Goal: Information Seeking & Learning: Check status

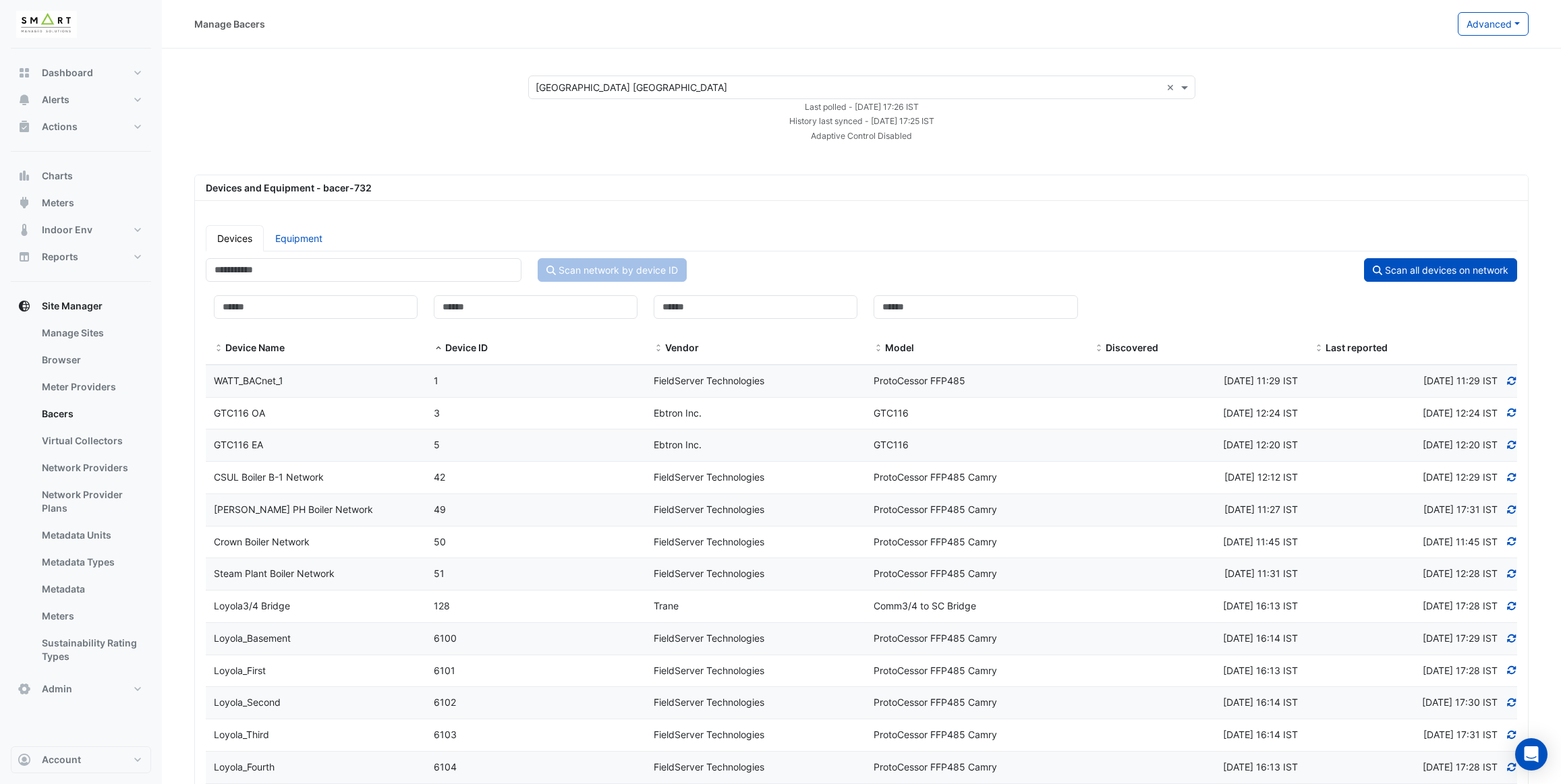
select select "***"
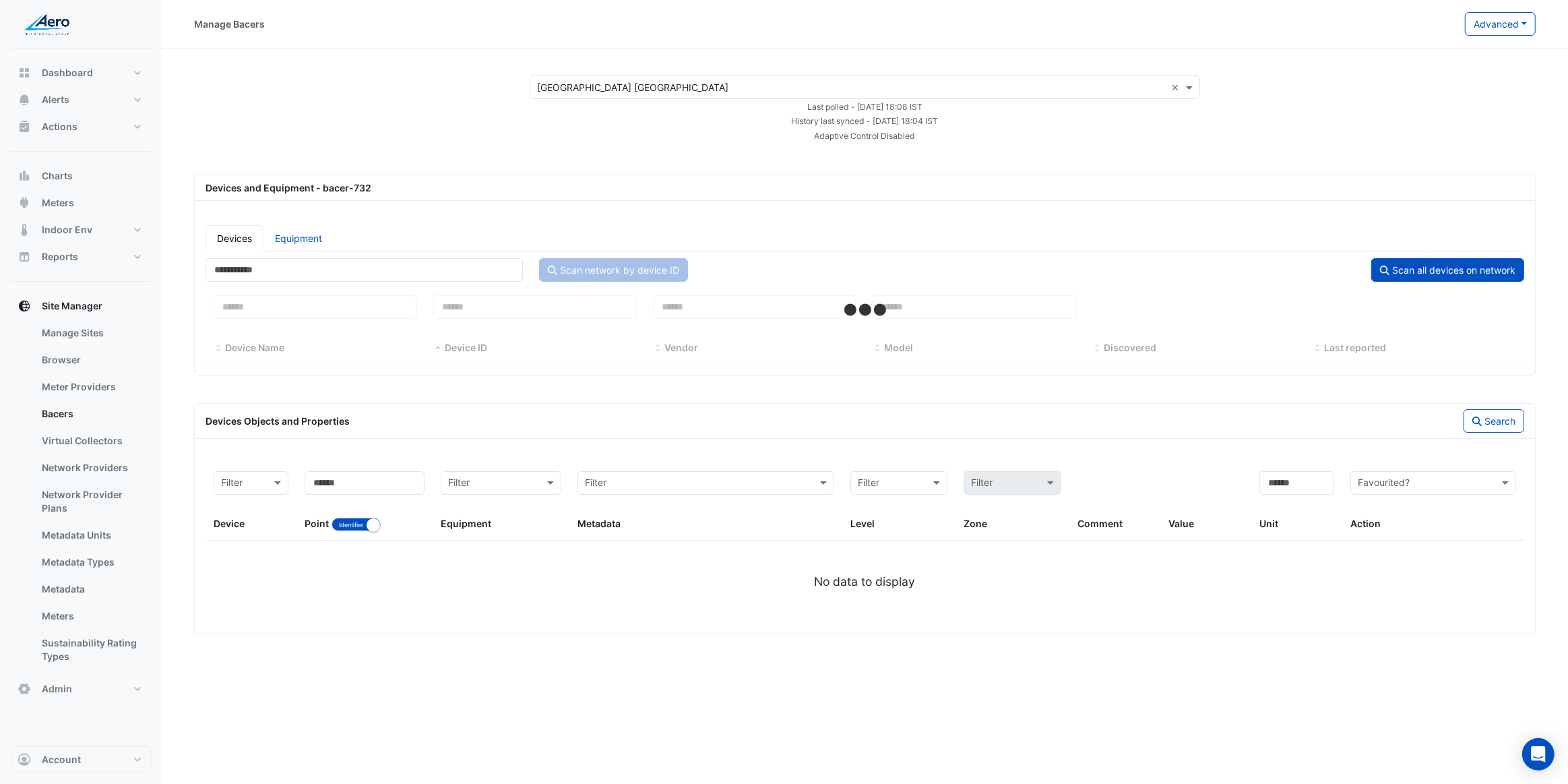
select select "***"
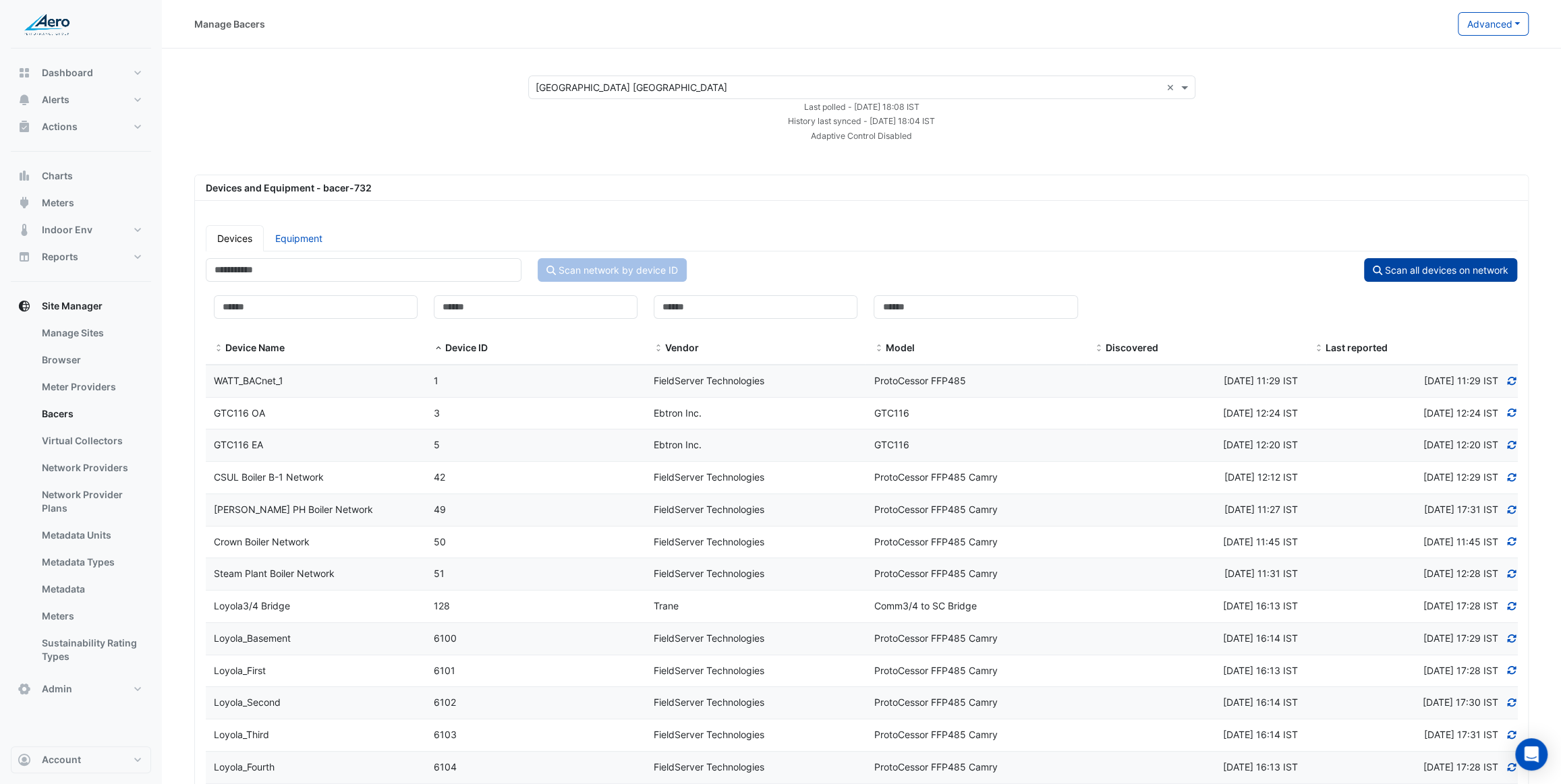
click at [1383, 266] on button "Scan all devices on network" at bounding box center [1441, 270] width 153 height 24
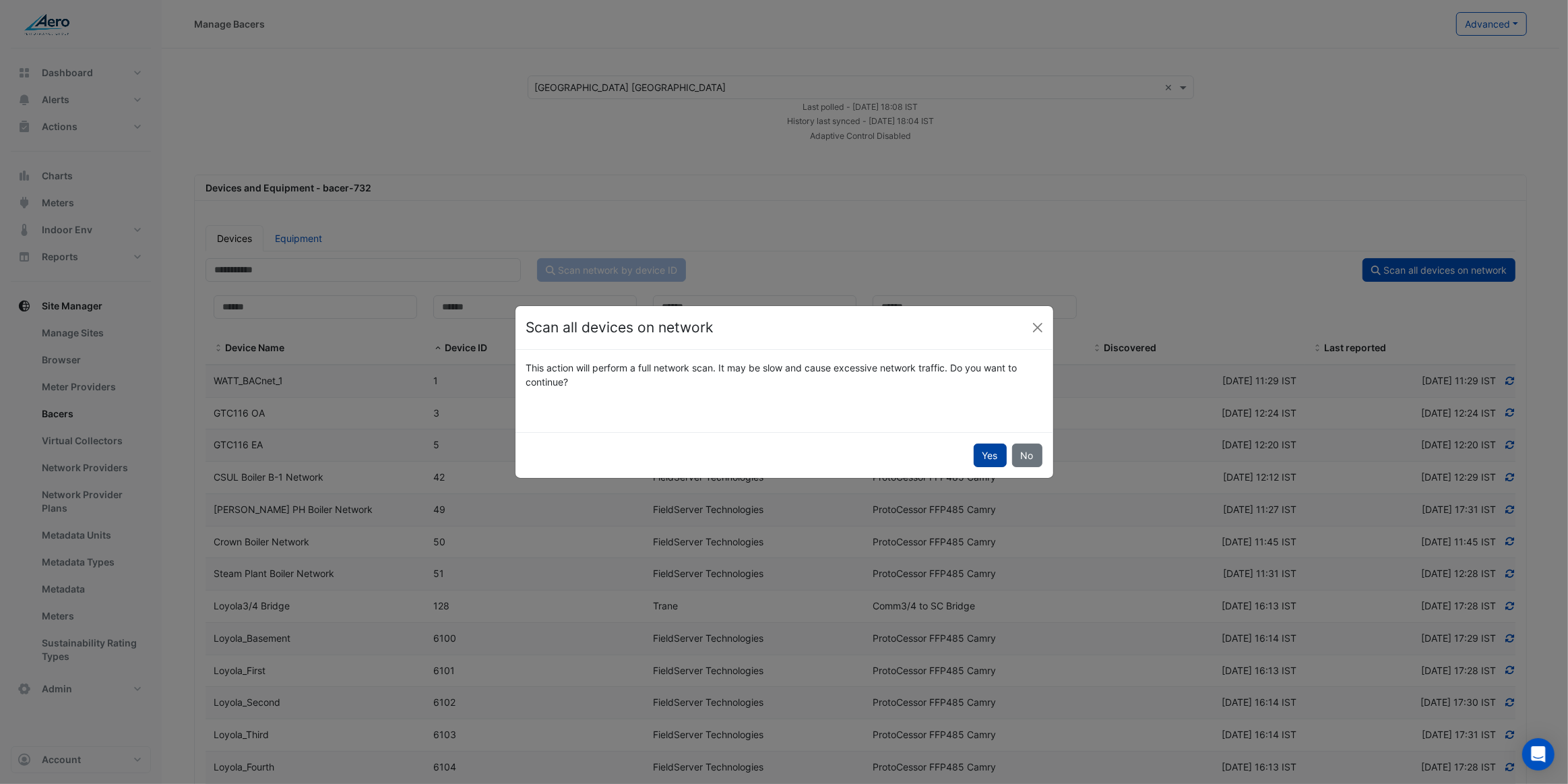
click at [987, 454] on button "Yes" at bounding box center [991, 455] width 33 height 24
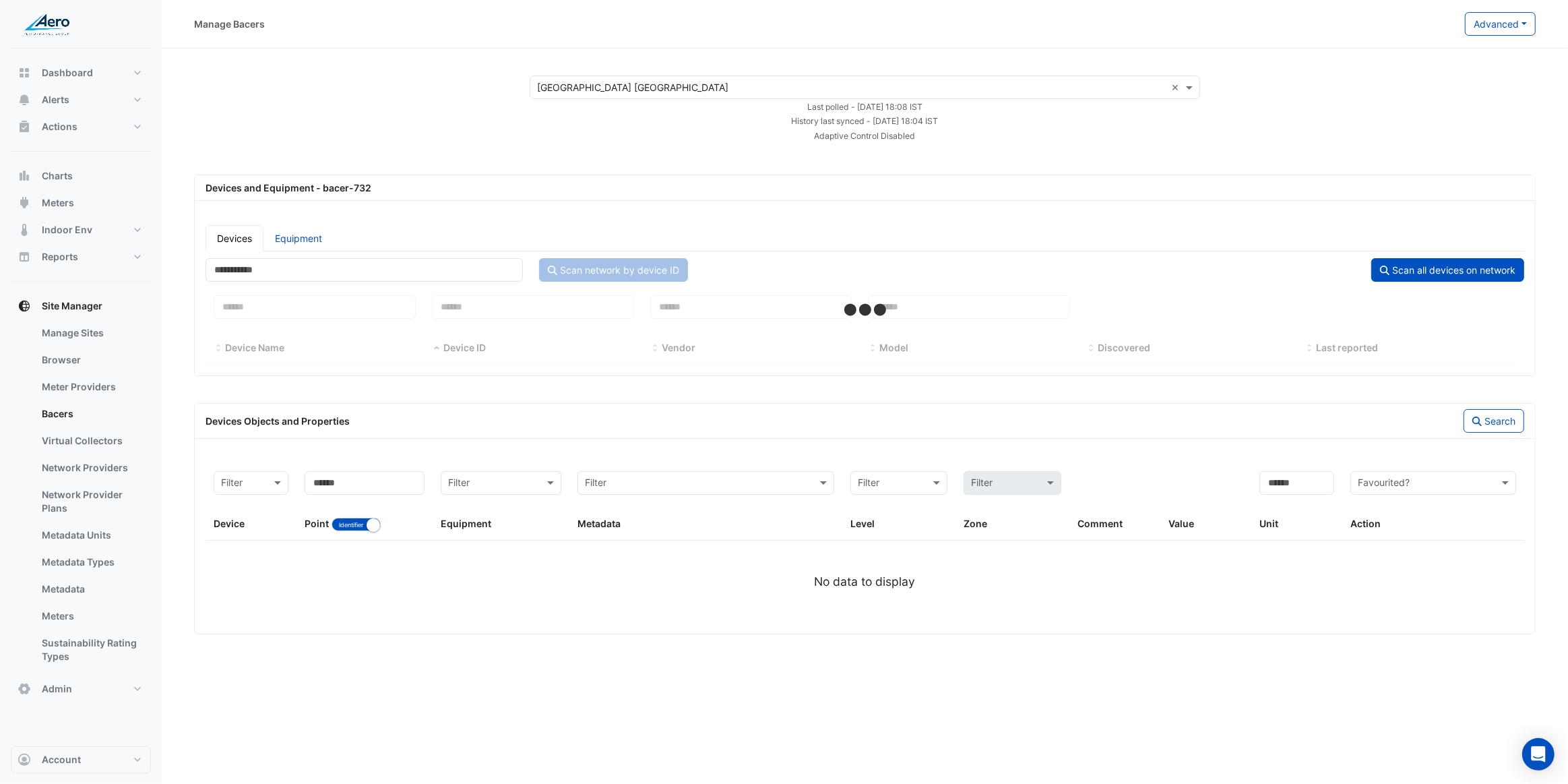
select select "***"
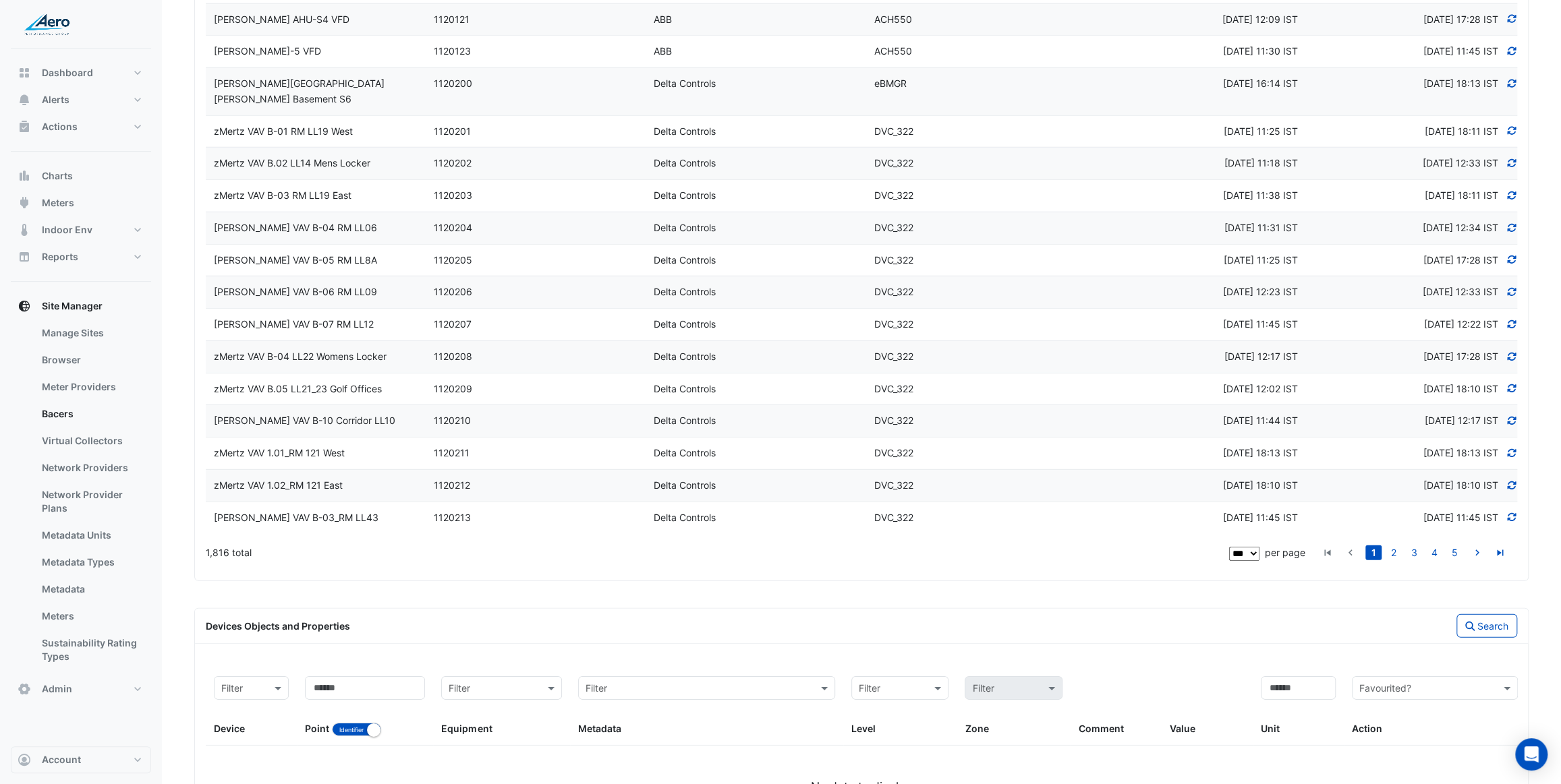
scroll to position [3082, 0]
click at [112, 766] on button "Account" at bounding box center [81, 759] width 141 height 27
click at [89, 732] on link "Sign Out" at bounding box center [81, 725] width 128 height 27
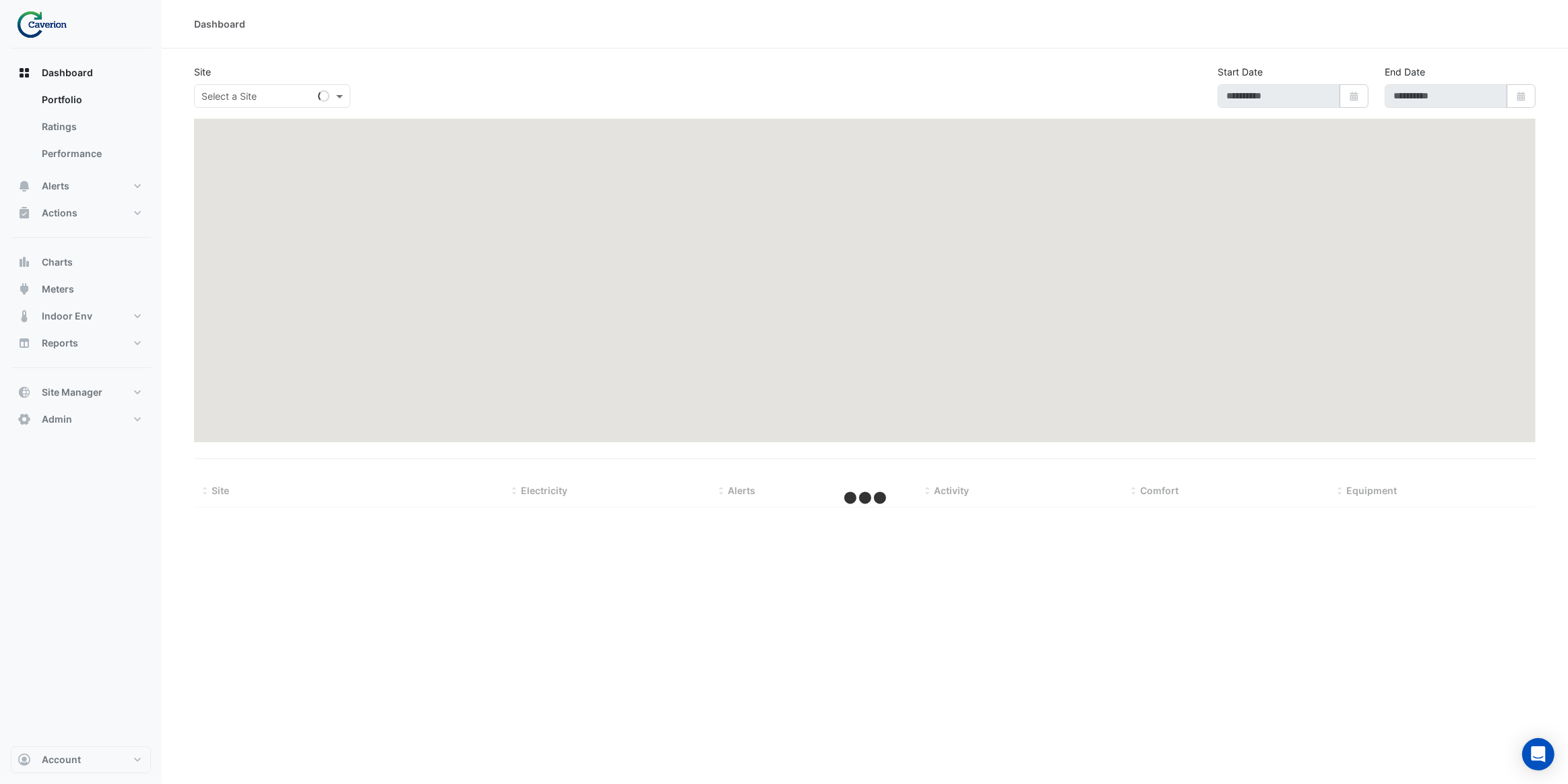
type input "**********"
select select "***"
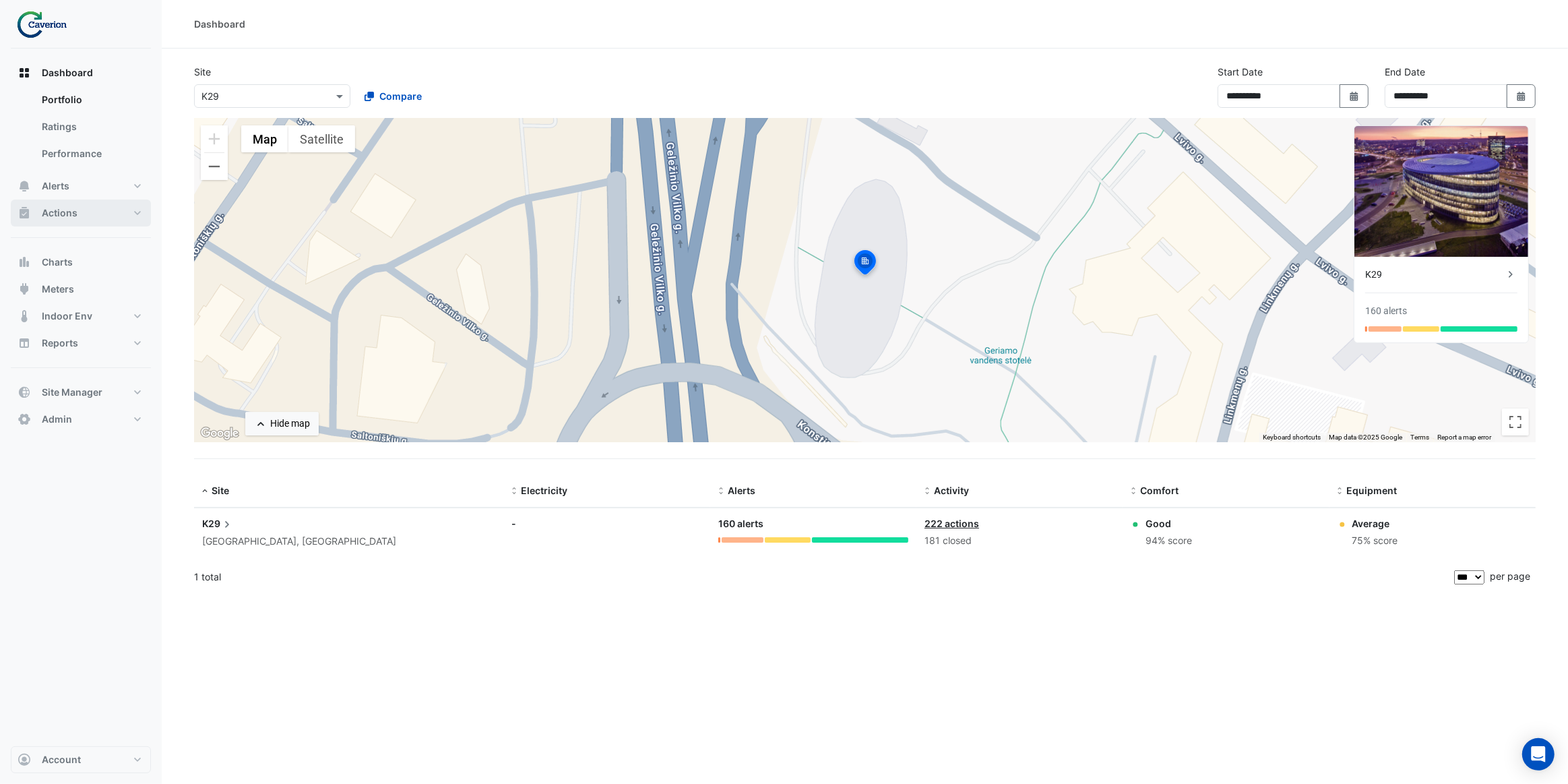
click at [91, 217] on button "Actions" at bounding box center [81, 212] width 140 height 27
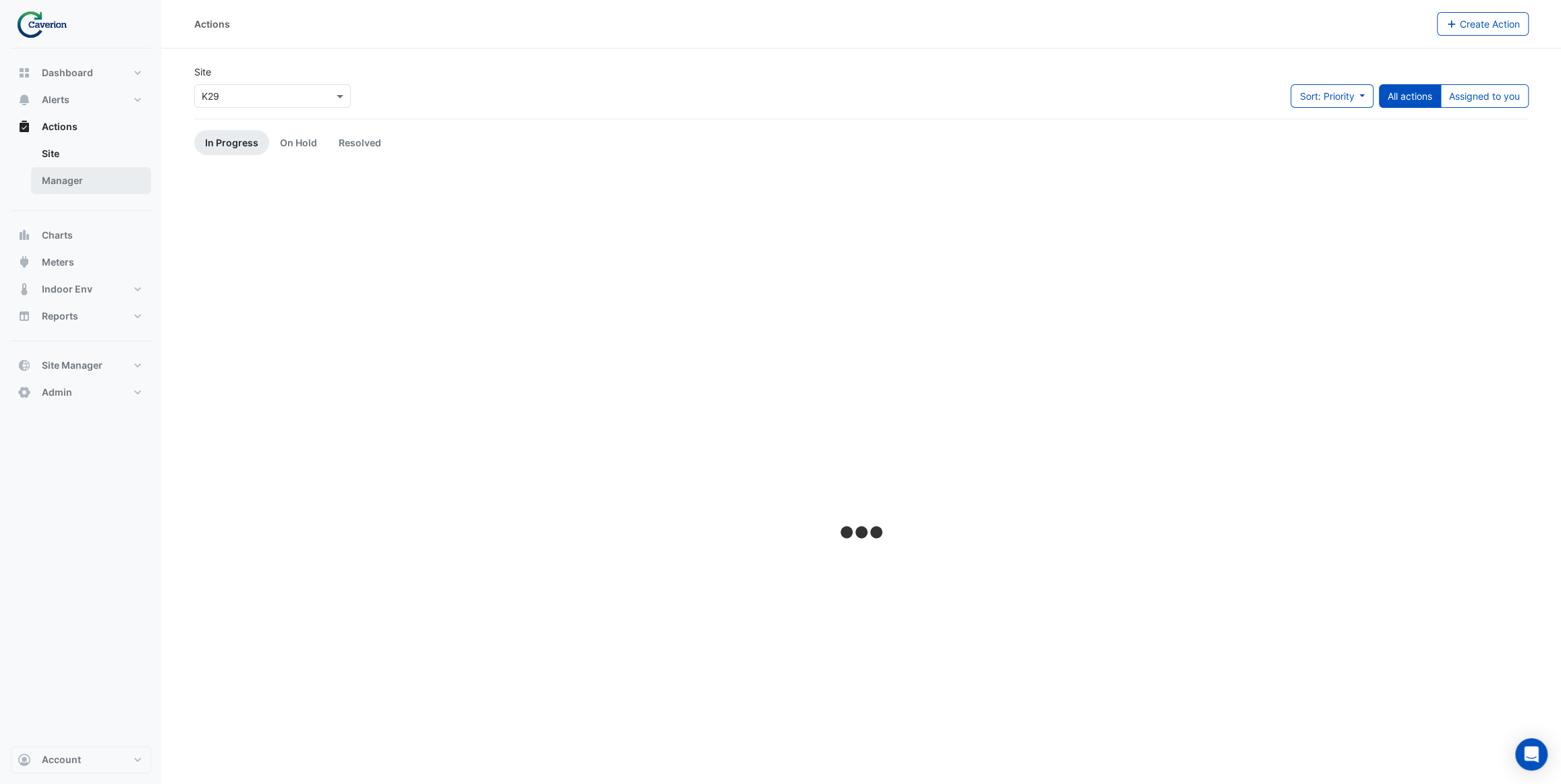
click at [89, 183] on link "Manager" at bounding box center [90, 180] width 120 height 27
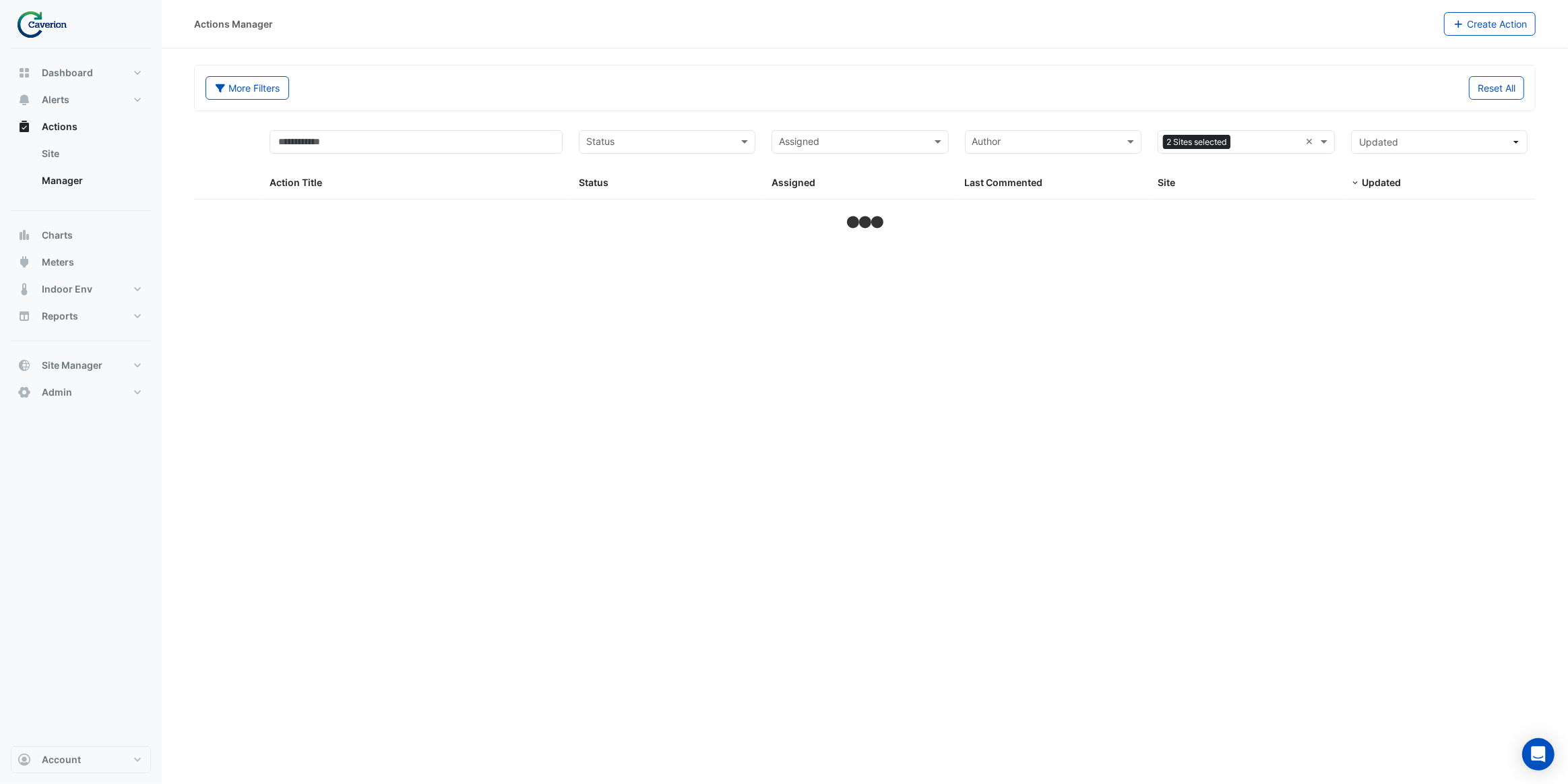
select select "***"
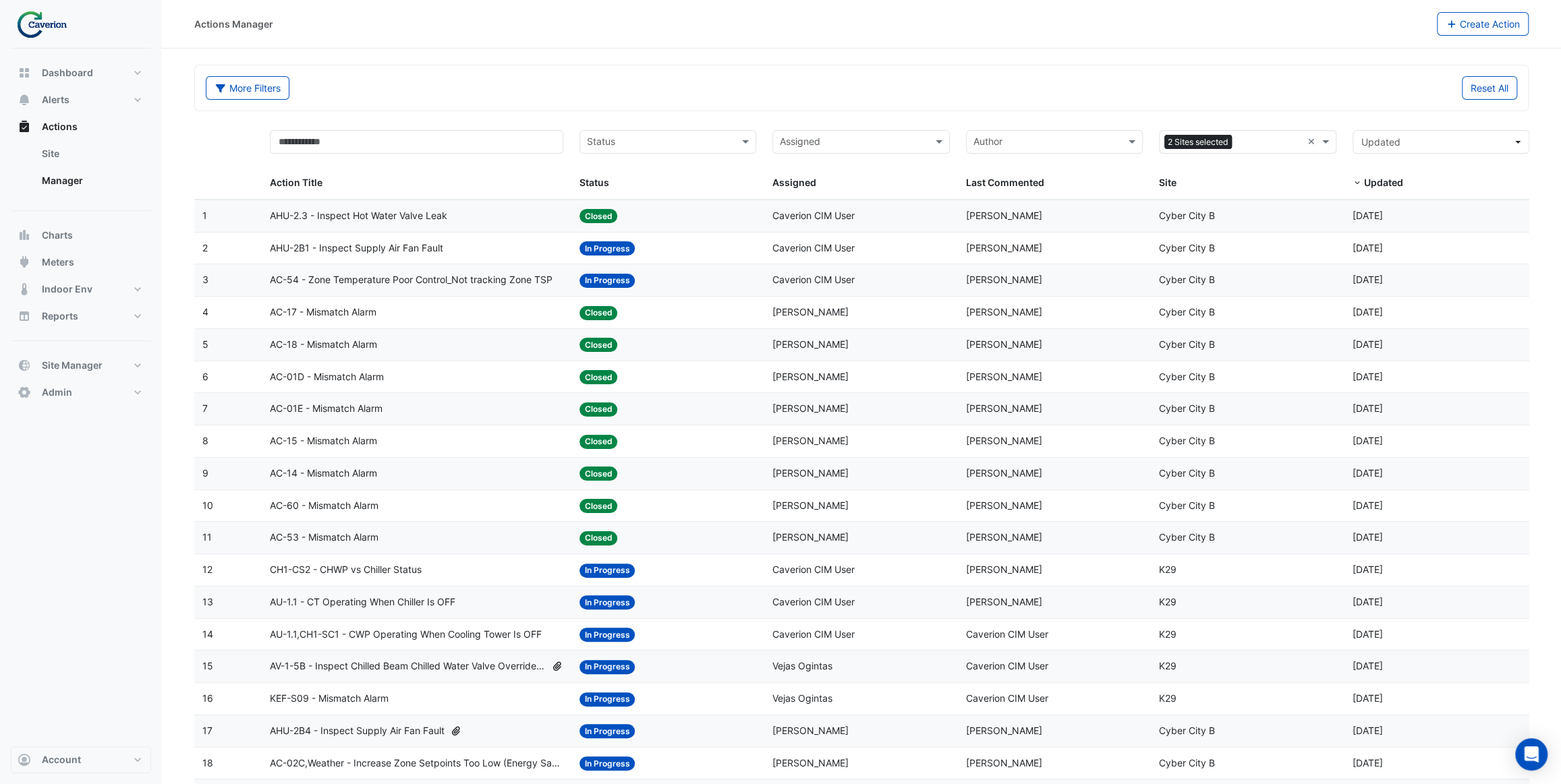
click at [488, 220] on div "AHU-2.3 - Inspect Hot Water Valve Leak" at bounding box center [416, 216] width 293 height 16
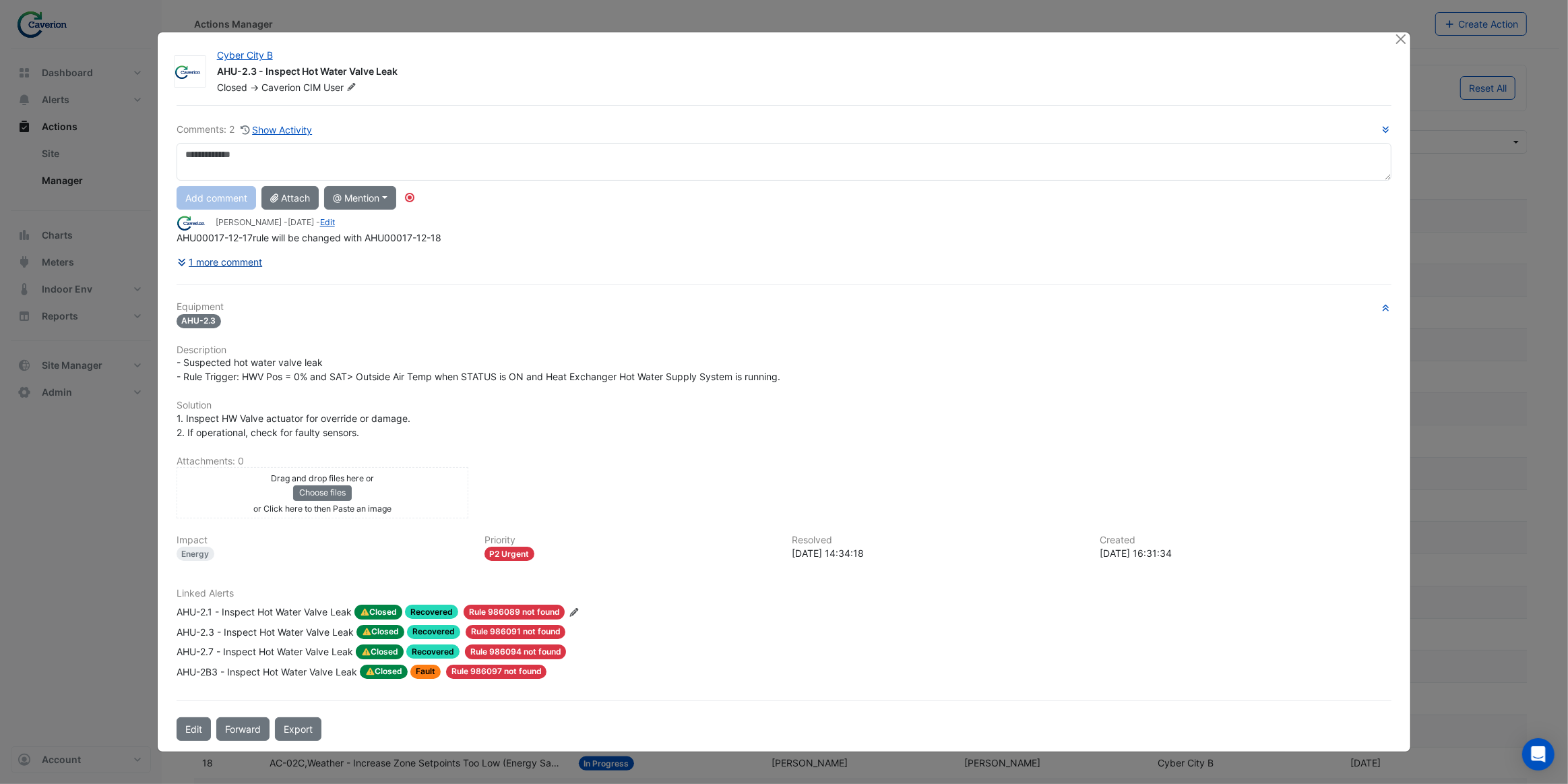
click at [248, 263] on button "1 more comment" at bounding box center [219, 262] width 87 height 24
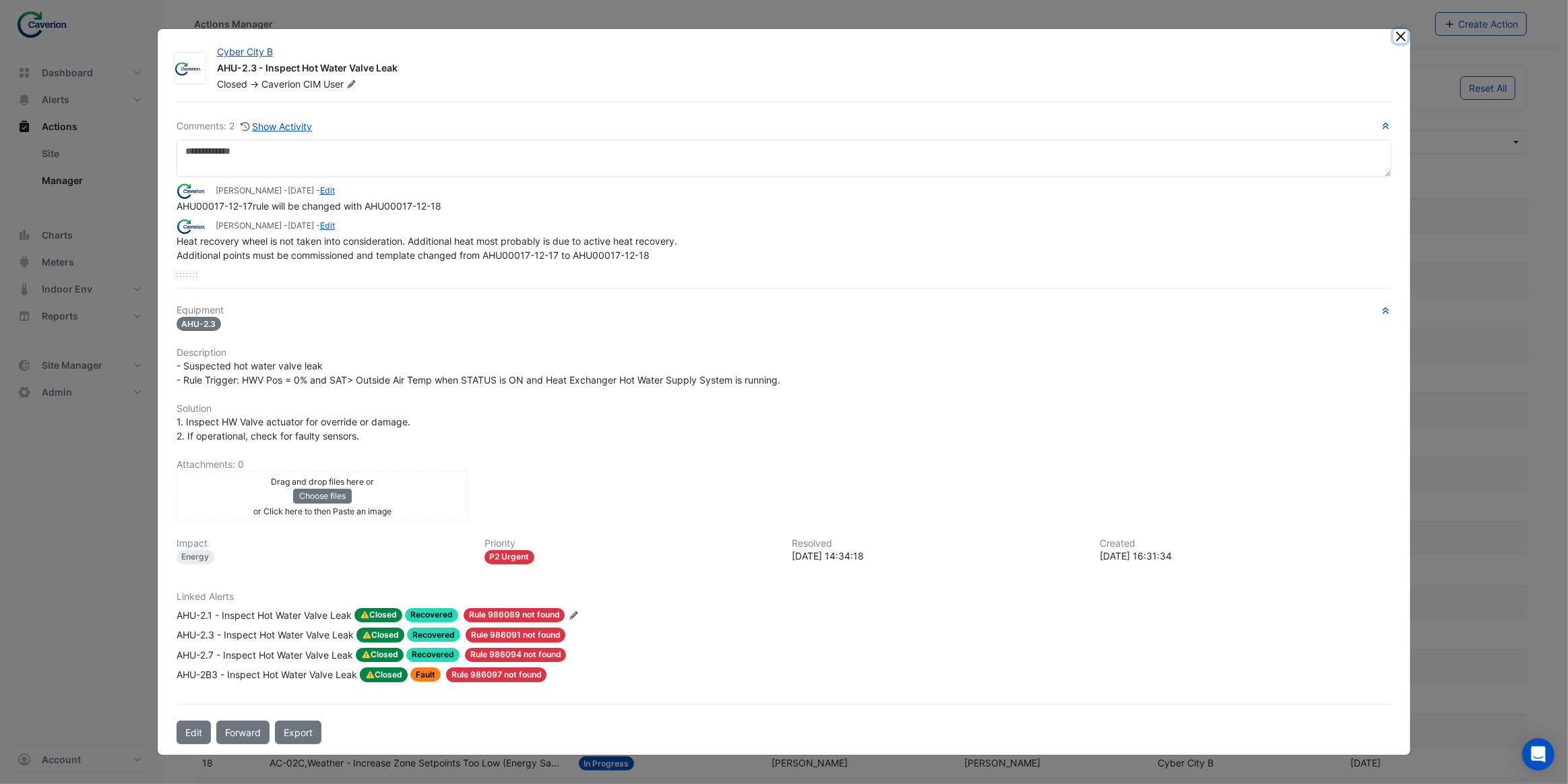
click at [1399, 40] on button "Close" at bounding box center [1400, 36] width 14 height 14
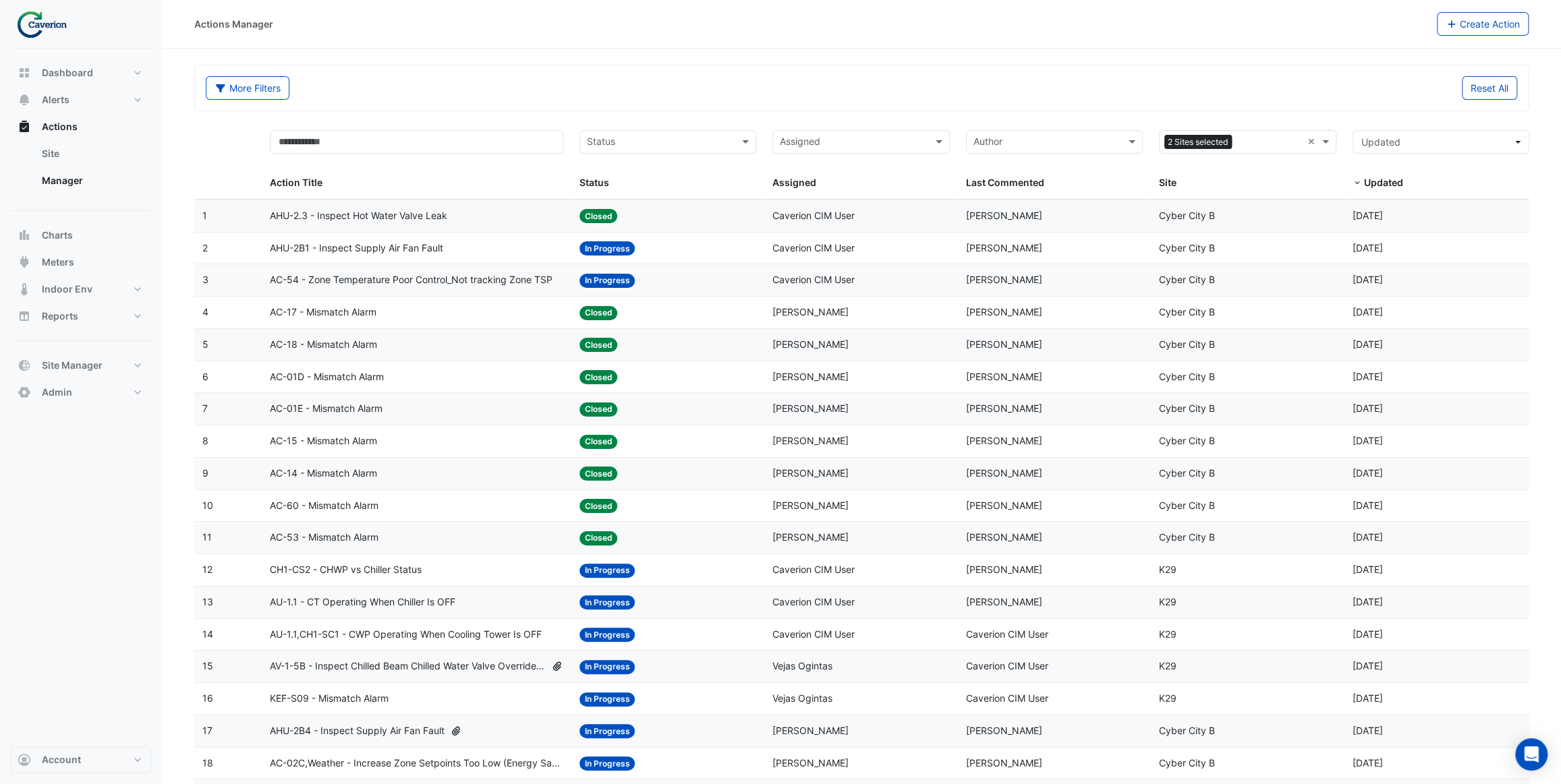
click at [482, 245] on div "AHU-2B1 - Inspect Supply Air Fan Fault" at bounding box center [416, 248] width 293 height 16
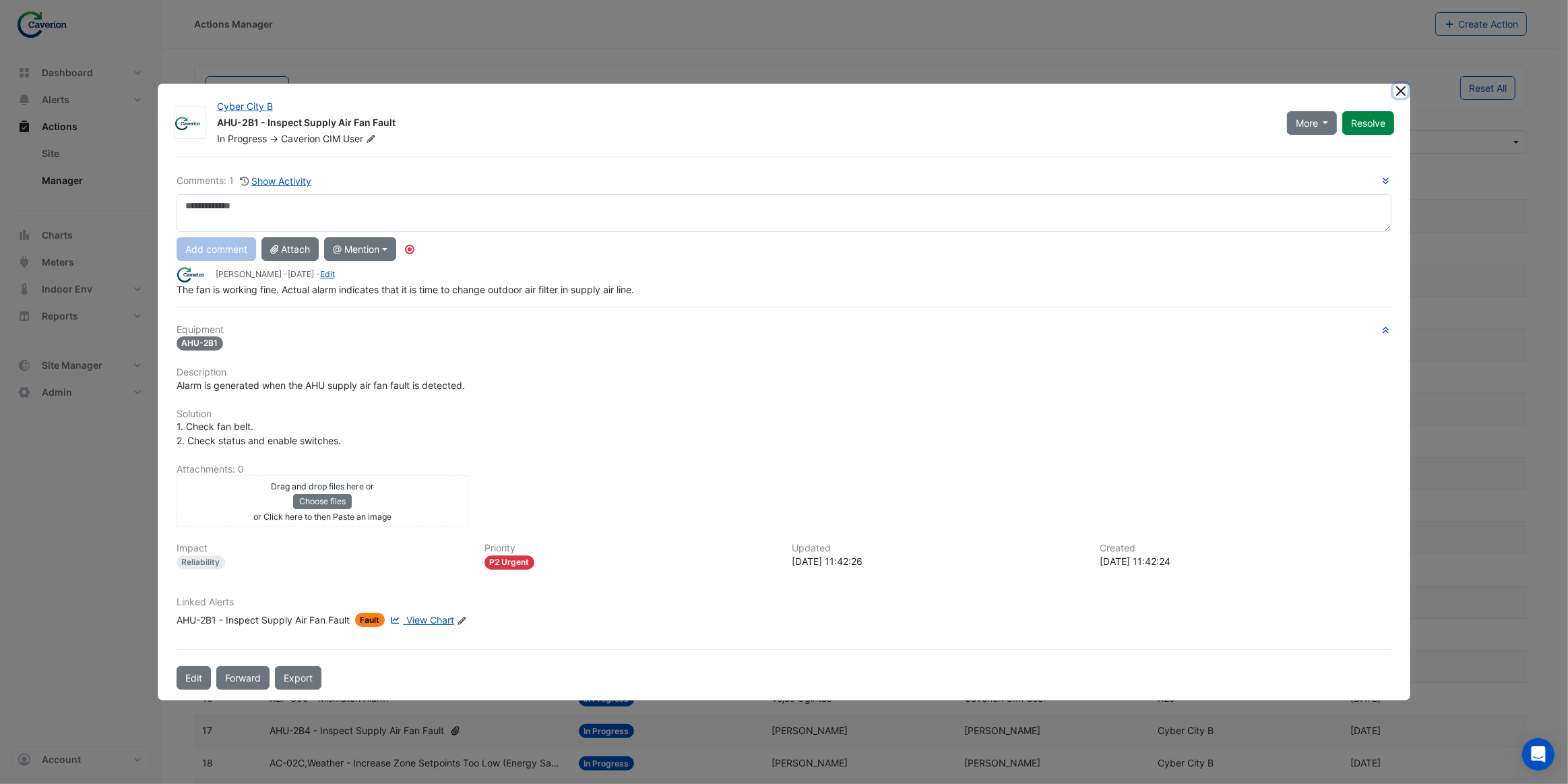
click at [1399, 91] on button "Close" at bounding box center [1400, 90] width 14 height 14
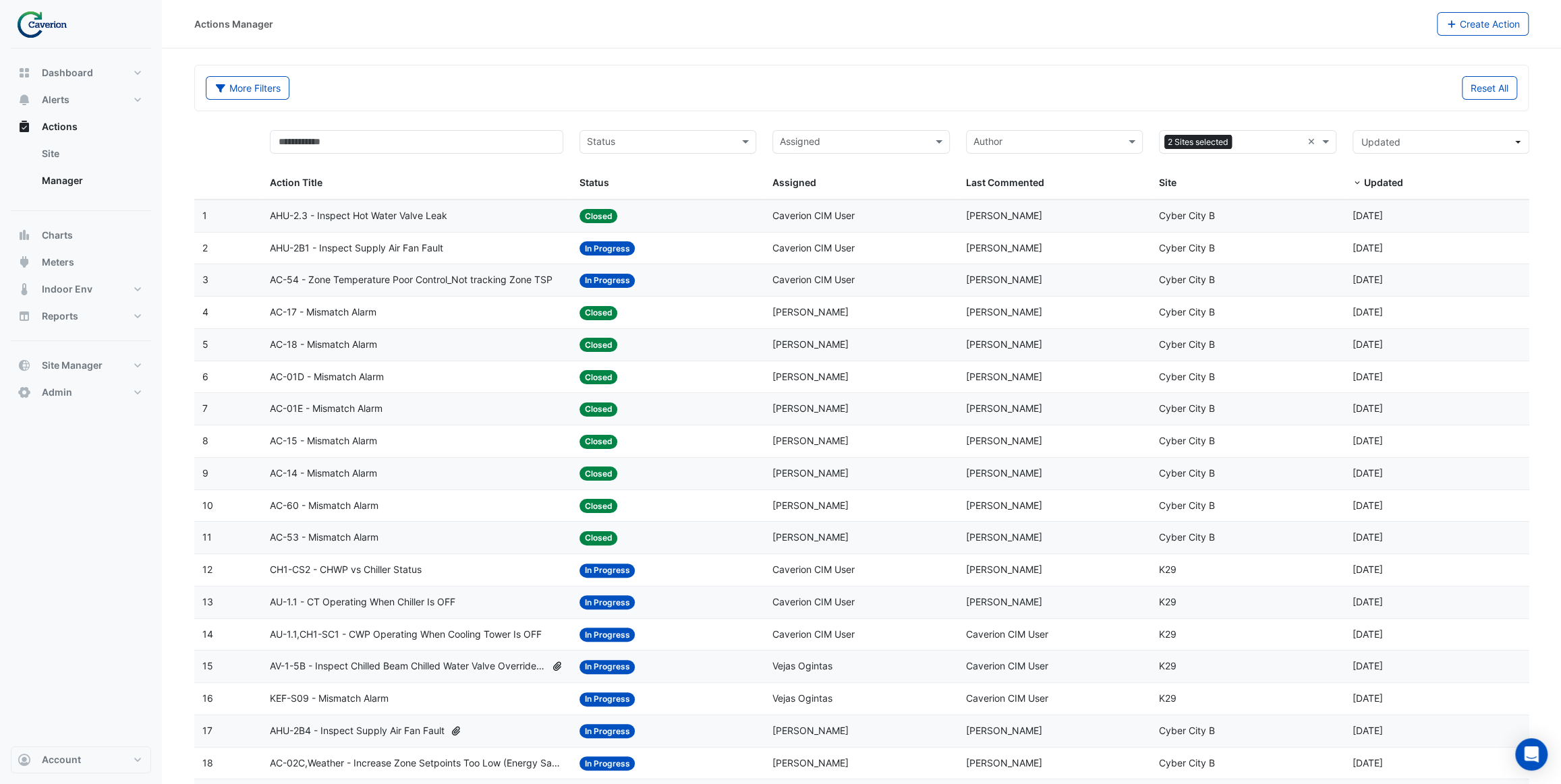
click at [459, 284] on span "AC-54 - Zone Temperature Poor Control_Not tracking Zone TSP" at bounding box center [411, 280] width 283 height 16
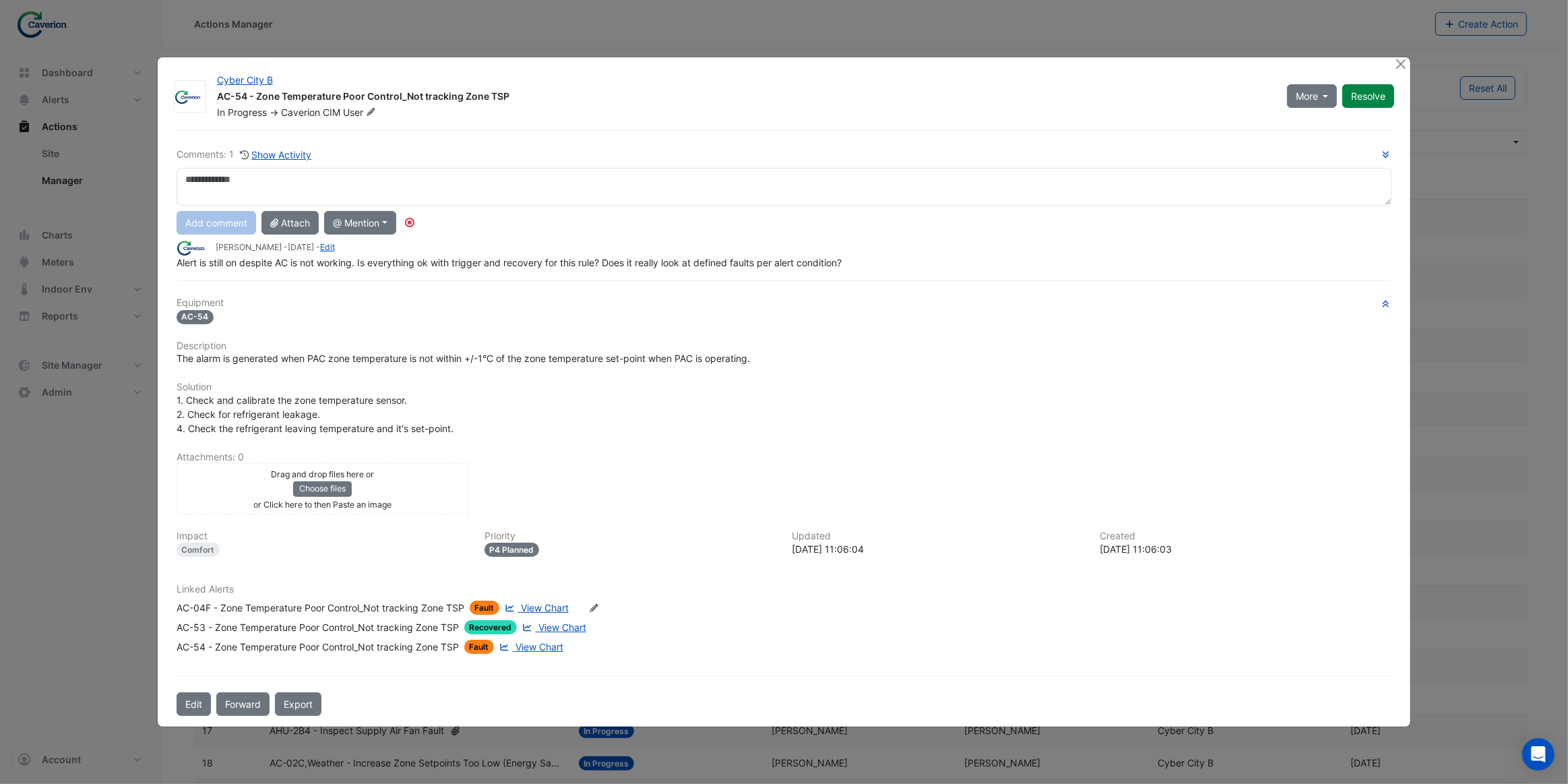
click at [458, 284] on div "Comments: 1 Show Activity Add comment Attach @ Mention Caverion Caverion CIM Us…" at bounding box center [784, 422] width 1232 height 586
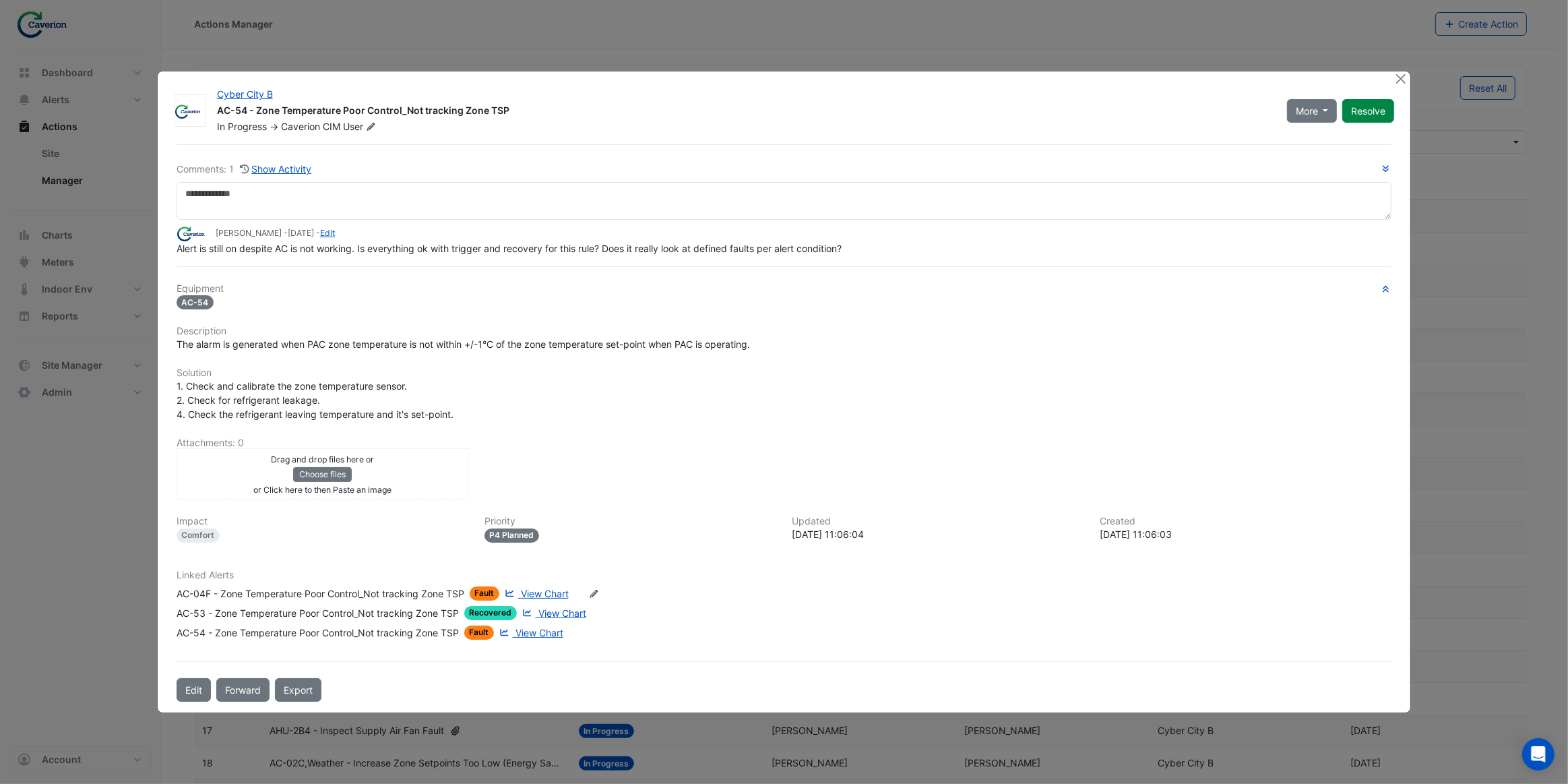
click at [548, 633] on span "View Chart" at bounding box center [540, 632] width 48 height 11
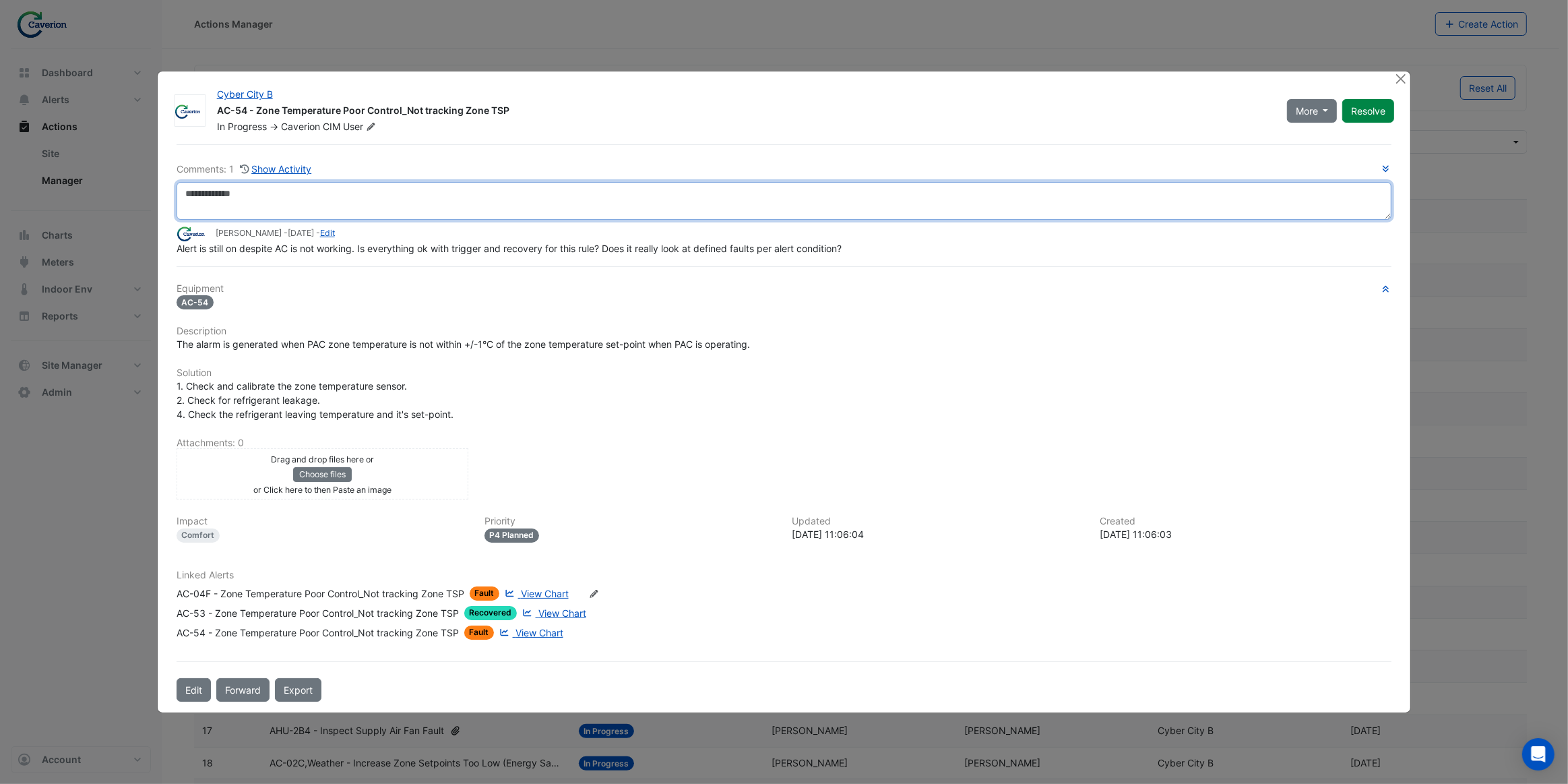
click at [256, 202] on textarea at bounding box center [784, 200] width 1216 height 38
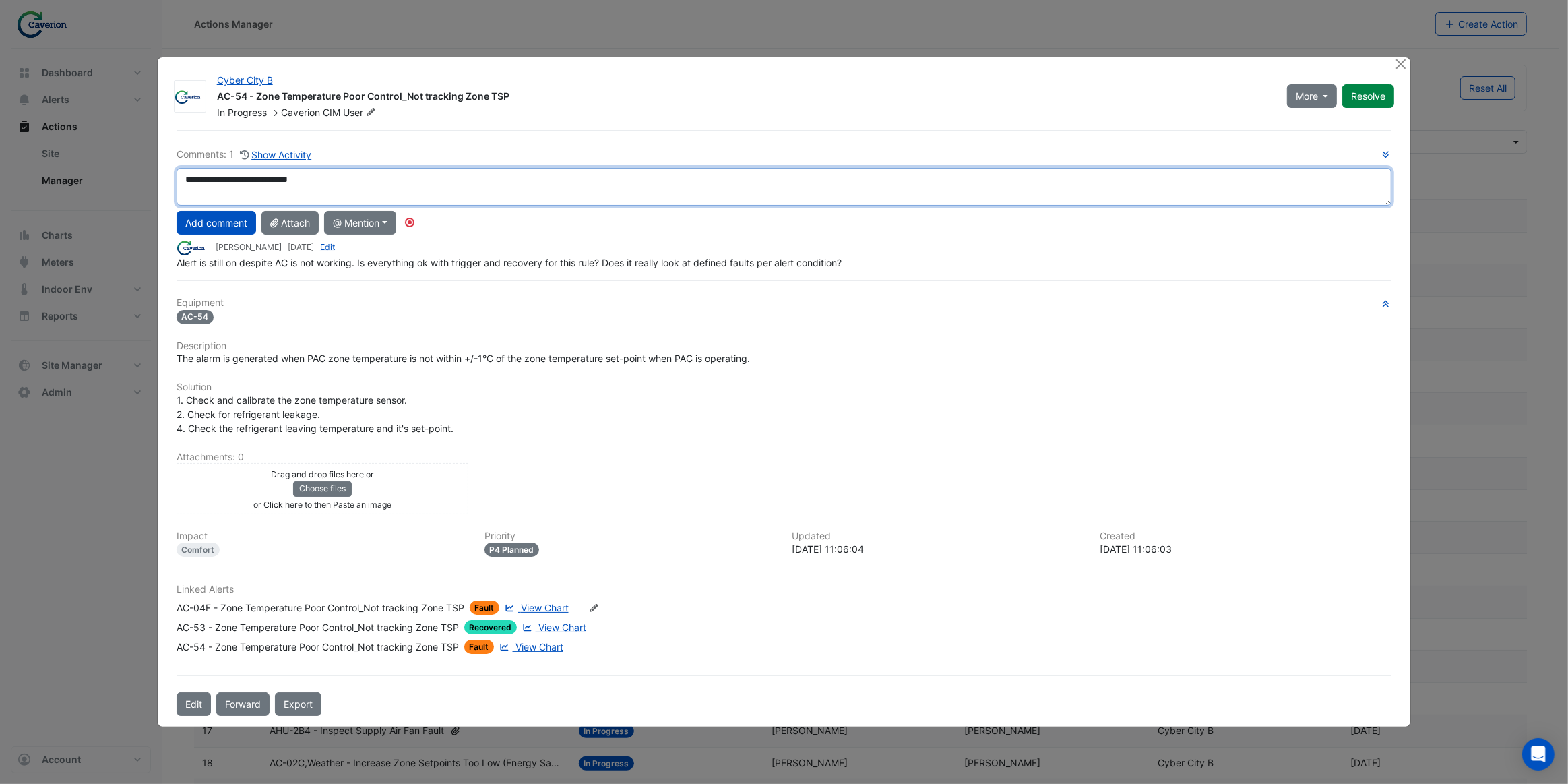
click at [235, 239] on div "**********" at bounding box center [784, 208] width 1216 height 123
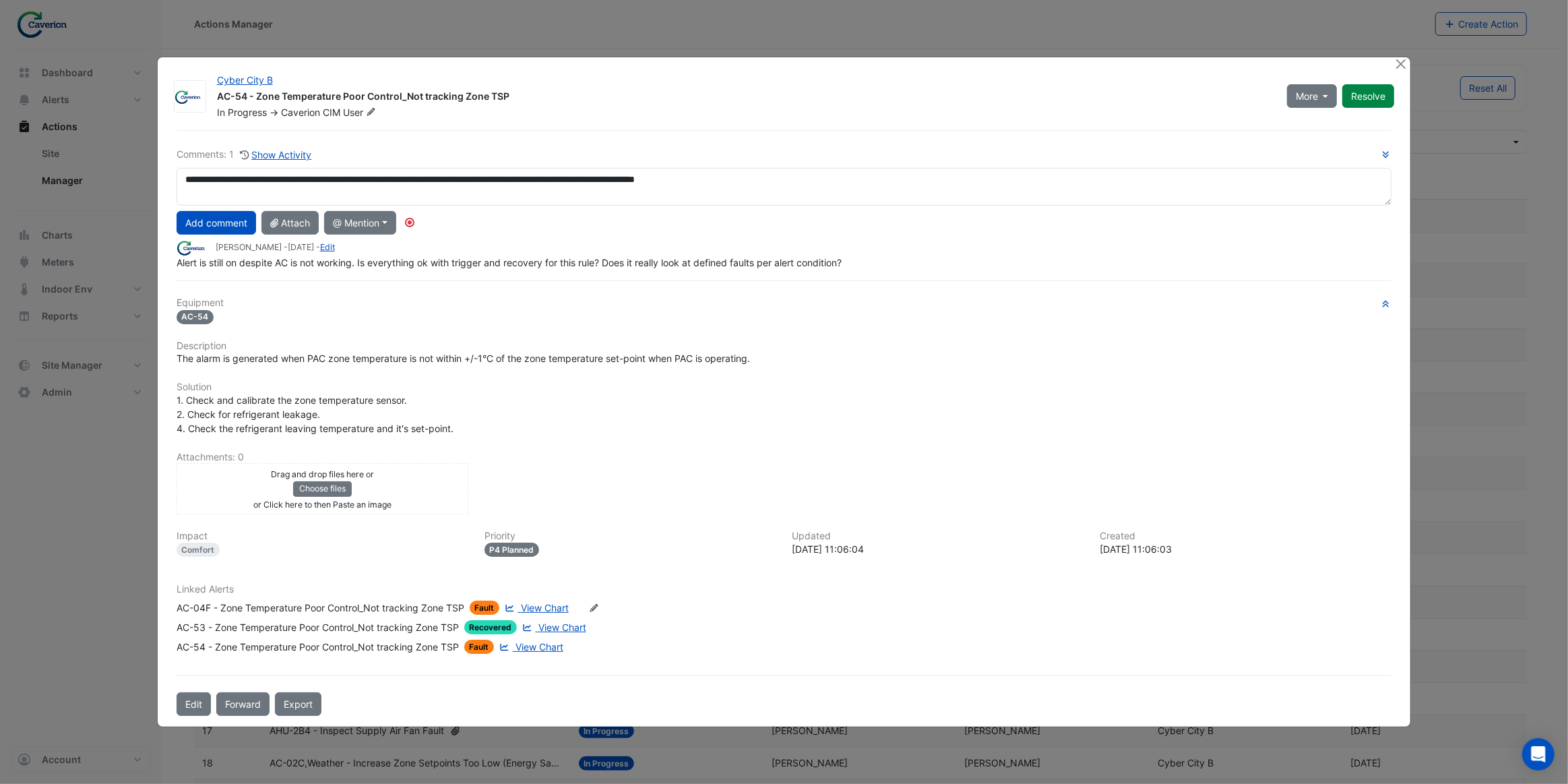
click at [414, 645] on div "AC-54 - Zone Temperature Poor Control_Not tracking Zone TSP" at bounding box center [318, 647] width 283 height 14
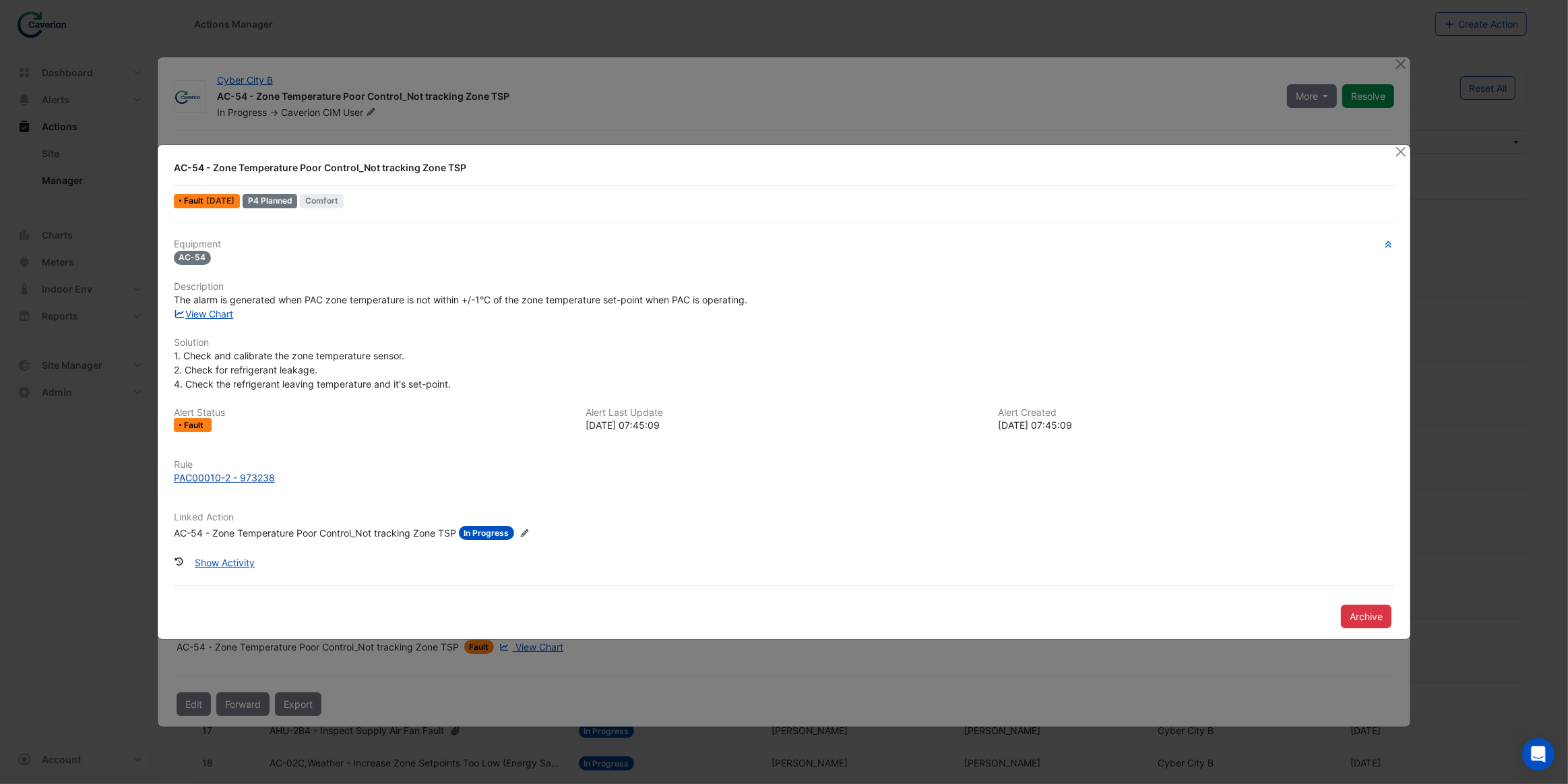
click at [239, 476] on div "PAC00010-2 - 973238" at bounding box center [224, 478] width 101 height 14
drag, startPoint x: 1399, startPoint y: 154, endPoint x: 1348, endPoint y: 158, distance: 51.2
click at [1399, 153] on button "Close" at bounding box center [1400, 152] width 14 height 14
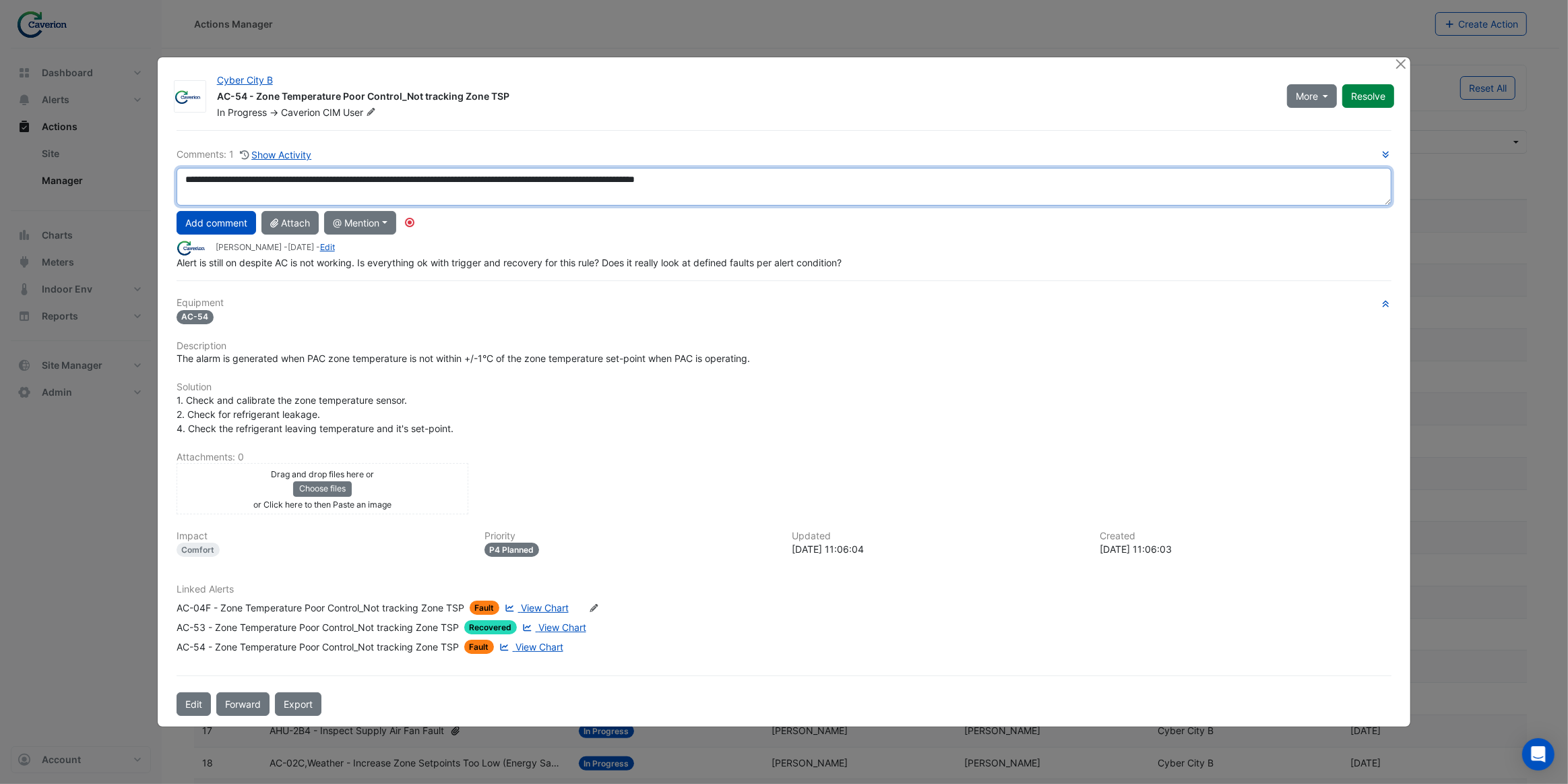
click at [832, 182] on textarea "**********" at bounding box center [784, 186] width 1216 height 38
type textarea "**********"
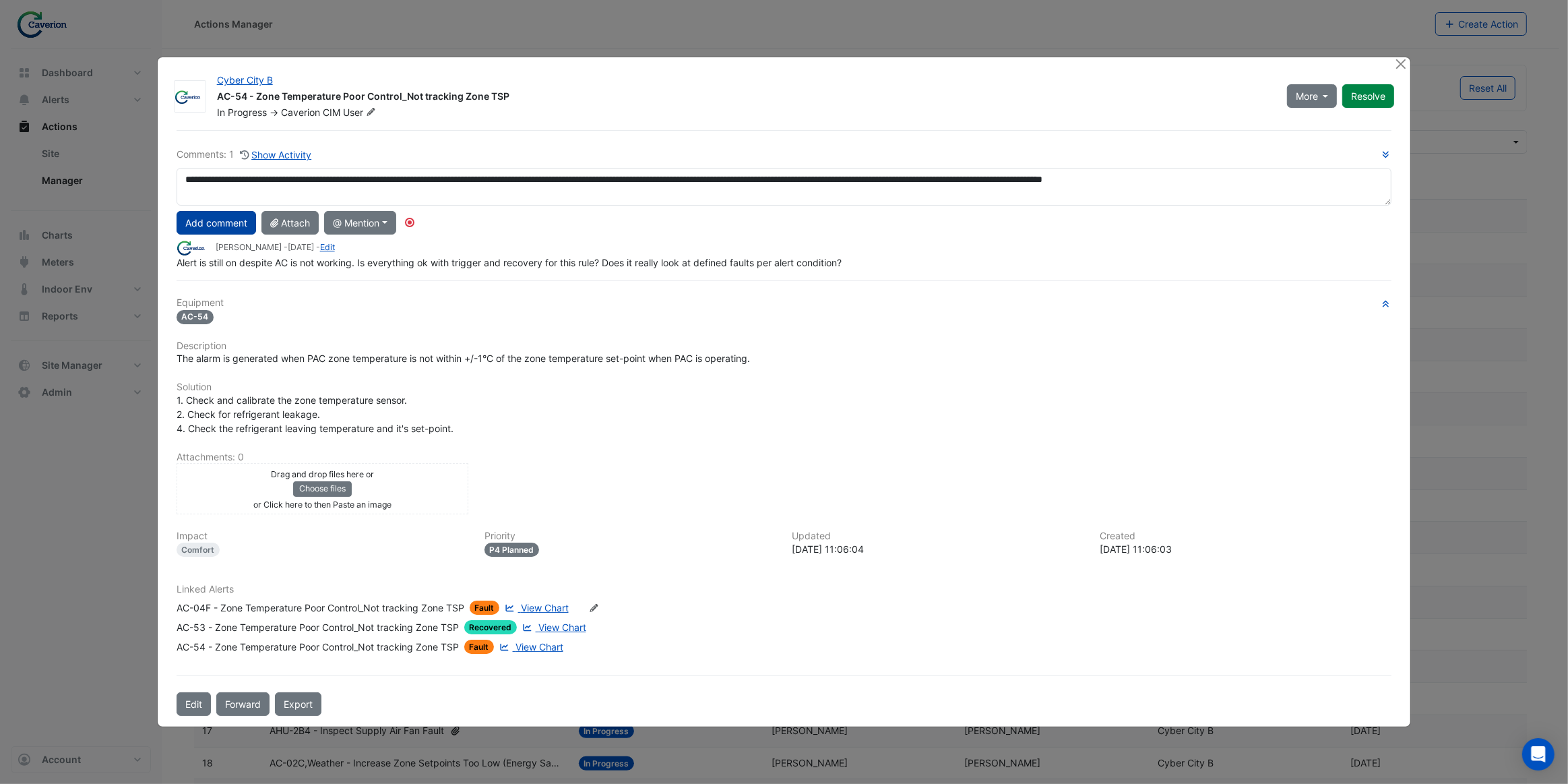
click at [207, 225] on button "Add comment" at bounding box center [216, 222] width 80 height 24
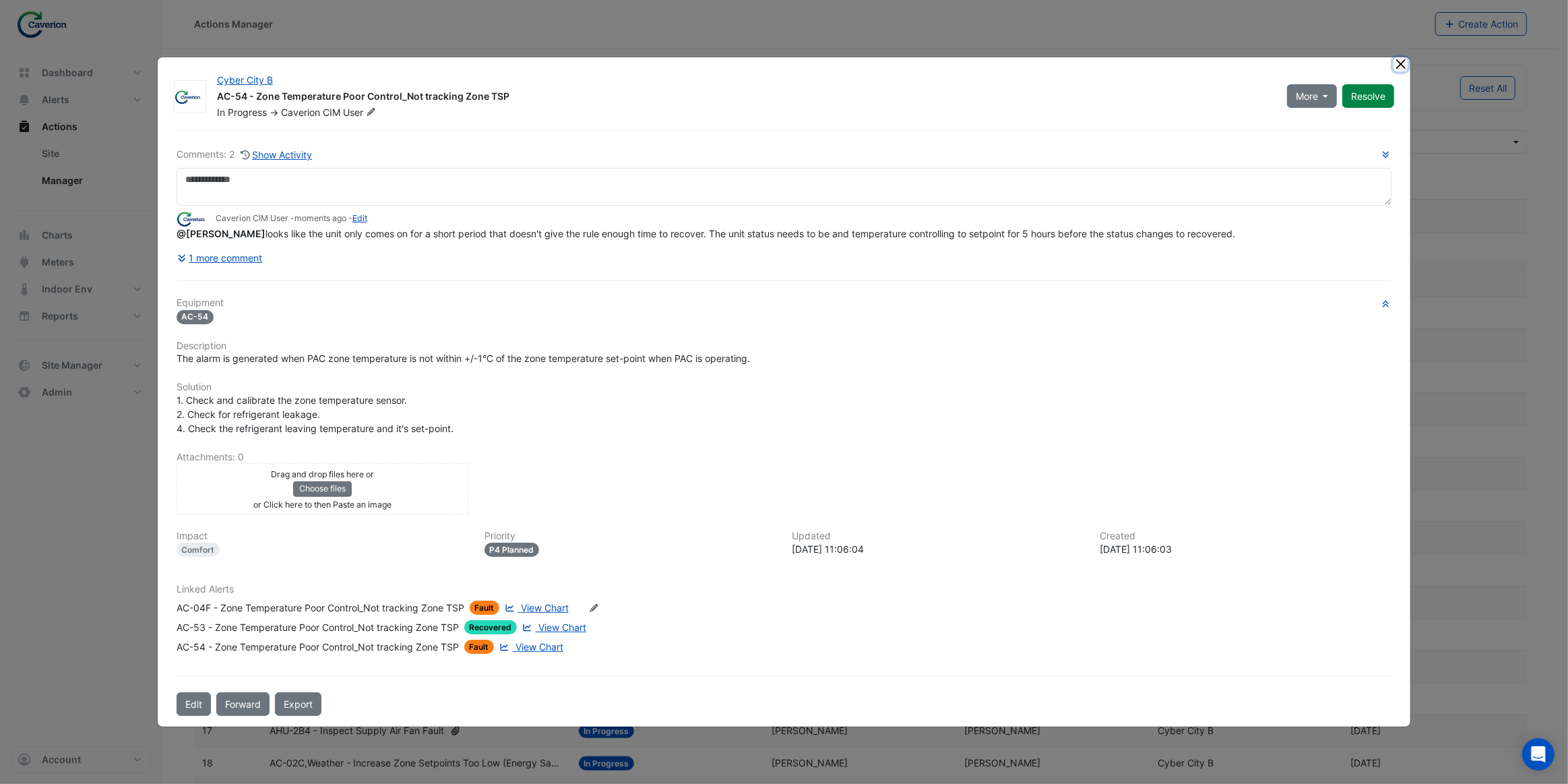
click at [1405, 68] on button "Close" at bounding box center [1400, 64] width 14 height 14
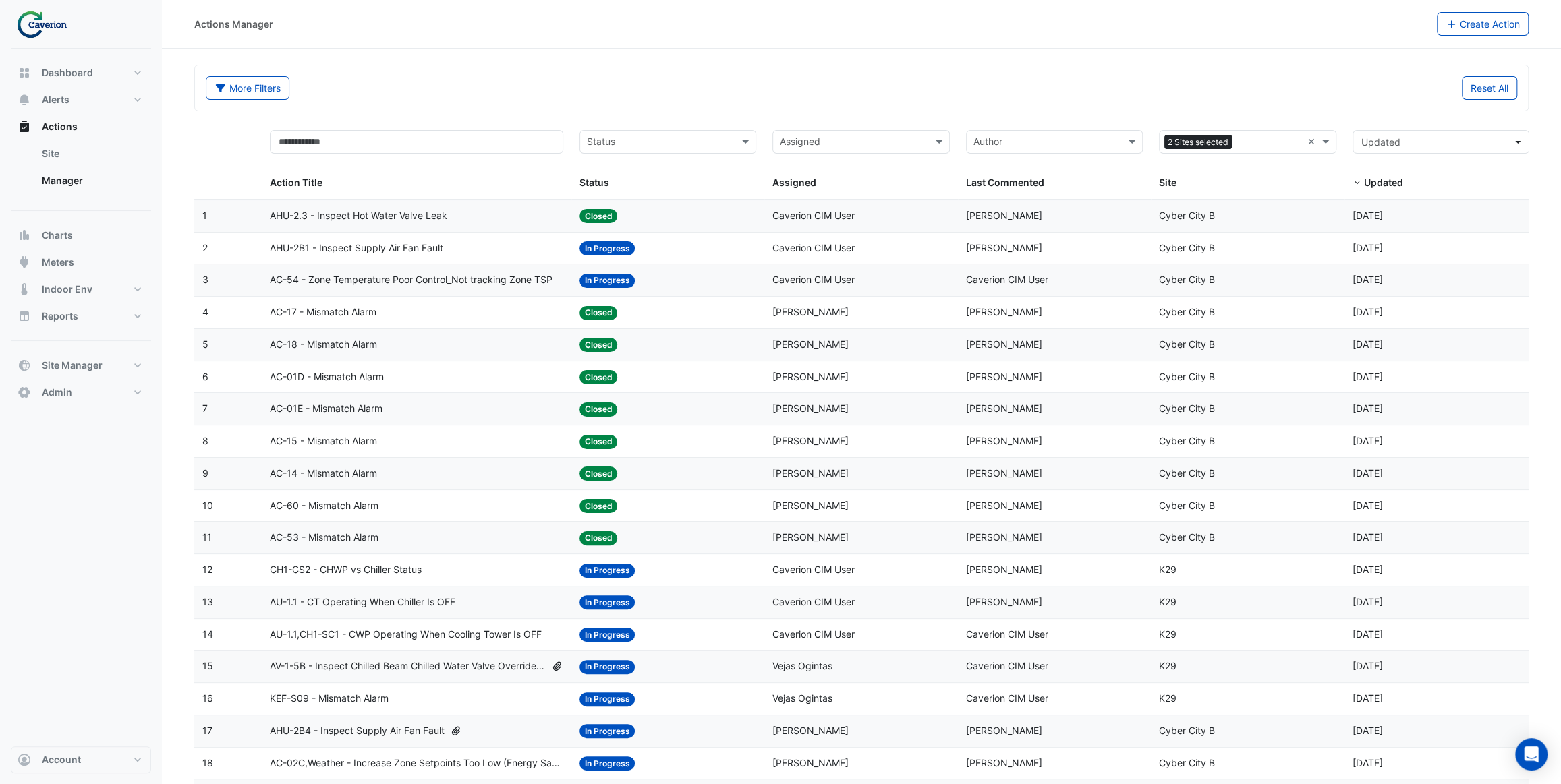
click at [416, 310] on div "AC-17 - Mismatch Alarm" at bounding box center [416, 313] width 293 height 16
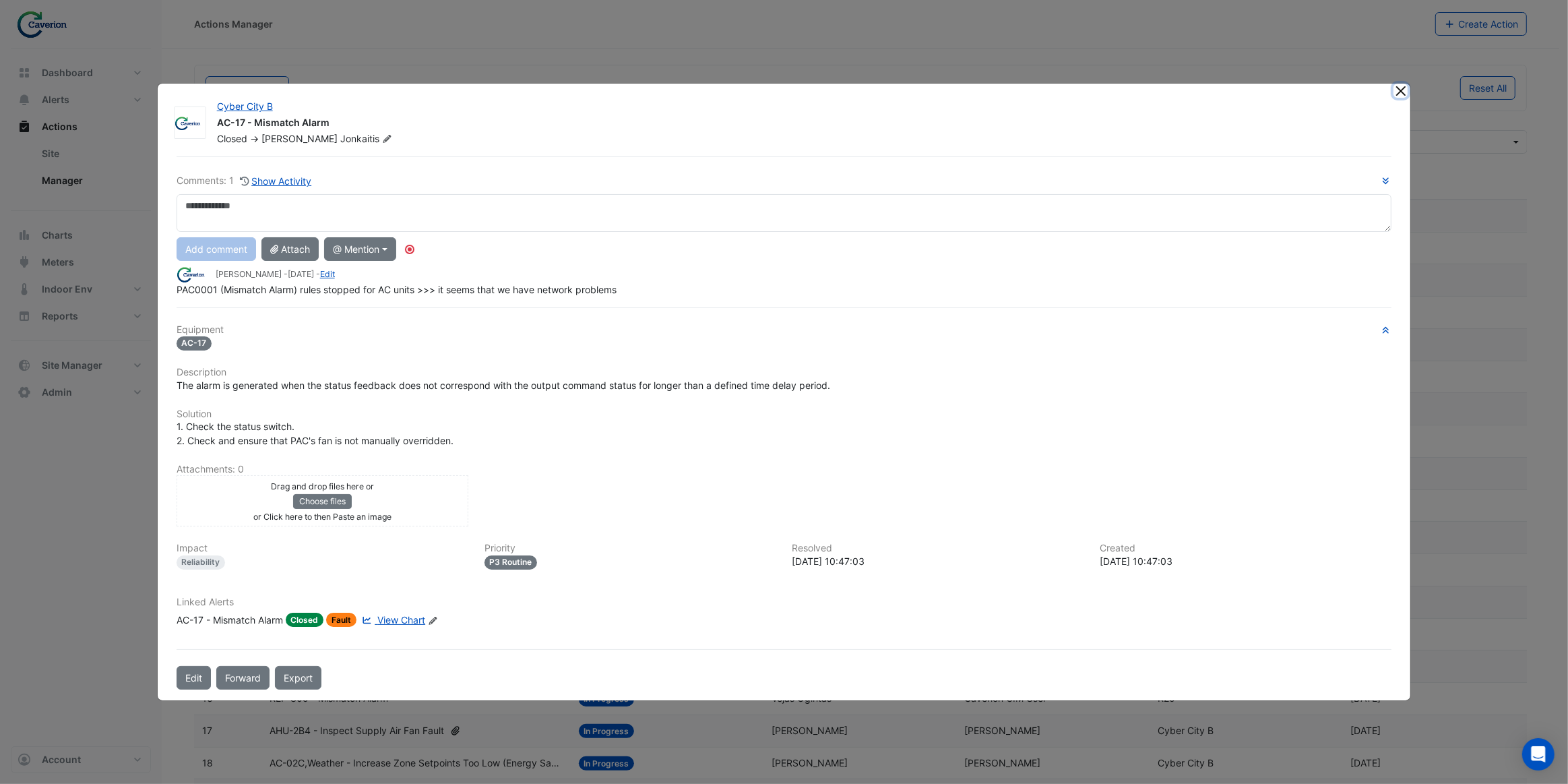
click at [1401, 88] on button "Close" at bounding box center [1400, 90] width 14 height 14
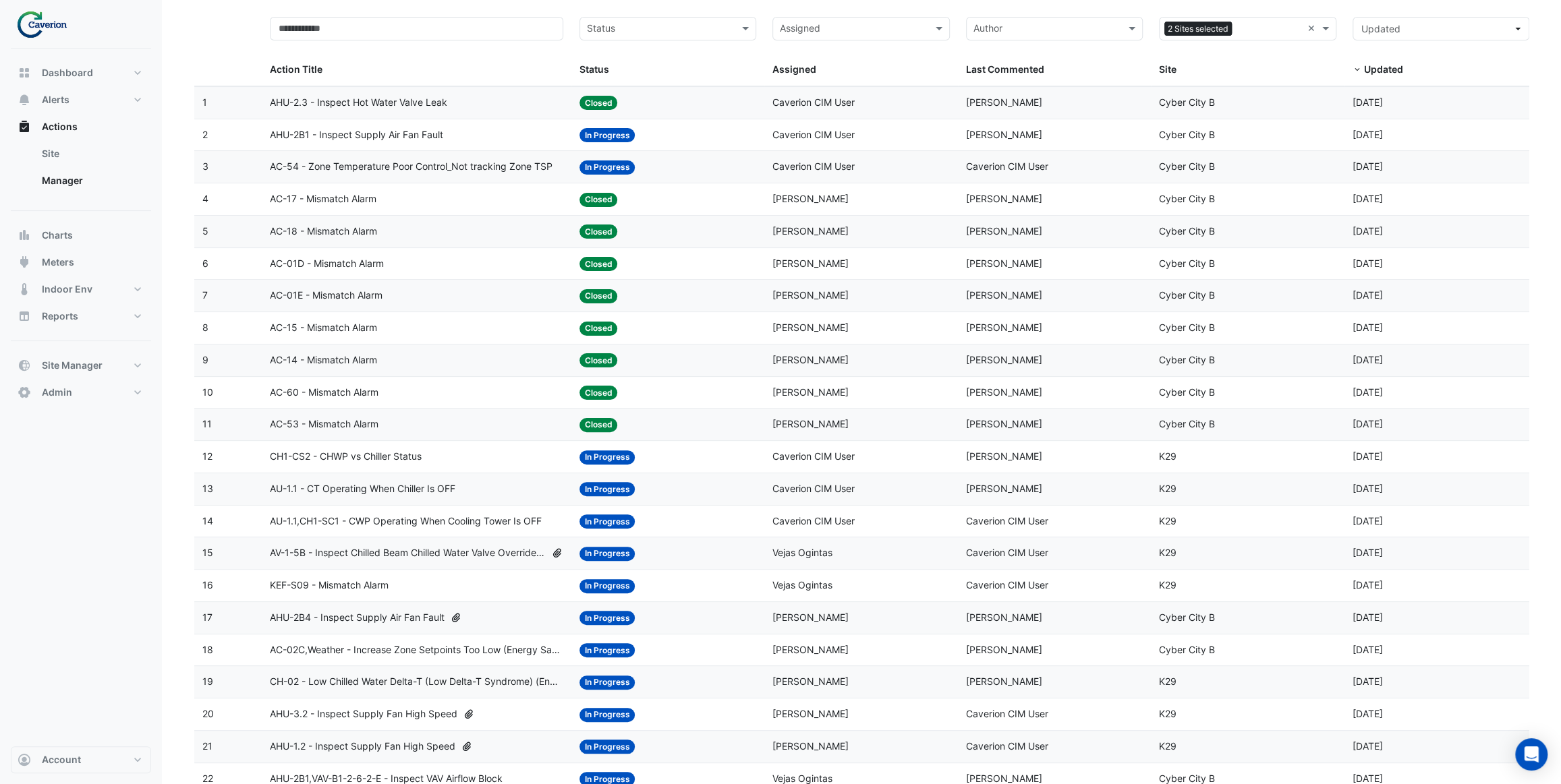
scroll to position [122, 0]
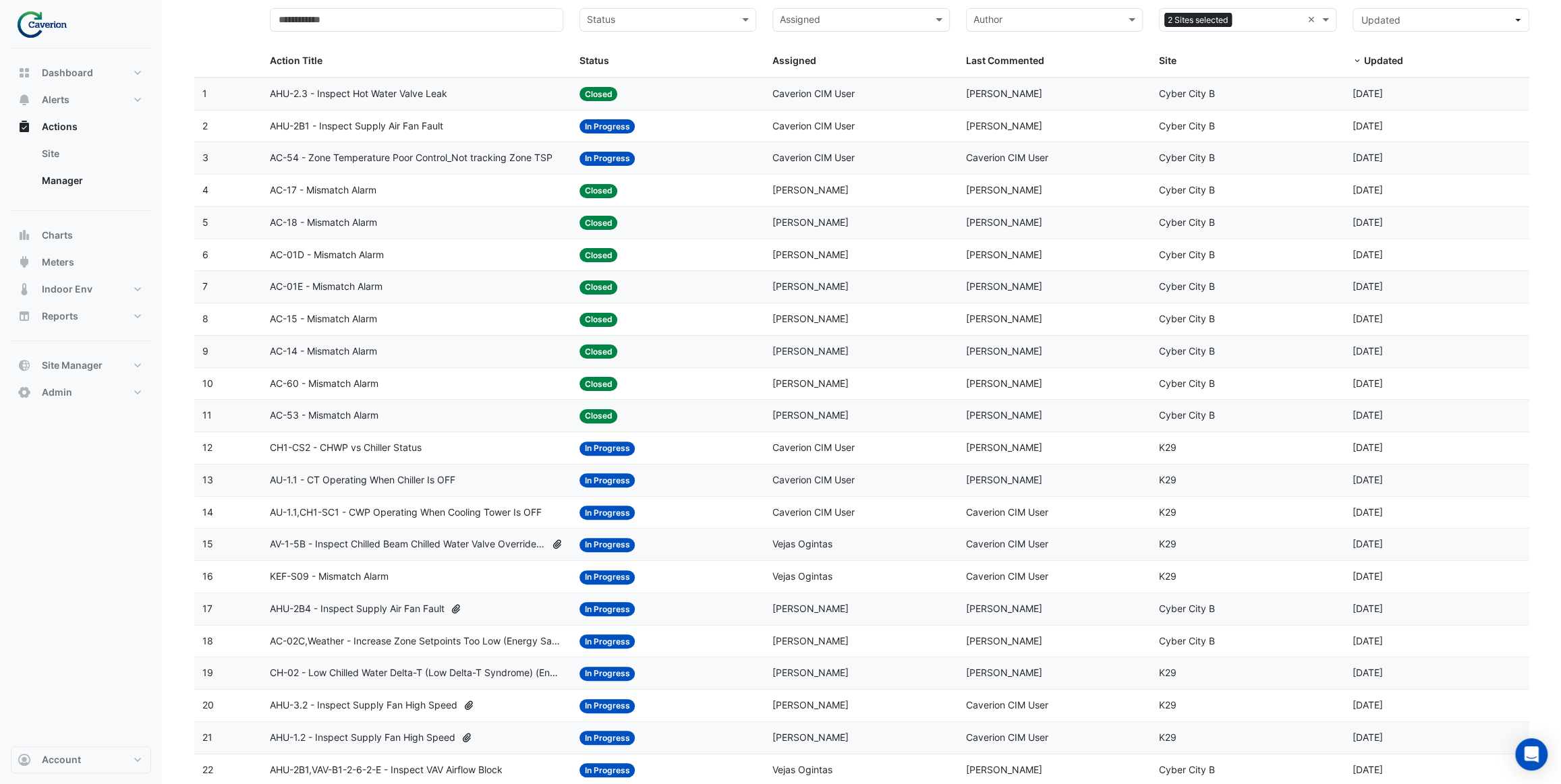
click at [462, 450] on div "CH1-CS2 - CHWP vs Chiller Status" at bounding box center [416, 449] width 293 height 16
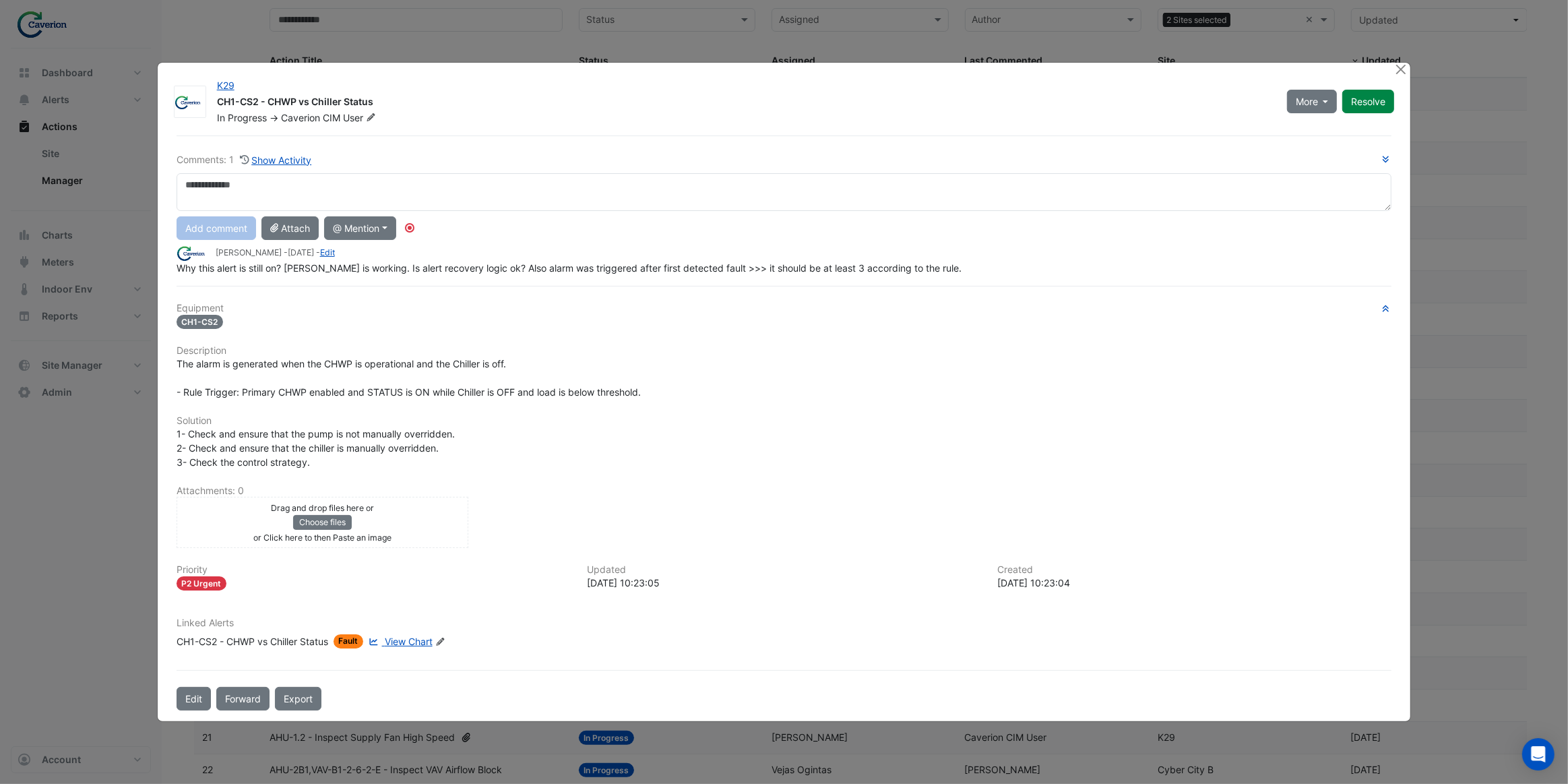
click at [405, 647] on span "View Chart" at bounding box center [409, 641] width 48 height 11
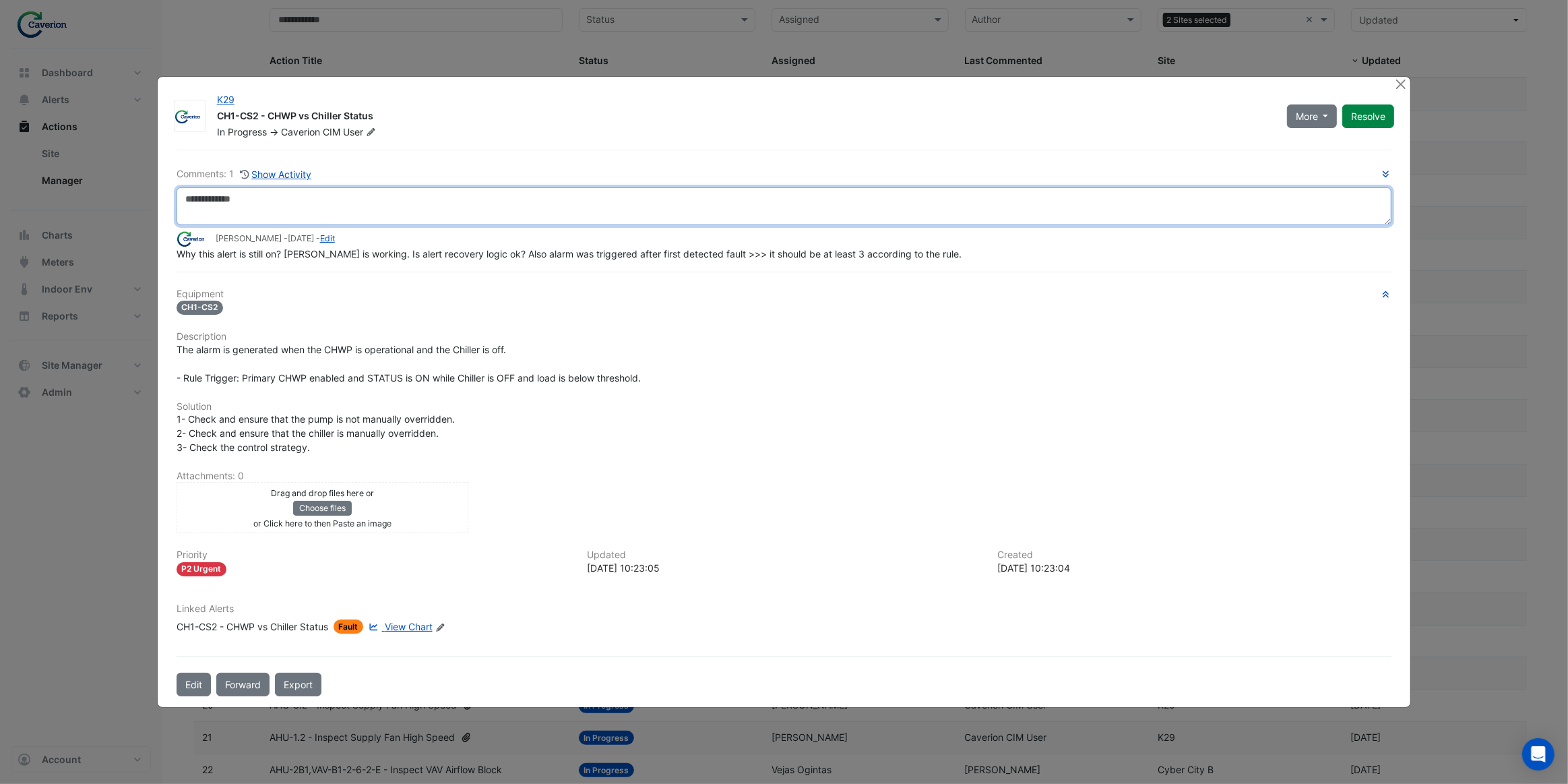
click at [297, 197] on textarea at bounding box center [784, 206] width 1216 height 38
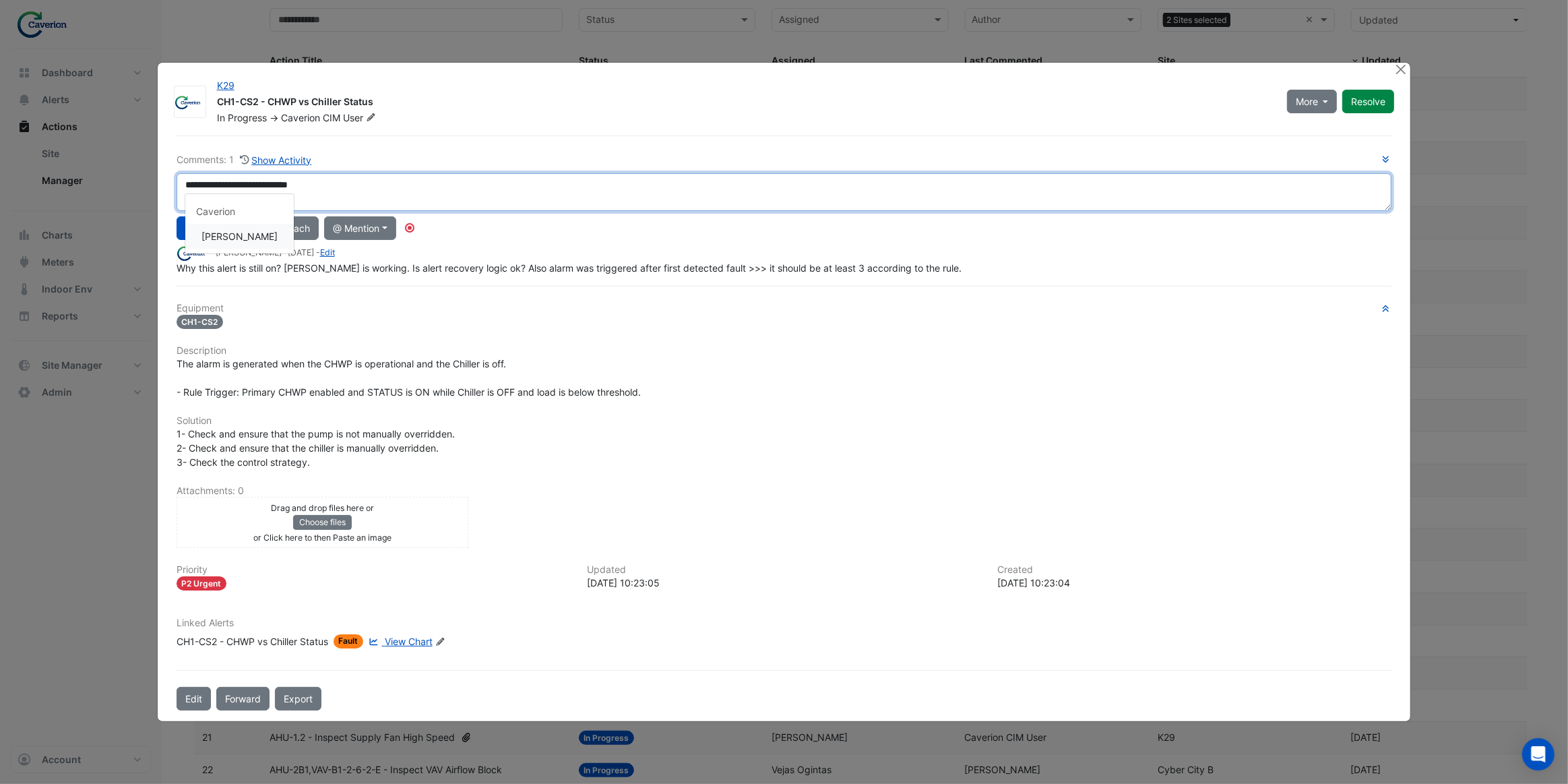
click at [258, 236] on div "**********" at bounding box center [784, 214] width 1216 height 123
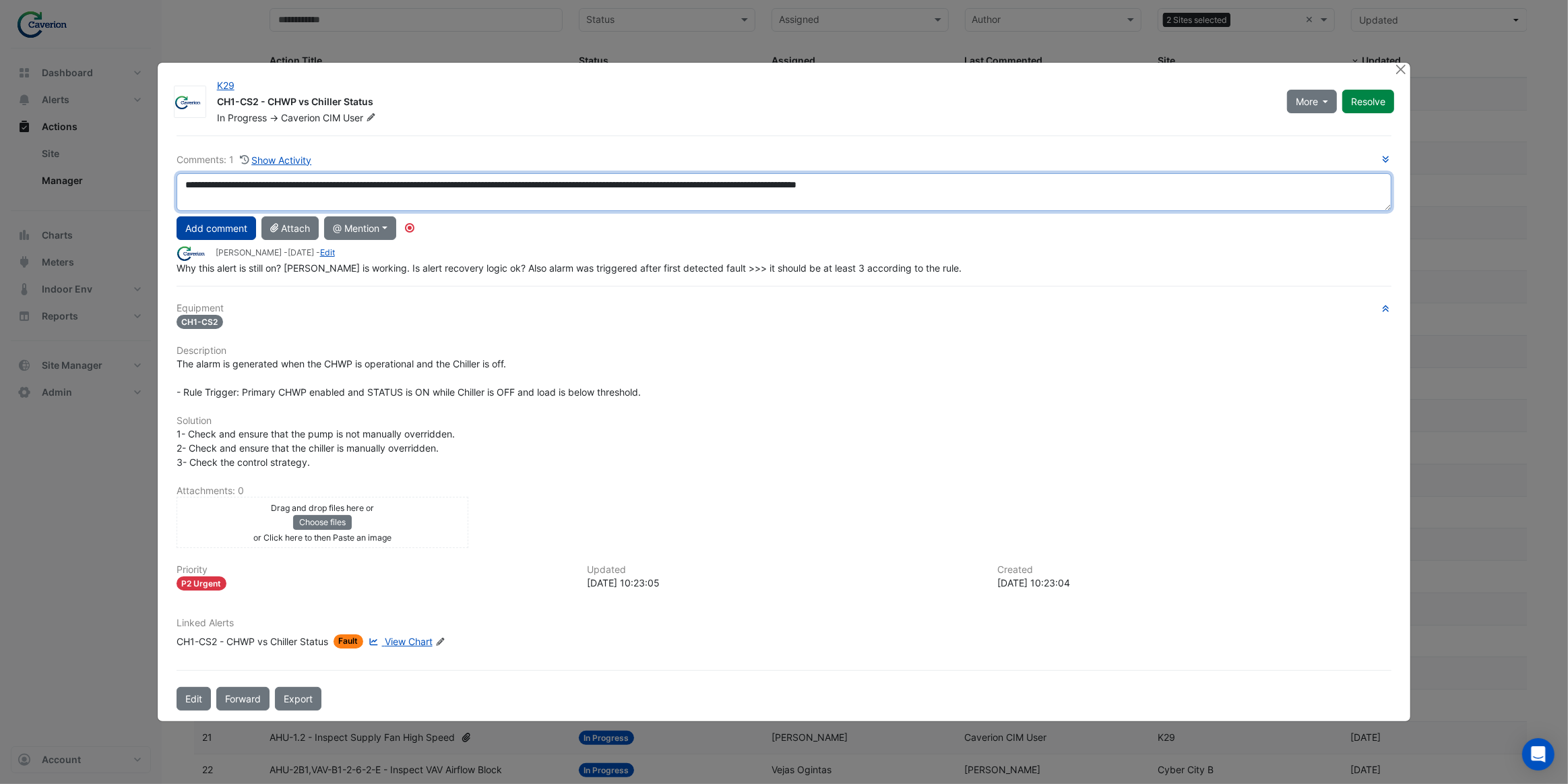
type textarea "**********"
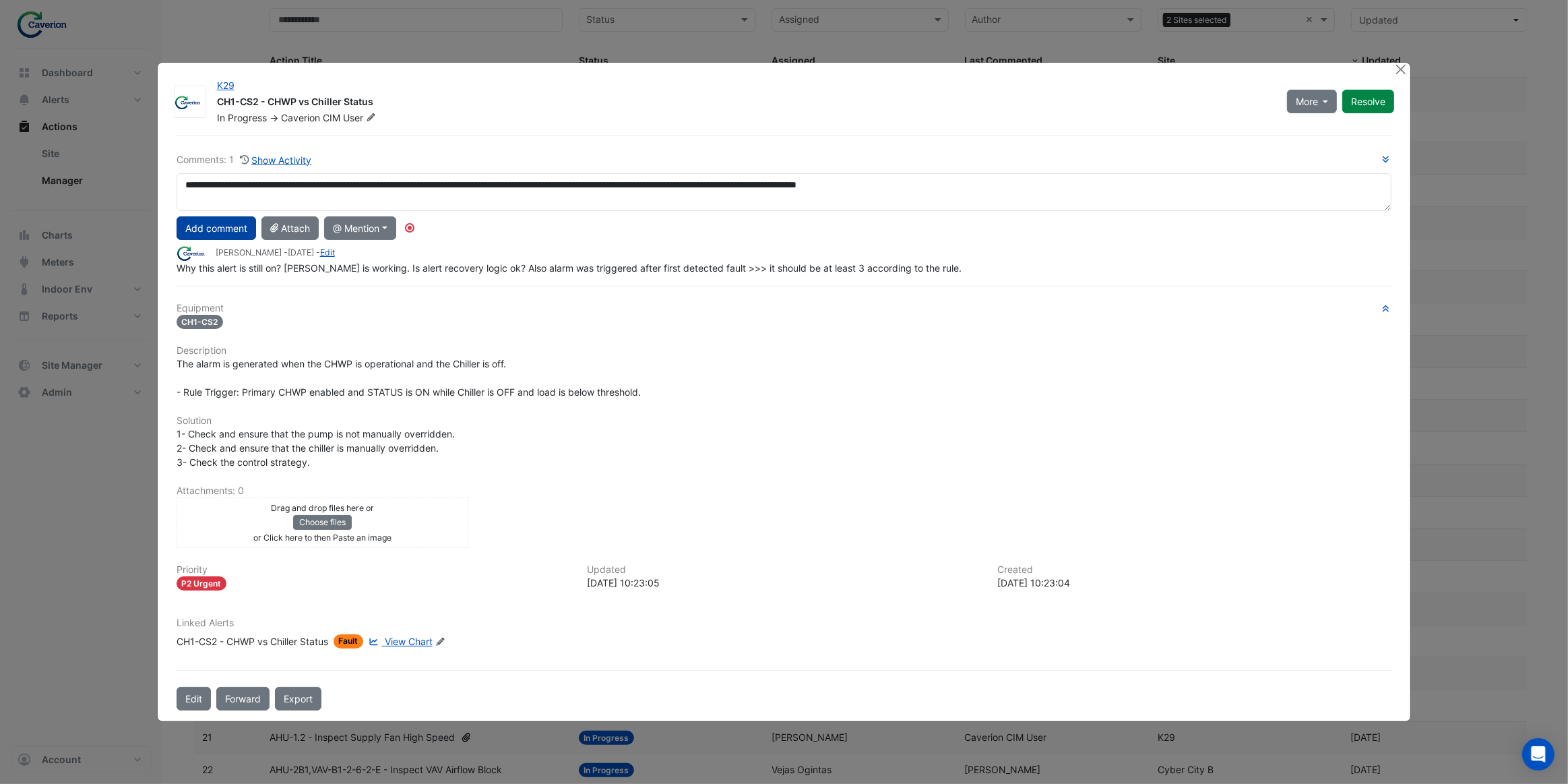
click at [234, 218] on button "Add comment" at bounding box center [216, 228] width 80 height 24
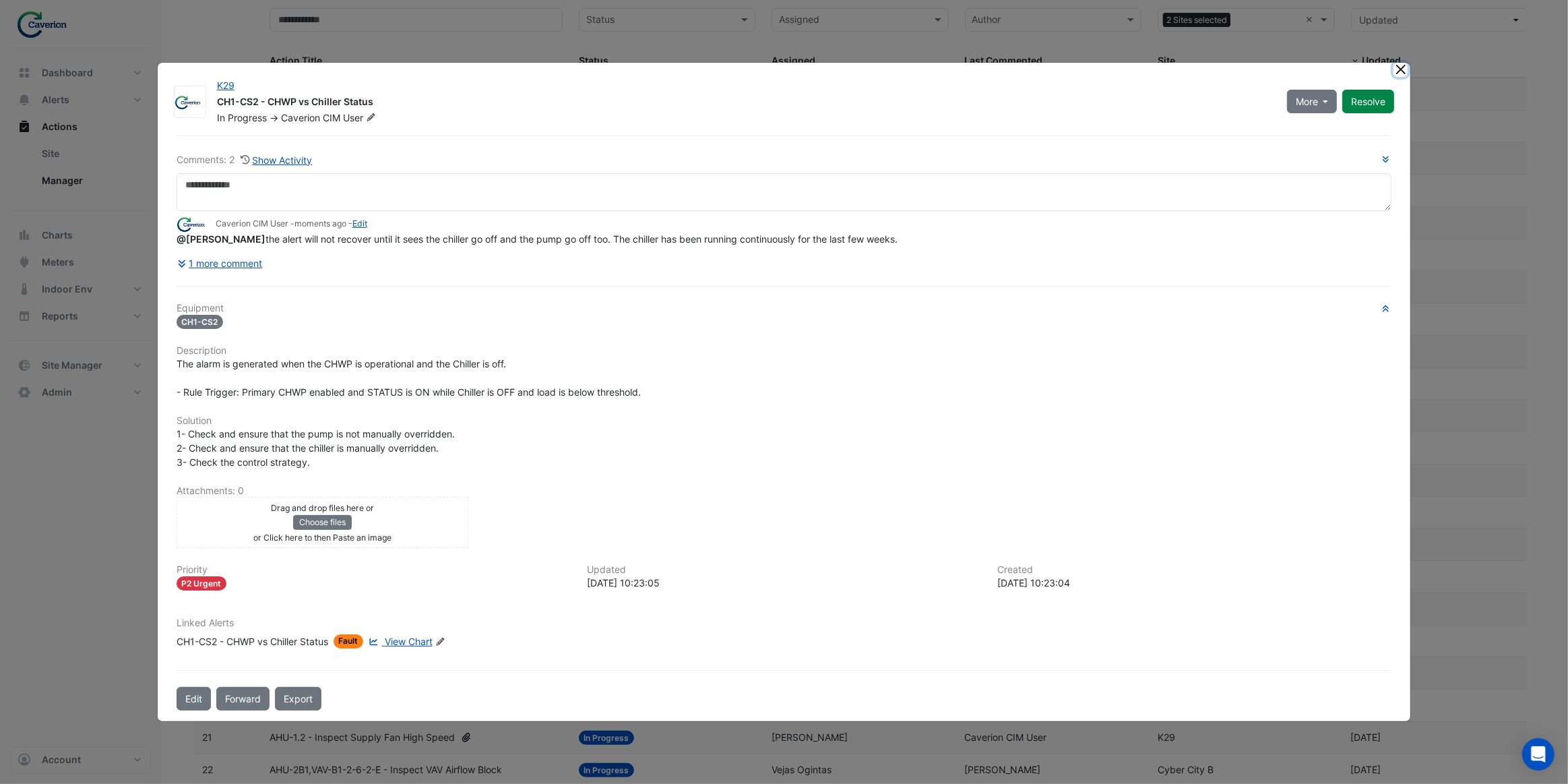
click at [1402, 65] on button "Close" at bounding box center [1400, 69] width 14 height 14
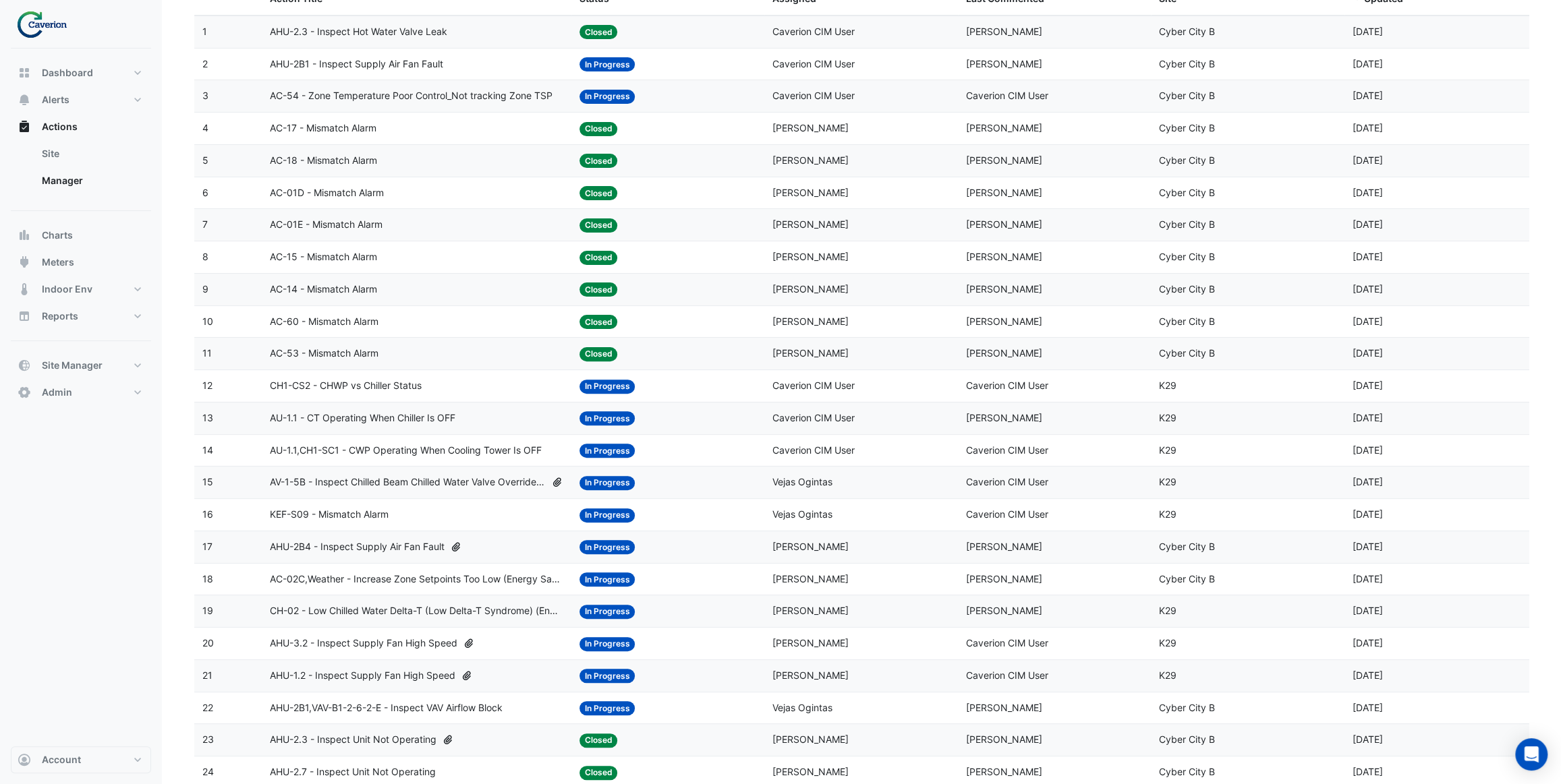
scroll to position [245, 0]
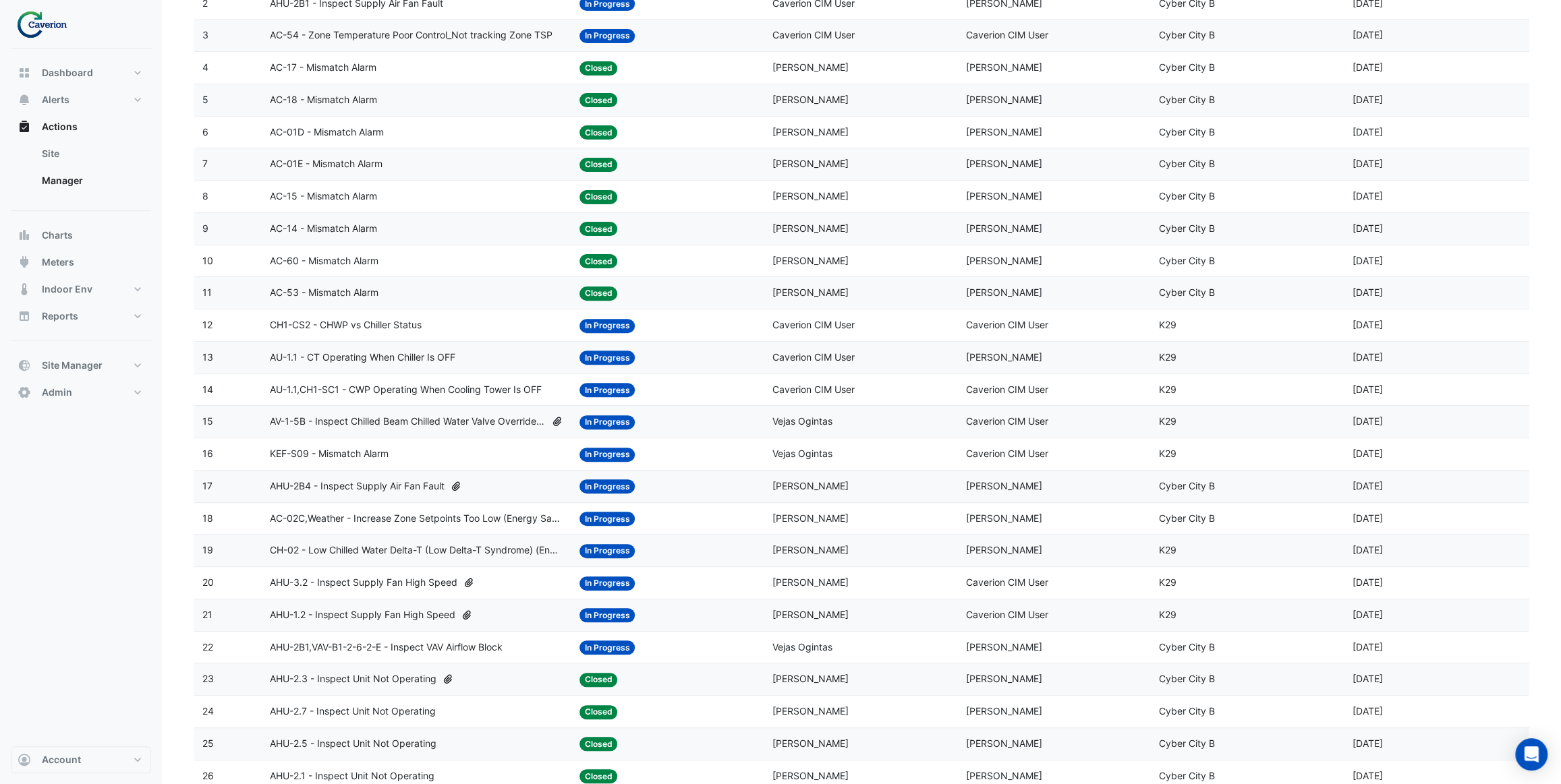
click at [482, 359] on div "AU-1.1 - CT Operating When Chiller Is OFF" at bounding box center [416, 358] width 293 height 16
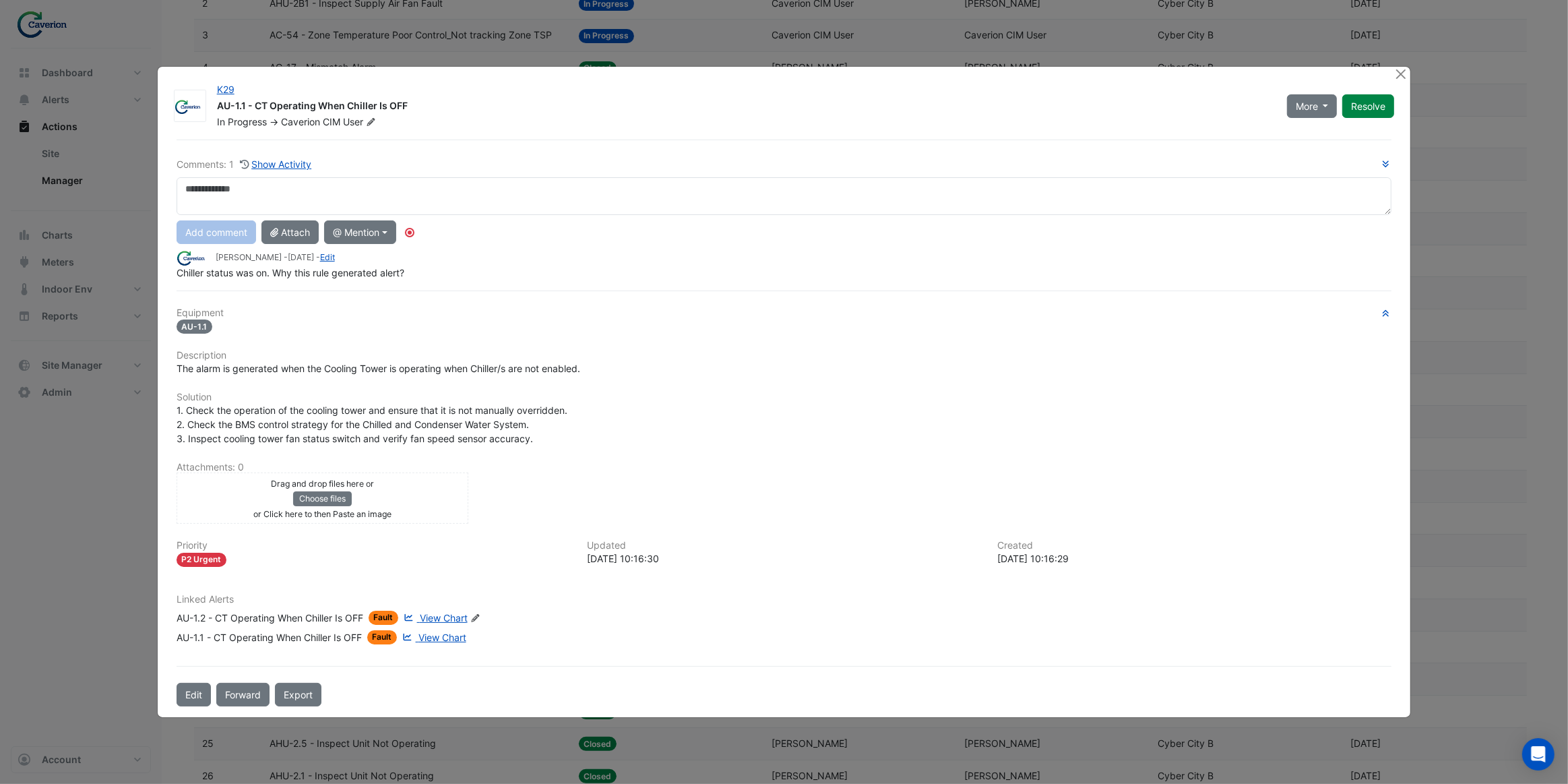
click at [448, 618] on span "View Chart" at bounding box center [443, 617] width 48 height 11
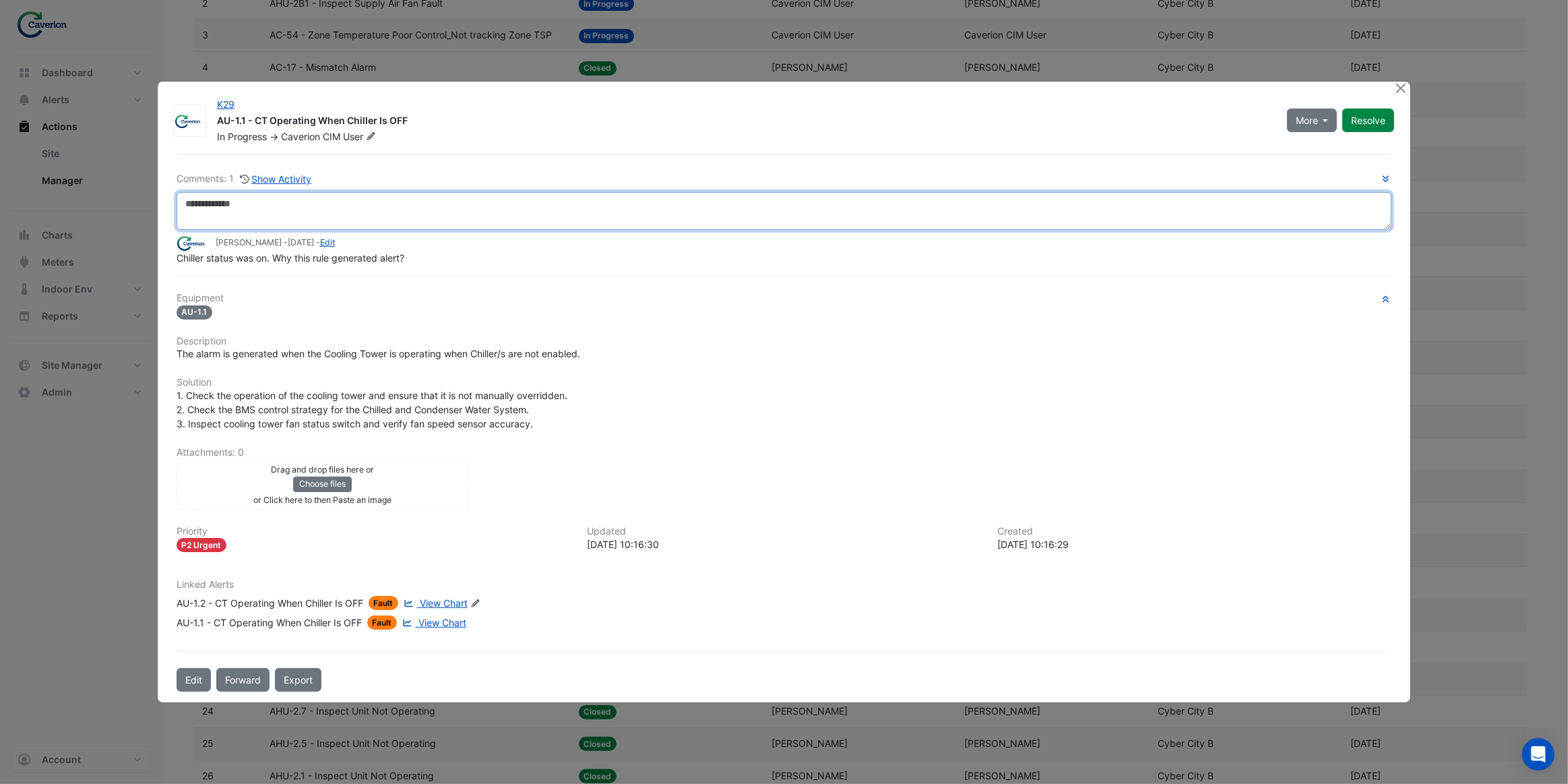
click at [353, 209] on textarea at bounding box center [784, 211] width 1216 height 38
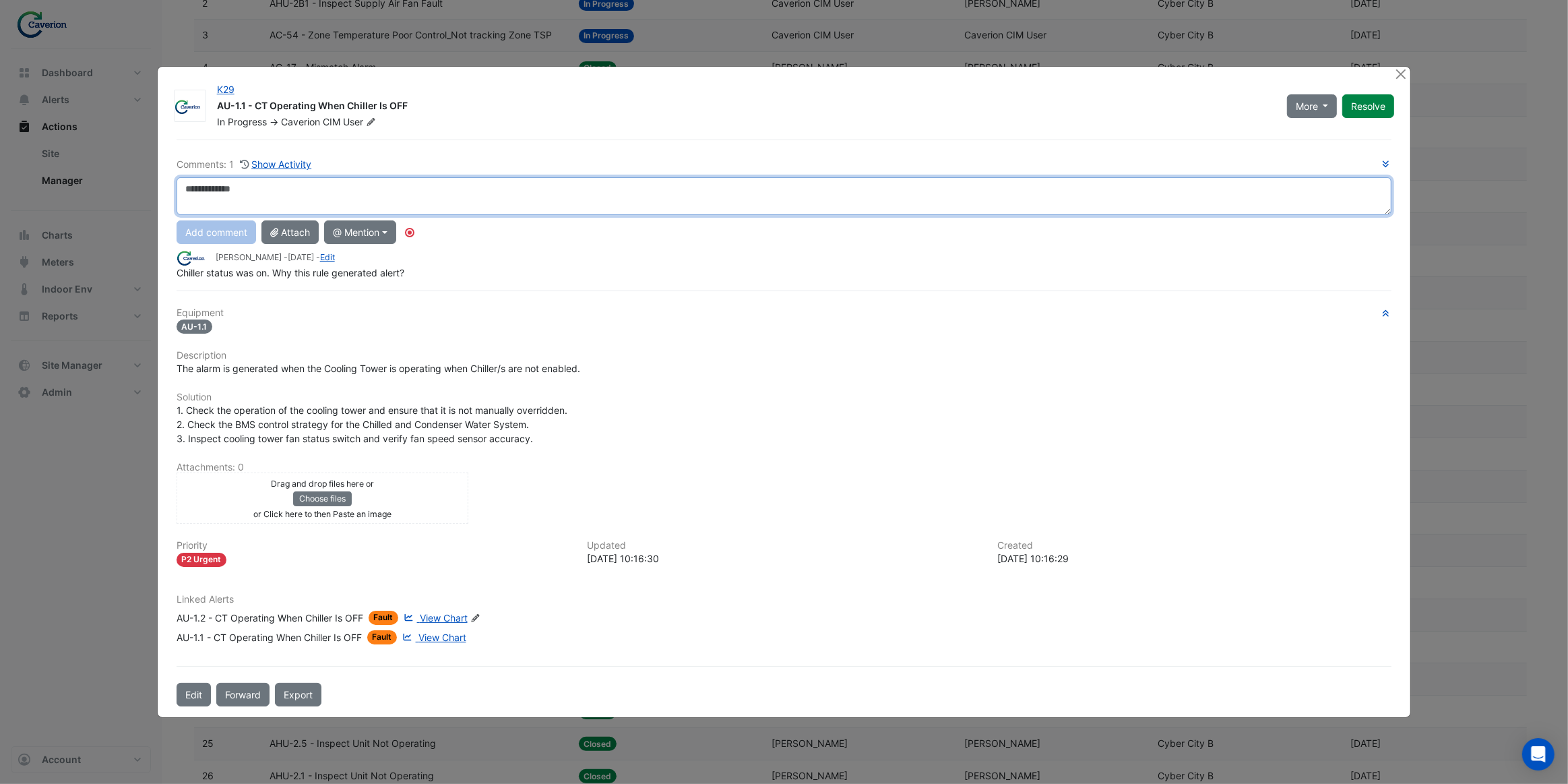
click at [353, 209] on textarea at bounding box center [784, 196] width 1216 height 38
click at [184, 191] on textarea "**********" at bounding box center [784, 196] width 1216 height 38
click at [216, 241] on div "**********" at bounding box center [784, 218] width 1216 height 123
click at [533, 185] on textarea "**********" at bounding box center [784, 196] width 1216 height 38
click at [675, 191] on textarea "**********" at bounding box center [784, 196] width 1216 height 38
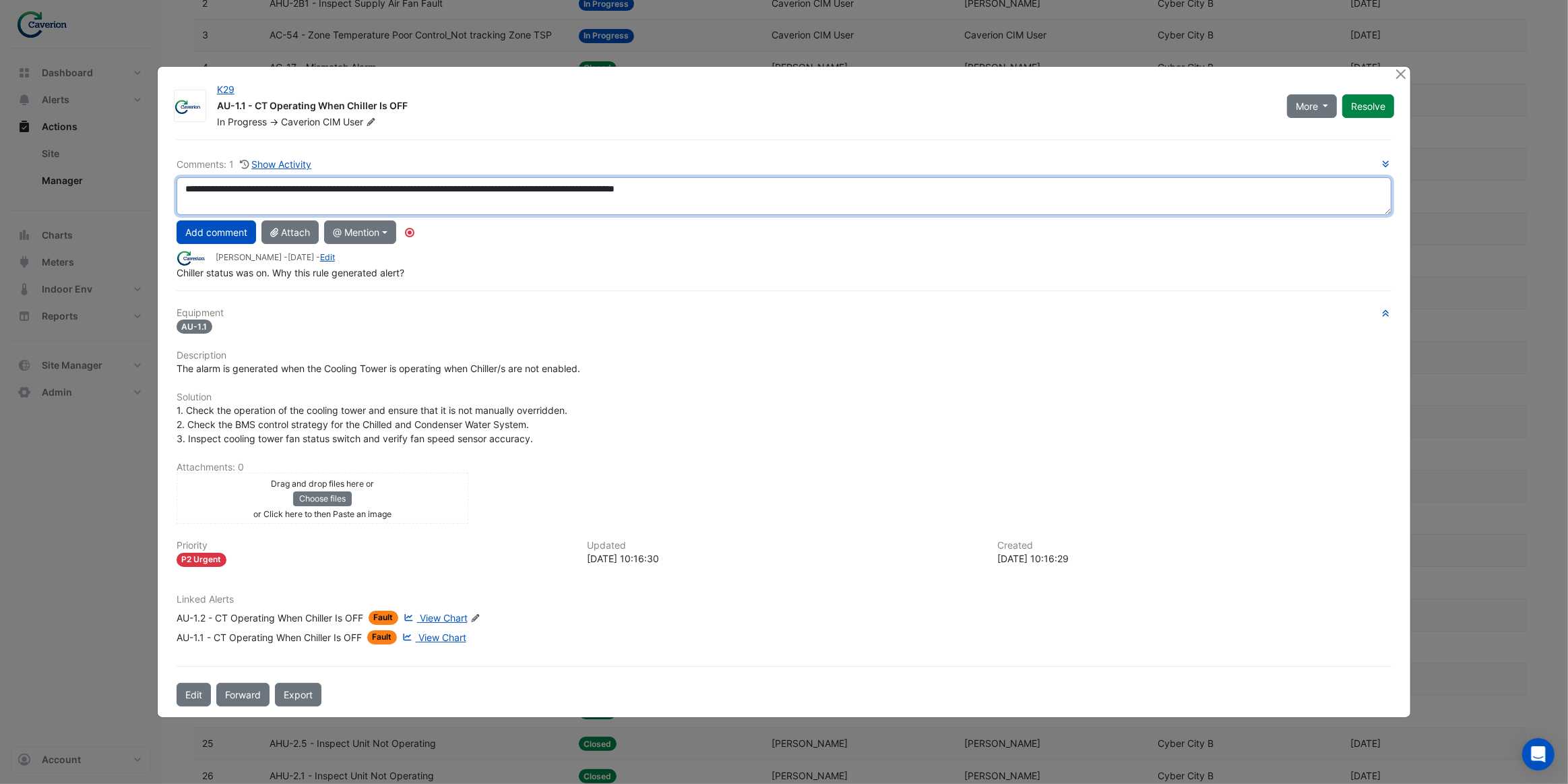
click at [576, 194] on textarea "**********" at bounding box center [784, 196] width 1216 height 38
click at [851, 192] on textarea "**********" at bounding box center [784, 196] width 1216 height 38
type textarea "**********"
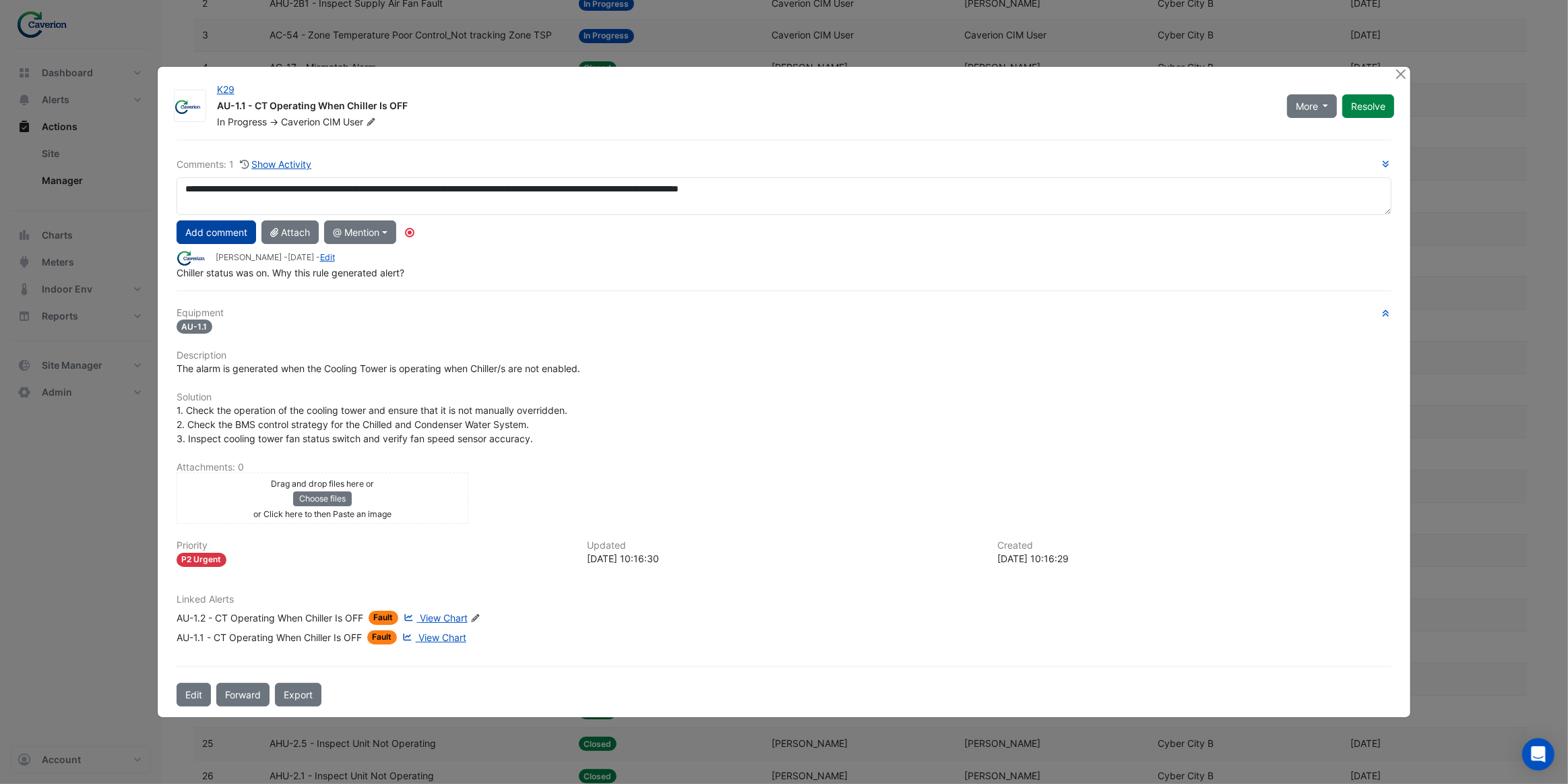
click at [196, 228] on button "Add comment" at bounding box center [216, 232] width 80 height 24
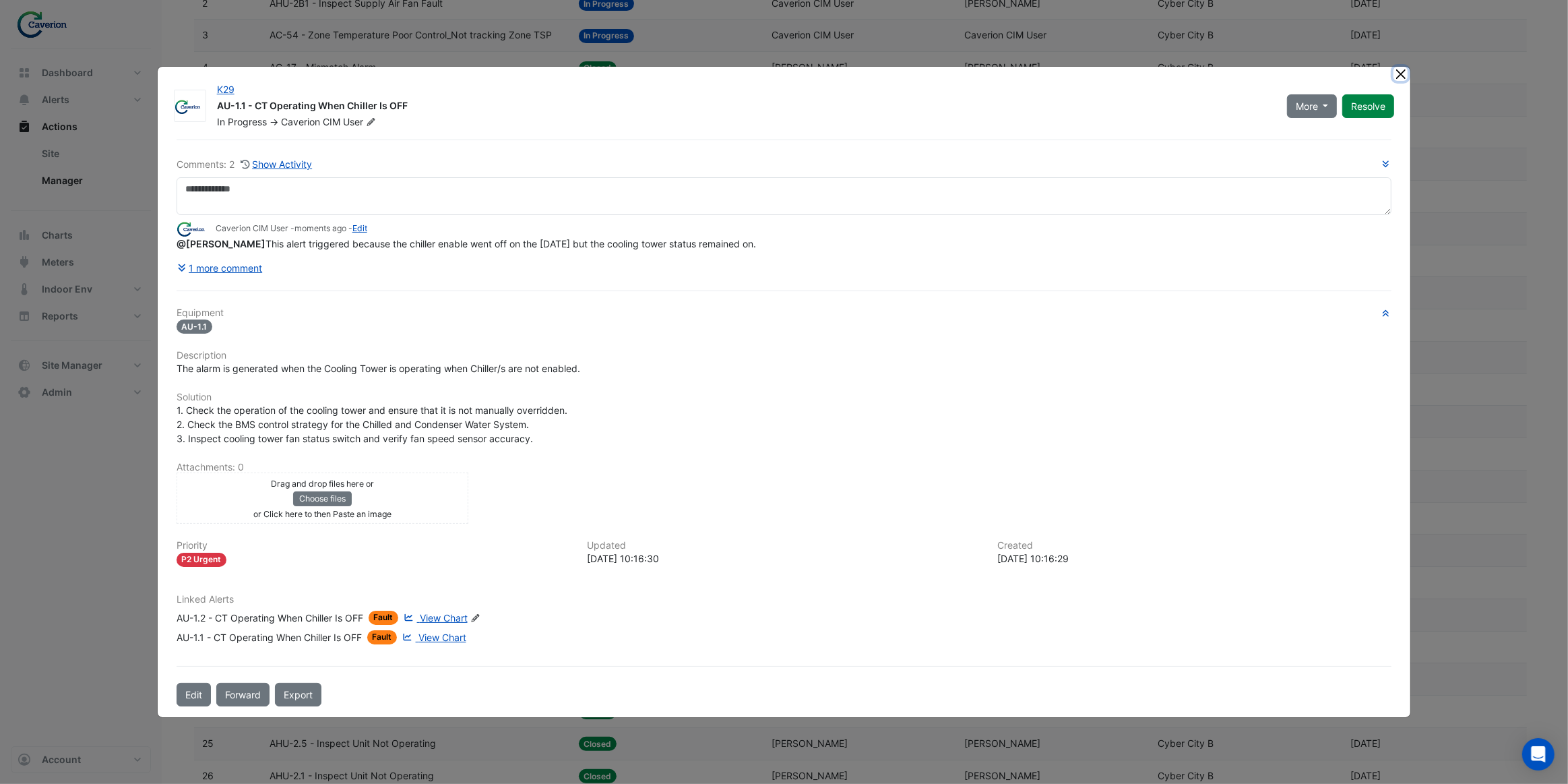
click at [1401, 78] on button "Close" at bounding box center [1400, 74] width 14 height 14
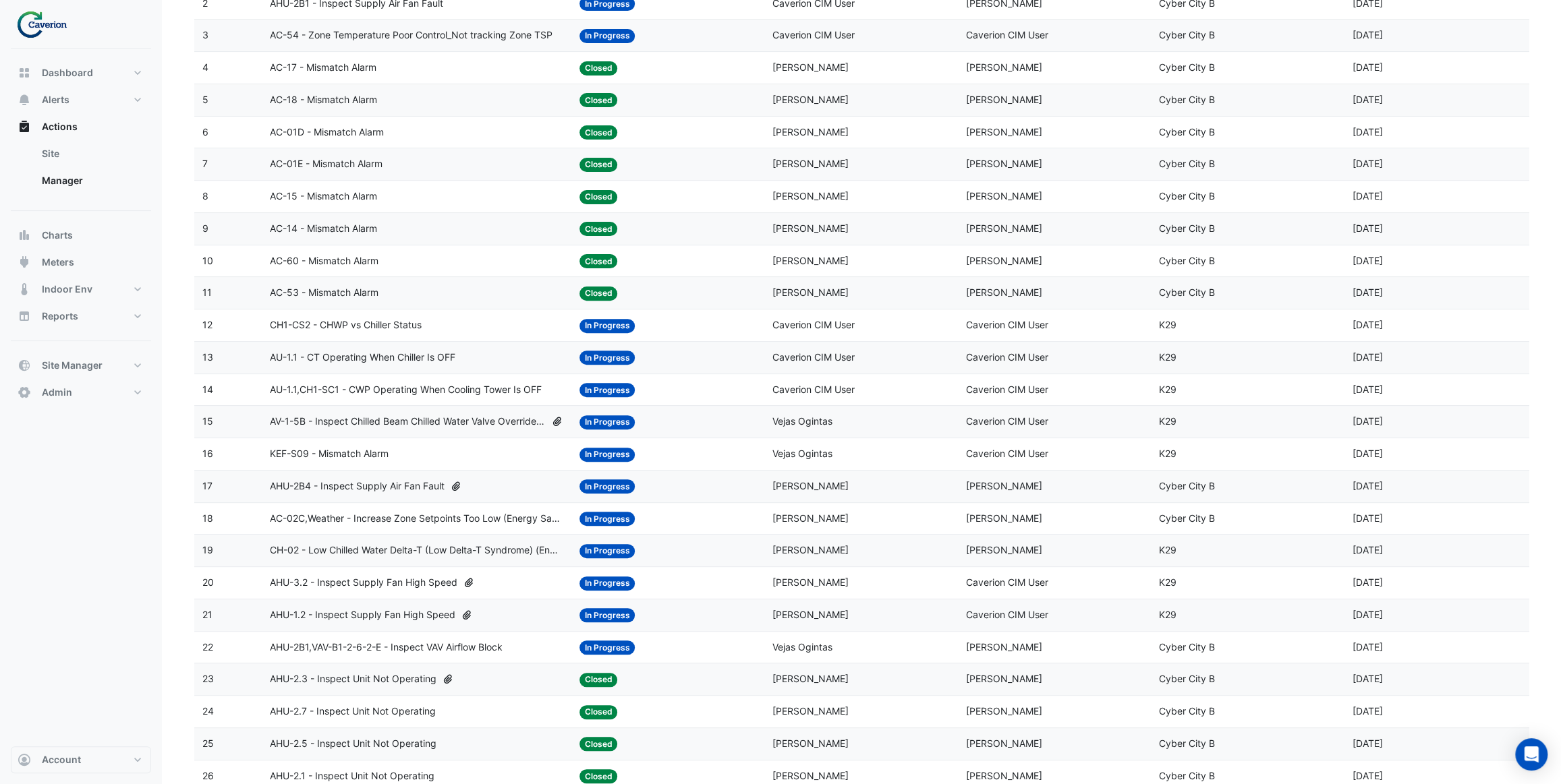
click at [455, 393] on span "AU-1.1,CH1-SC1 - CWP Operating When Cooling Tower Is OFF" at bounding box center [406, 390] width 272 height 16
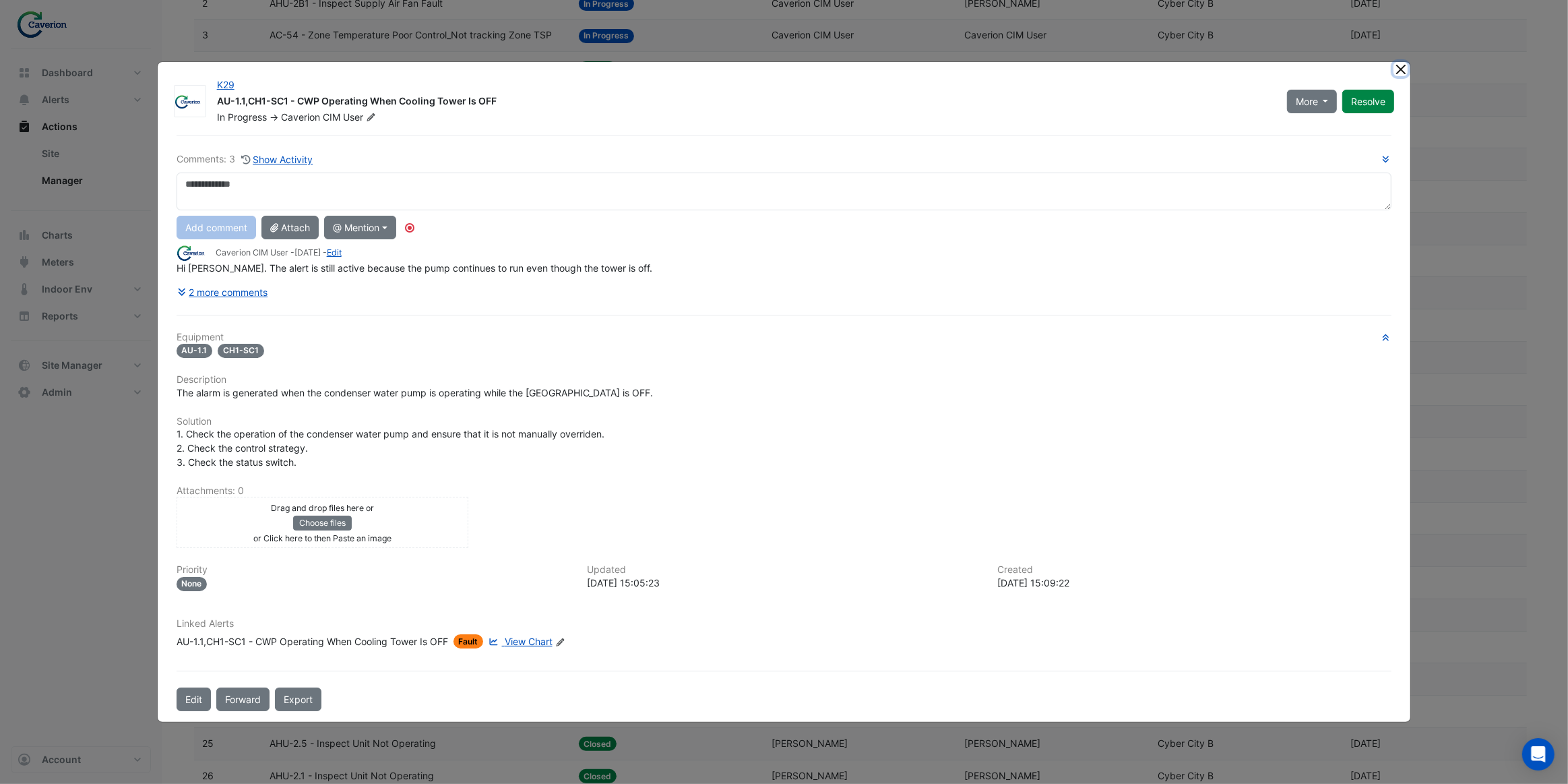
click at [1403, 71] on button "Close" at bounding box center [1400, 69] width 14 height 14
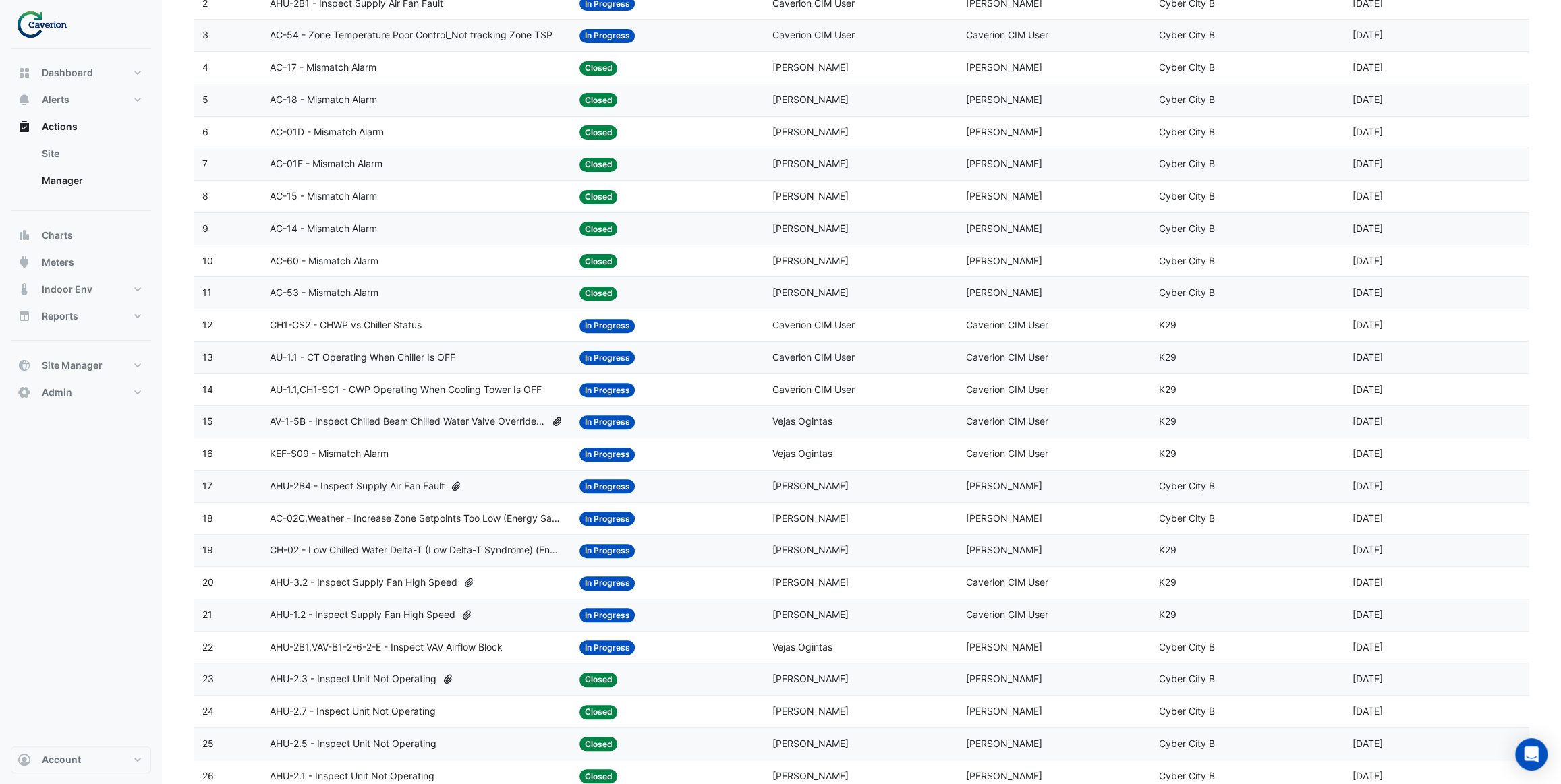
click at [469, 391] on span "AU-1.1,CH1-SC1 - CWP Operating When Cooling Tower Is OFF" at bounding box center [406, 390] width 272 height 16
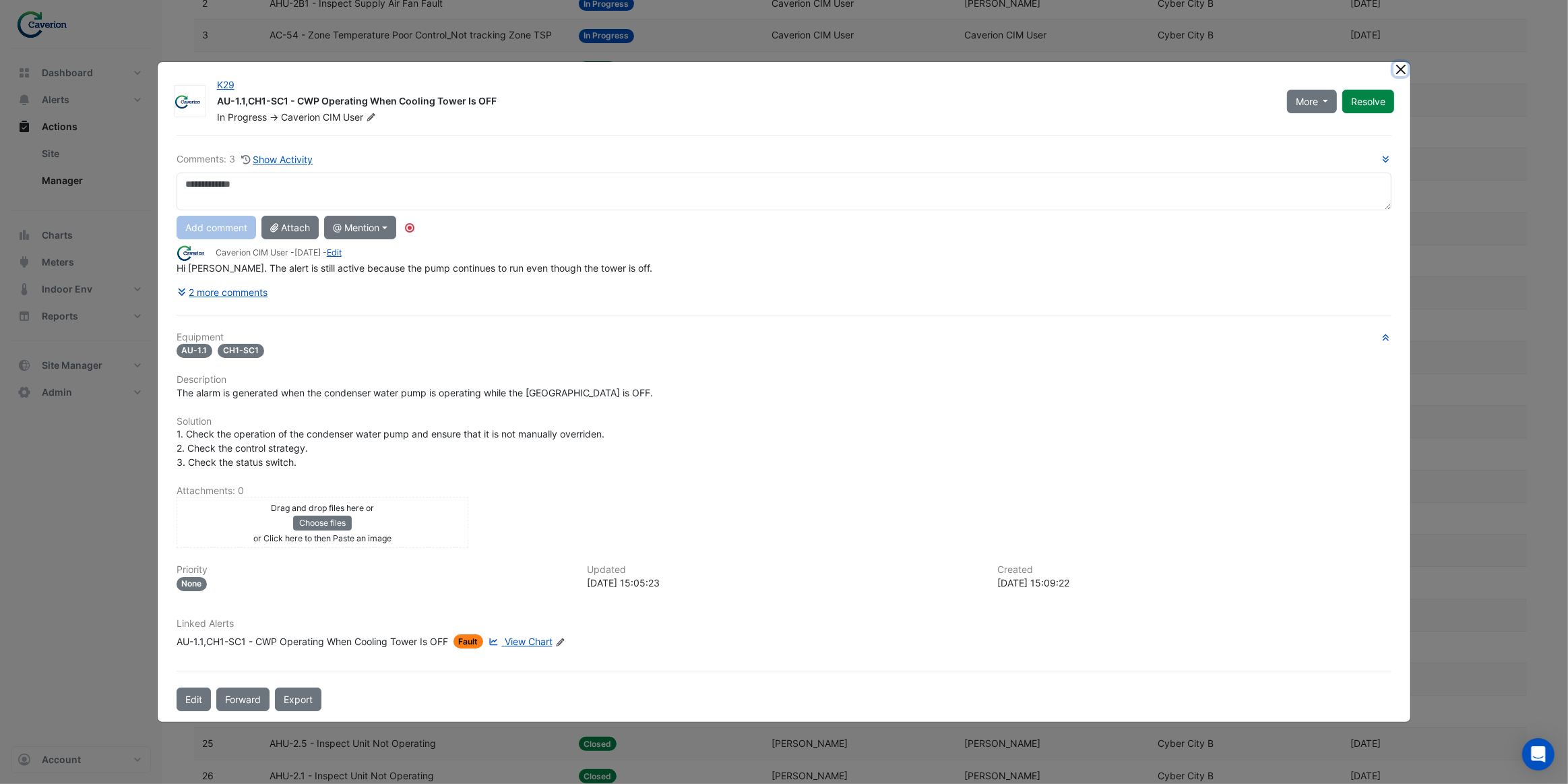
click at [1401, 71] on button "Close" at bounding box center [1400, 69] width 14 height 14
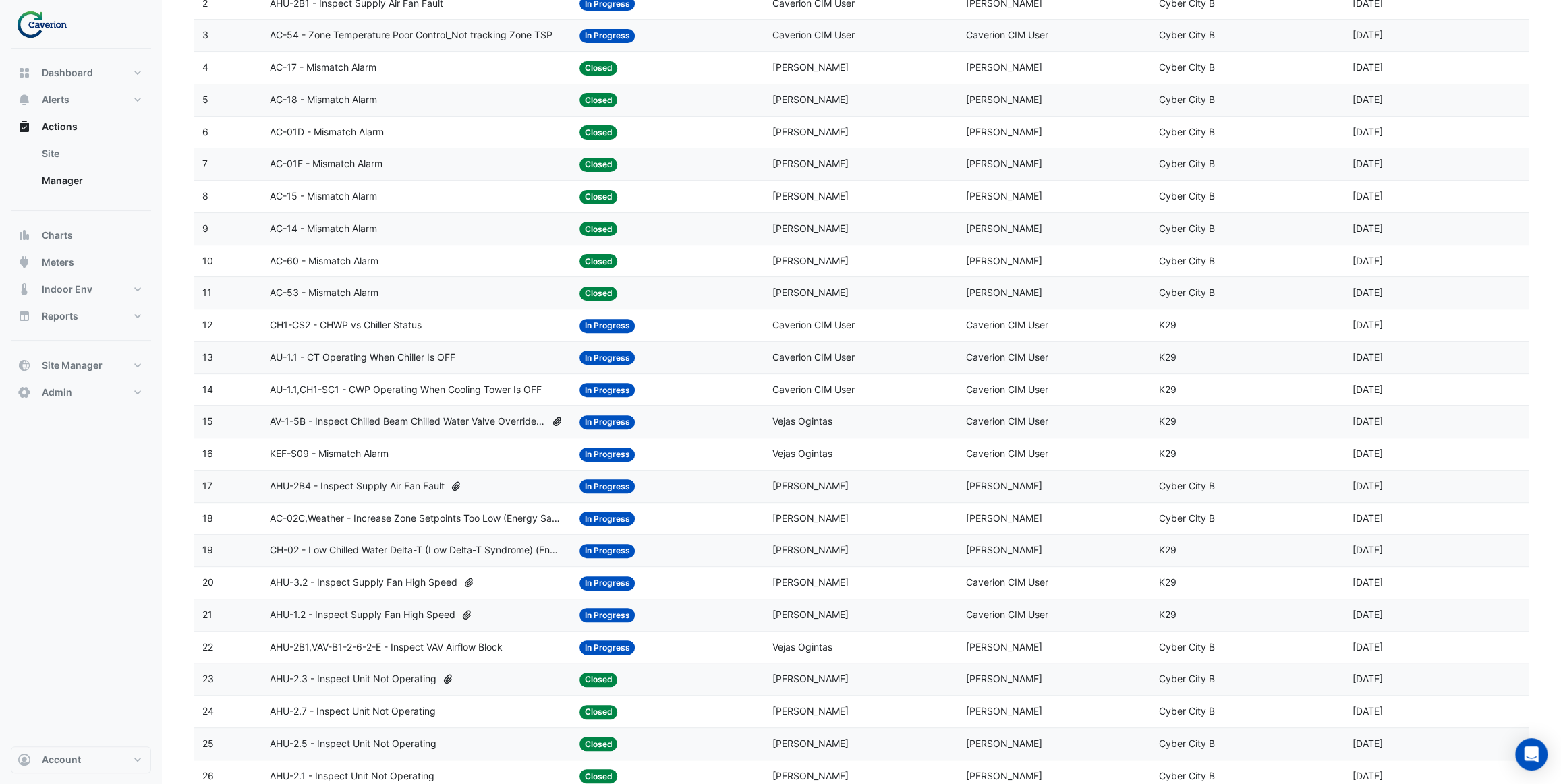
click at [473, 419] on span "AV-1-5B - Inspect Chilled Beam Chilled Water Valve Override Closed" at bounding box center [408, 422] width 276 height 16
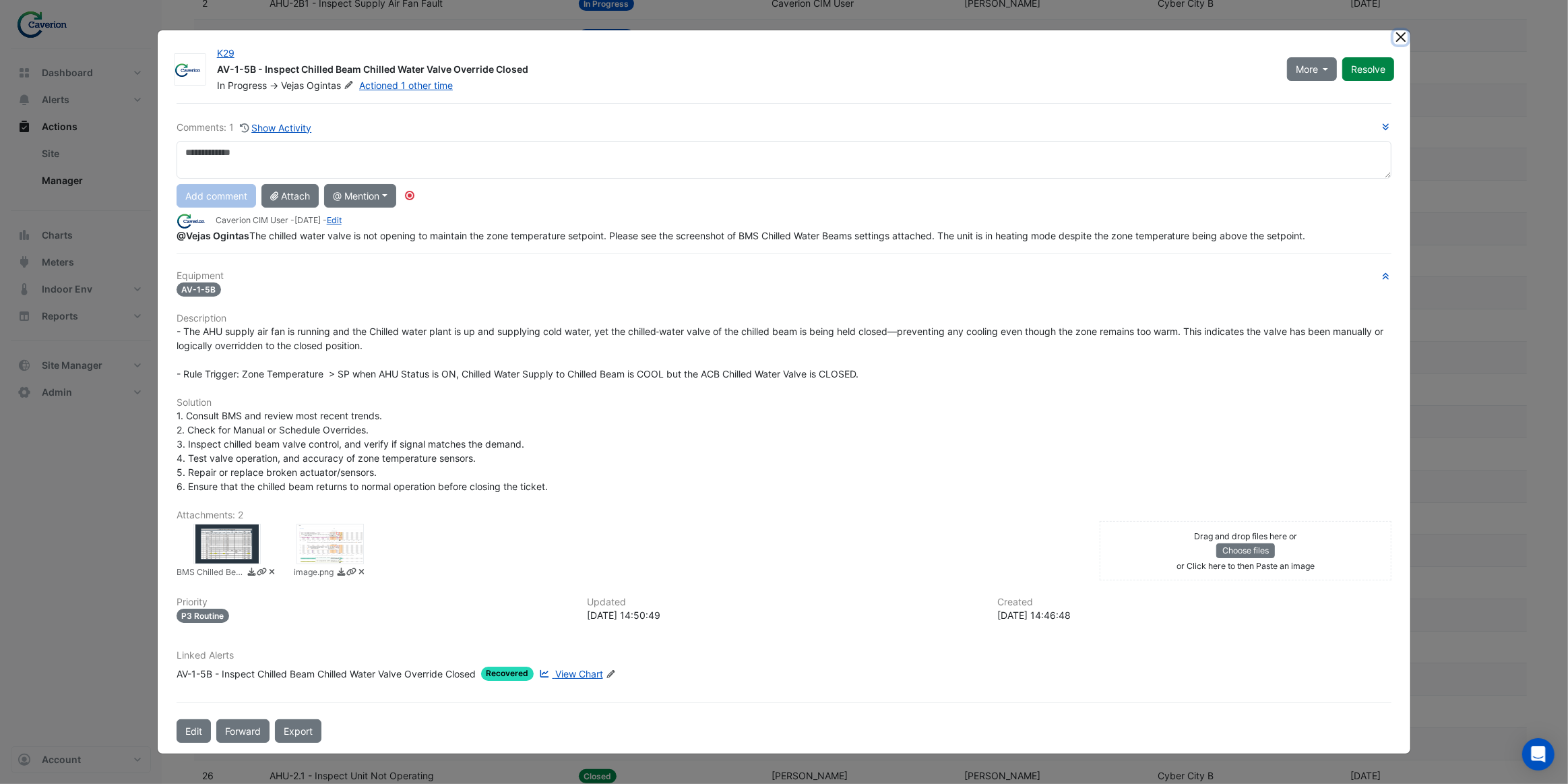
click at [1400, 40] on button "Close" at bounding box center [1400, 38] width 14 height 14
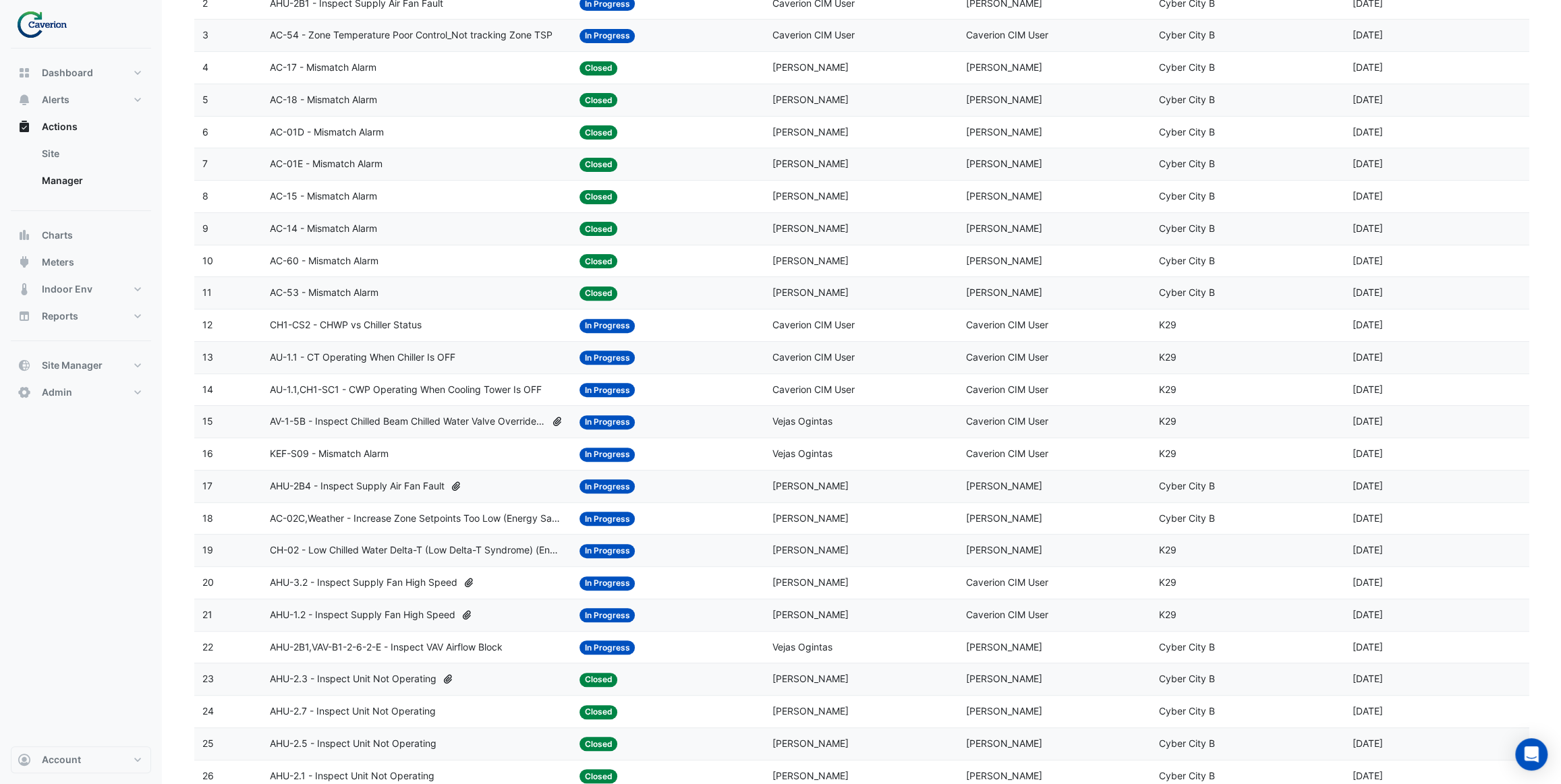
click at [450, 455] on div "KEF-S09 - Mismatch Alarm" at bounding box center [416, 454] width 293 height 16
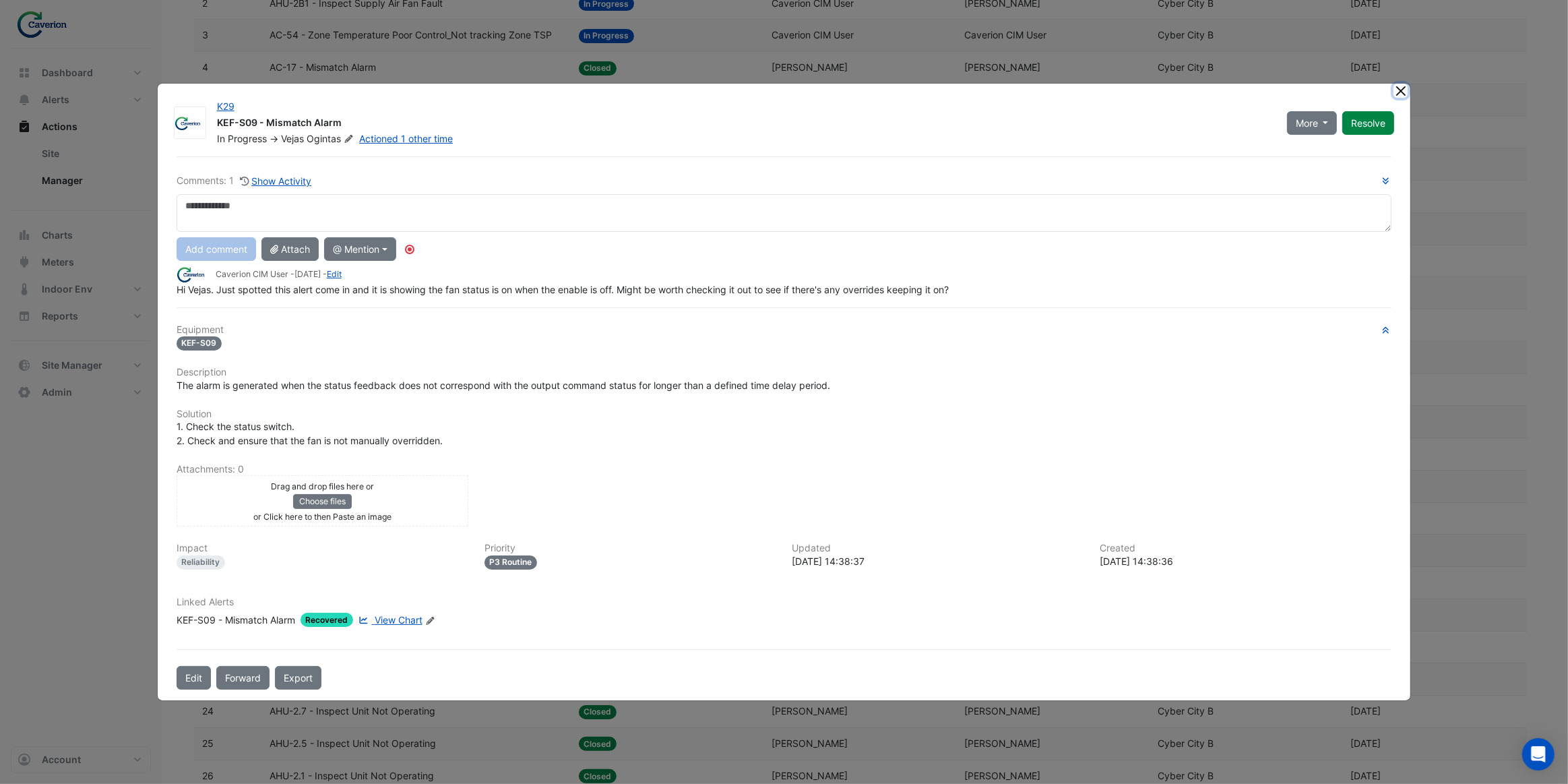
click at [1401, 94] on button "Close" at bounding box center [1400, 90] width 14 height 14
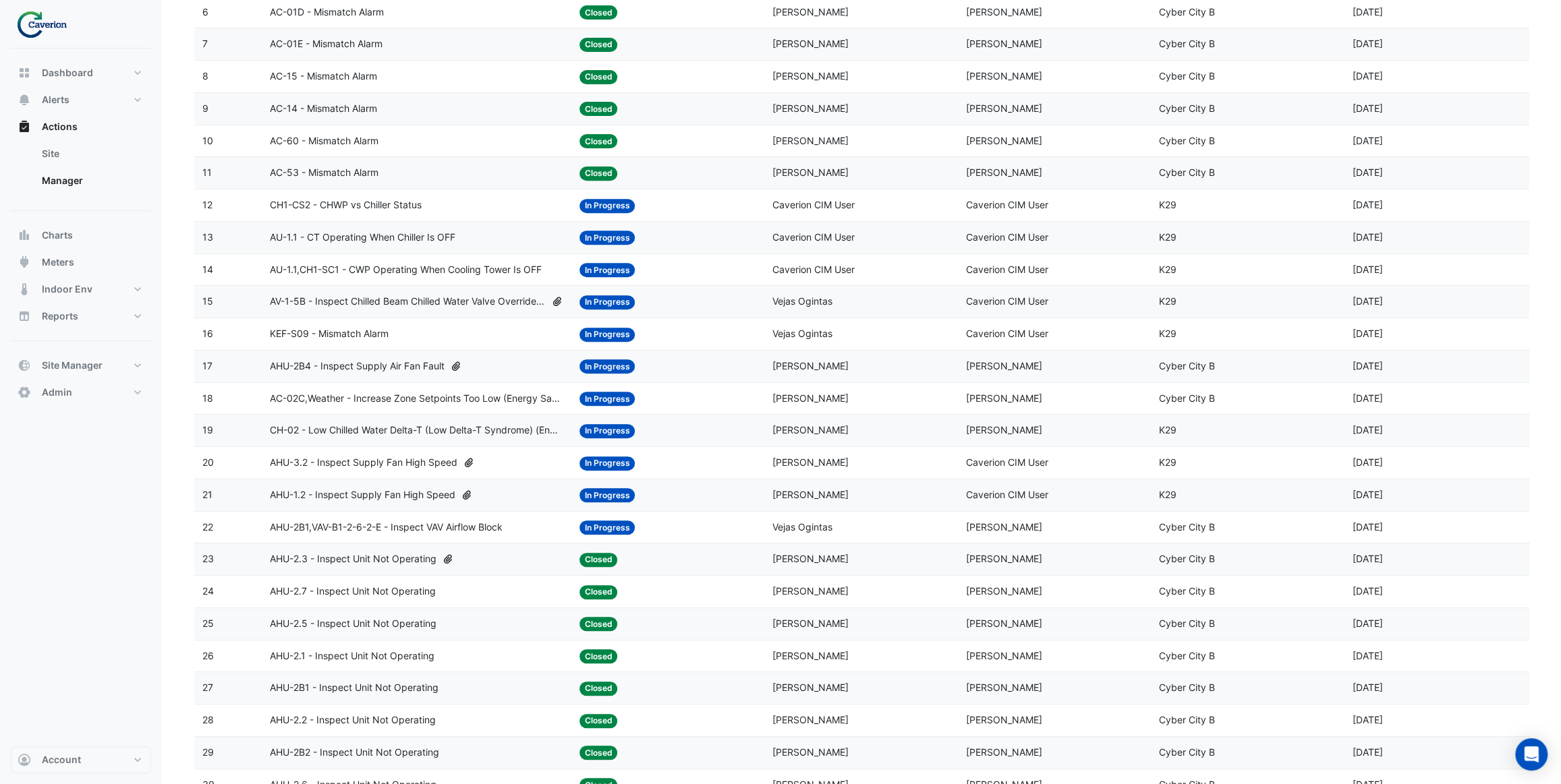
scroll to position [368, 0]
click at [488, 367] on div "AHU-2B4 - Inspect Supply Air Fan Fault" at bounding box center [416, 364] width 293 height 16
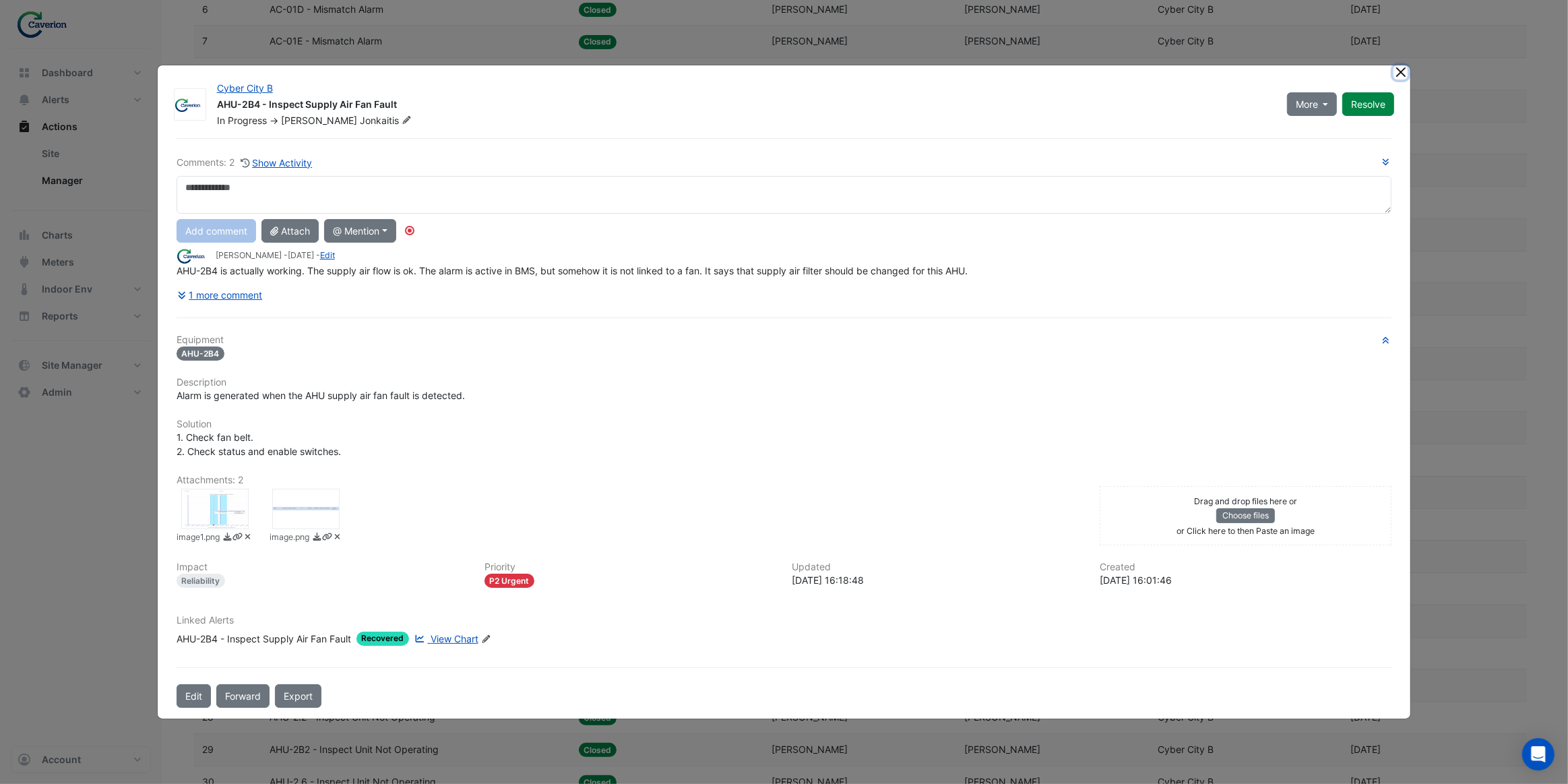
click at [1400, 74] on button "Close" at bounding box center [1400, 72] width 14 height 14
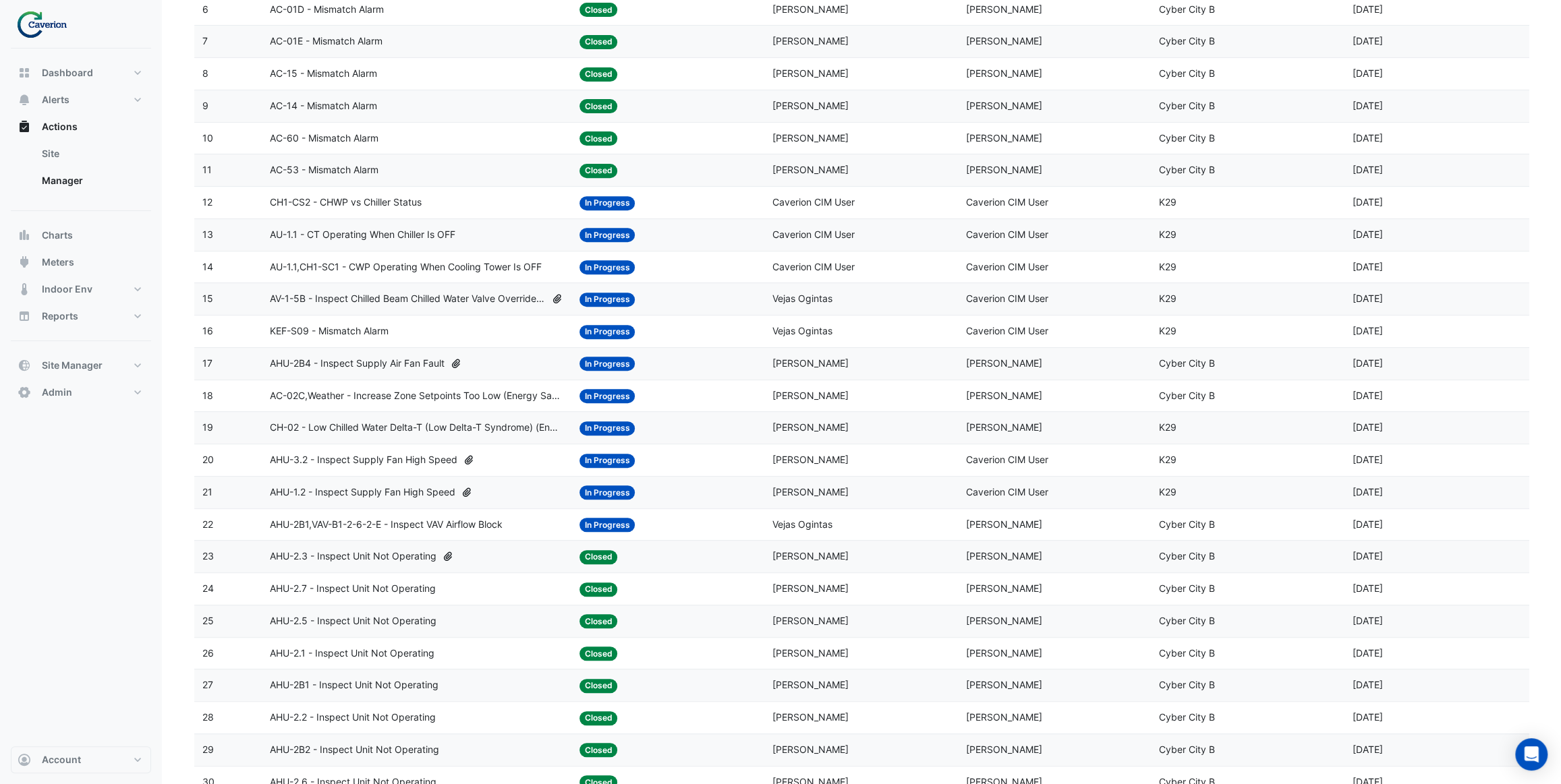
click at [524, 370] on datatable-body-cell "Action Title: AHU-2B4 - Inspect Supply Air Fan Fault" at bounding box center [416, 363] width 309 height 32
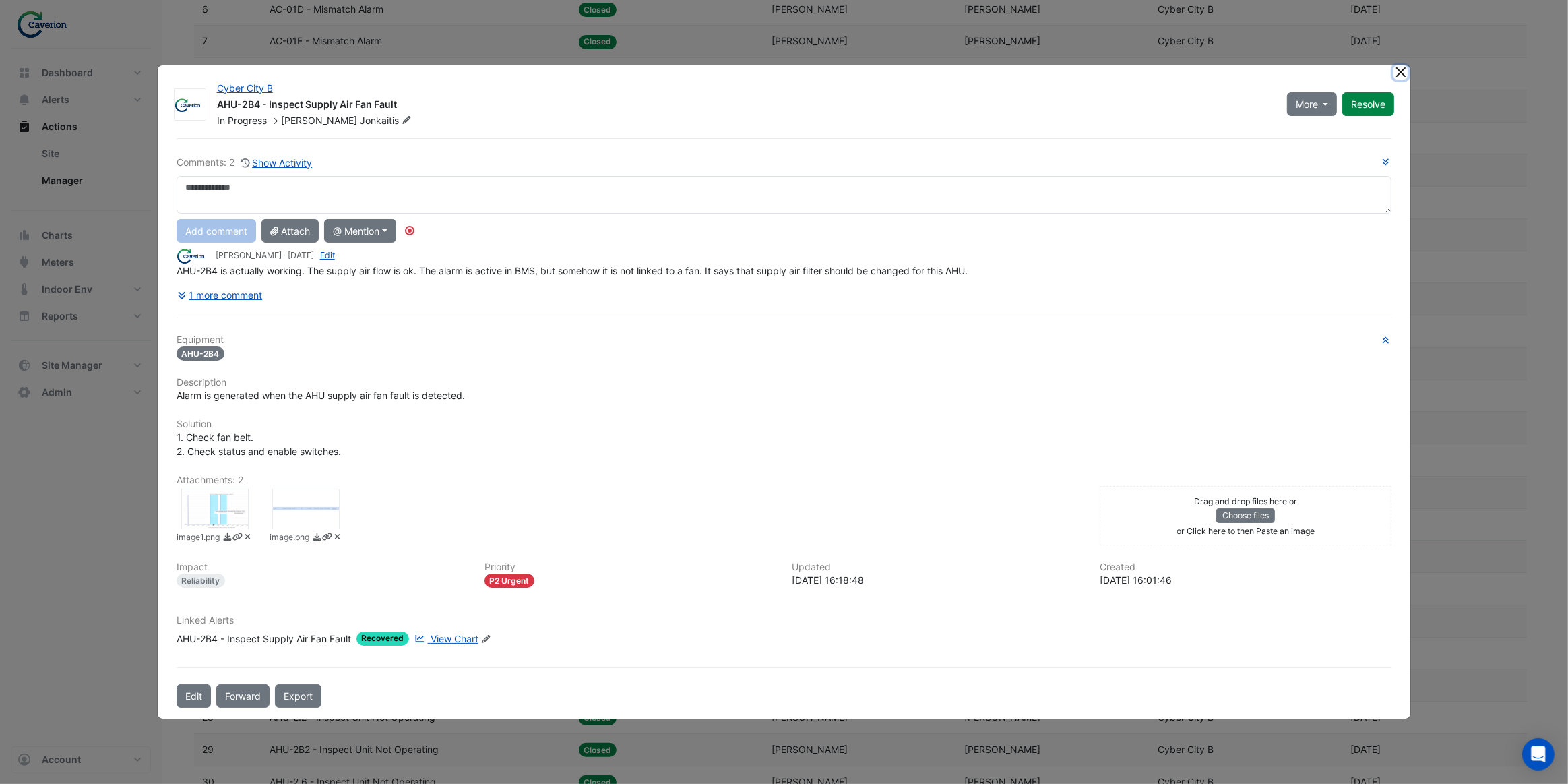
click at [1401, 76] on button "Close" at bounding box center [1400, 72] width 14 height 14
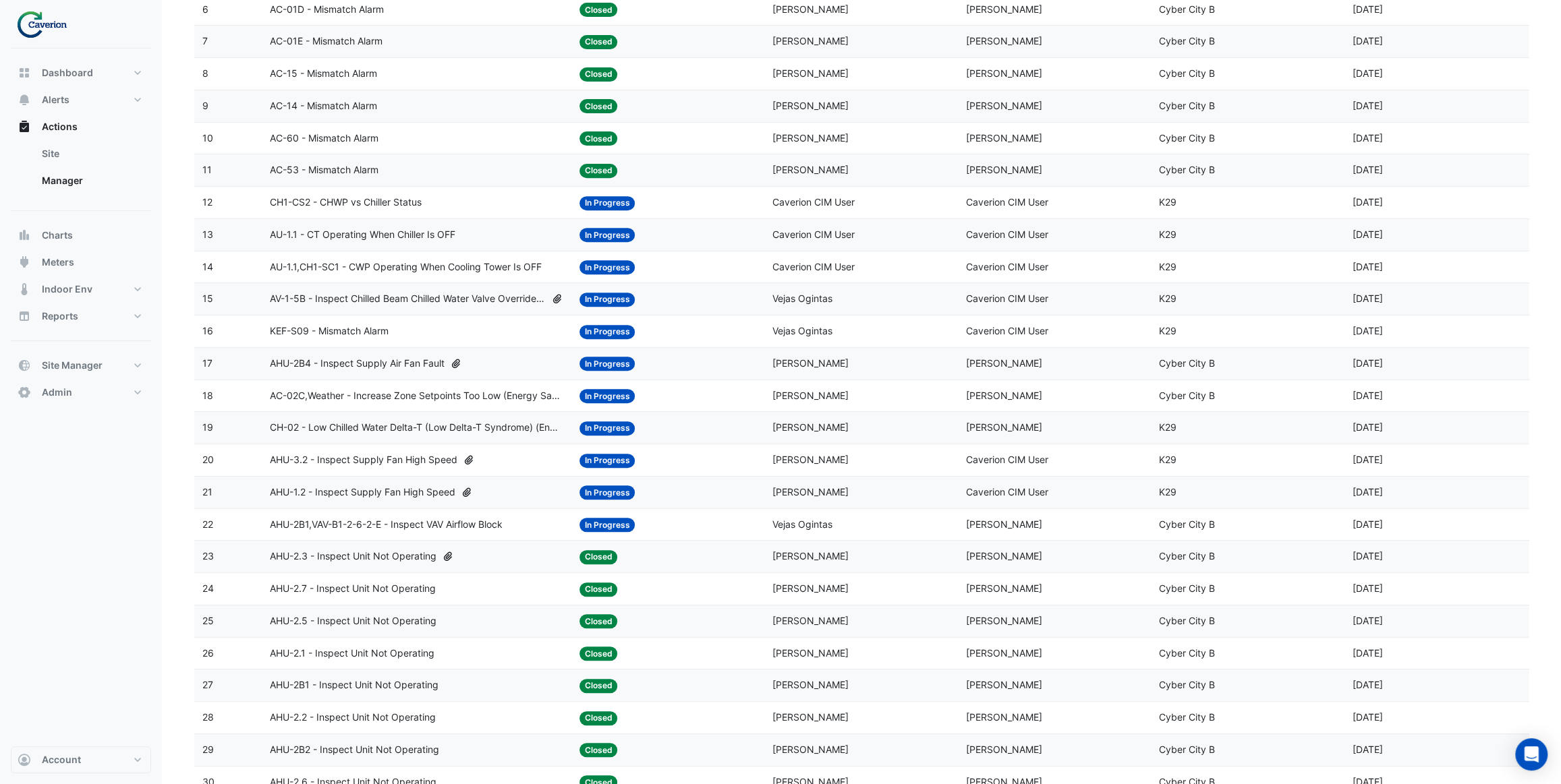
click at [482, 401] on span "AC-02C,Weather - Increase Zone Setpoints Too Low (Energy Saving)" at bounding box center [416, 396] width 293 height 16
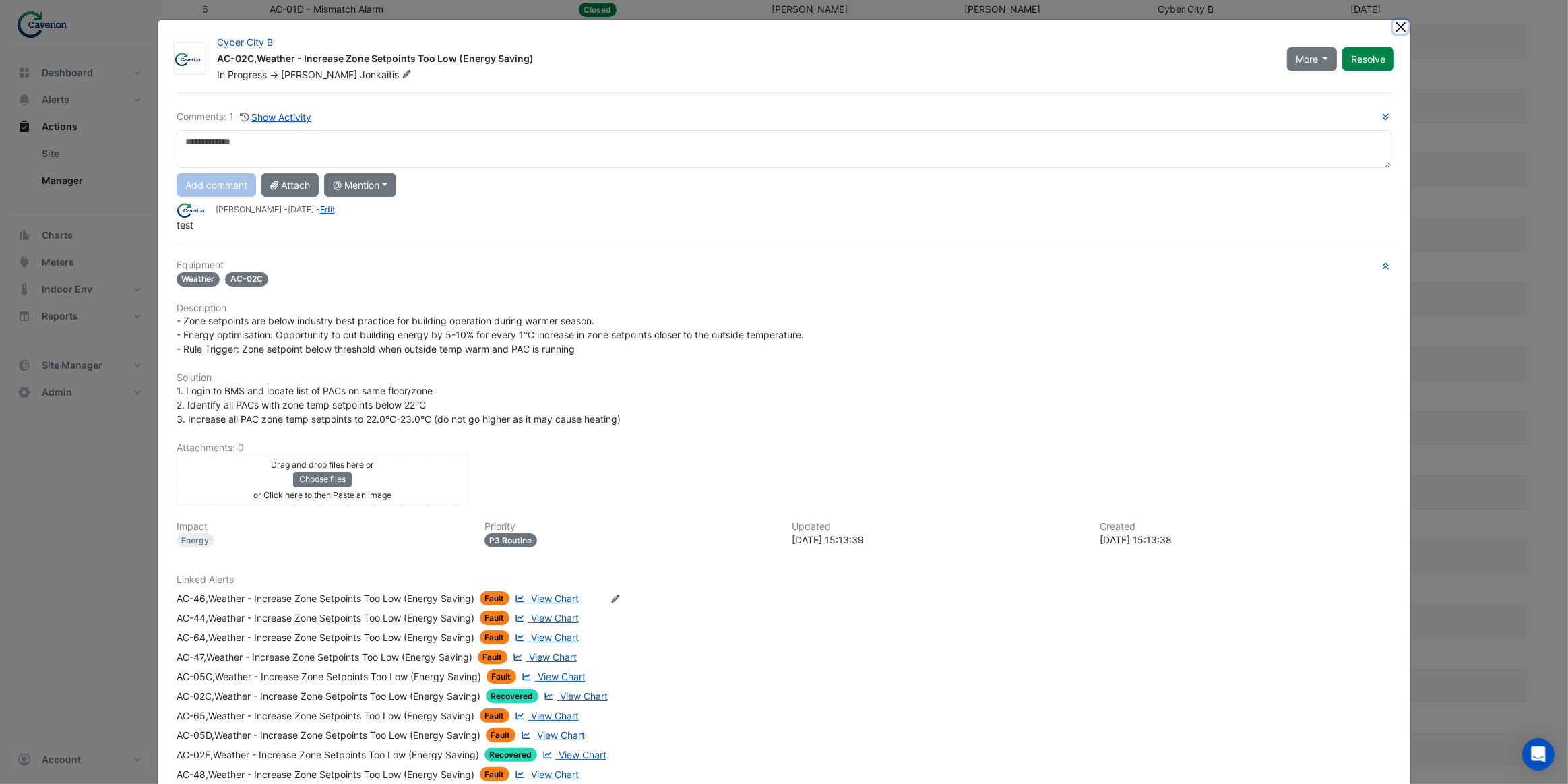
click at [1396, 26] on button "Close" at bounding box center [1400, 26] width 14 height 14
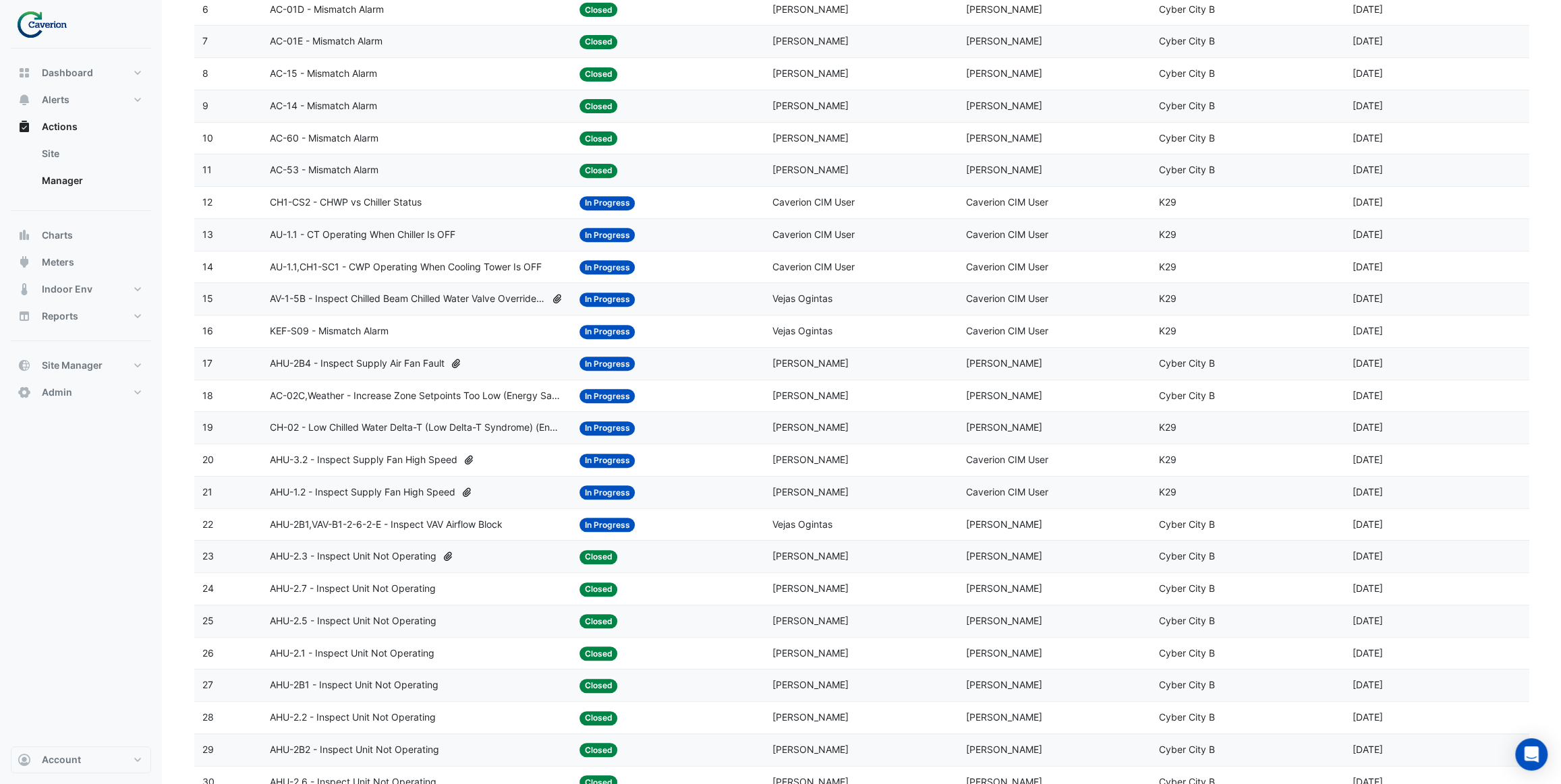
click at [495, 457] on div "AHU-3.2 - Inspect Supply Fan High Speed" at bounding box center [416, 460] width 293 height 16
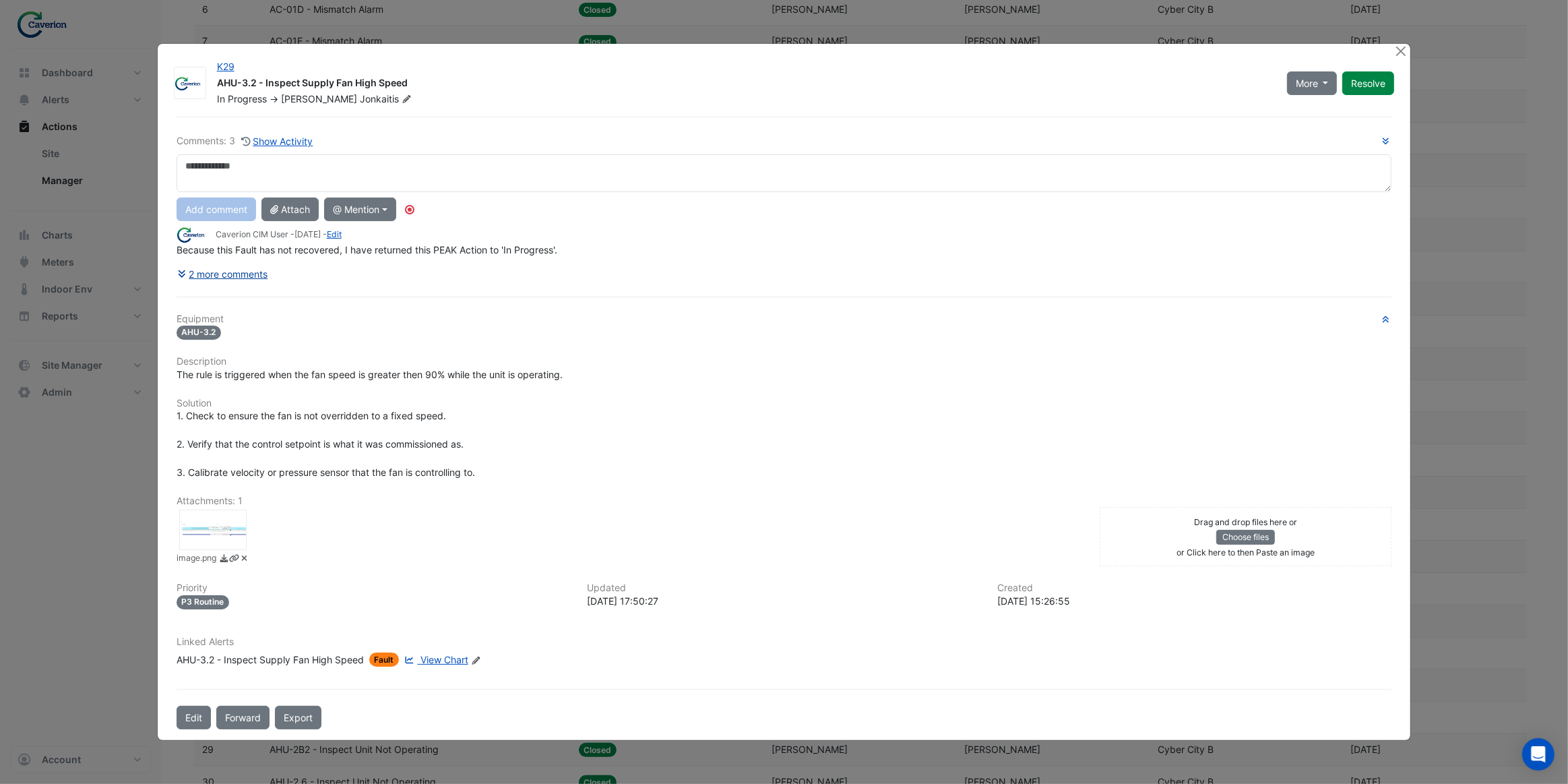
click at [256, 277] on button "2 more comments" at bounding box center [222, 274] width 92 height 24
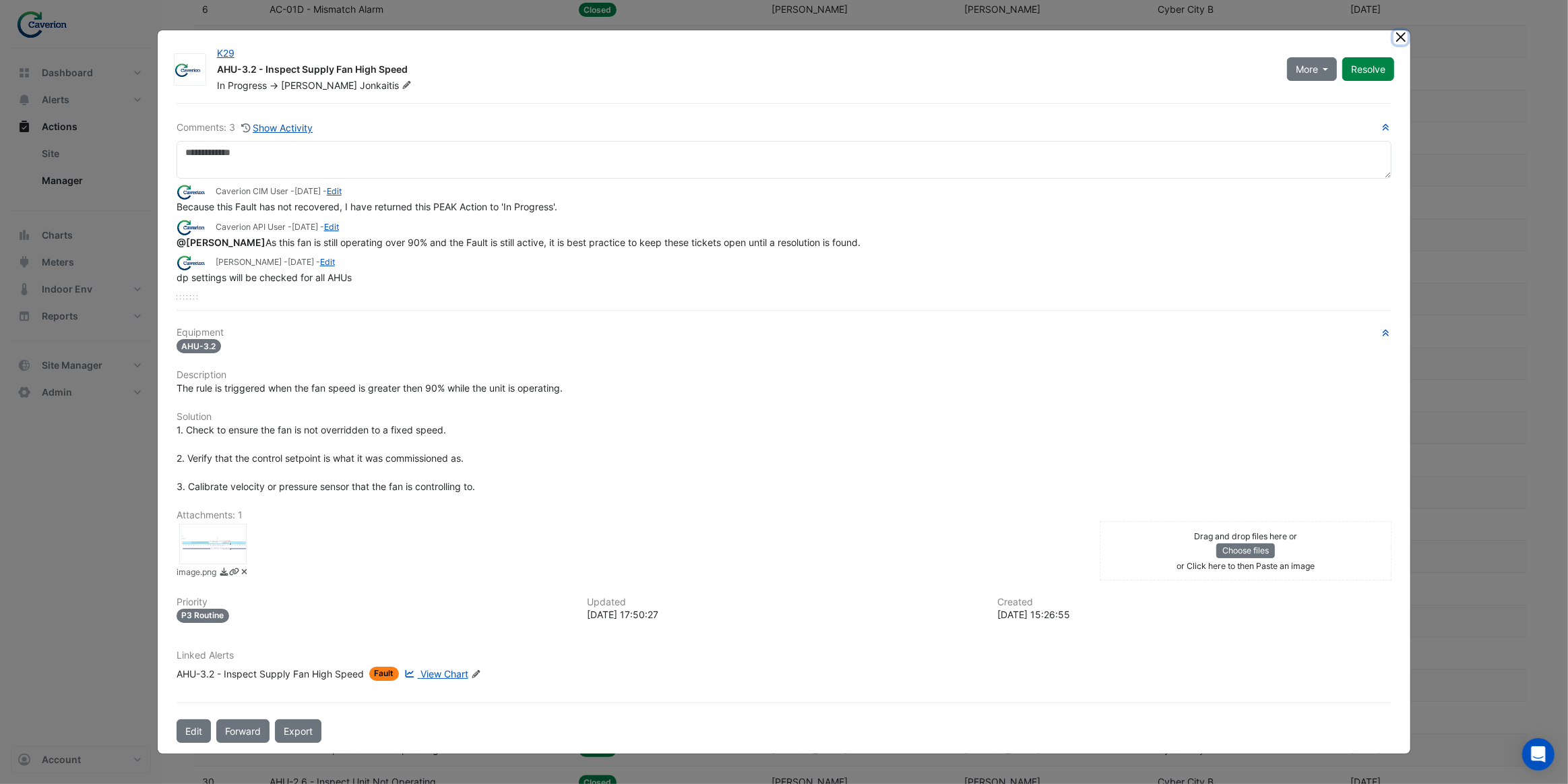
click at [1400, 42] on button "Close" at bounding box center [1400, 38] width 14 height 14
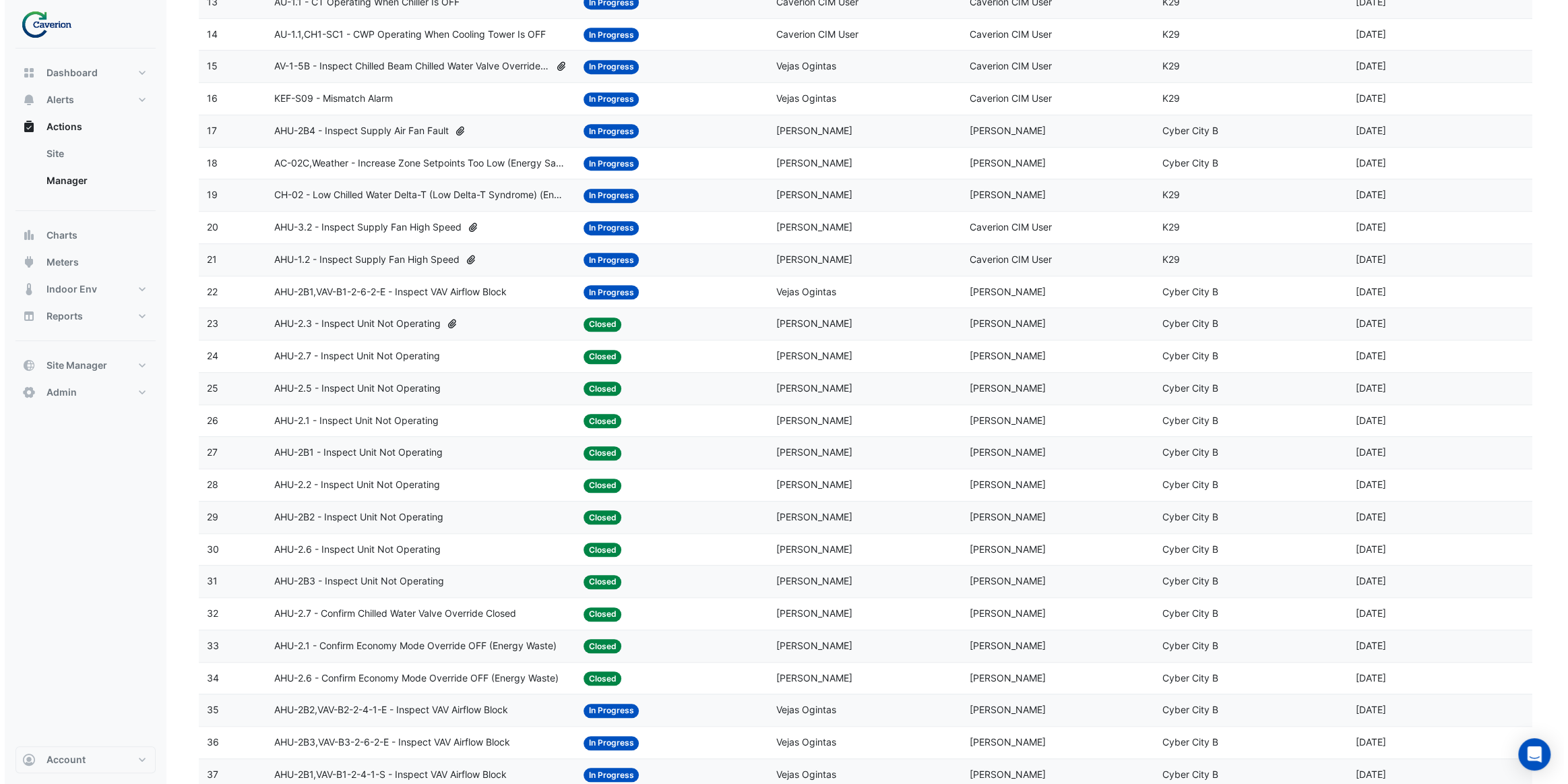
scroll to position [613, 0]
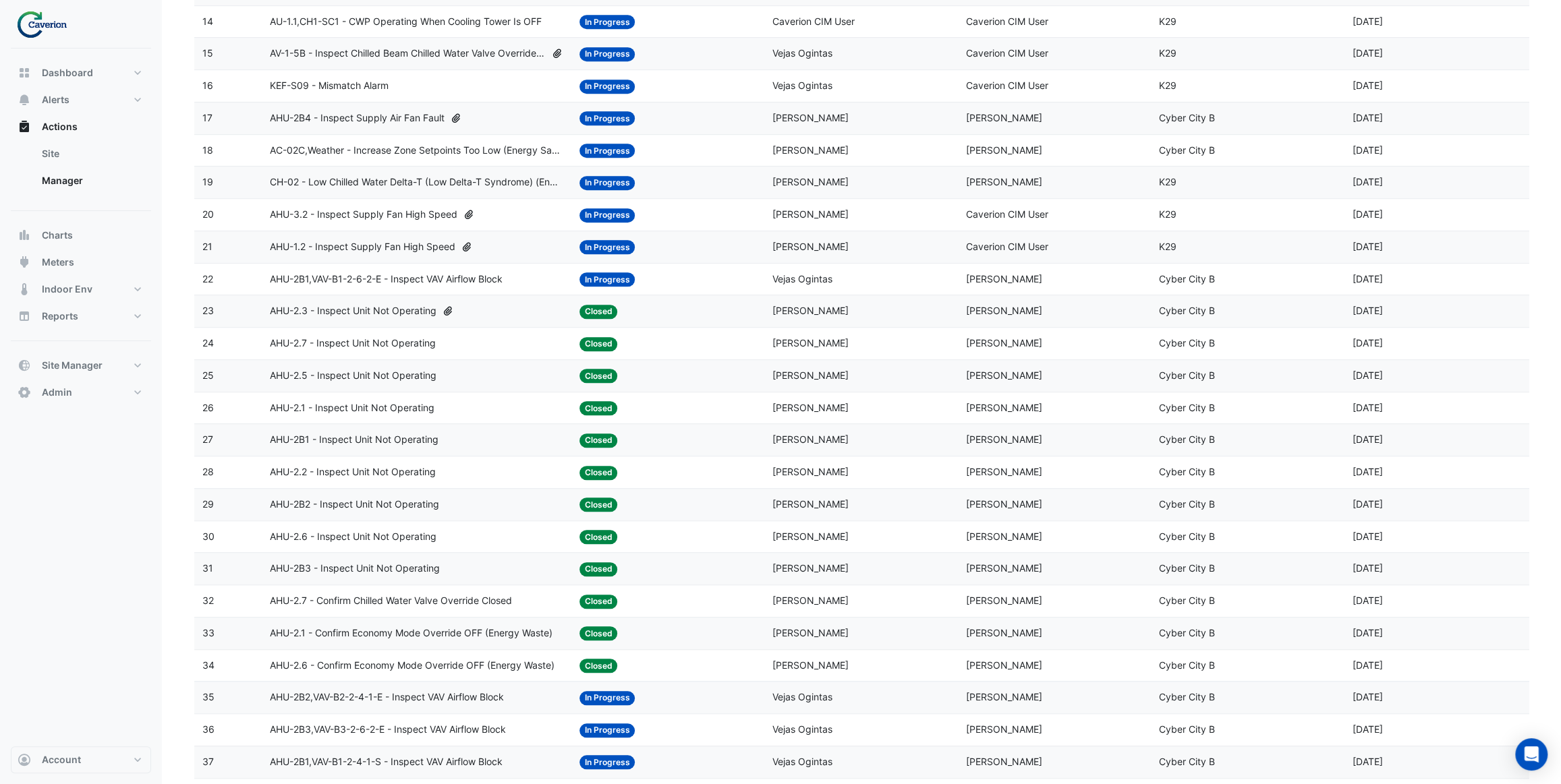
click at [486, 313] on div "AHU-2.3 - Inspect Unit Not Operating" at bounding box center [416, 312] width 293 height 16
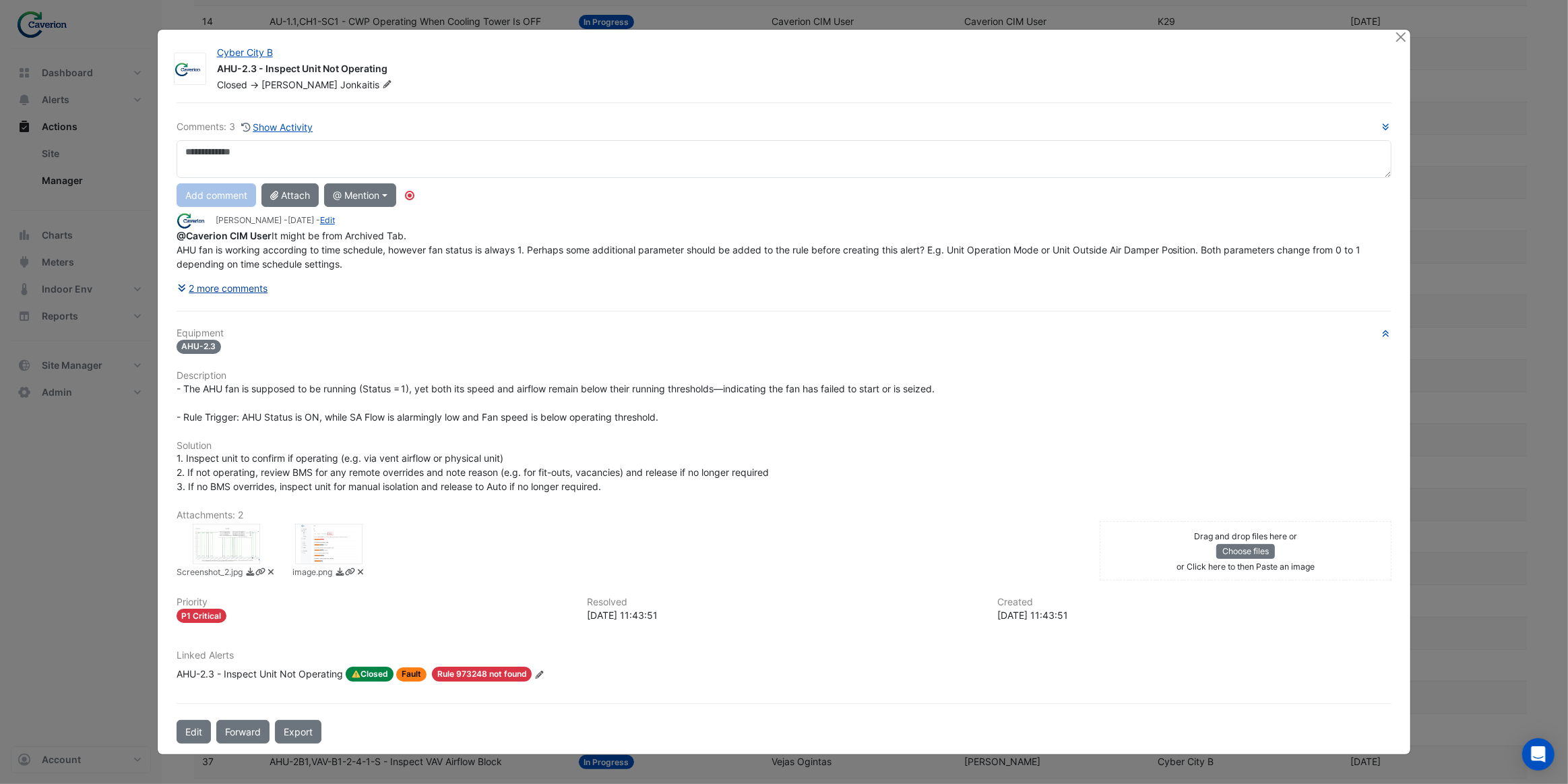
click at [252, 295] on button "2 more comments" at bounding box center [222, 288] width 92 height 24
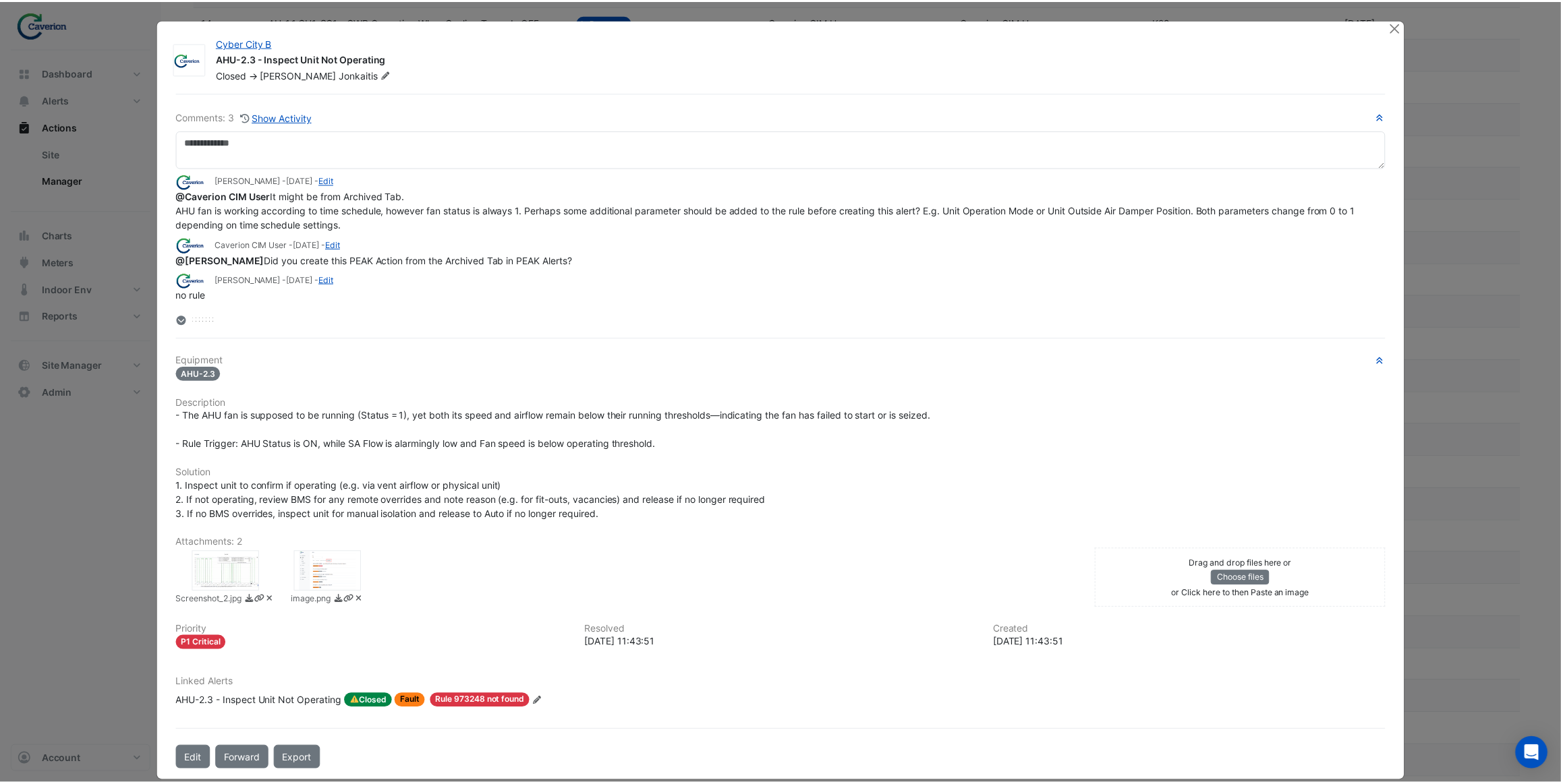
scroll to position [0, 0]
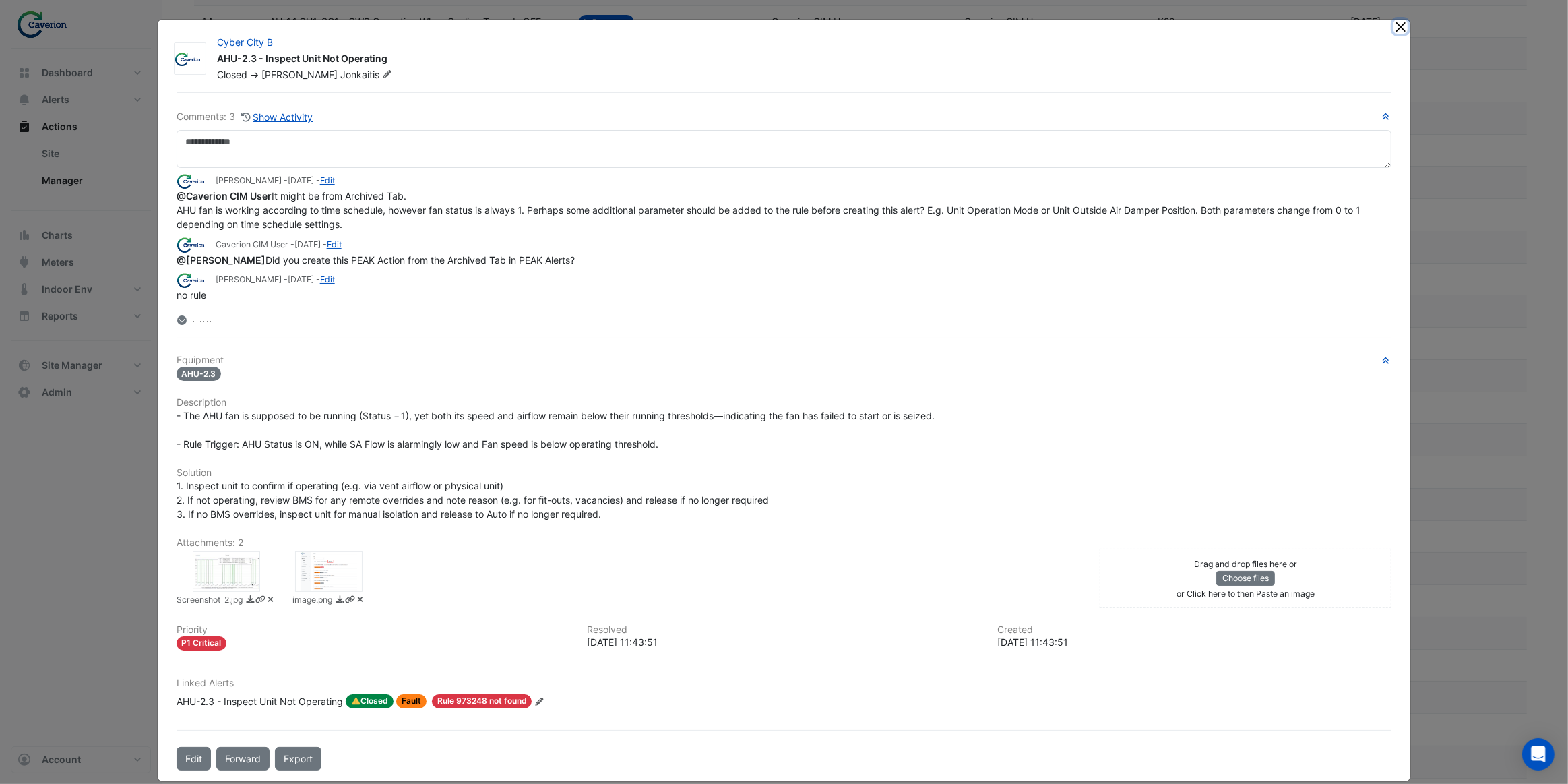
click at [1400, 29] on button "Close" at bounding box center [1400, 26] width 14 height 14
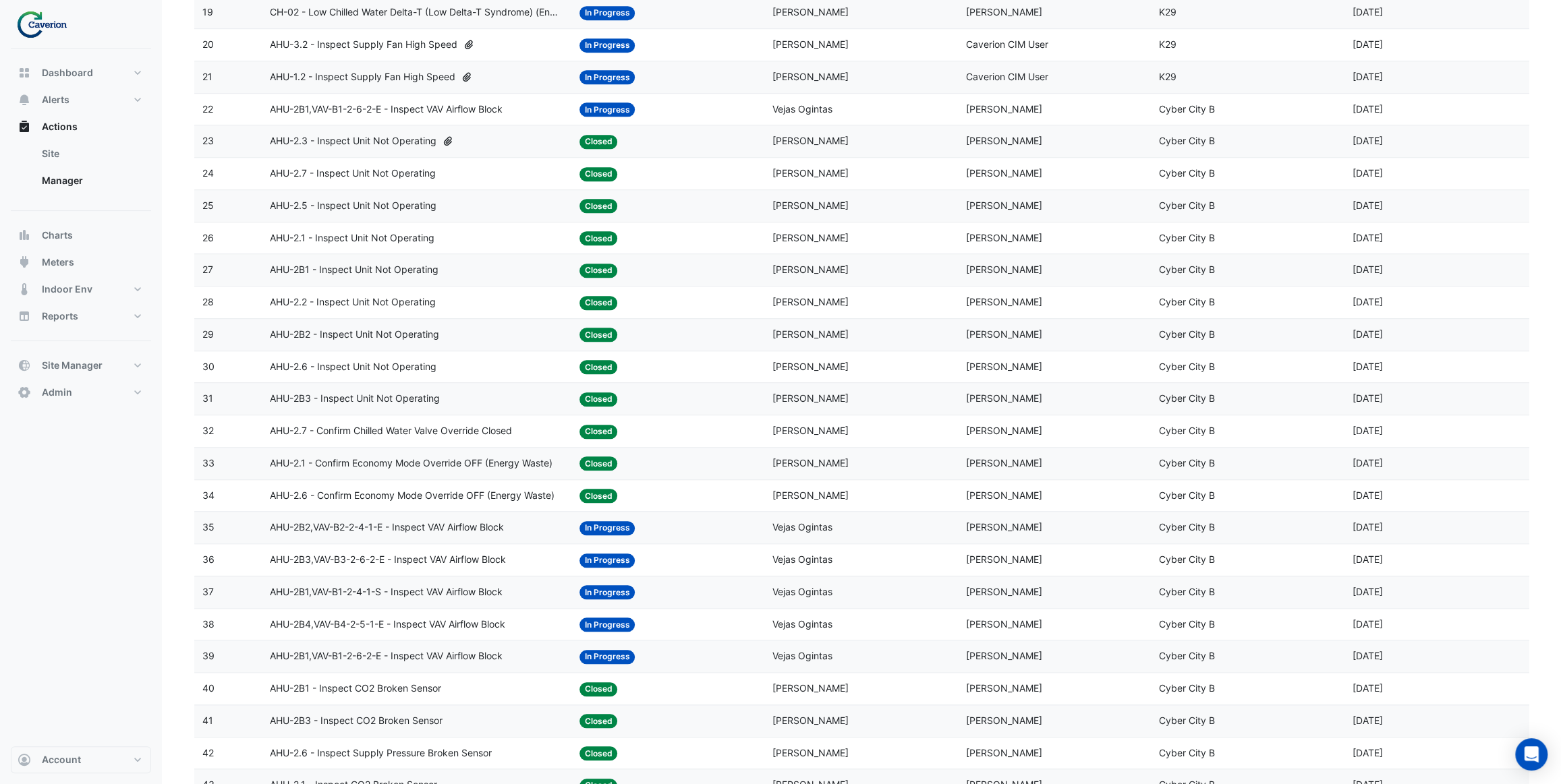
scroll to position [796, 0]
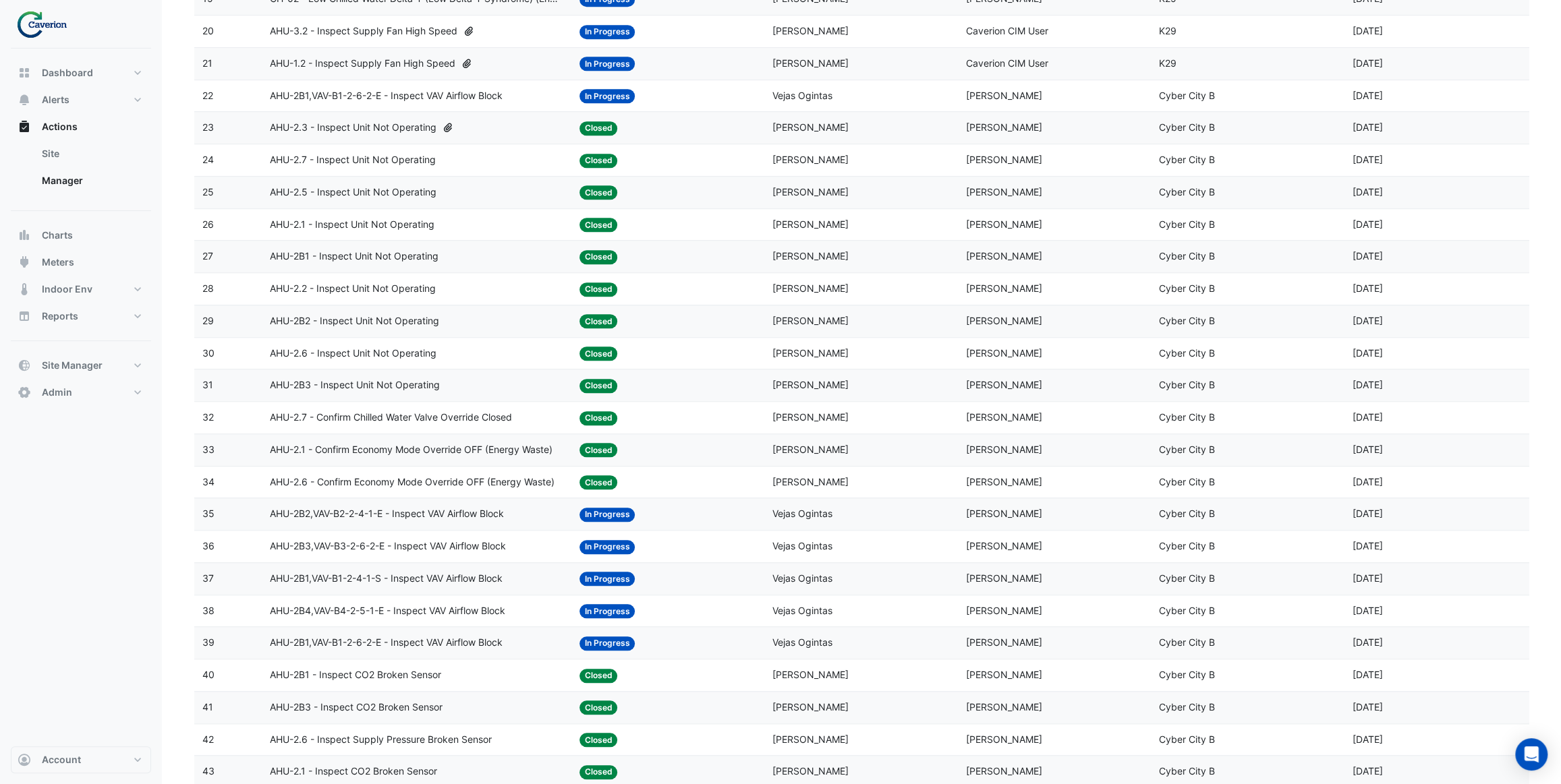
click at [484, 455] on span "AHU-2.1 - Confirm Economy Mode Override OFF (Energy Waste)" at bounding box center [411, 450] width 283 height 16
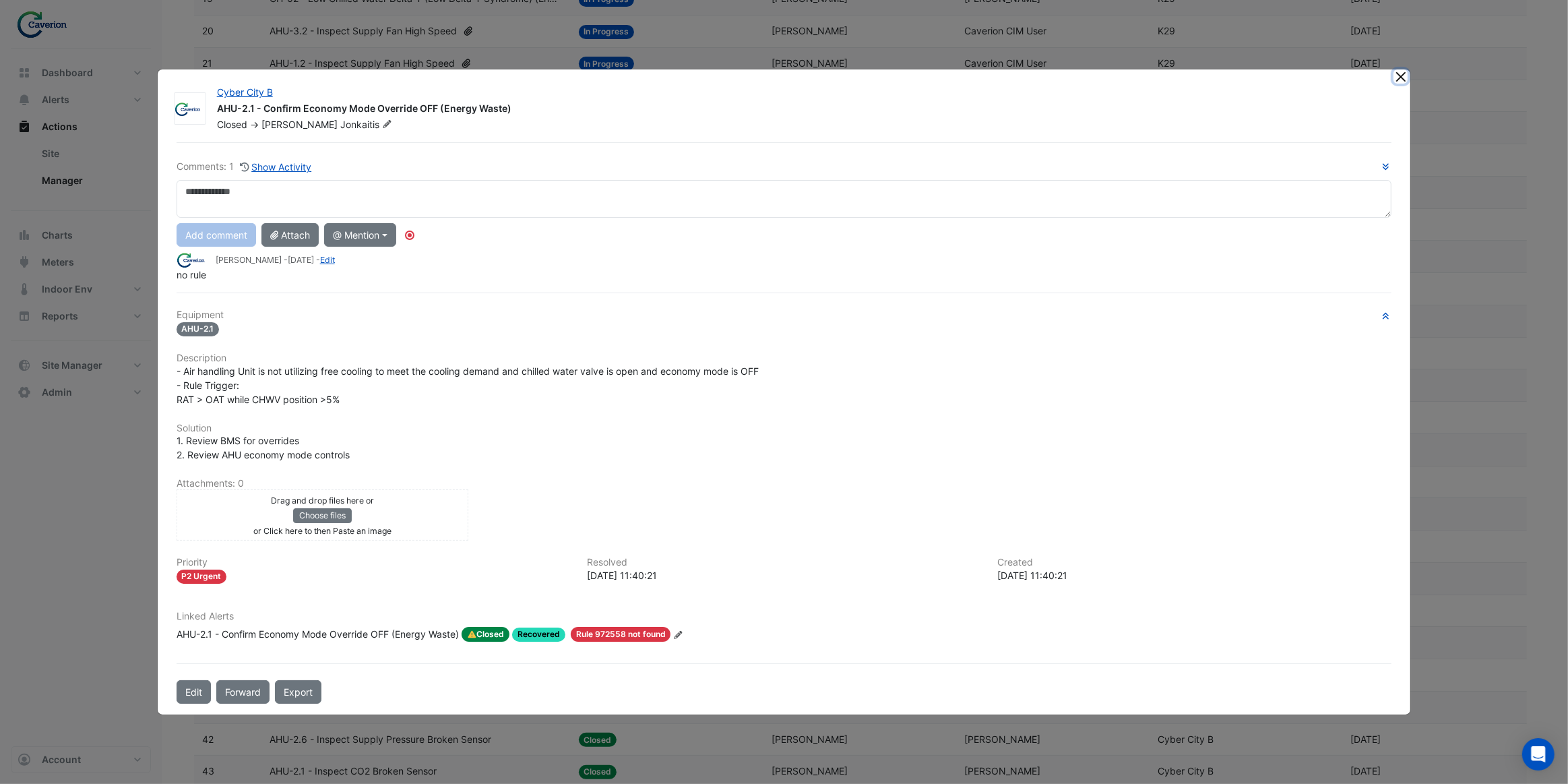
click at [1397, 81] on button "Close" at bounding box center [1400, 76] width 14 height 14
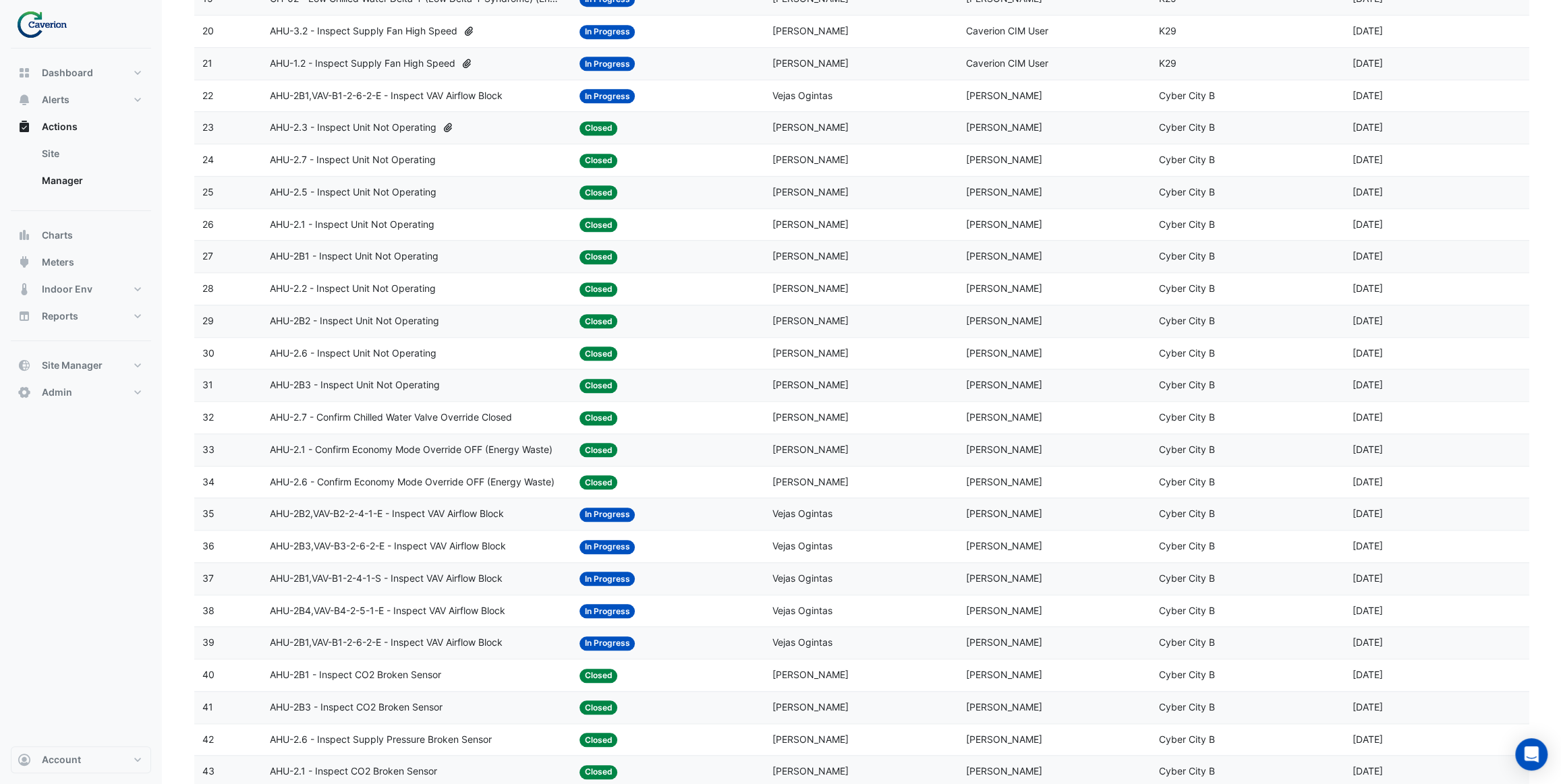
click at [509, 478] on span "AHU-2.6 - Confirm Economy Mode Override OFF (Energy Waste)" at bounding box center [412, 483] width 285 height 16
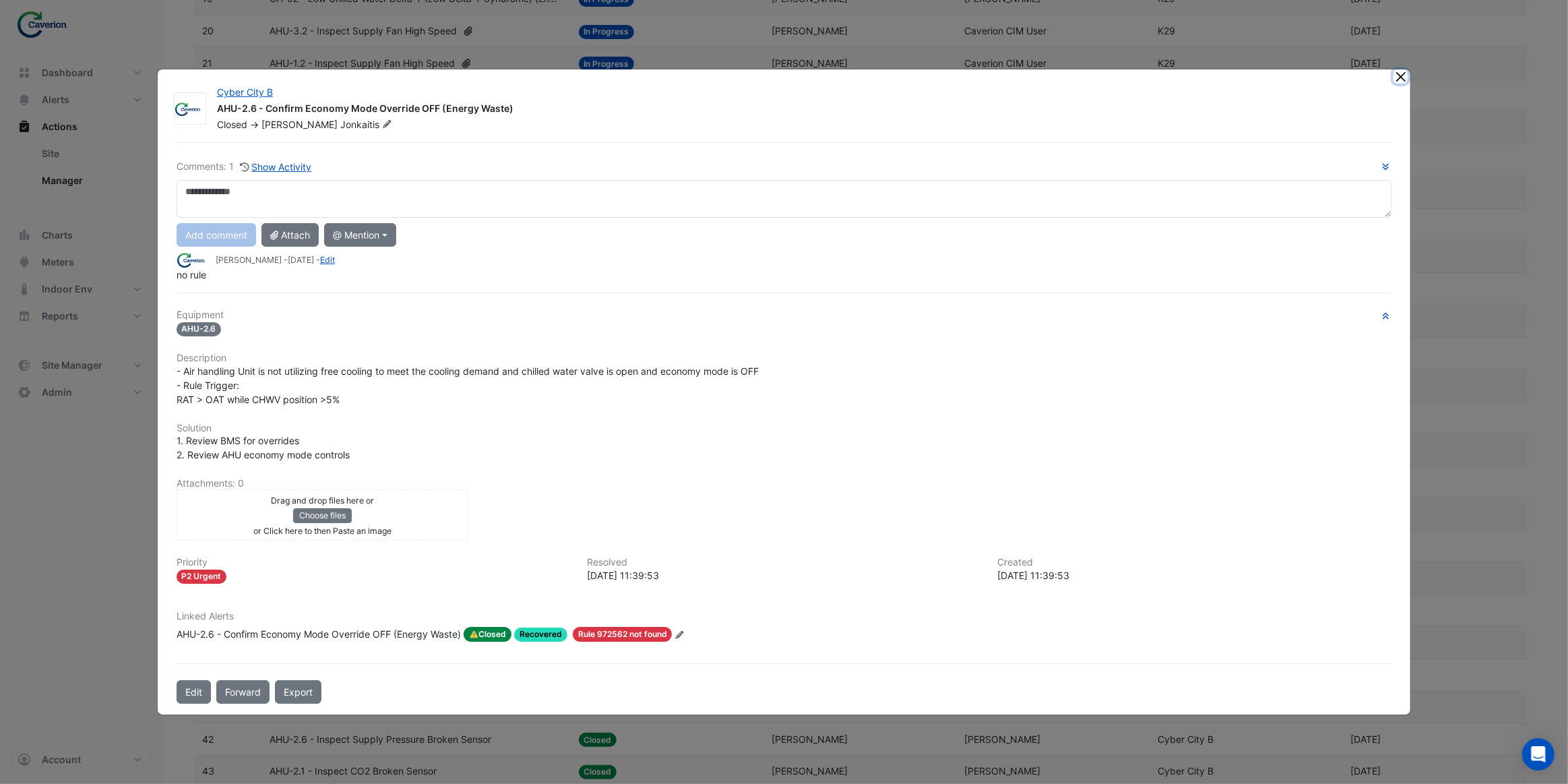
click at [1405, 82] on button "Close" at bounding box center [1400, 76] width 14 height 14
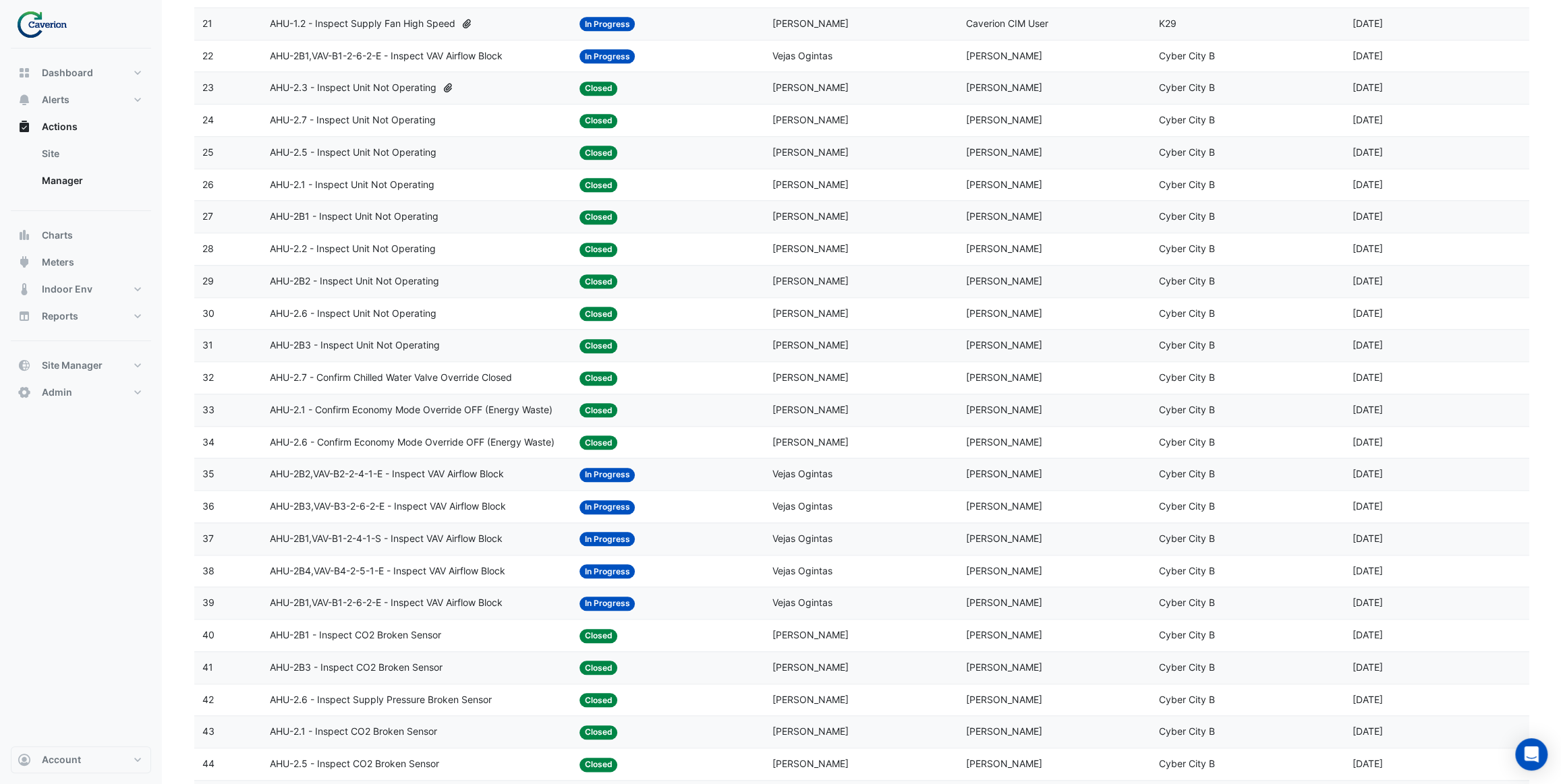
scroll to position [858, 0]
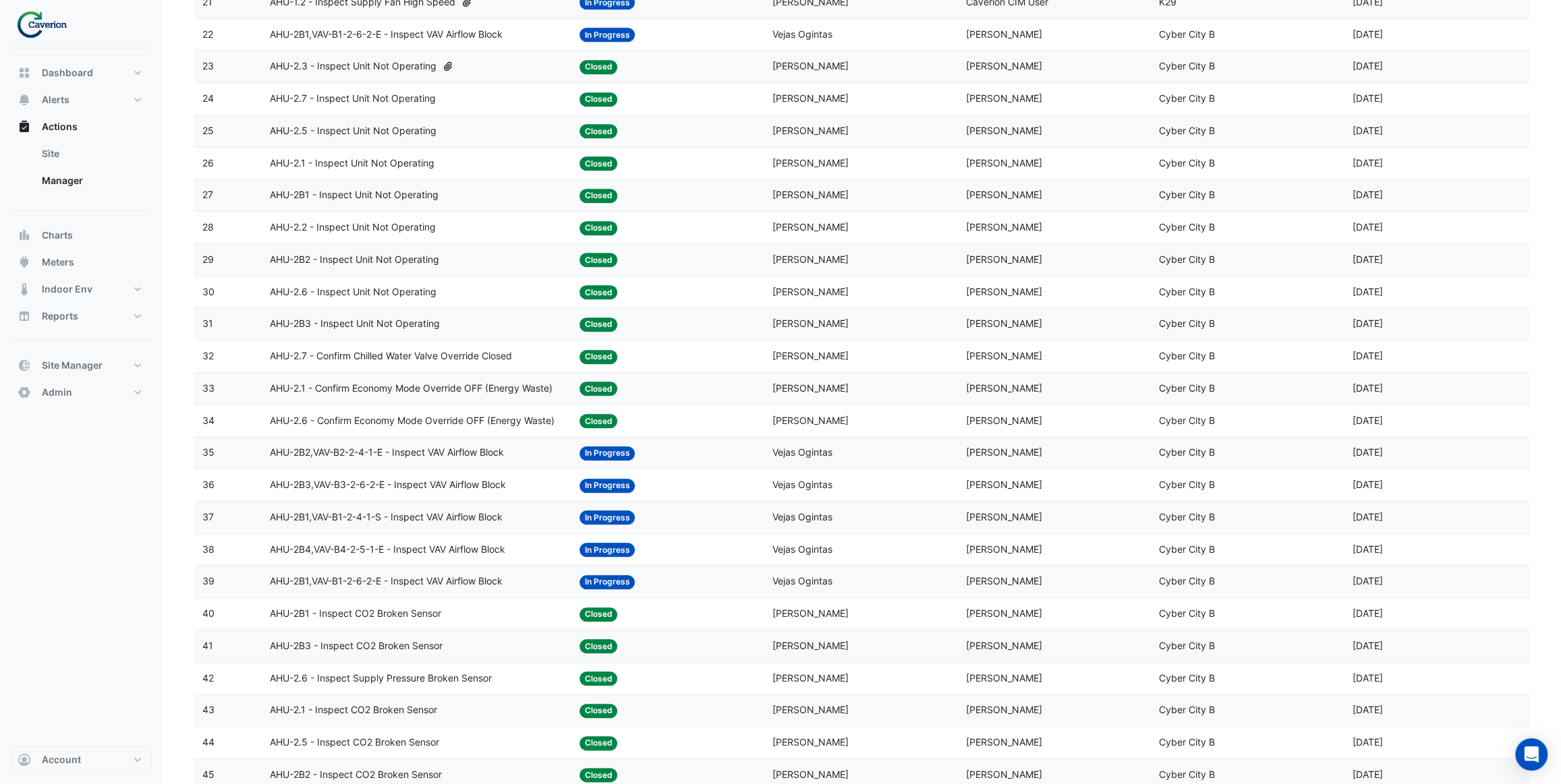
click at [485, 464] on datatable-body-cell "Action Title: AHU-2B2,VAV-B2-2-4-1-E - Inspect VAV Airflow Block" at bounding box center [416, 453] width 309 height 32
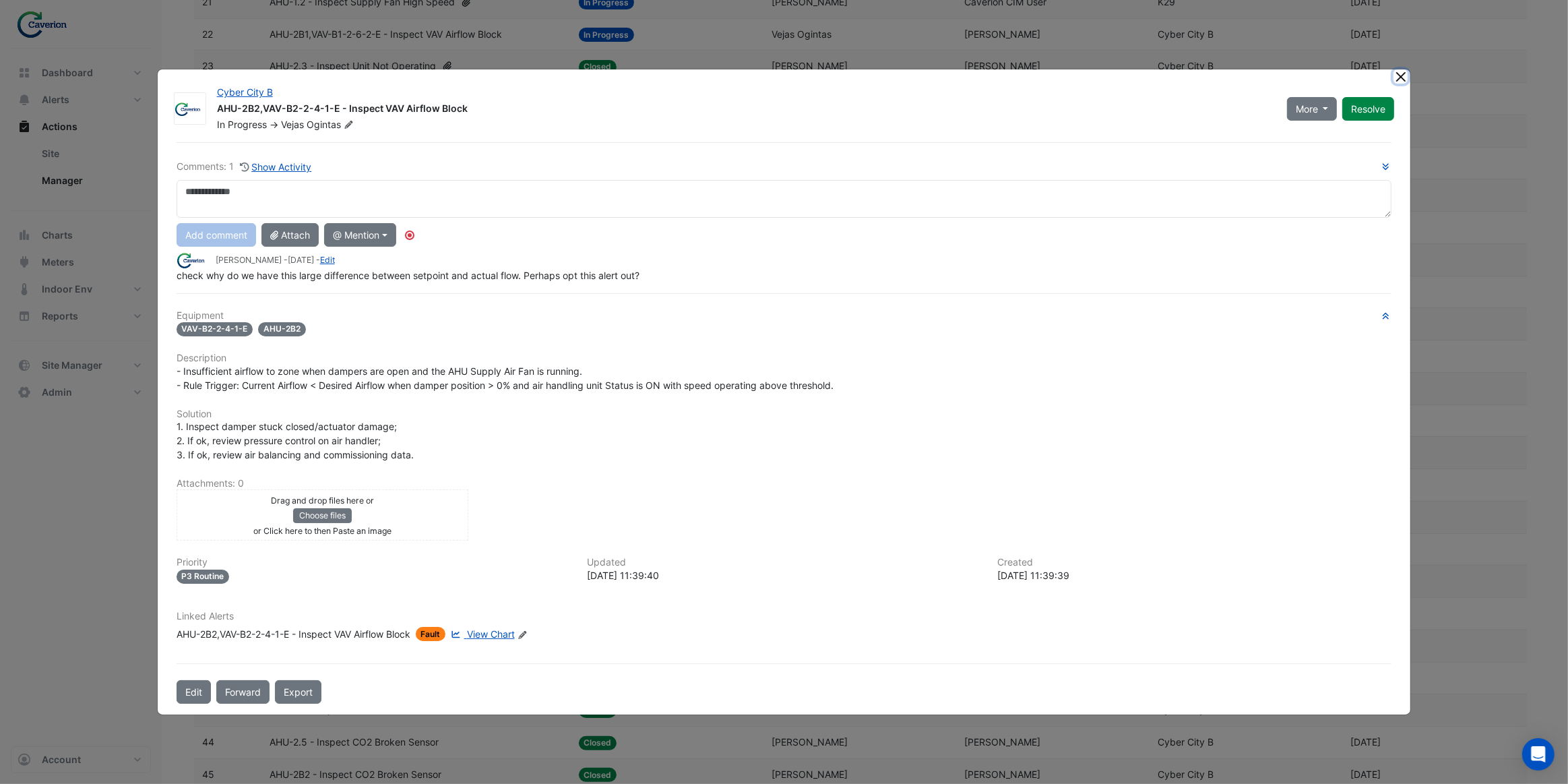
click at [1398, 77] on button "Close" at bounding box center [1400, 76] width 14 height 14
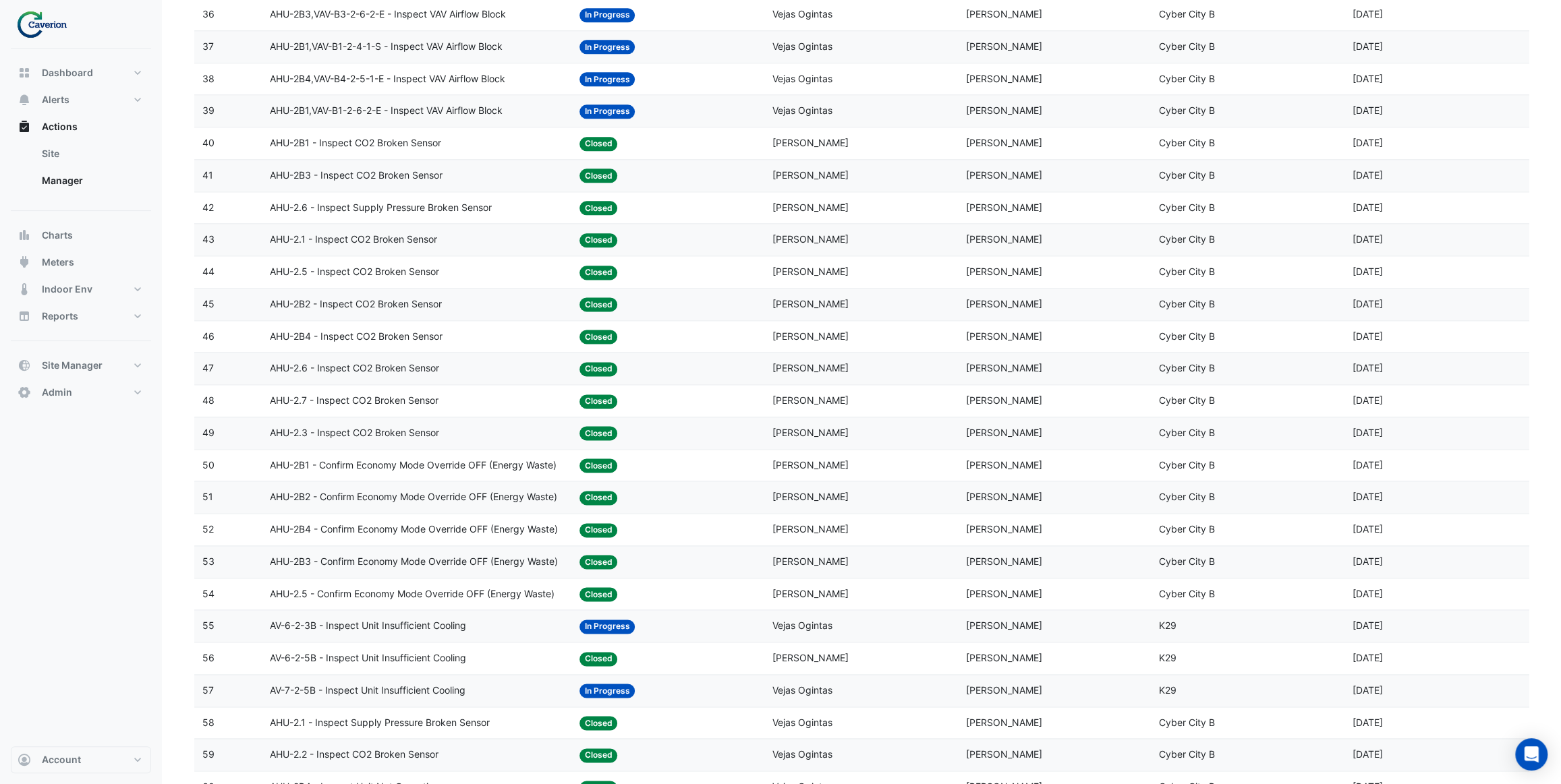
scroll to position [1349, 0]
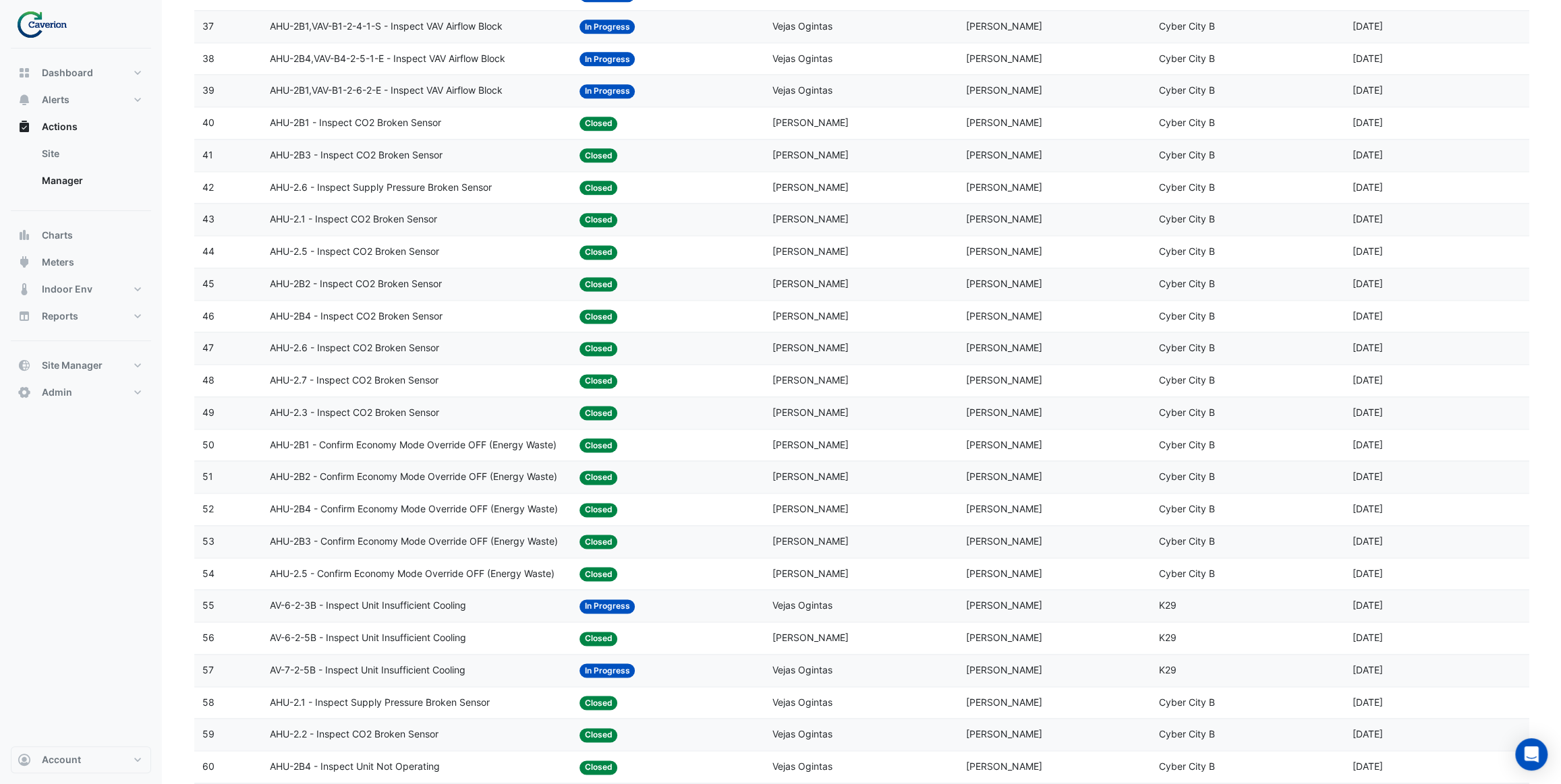
click at [462, 478] on span "AHU-2B2 - Confirm Economy Mode Override OFF (Energy Waste)" at bounding box center [413, 478] width 287 height 16
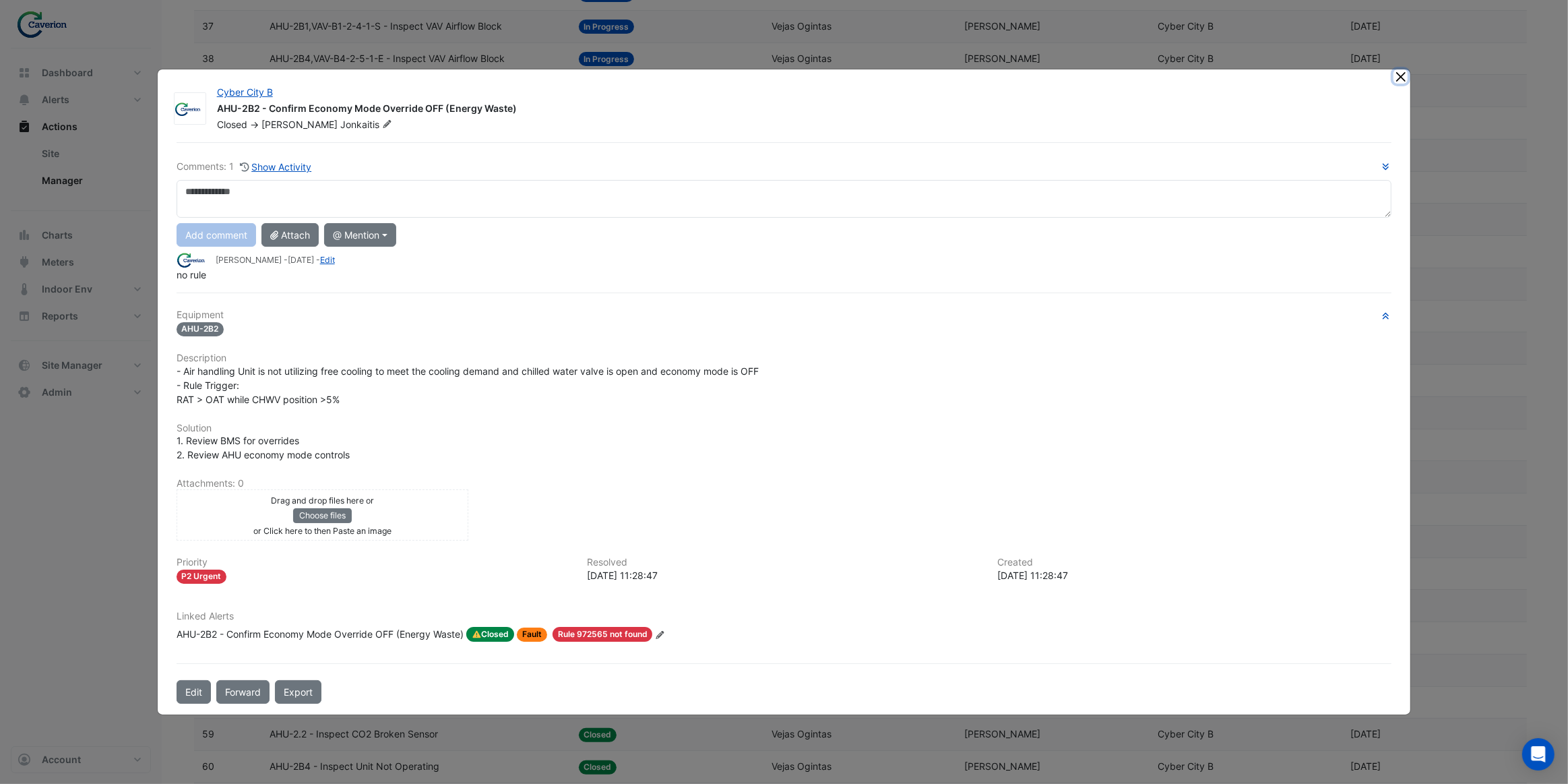
click at [1401, 77] on button "Close" at bounding box center [1400, 76] width 14 height 14
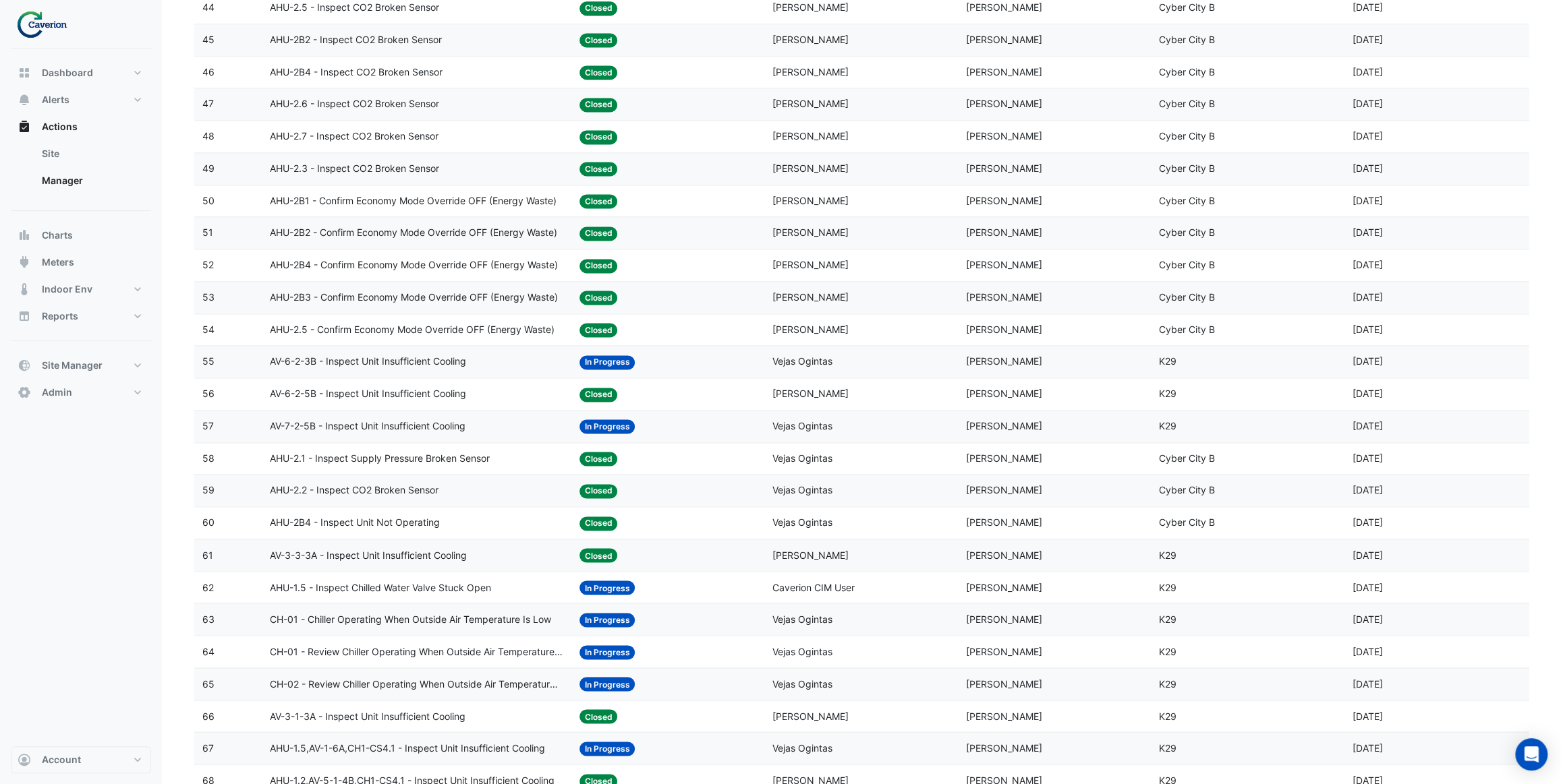
scroll to position [1593, 0]
click at [462, 458] on span "AHU-2.1 - Inspect Supply Pressure Broken Sensor" at bounding box center [379, 458] width 220 height 16
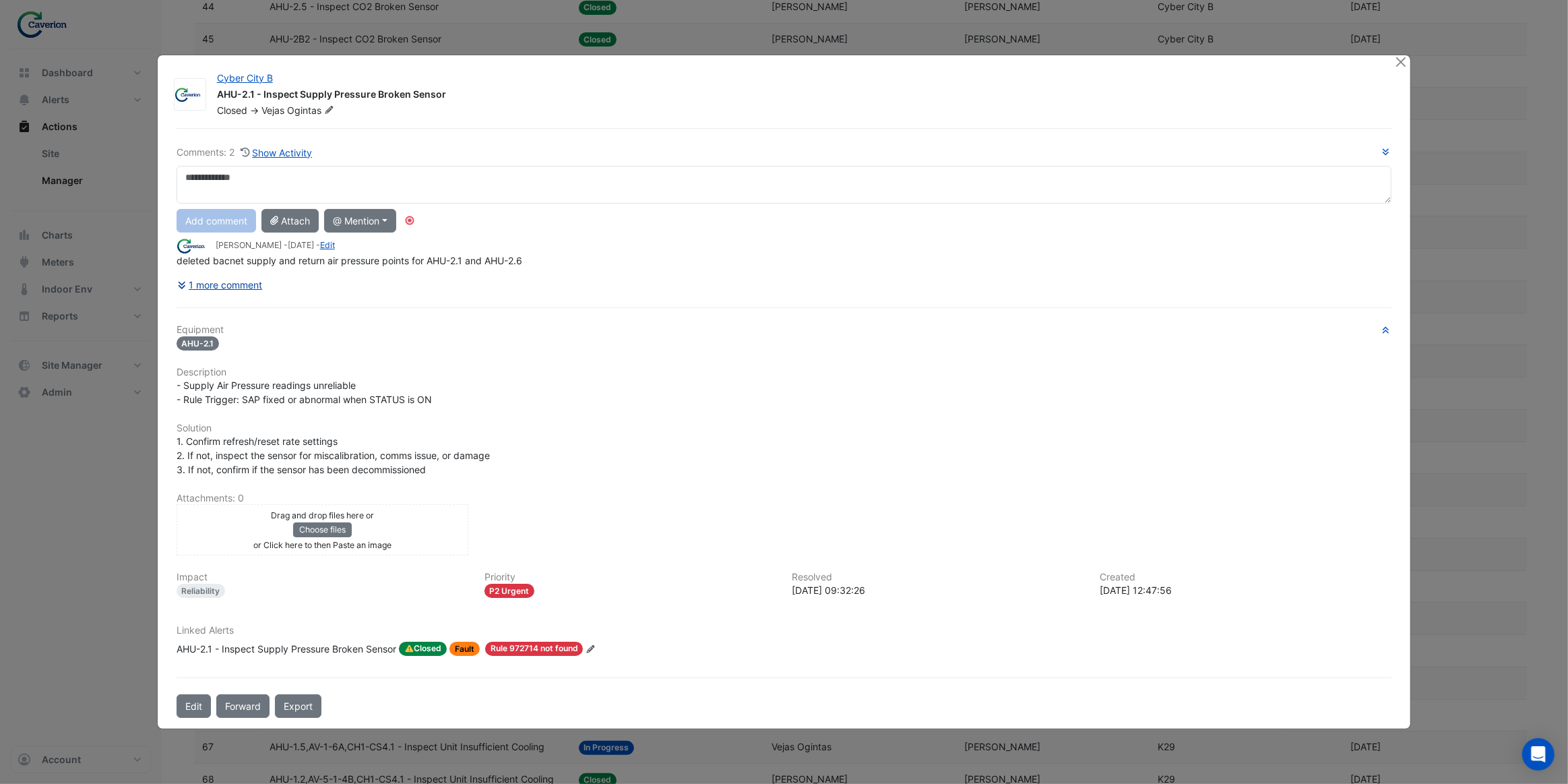
click at [242, 286] on button "1 more comment" at bounding box center [219, 284] width 87 height 24
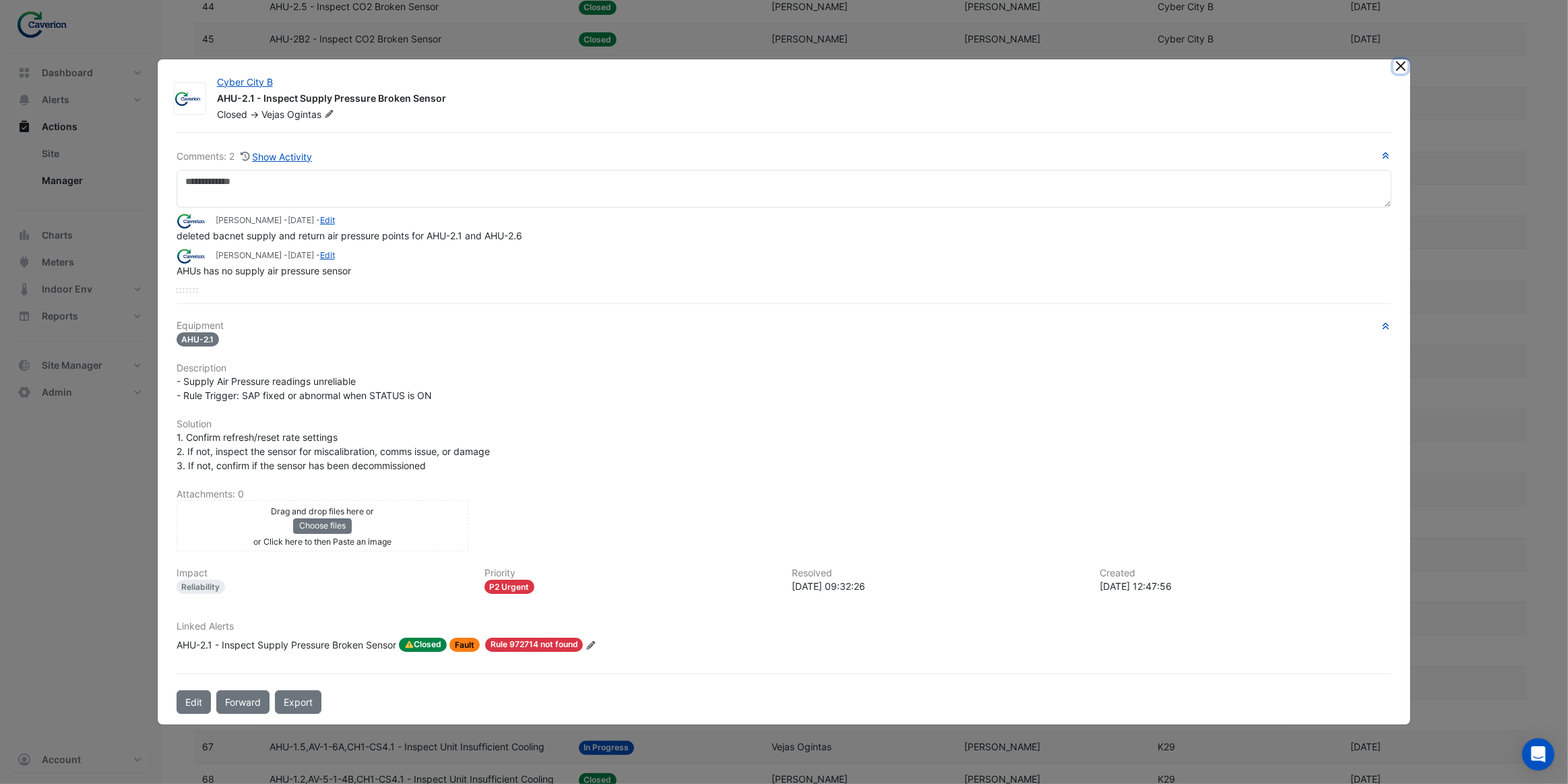
click at [1403, 72] on button "Close" at bounding box center [1400, 67] width 14 height 14
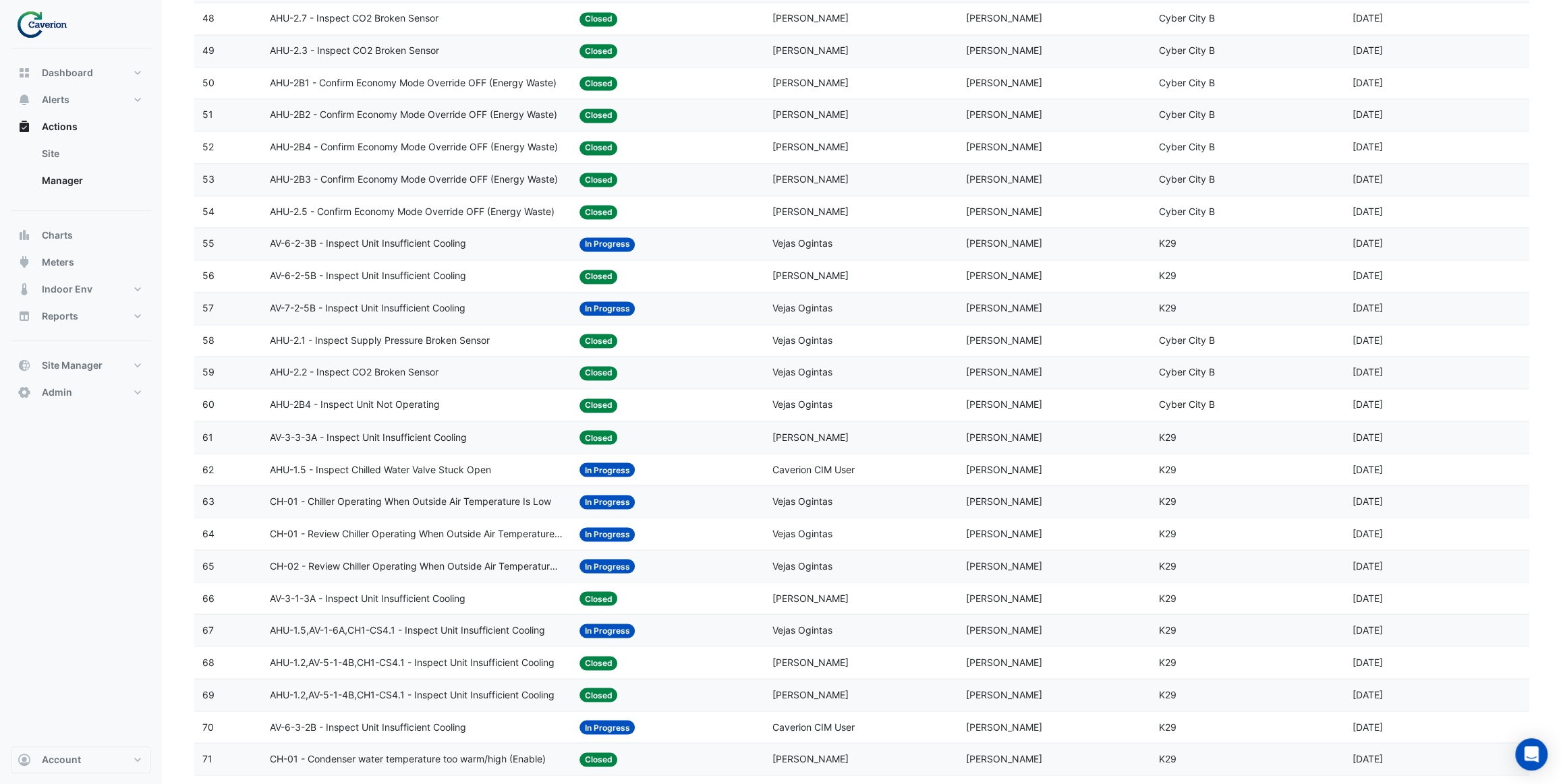
scroll to position [1716, 0]
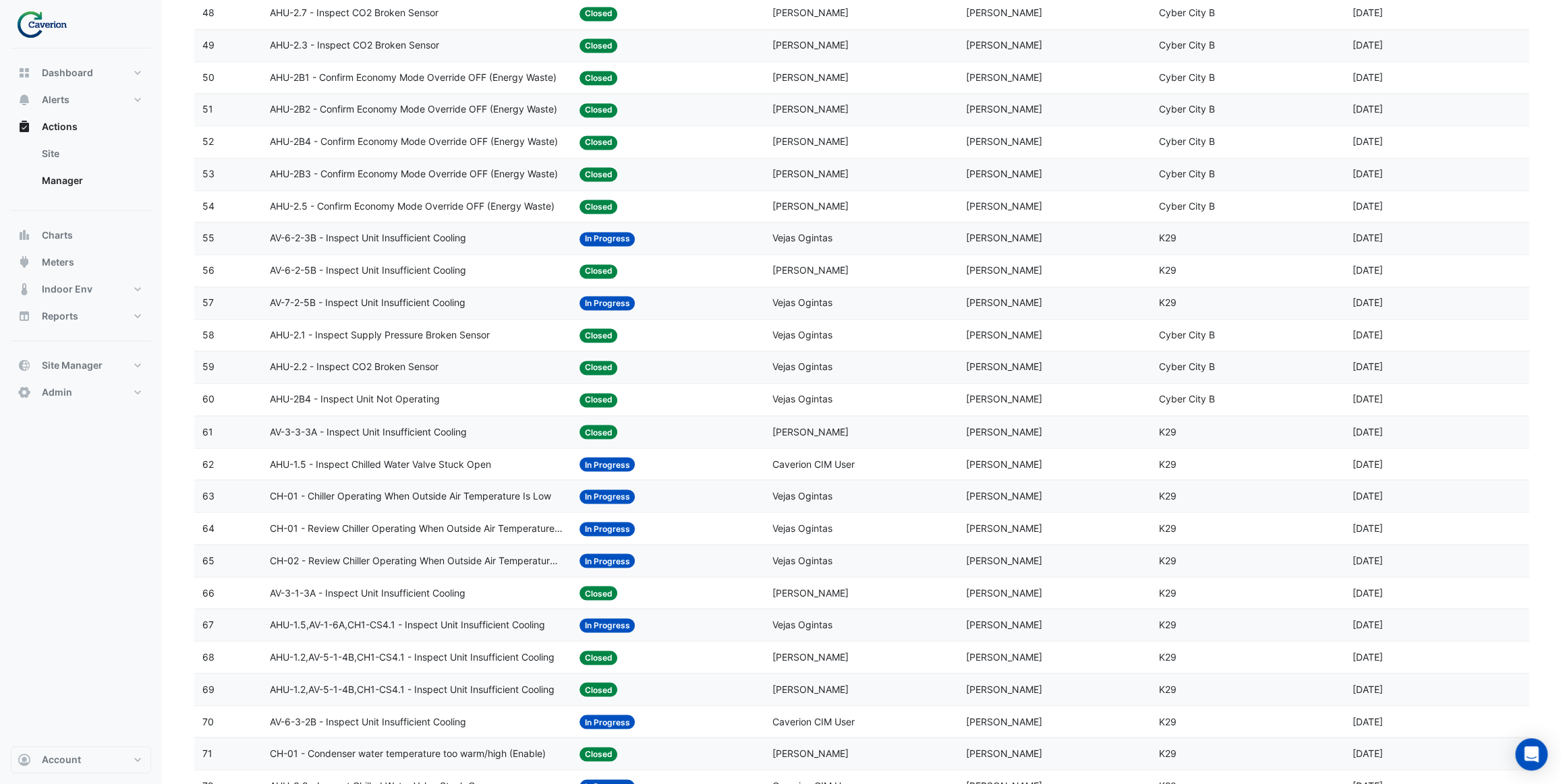
click at [503, 471] on datatable-body-cell "Action Title: AHU-1.5 - Inspect Chilled Water Valve Stuck Open" at bounding box center [416, 464] width 309 height 32
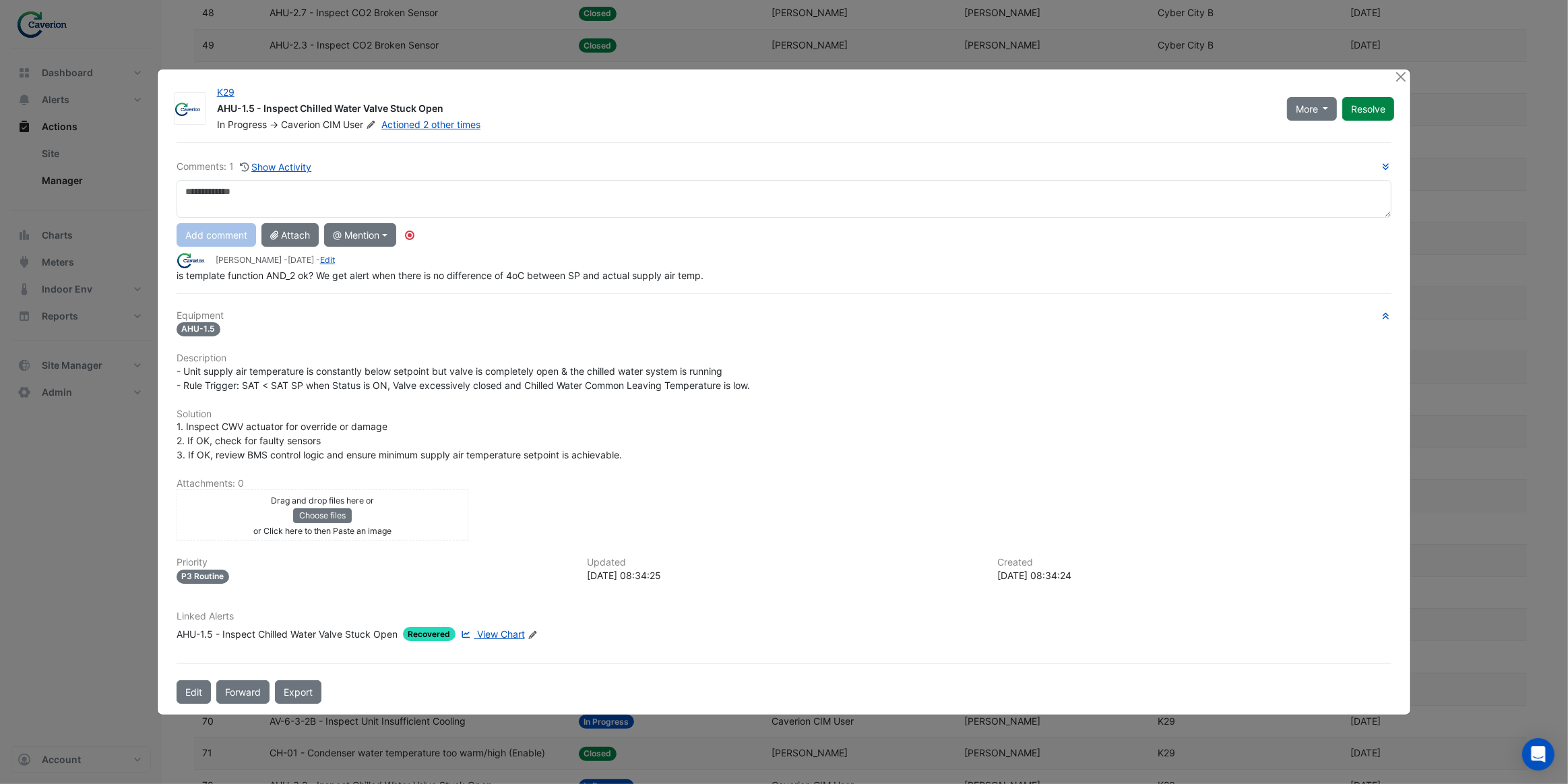
click at [504, 635] on span "View Chart" at bounding box center [501, 634] width 48 height 11
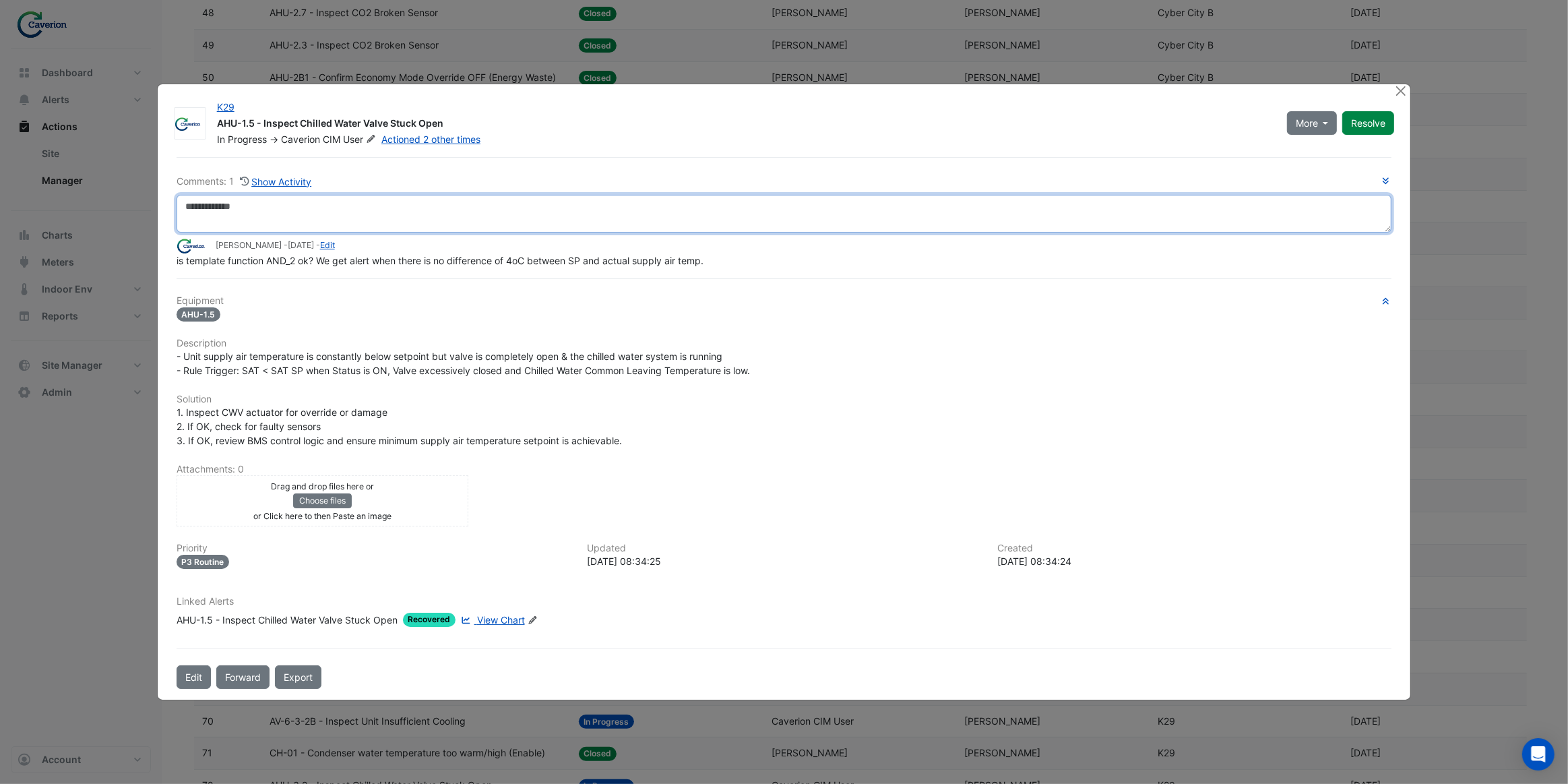
click at [322, 202] on textarea at bounding box center [784, 213] width 1216 height 38
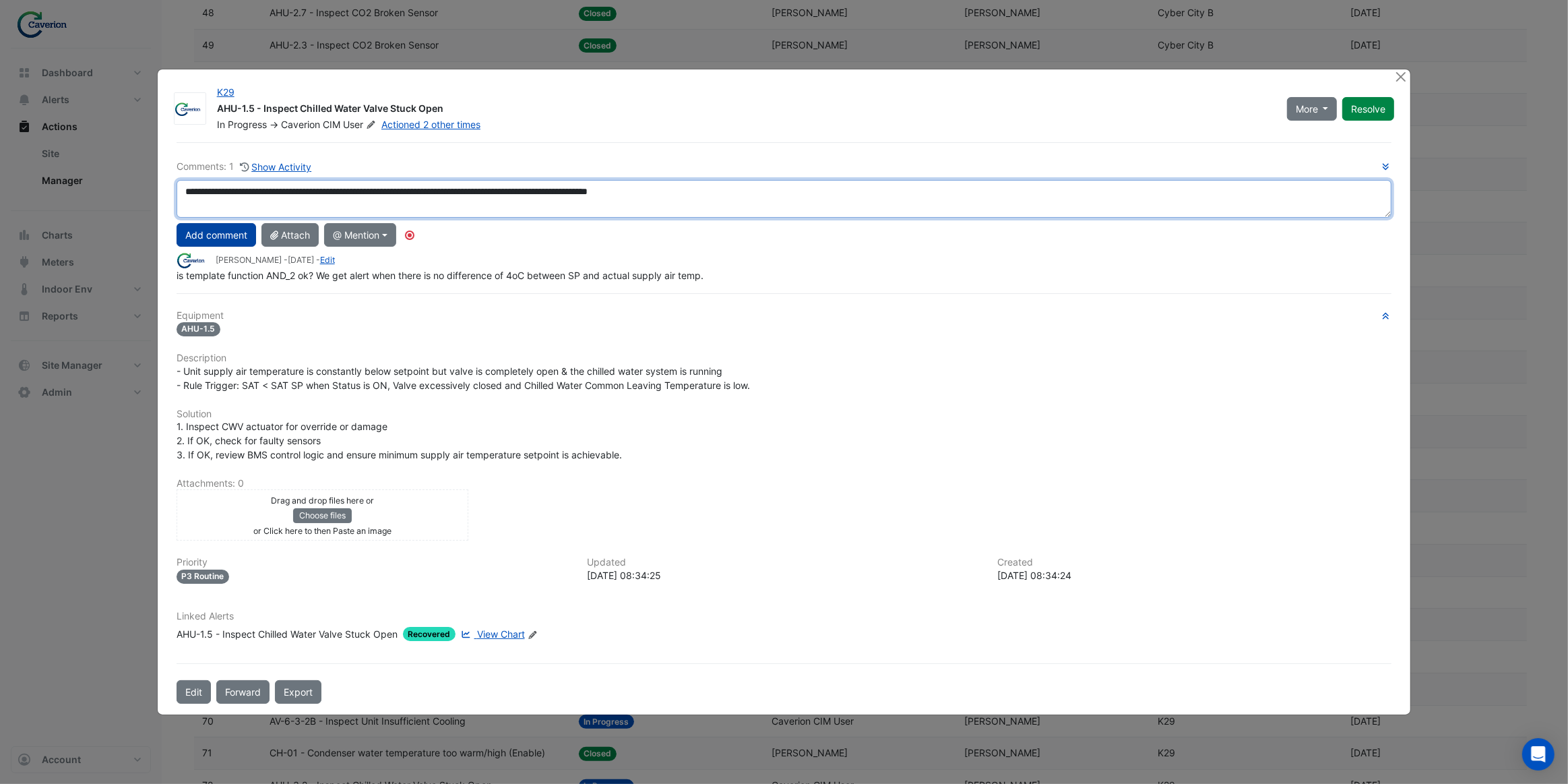
type textarea "**********"
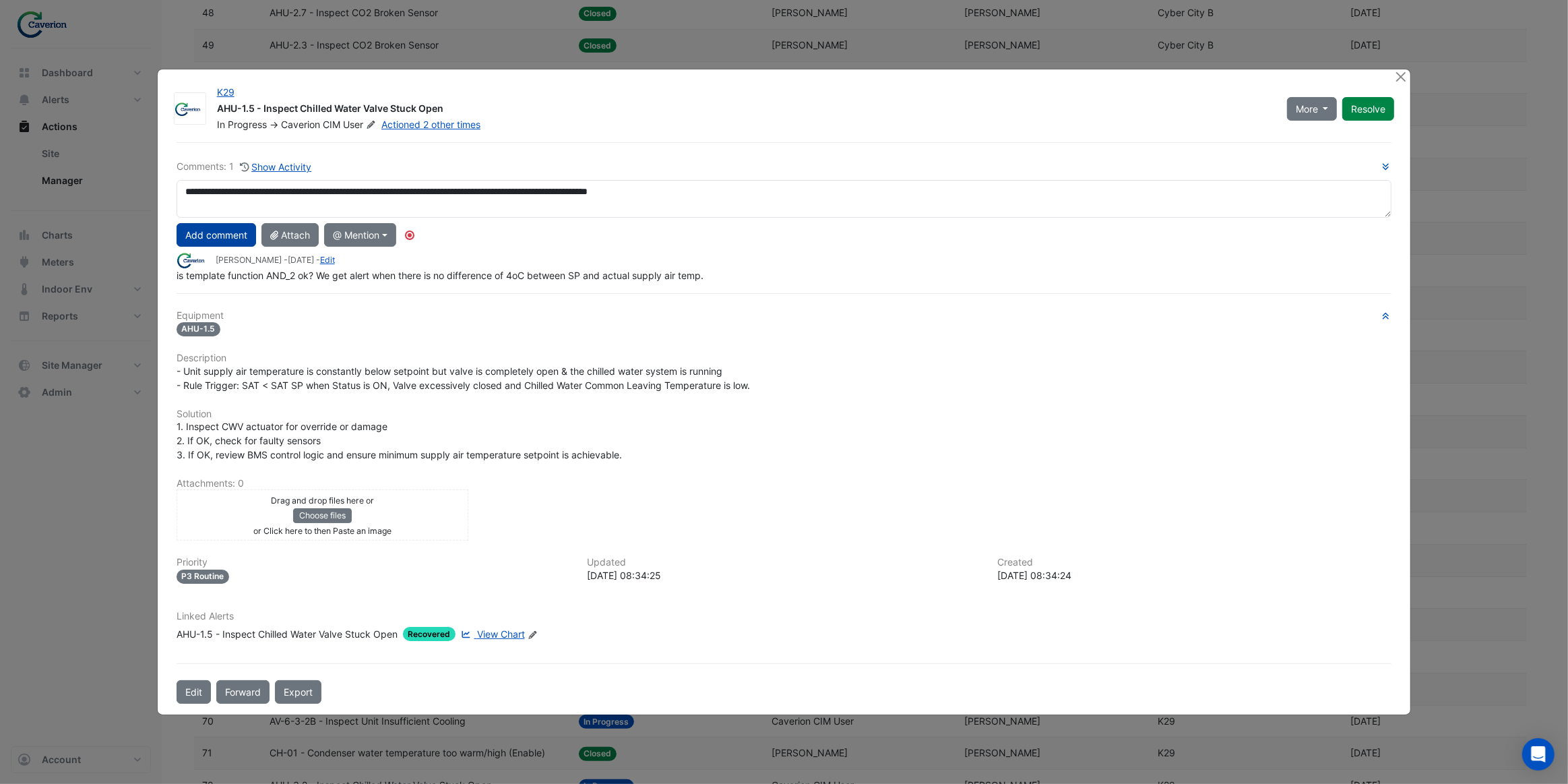
click at [233, 242] on button "Add comment" at bounding box center [216, 234] width 80 height 24
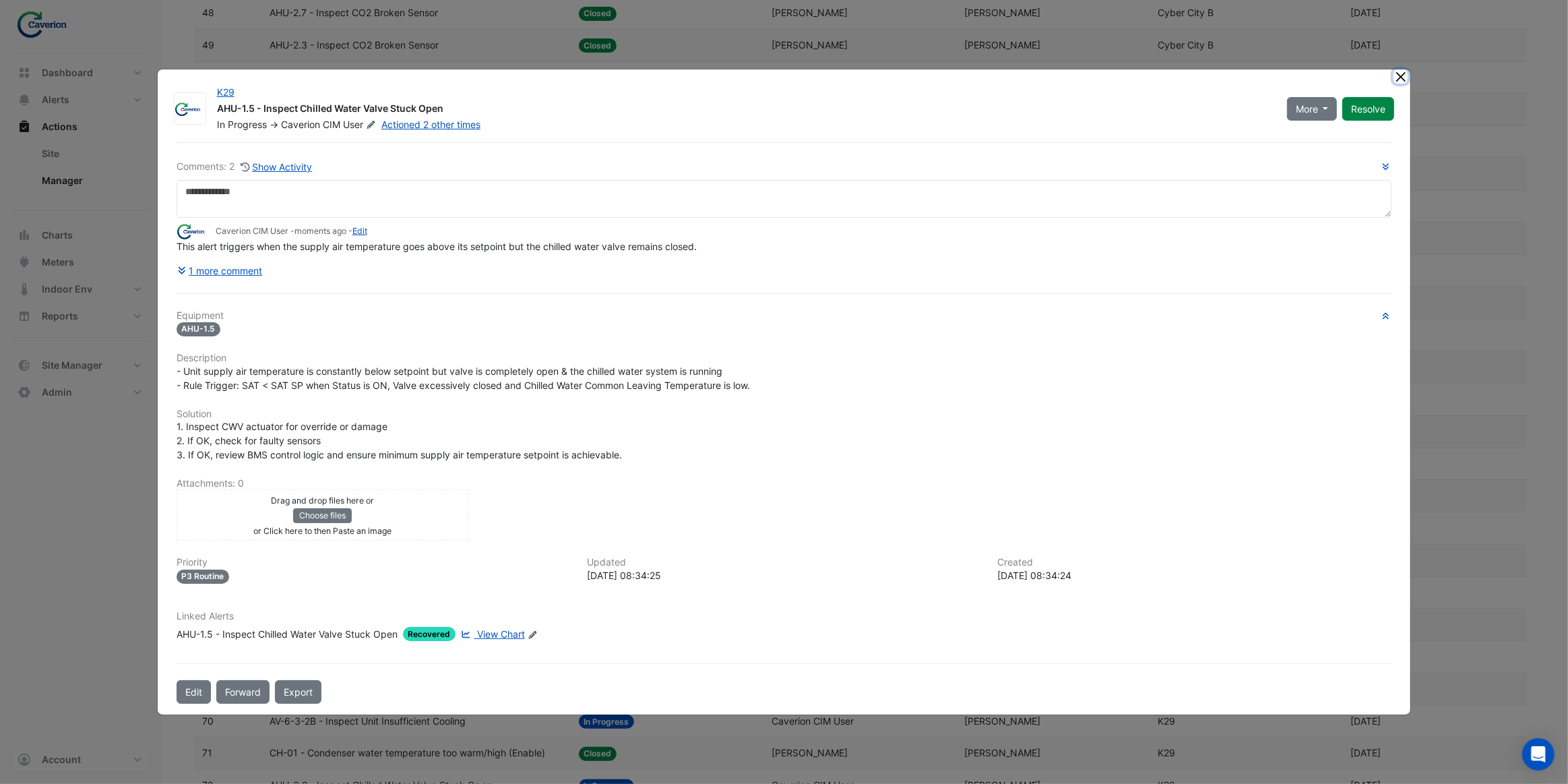
click at [1406, 76] on button "Close" at bounding box center [1400, 76] width 14 height 14
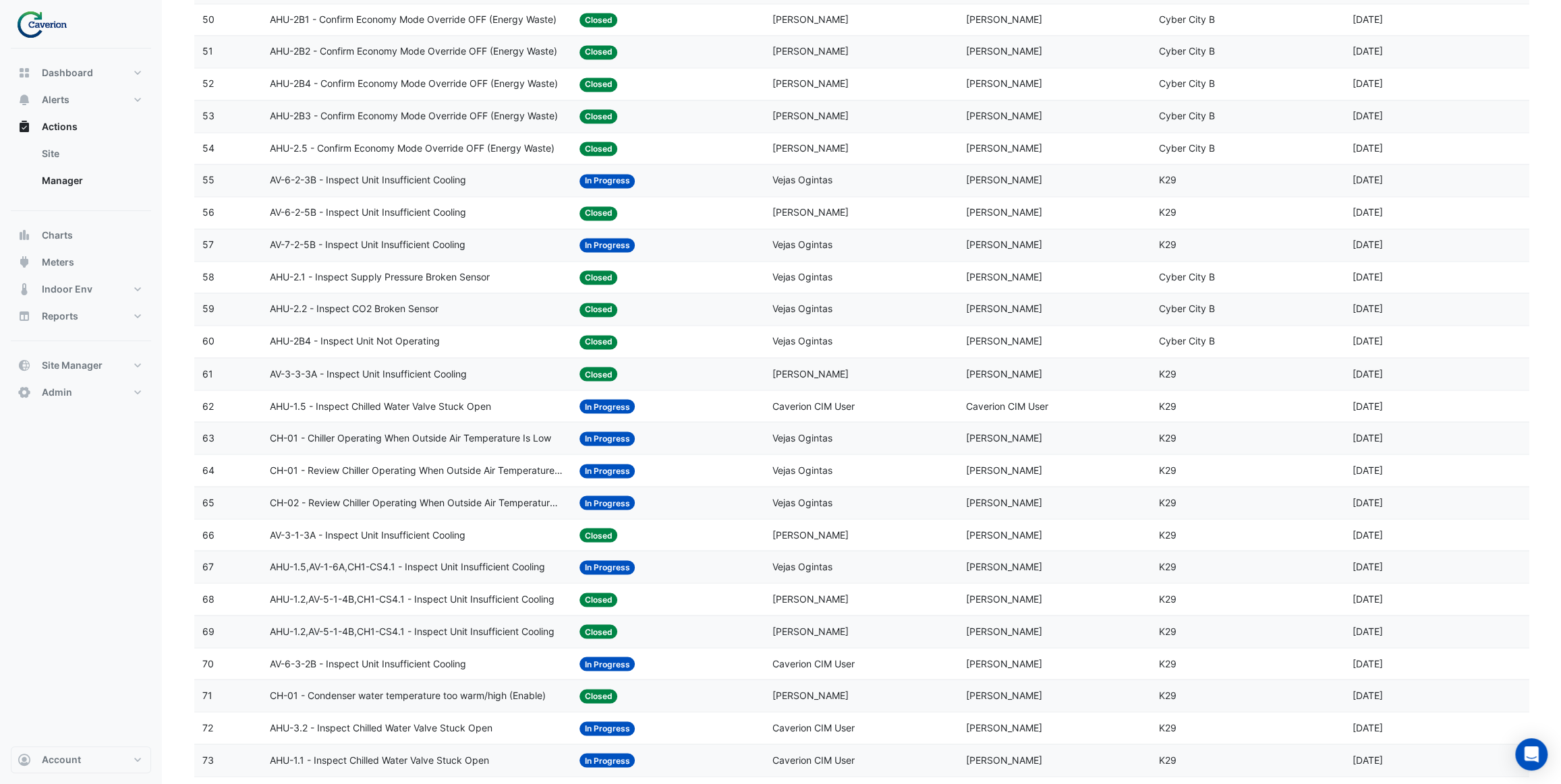
scroll to position [1777, 0]
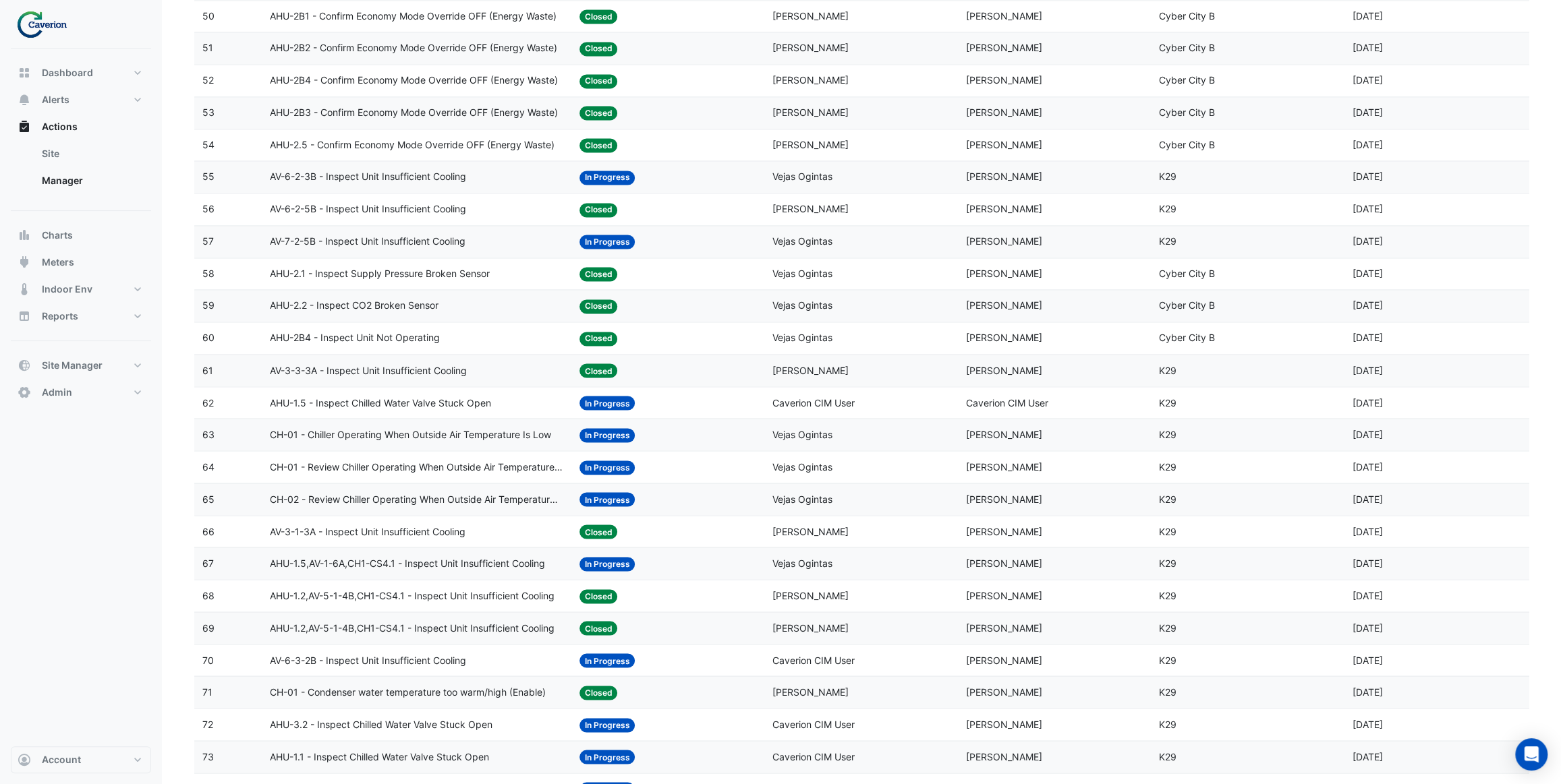
click at [482, 440] on span "CH-01 - Chiller Operating When Outside Air Temperature Is Low" at bounding box center [410, 435] width 281 height 16
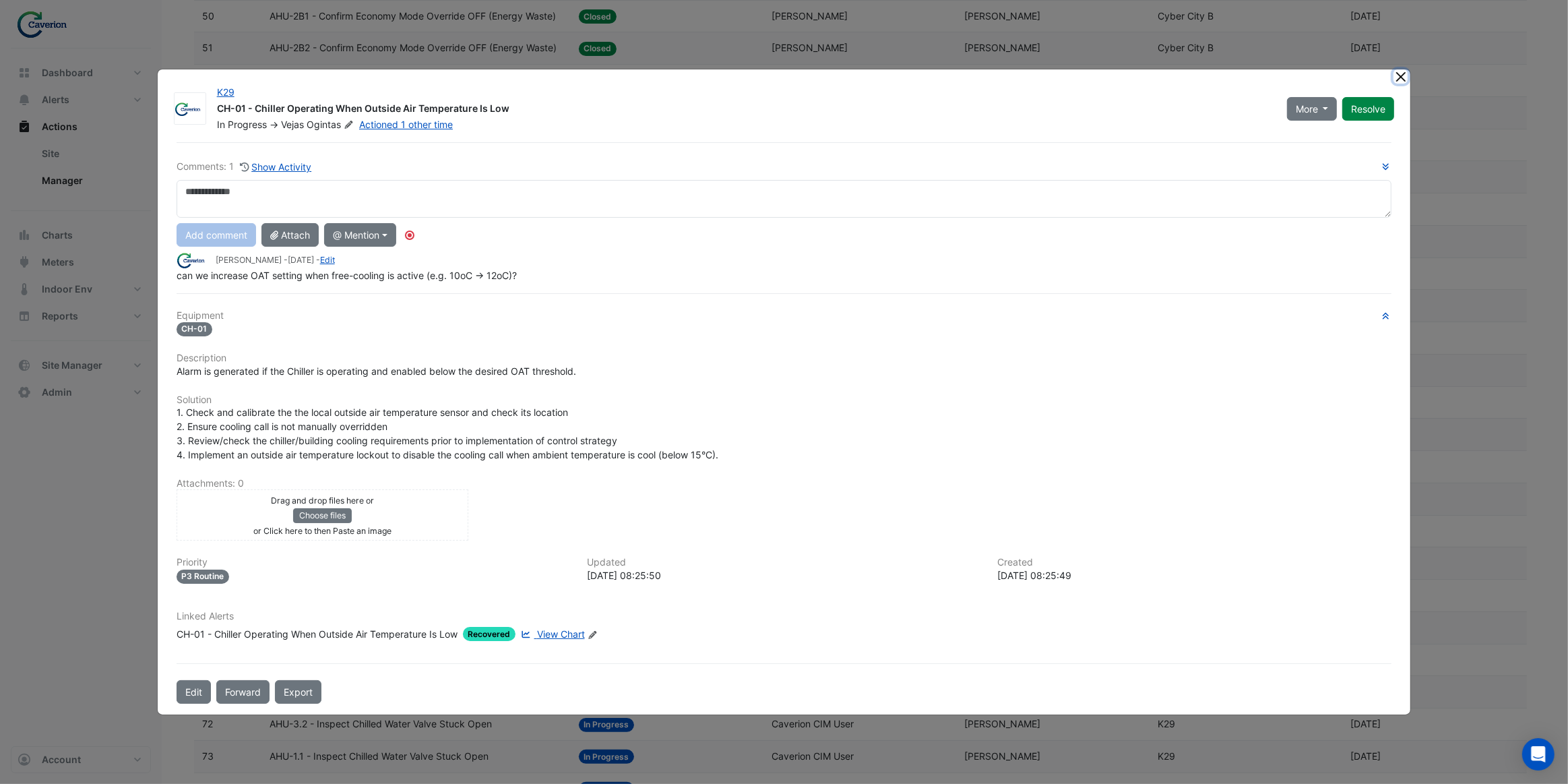
click at [1399, 77] on button "Close" at bounding box center [1400, 76] width 14 height 14
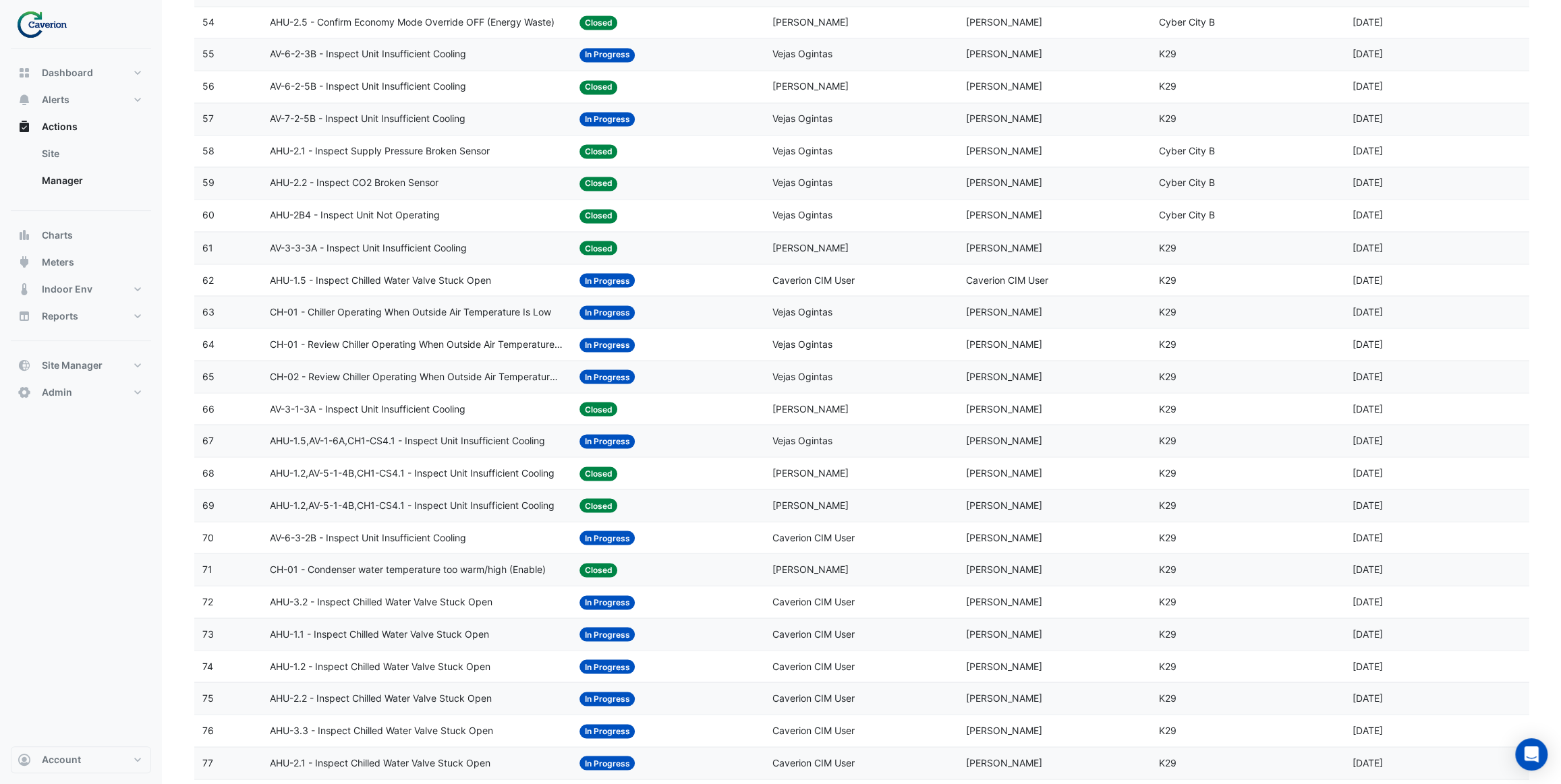
scroll to position [1961, 0]
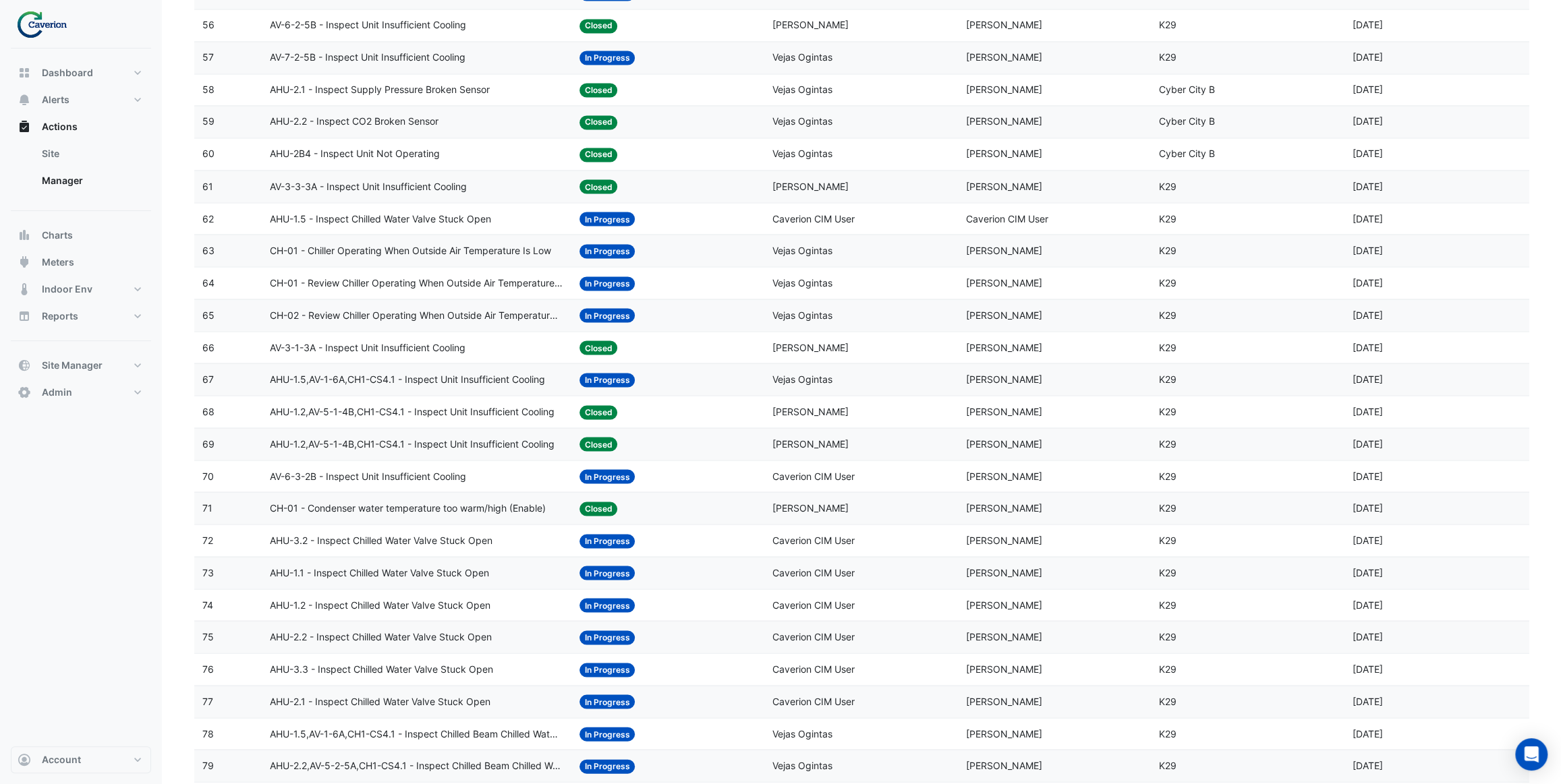
click at [481, 380] on span "AHU-1.5,AV-1-6A,CH1-CS4.1 - Inspect Unit Insufficient Cooling" at bounding box center [407, 379] width 275 height 16
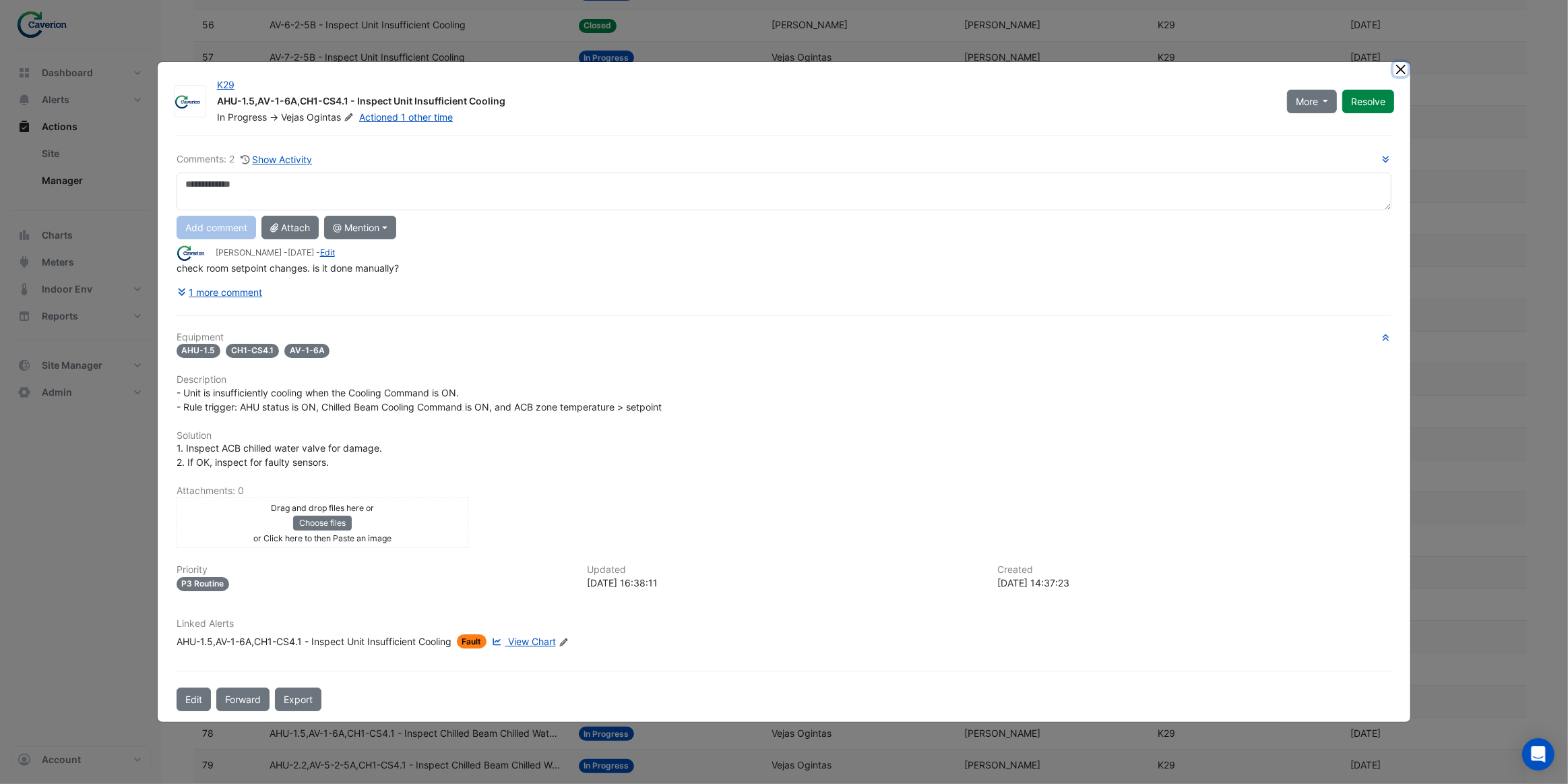
click at [1399, 68] on button "Close" at bounding box center [1400, 69] width 14 height 14
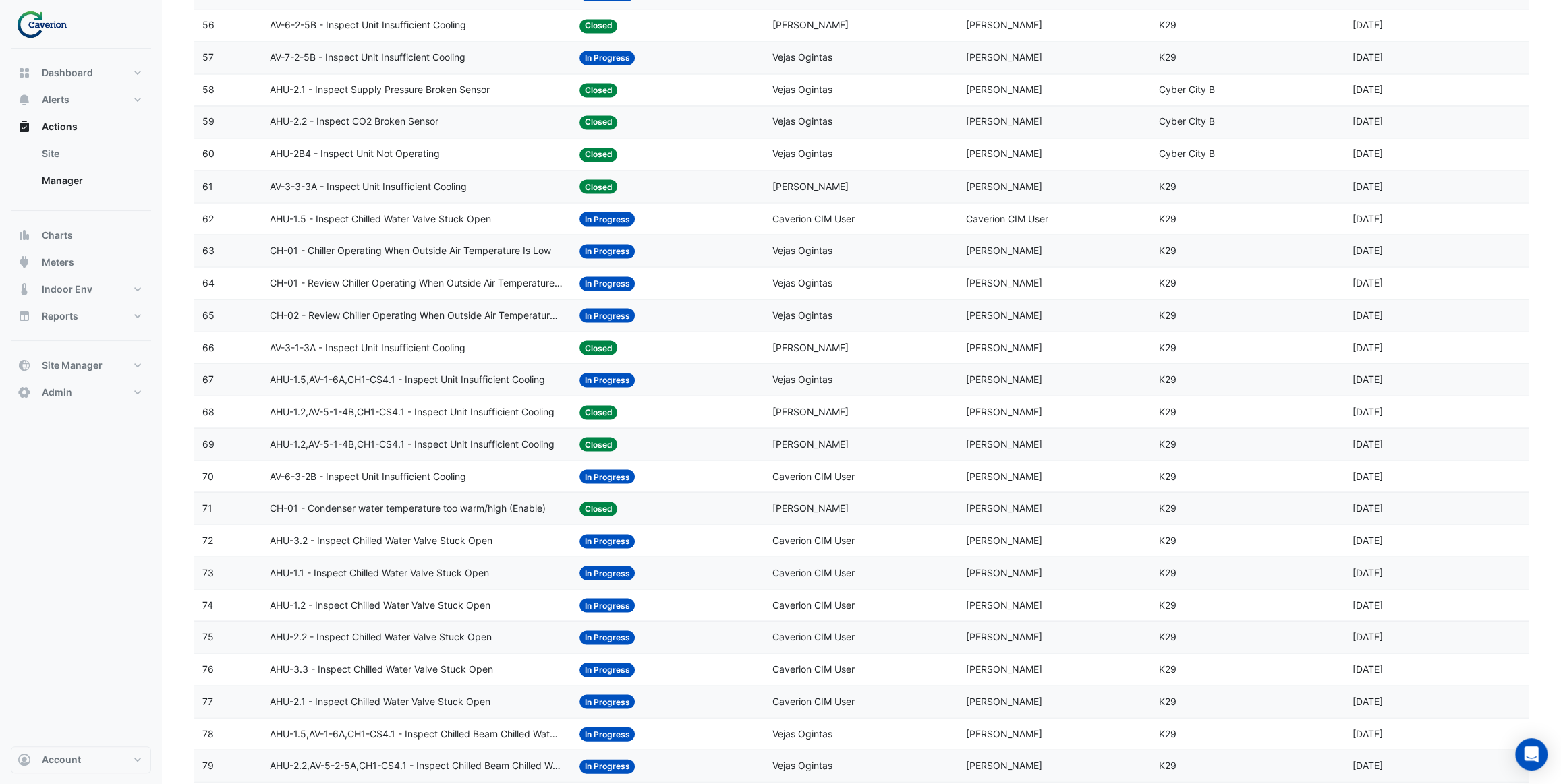
click at [458, 409] on span "AHU-1.2,AV-5-1-4B,CH1-CS4.1 - Inspect Unit Insufficient Cooling" at bounding box center [412, 412] width 285 height 16
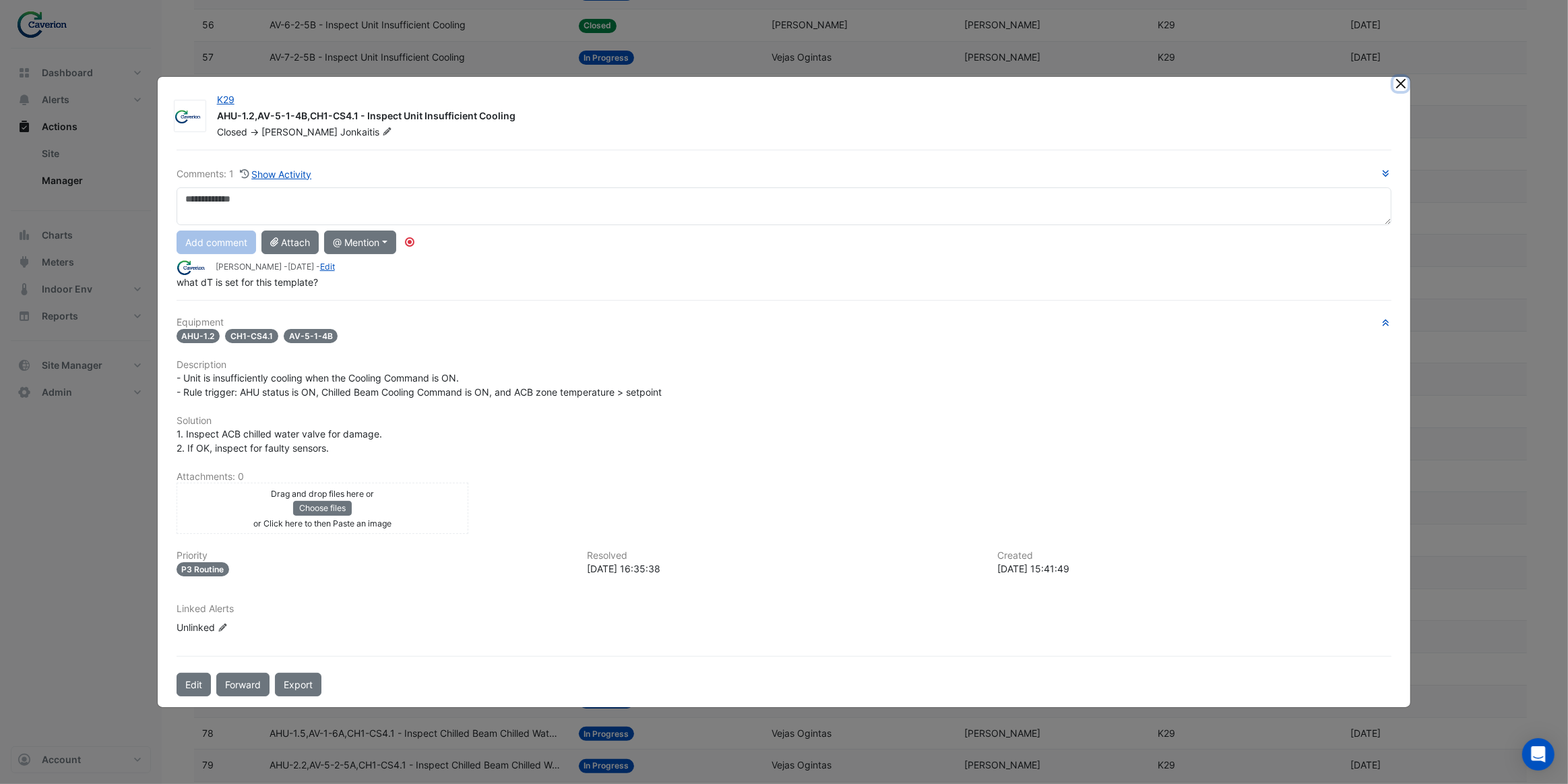
click at [1407, 90] on button "Close" at bounding box center [1400, 84] width 14 height 14
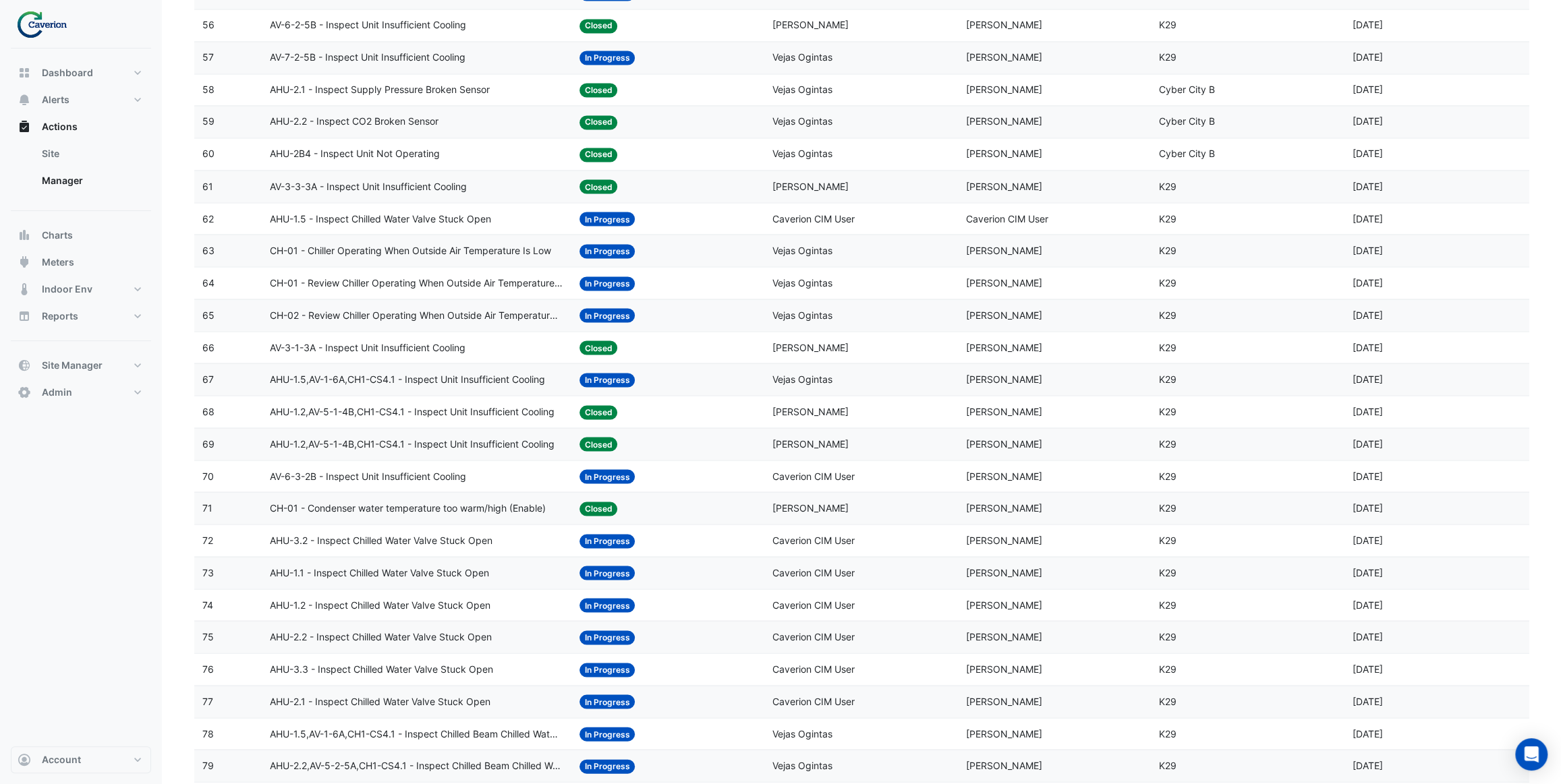
click at [452, 373] on span "AHU-1.5,AV-1-6A,CH1-CS4.1 - Inspect Unit Insufficient Cooling" at bounding box center [407, 379] width 275 height 16
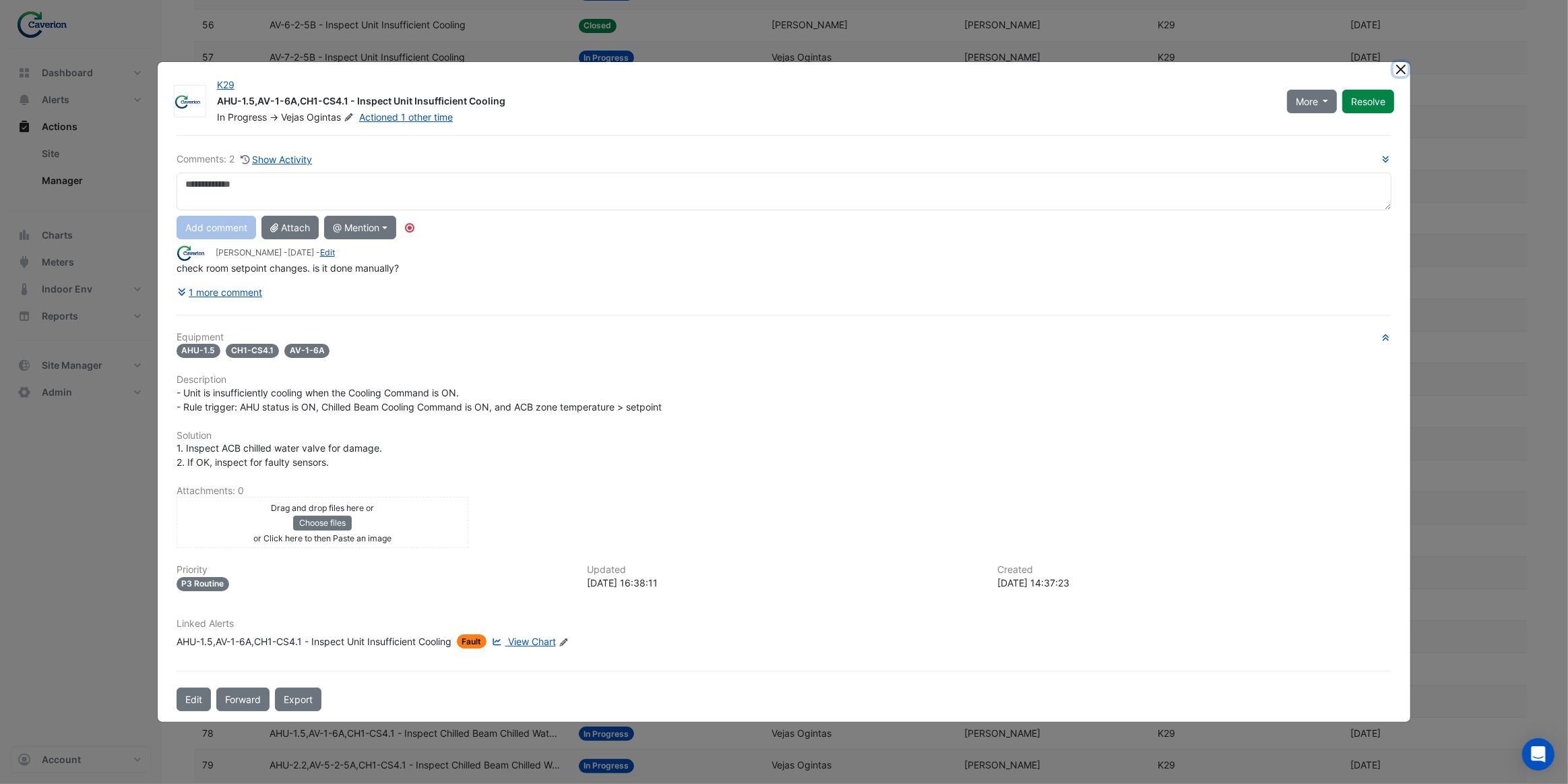
click at [1400, 70] on button "Close" at bounding box center [1400, 69] width 14 height 14
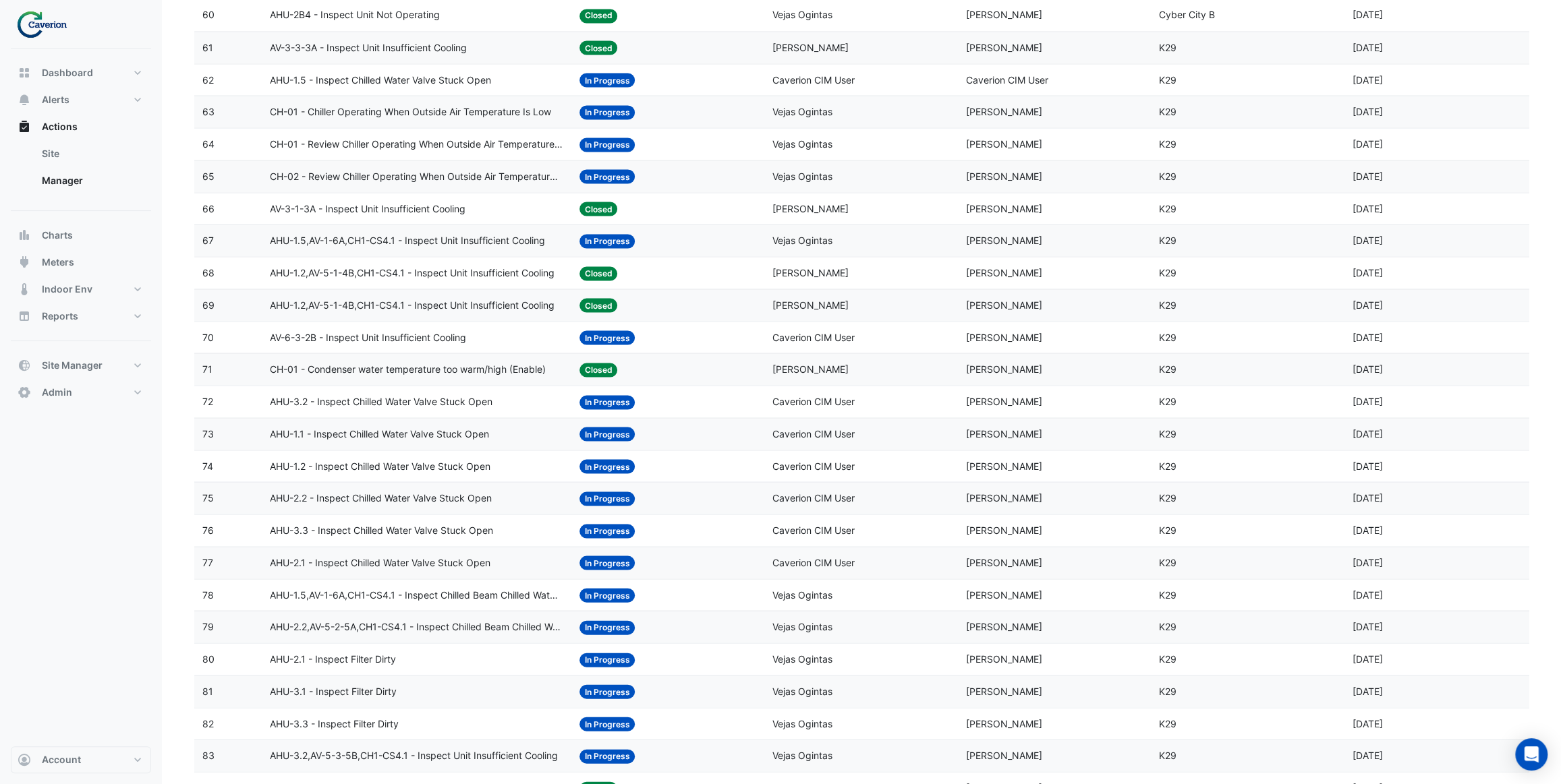
scroll to position [2145, 0]
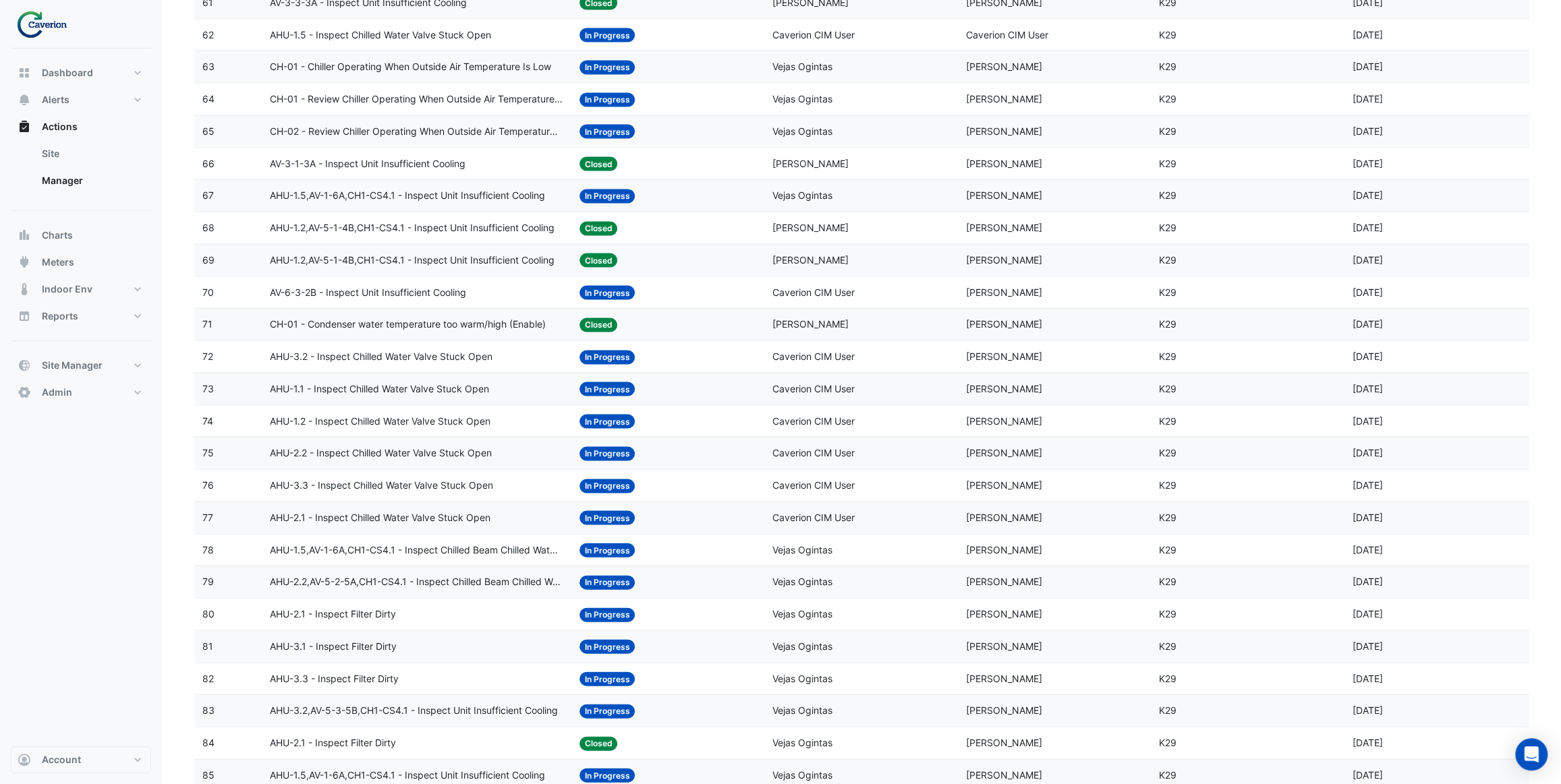
click at [441, 383] on span "AHU-1.1 - Inspect Chilled Water Valve Stuck Open" at bounding box center [379, 390] width 220 height 16
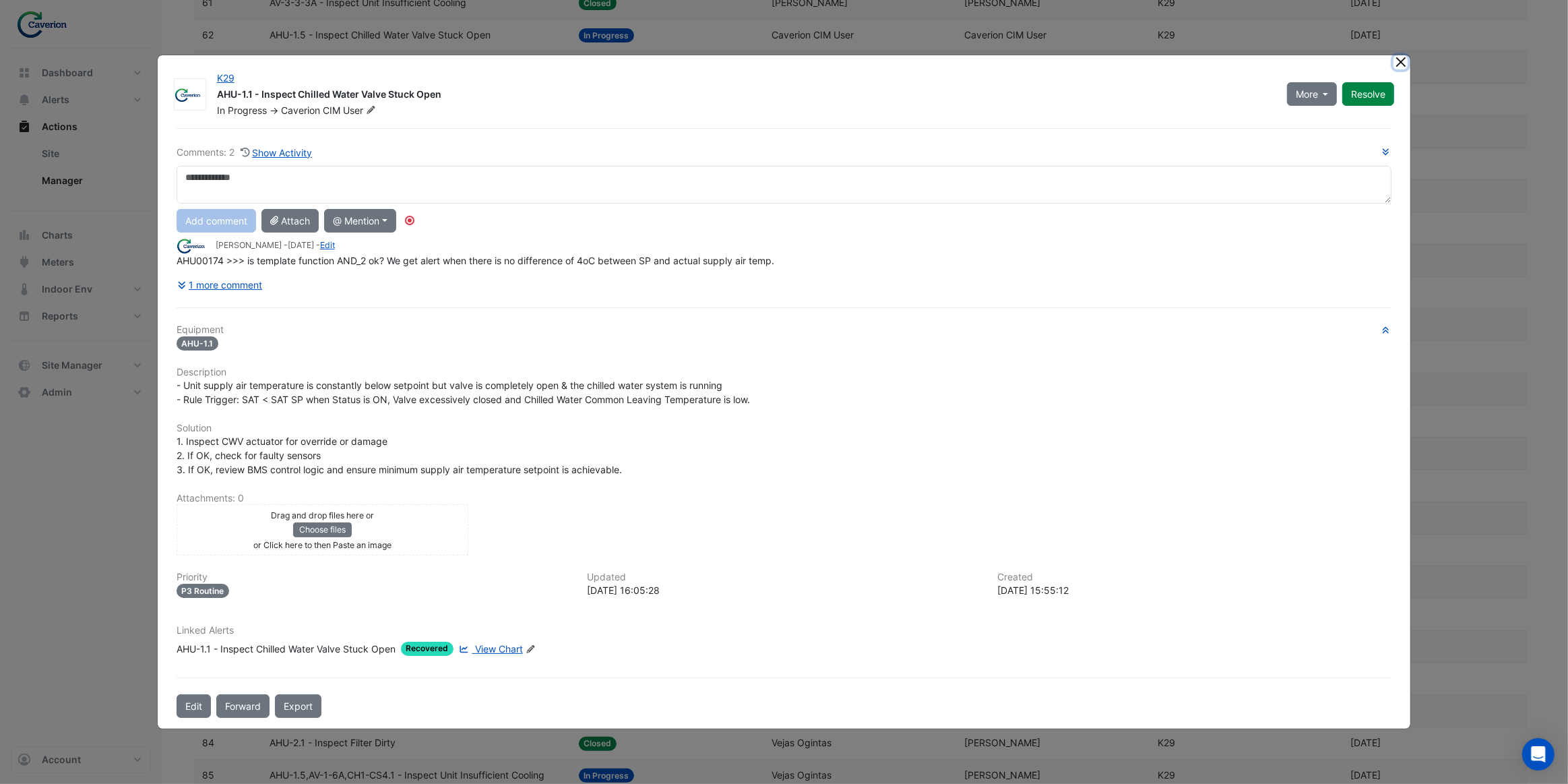
click at [1401, 60] on button "Close" at bounding box center [1400, 62] width 14 height 14
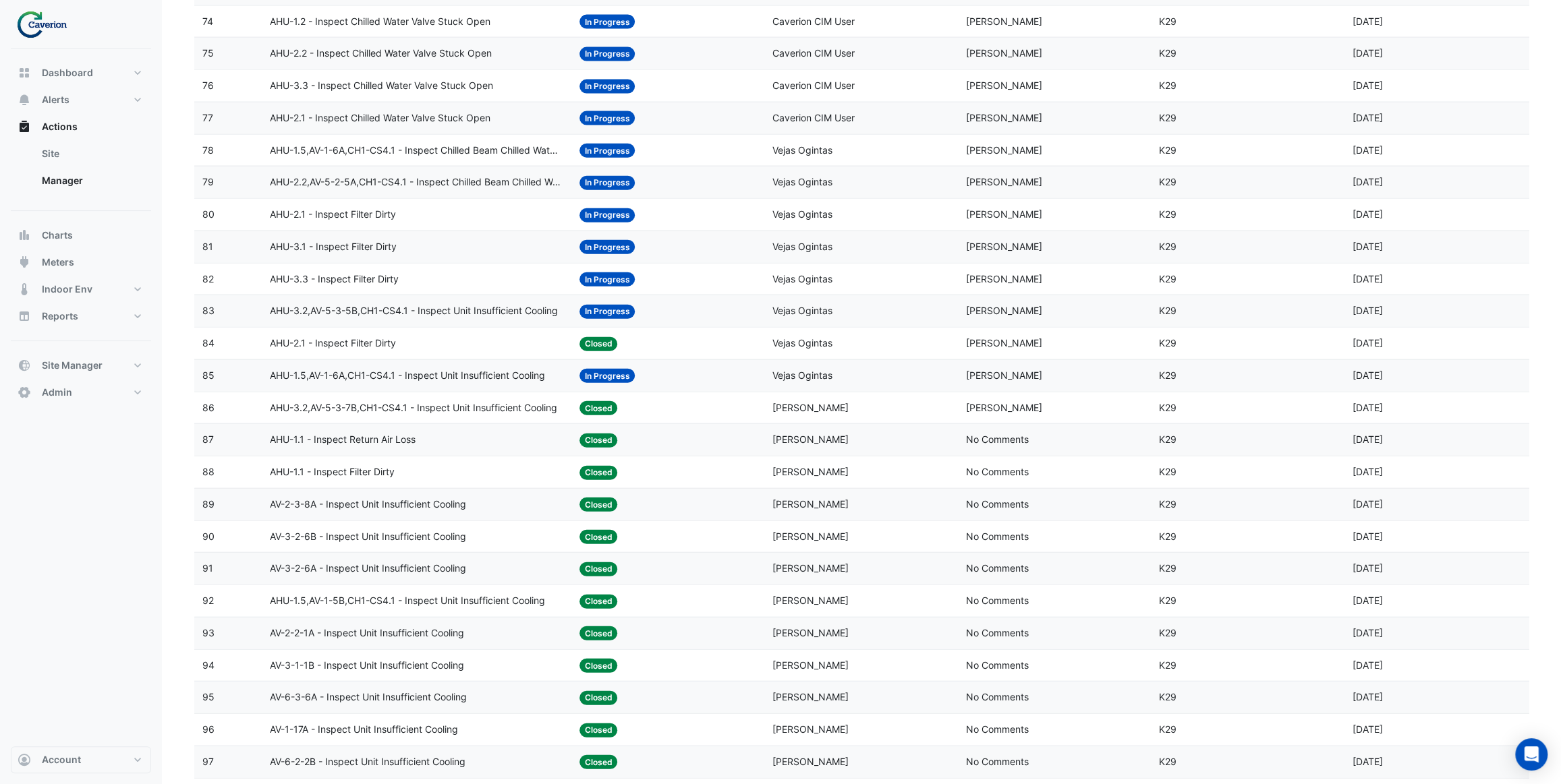
scroll to position [2574, 0]
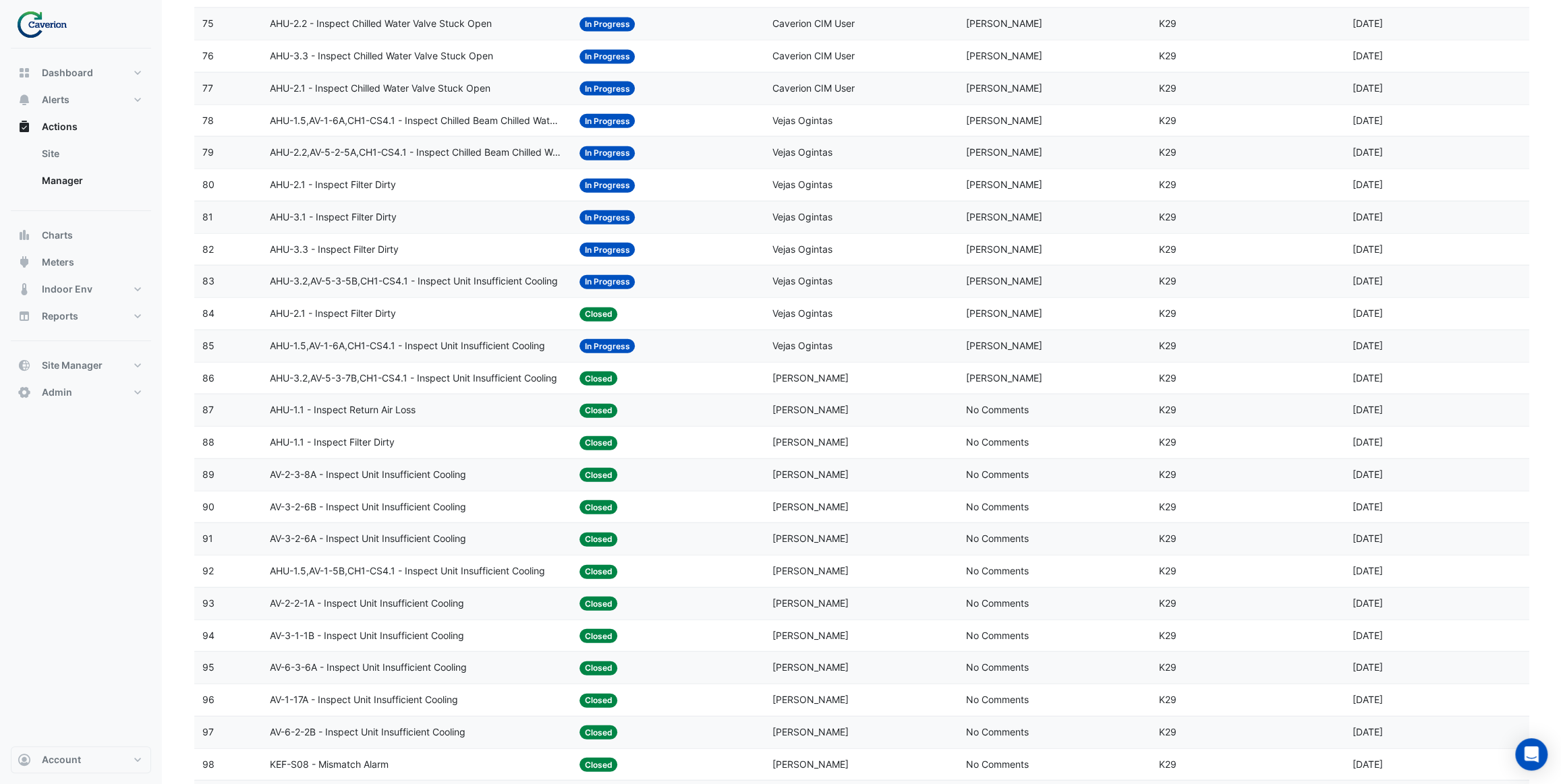
click at [483, 409] on div "AHU-1.1 - Inspect Return Air Loss" at bounding box center [416, 411] width 293 height 16
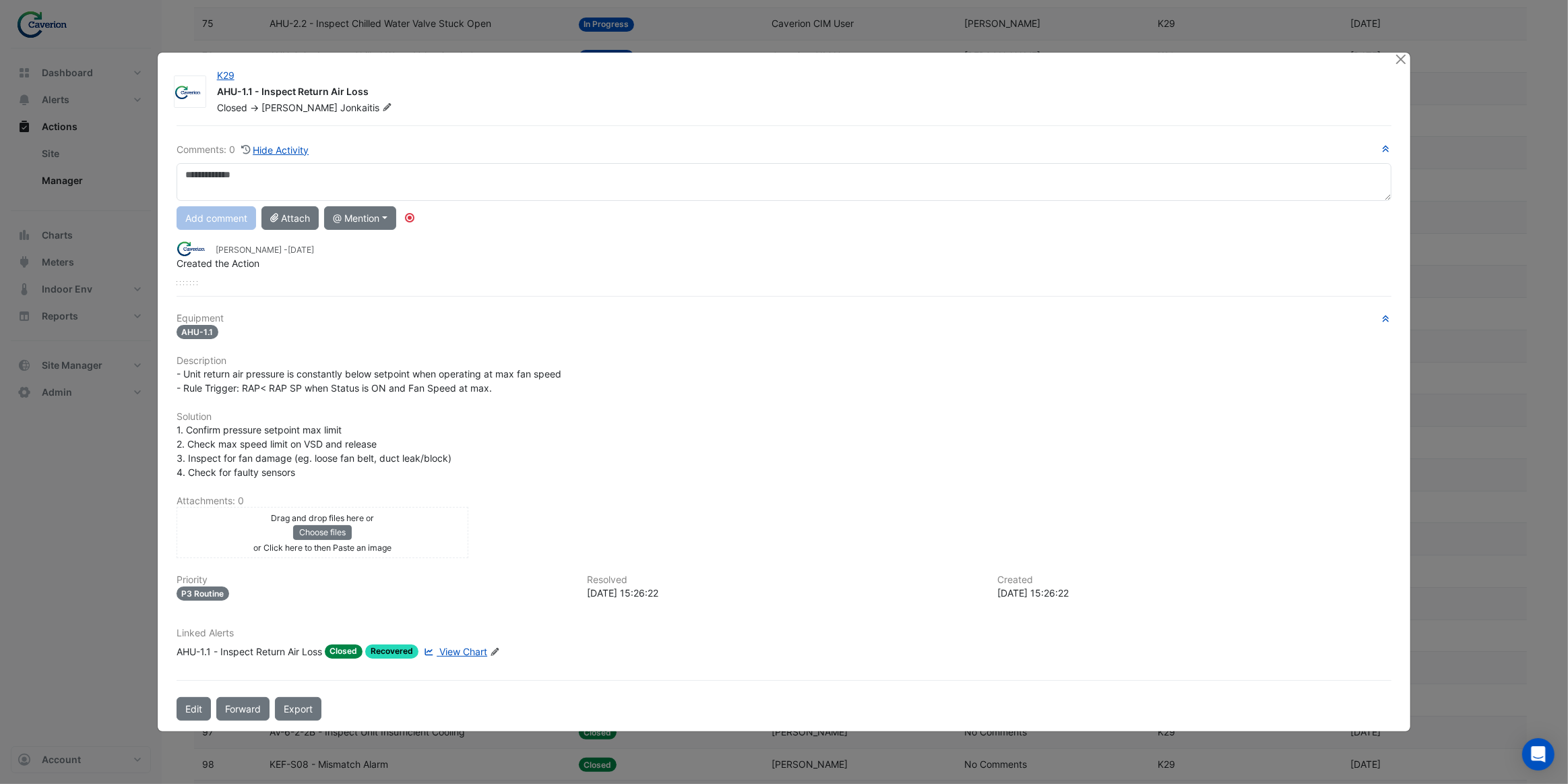
click at [448, 653] on span "View Chart" at bounding box center [463, 651] width 48 height 11
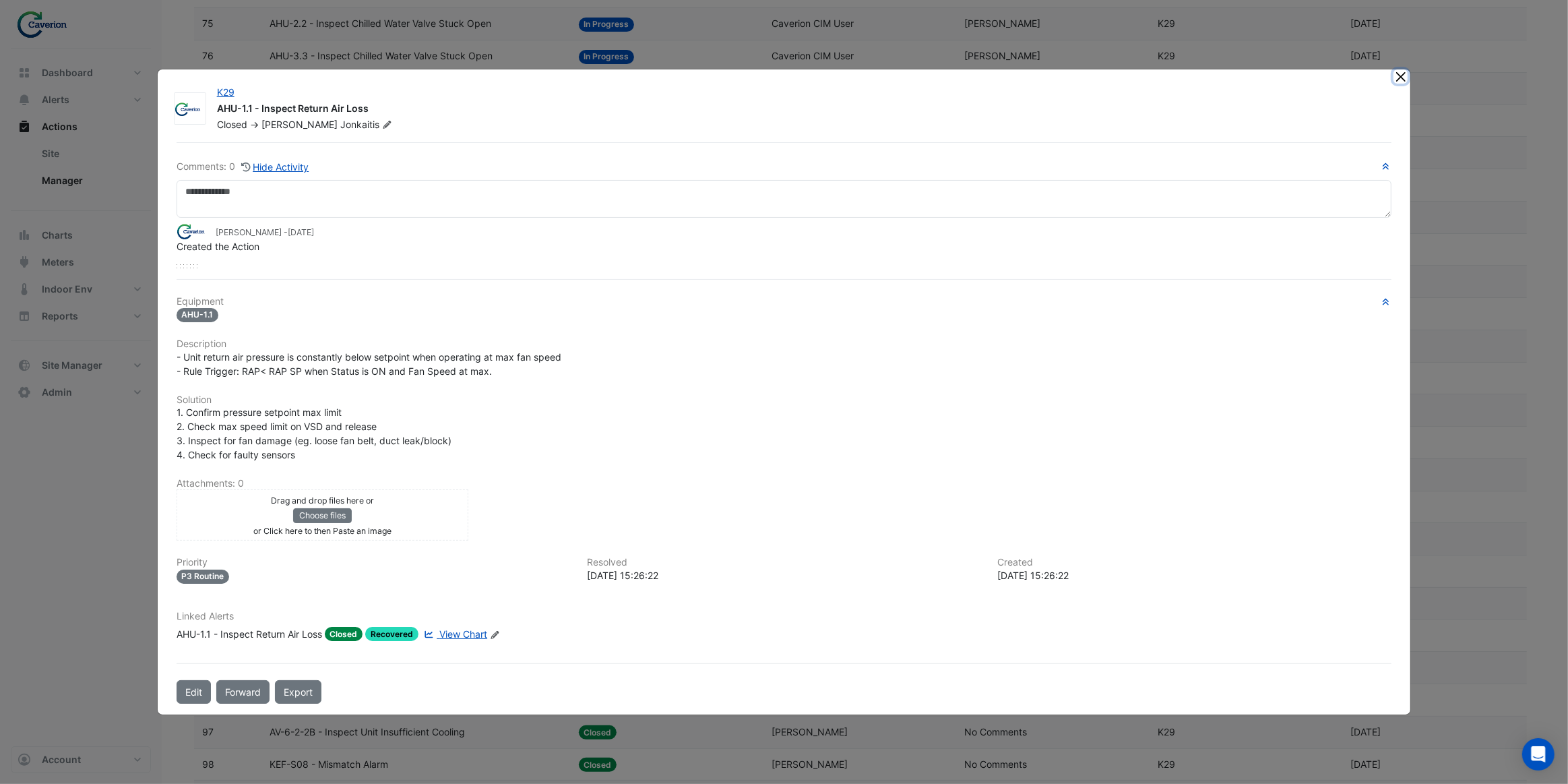
click at [1397, 77] on button "Close" at bounding box center [1400, 76] width 14 height 14
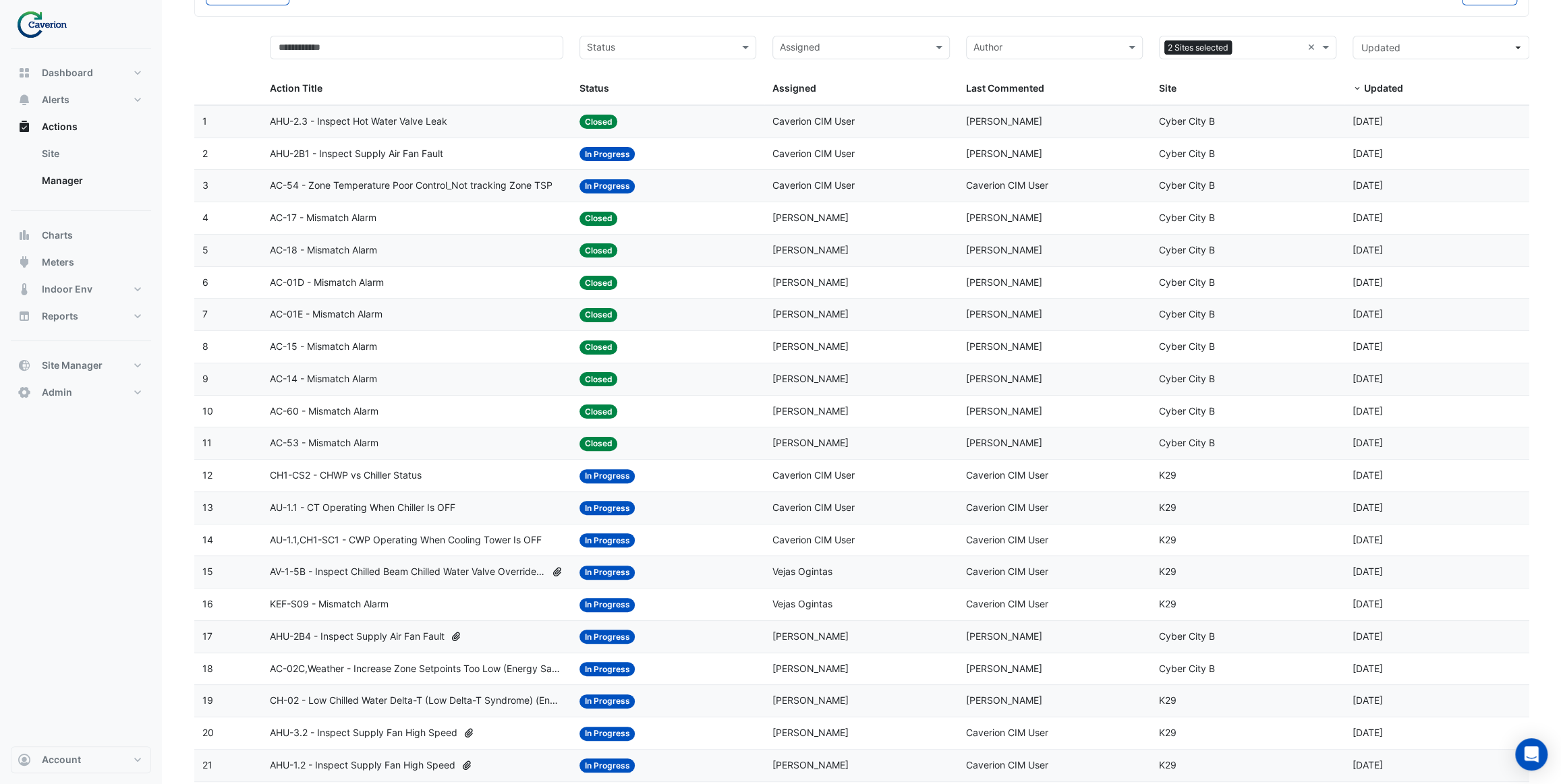
scroll to position [0, 0]
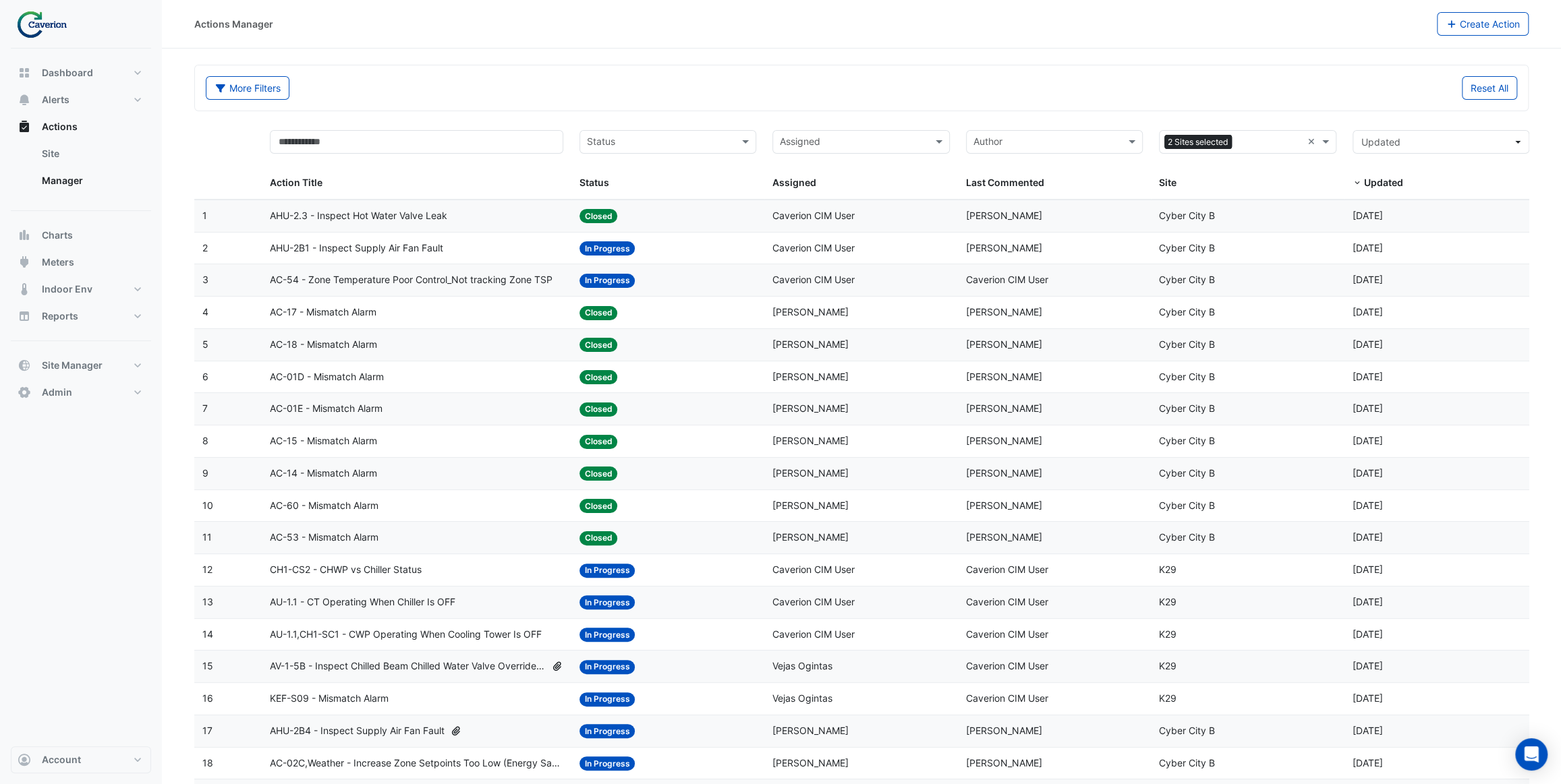
click at [471, 216] on div "AHU-2.3 - Inspect Hot Water Valve Leak" at bounding box center [416, 216] width 293 height 16
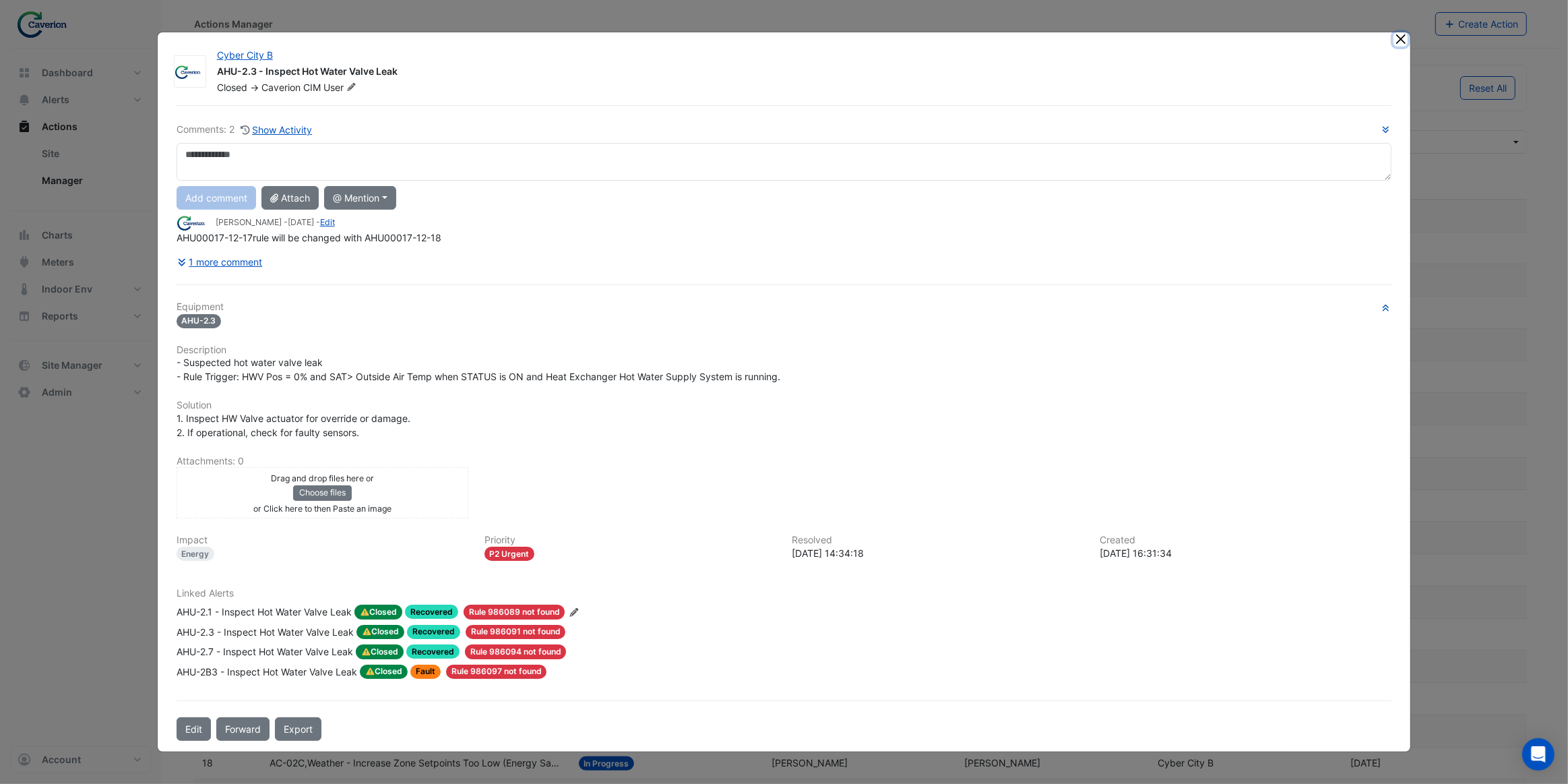
click at [1400, 40] on button "Close" at bounding box center [1400, 40] width 14 height 14
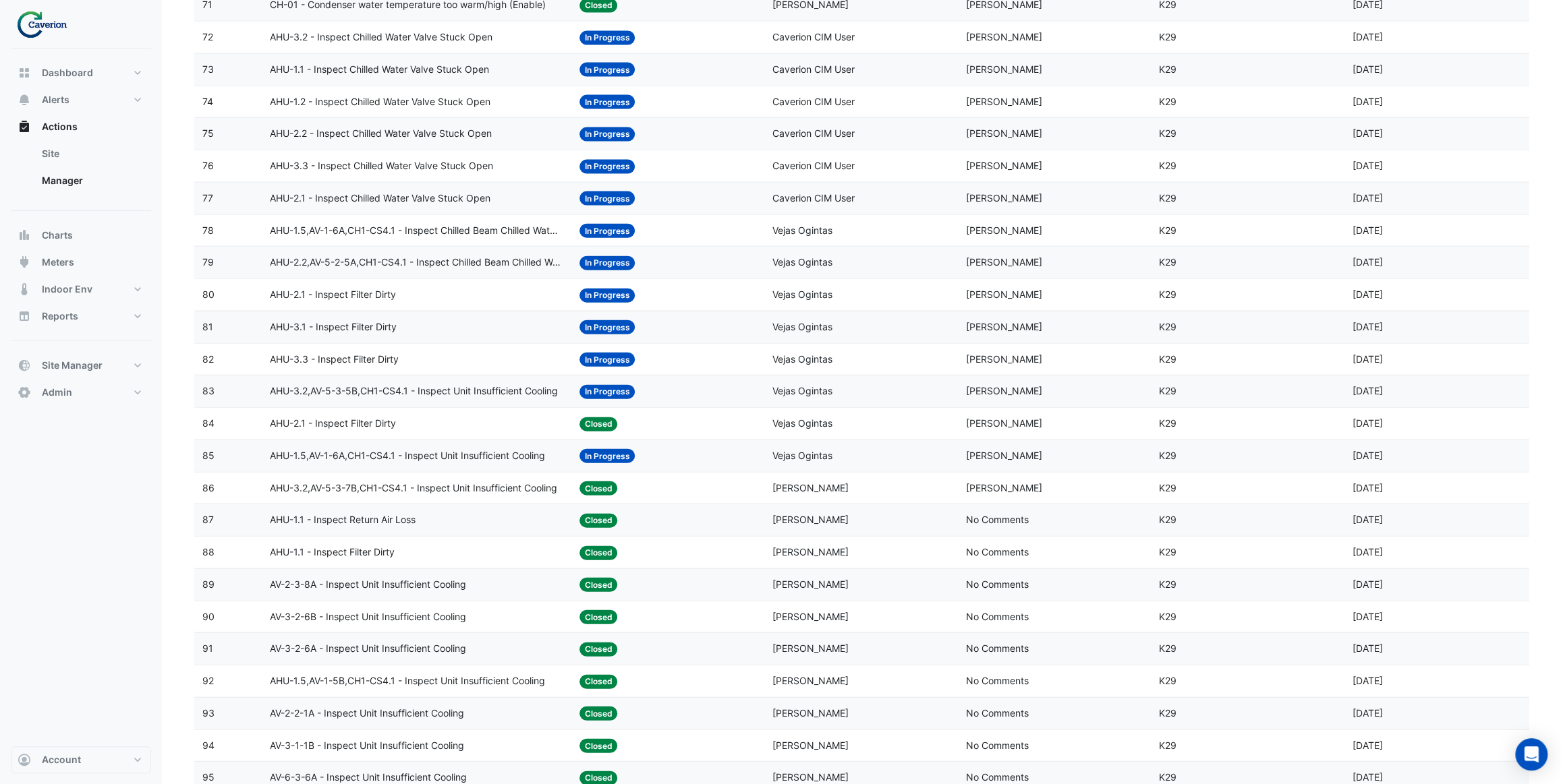
scroll to position [2670, 0]
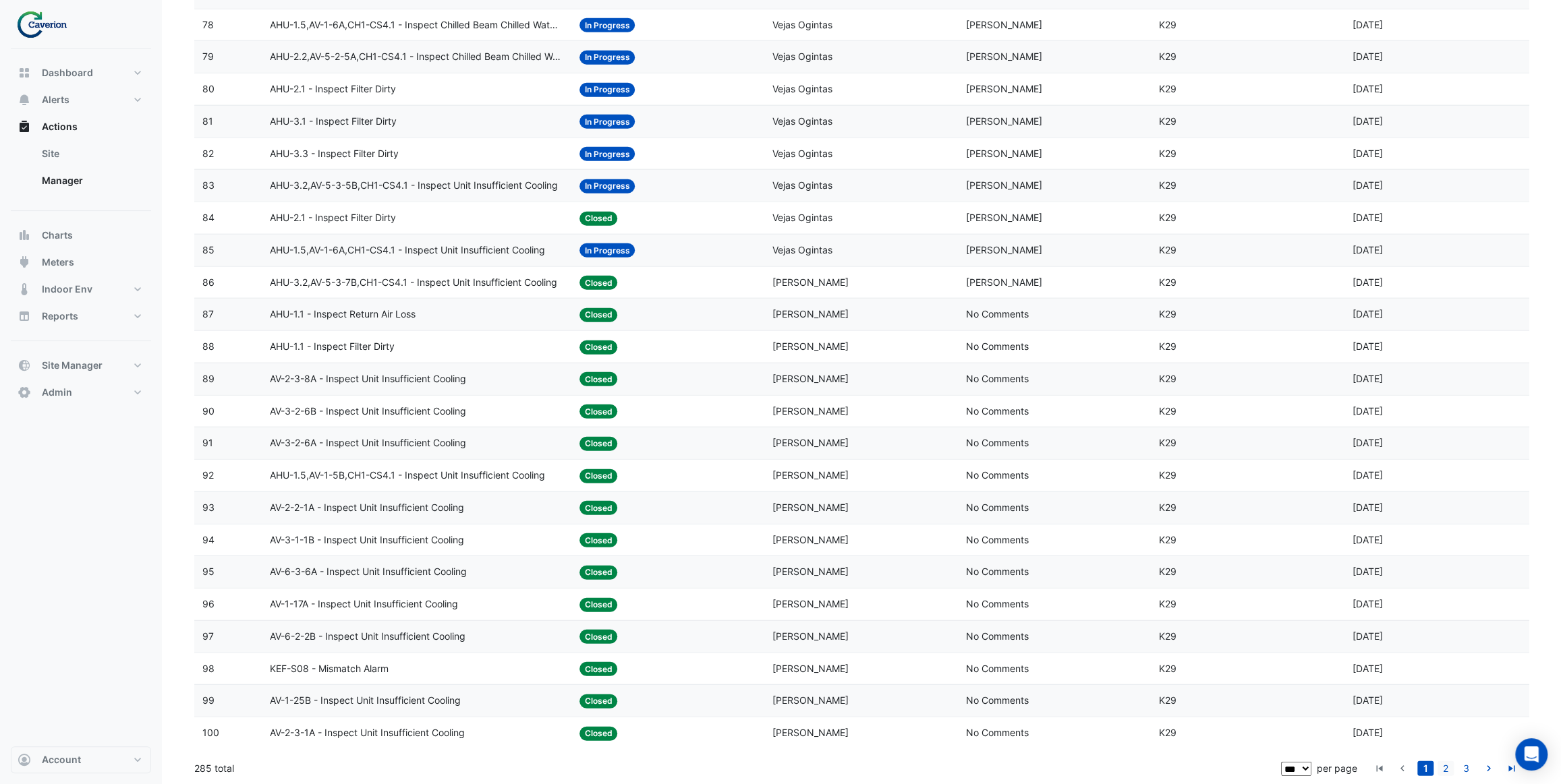
click at [1446, 770] on link "2" at bounding box center [1446, 768] width 16 height 15
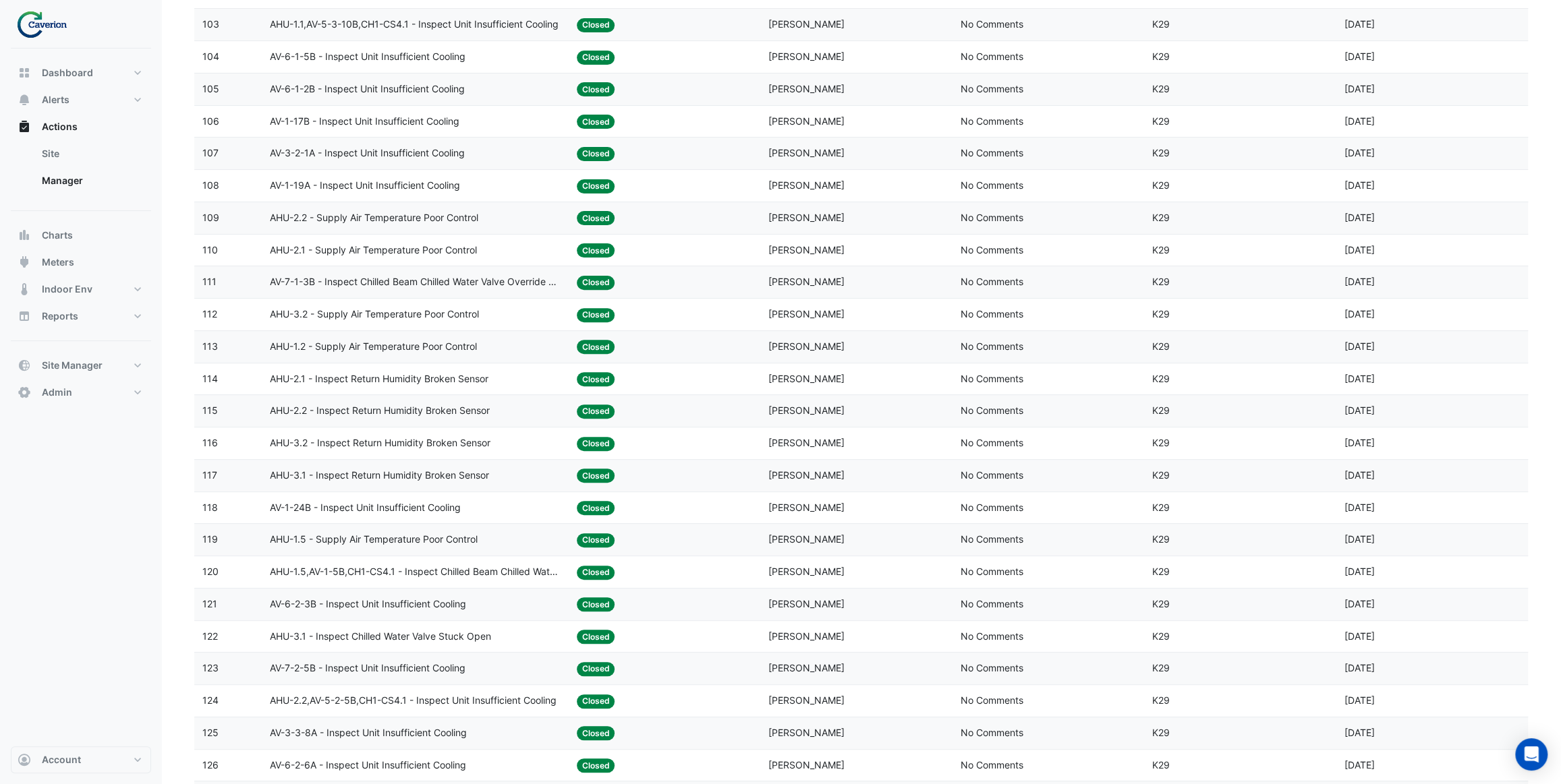
scroll to position [0, 0]
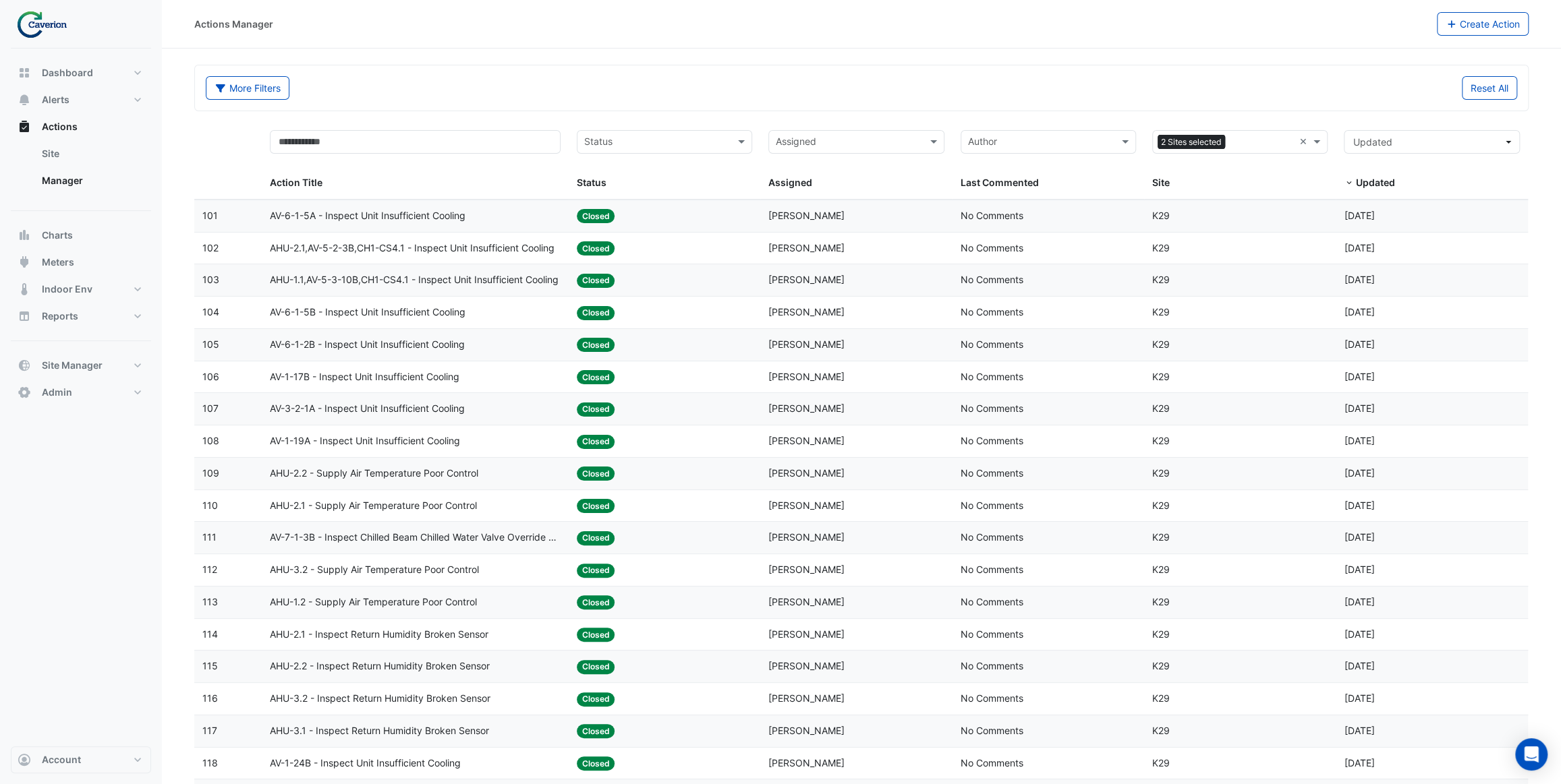
click at [499, 218] on div "AV-6-1-5A - Inspect Unit Insufficient Cooling" at bounding box center [415, 216] width 291 height 16
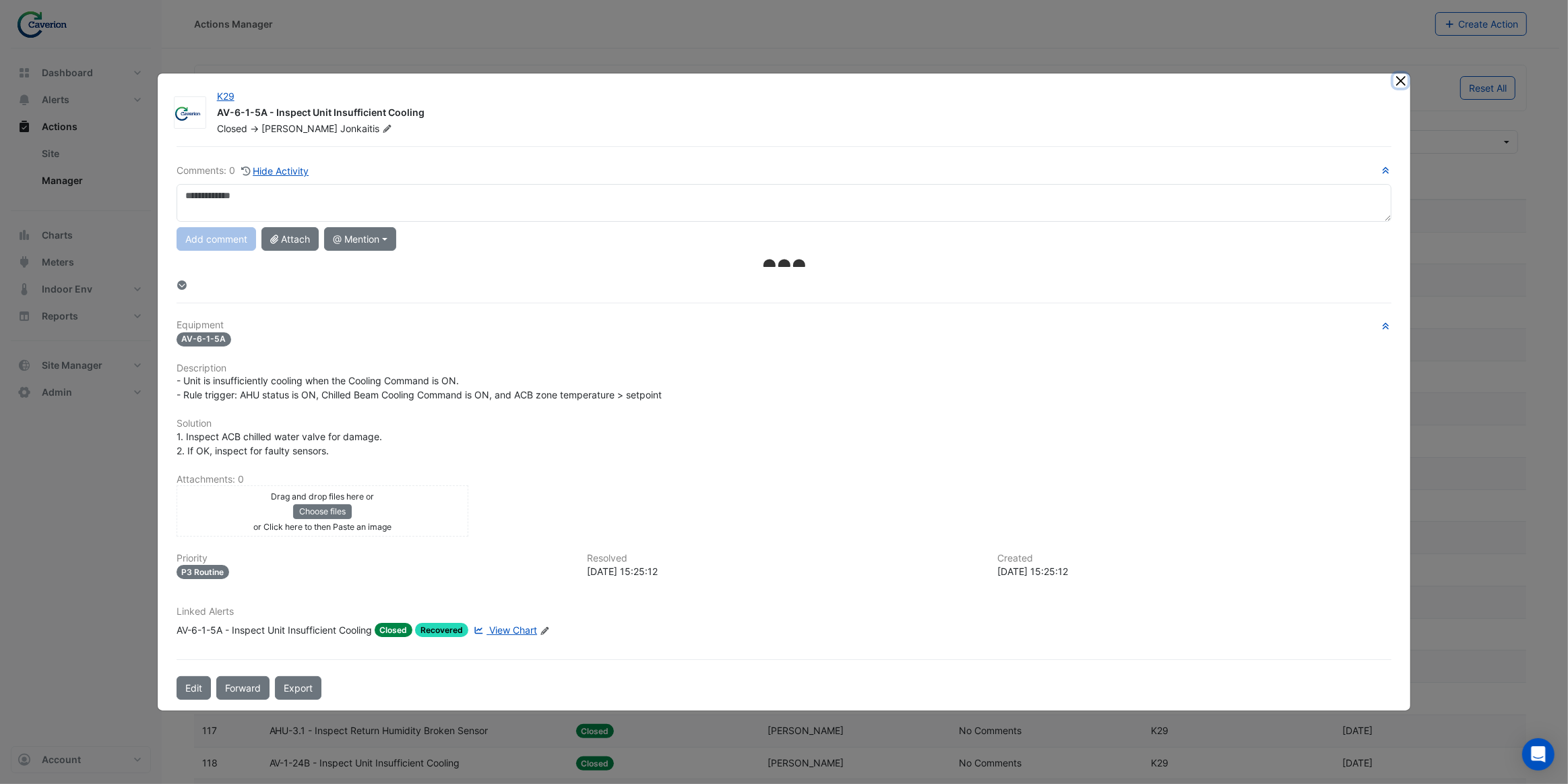
click at [1400, 83] on button "Close" at bounding box center [1400, 81] width 14 height 14
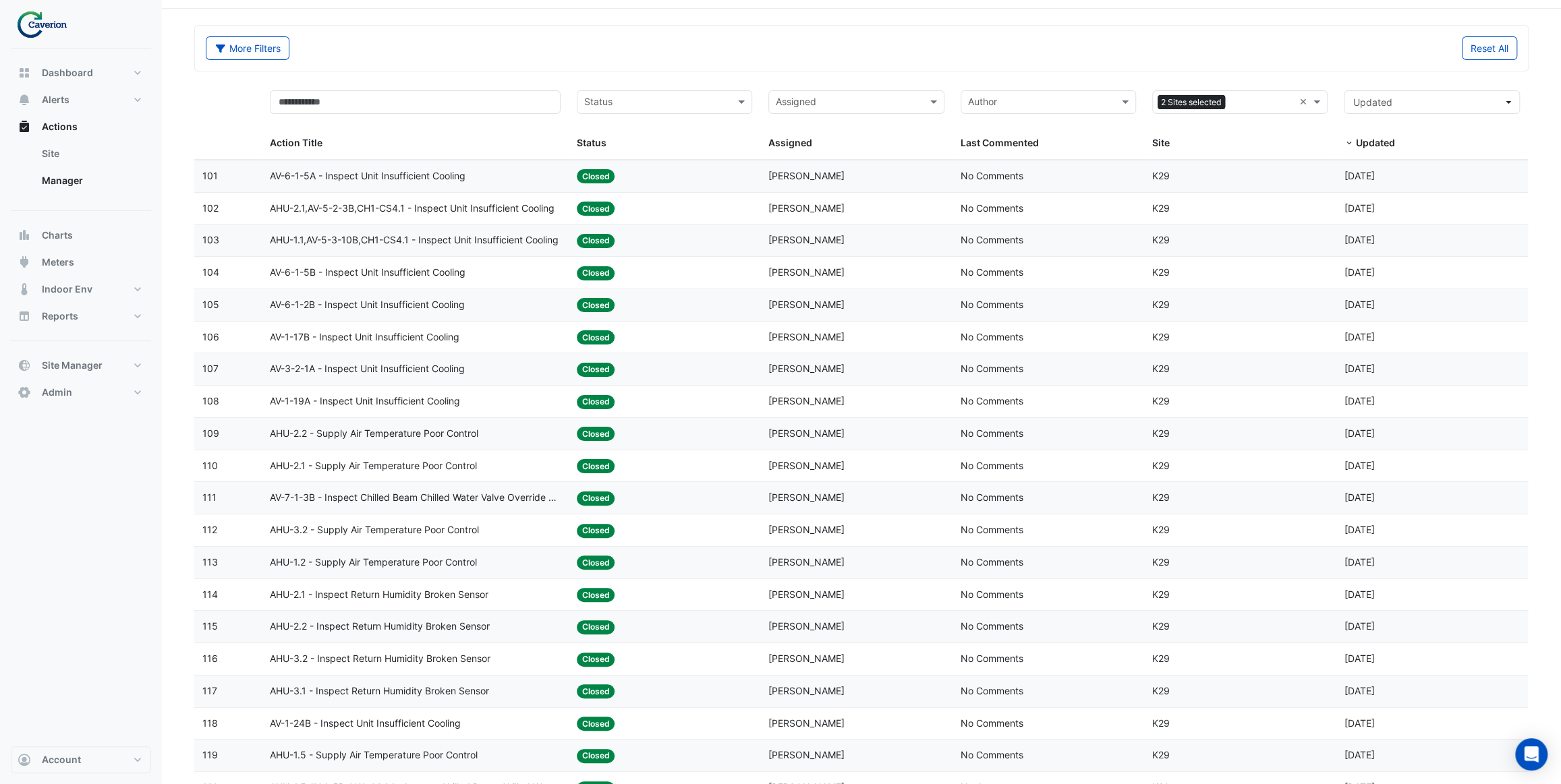
scroll to position [61, 0]
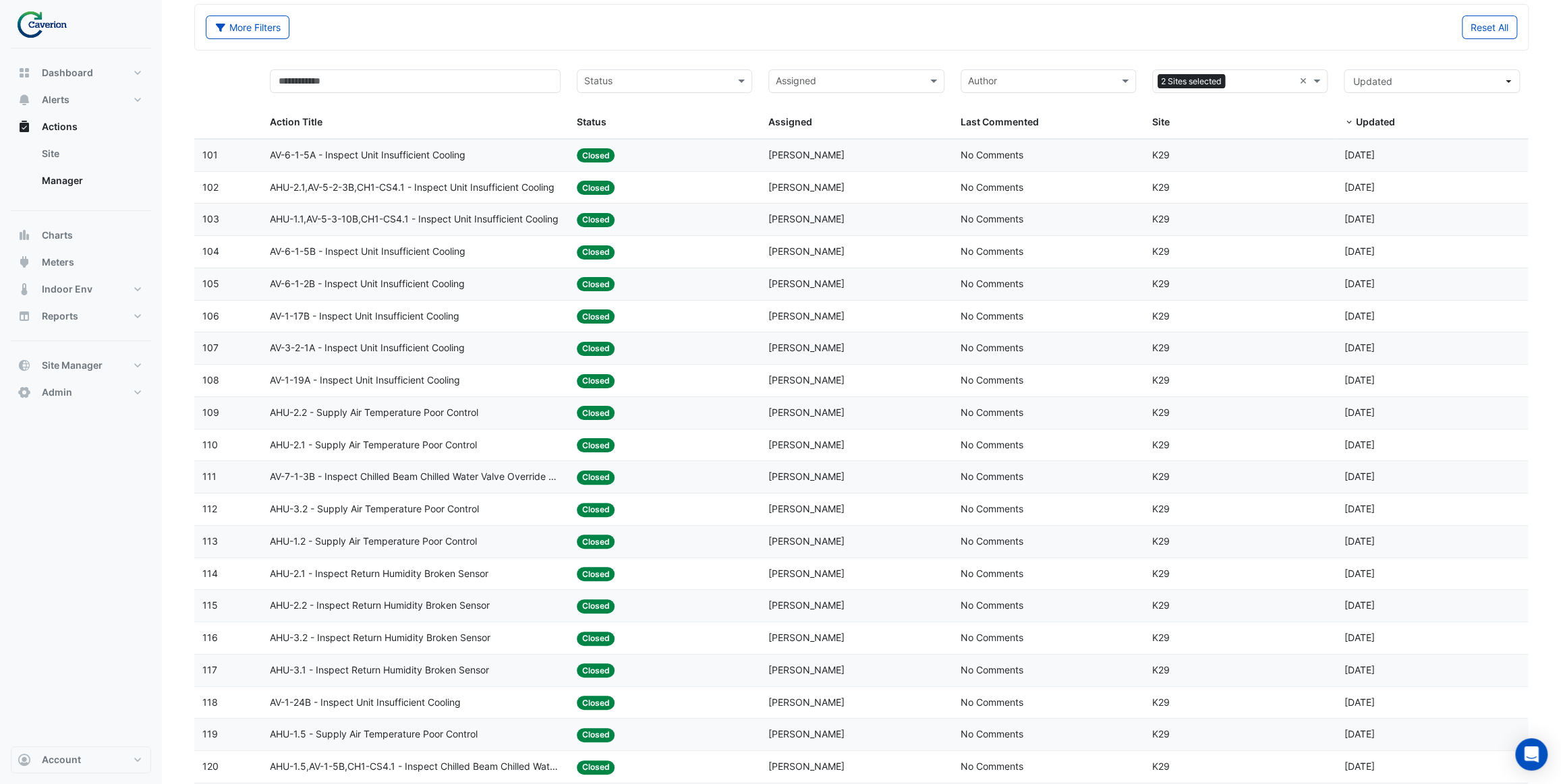
click at [453, 411] on span "AHU-2.2 - Supply Air Temperature Poor Control" at bounding box center [373, 414] width 208 height 16
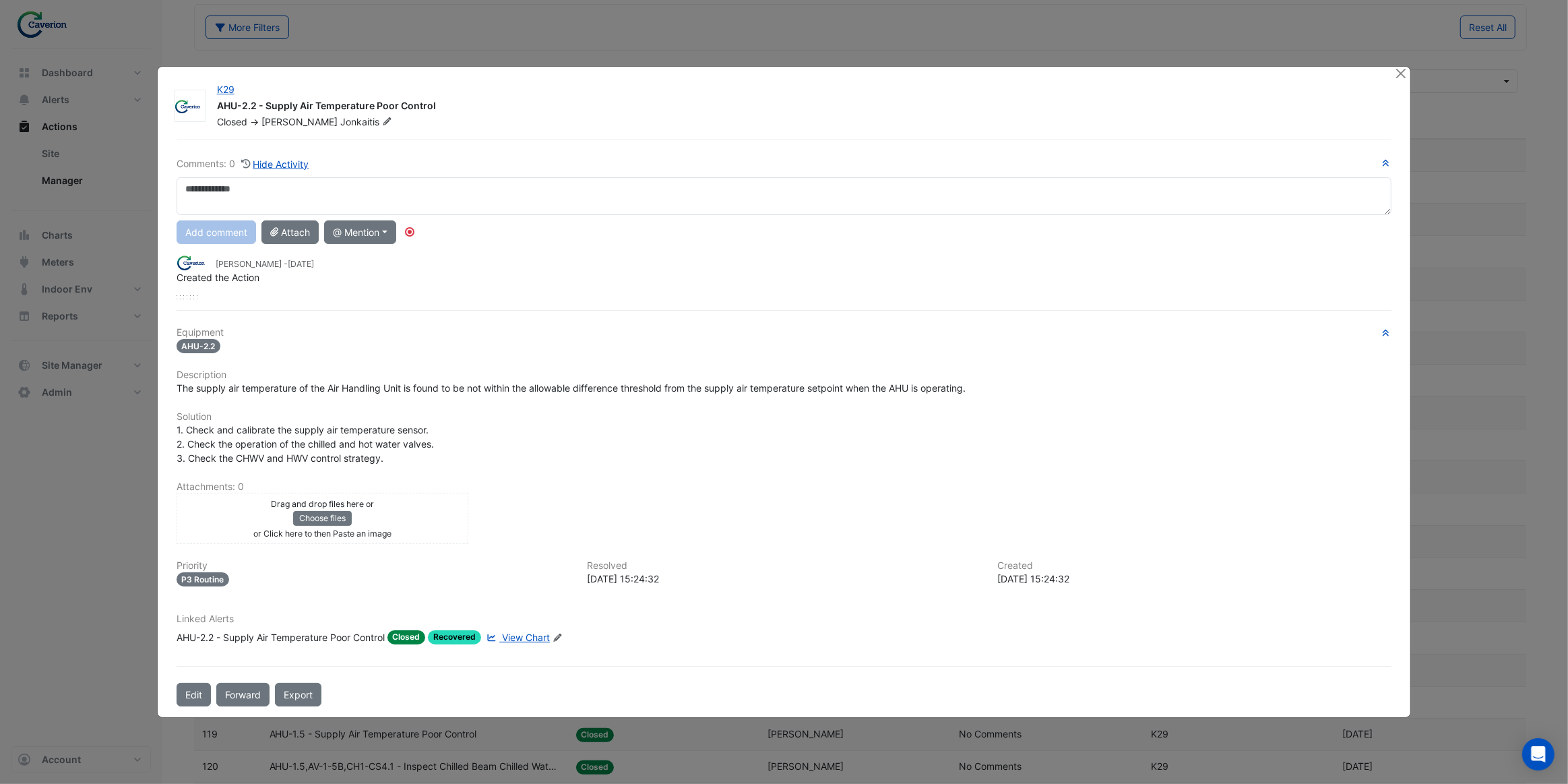
click at [520, 638] on span "View Chart" at bounding box center [526, 637] width 48 height 11
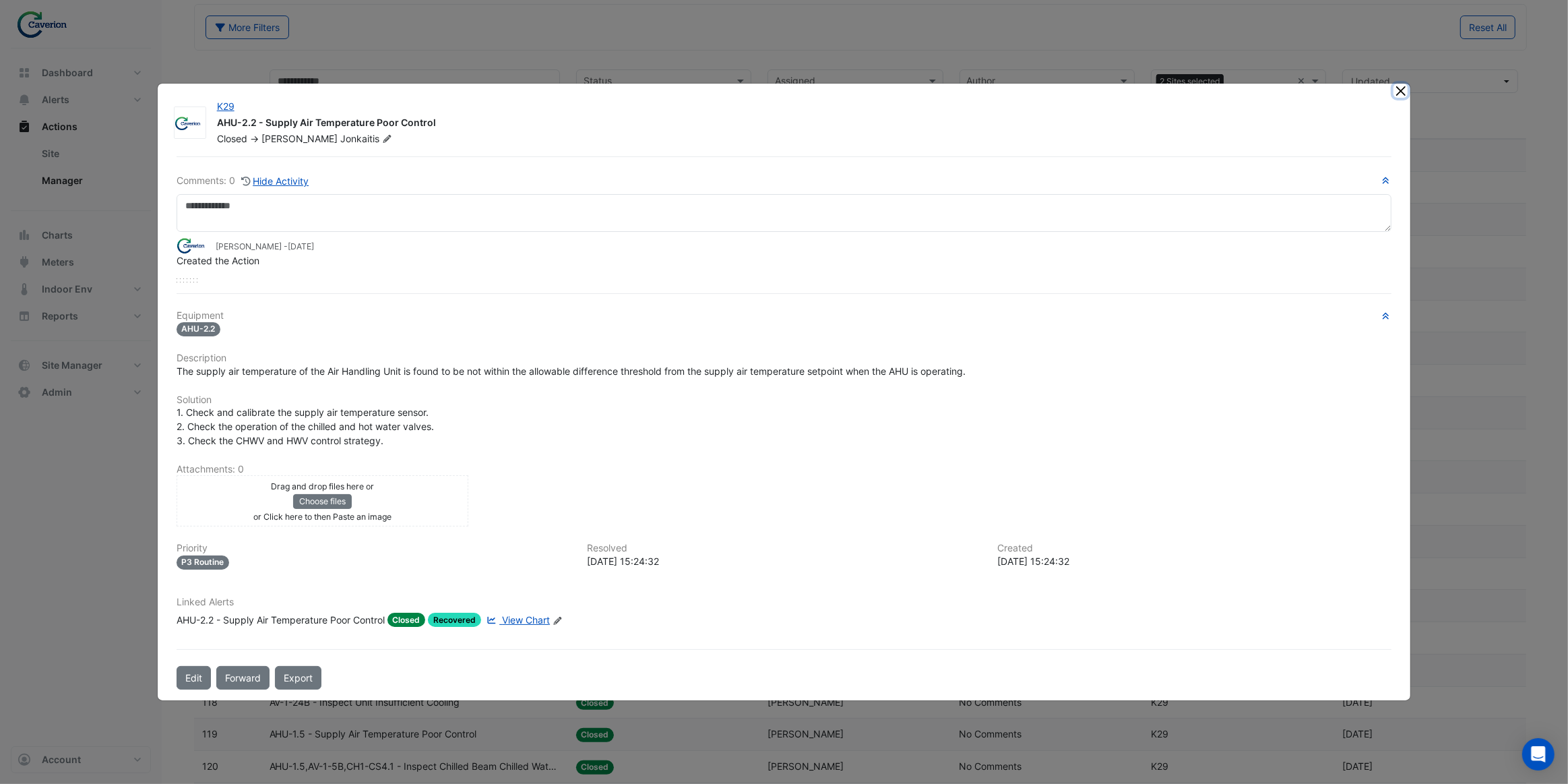
click at [1405, 95] on button "Close" at bounding box center [1400, 90] width 14 height 14
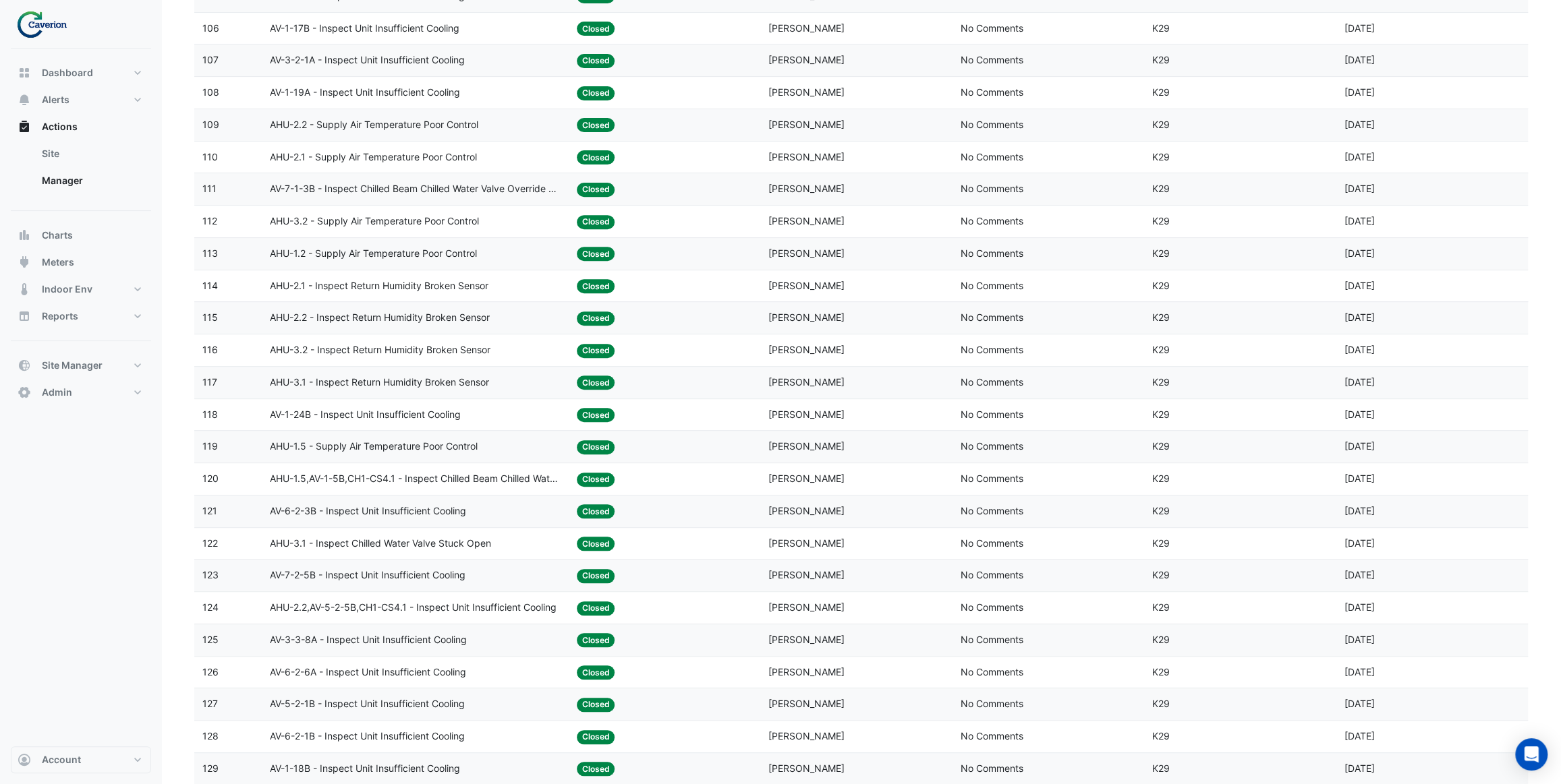
scroll to position [368, 0]
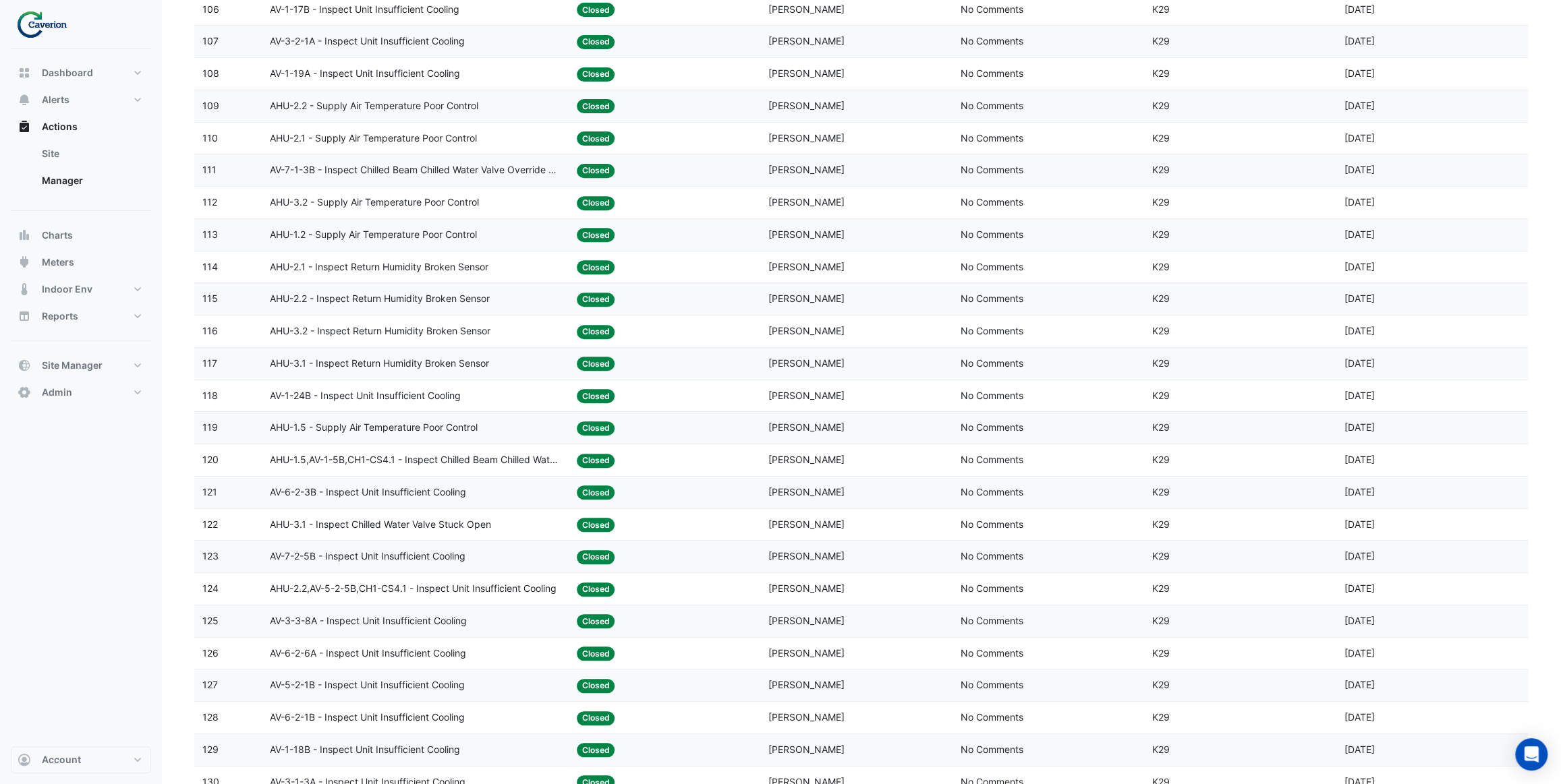
click at [452, 279] on datatable-body-cell "Action Title: AHU-2.1 - Inspect Return Humidity Broken Sensor" at bounding box center [415, 267] width 307 height 32
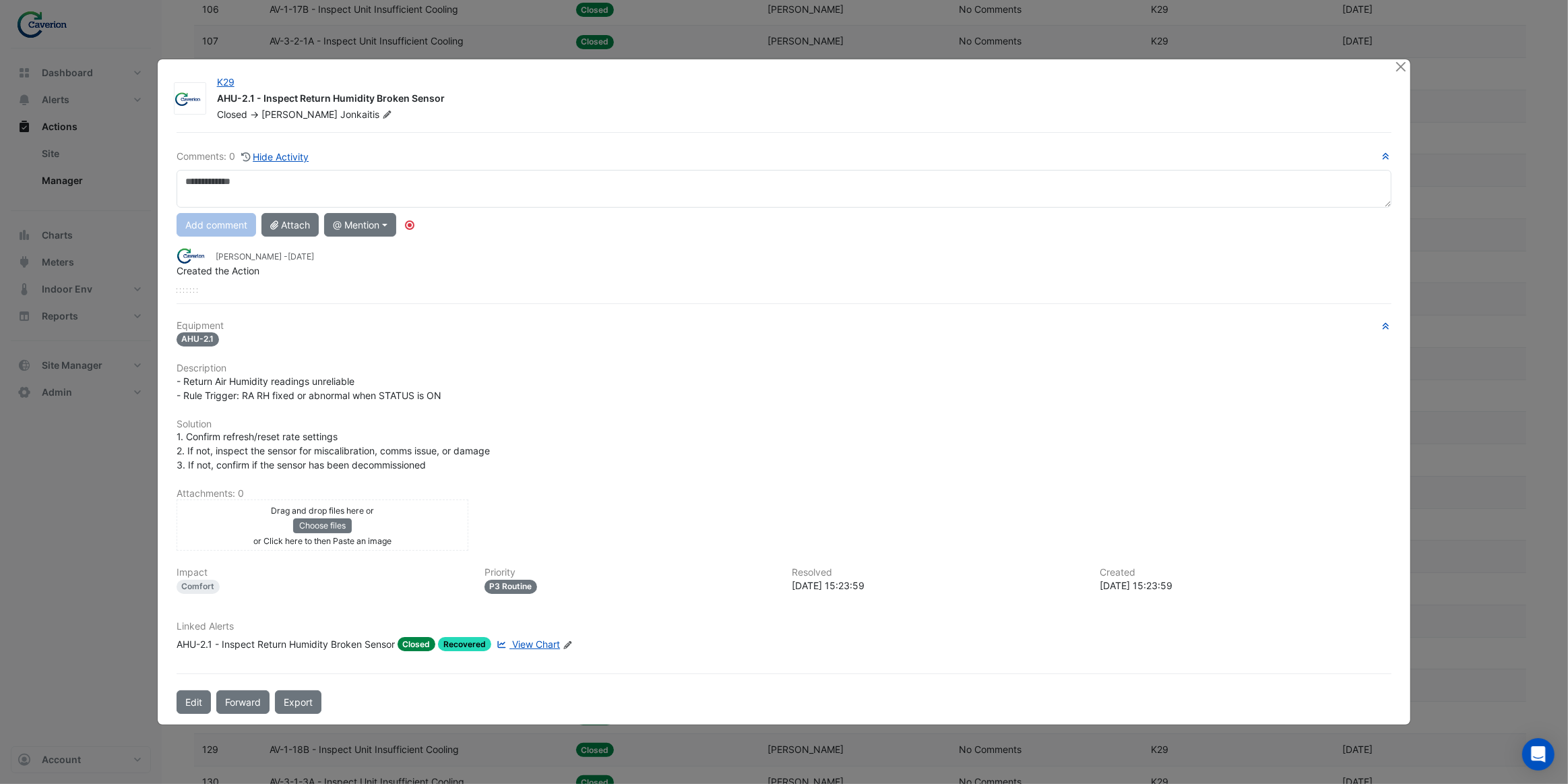
click at [527, 647] on span "View Chart" at bounding box center [536, 644] width 48 height 11
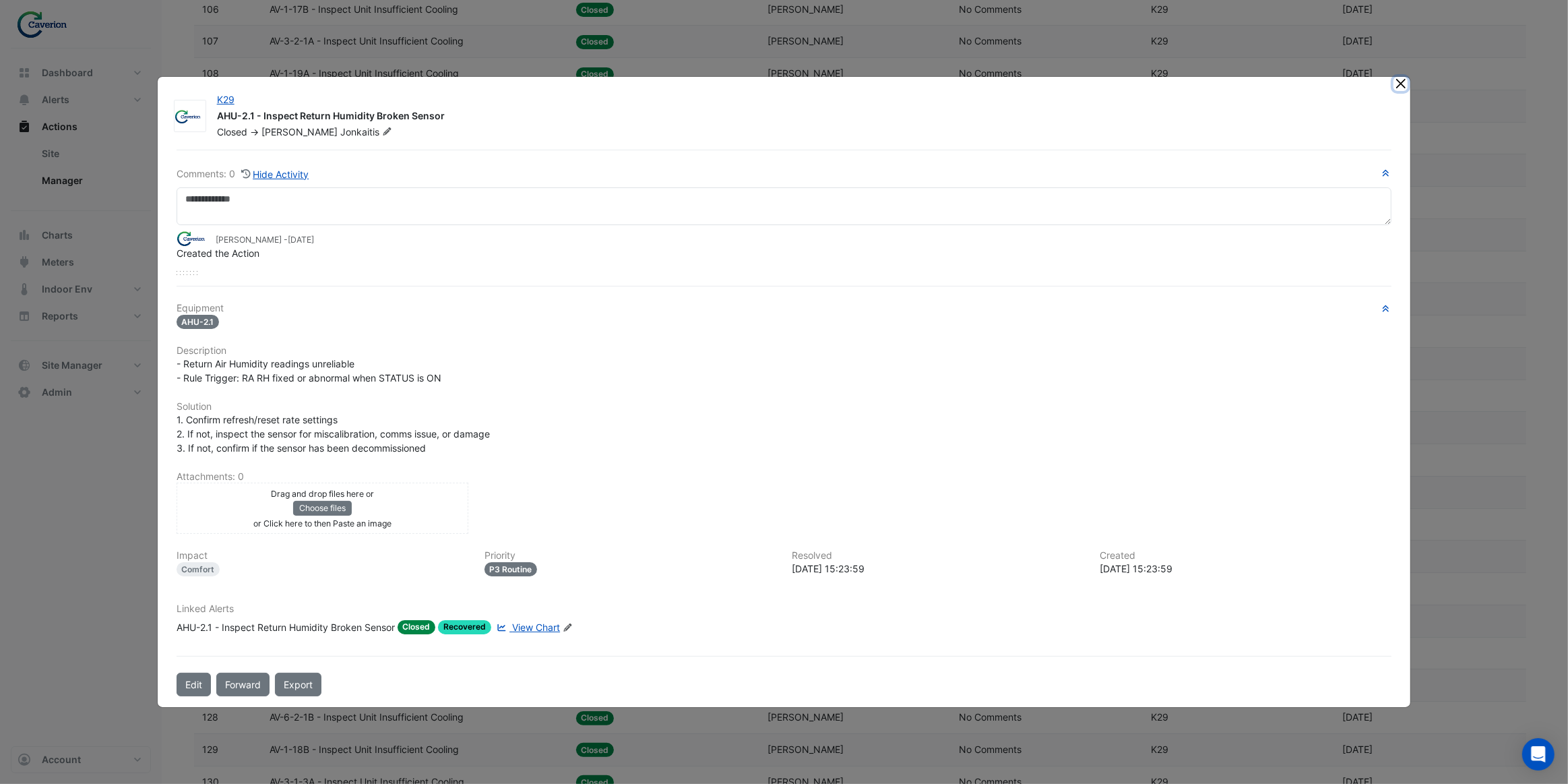
click at [1399, 89] on button "Close" at bounding box center [1400, 84] width 14 height 14
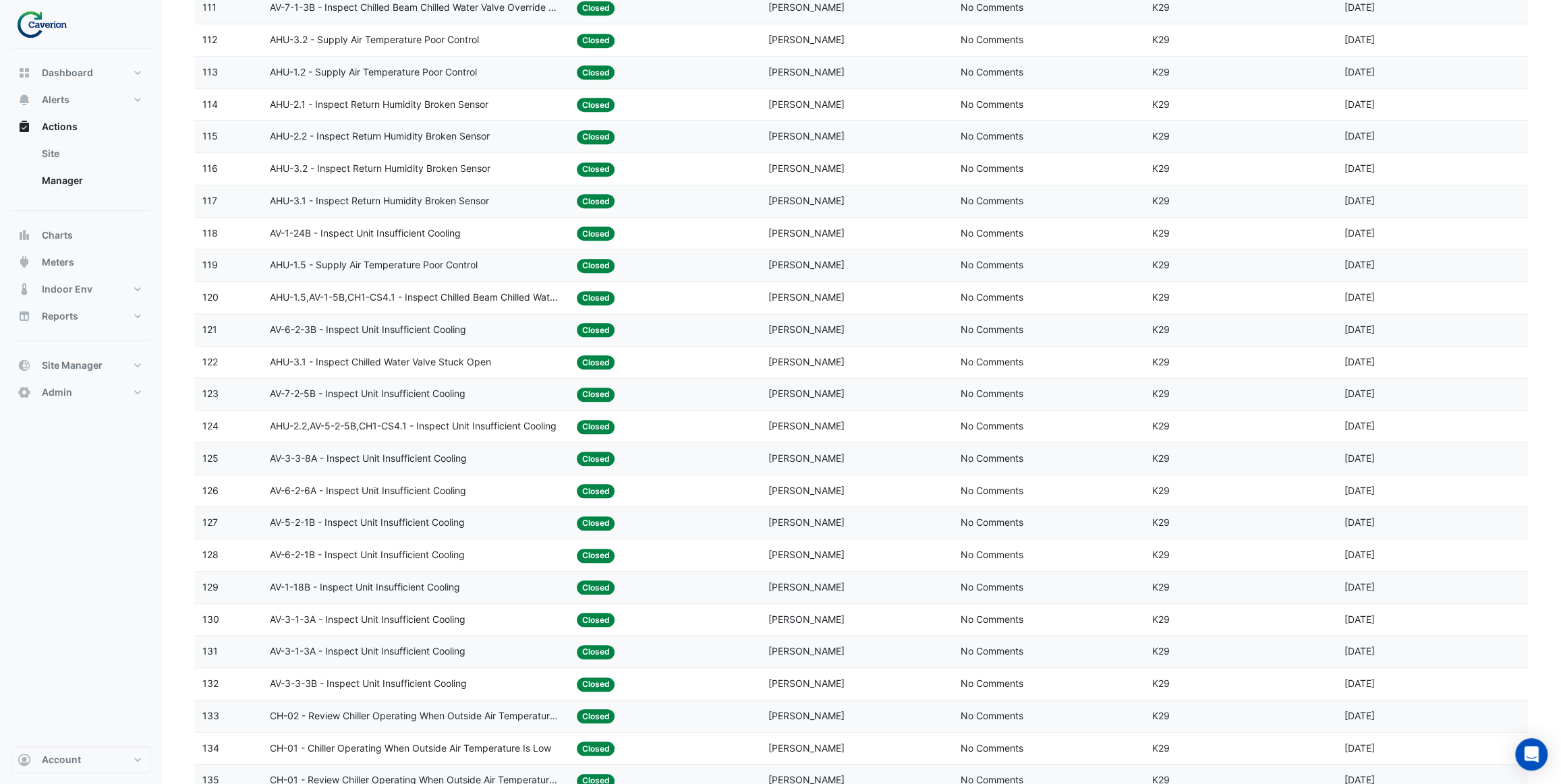
scroll to position [551, 0]
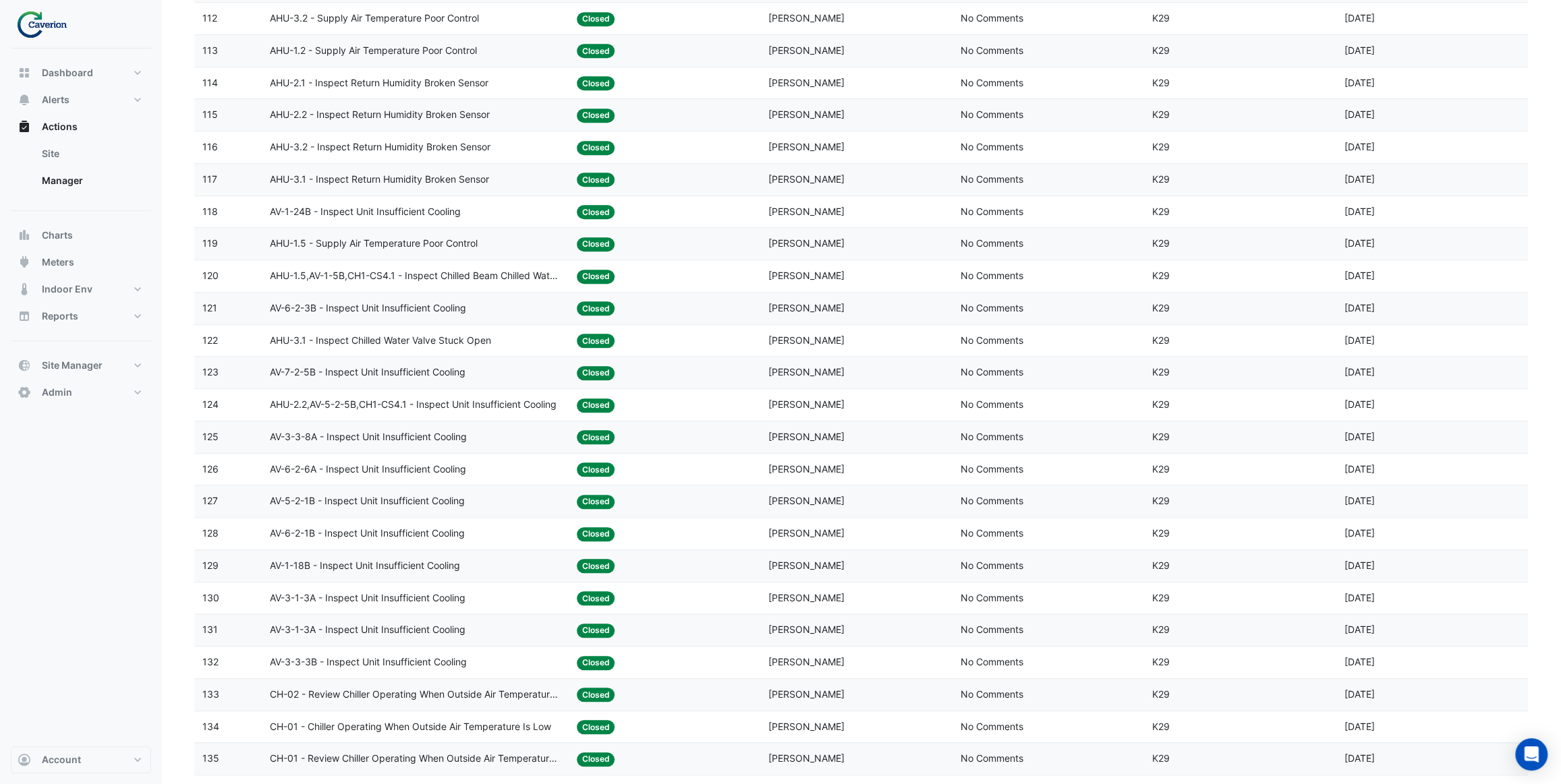
click at [507, 343] on div "AHU-3.1 - Inspect Chilled Water Valve Stuck Open" at bounding box center [415, 341] width 291 height 16
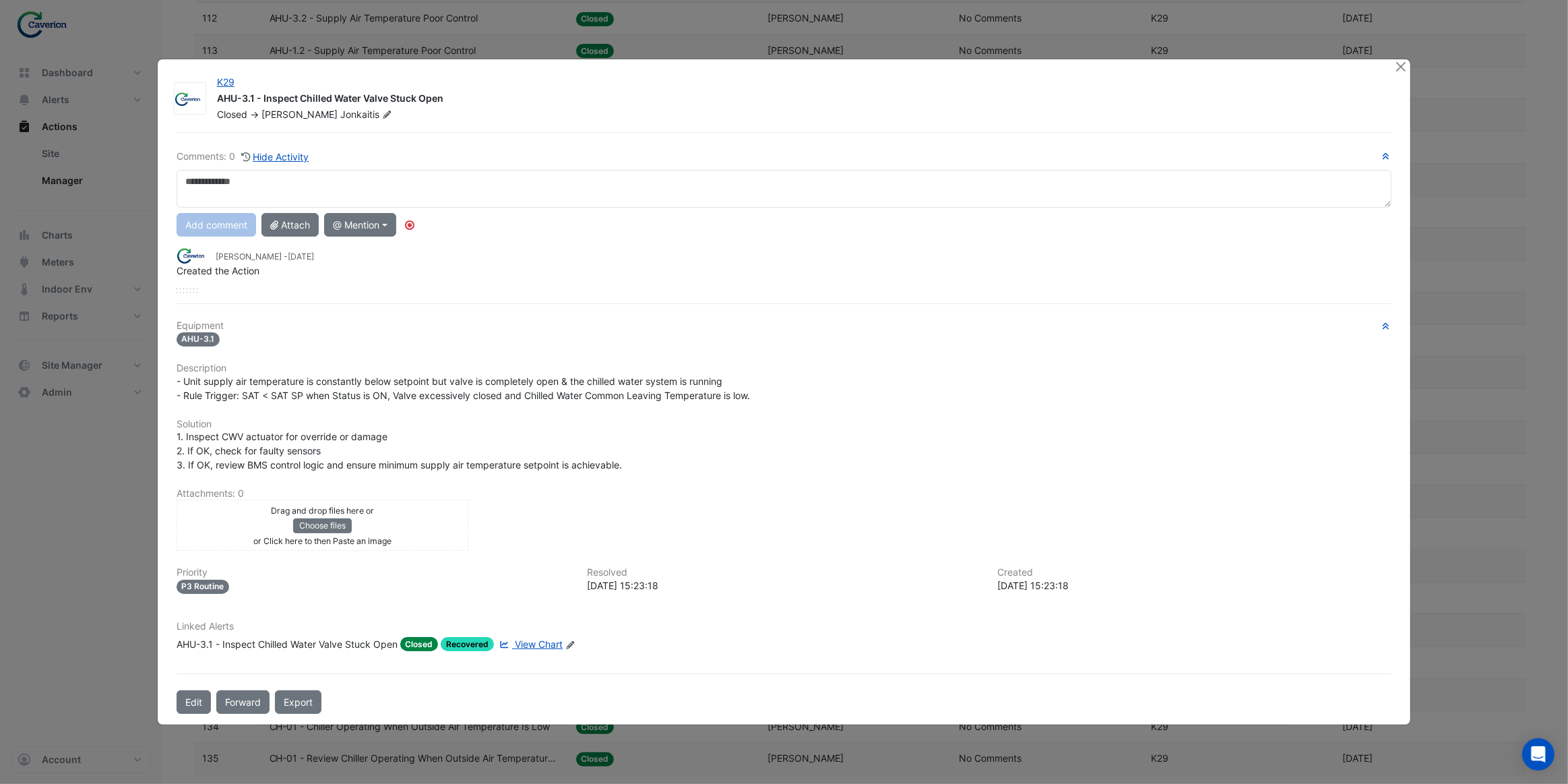
click at [536, 642] on span "View Chart" at bounding box center [539, 644] width 48 height 11
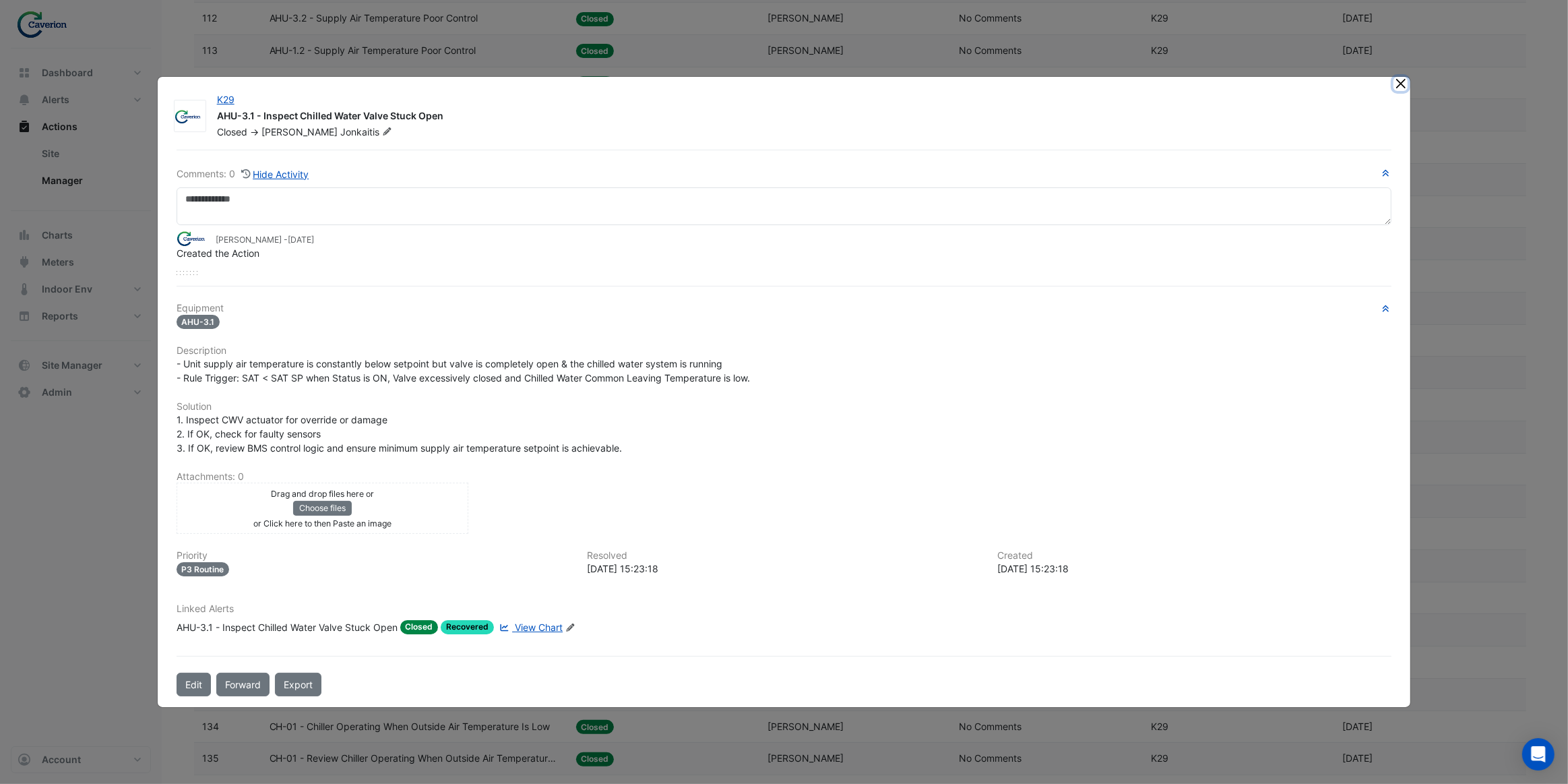
click at [1395, 86] on button "Close" at bounding box center [1400, 84] width 14 height 14
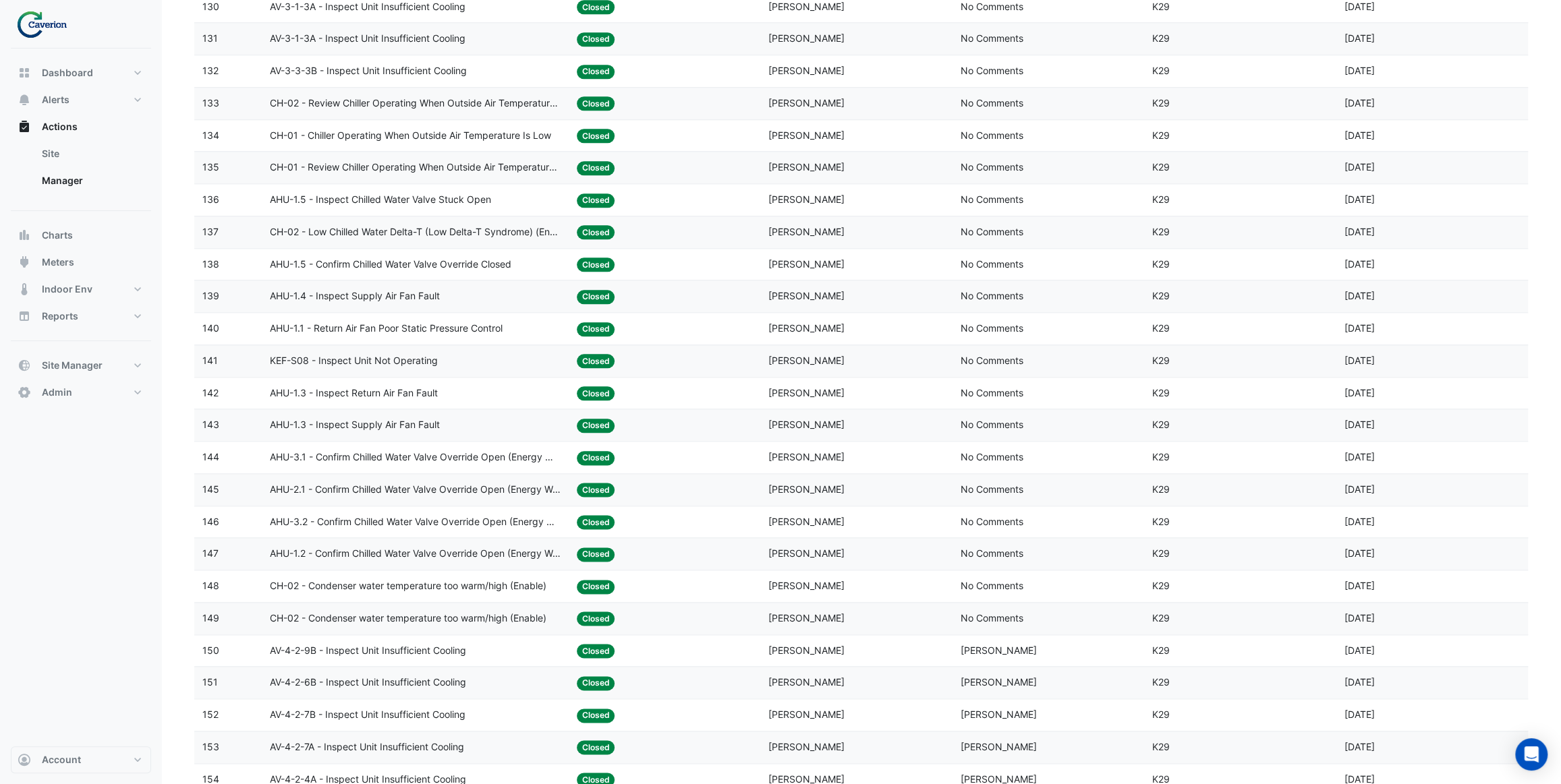
scroll to position [1164, 0]
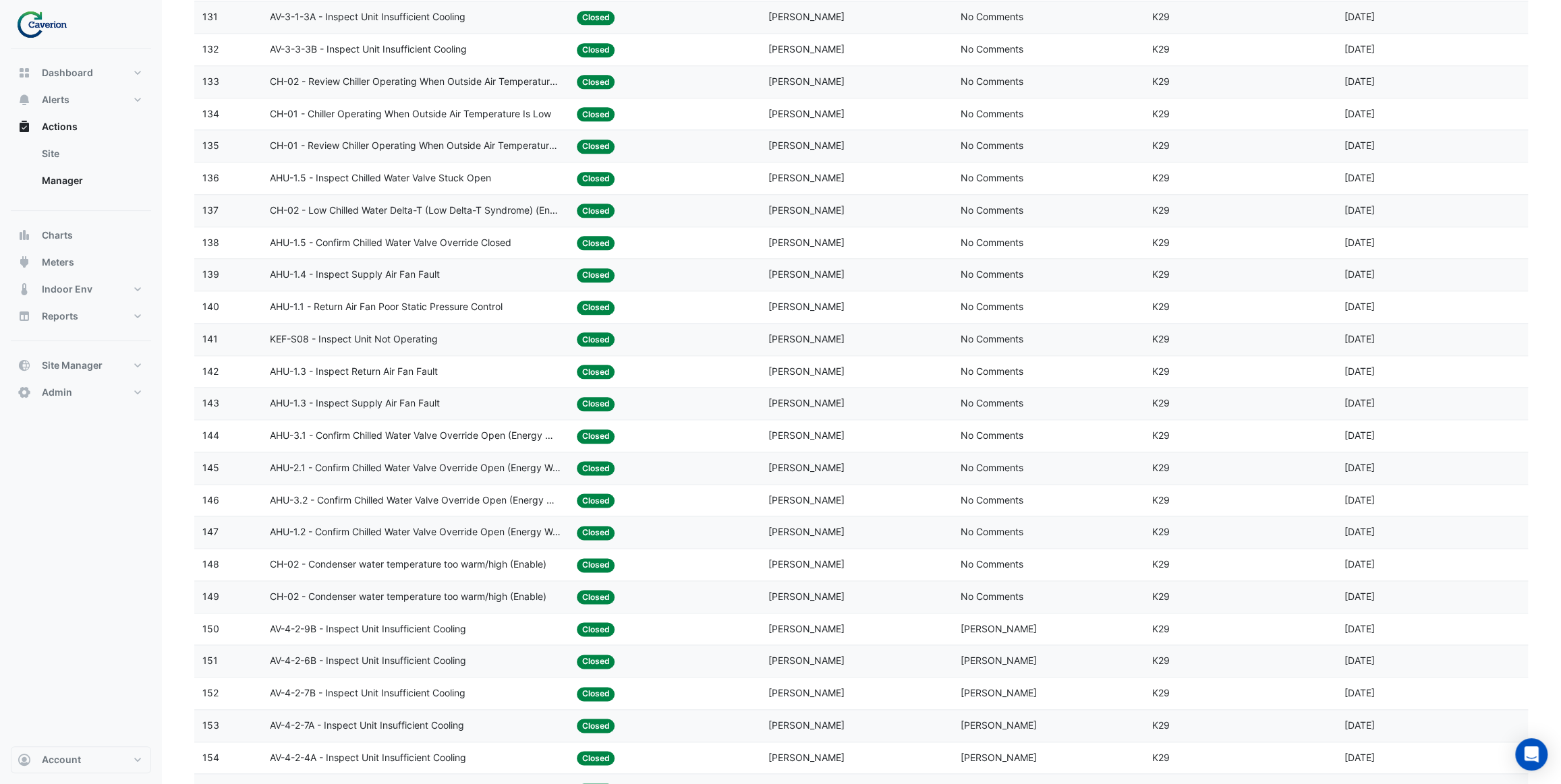
click at [488, 313] on span "AHU-1.1 - Return Air Fan Poor Static Pressure Control" at bounding box center [386, 307] width 233 height 16
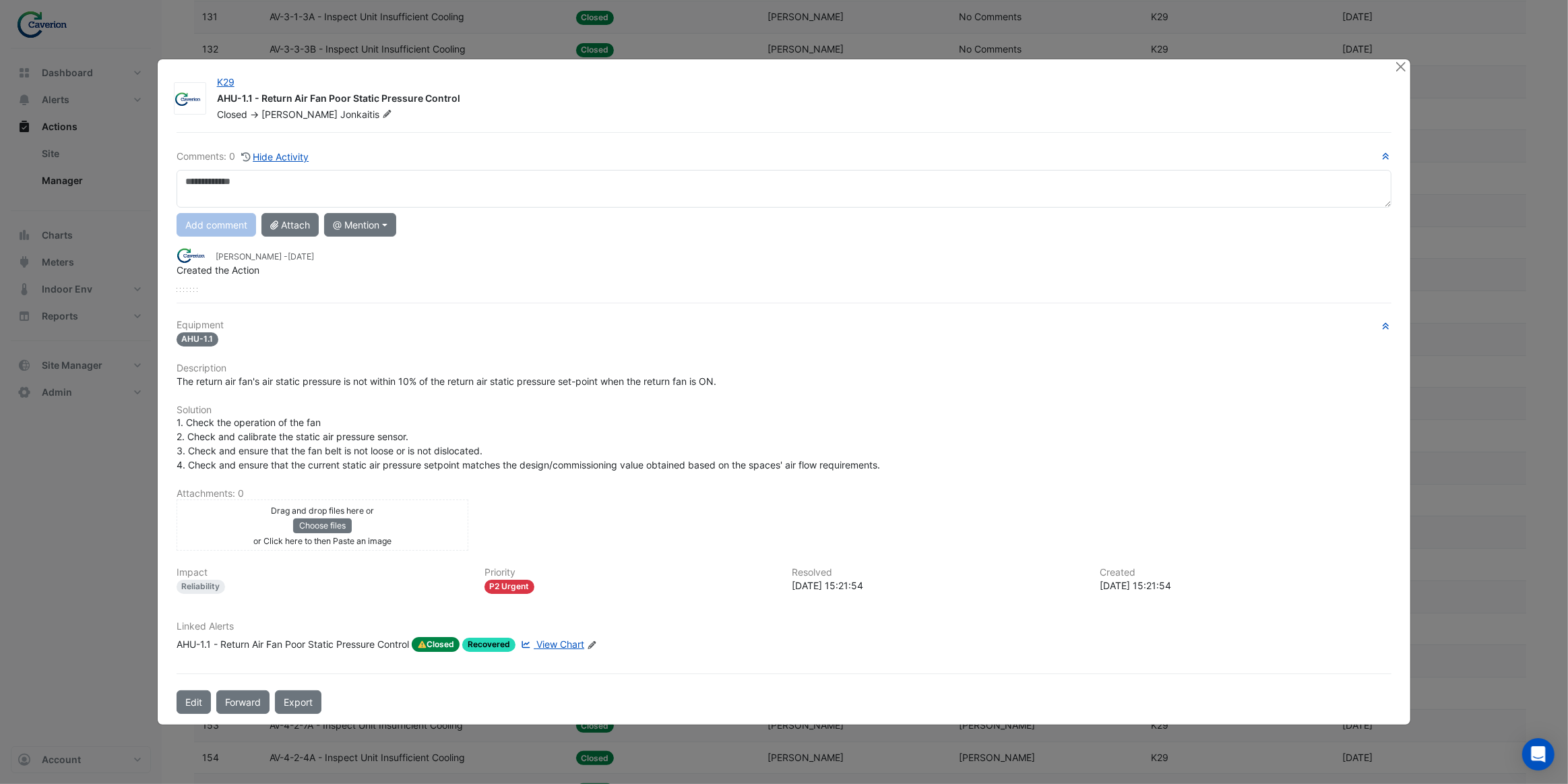
click at [565, 640] on span "View Chart" at bounding box center [560, 644] width 48 height 11
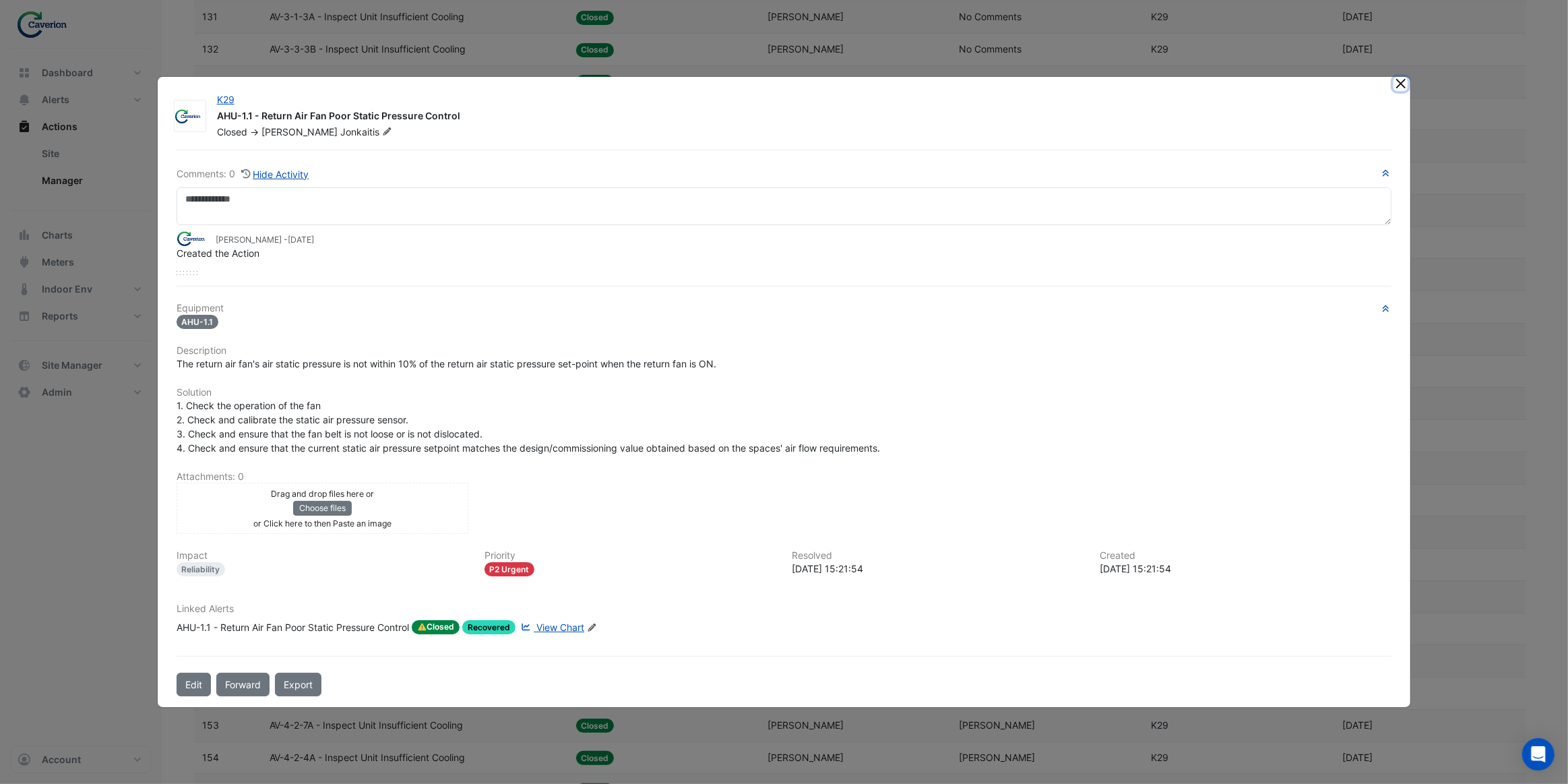
click at [1401, 84] on button "Close" at bounding box center [1400, 84] width 14 height 14
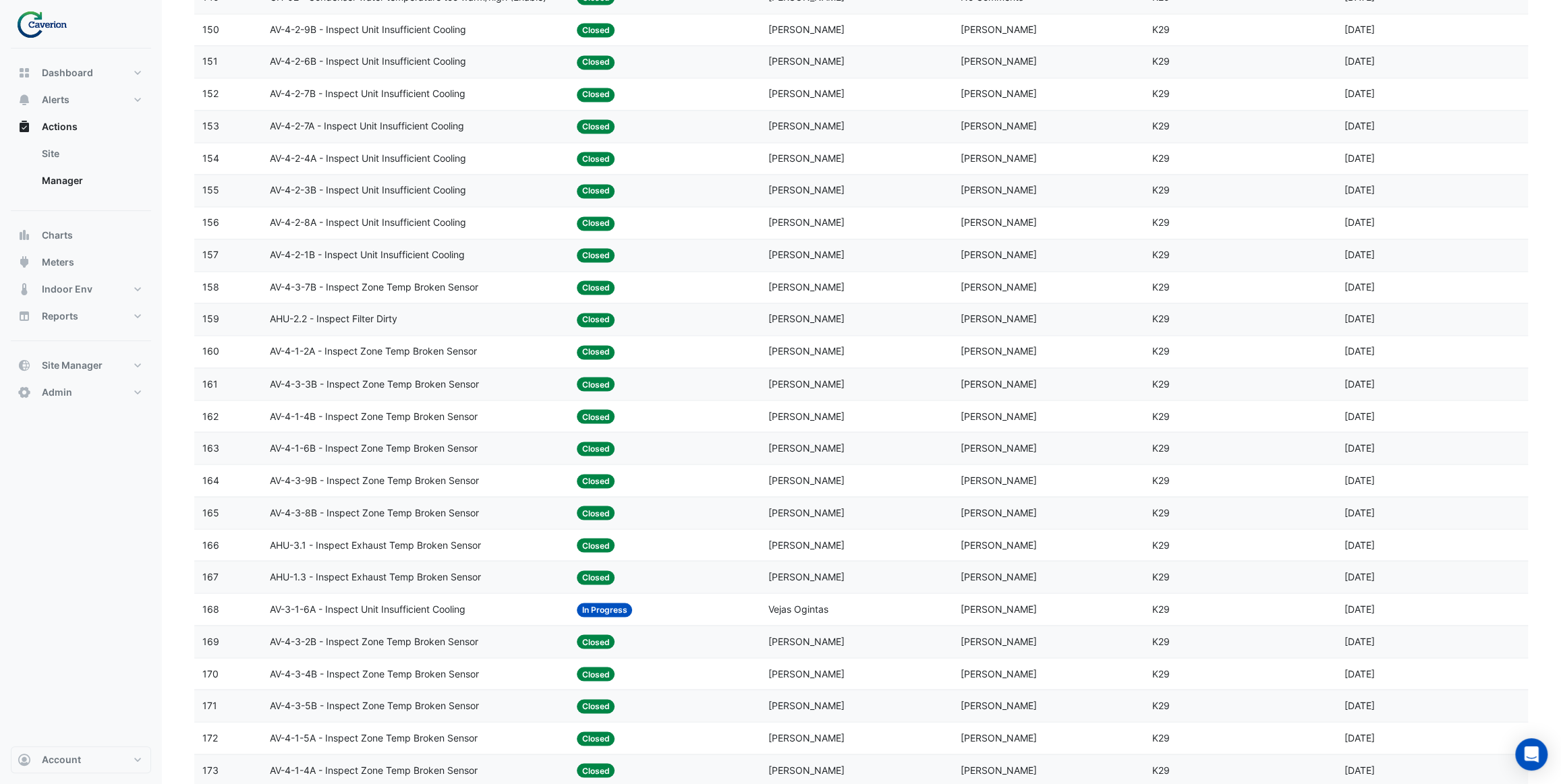
scroll to position [1777, 0]
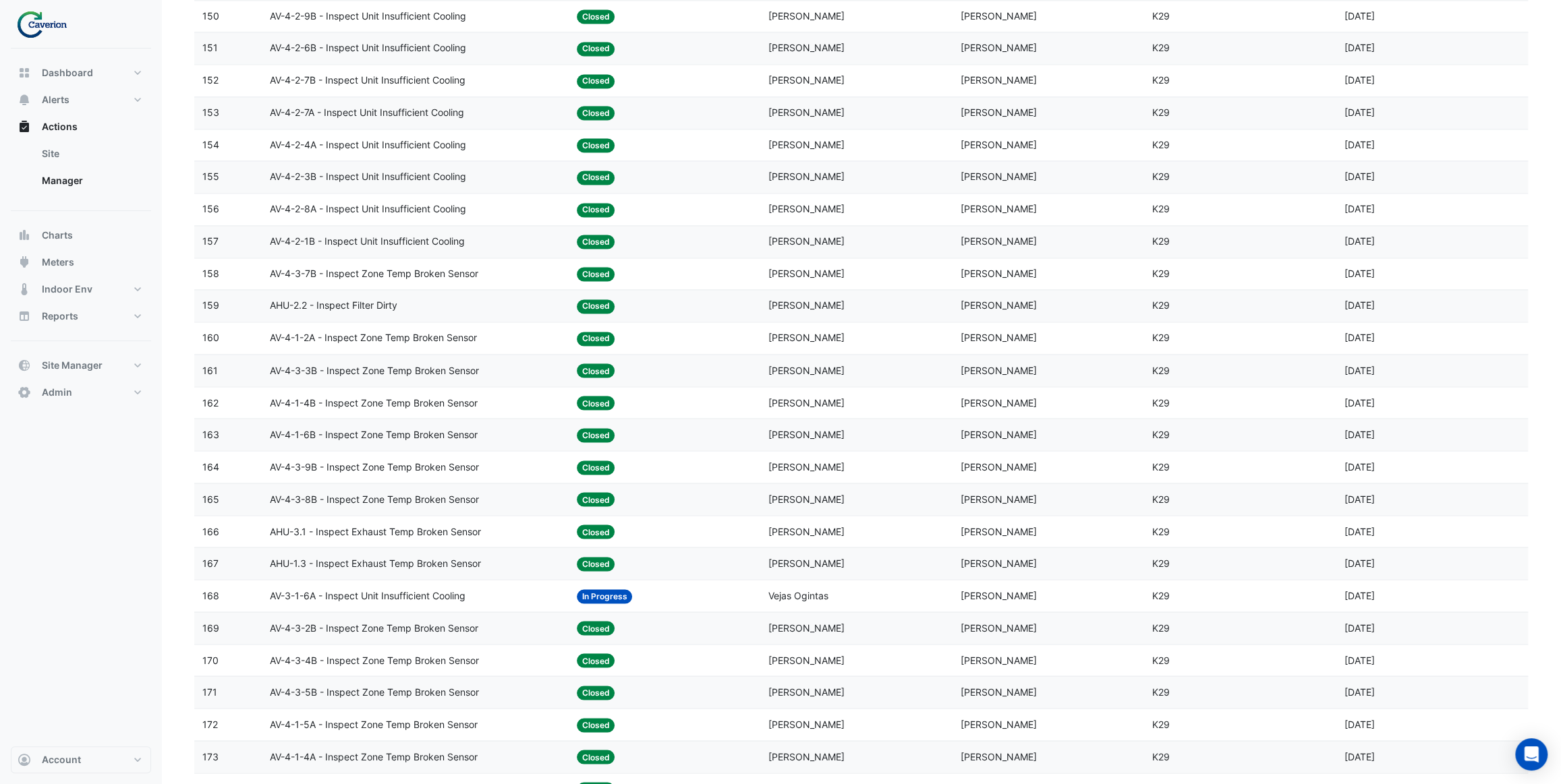
click at [475, 434] on span "AV-4-1-6B - Inspect Zone Temp Broken Sensor" at bounding box center [373, 435] width 208 height 16
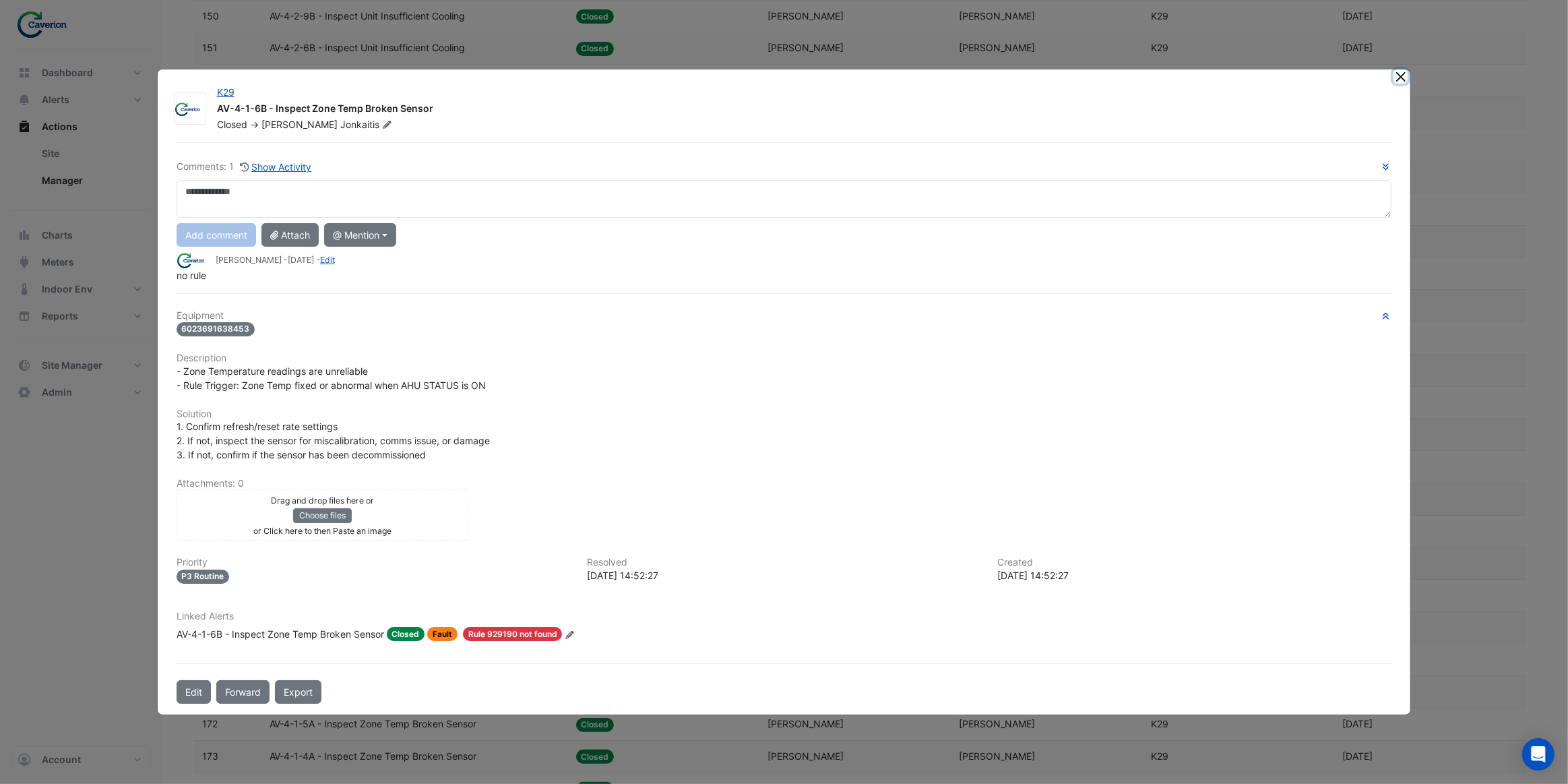
click at [1399, 80] on button "Close" at bounding box center [1400, 76] width 14 height 14
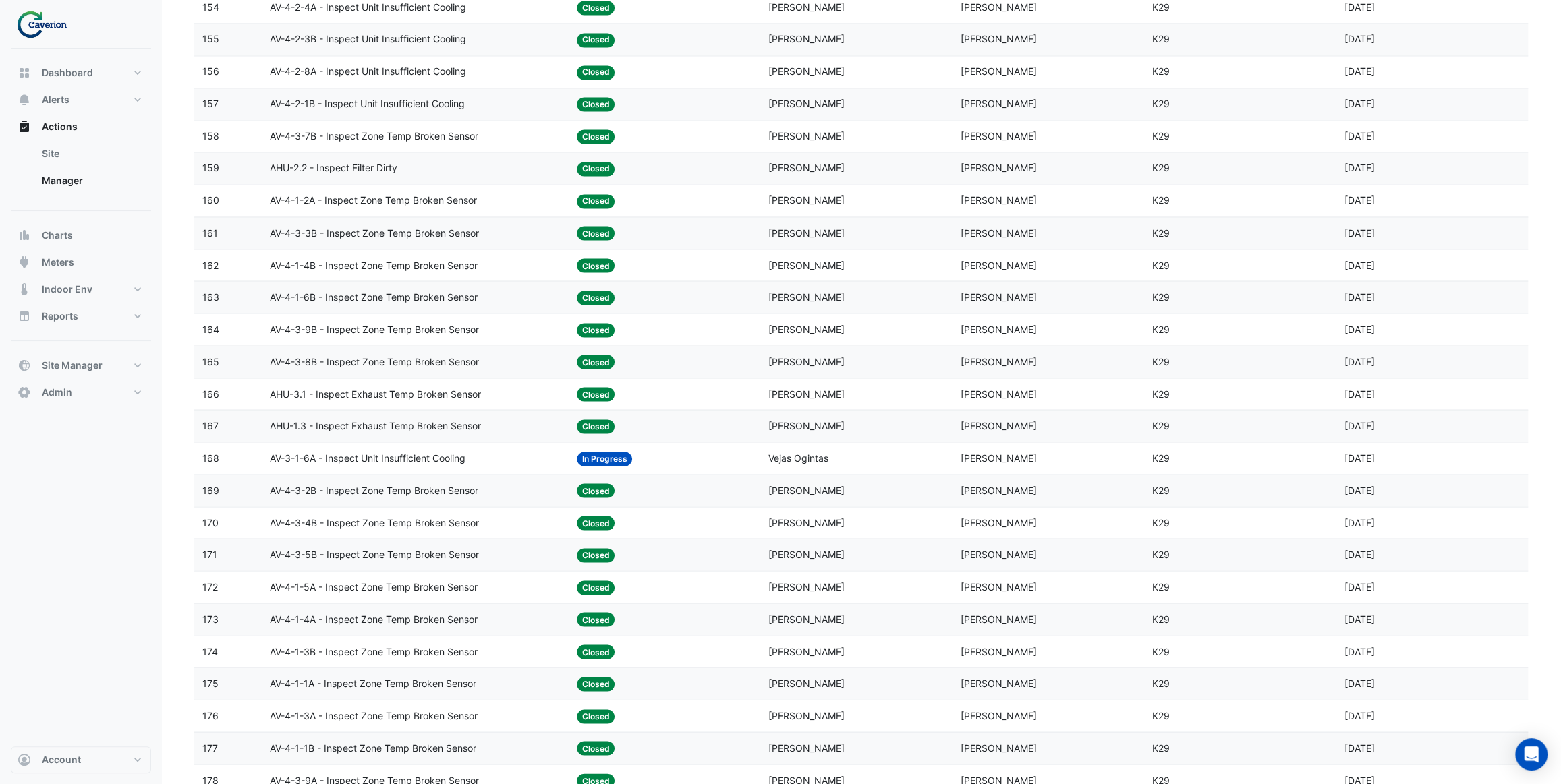
scroll to position [1961, 0]
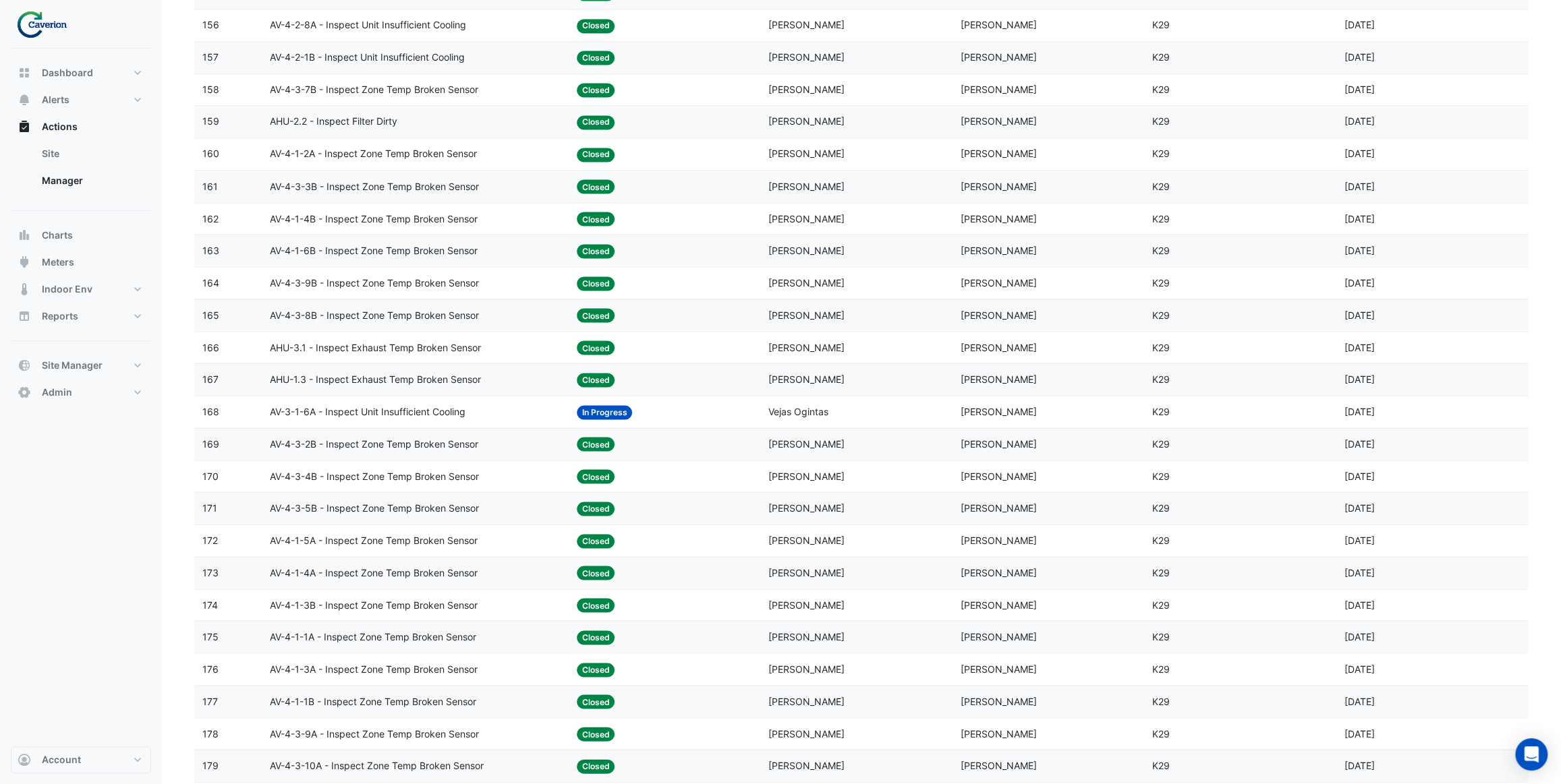
click at [494, 352] on div "AHU-3.1 - Inspect Exhaust Temp Broken Sensor" at bounding box center [415, 348] width 291 height 16
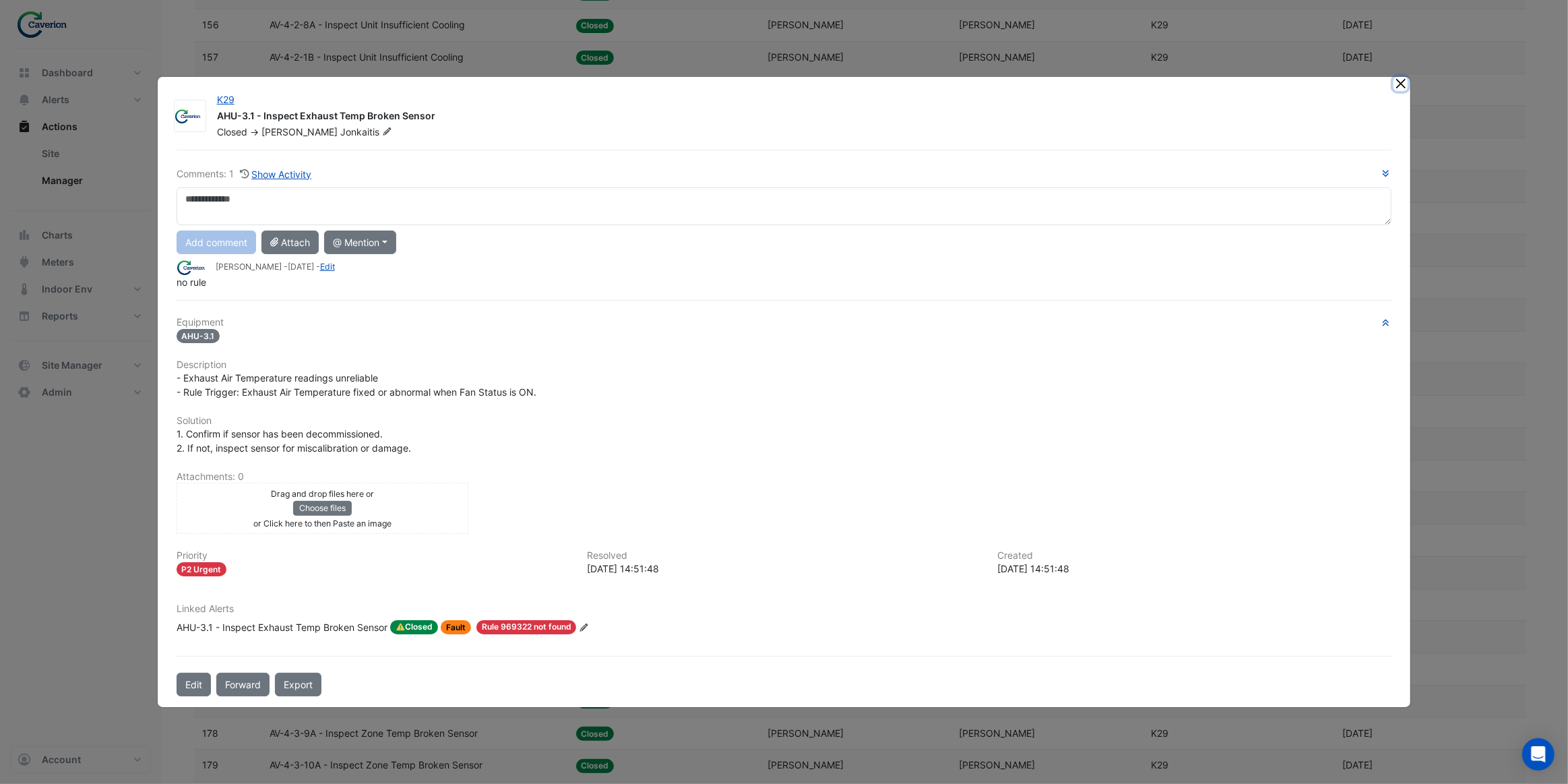
click at [1405, 87] on button "Close" at bounding box center [1400, 84] width 14 height 14
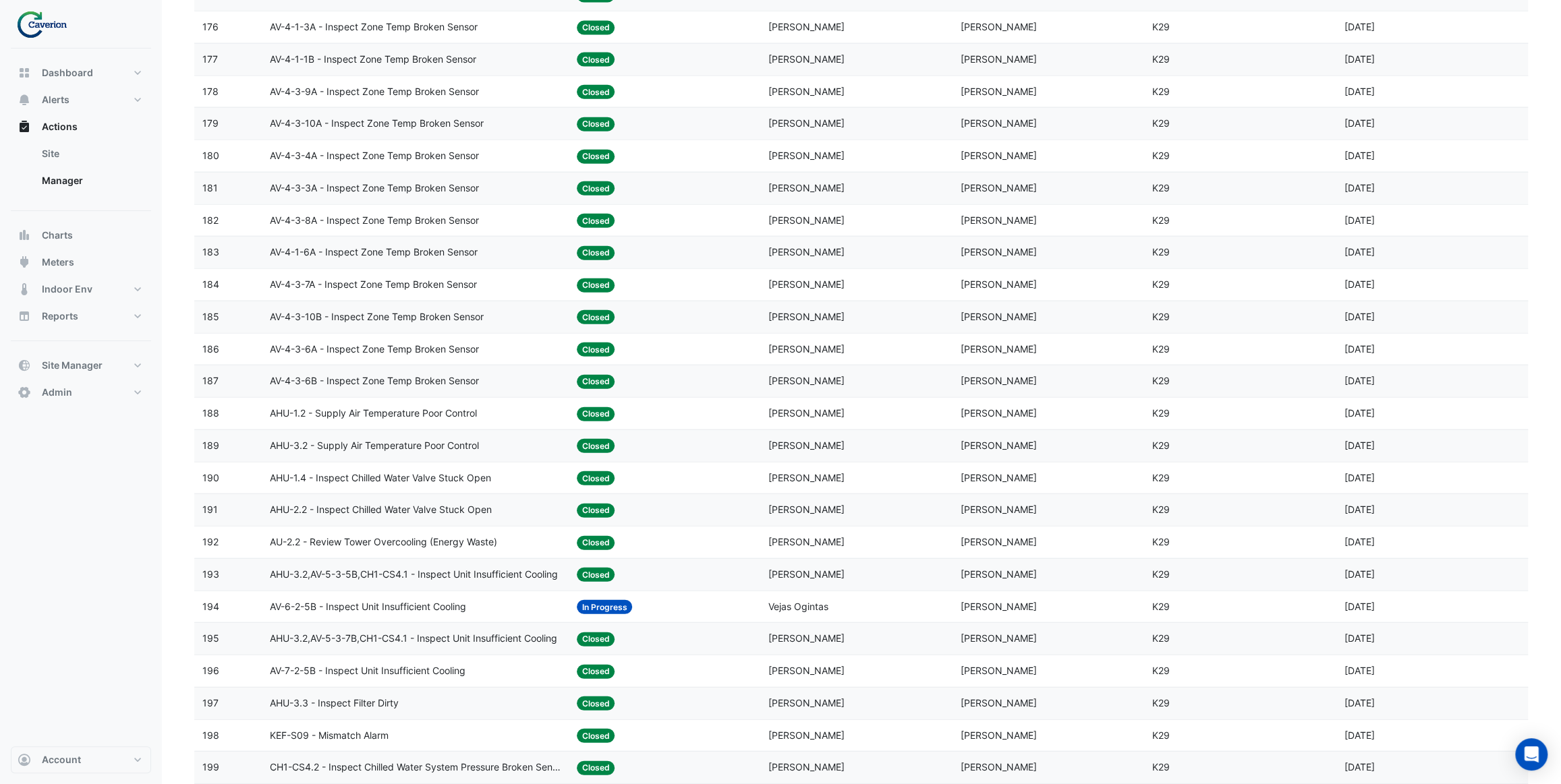
scroll to position [2636, 0]
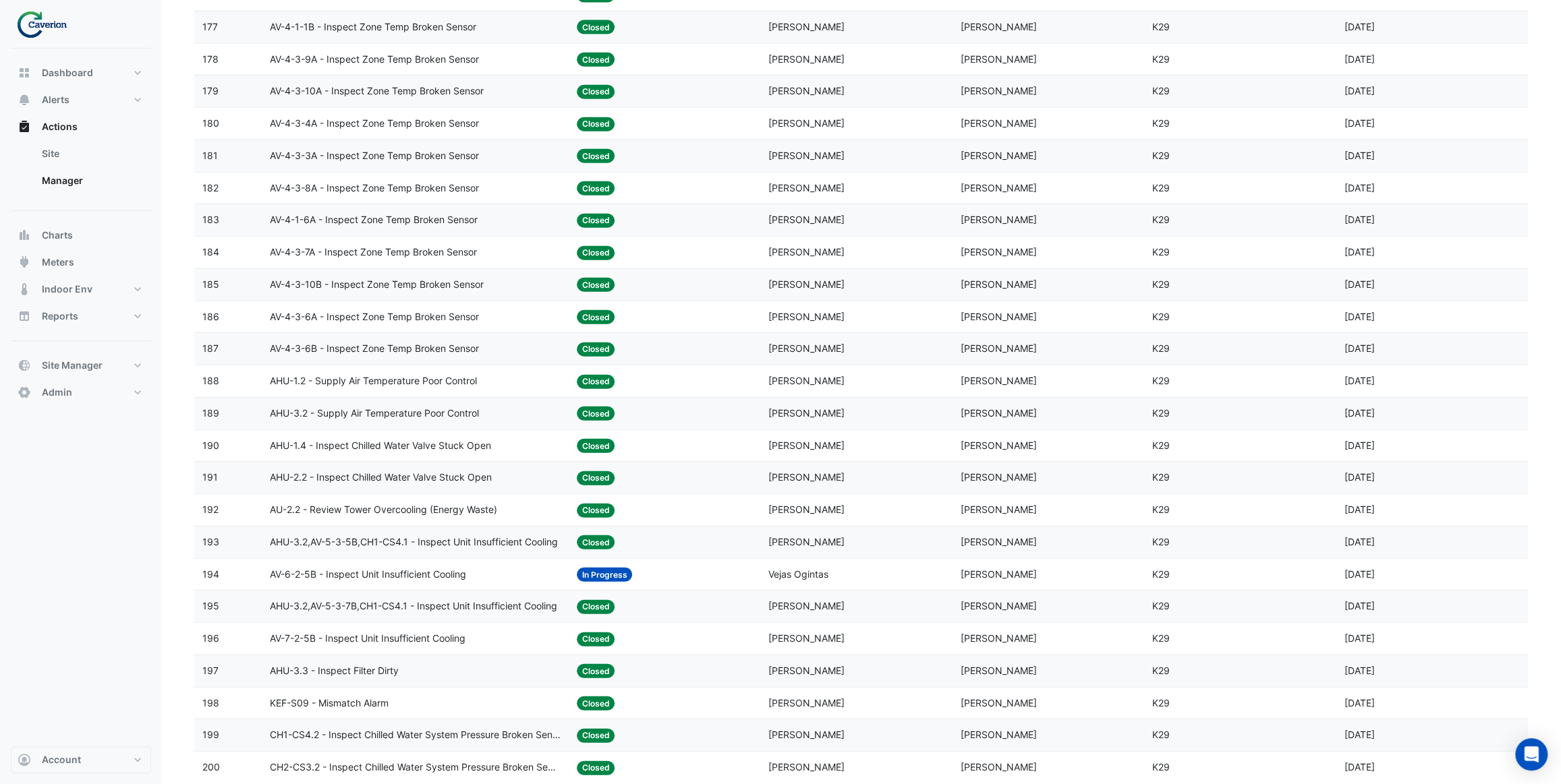
click at [431, 504] on span "AU-2.2 - Review Tower Overcooling (Energy Waste)" at bounding box center [383, 510] width 228 height 16
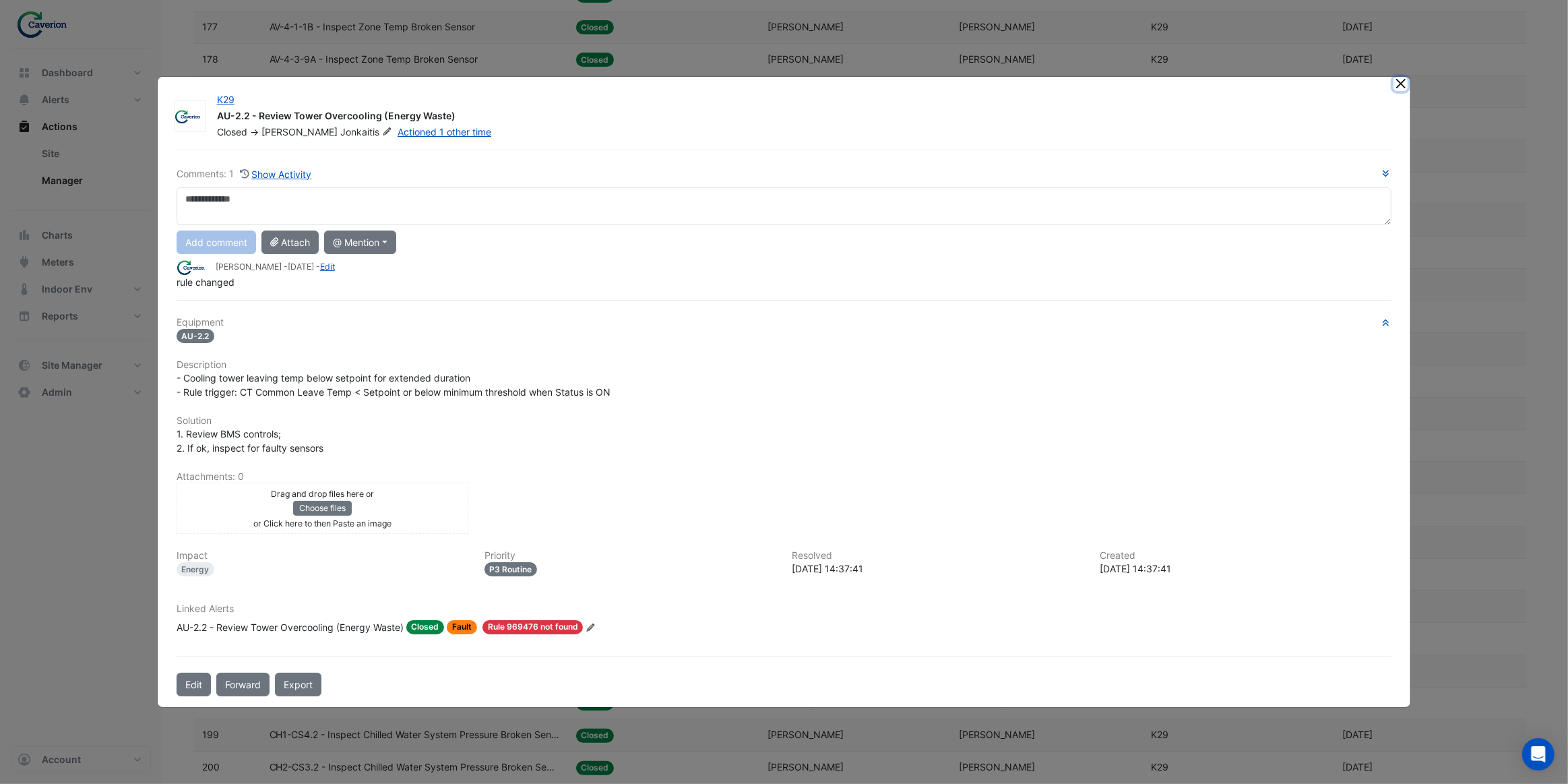
click at [1405, 86] on button "Close" at bounding box center [1400, 84] width 14 height 14
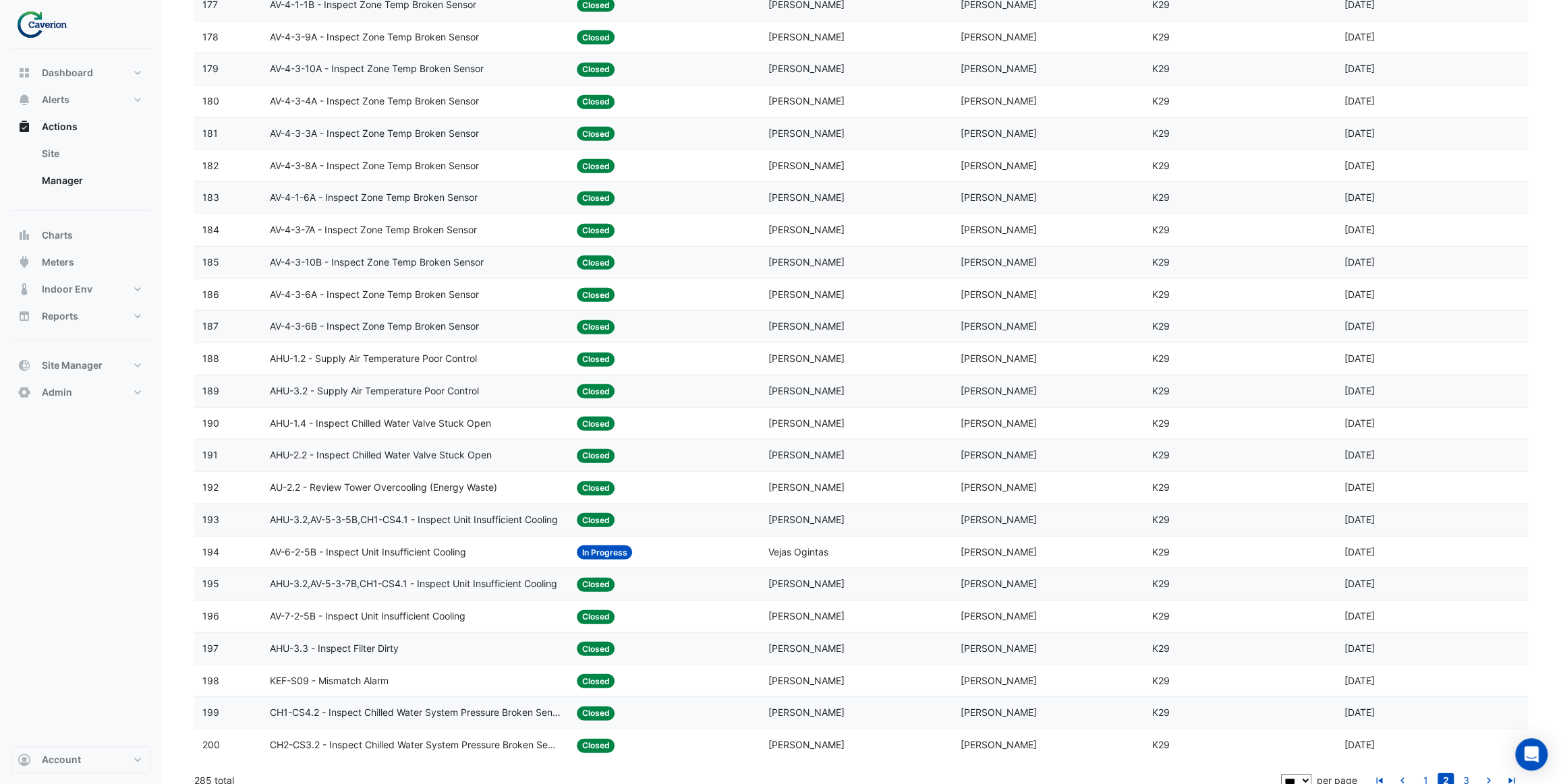
scroll to position [2670, 0]
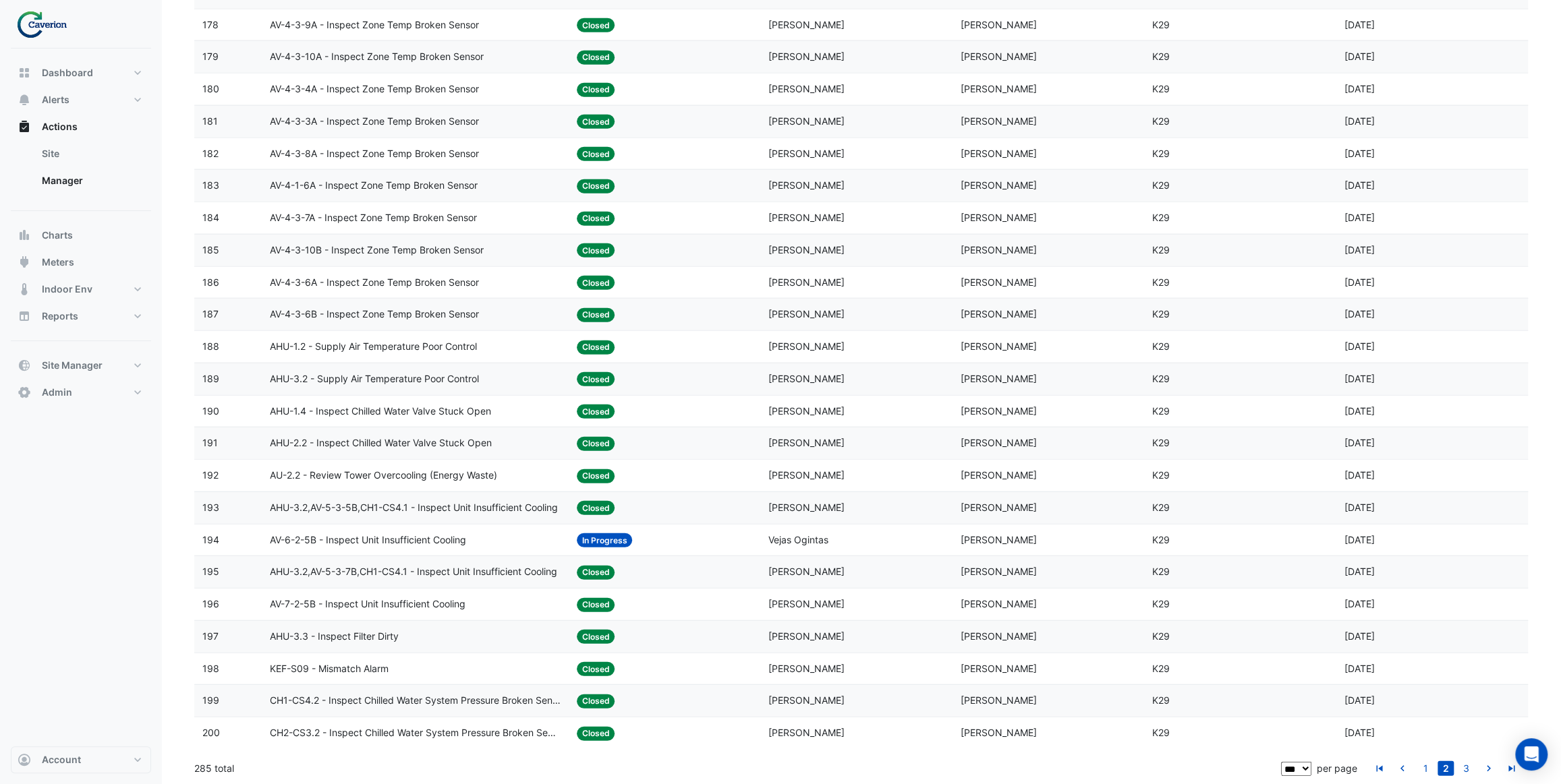
click at [501, 700] on span "CH1-CS4.2 - Inspect Chilled Water System Pressure Broken Sensor" at bounding box center [415, 701] width 291 height 16
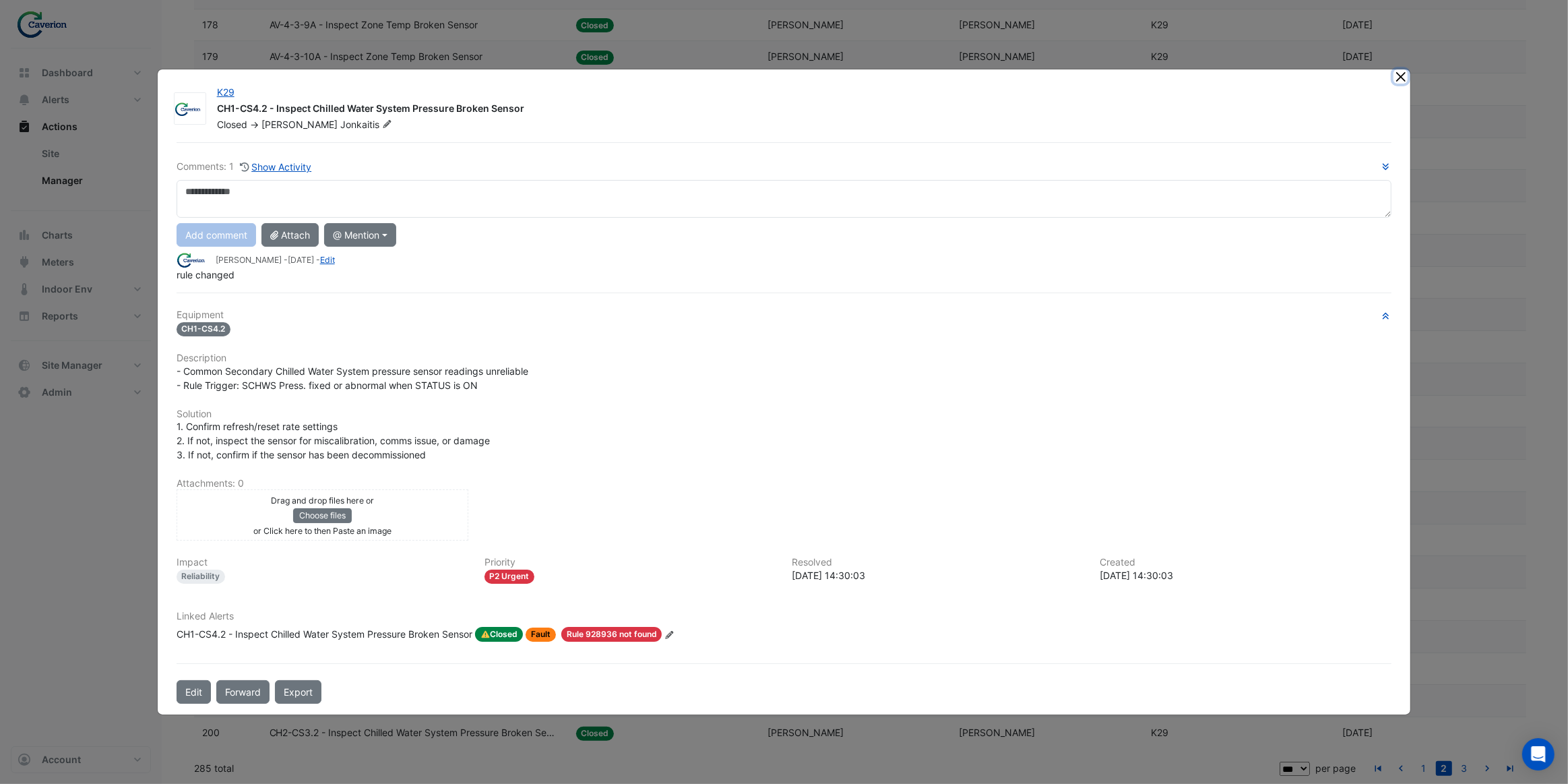
click at [1396, 80] on button "Close" at bounding box center [1400, 76] width 14 height 14
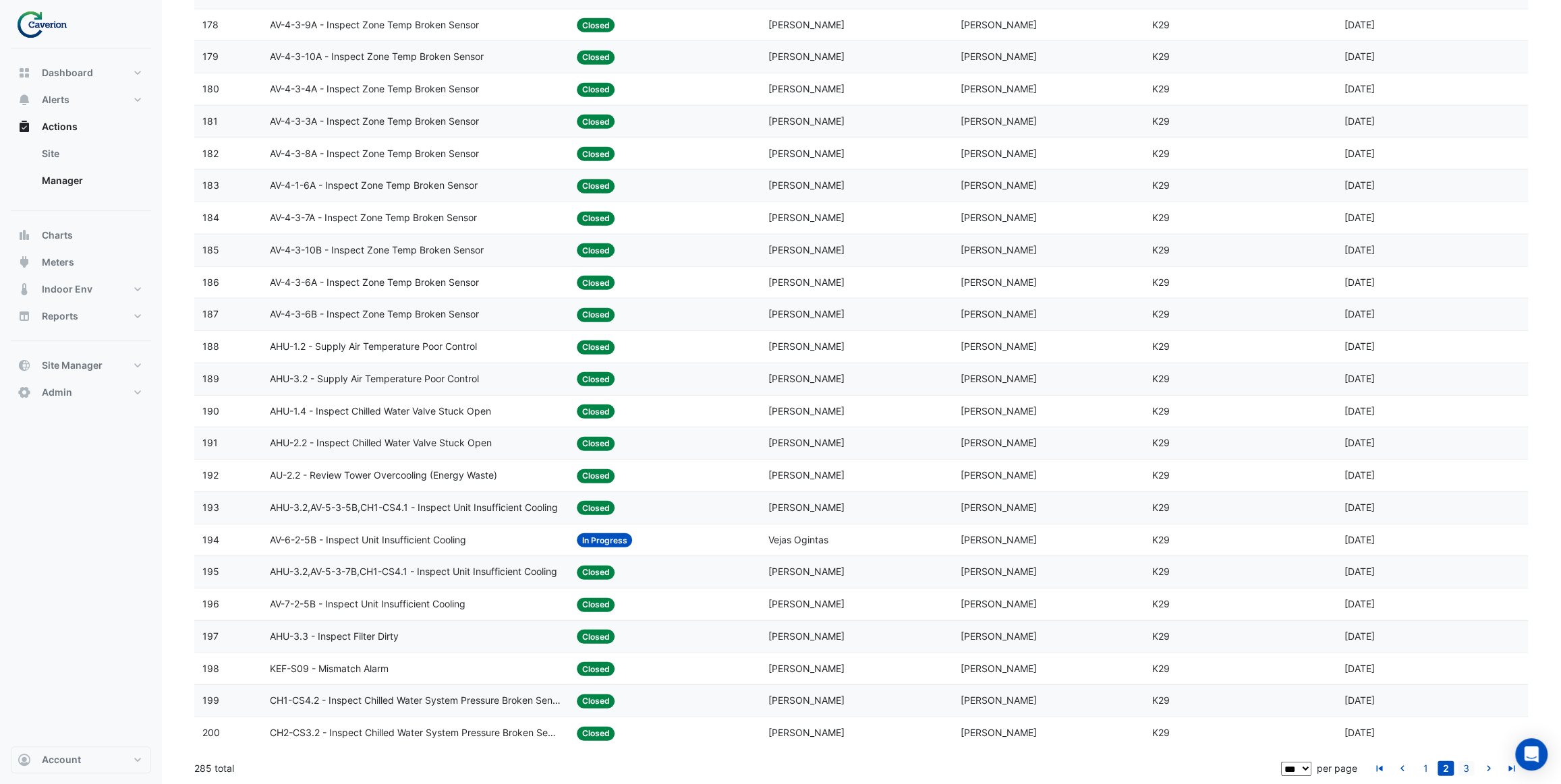
click at [1465, 762] on link "3" at bounding box center [1466, 768] width 16 height 15
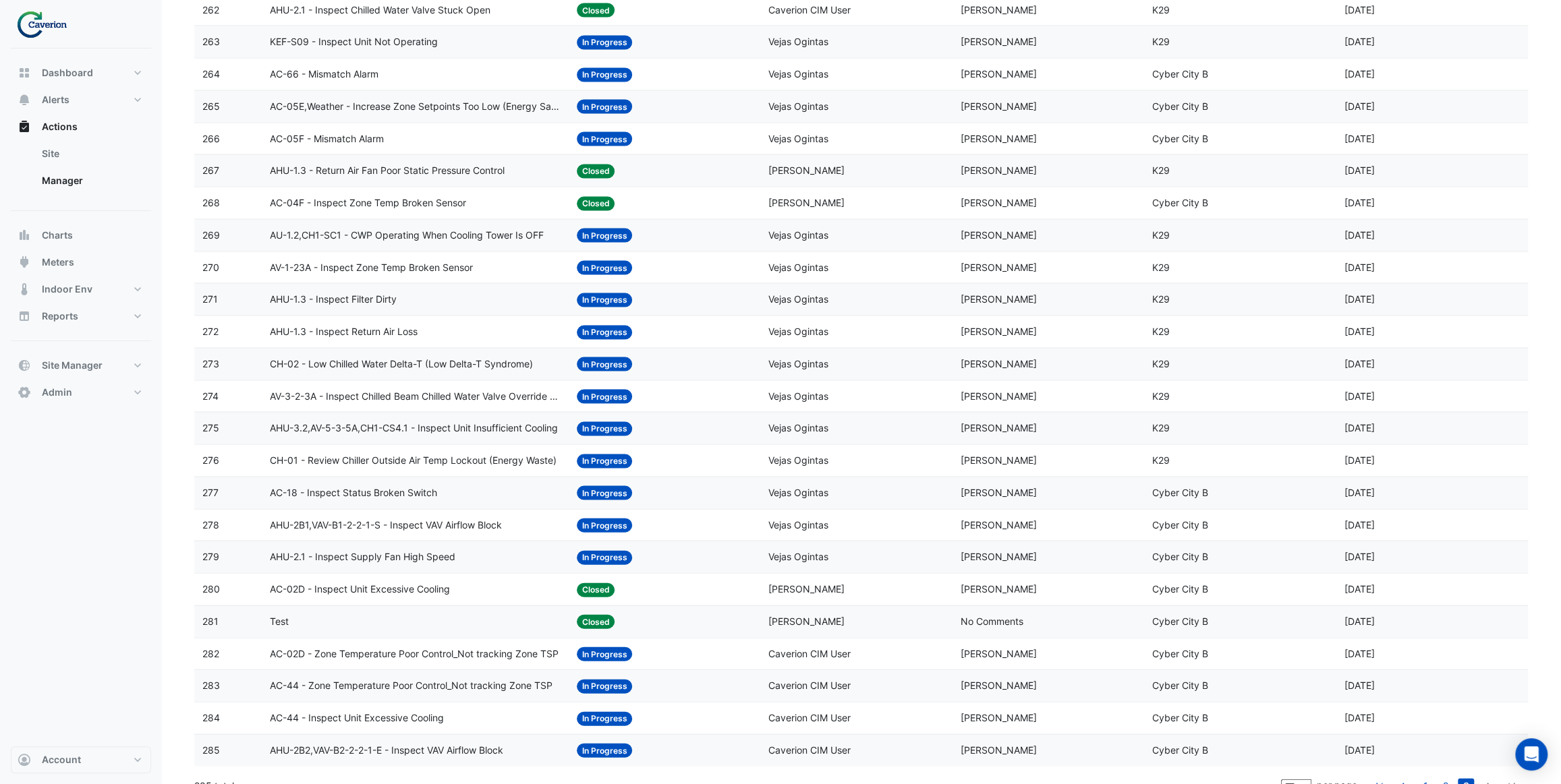
scroll to position [2188, 0]
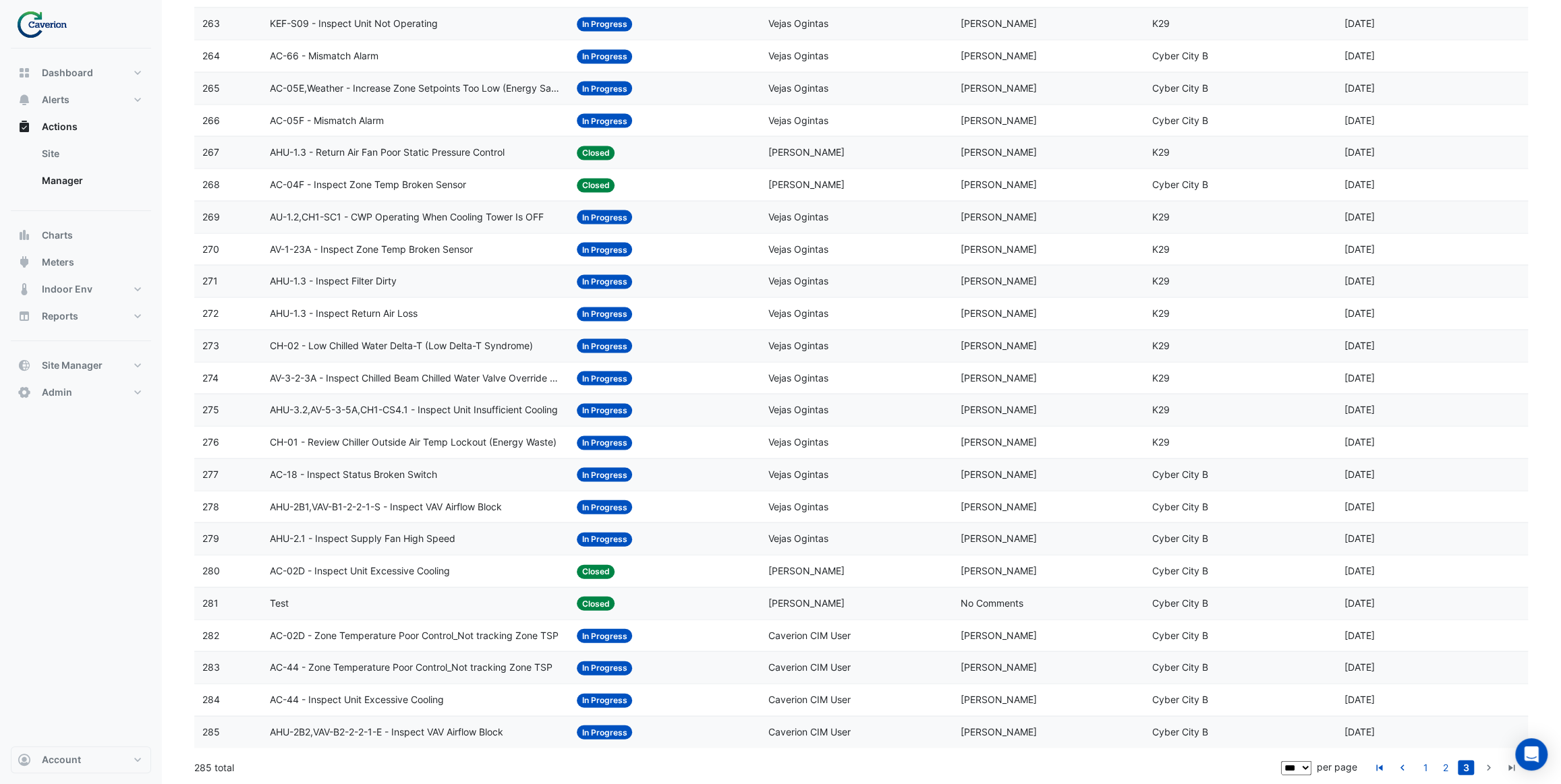
click at [473, 731] on span "AHU-2B2,VAV-B2-2-2-1-E - Inspect VAV Airflow Block" at bounding box center [387, 733] width 234 height 16
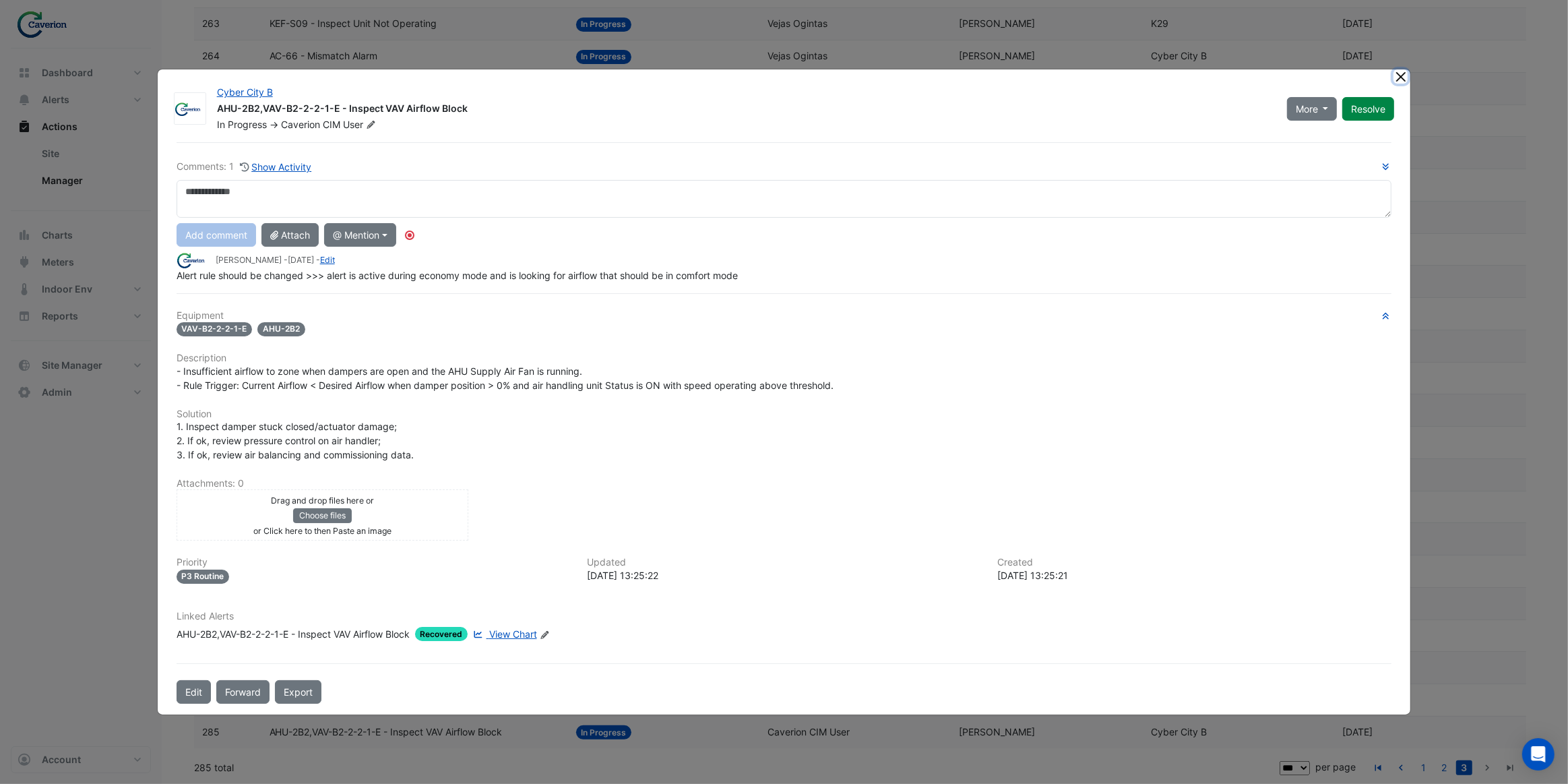
click at [1401, 80] on button "Close" at bounding box center [1400, 76] width 14 height 14
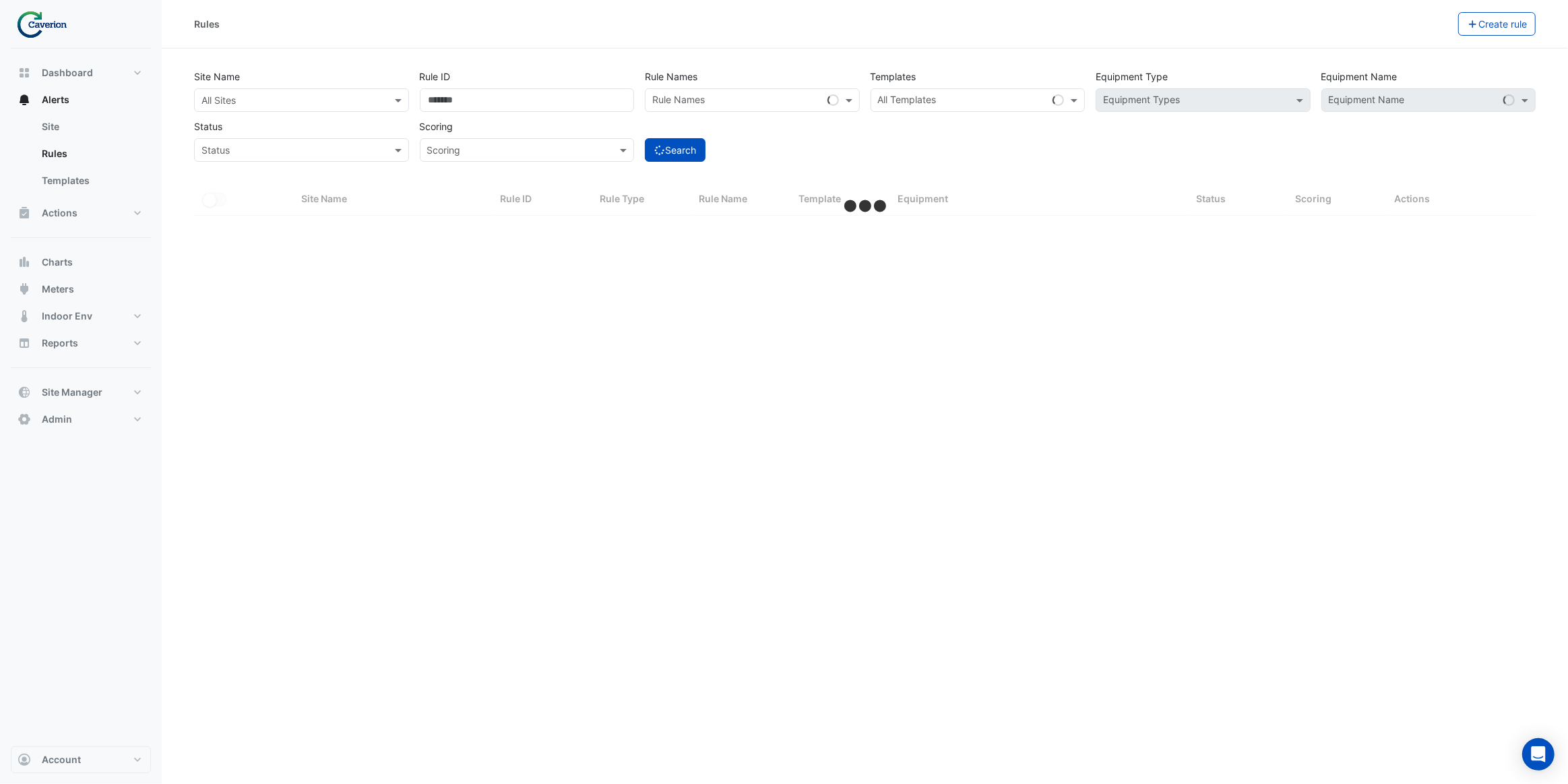
select select "***"
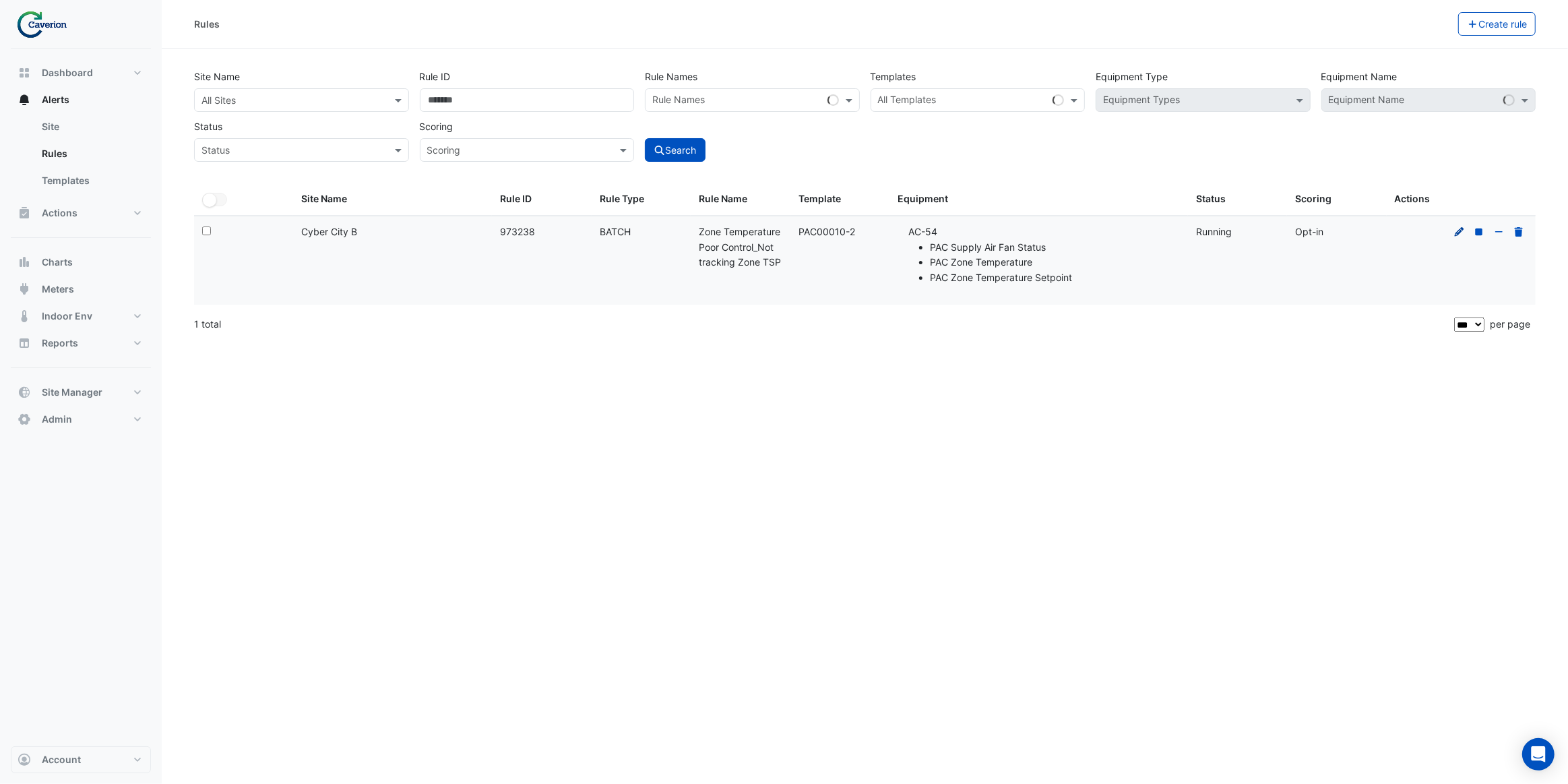
click at [1460, 231] on icon at bounding box center [1460, 232] width 12 height 10
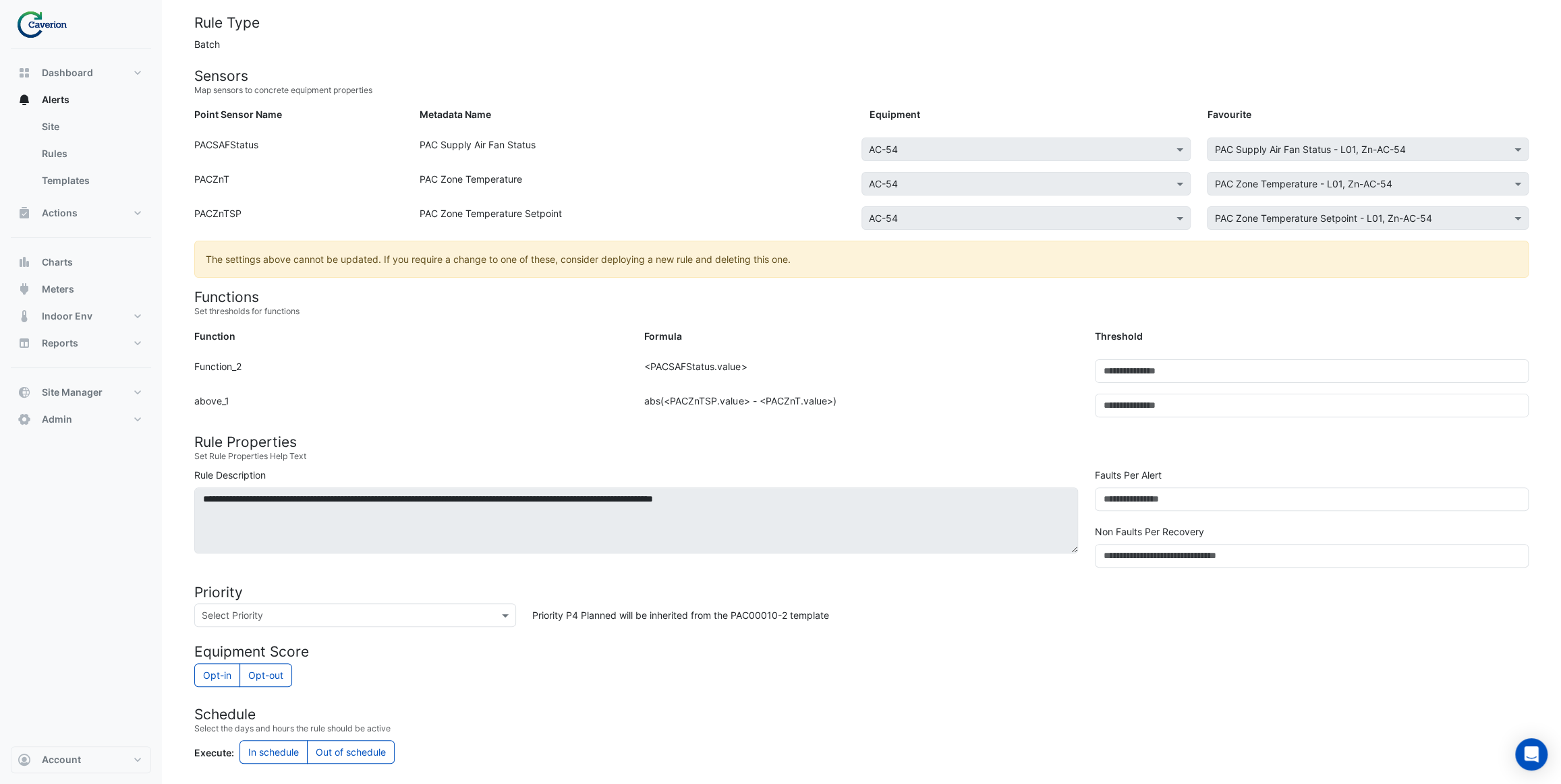
scroll to position [122, 0]
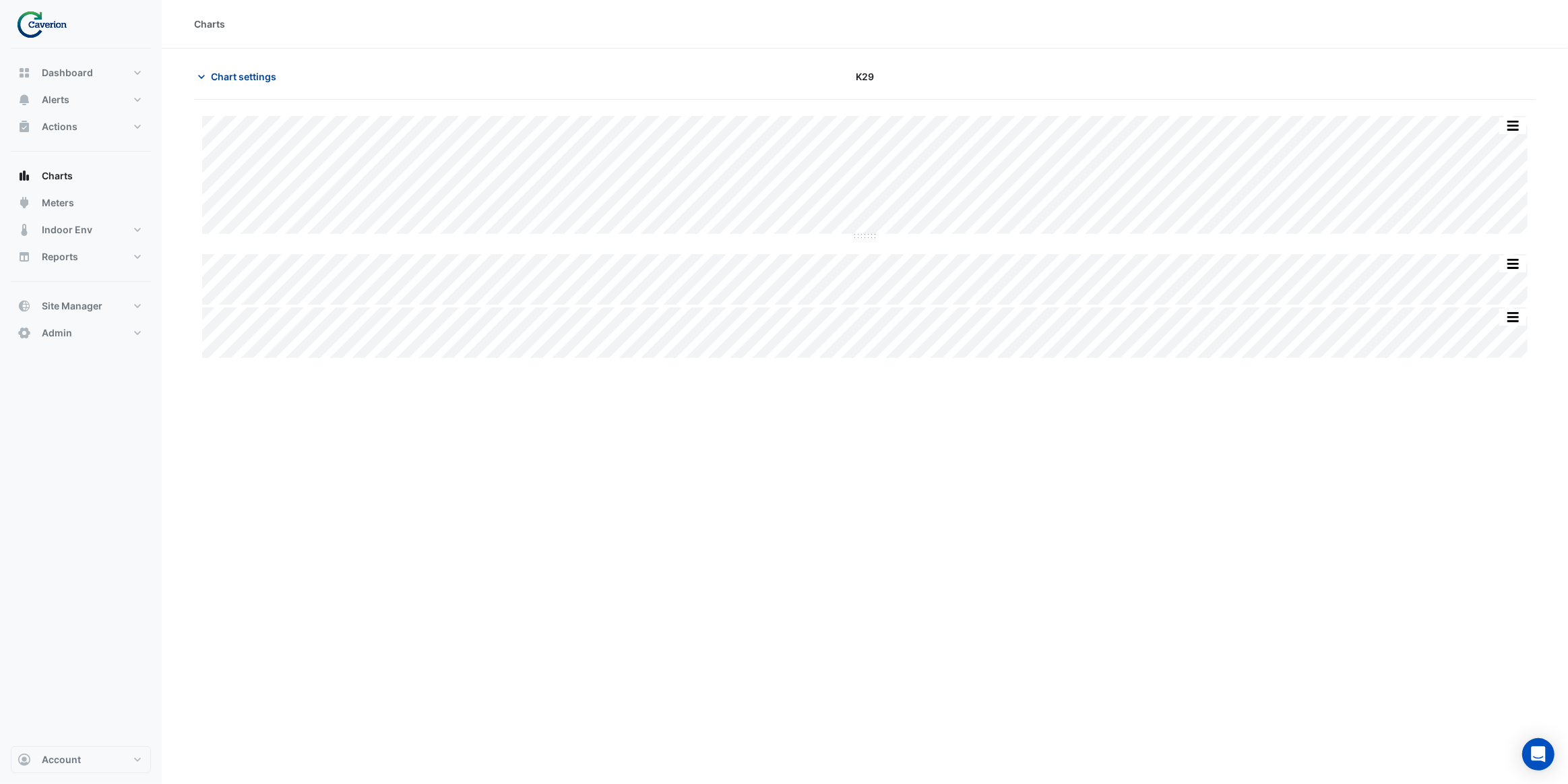
click at [251, 81] on span "Chart settings" at bounding box center [243, 76] width 65 height 14
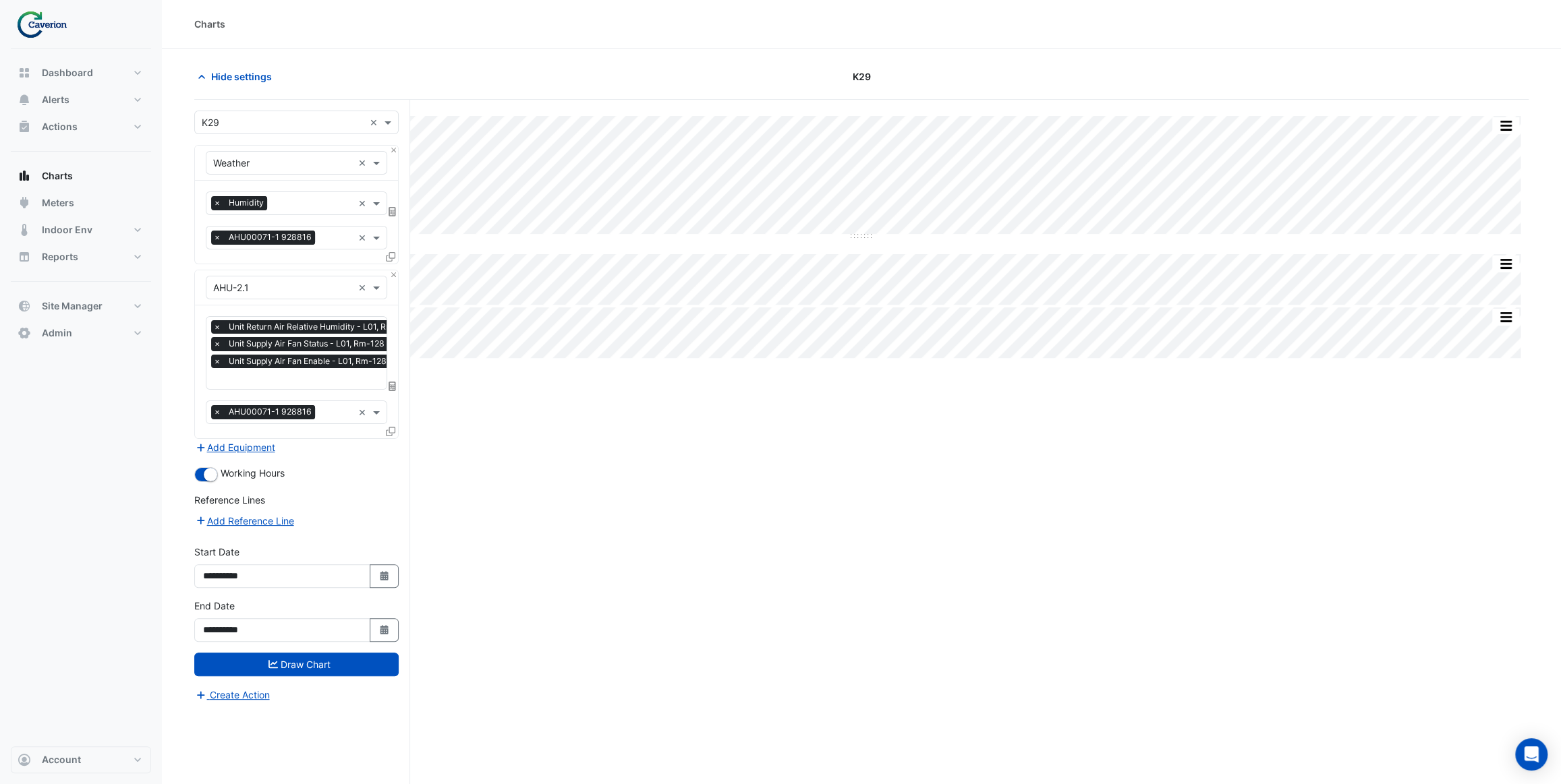
click at [293, 377] on input "text" at bounding box center [315, 380] width 205 height 14
type input "*"
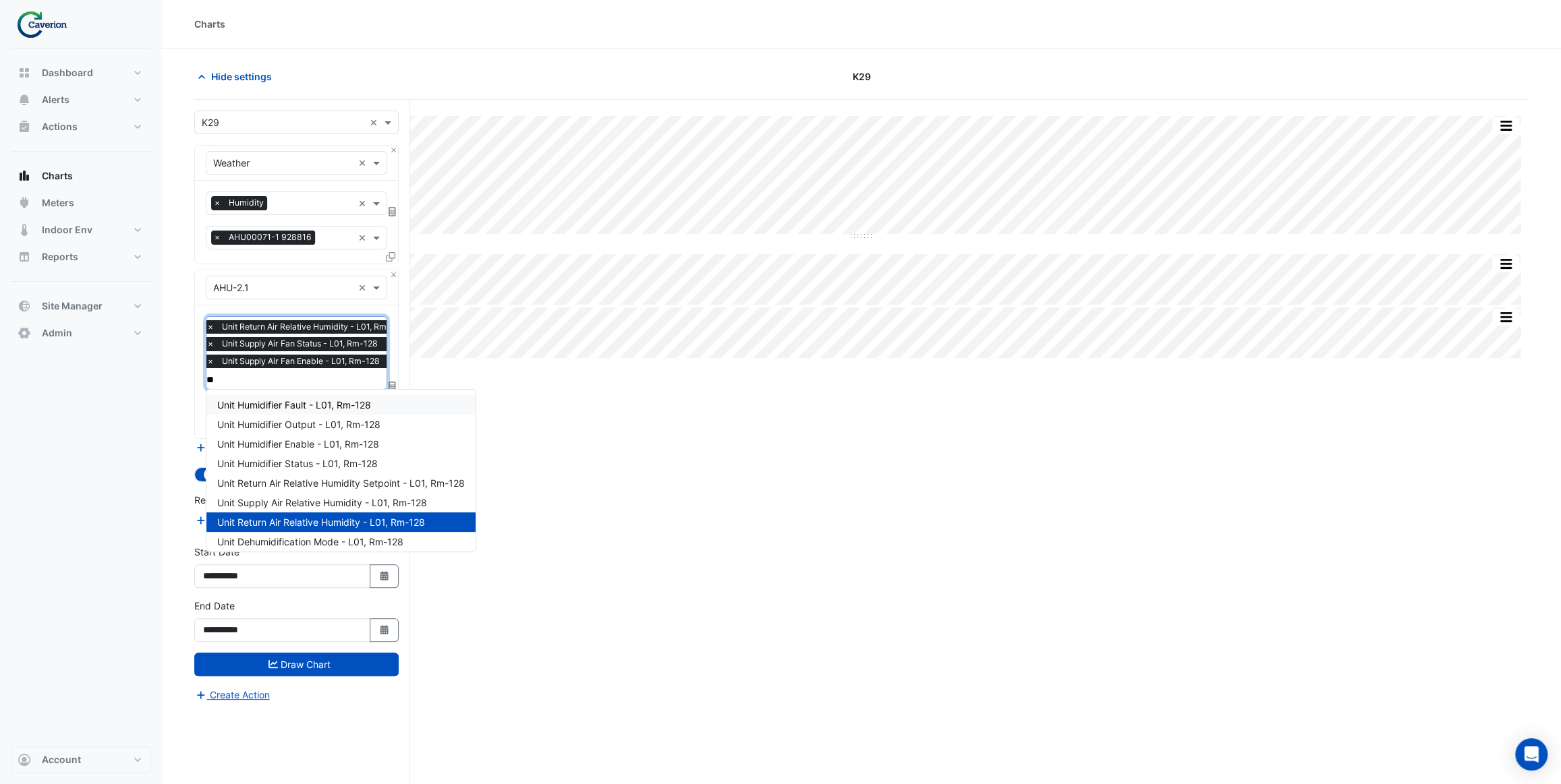
type input "***"
click at [391, 486] on span "Unit Return Air Relative Humidity Setpoint - L01, Rm-128" at bounding box center [341, 483] width 248 height 11
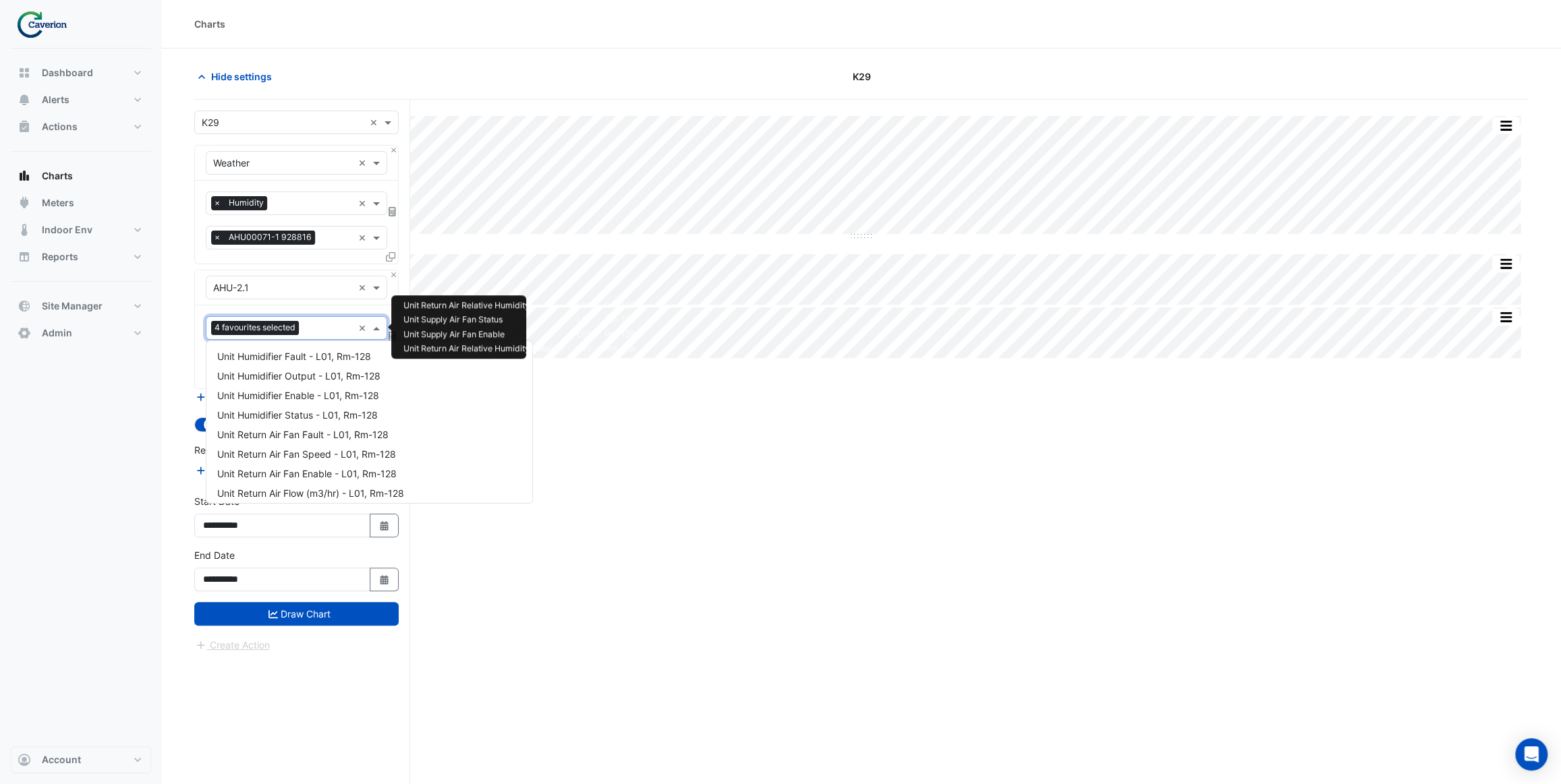
click at [321, 337] on div "Favourites 4 favourites selected ×" at bounding box center [296, 327] width 182 height 24
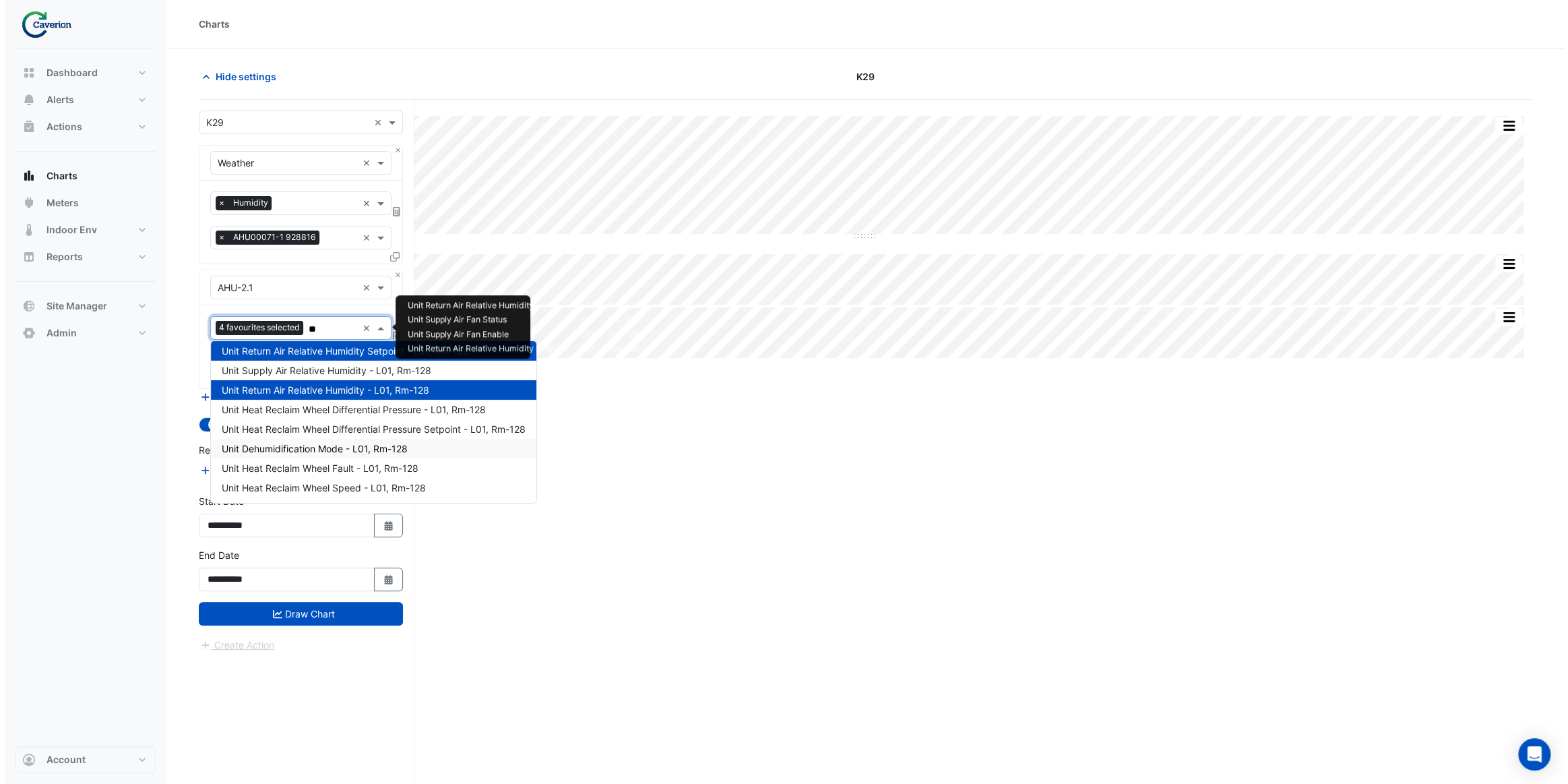
scroll to position [25, 0]
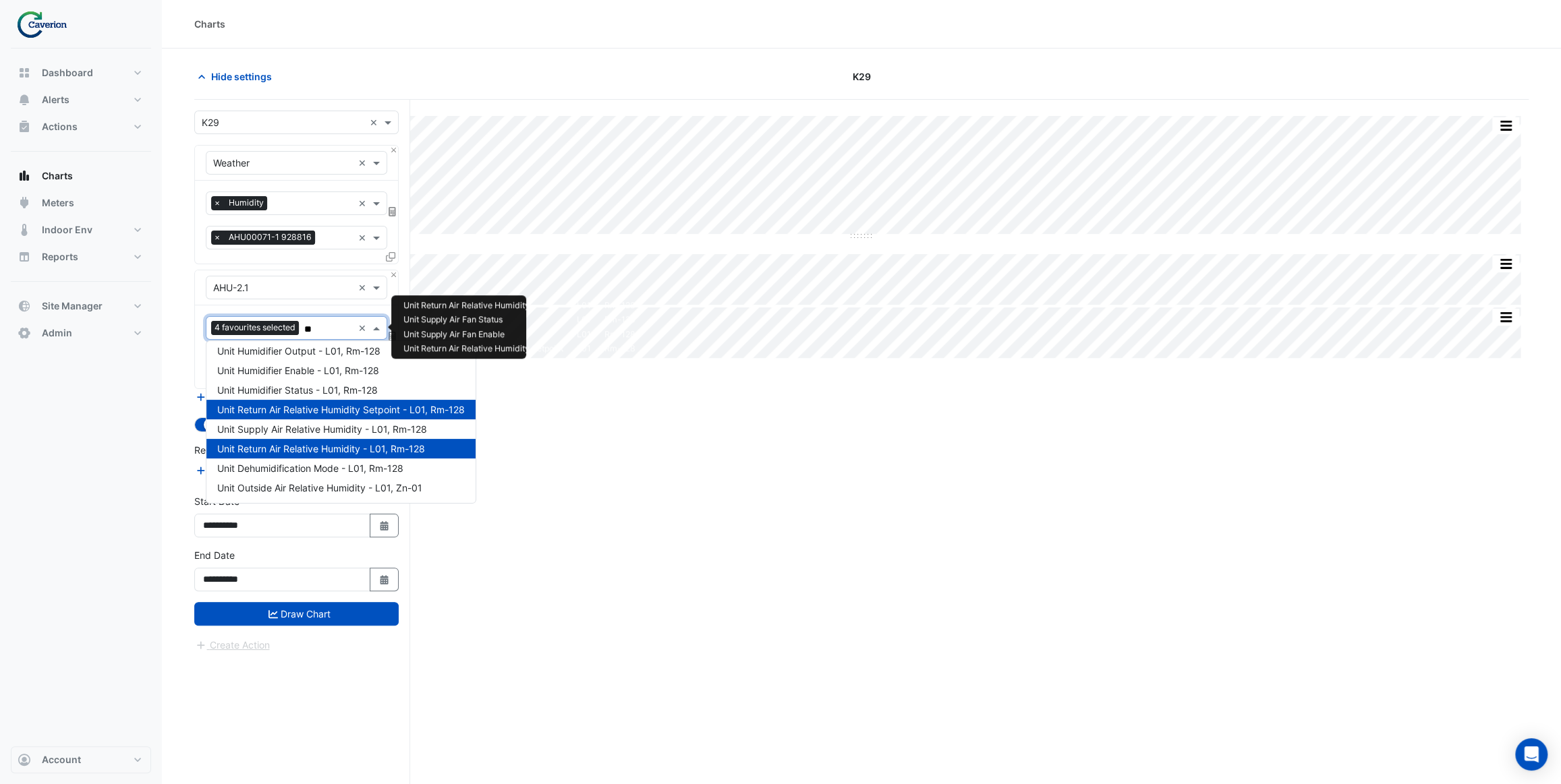
type input "***"
click at [332, 429] on span "Unit Supply Air Relative Humidity - L01, Rm-128" at bounding box center [322, 428] width 210 height 11
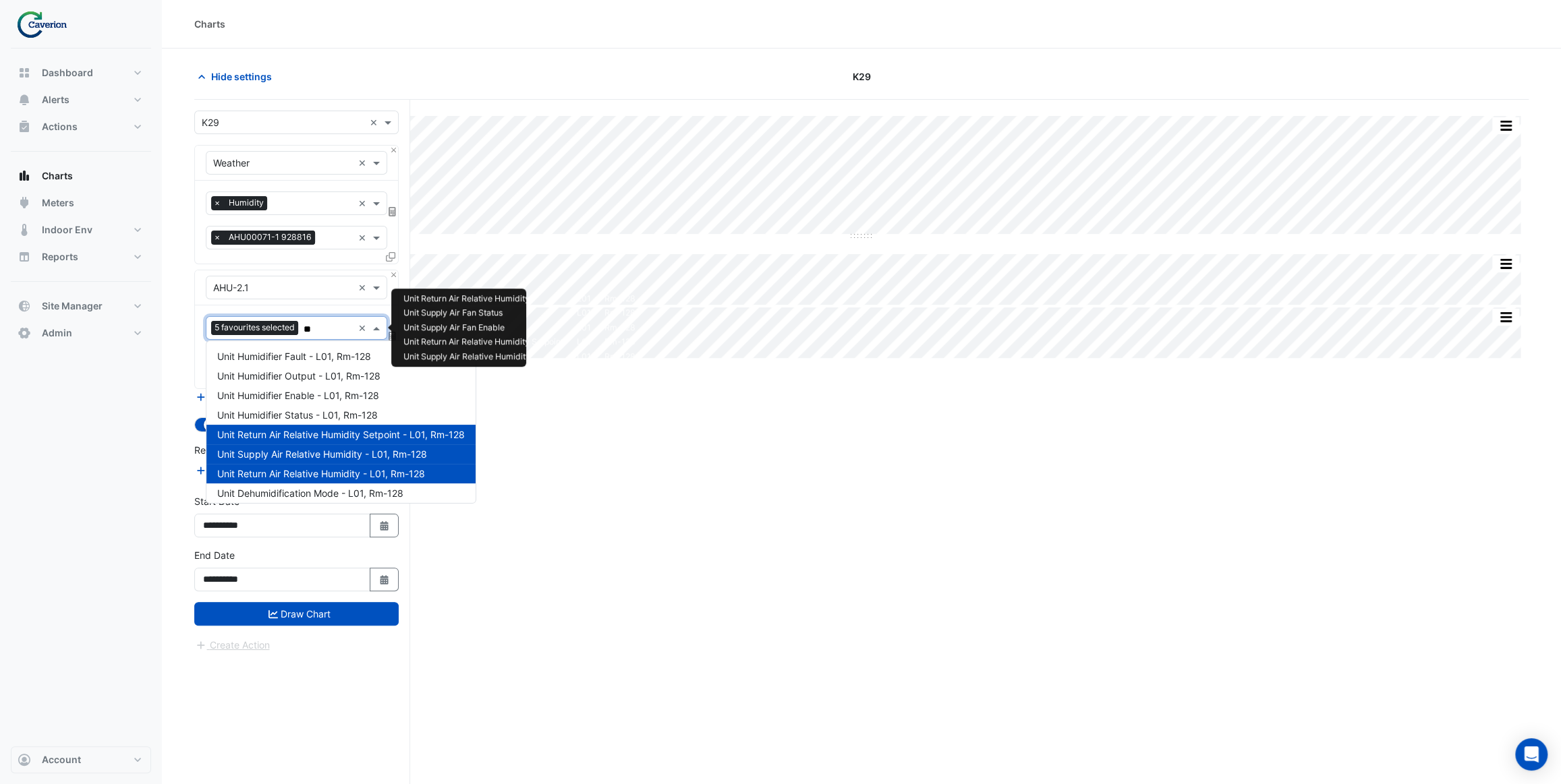
type input "***"
click at [318, 412] on span "Unit Humidifier Status - L01, Rm-128" at bounding box center [297, 414] width 161 height 11
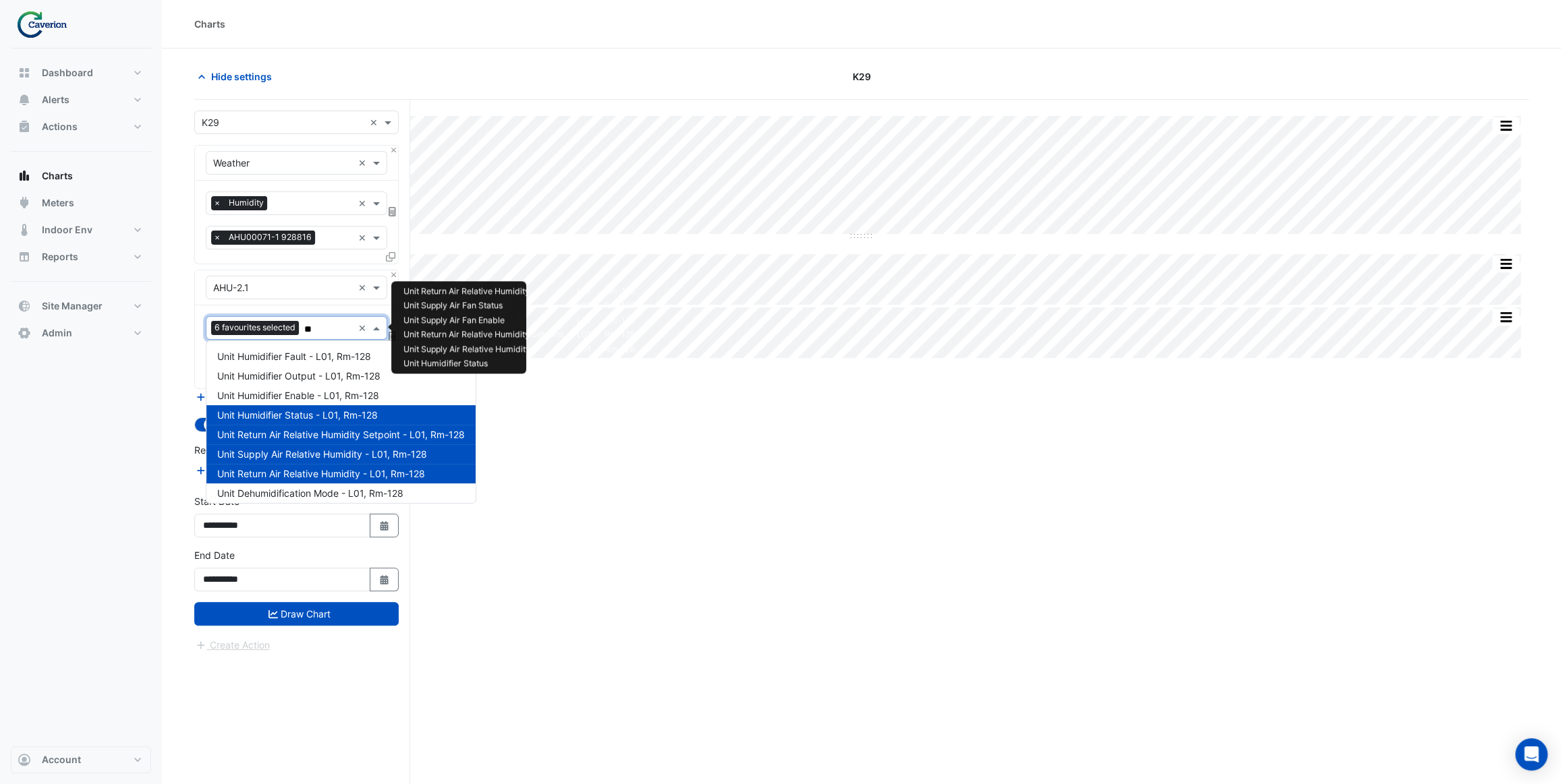
type input "***"
click at [322, 378] on span "Unit Humidifier Output - L01, Rm-128" at bounding box center [299, 376] width 163 height 11
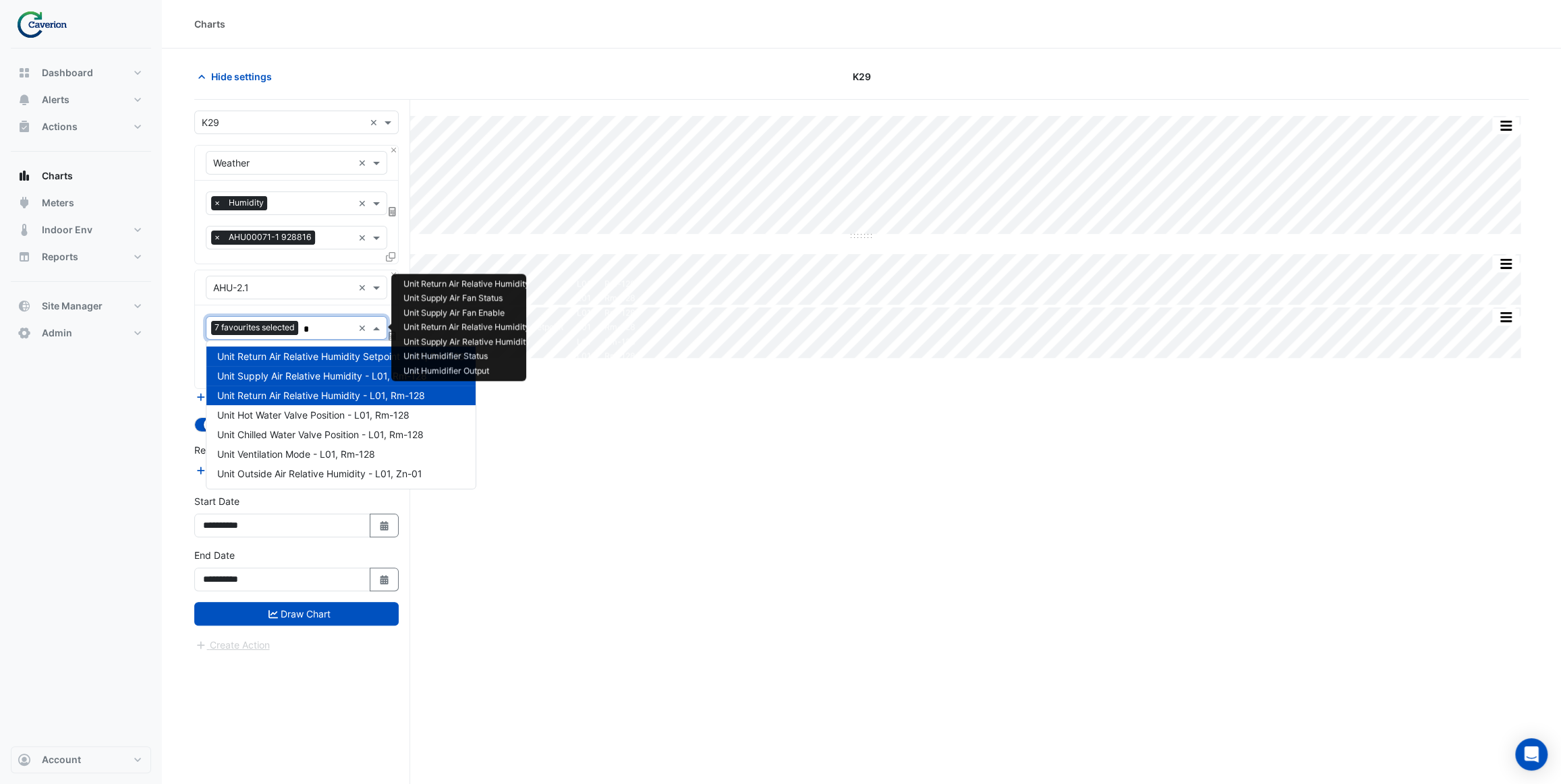
type input "**"
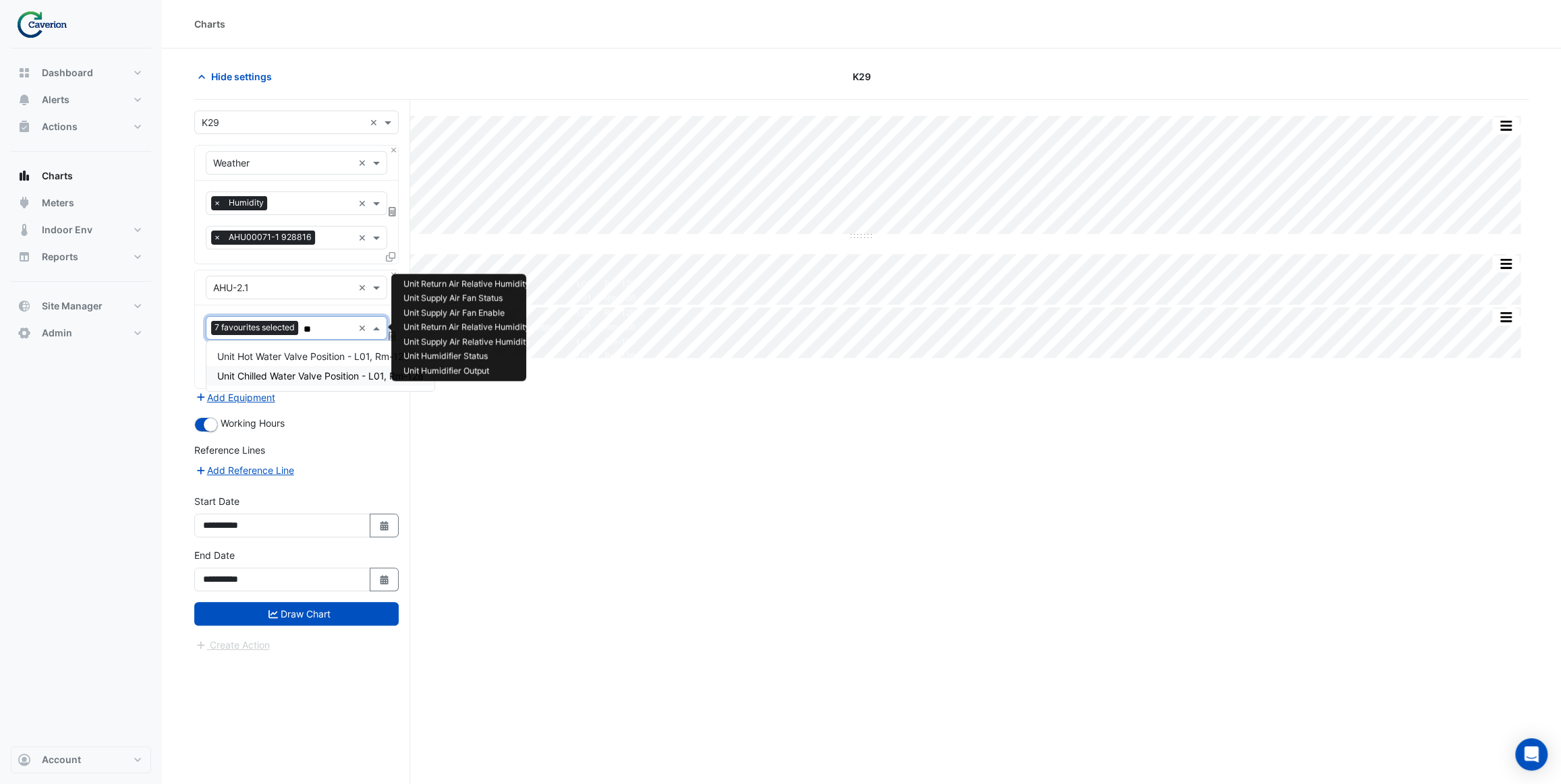
click at [322, 375] on span "Unit Chilled Water Valve Position - L01, Rm-128" at bounding box center [320, 376] width 206 height 11
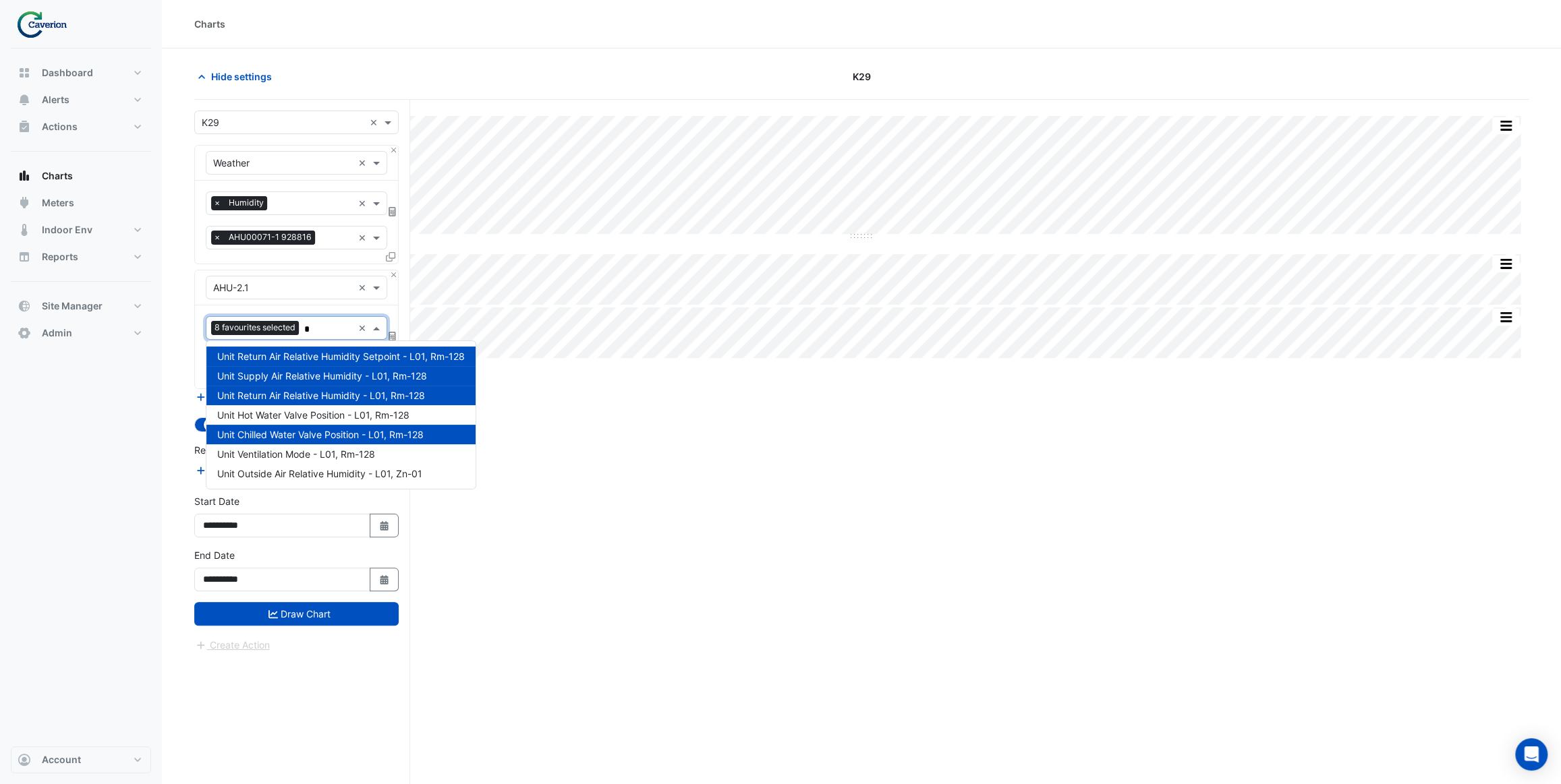
type input "**"
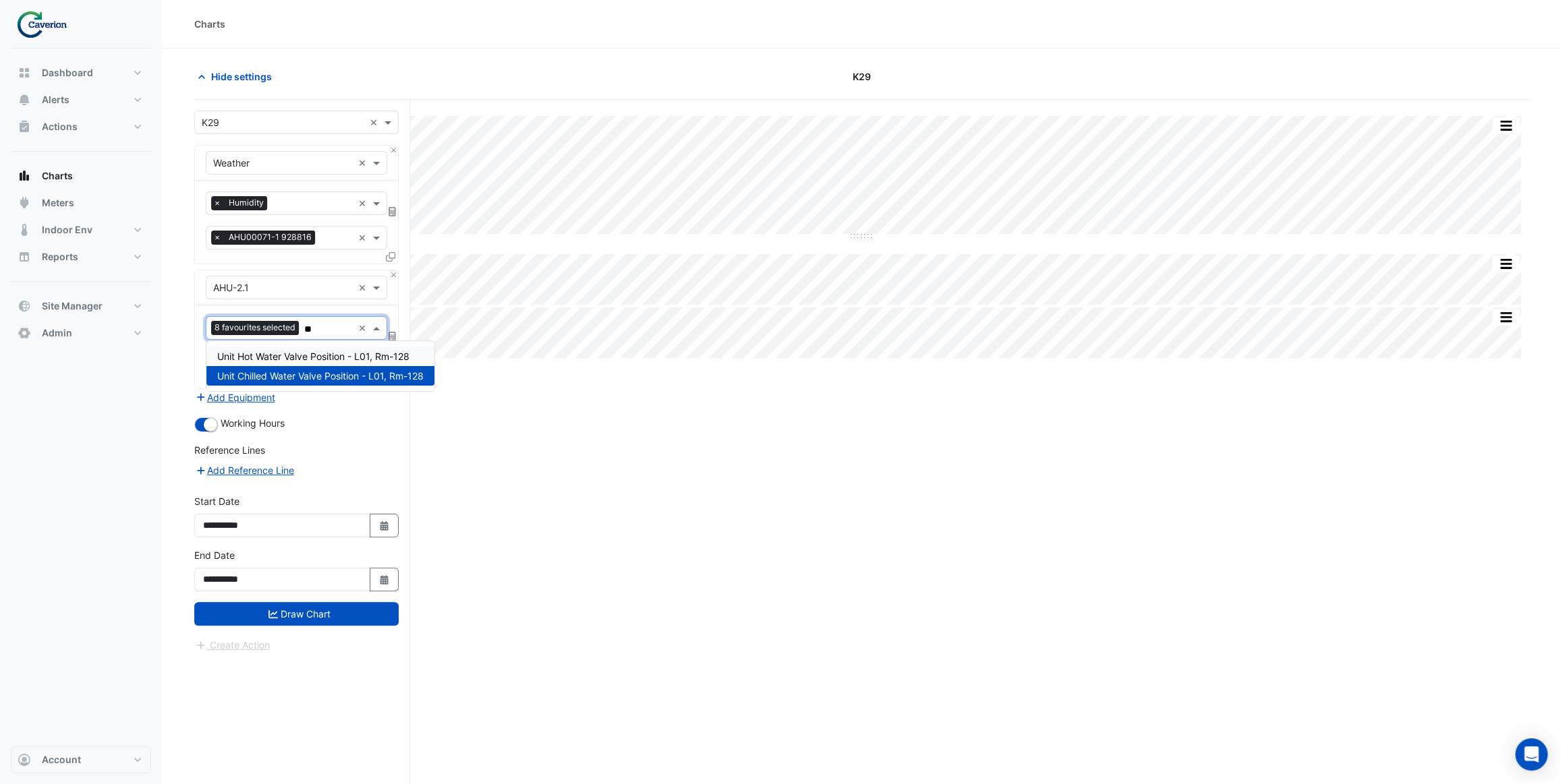
click at [331, 359] on span "Unit Hot Water Valve Position - L01, Rm-128" at bounding box center [313, 356] width 192 height 11
click at [358, 615] on button "Draw Chart" at bounding box center [296, 614] width 205 height 24
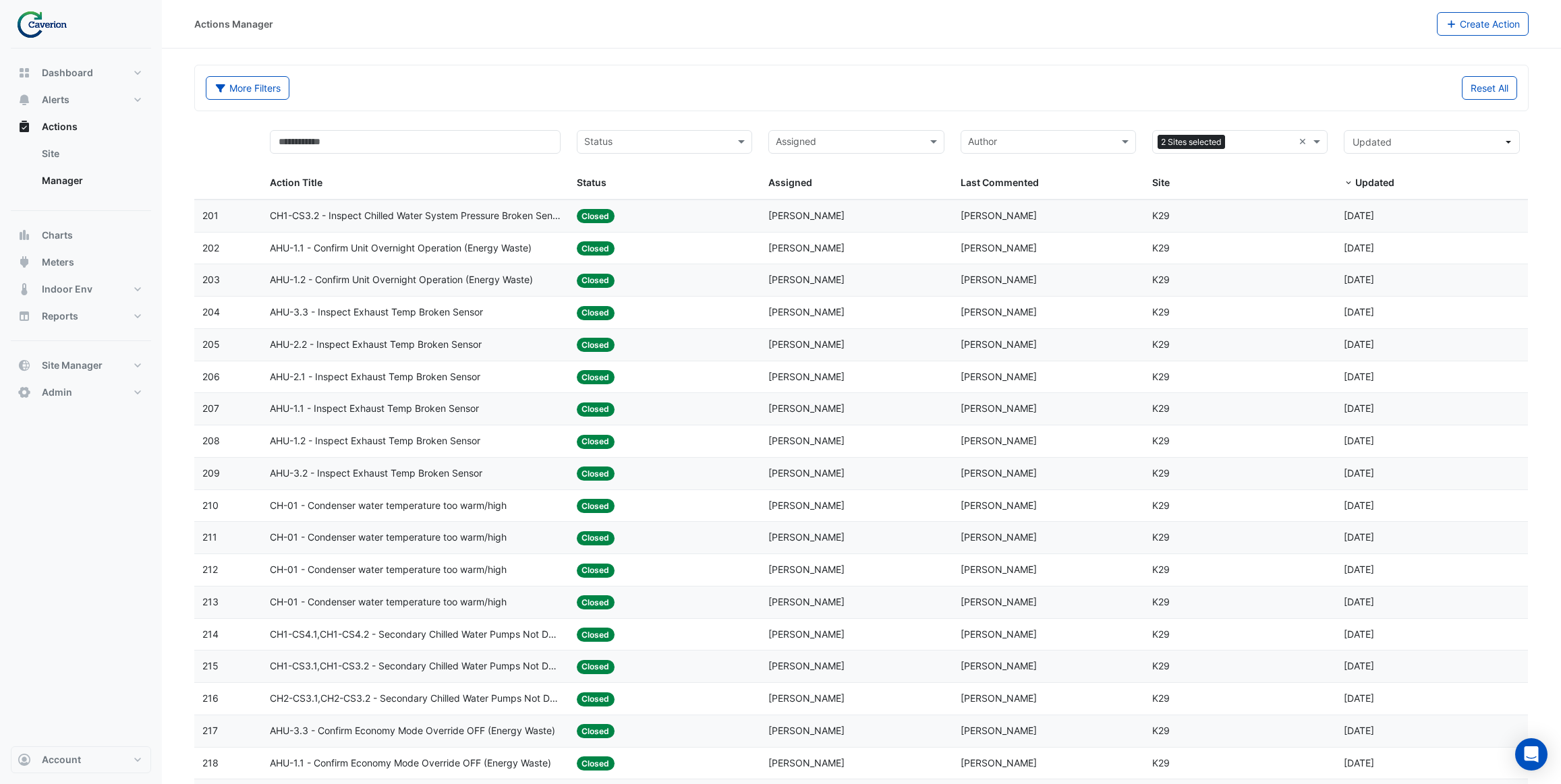
select select "***"
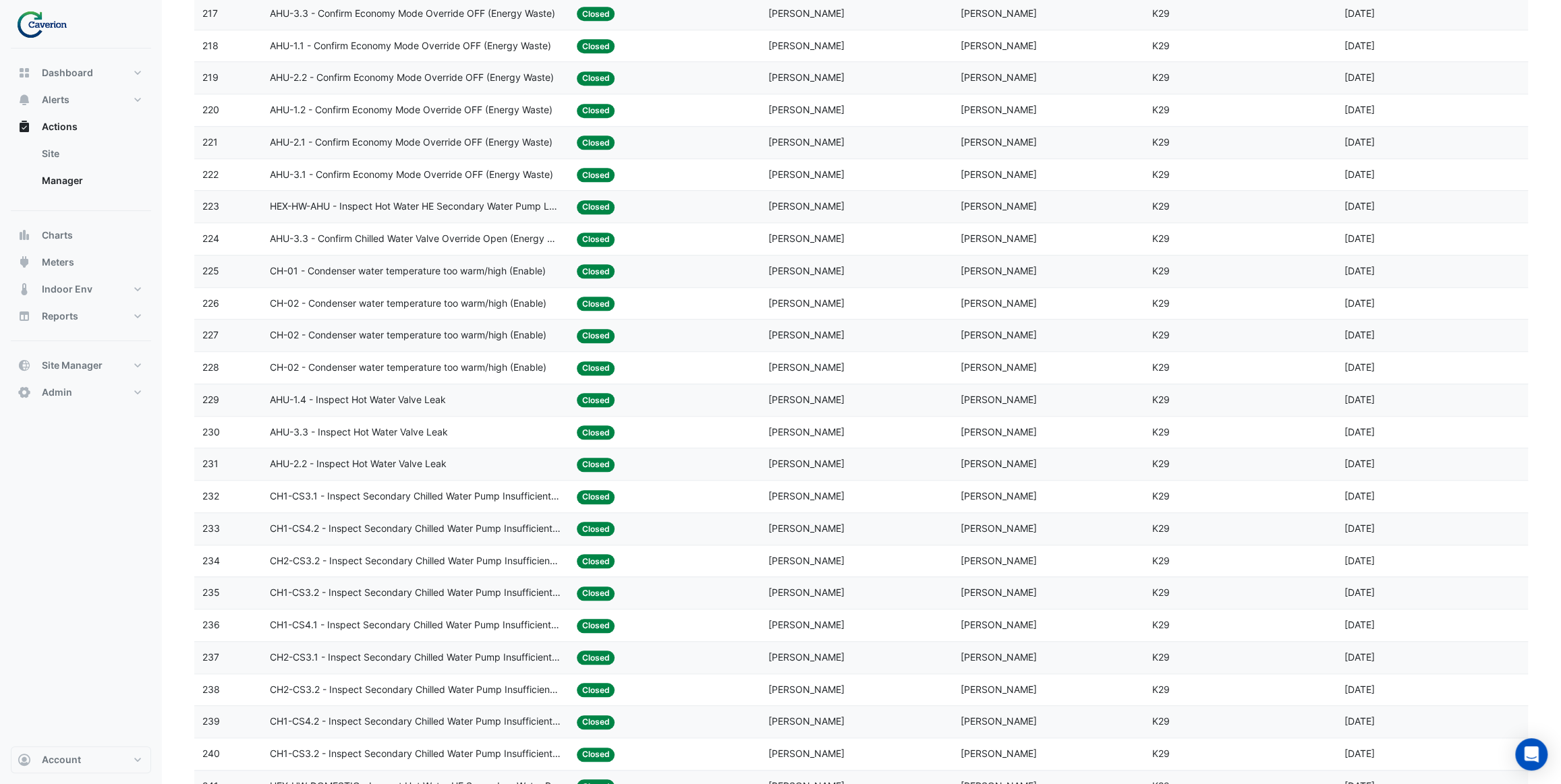
scroll to position [716, 0]
click at [486, 406] on div "AHU-1.4 - Inspect Hot Water Valve Leak" at bounding box center [415, 401] width 291 height 16
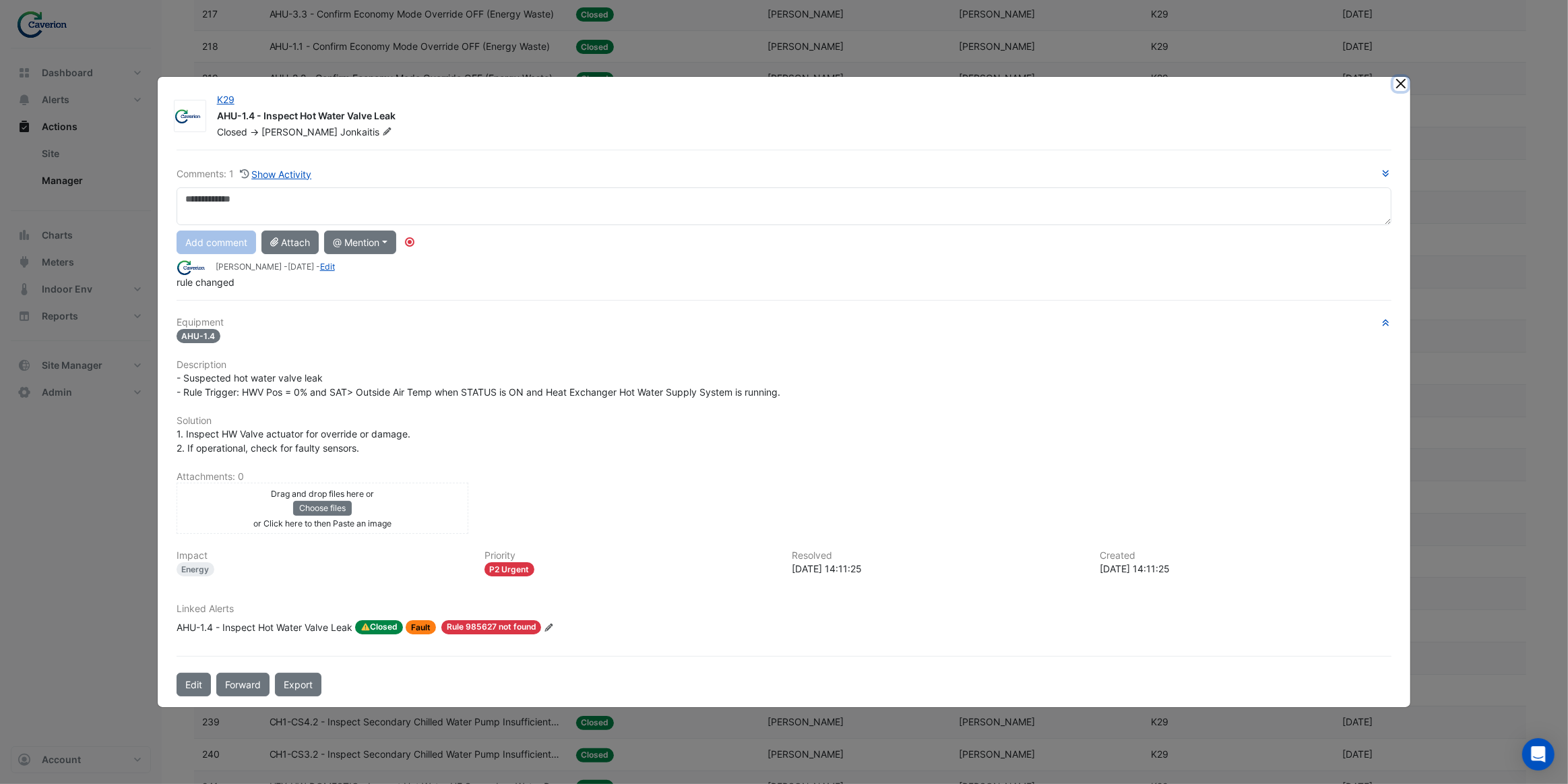
click at [1401, 83] on button "Close" at bounding box center [1400, 84] width 14 height 14
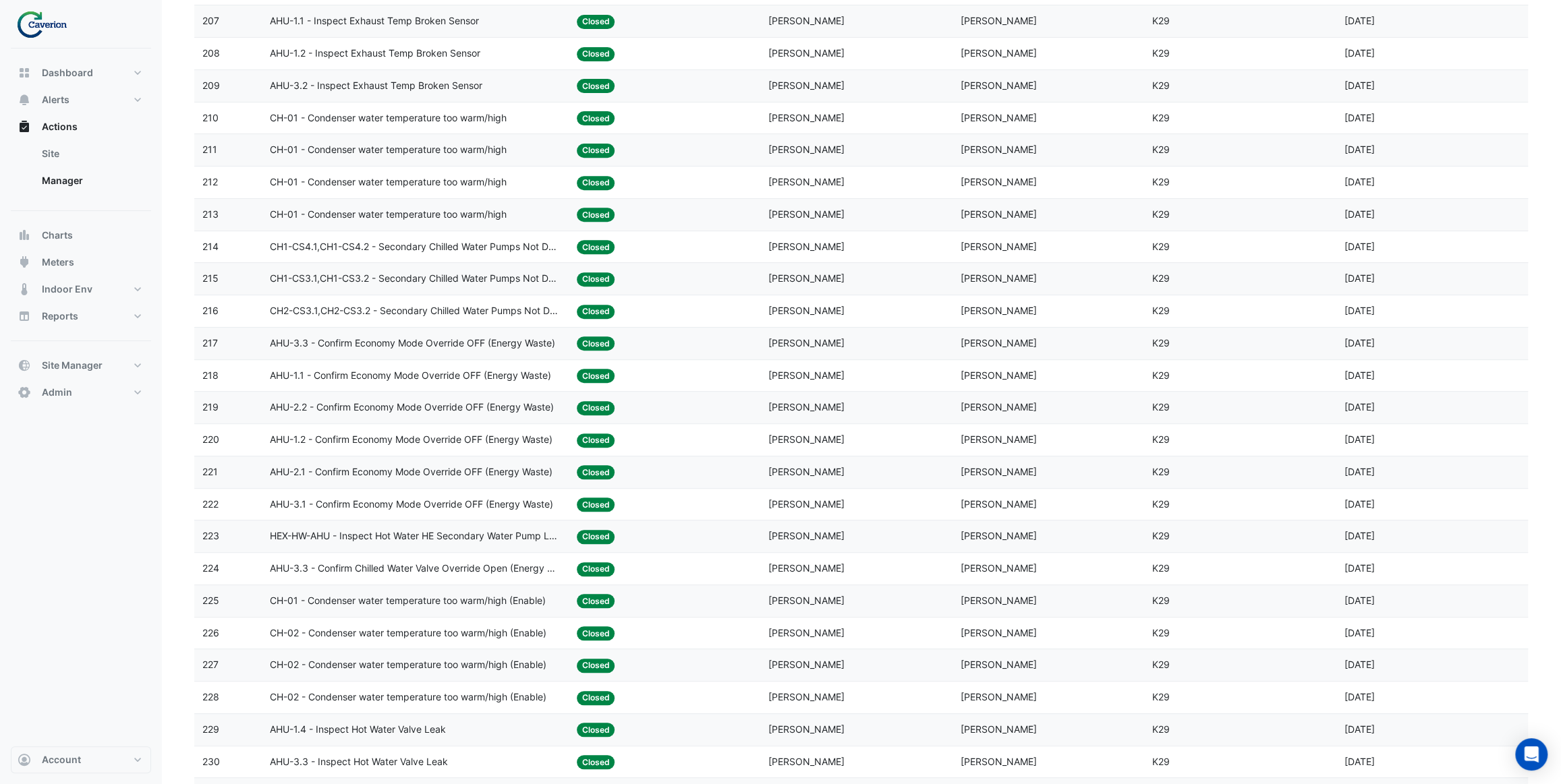
scroll to position [349, 0]
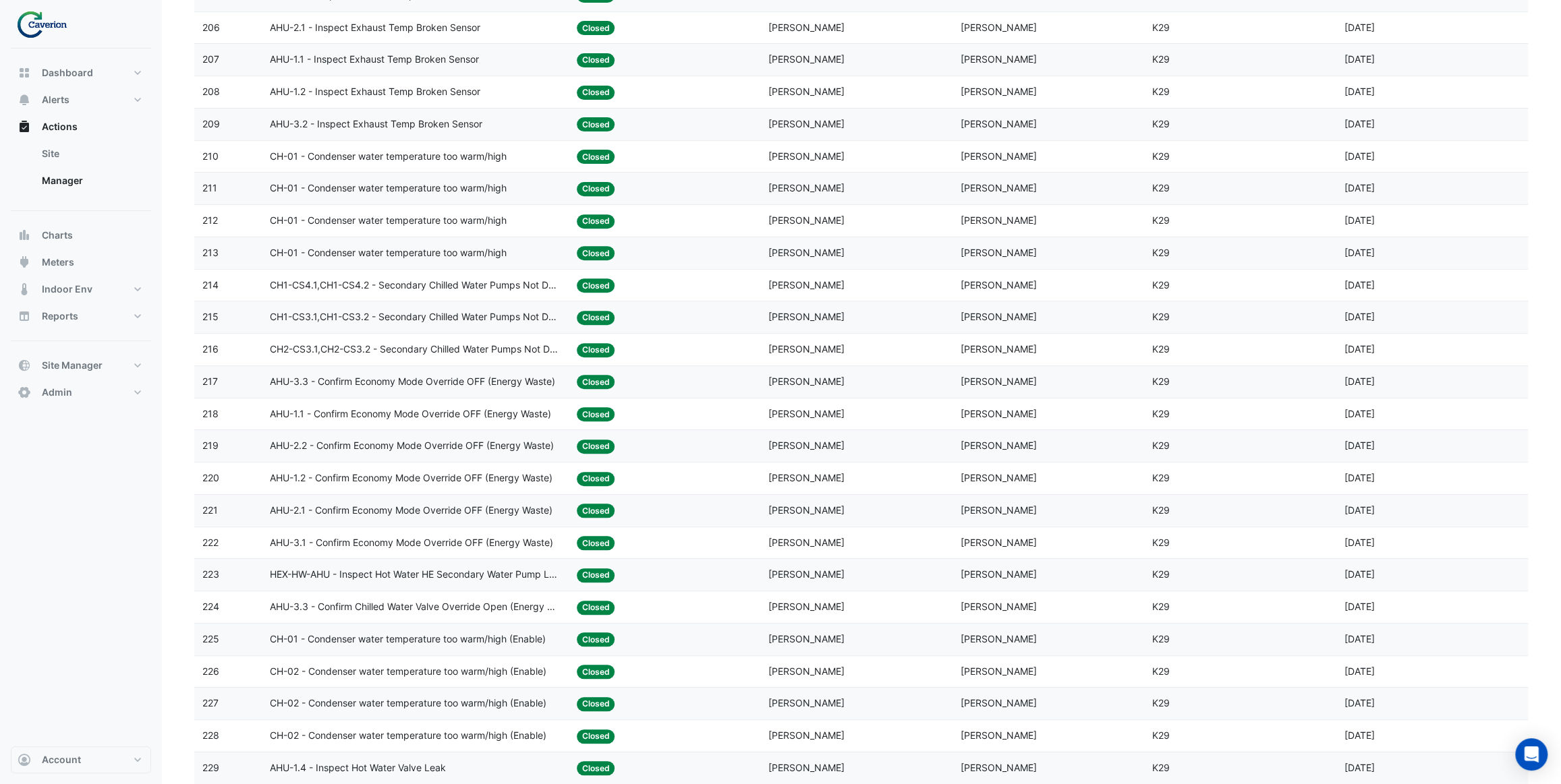
click at [473, 270] on datatable-body-cell "Action Title: CH1-CS4.1,CH1-CS4.2 - Secondary Chilled Water Pumps Not Duty Rota…" at bounding box center [415, 285] width 307 height 32
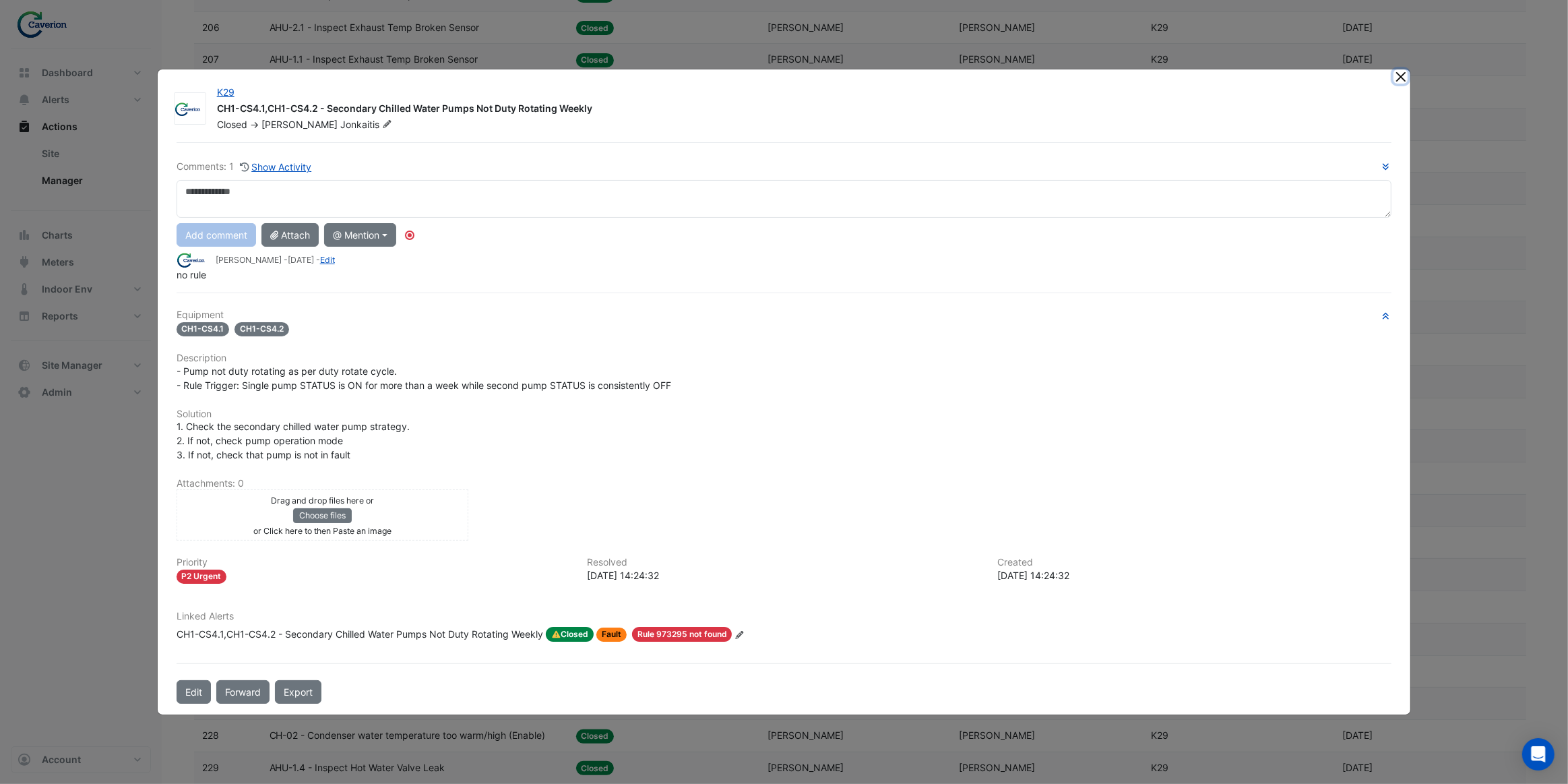
click at [1401, 81] on button "Close" at bounding box center [1400, 76] width 14 height 14
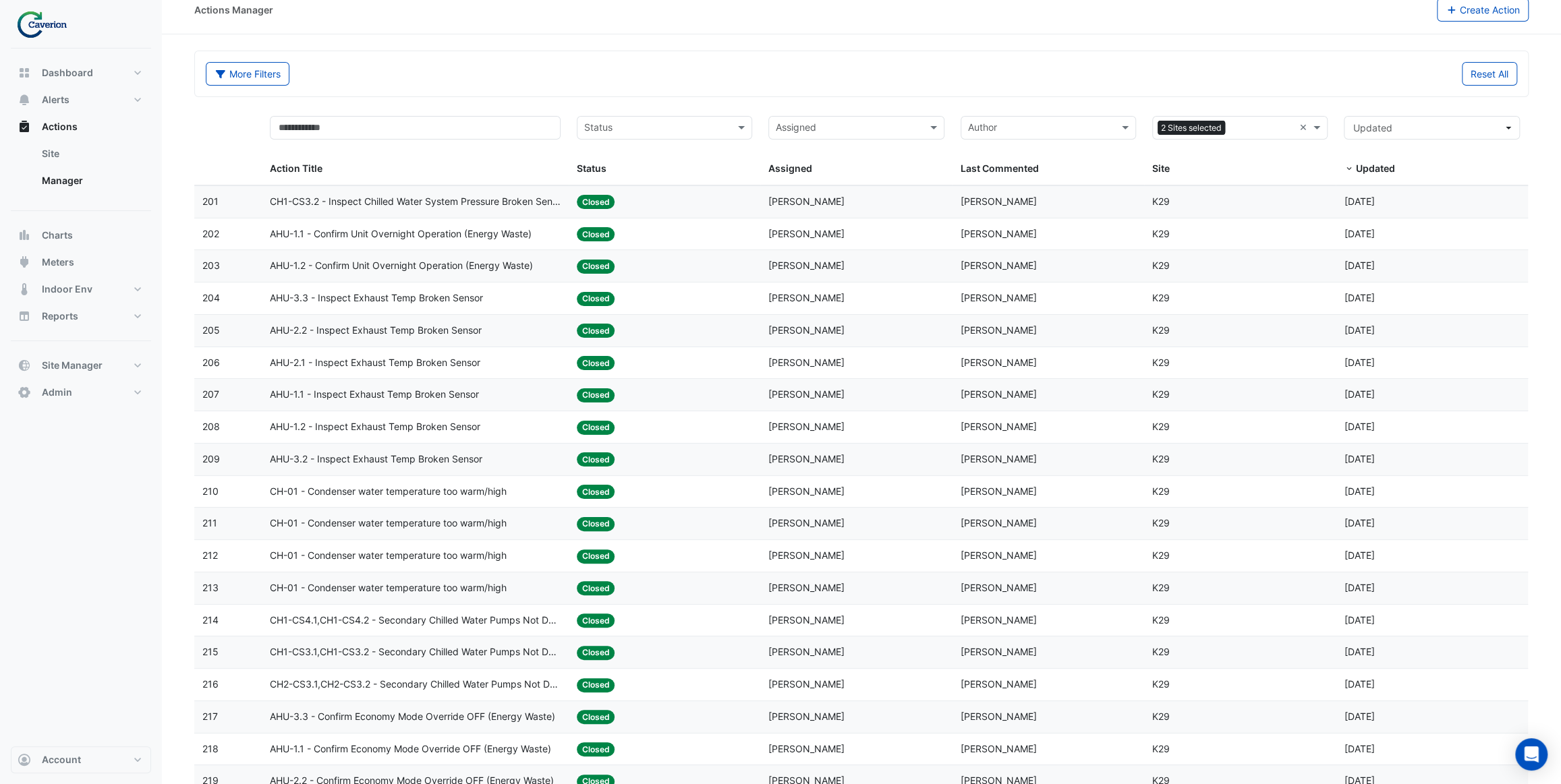
scroll to position [0, 0]
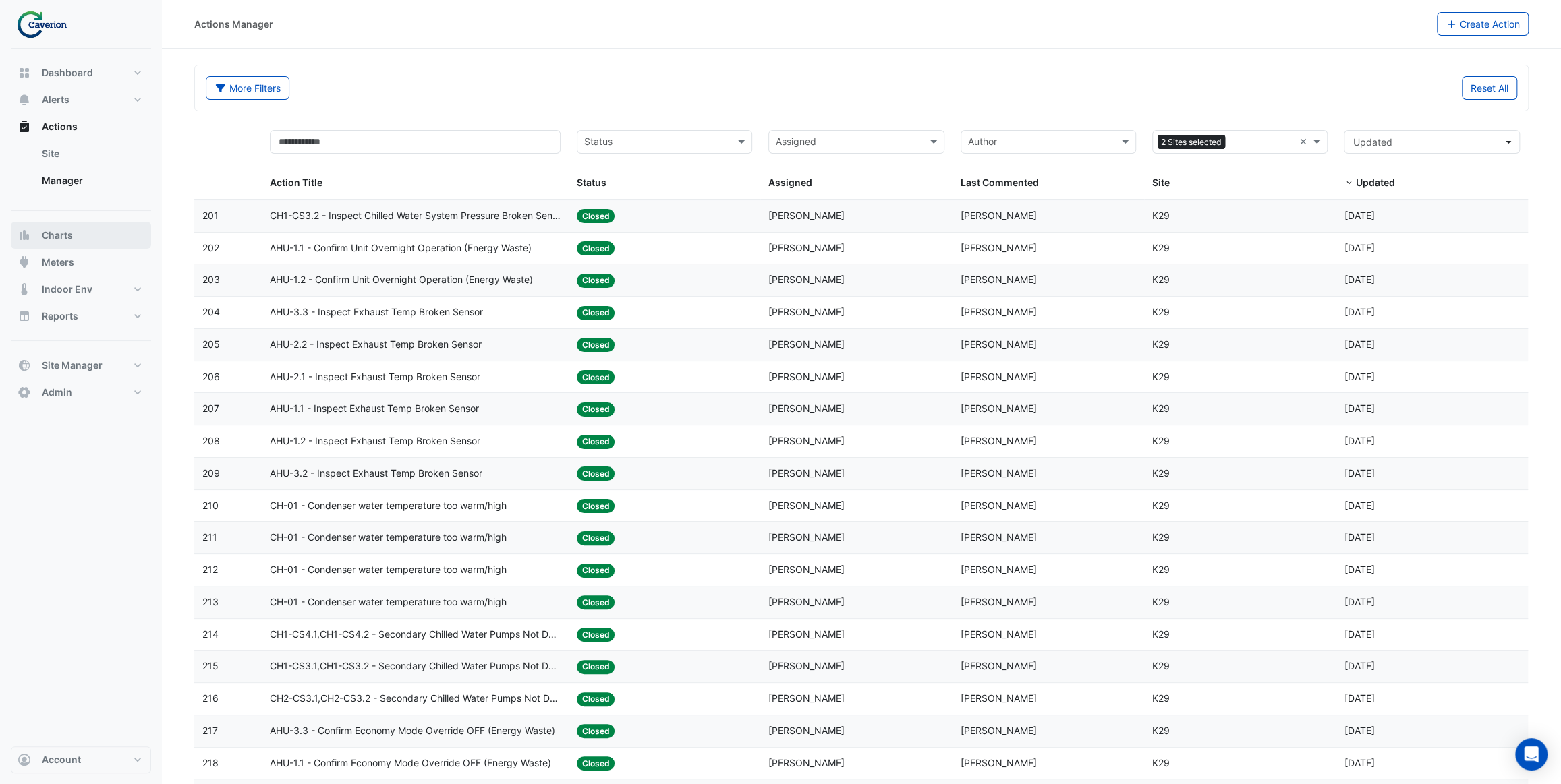
click at [95, 242] on button "Charts" at bounding box center [81, 235] width 141 height 27
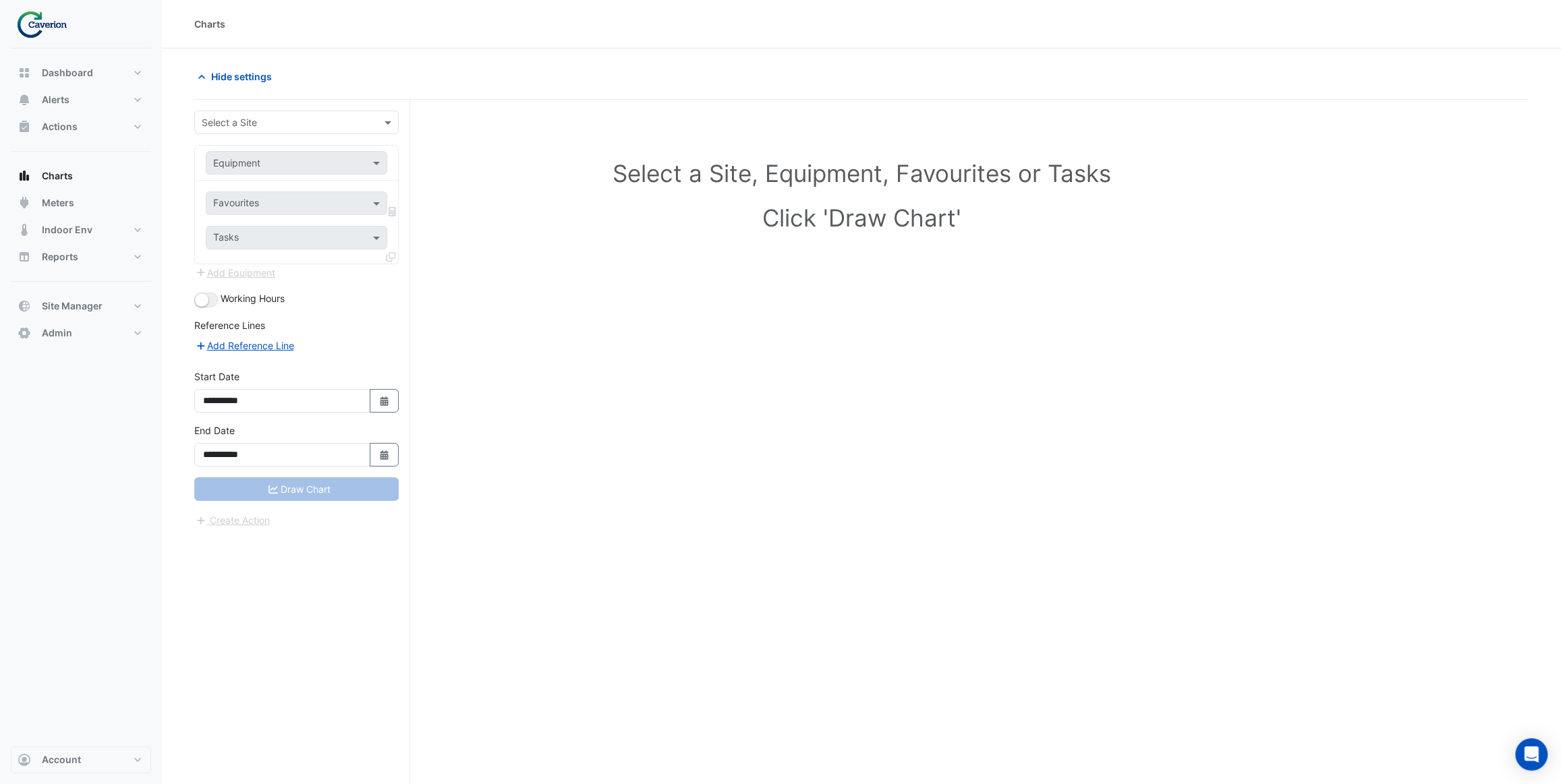
click at [257, 116] on input "text" at bounding box center [283, 123] width 163 height 14
click at [259, 153] on span "Cyber City B" at bounding box center [234, 151] width 56 height 11
click at [316, 166] on input "text" at bounding box center [283, 163] width 140 height 14
click at [289, 234] on span "VAV-2-5-2-1-5-S" at bounding box center [254, 230] width 74 height 11
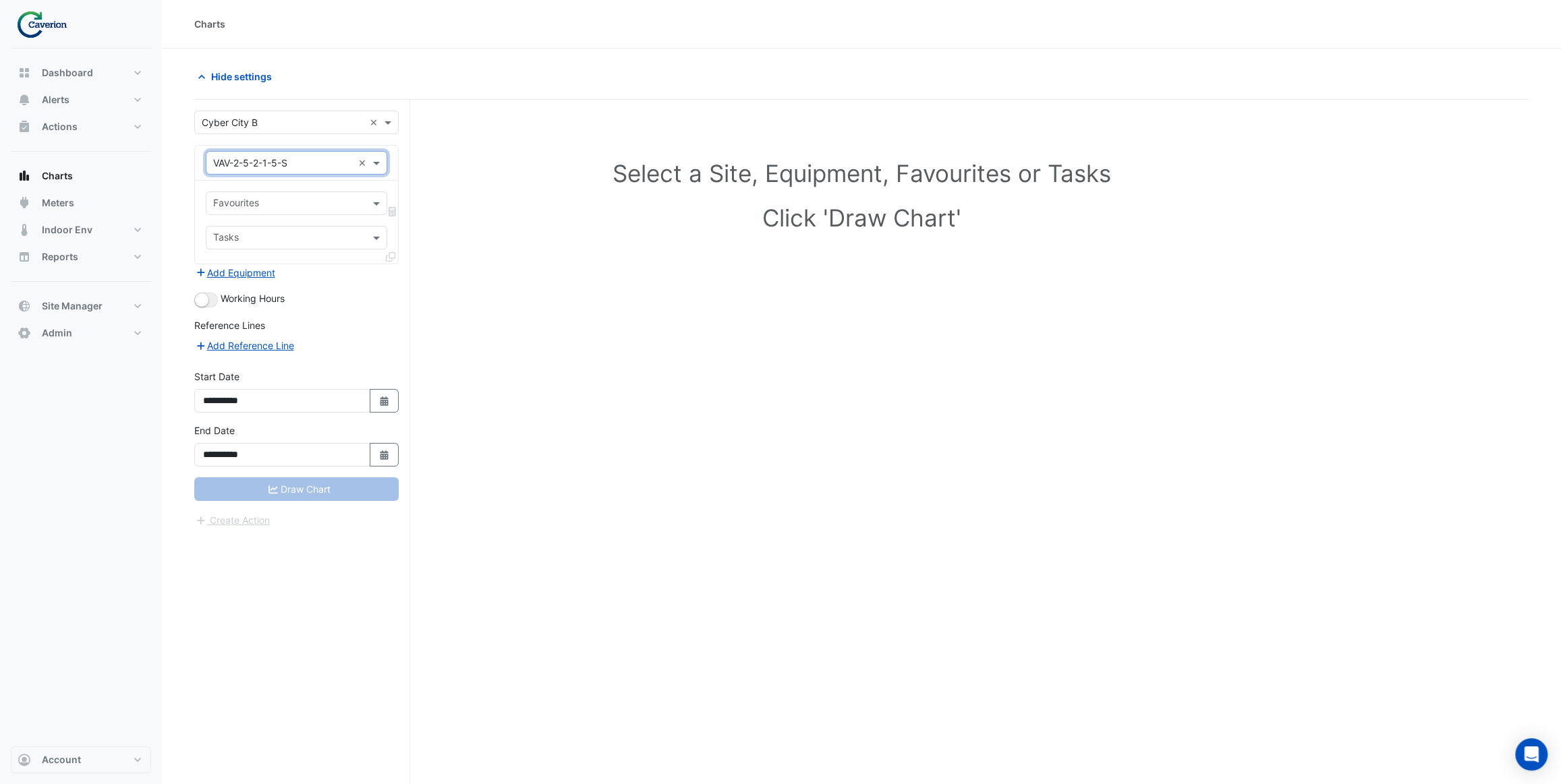
click at [293, 202] on input "text" at bounding box center [289, 205] width 151 height 14
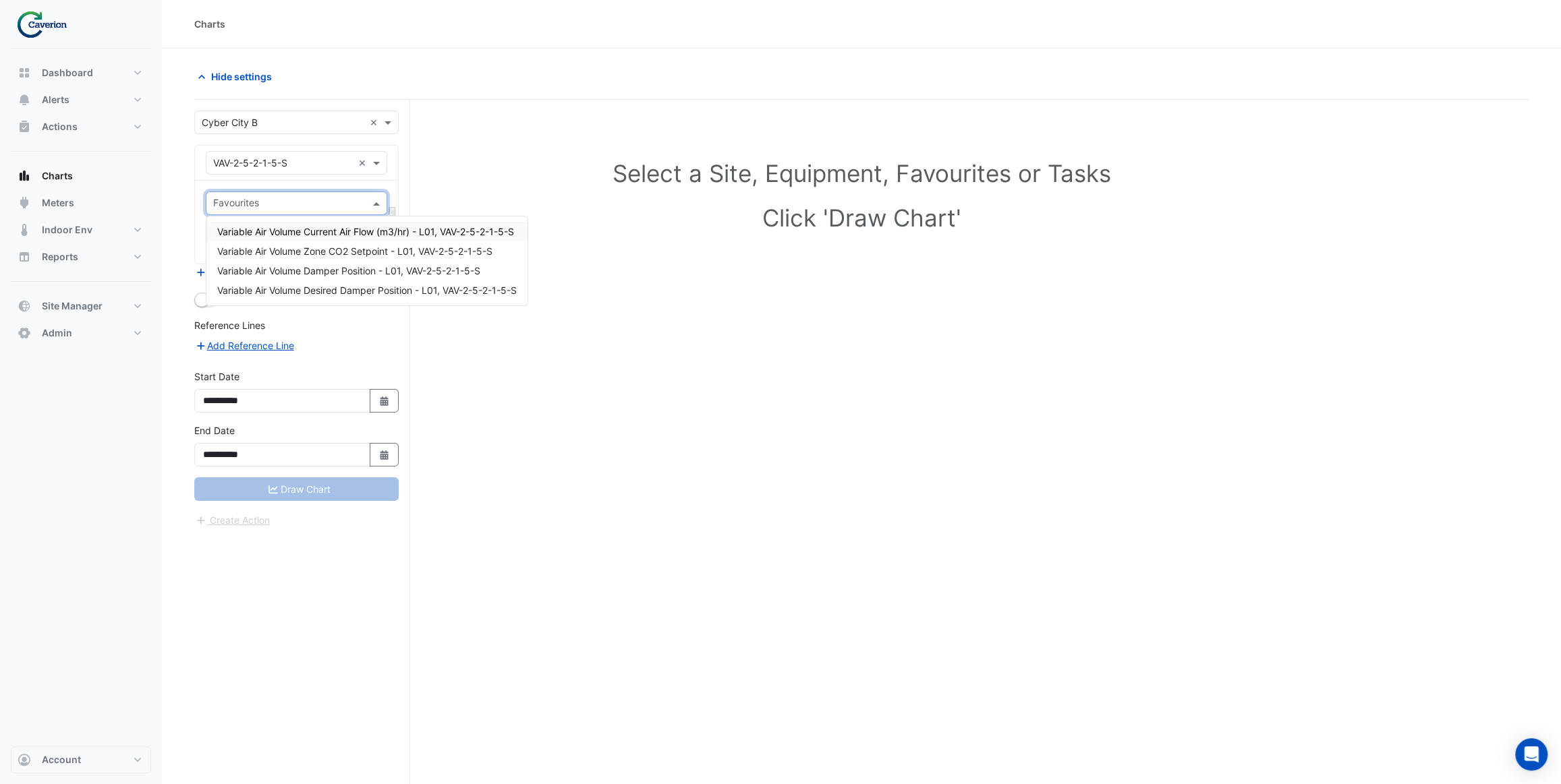
click at [317, 164] on input "text" at bounding box center [283, 163] width 140 height 14
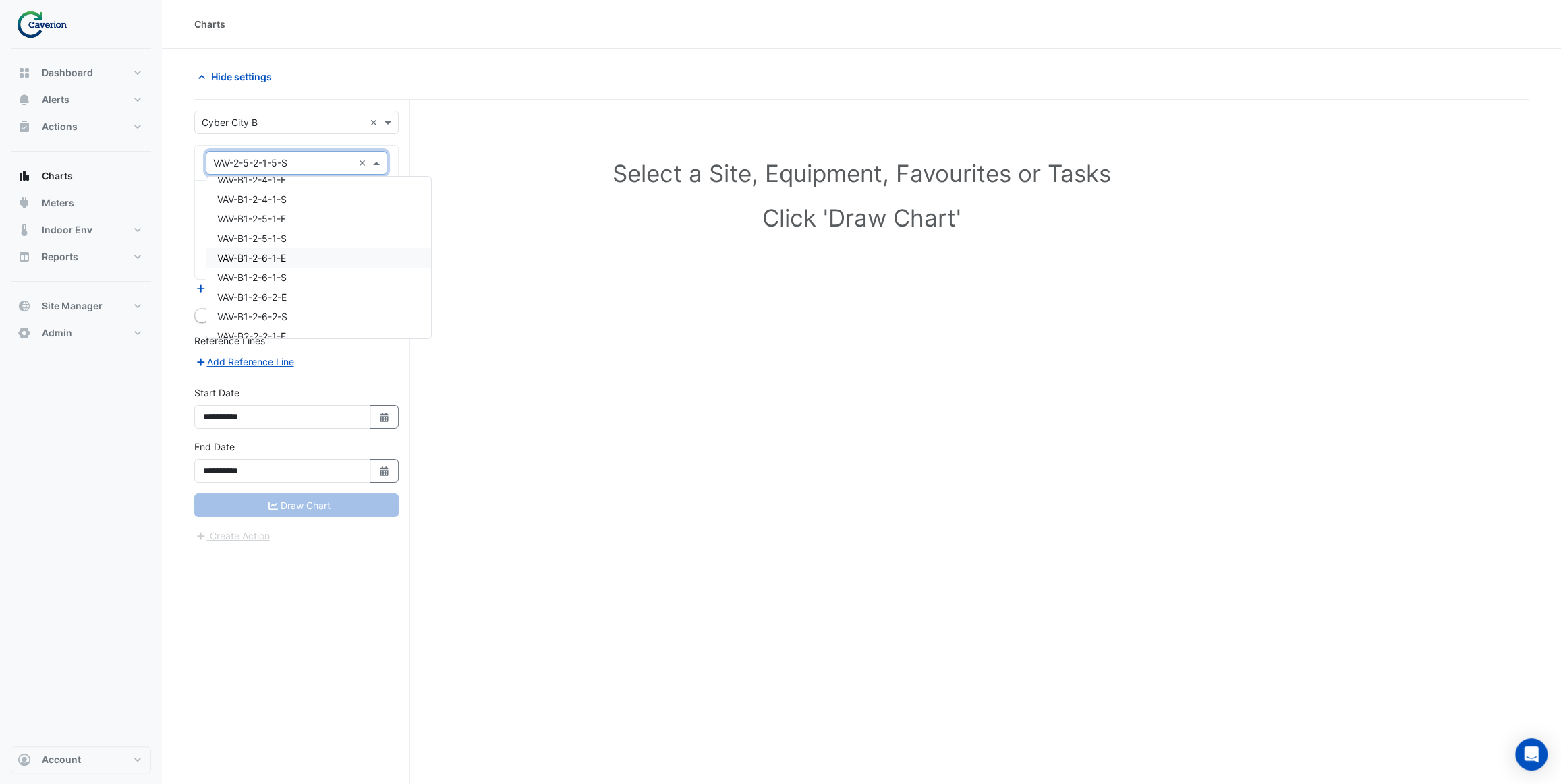
scroll to position [3107, 0]
click at [296, 247] on div "VAV-B1-2-6-1-E" at bounding box center [319, 252] width 225 height 19
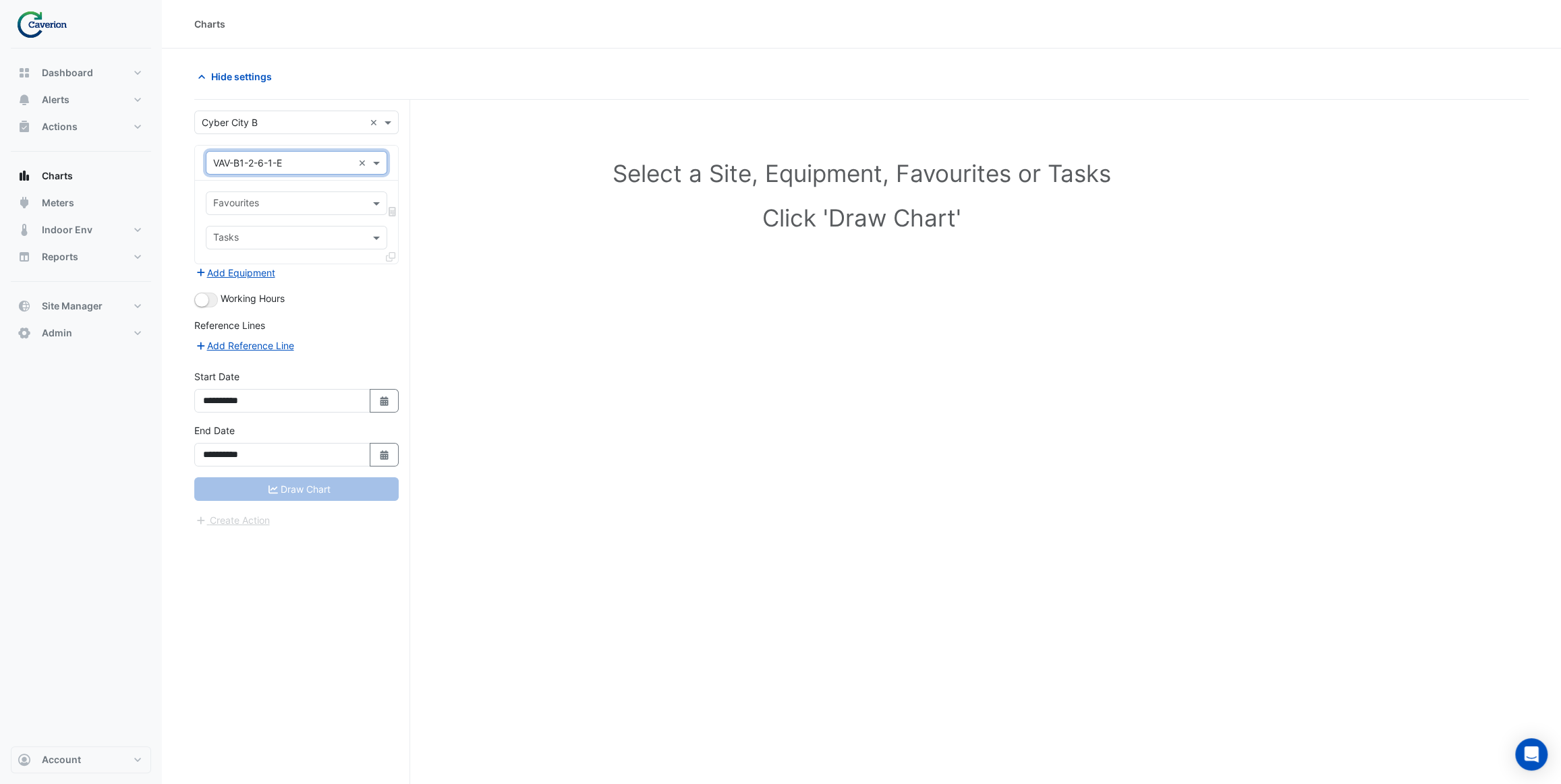
click at [322, 202] on input "text" at bounding box center [289, 205] width 151 height 14
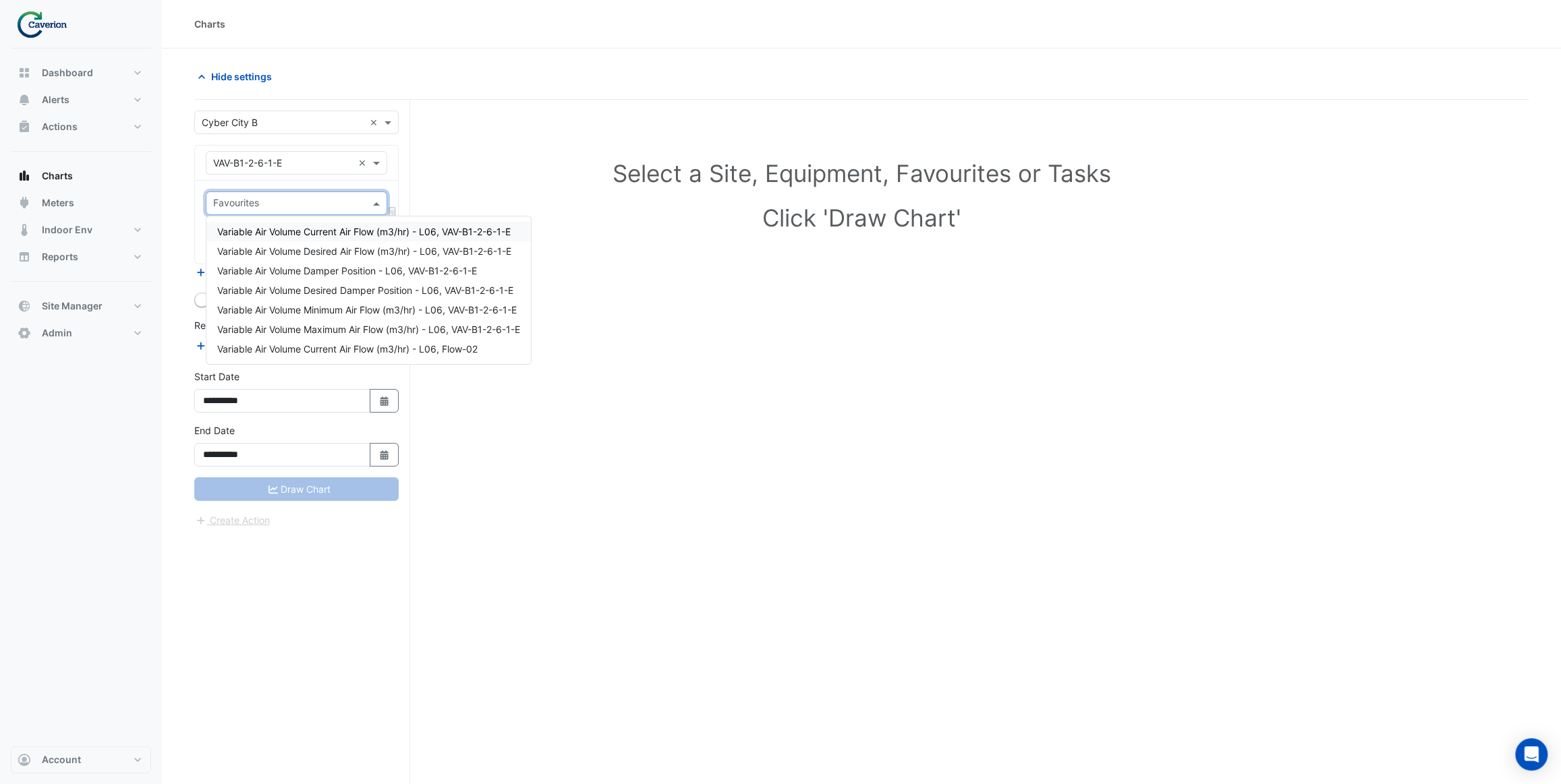
click at [347, 237] on span "Variable Air Volume Current Air Flow (m3/hr) - L06, VAV-B1-2-6-1-E" at bounding box center [364, 231] width 293 height 11
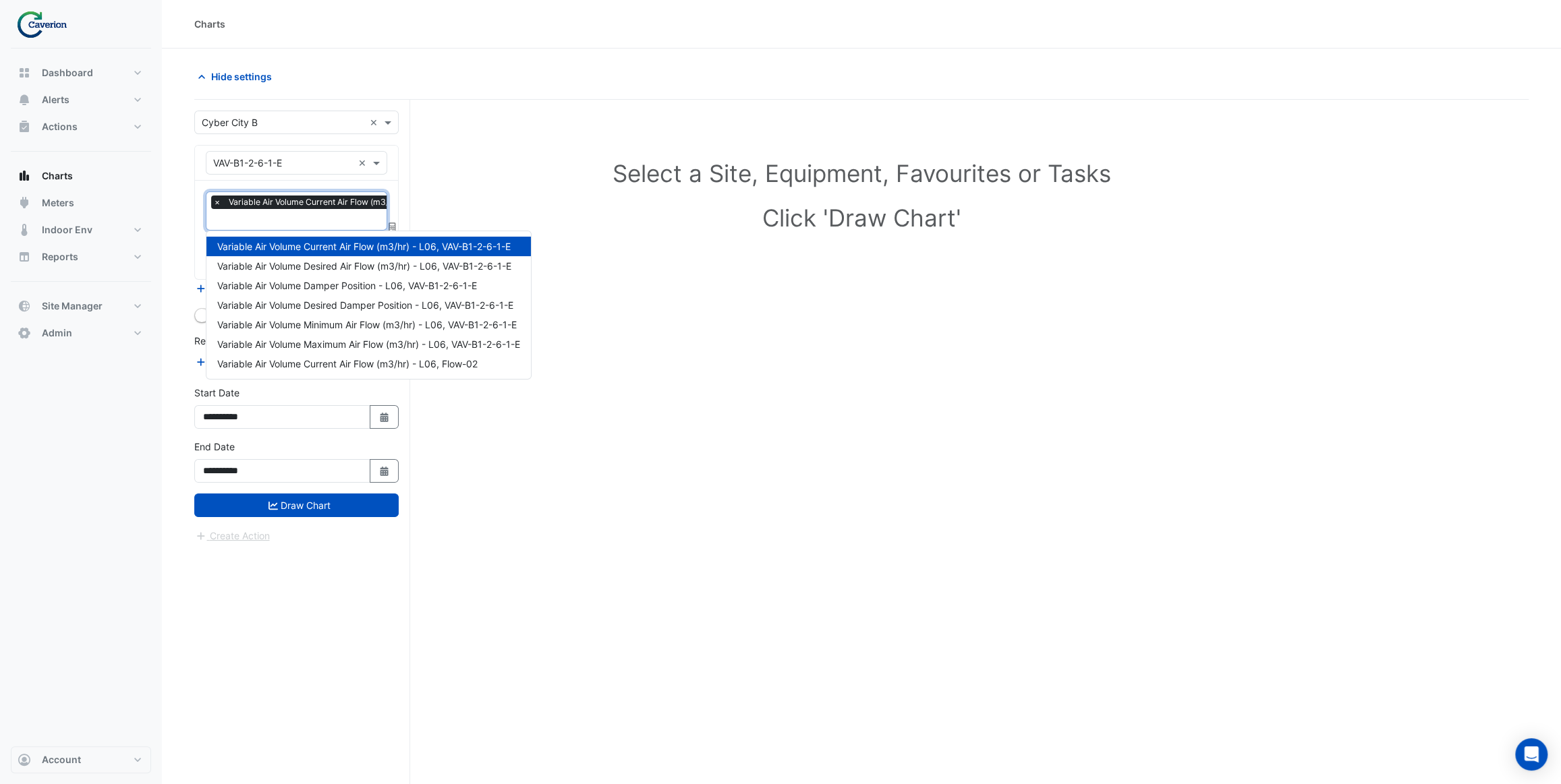
click at [334, 218] on input "text" at bounding box center [355, 220] width 284 height 14
click at [350, 261] on span "Variable Air Volume Desired Air Flow (m3/hr) - L06, VAV-B1-2-6-1-E" at bounding box center [364, 265] width 294 height 11
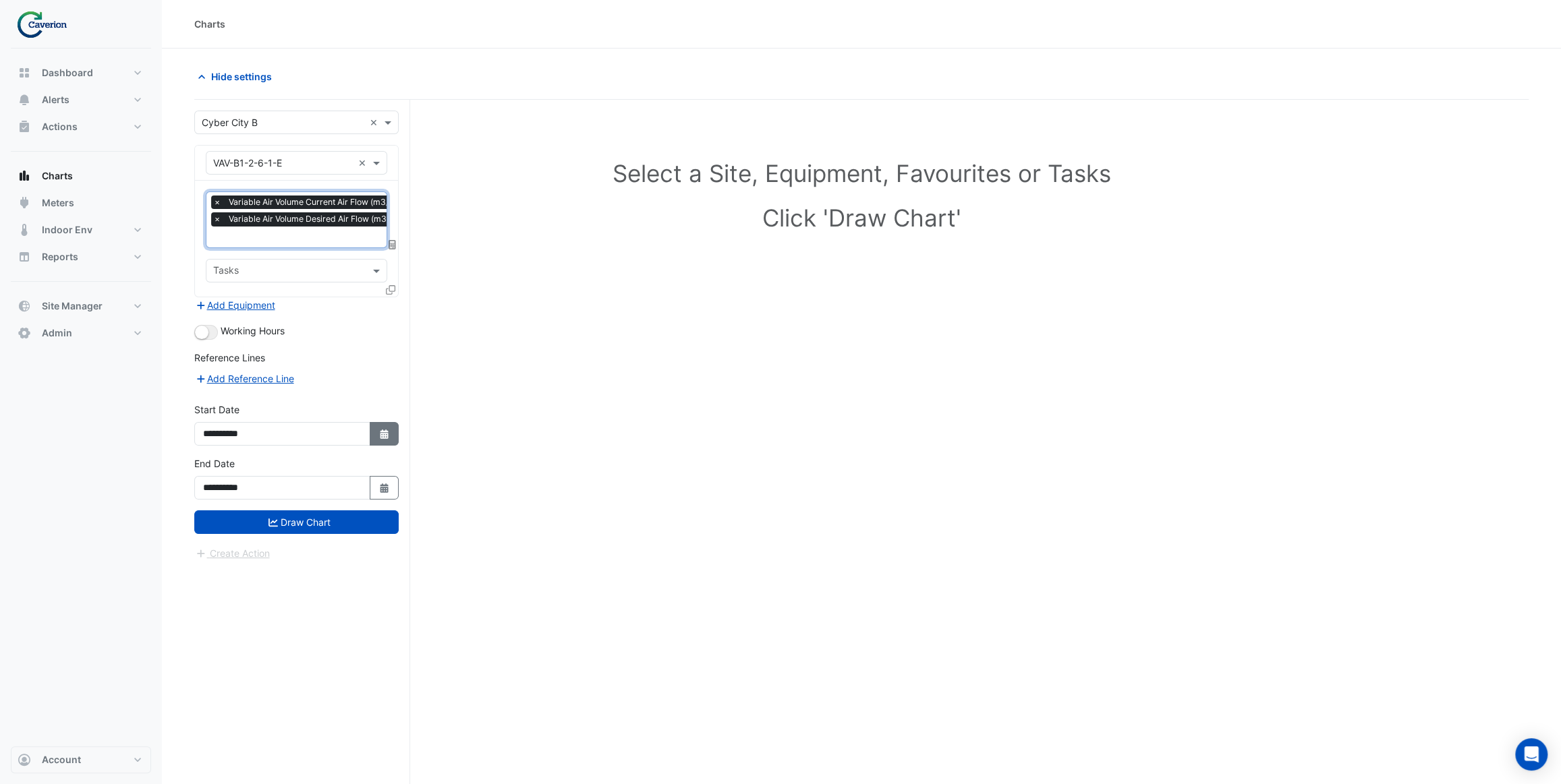
click at [385, 436] on button "Select Date" at bounding box center [385, 434] width 30 height 24
select select "*"
select select "****"
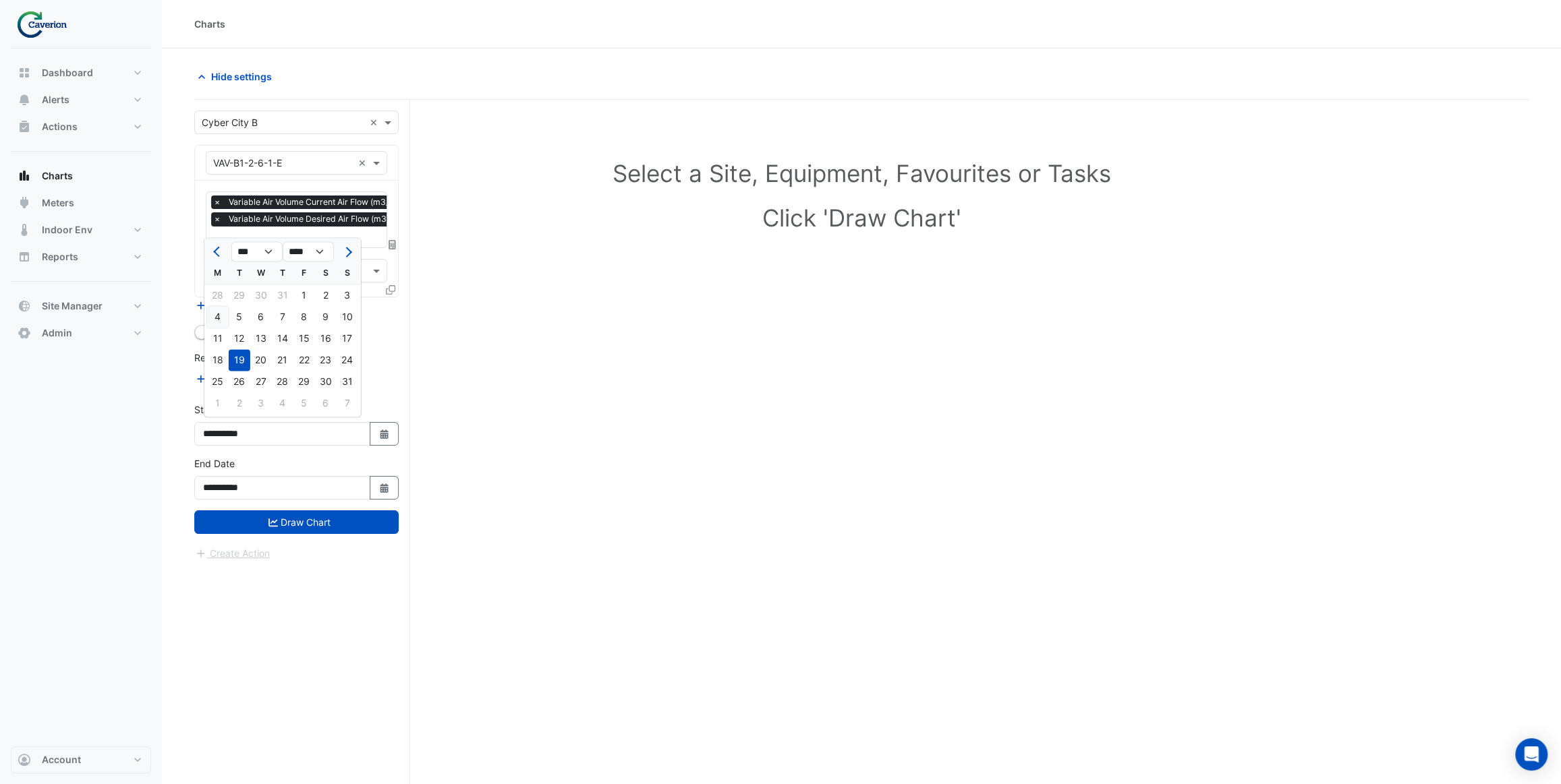
click at [222, 320] on div "4" at bounding box center [218, 317] width 22 height 22
type input "**********"
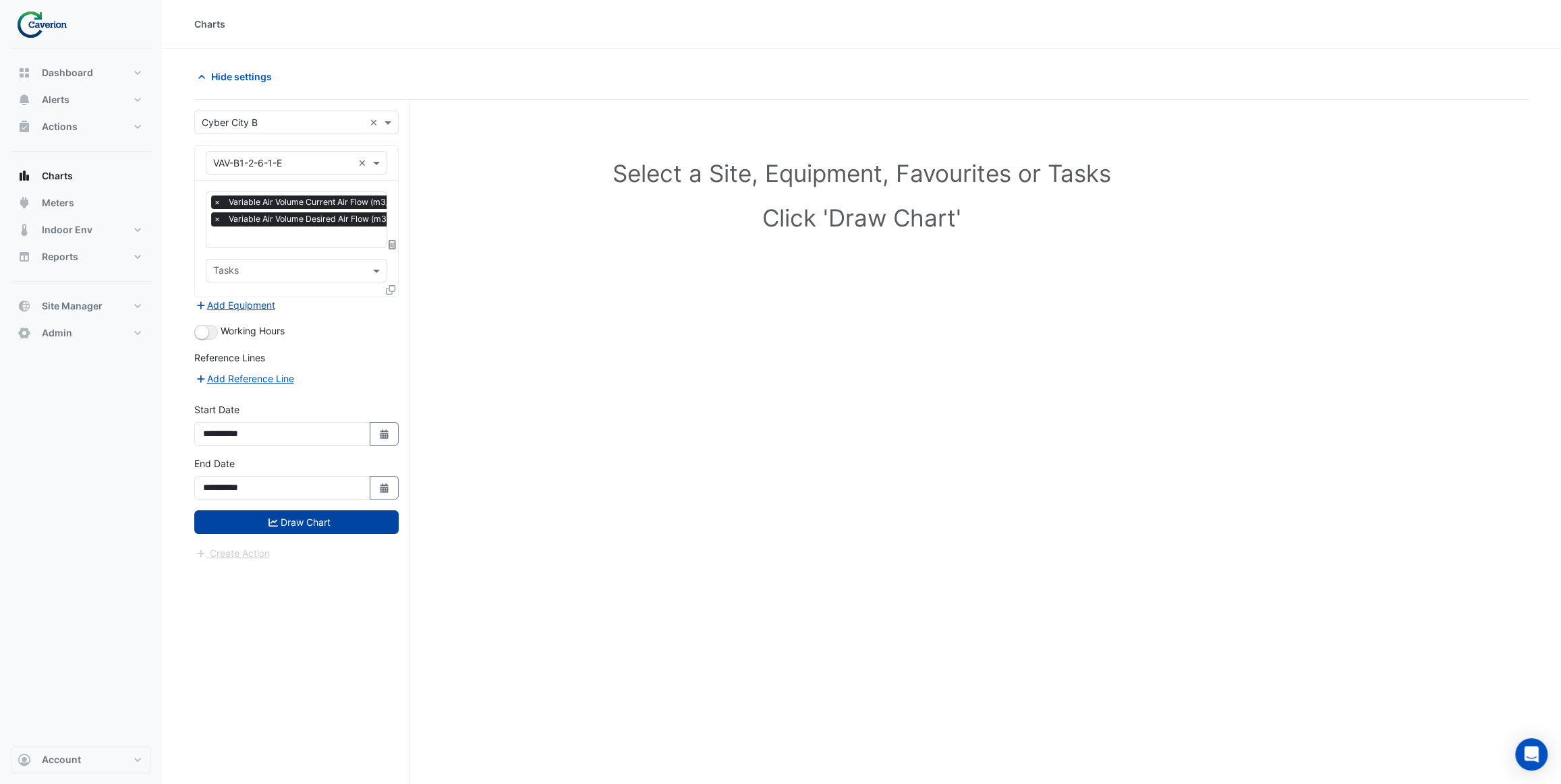
click at [297, 520] on button "Draw Chart" at bounding box center [296, 521] width 205 height 24
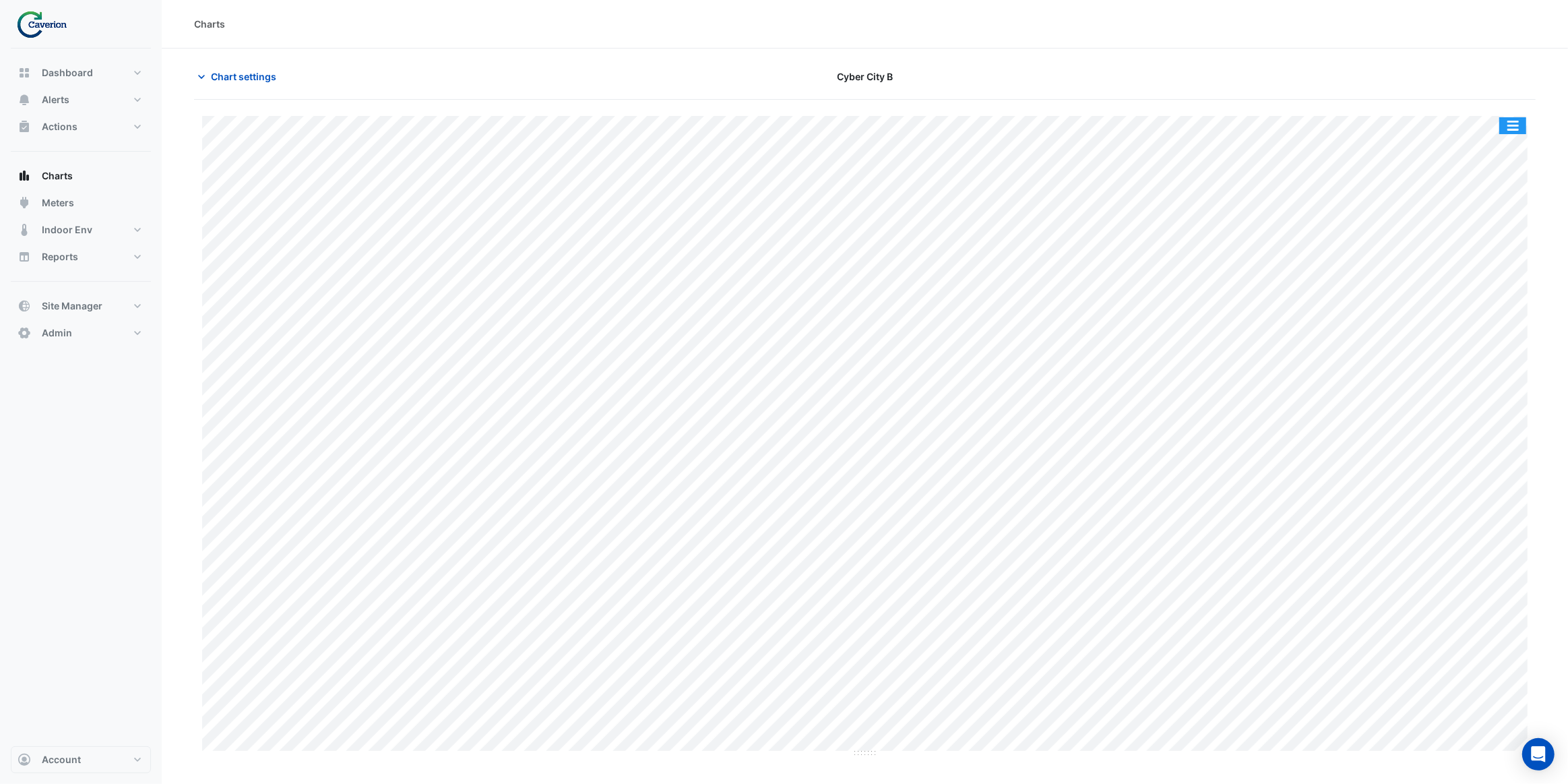
click at [1511, 121] on button "button" at bounding box center [1513, 126] width 27 height 17
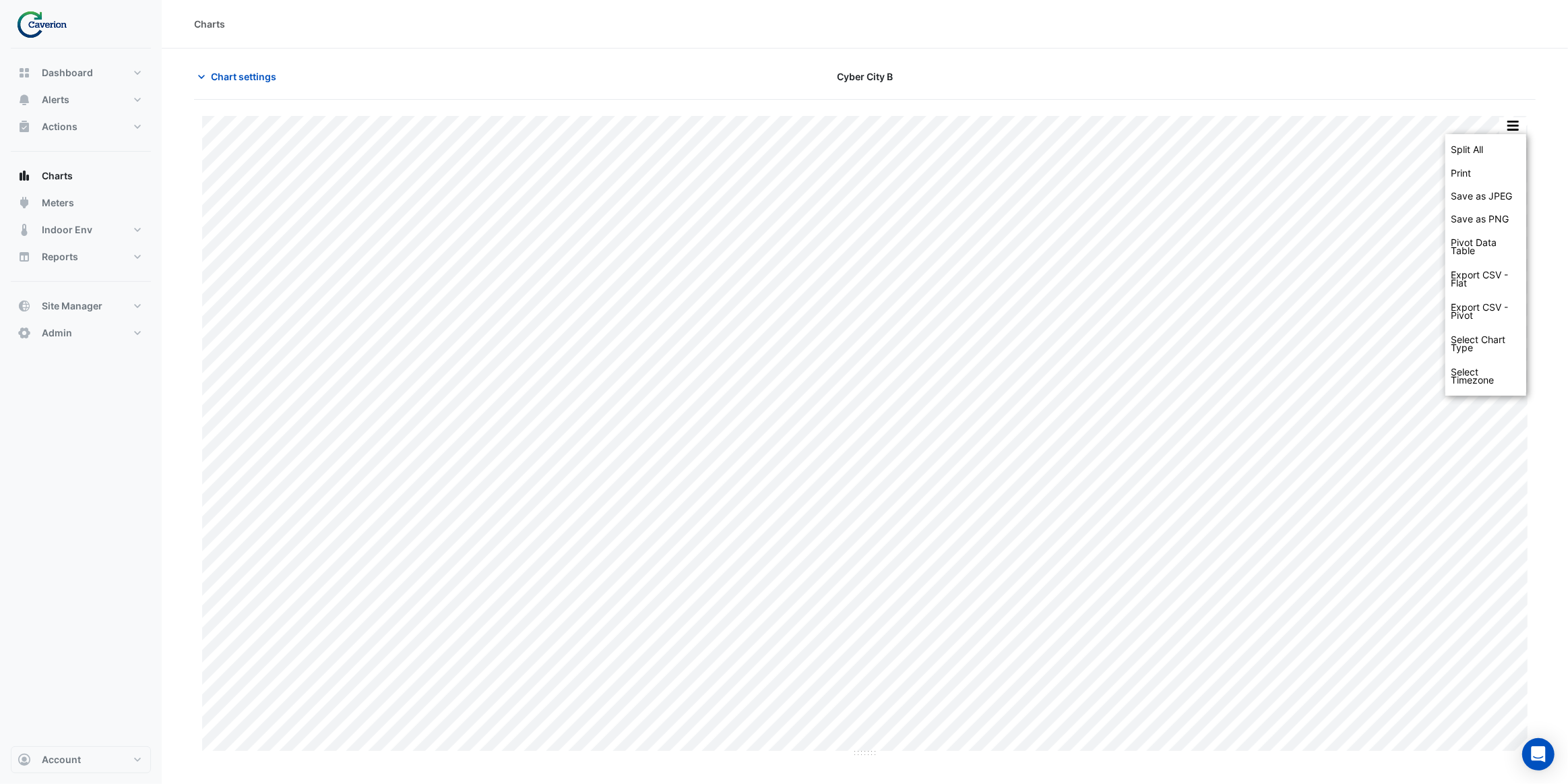
click at [1422, 106] on div "Split All Print Save as JPEG Save as PNG Pivot Data Table Export CSV - Flat Exp…" at bounding box center [864, 429] width 1342 height 658
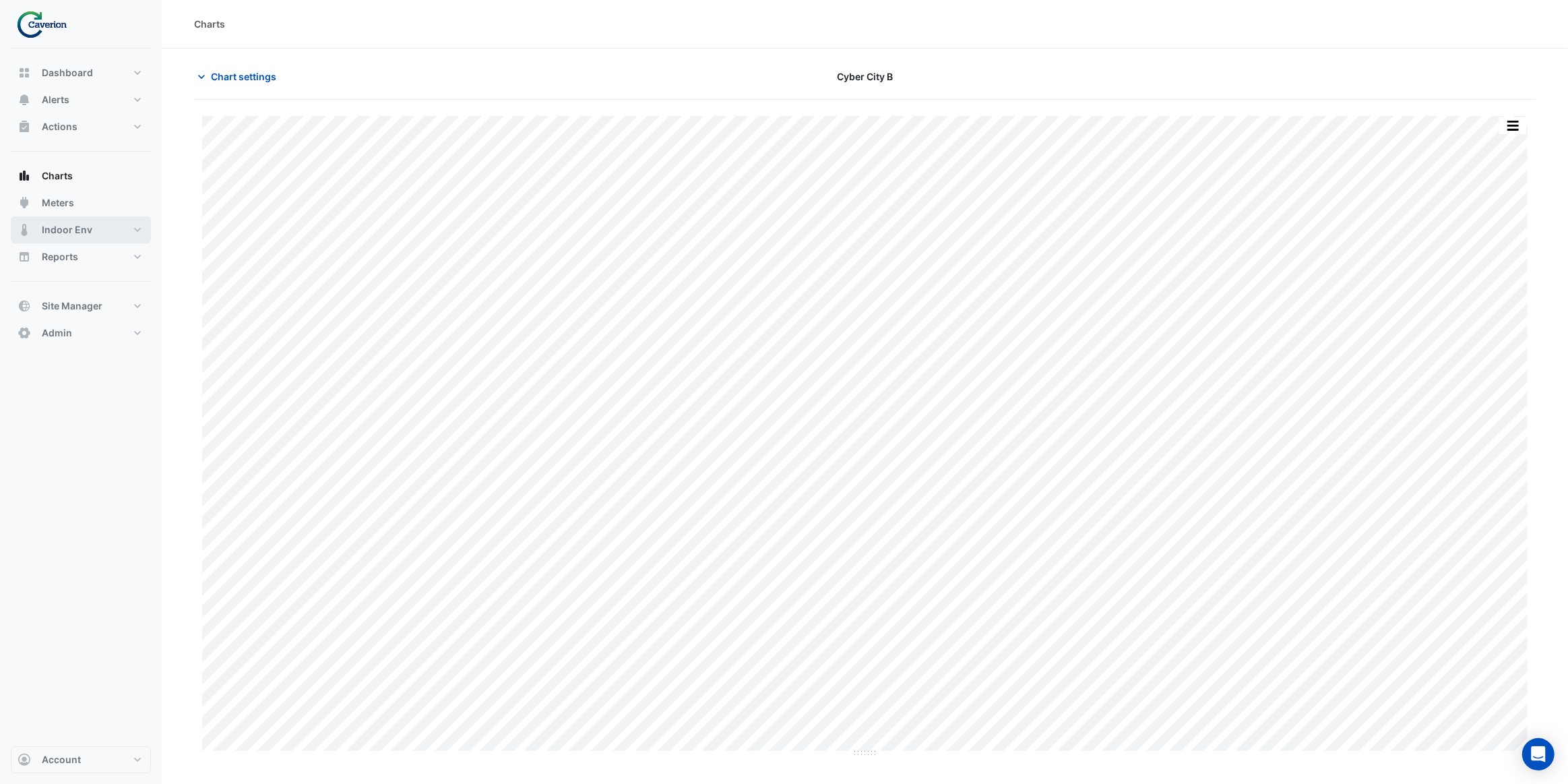
click at [88, 225] on span "Indoor Env" at bounding box center [68, 229] width 51 height 13
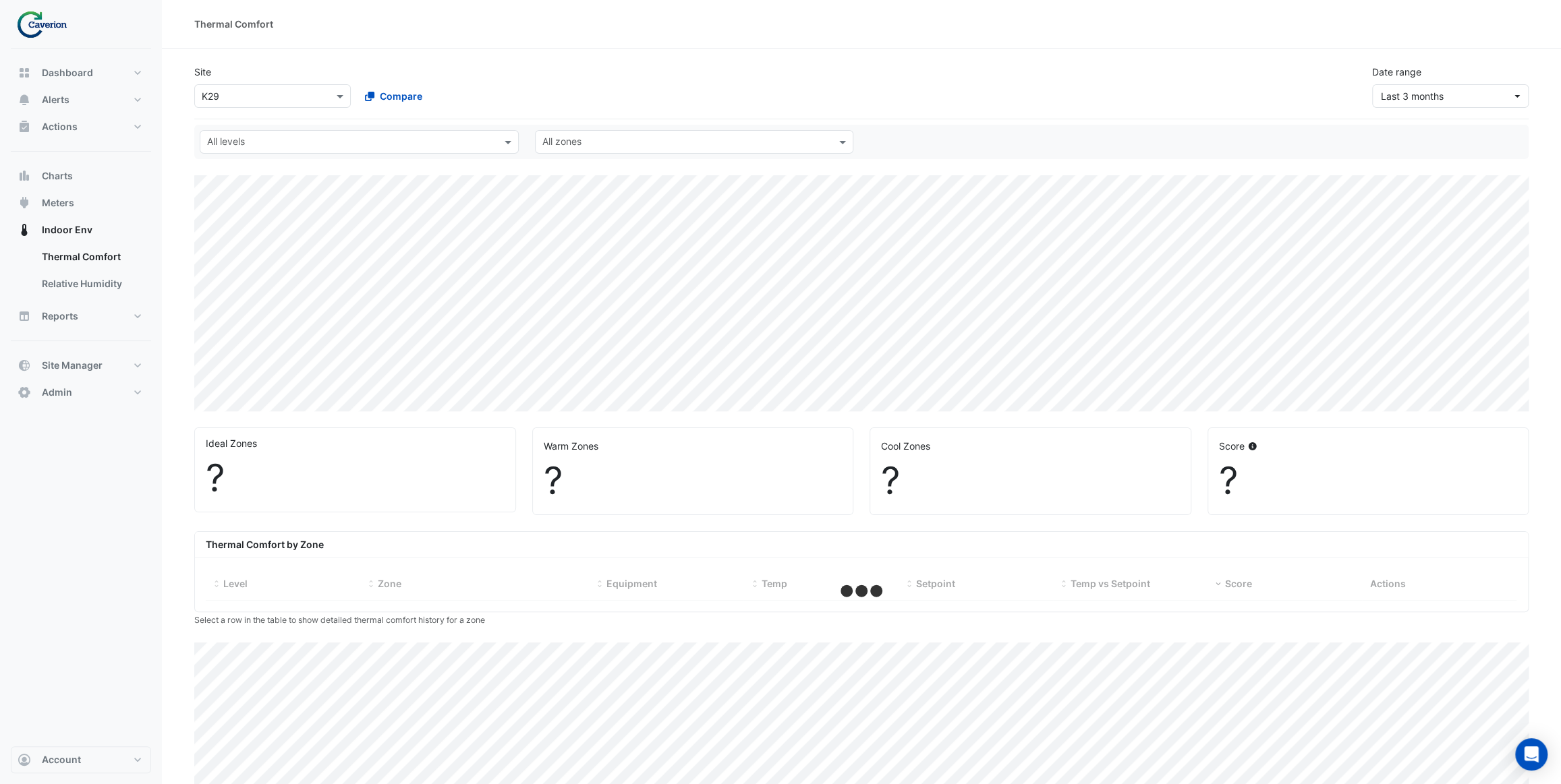
select select "***"
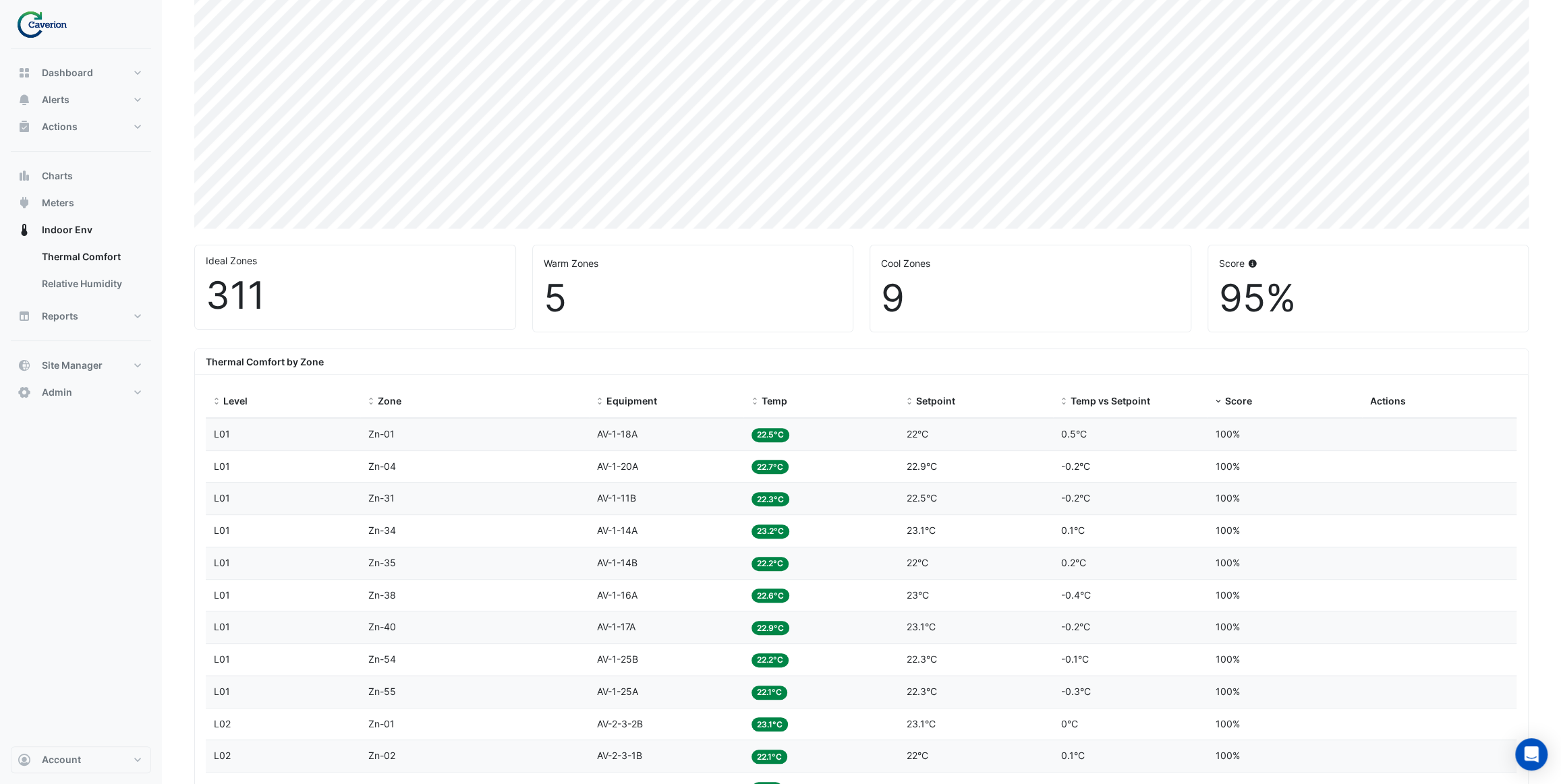
scroll to position [183, 0]
click at [757, 397] on span at bounding box center [754, 401] width 10 height 11
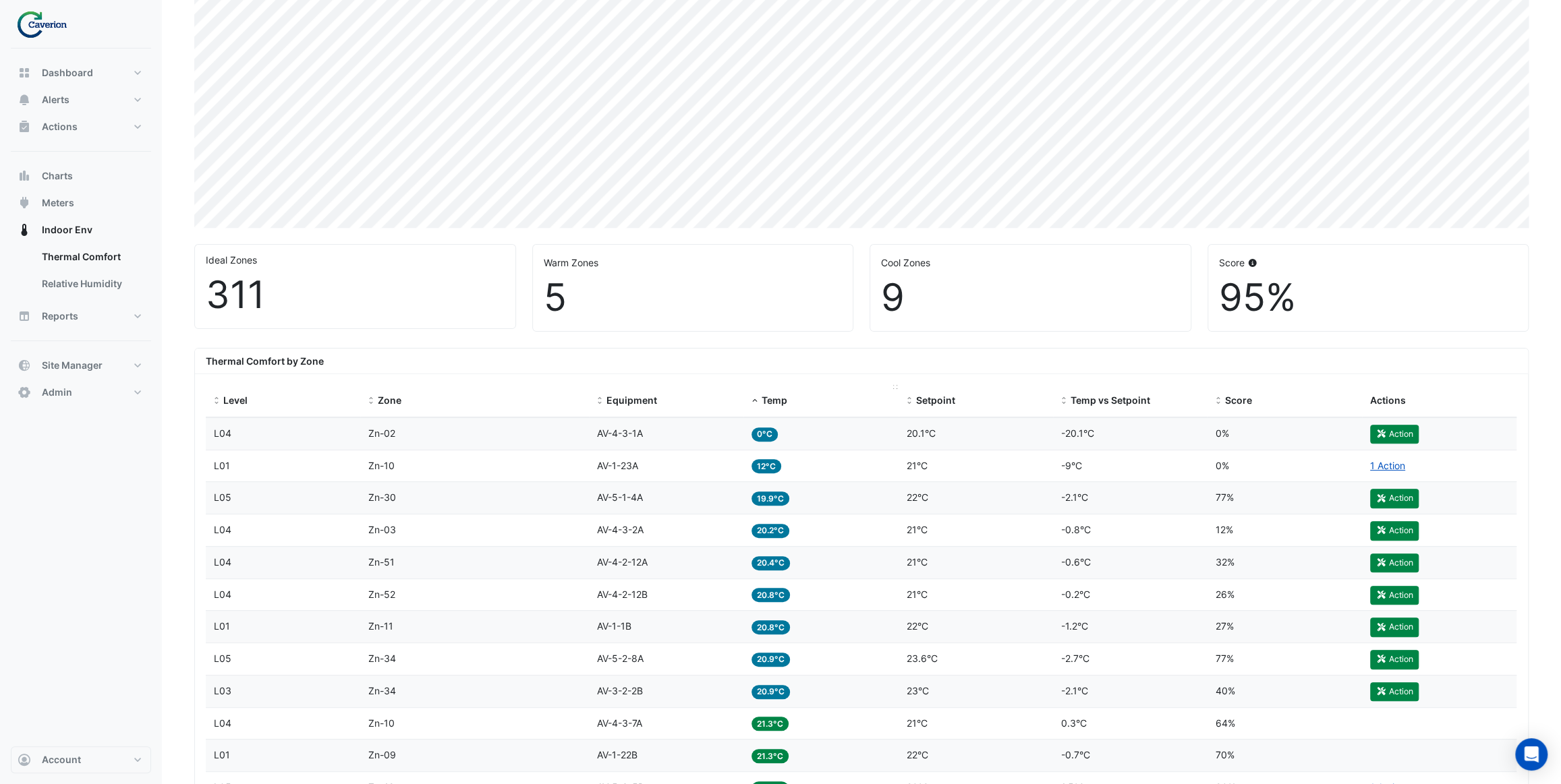
click at [755, 399] on span at bounding box center [754, 401] width 10 height 11
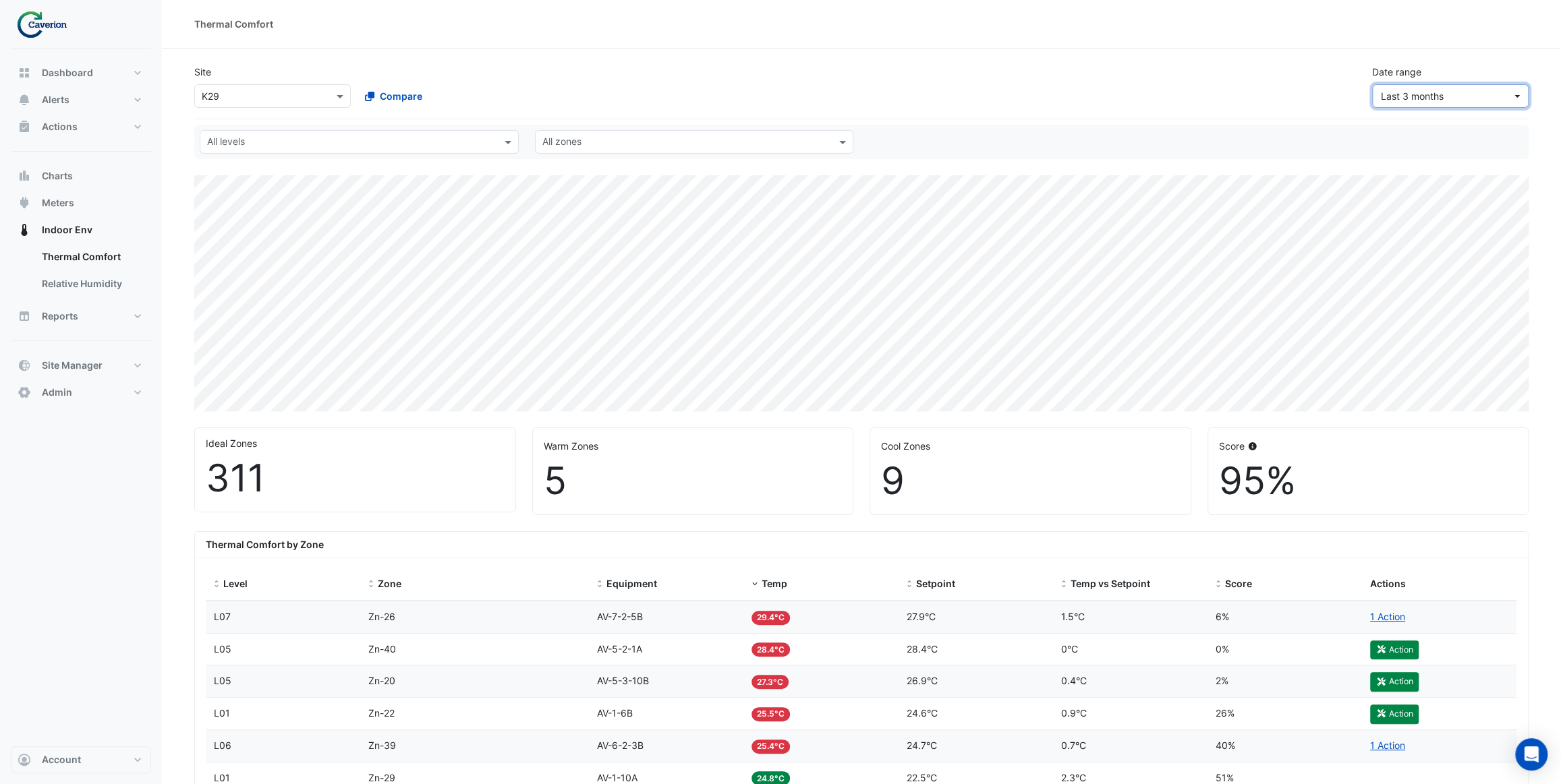
click at [1400, 97] on span "Last 3 months" at bounding box center [1412, 96] width 62 height 11
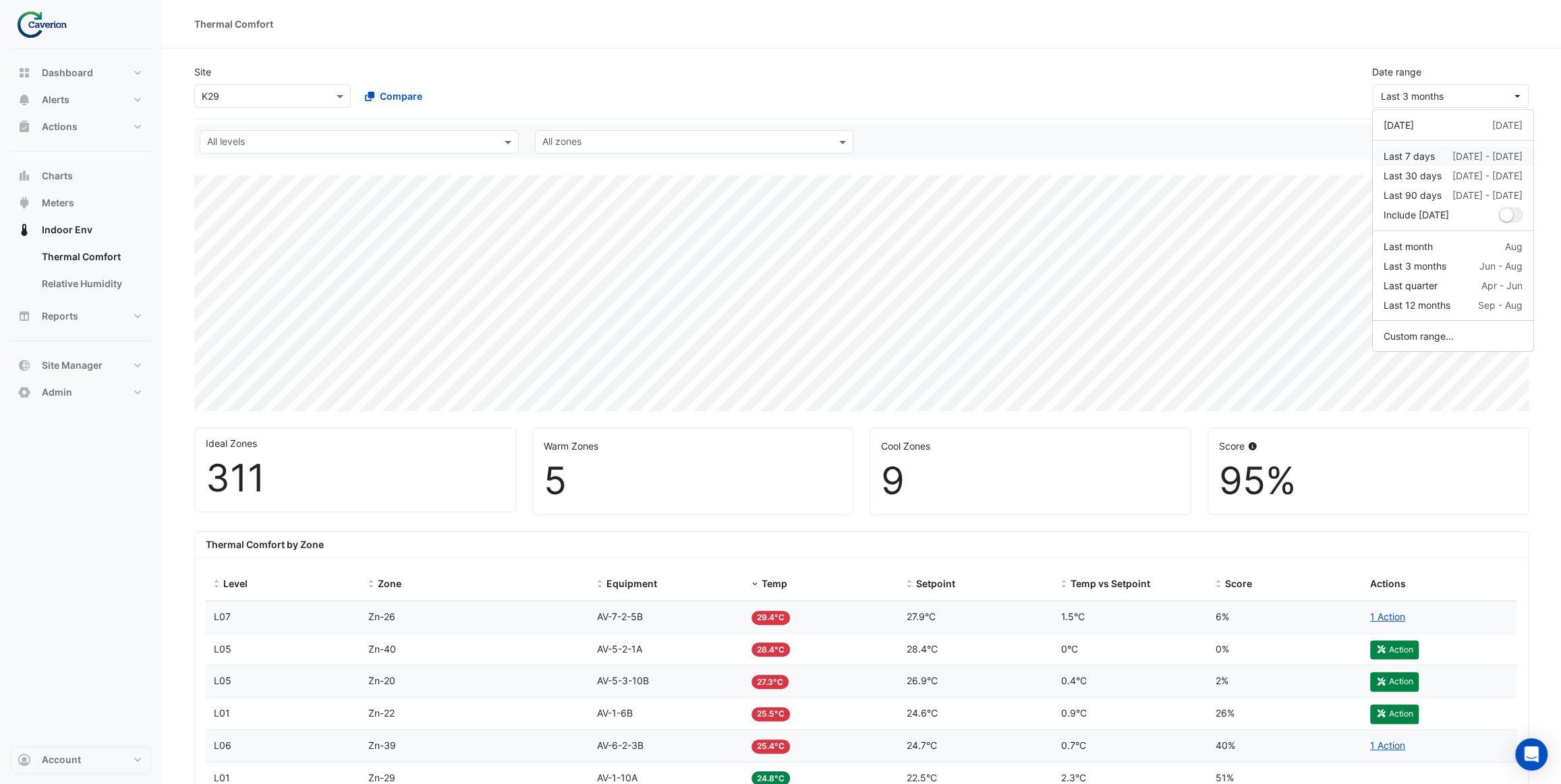
click at [1416, 149] on div "Last 7 days" at bounding box center [1409, 156] width 51 height 14
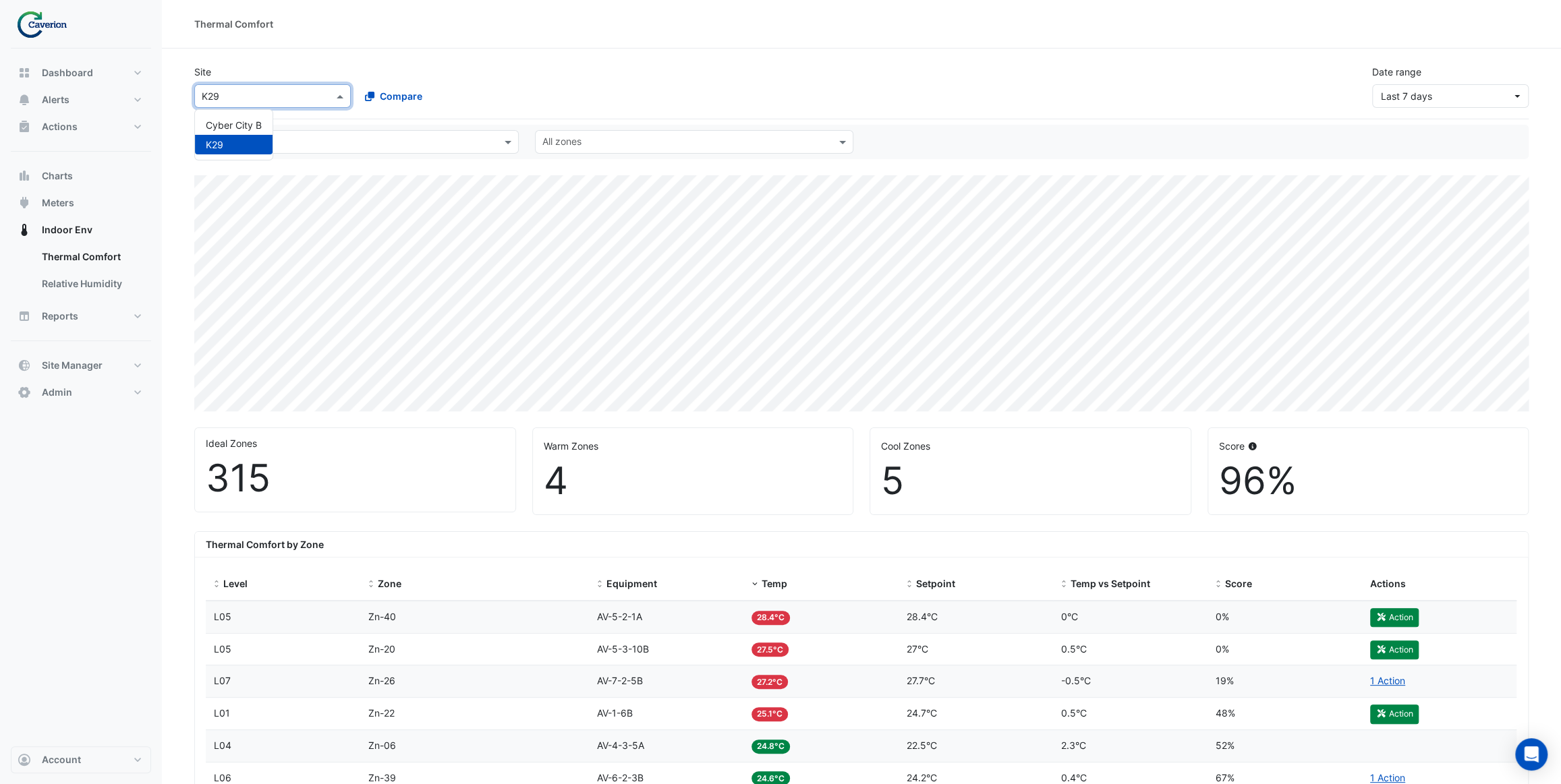
click at [285, 91] on input "text" at bounding box center [259, 97] width 115 height 14
click at [253, 124] on span "Cyber City B" at bounding box center [234, 125] width 56 height 11
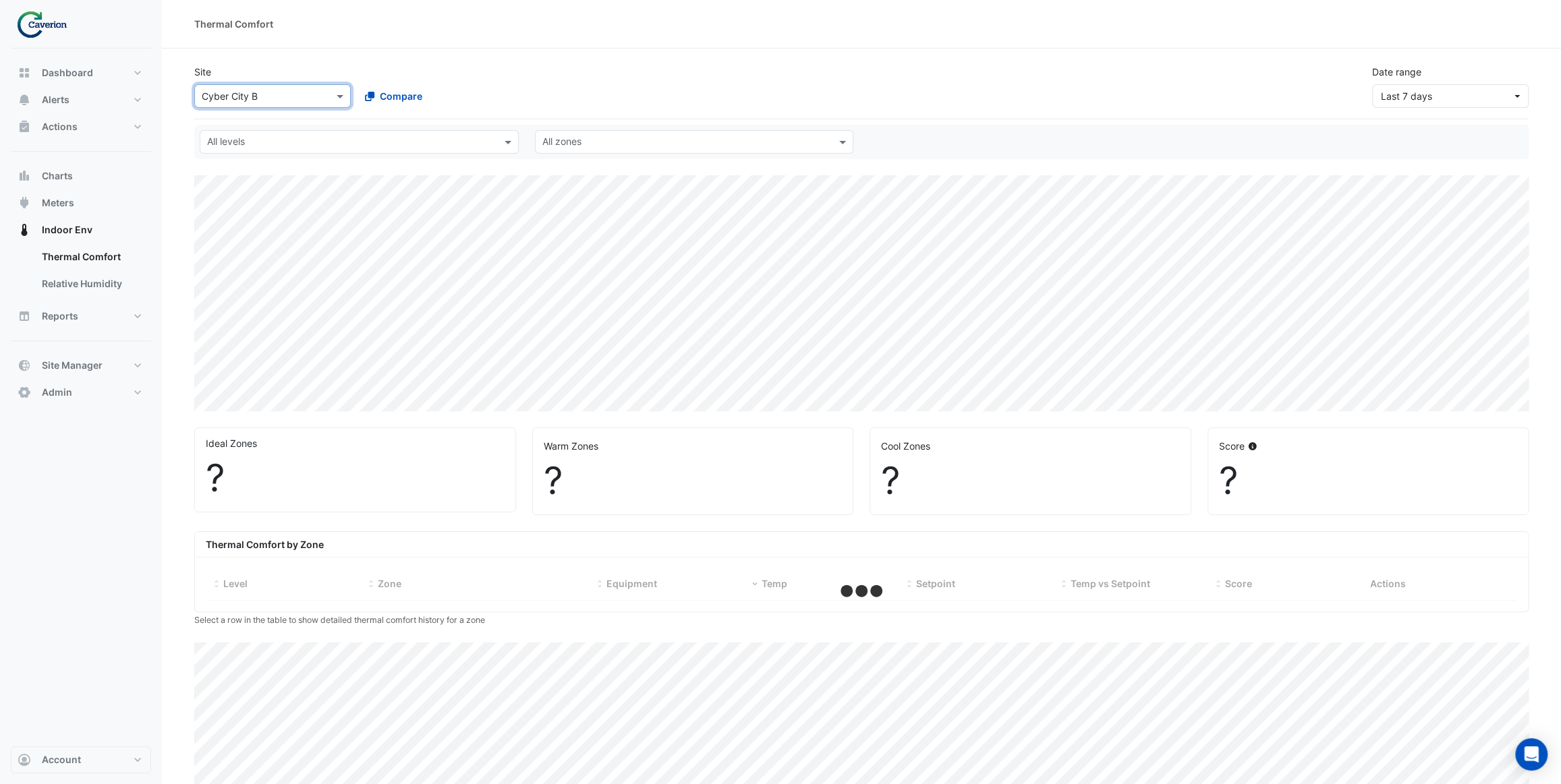
select select "***"
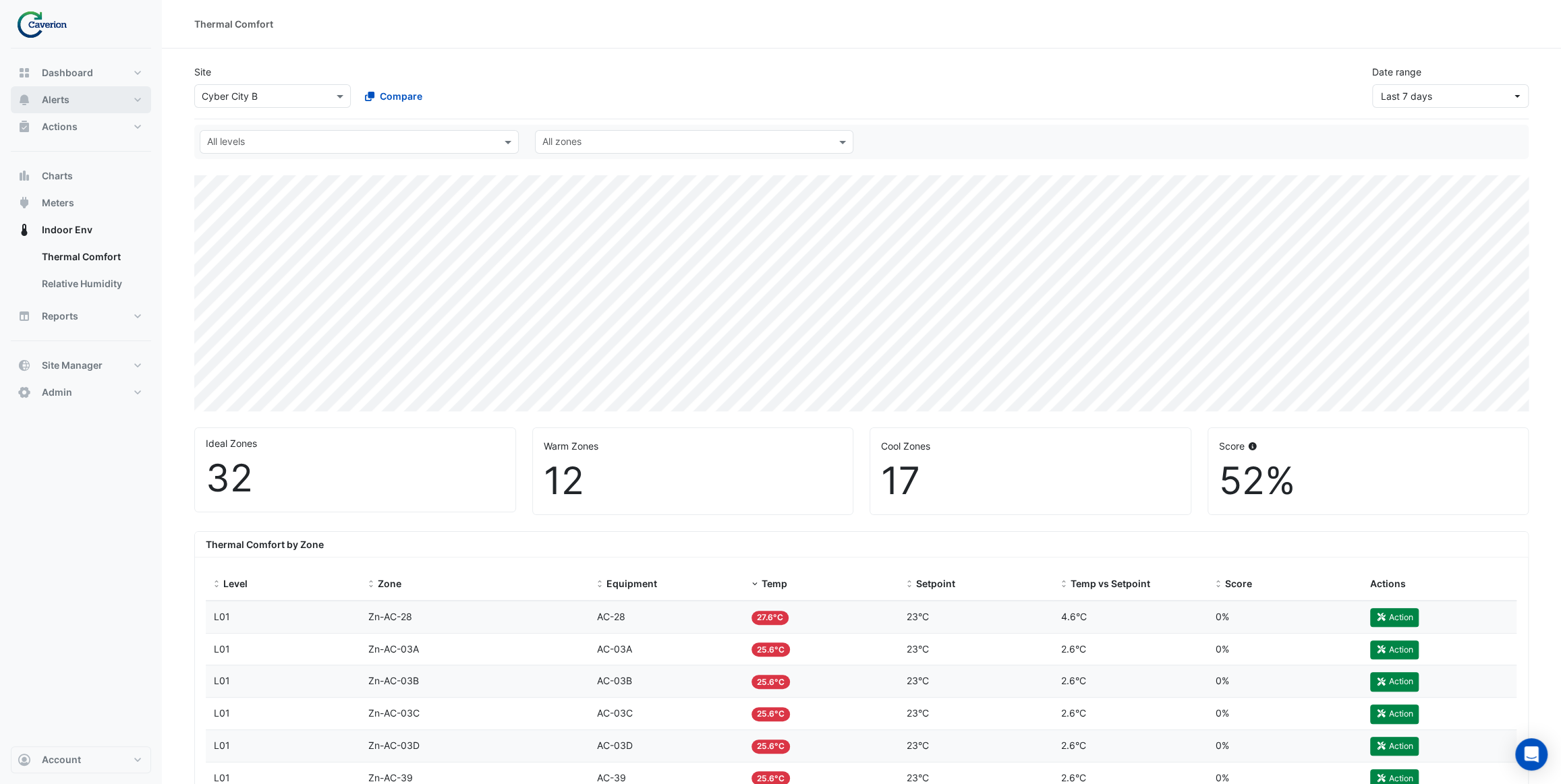
click at [91, 108] on button "Alerts" at bounding box center [81, 99] width 141 height 27
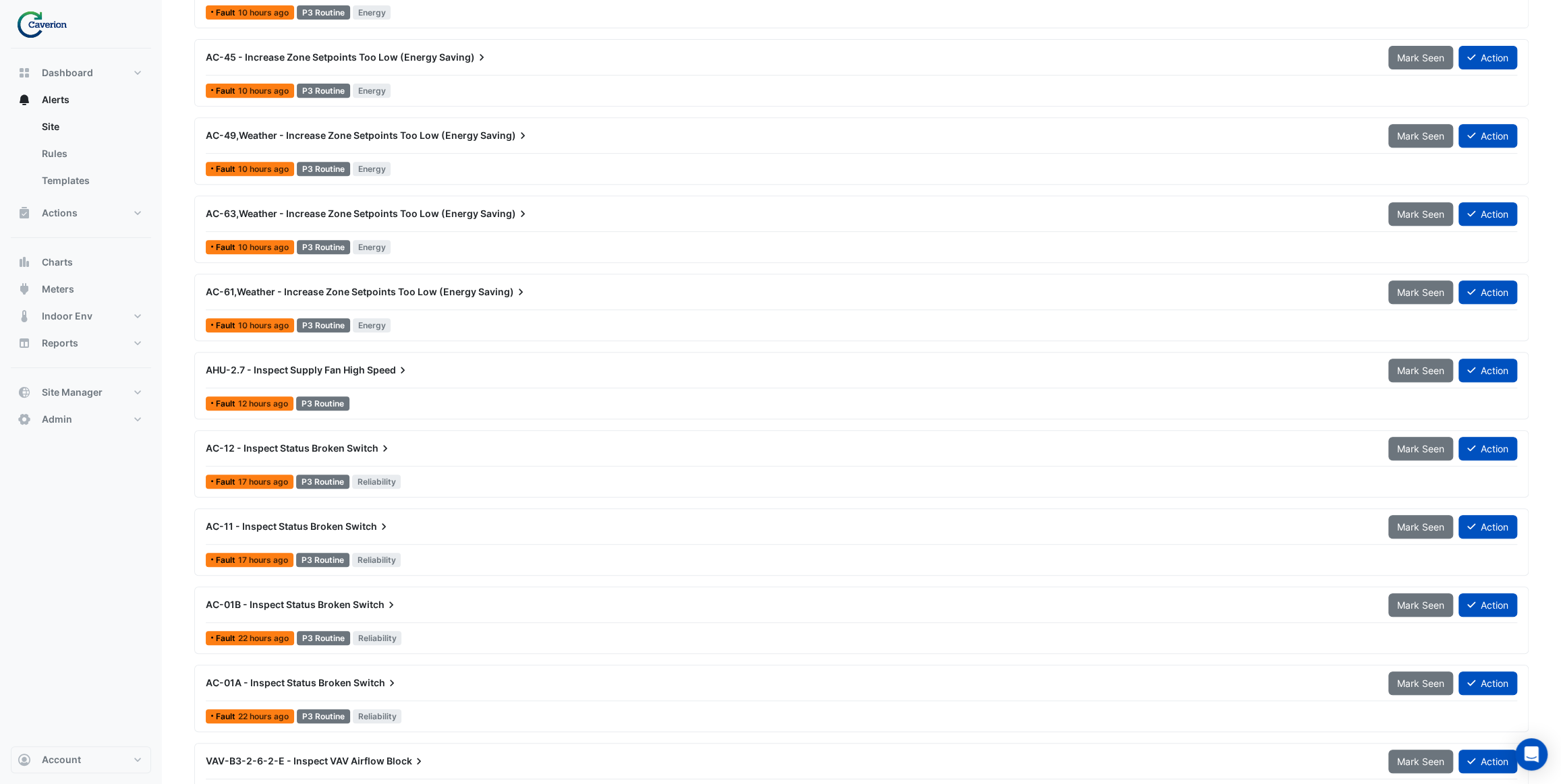
scroll to position [478, 0]
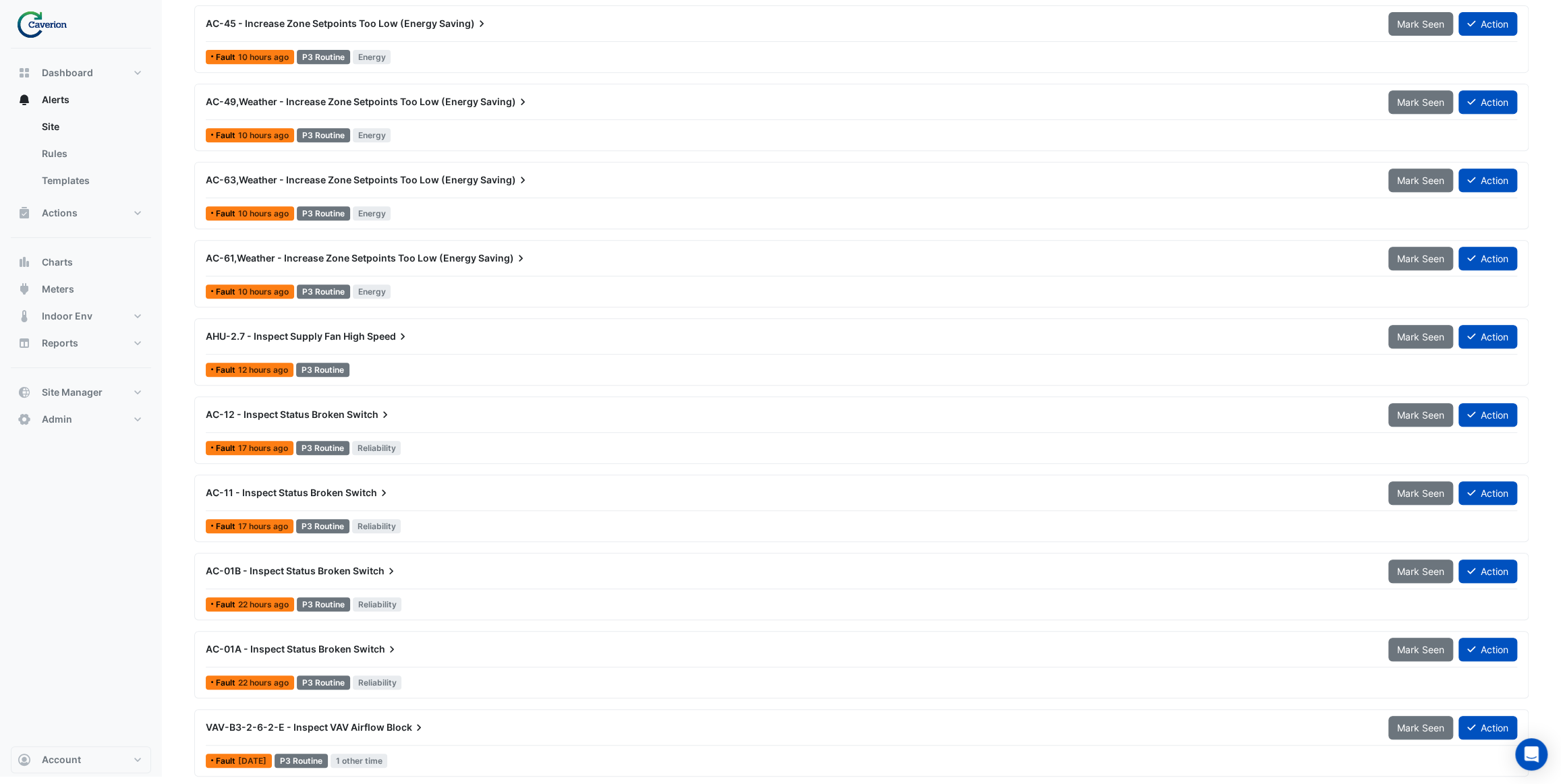
click at [350, 341] on div "AHU-2.7 - Inspect Supply Fan High Speed" at bounding box center [789, 336] width 1182 height 25
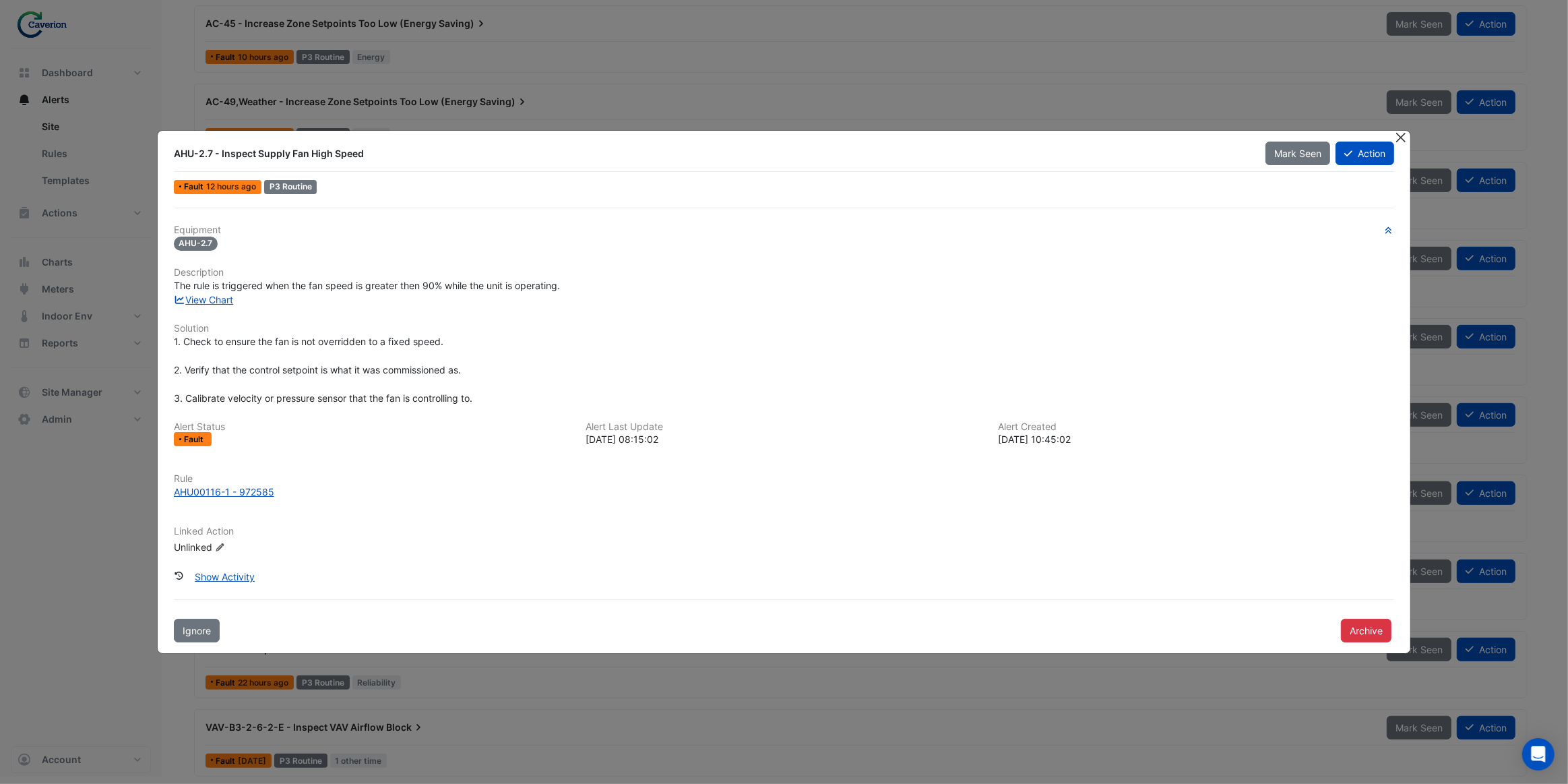
click at [1400, 135] on button "Close" at bounding box center [1400, 138] width 14 height 14
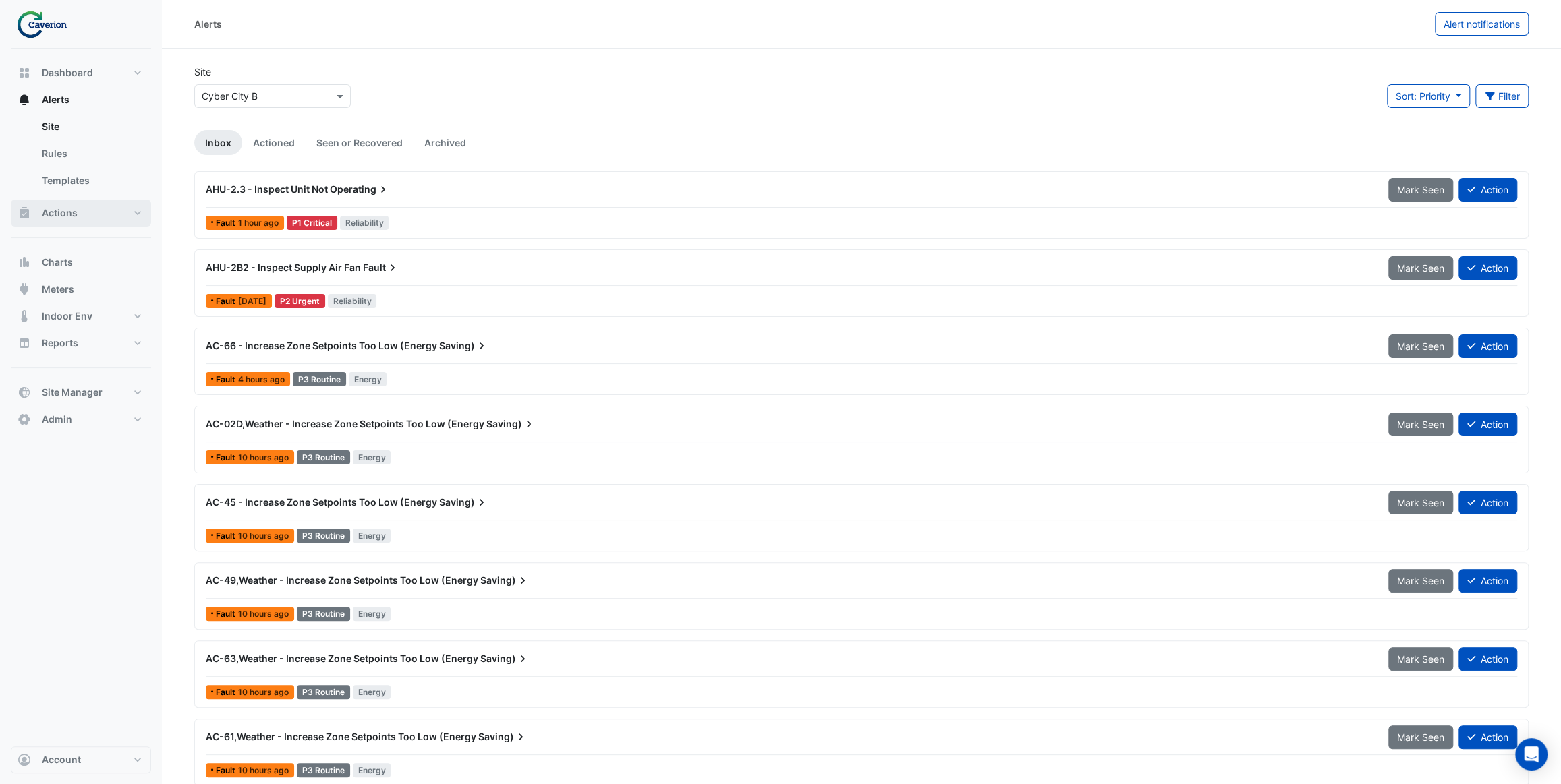
click at [86, 217] on button "Actions" at bounding box center [81, 212] width 141 height 27
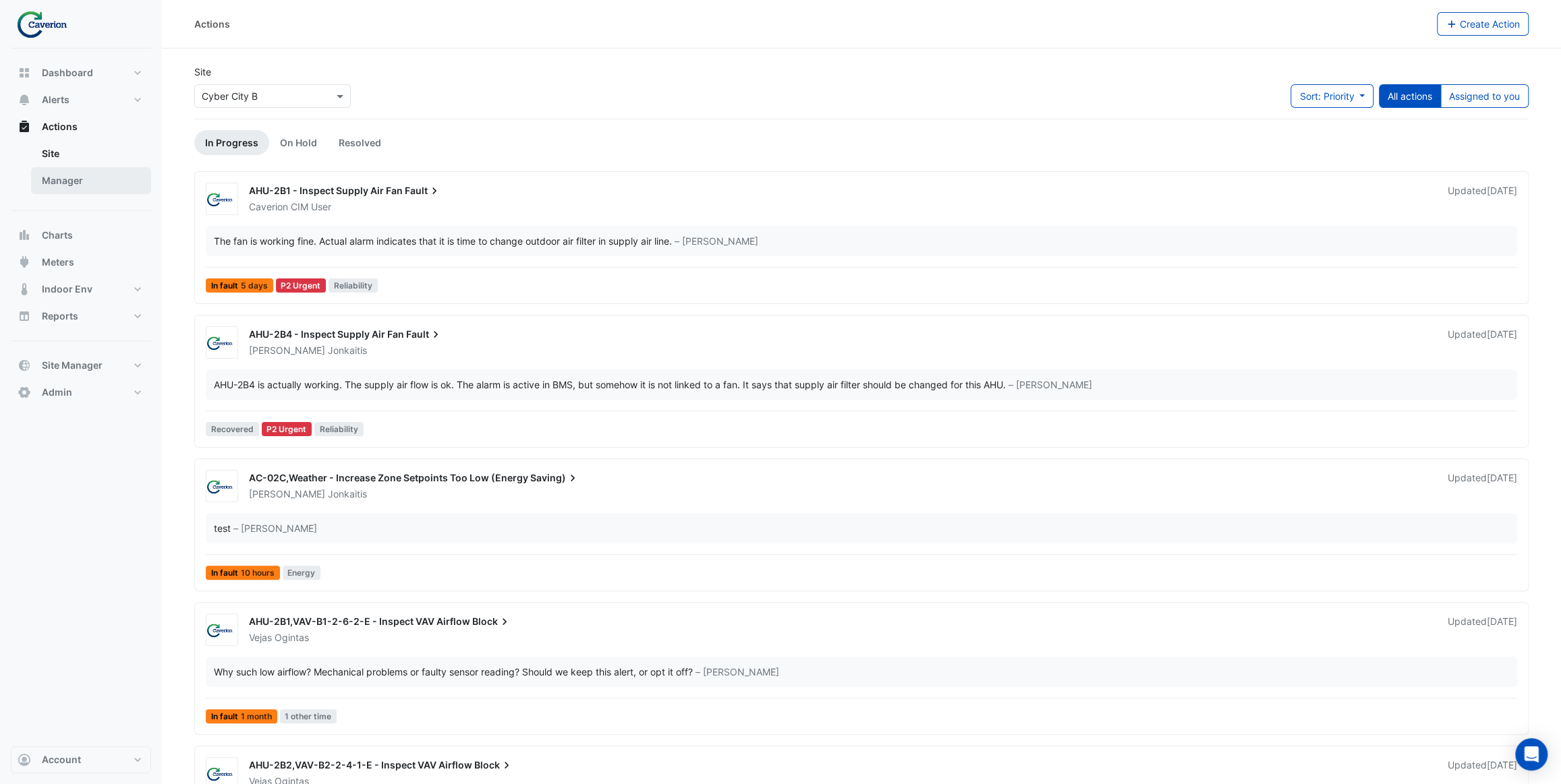
click at [91, 183] on link "Manager" at bounding box center [90, 180] width 120 height 27
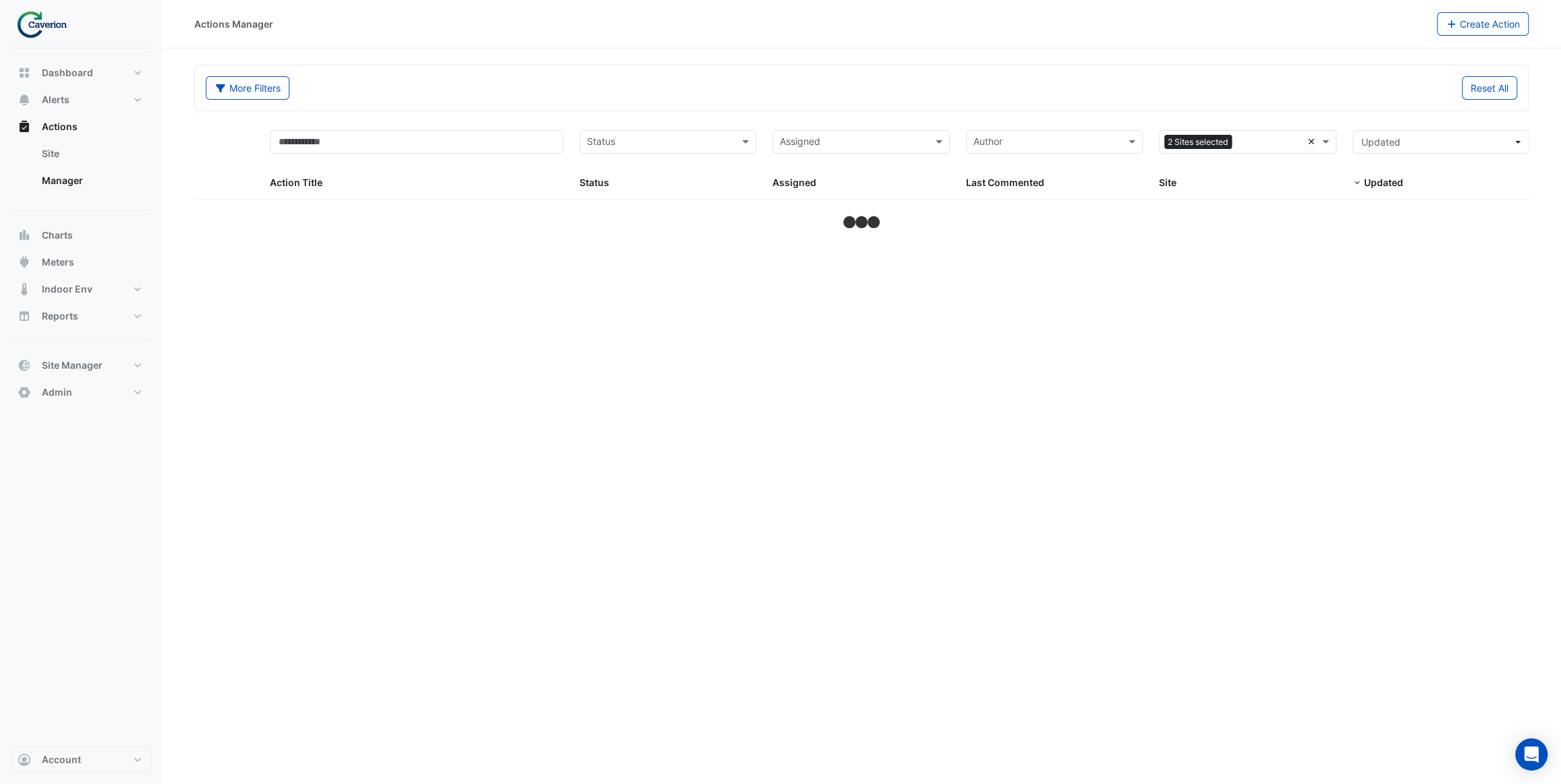
select select "***"
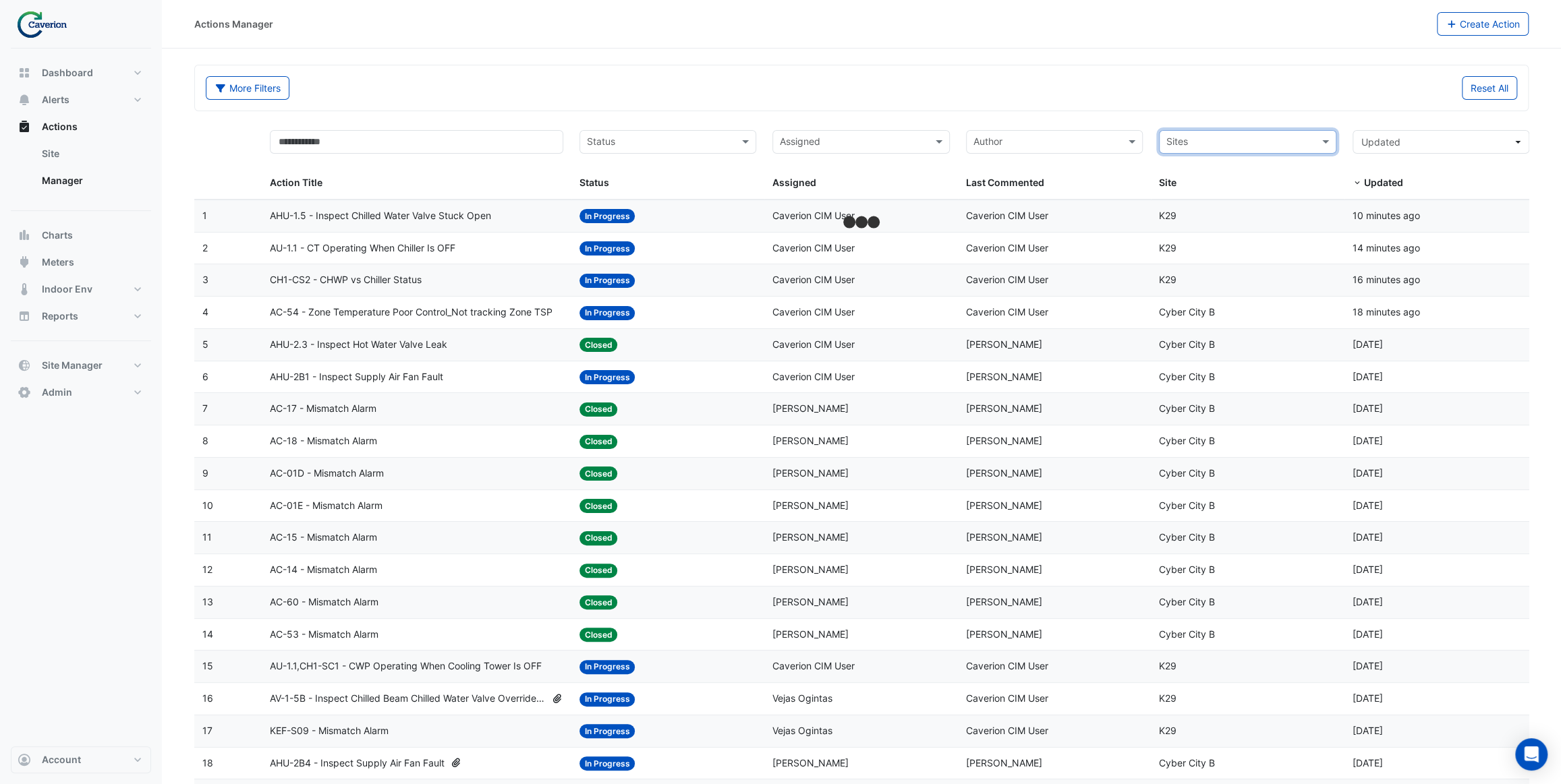
click at [1291, 141] on input "text" at bounding box center [1239, 143] width 147 height 16
click at [1230, 168] on div "Cyber City B" at bounding box center [1247, 171] width 176 height 19
click at [1247, 109] on div "More Filters Reset All" at bounding box center [862, 87] width 1333 height 45
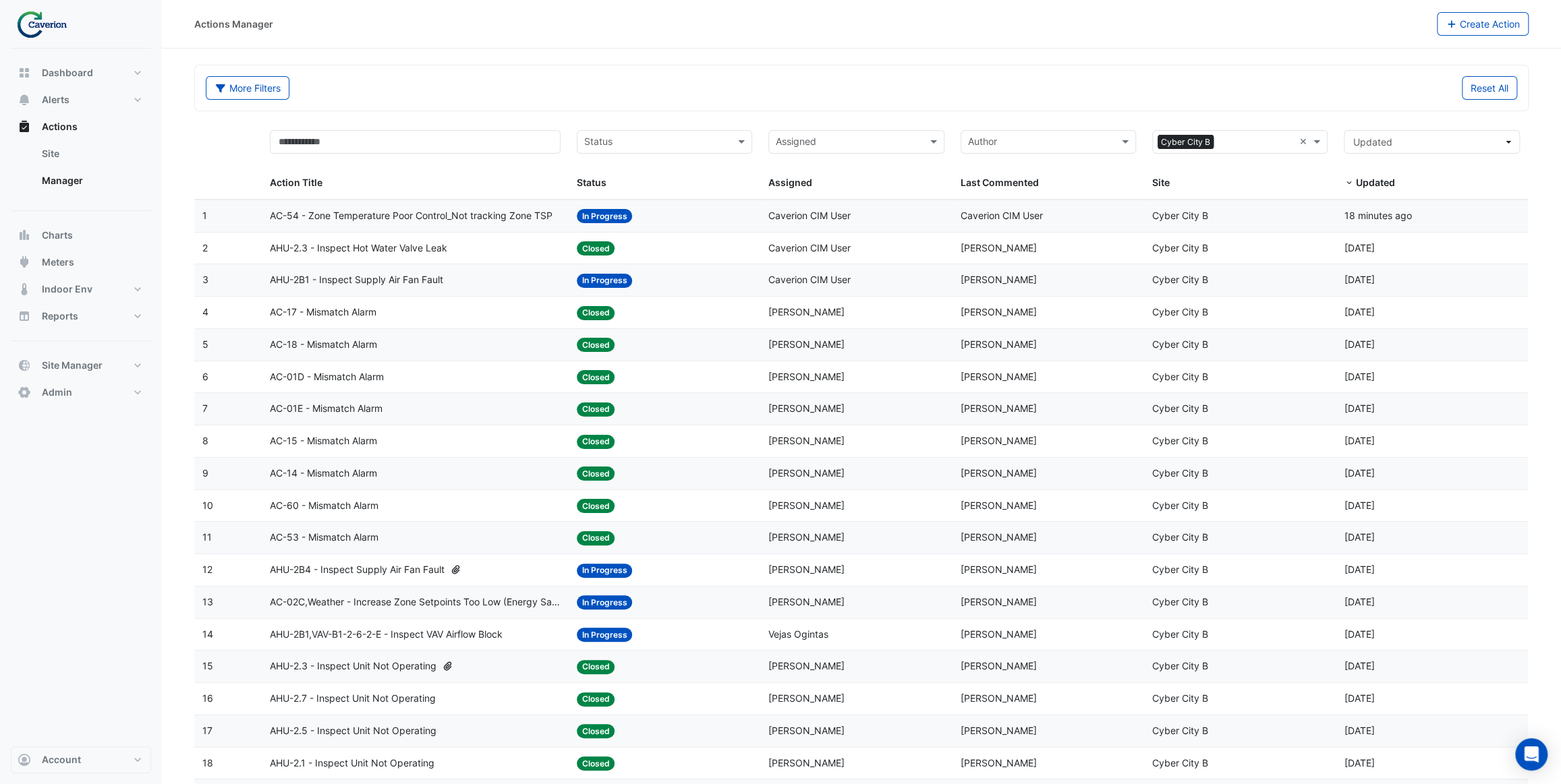
click at [705, 143] on input "text" at bounding box center [656, 143] width 145 height 16
click at [618, 236] on div "Closed" at bounding box center [664, 229] width 174 height 19
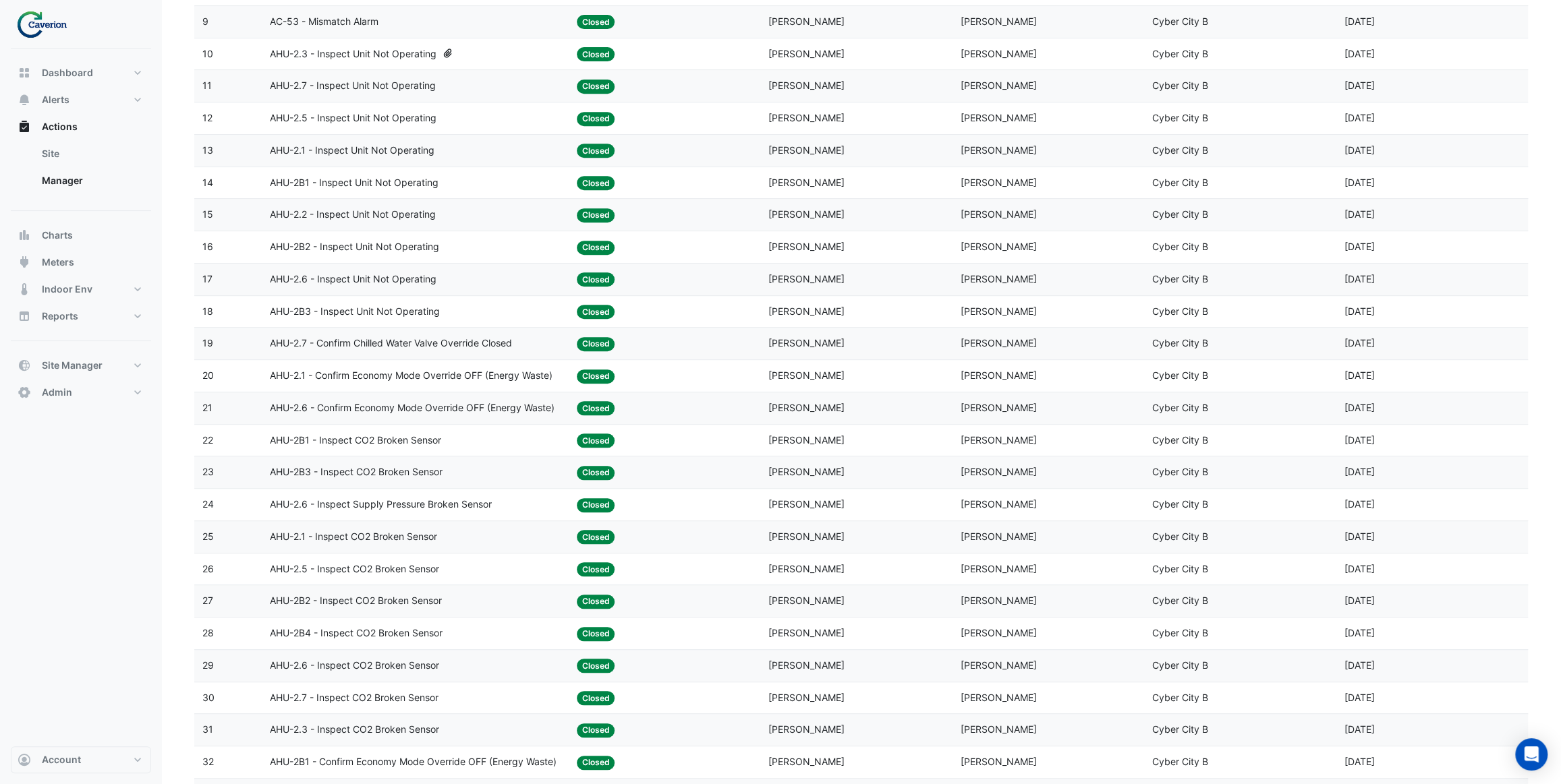
scroll to position [490, 0]
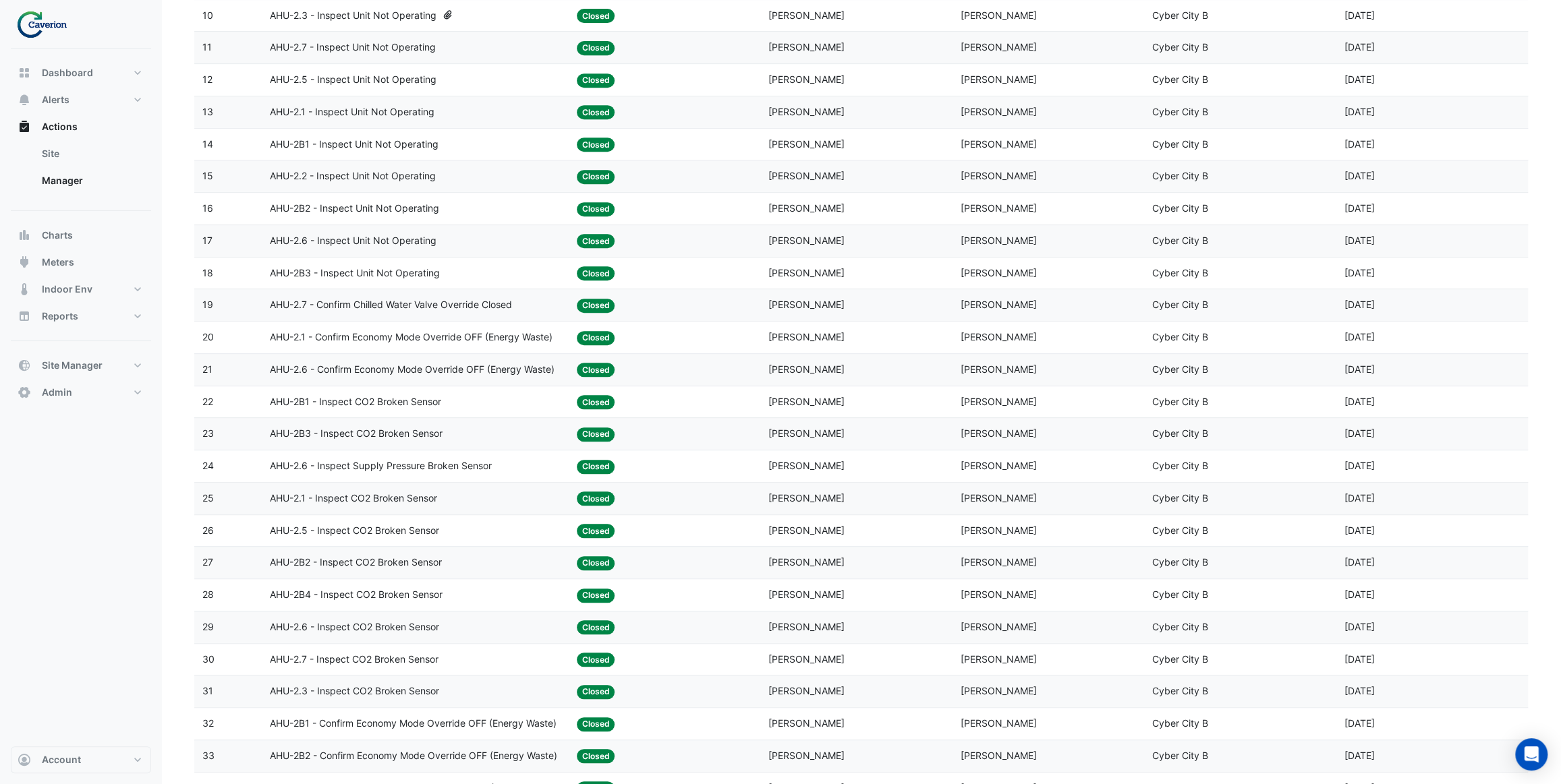
click at [462, 304] on span "AHU-2.7 - Confirm Chilled Water Valve Override Closed" at bounding box center [391, 306] width 242 height 16
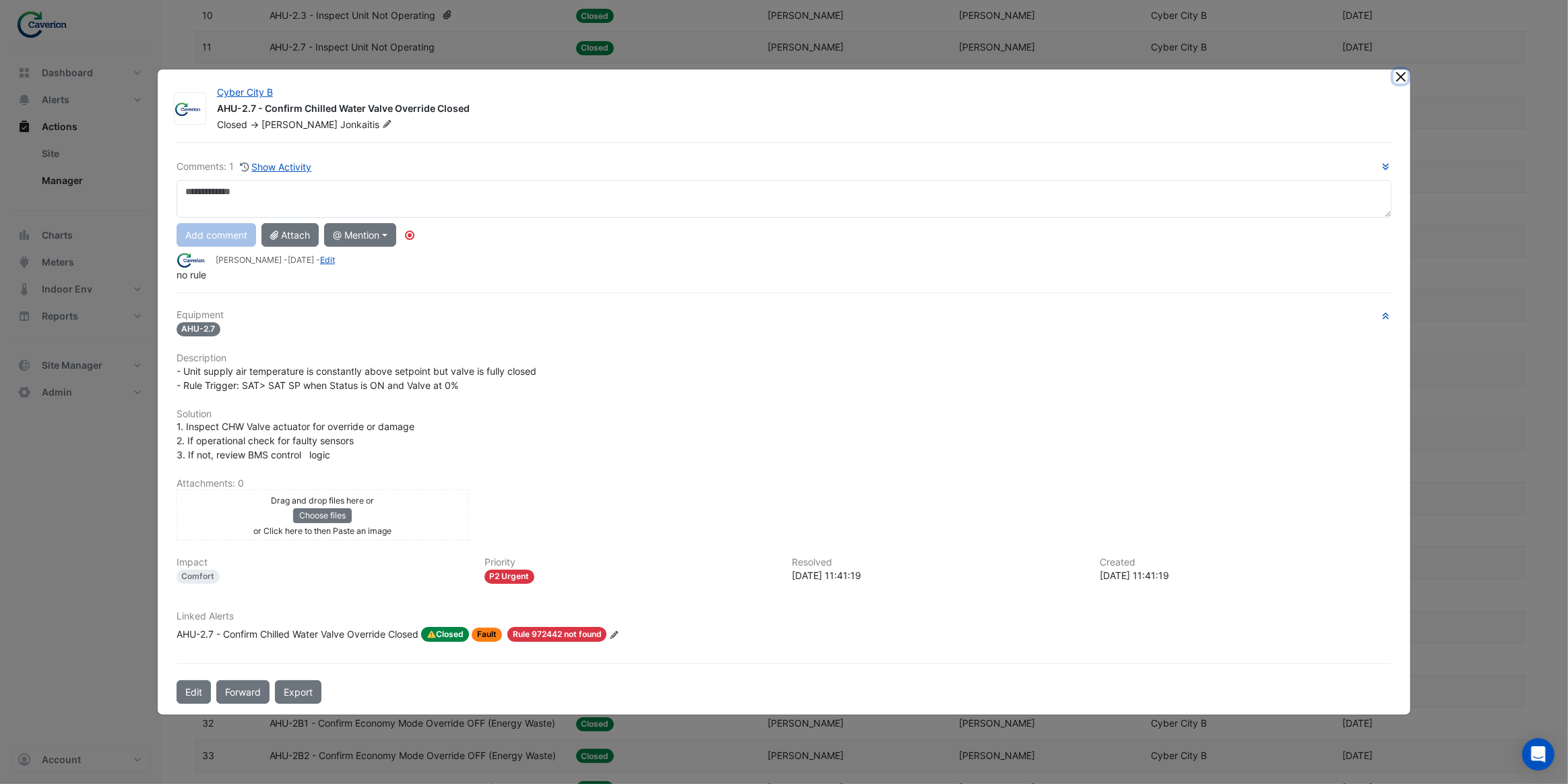
click at [1405, 80] on button "Close" at bounding box center [1400, 76] width 14 height 14
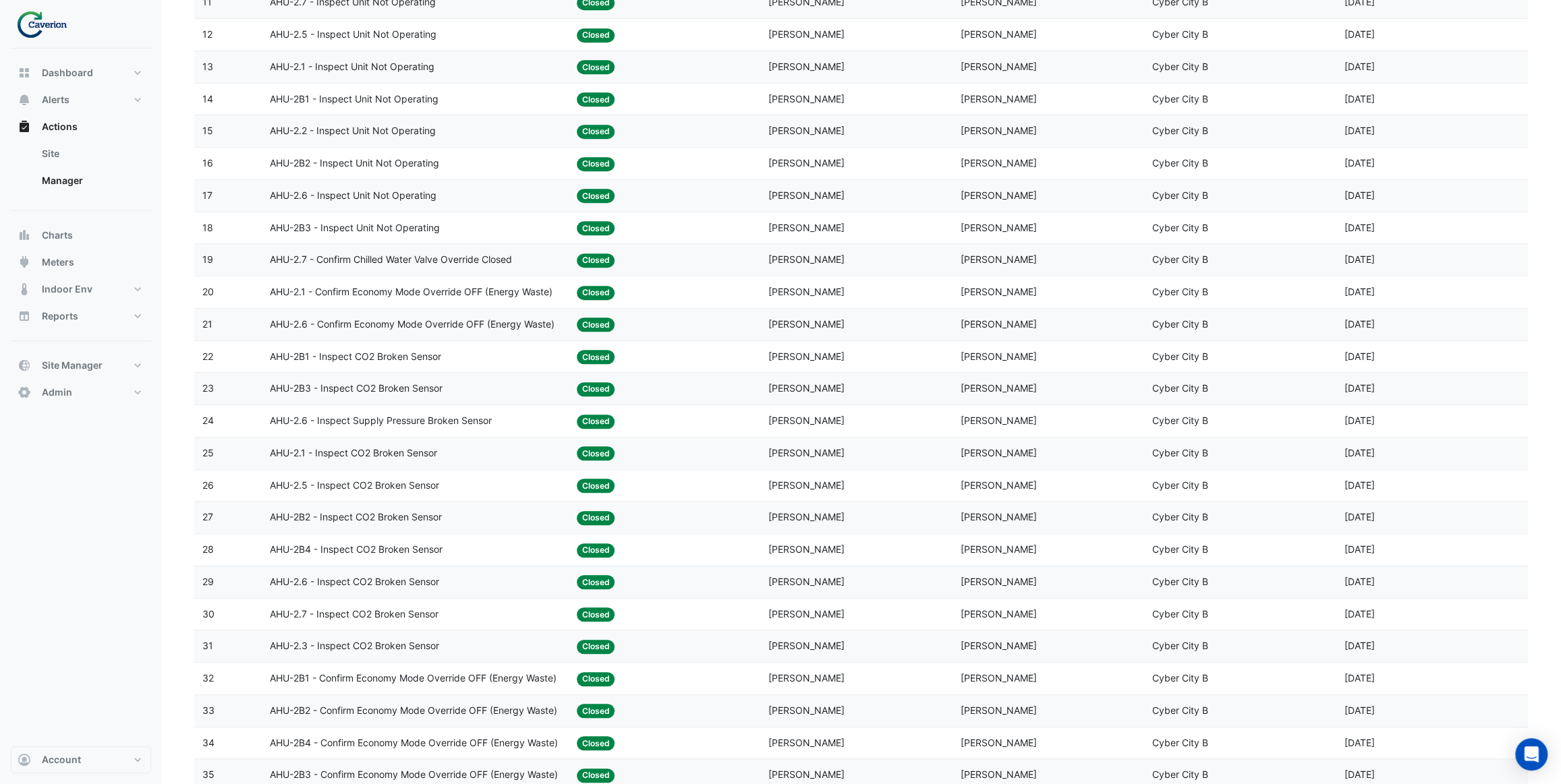
scroll to position [836, 0]
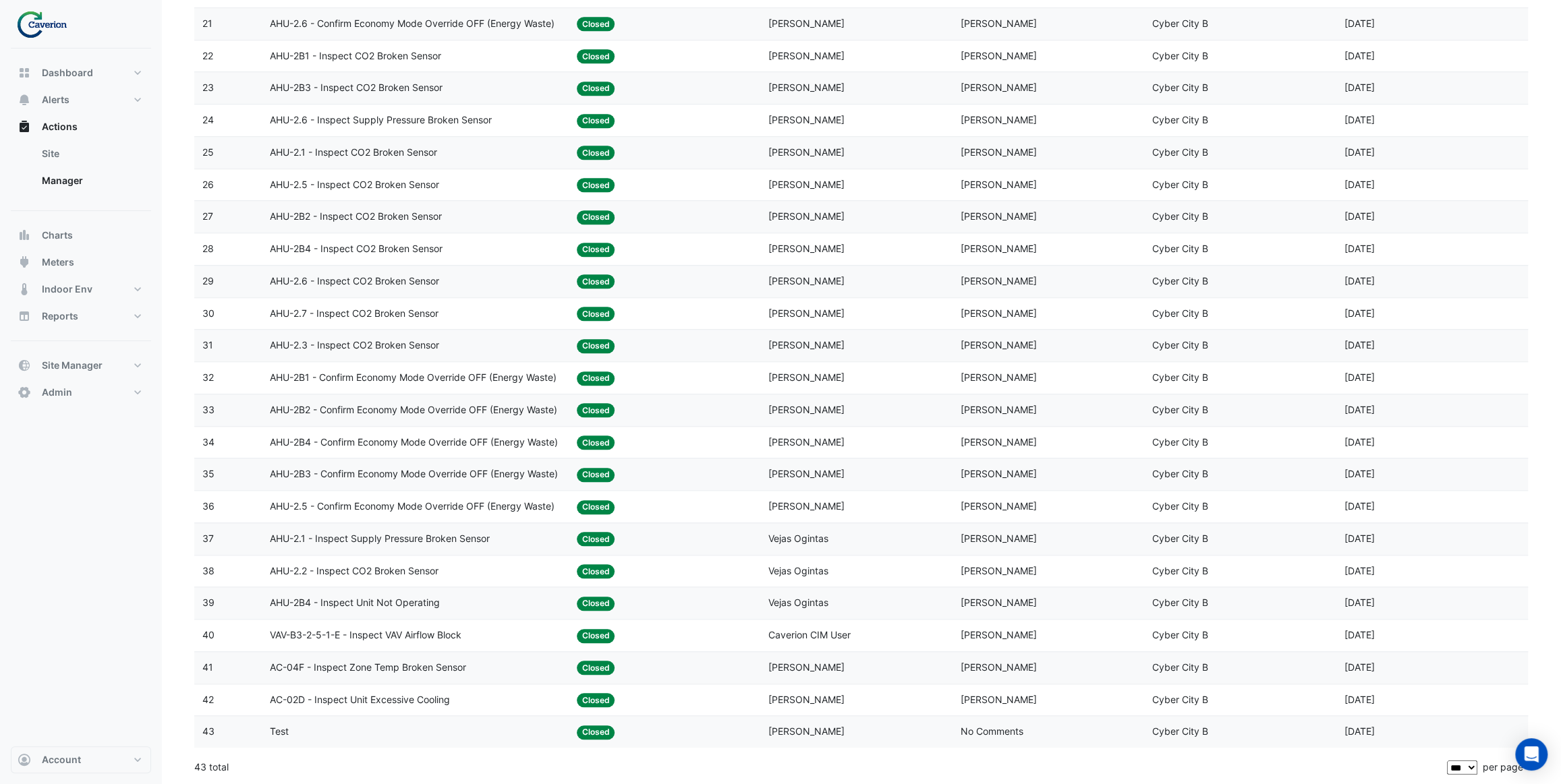
click at [400, 696] on span "AC-02D - Inspect Unit Excessive Cooling" at bounding box center [359, 701] width 180 height 16
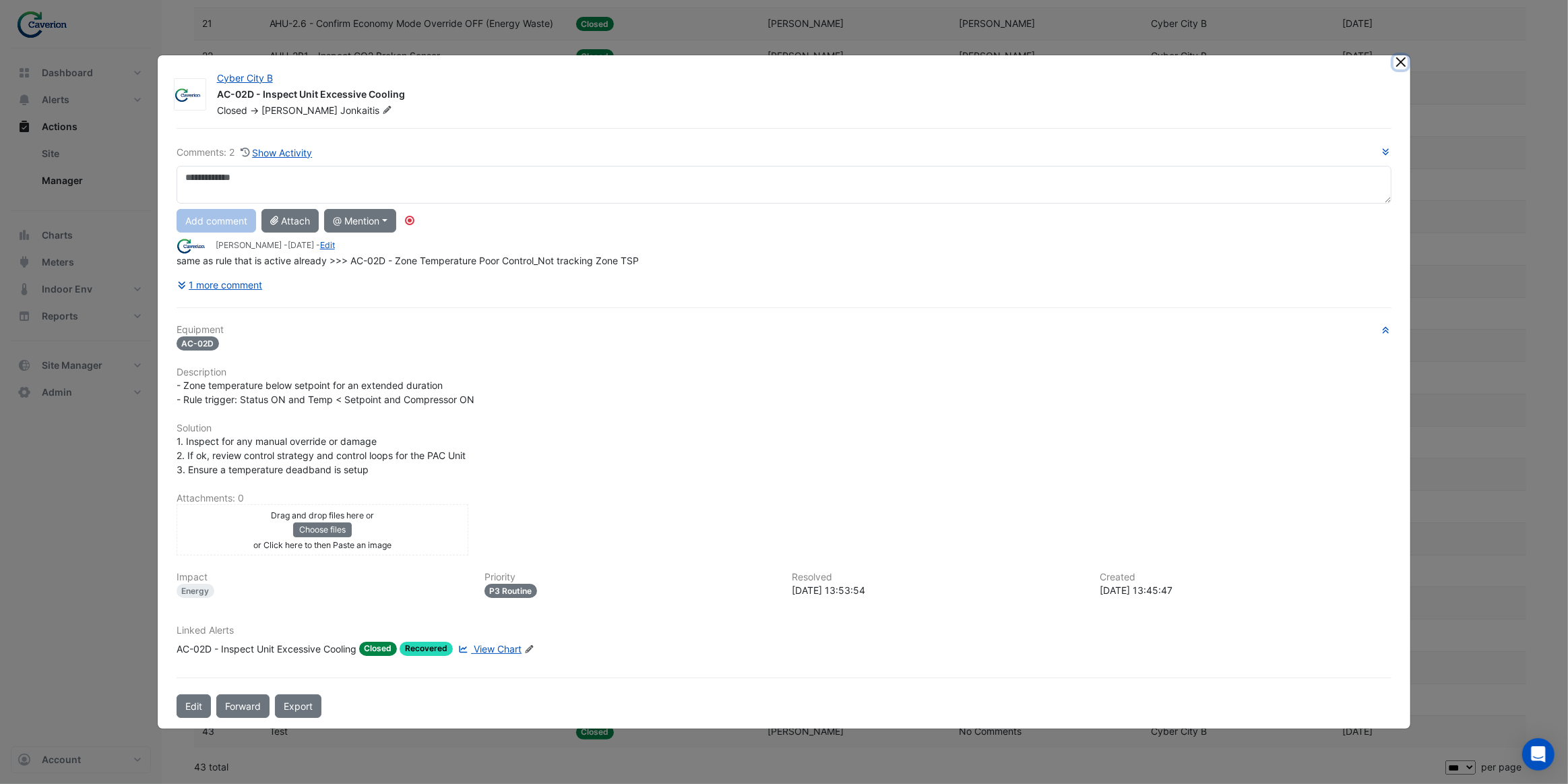
click at [1396, 62] on button "Close" at bounding box center [1400, 62] width 14 height 14
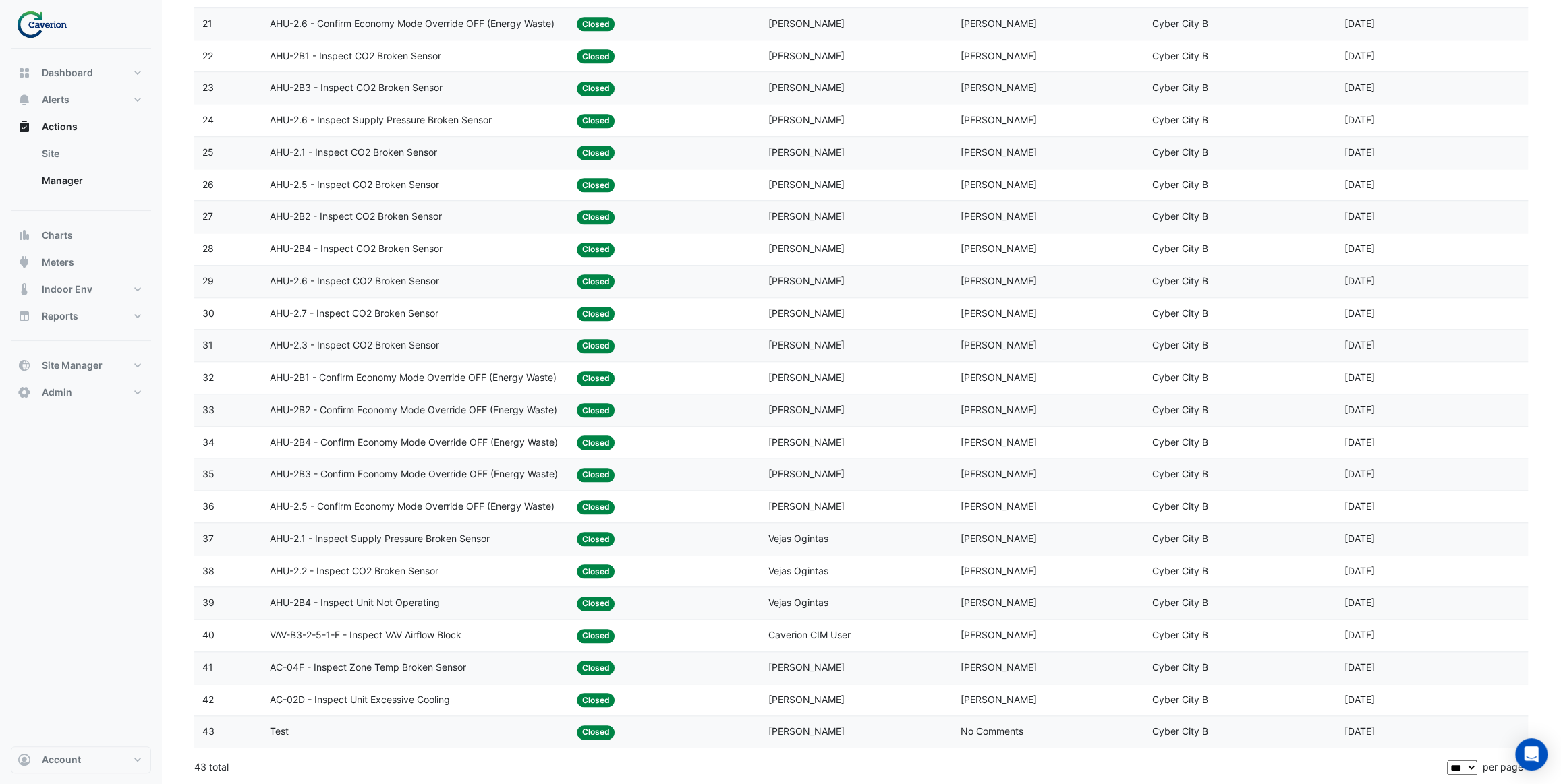
click at [433, 667] on span "AC-04F - Inspect Zone Temp Broken Sensor" at bounding box center [367, 668] width 196 height 16
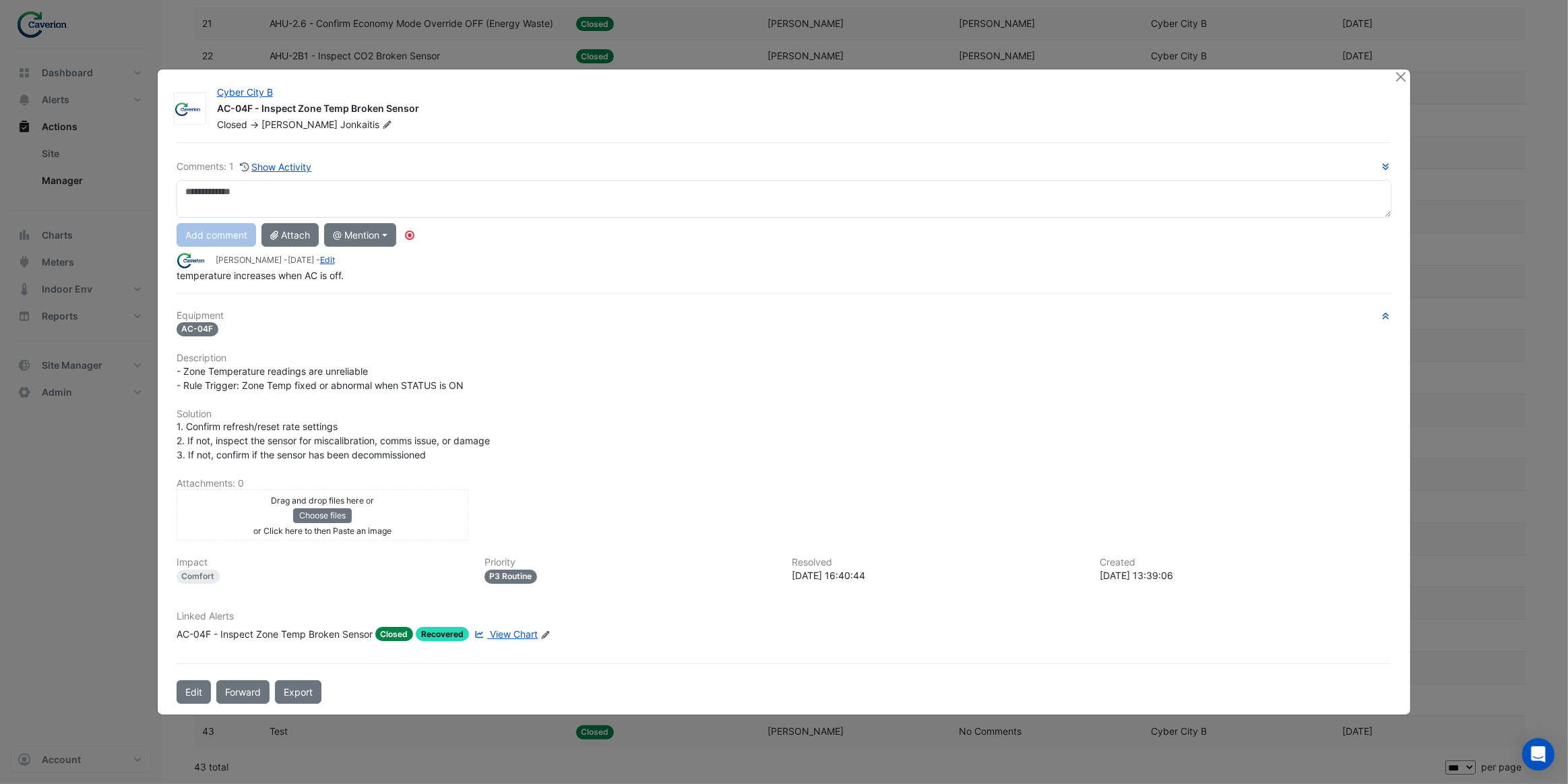
click at [509, 640] on span "View Chart" at bounding box center [513, 634] width 48 height 11
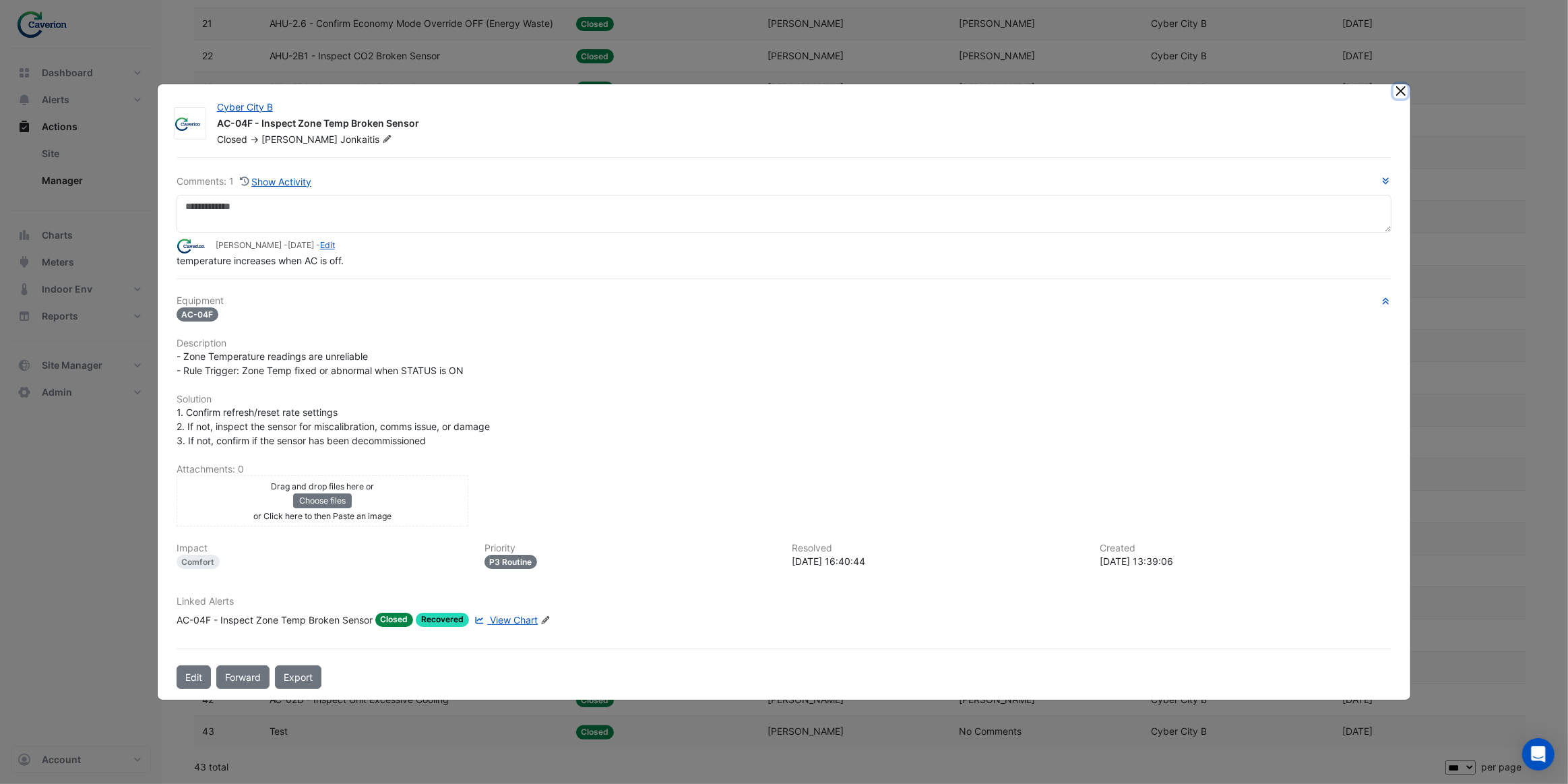
click at [1399, 84] on button "Close" at bounding box center [1400, 91] width 14 height 14
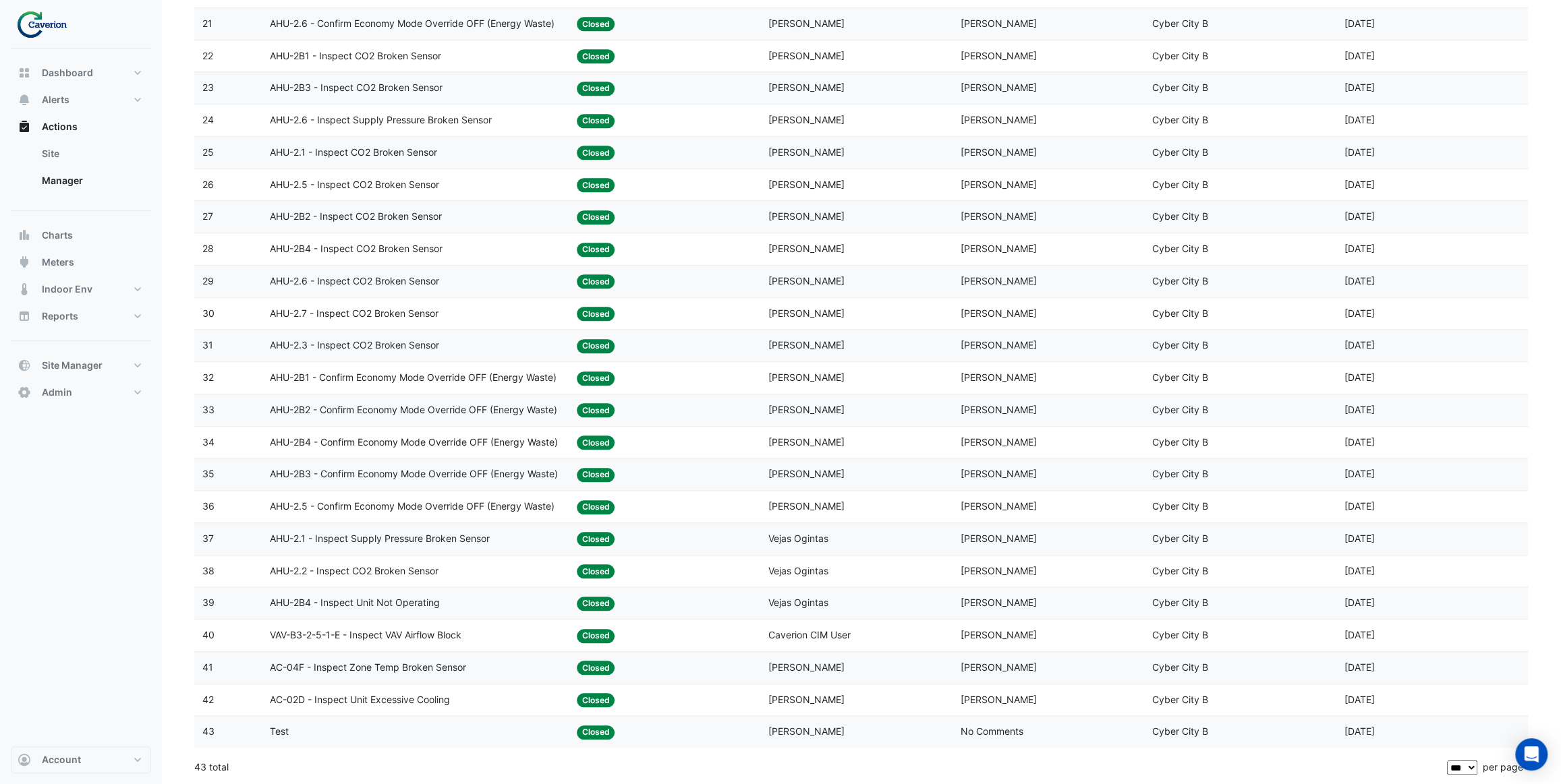
click at [488, 637] on div "VAV-B3-2-5-1-E - Inspect VAV Airflow Block" at bounding box center [415, 636] width 291 height 16
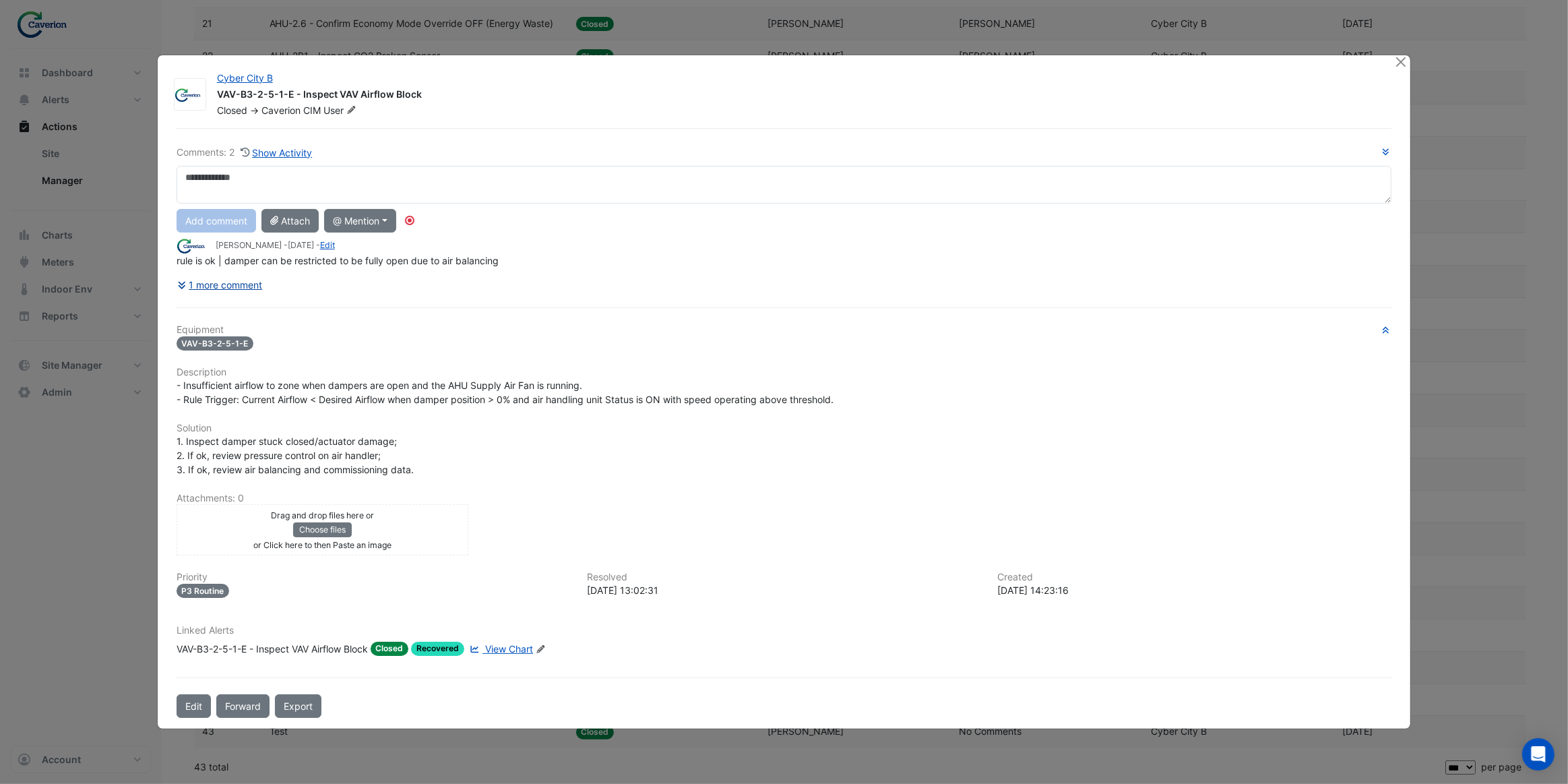
click at [257, 286] on button "1 more comment" at bounding box center [219, 284] width 87 height 24
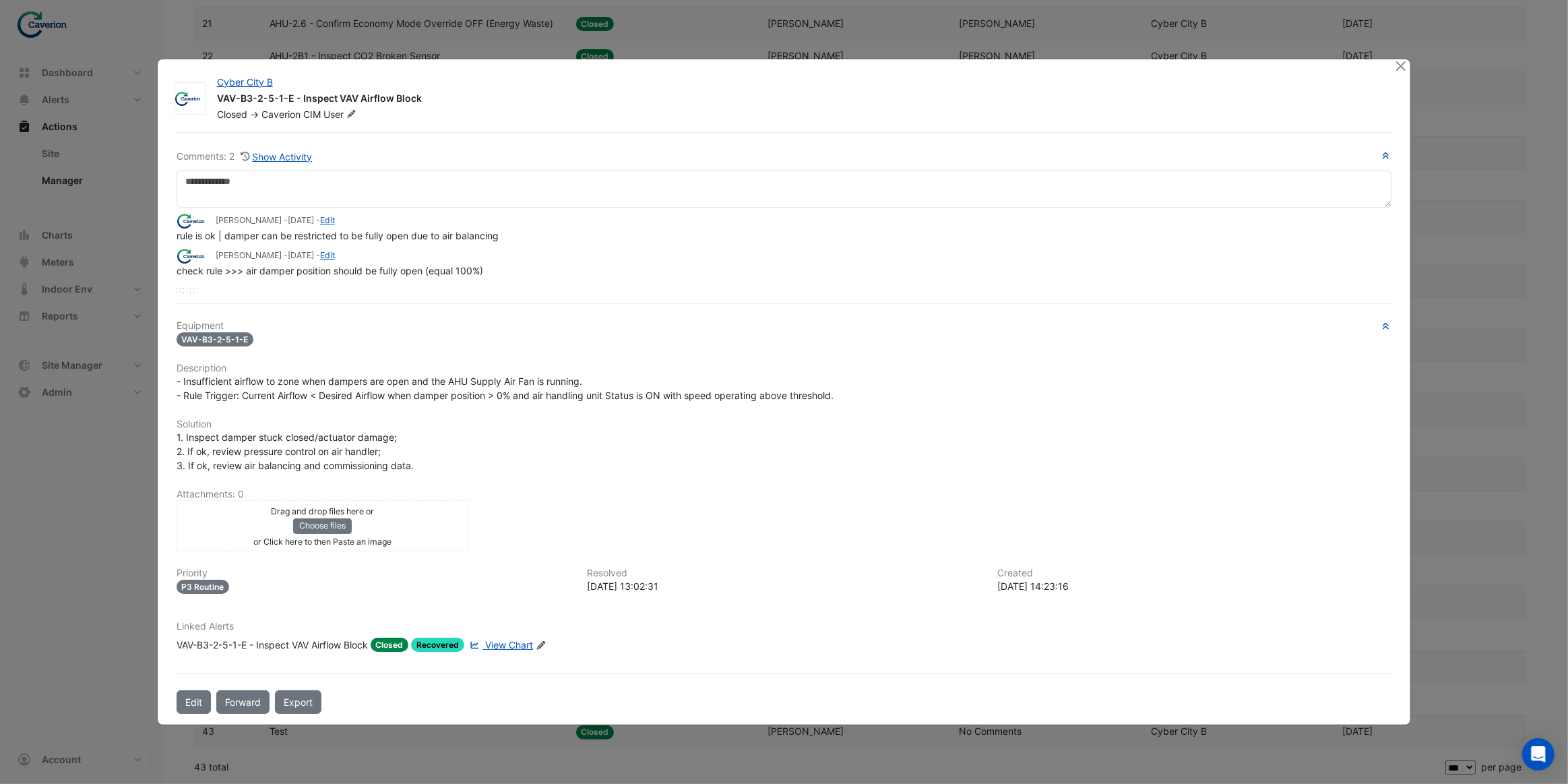
click at [505, 645] on span "View Chart" at bounding box center [509, 644] width 48 height 11
click at [1401, 69] on button "Close" at bounding box center [1400, 67] width 14 height 14
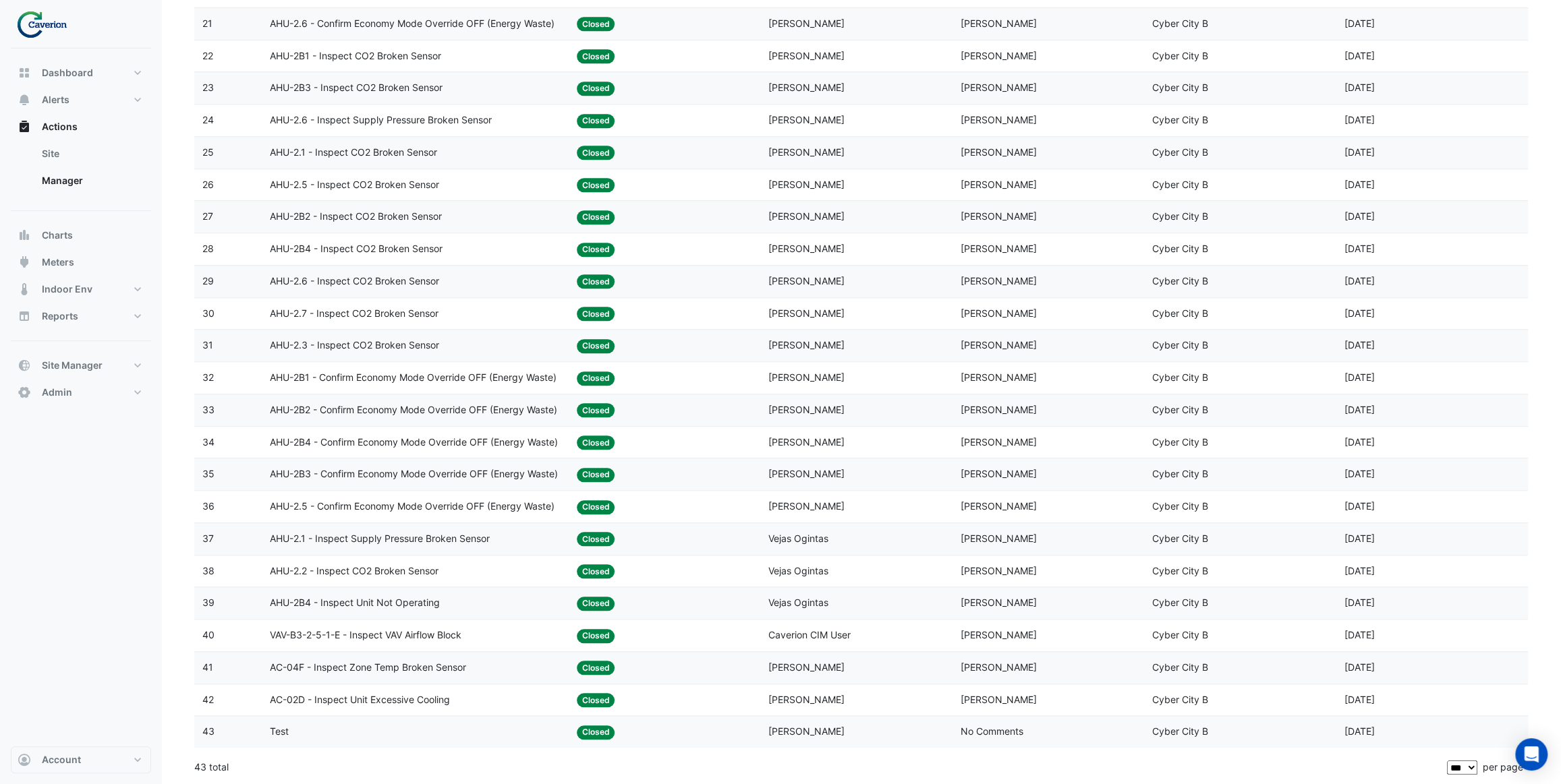
click at [424, 606] on span "AHU-2B4 - Inspect Unit Not Operating" at bounding box center [355, 603] width 170 height 16
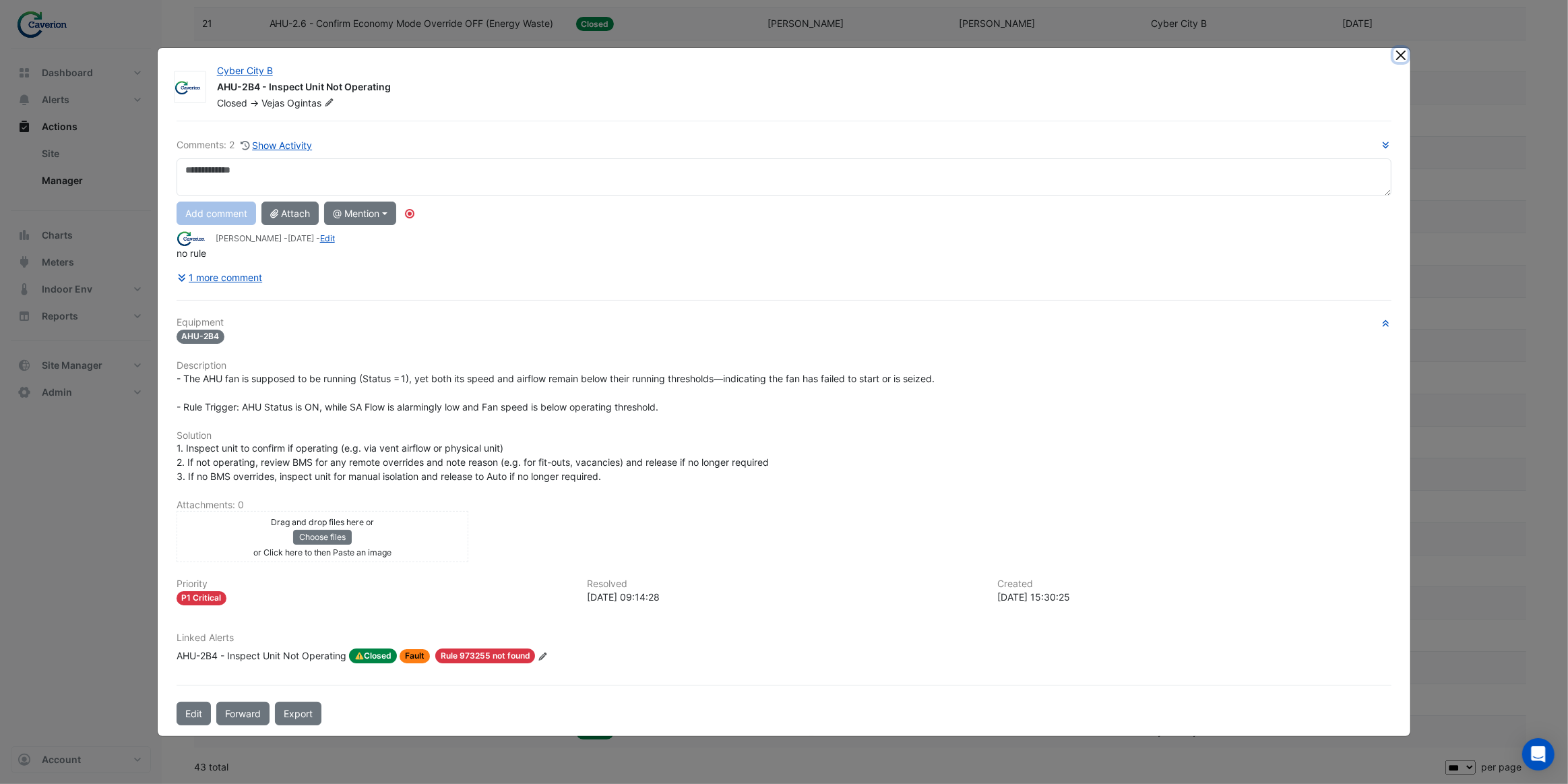
click at [1398, 57] on button "Close" at bounding box center [1400, 55] width 14 height 14
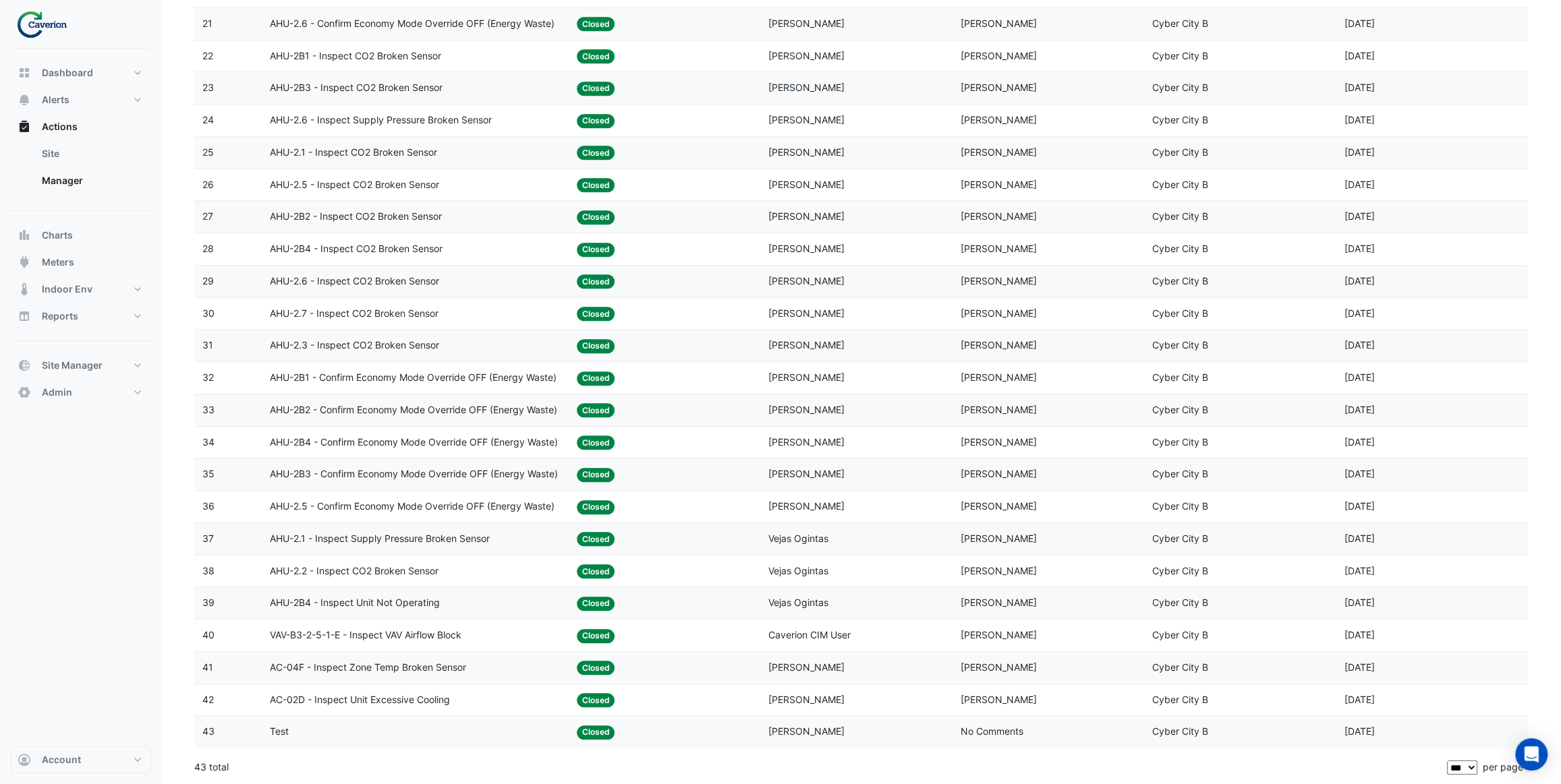
click at [411, 577] on span "AHU-2.2 - Inspect CO2 Broken Sensor" at bounding box center [354, 572] width 169 height 16
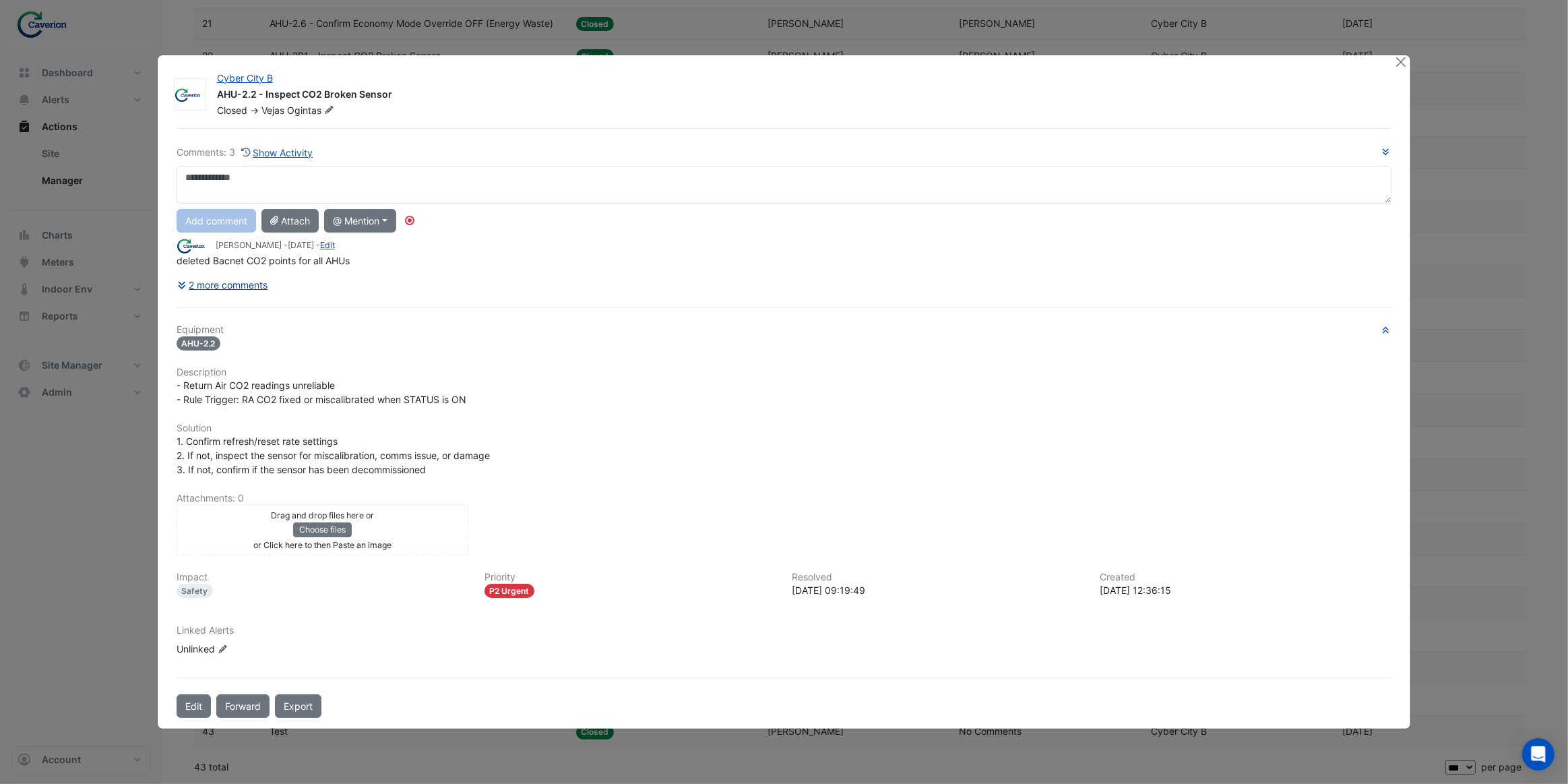
click at [254, 286] on button "2 more comments" at bounding box center [222, 284] width 92 height 24
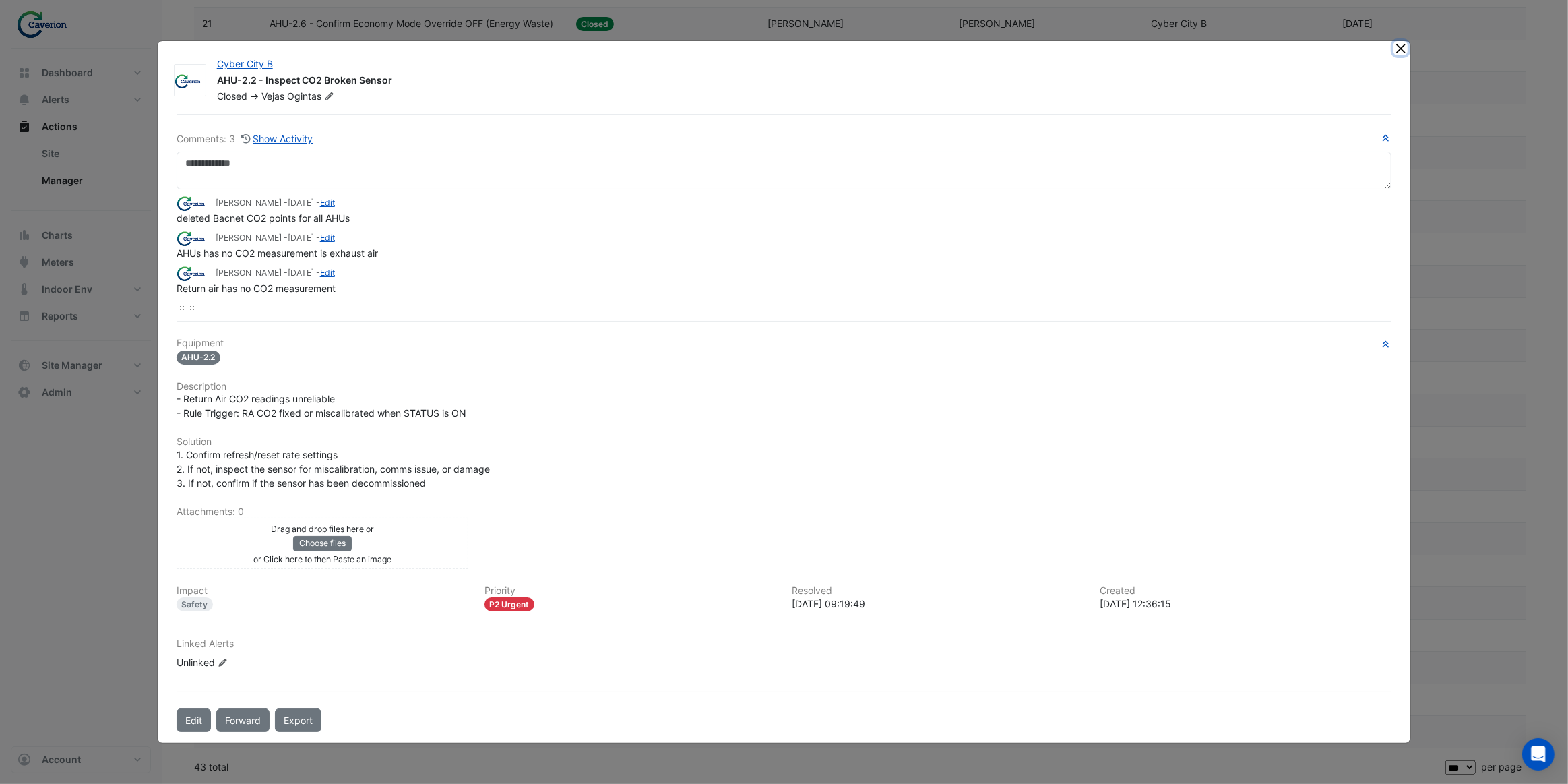
click at [1399, 54] on button "Close" at bounding box center [1400, 48] width 14 height 14
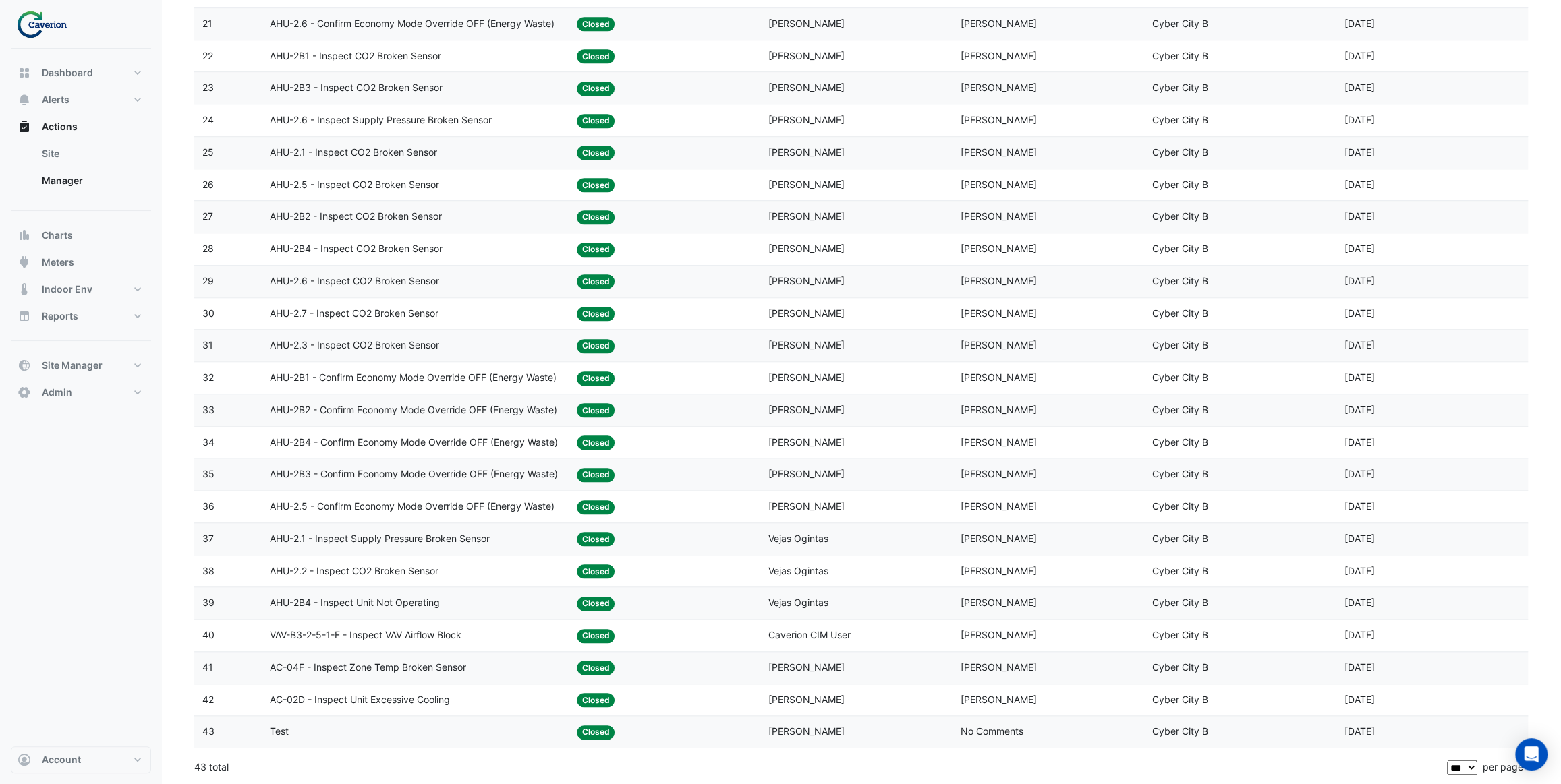
click at [459, 543] on span "AHU-2.1 - Inspect Supply Pressure Broken Sensor" at bounding box center [379, 539] width 220 height 16
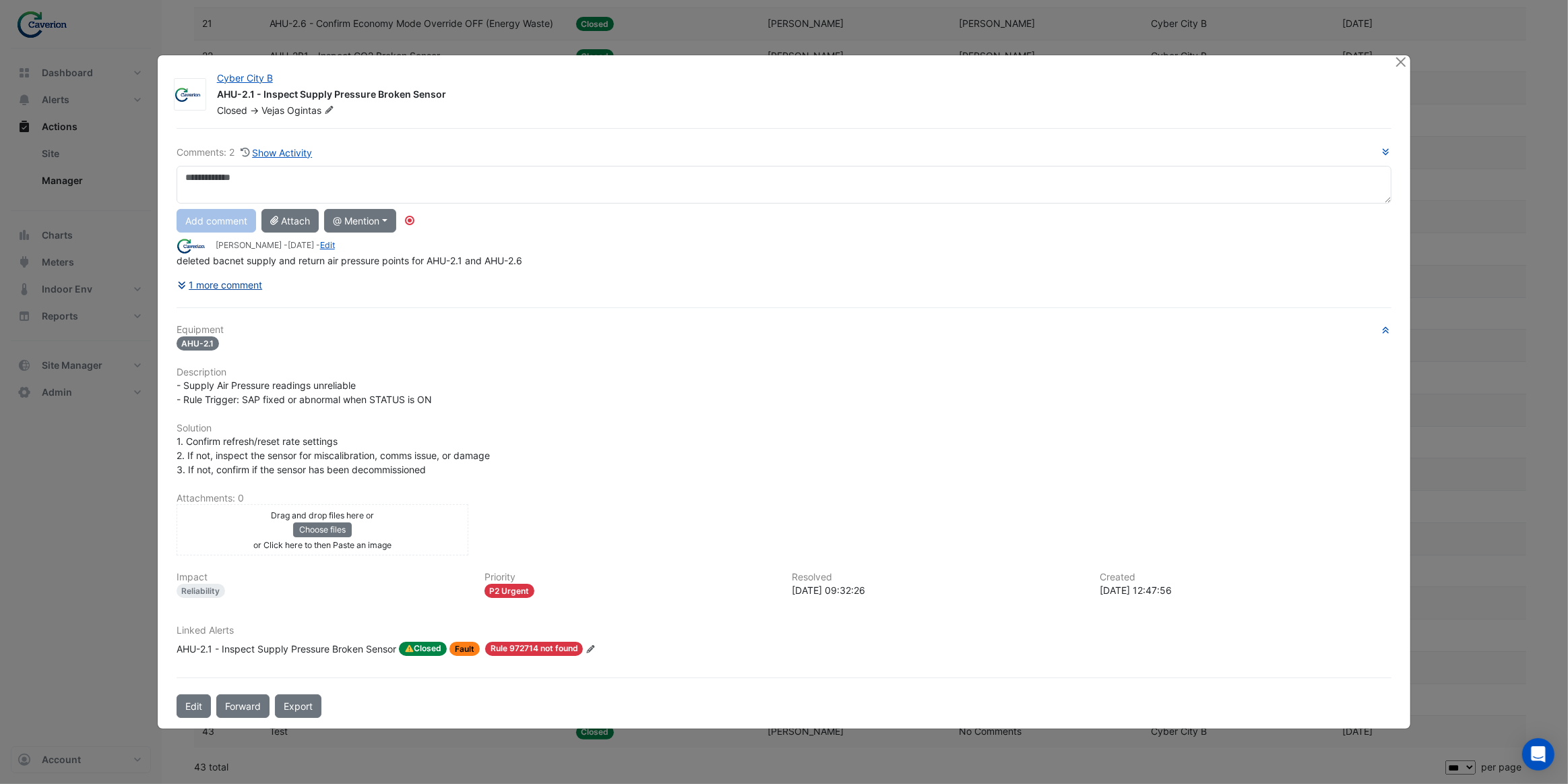
click at [254, 284] on button "1 more comment" at bounding box center [219, 284] width 87 height 24
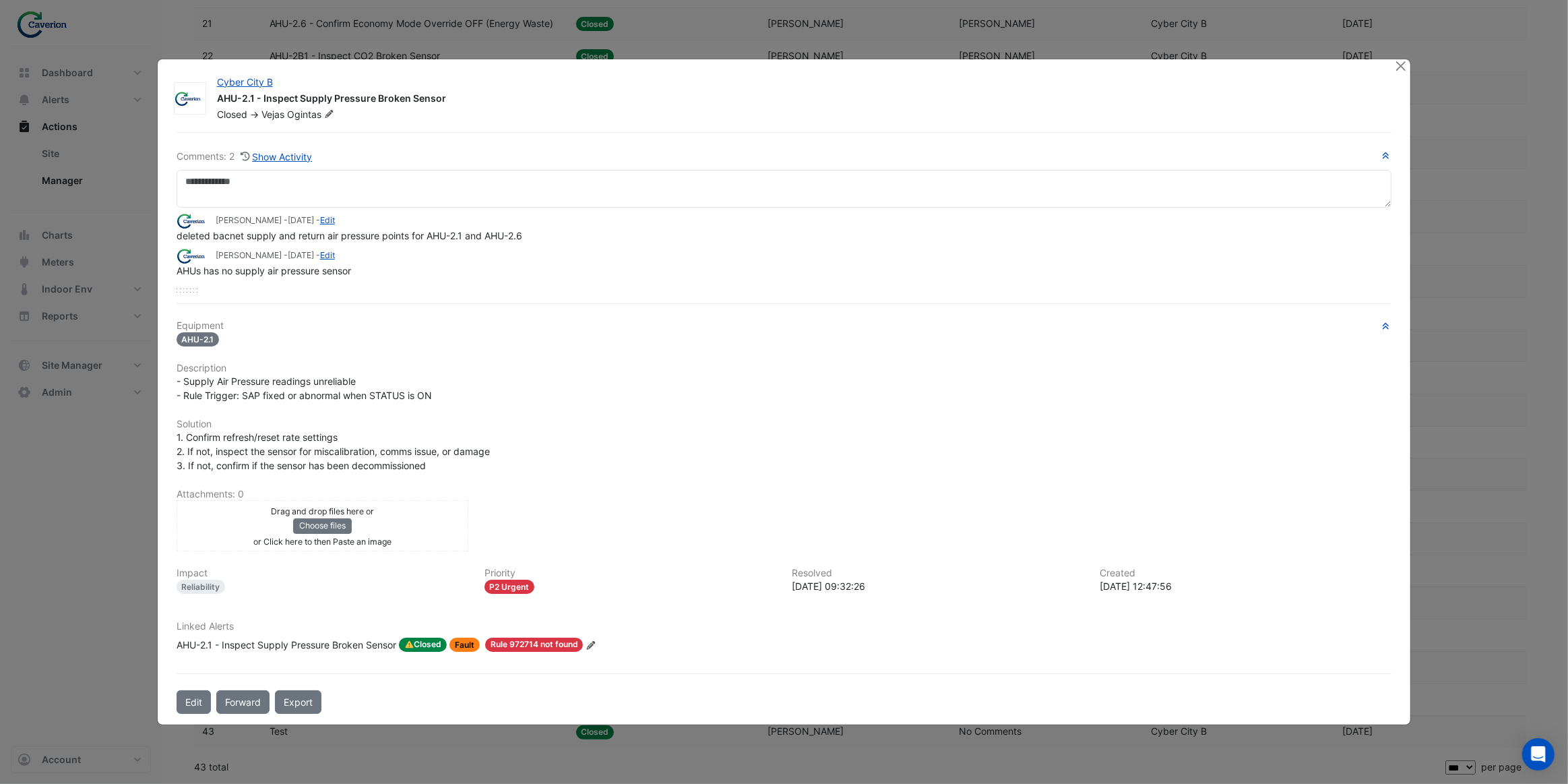
click at [370, 644] on div "AHU-2.1 - Inspect Supply Pressure Broken Sensor" at bounding box center [286, 645] width 219 height 15
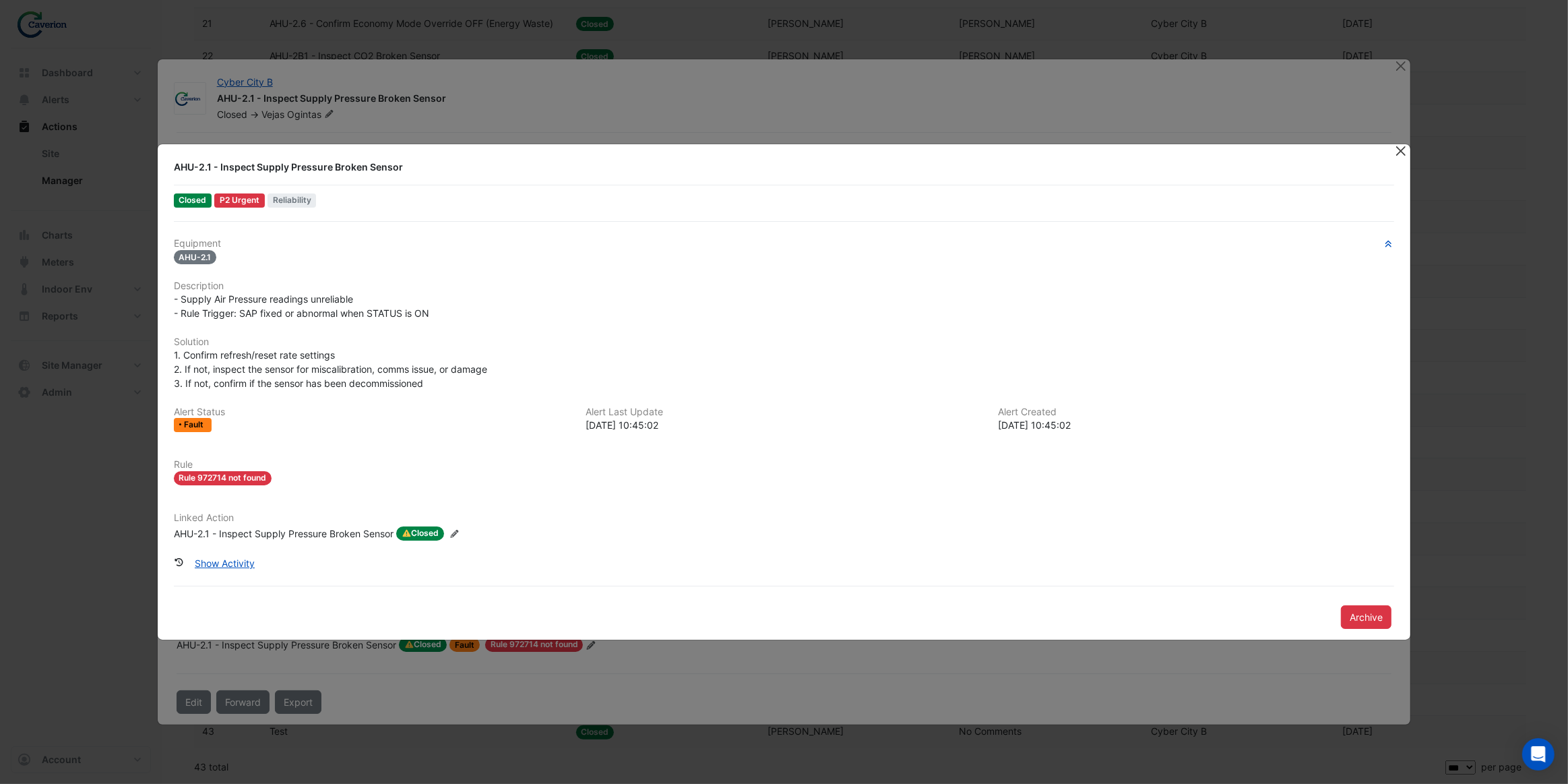
click at [1402, 150] on button "Close" at bounding box center [1400, 151] width 14 height 14
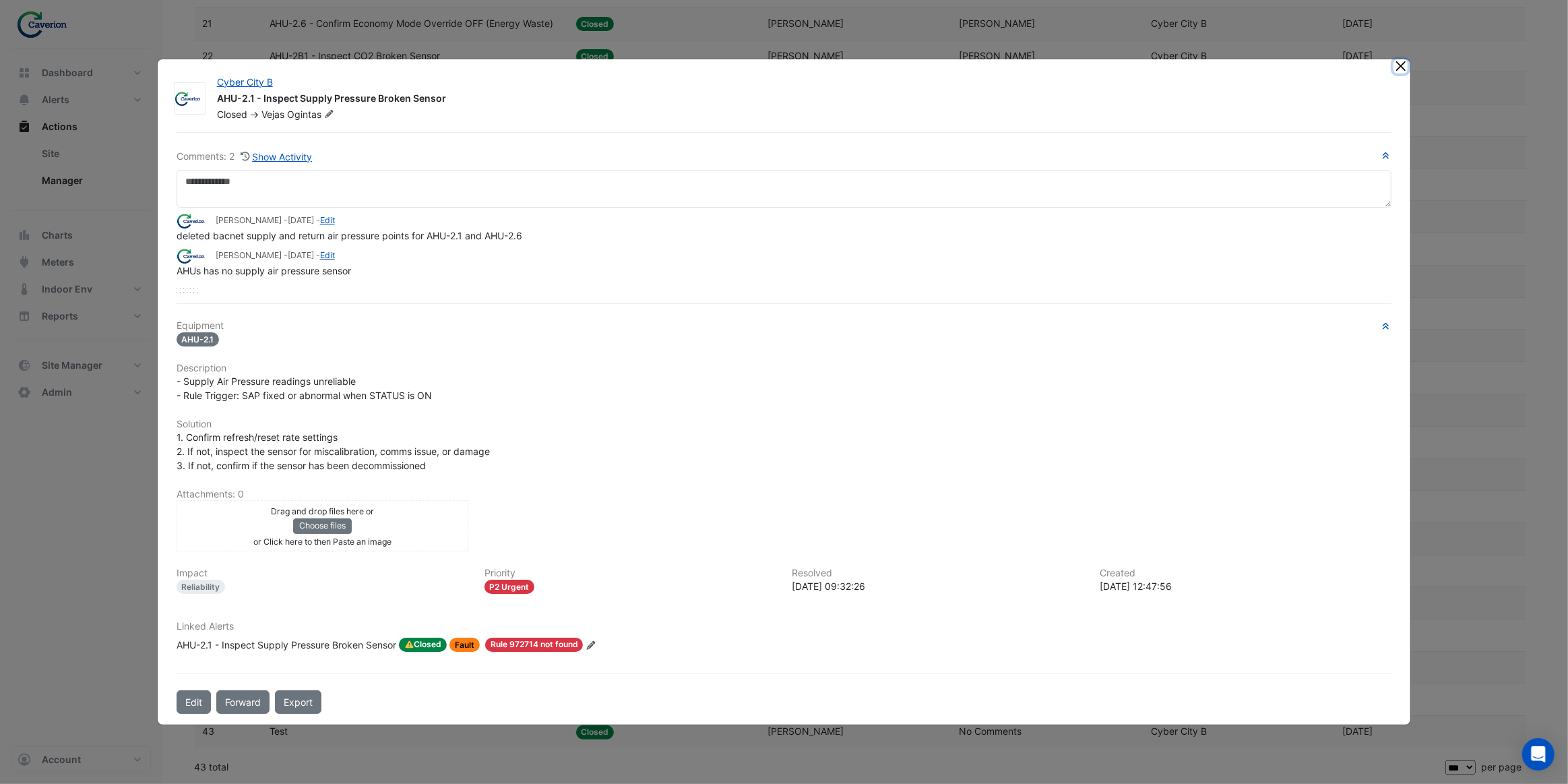
drag, startPoint x: 1404, startPoint y: 66, endPoint x: 1378, endPoint y: 76, distance: 27.9
click at [1404, 66] on button "Close" at bounding box center [1400, 67] width 14 height 14
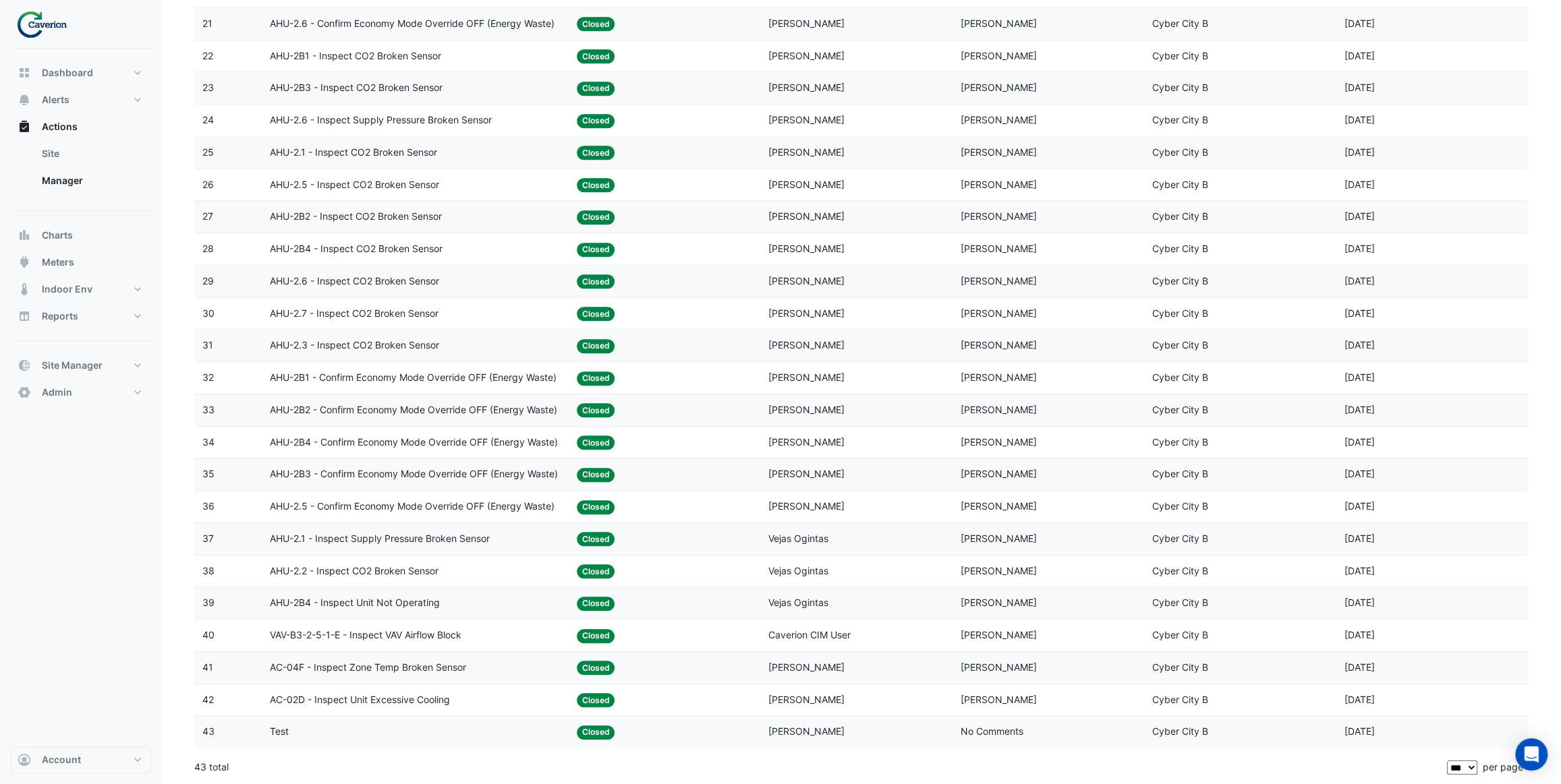
click at [435, 507] on span "AHU-2.5 - Confirm Economy Mode Override OFF (Energy Waste)" at bounding box center [412, 507] width 285 height 16
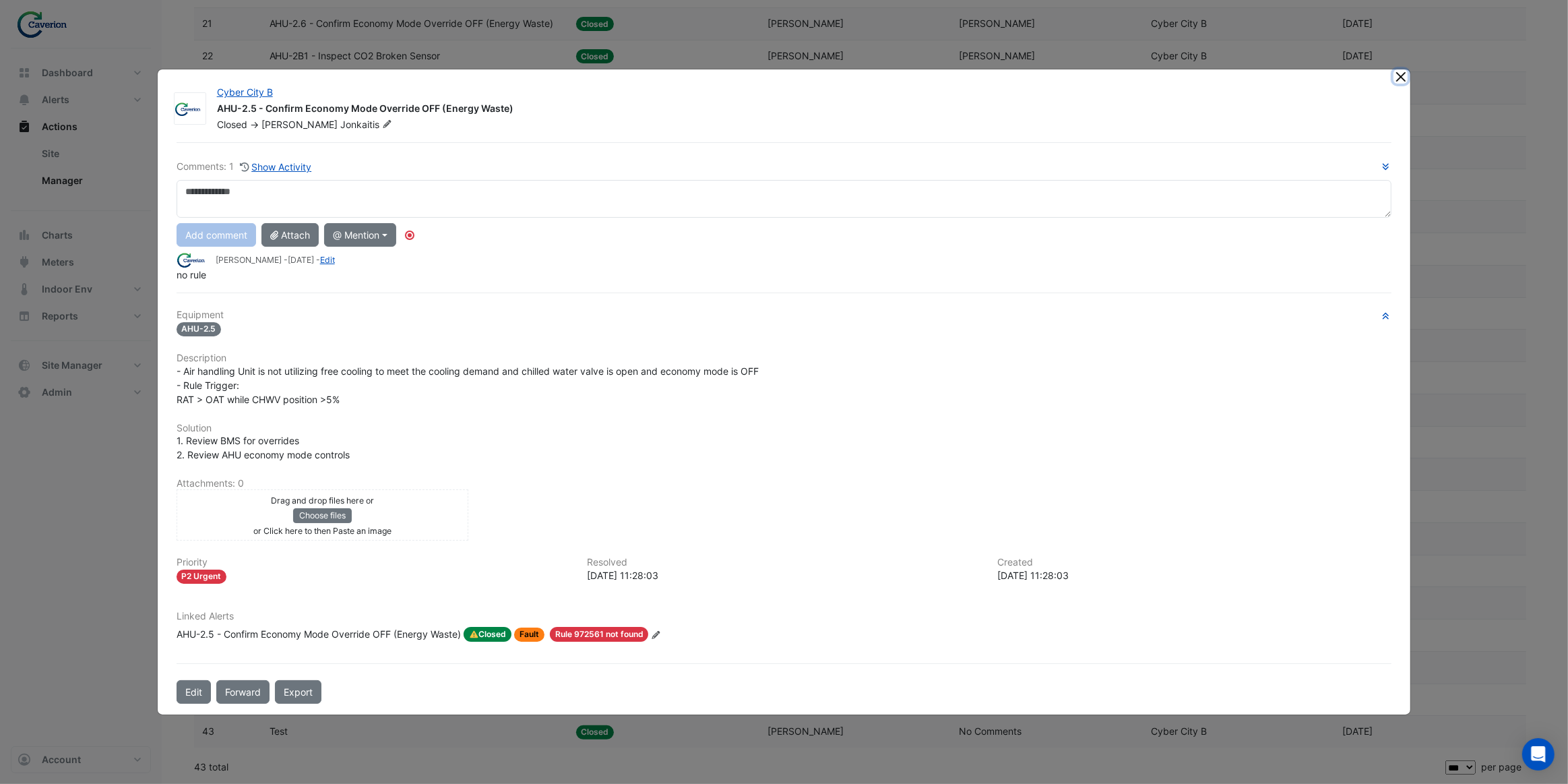
click at [1407, 80] on button "Close" at bounding box center [1400, 76] width 14 height 14
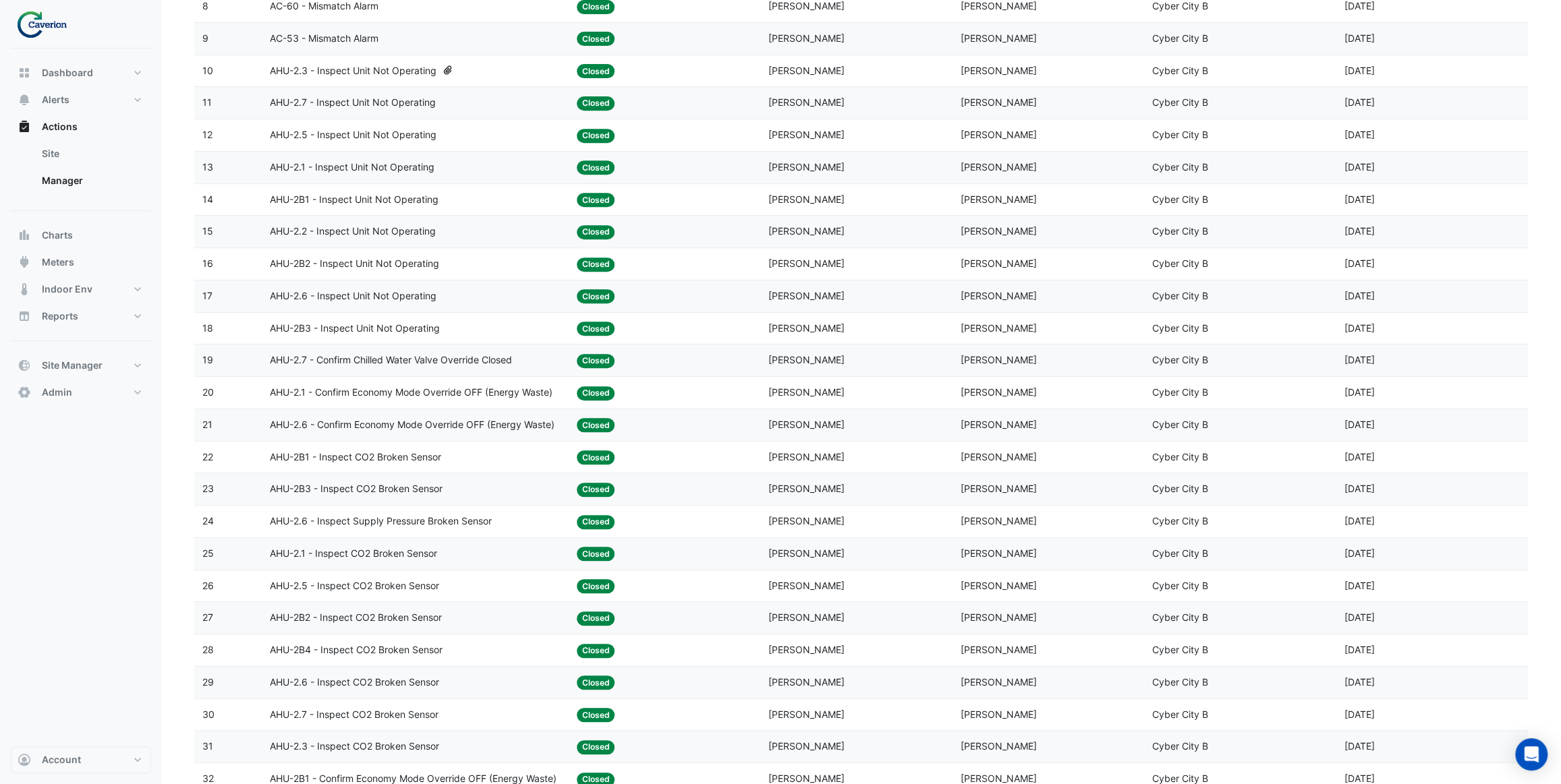
scroll to position [406, 0]
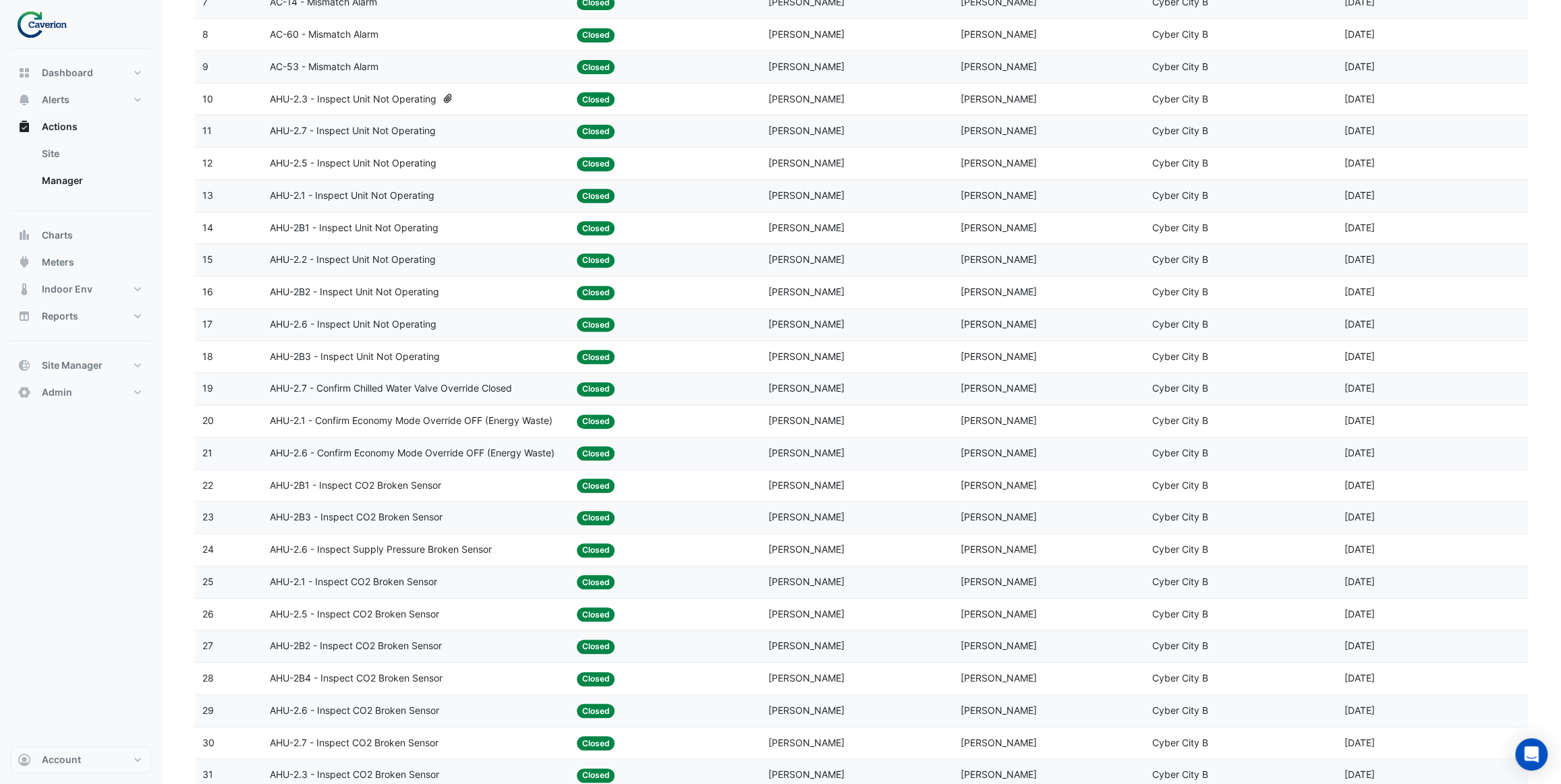
click at [392, 389] on span "AHU-2.7 - Confirm Chilled Water Valve Override Closed" at bounding box center [391, 389] width 242 height 16
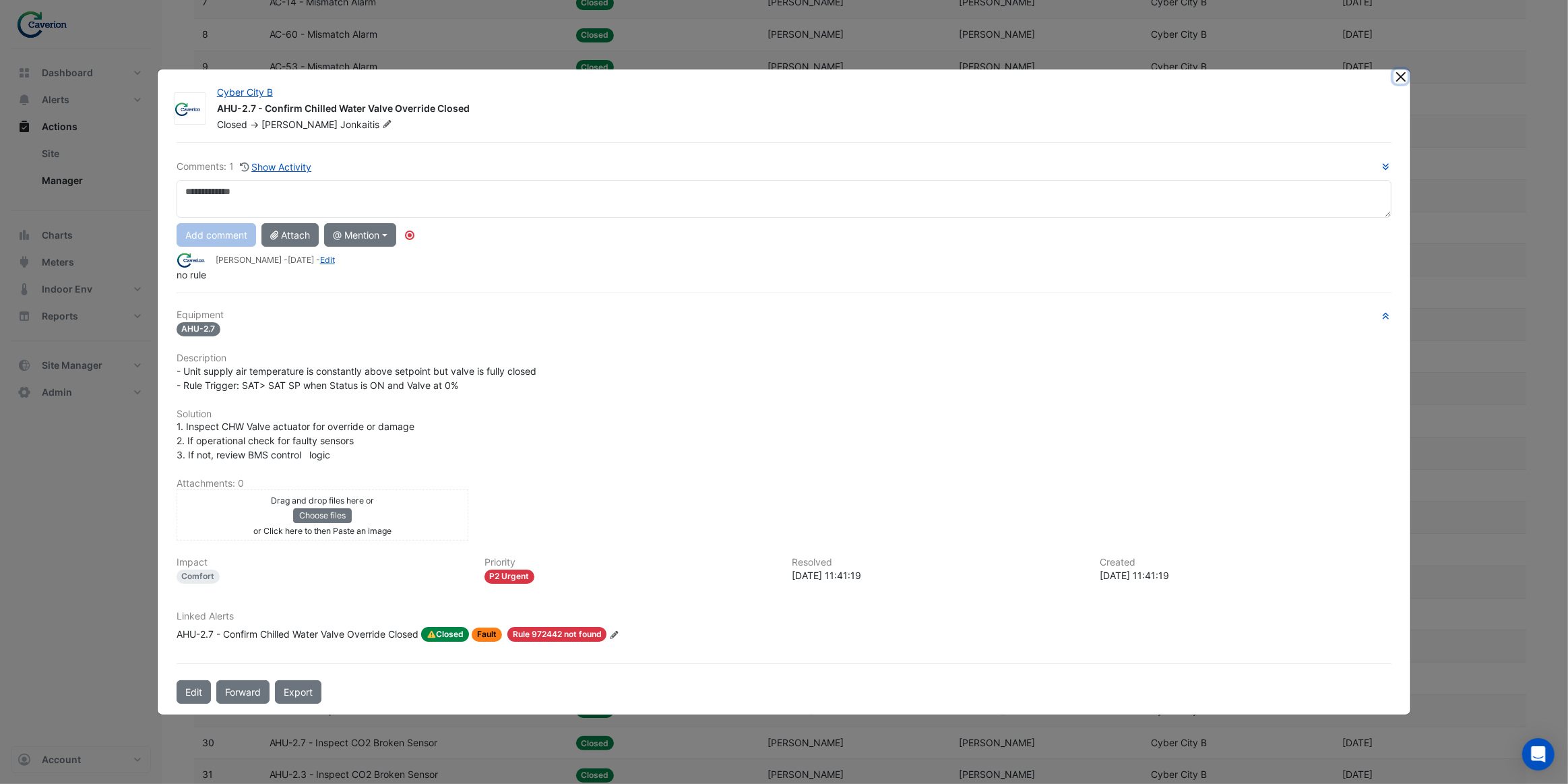
click at [1397, 77] on button "Close" at bounding box center [1400, 76] width 14 height 14
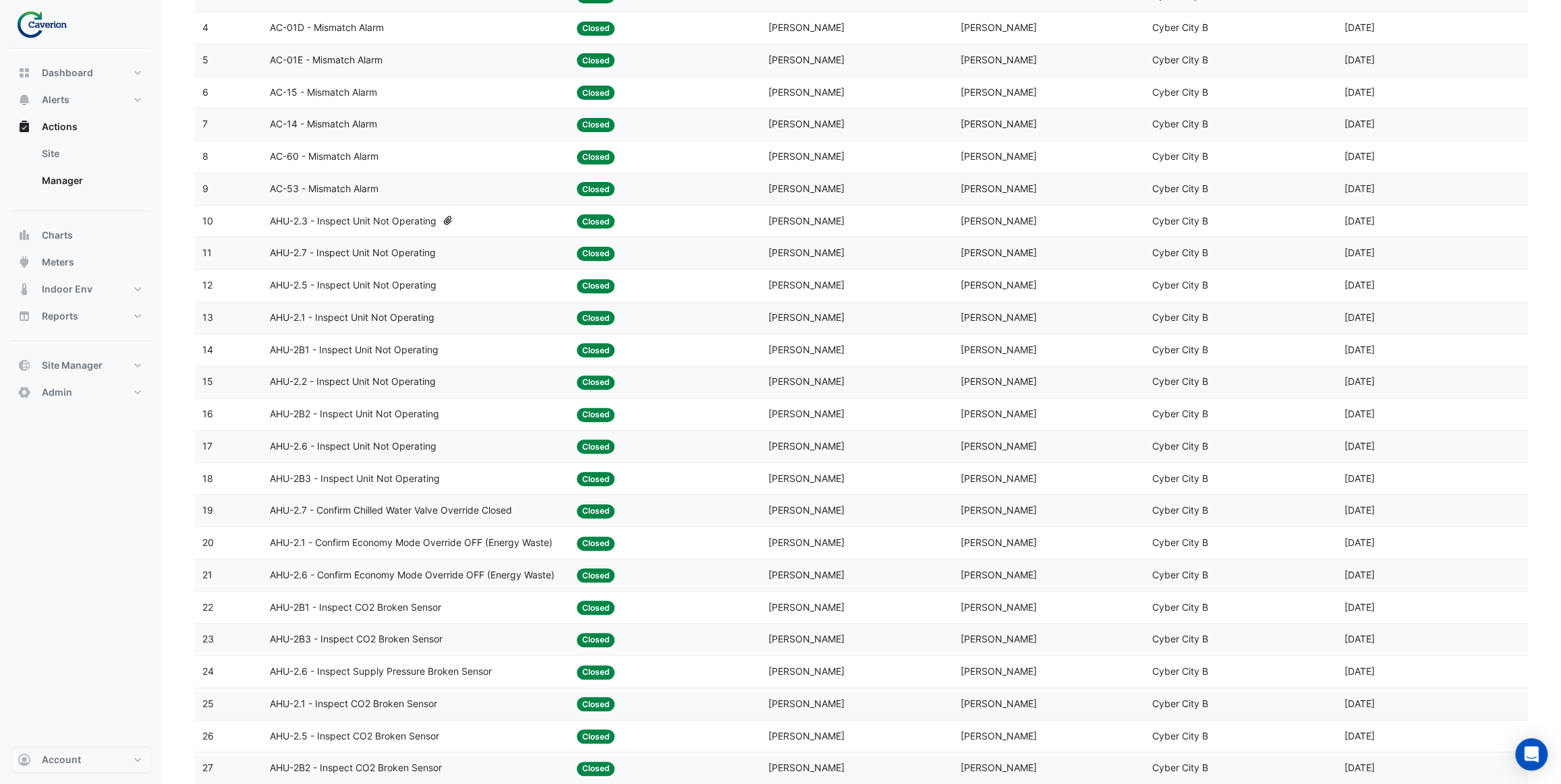
scroll to position [284, 0]
click at [389, 378] on span "AHU-2.2 - Inspect Unit Not Operating" at bounding box center [352, 383] width 166 height 16
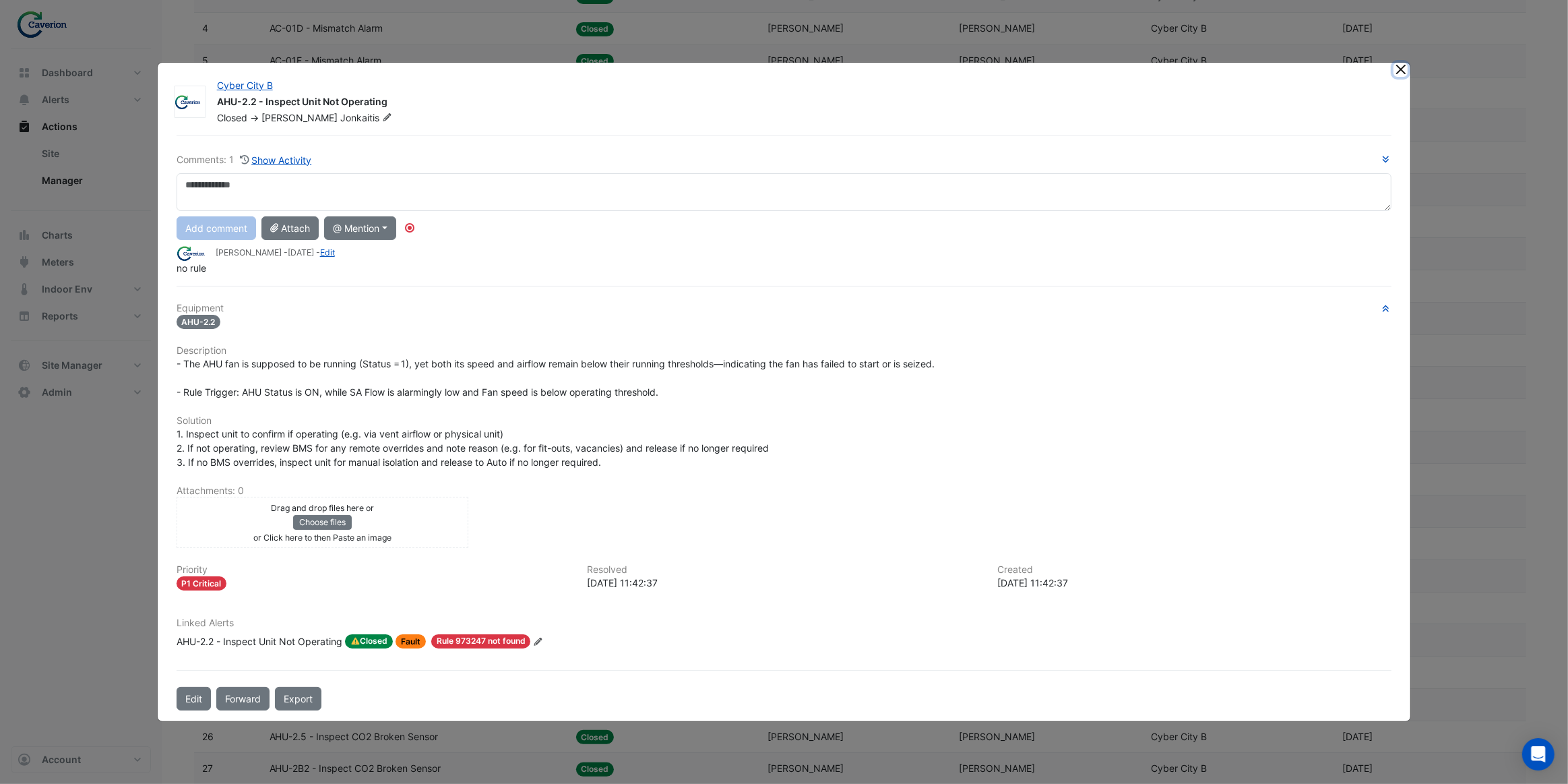
click at [1396, 67] on button "Close" at bounding box center [1400, 69] width 14 height 14
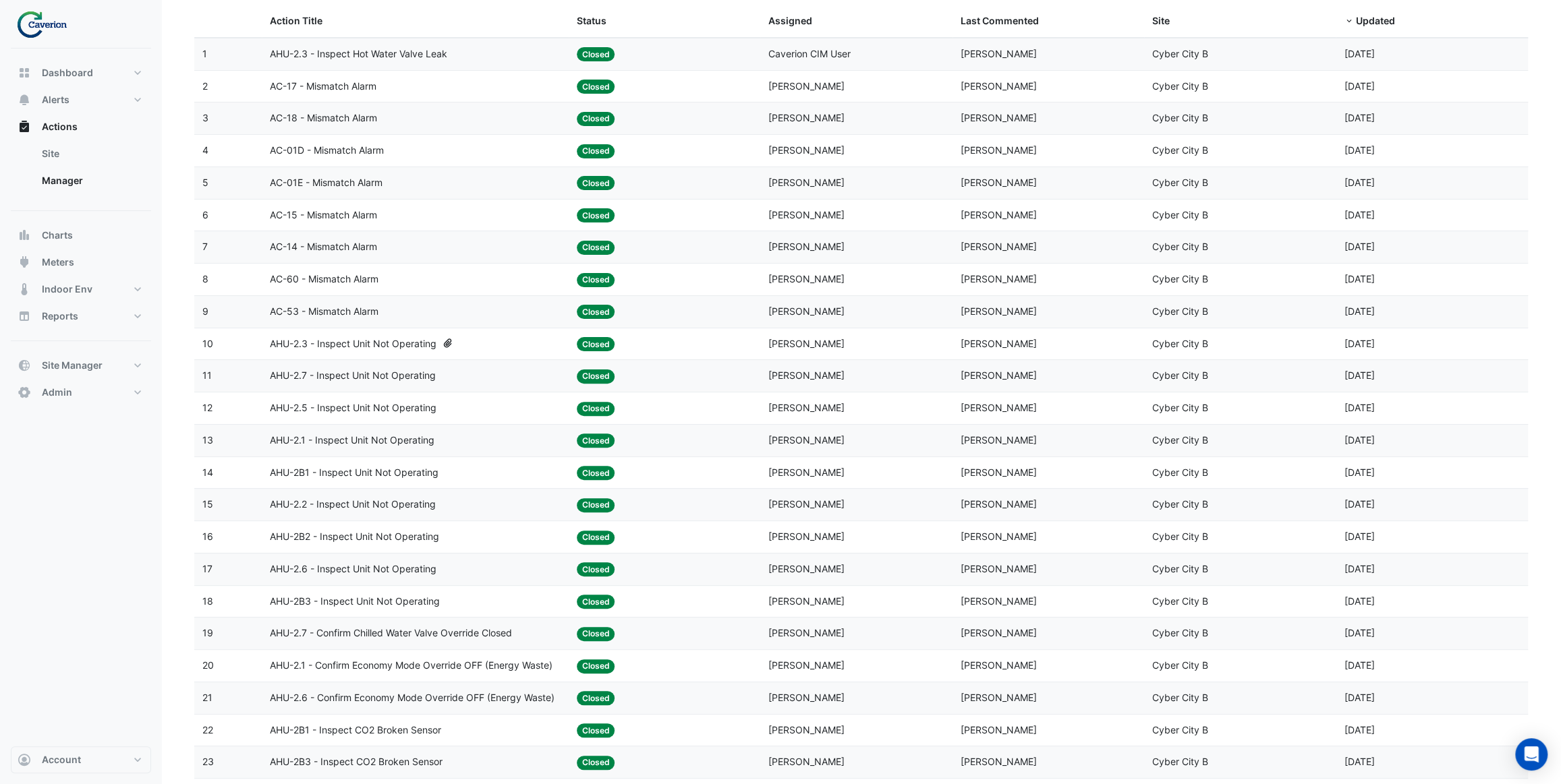
scroll to position [100, 0]
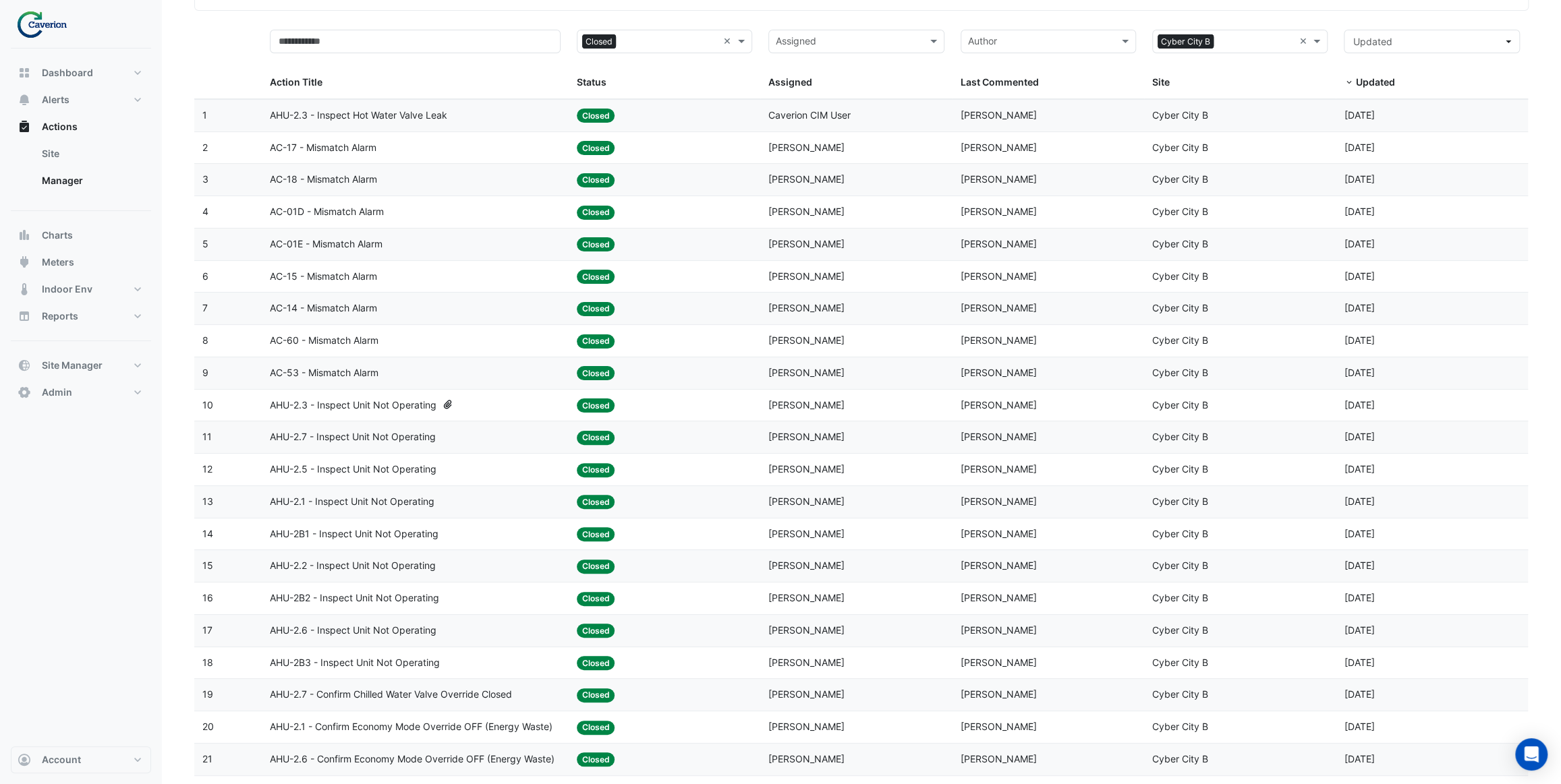
click at [373, 370] on span "AC-53 - Mismatch Alarm" at bounding box center [324, 373] width 109 height 16
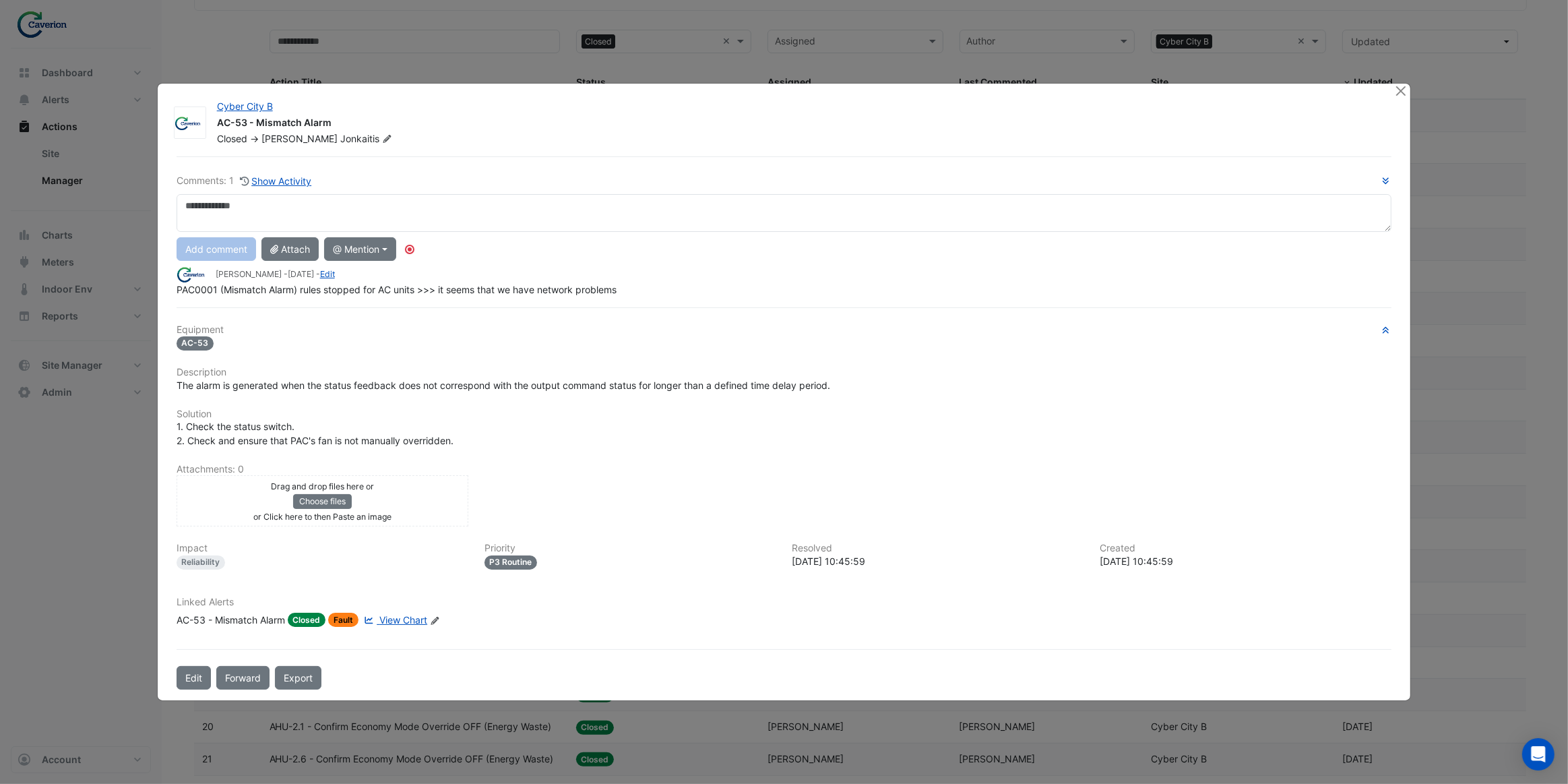
click at [397, 616] on span "View Chart" at bounding box center [403, 620] width 48 height 11
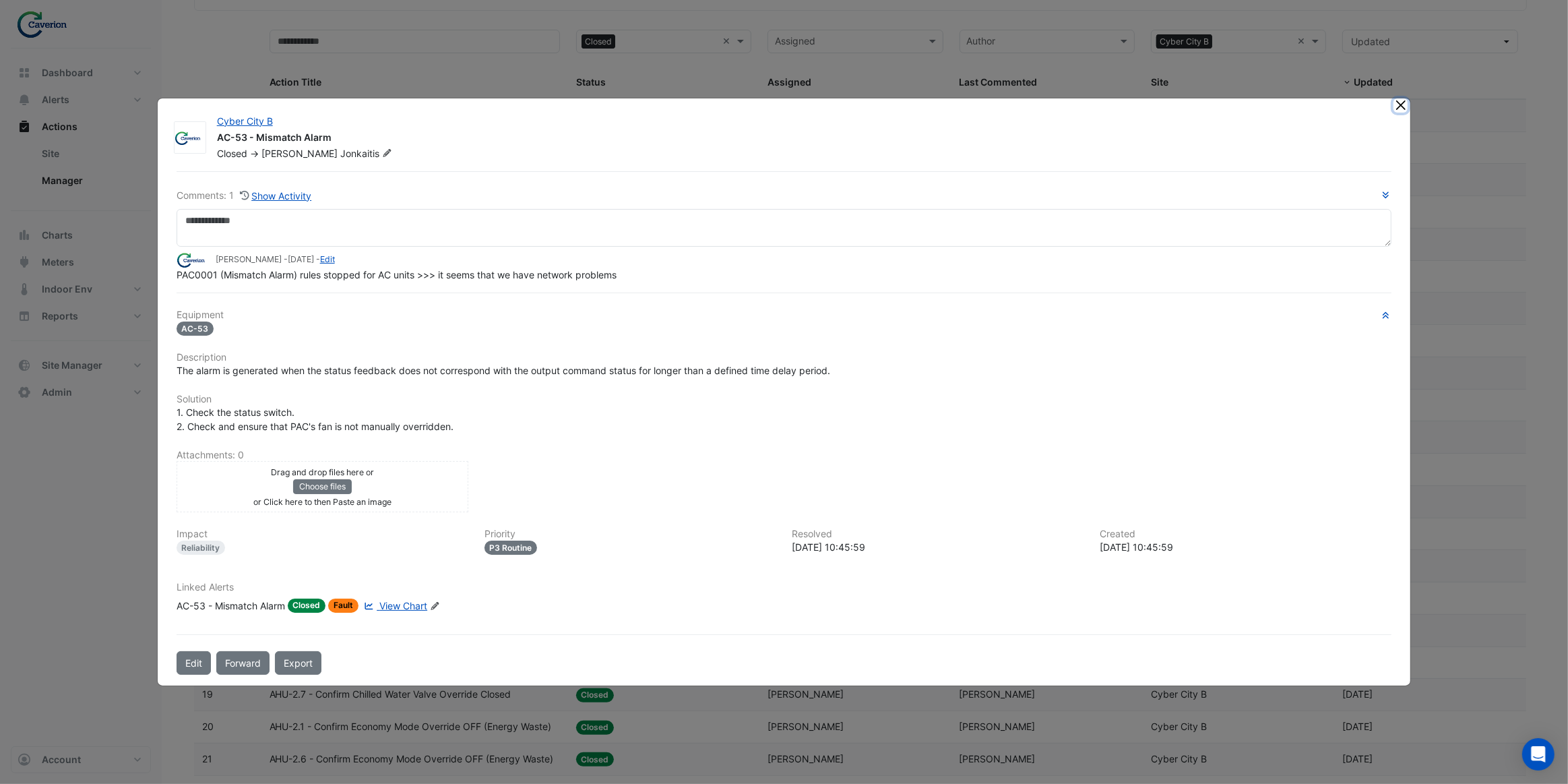
click at [1401, 107] on button "Close" at bounding box center [1400, 105] width 14 height 14
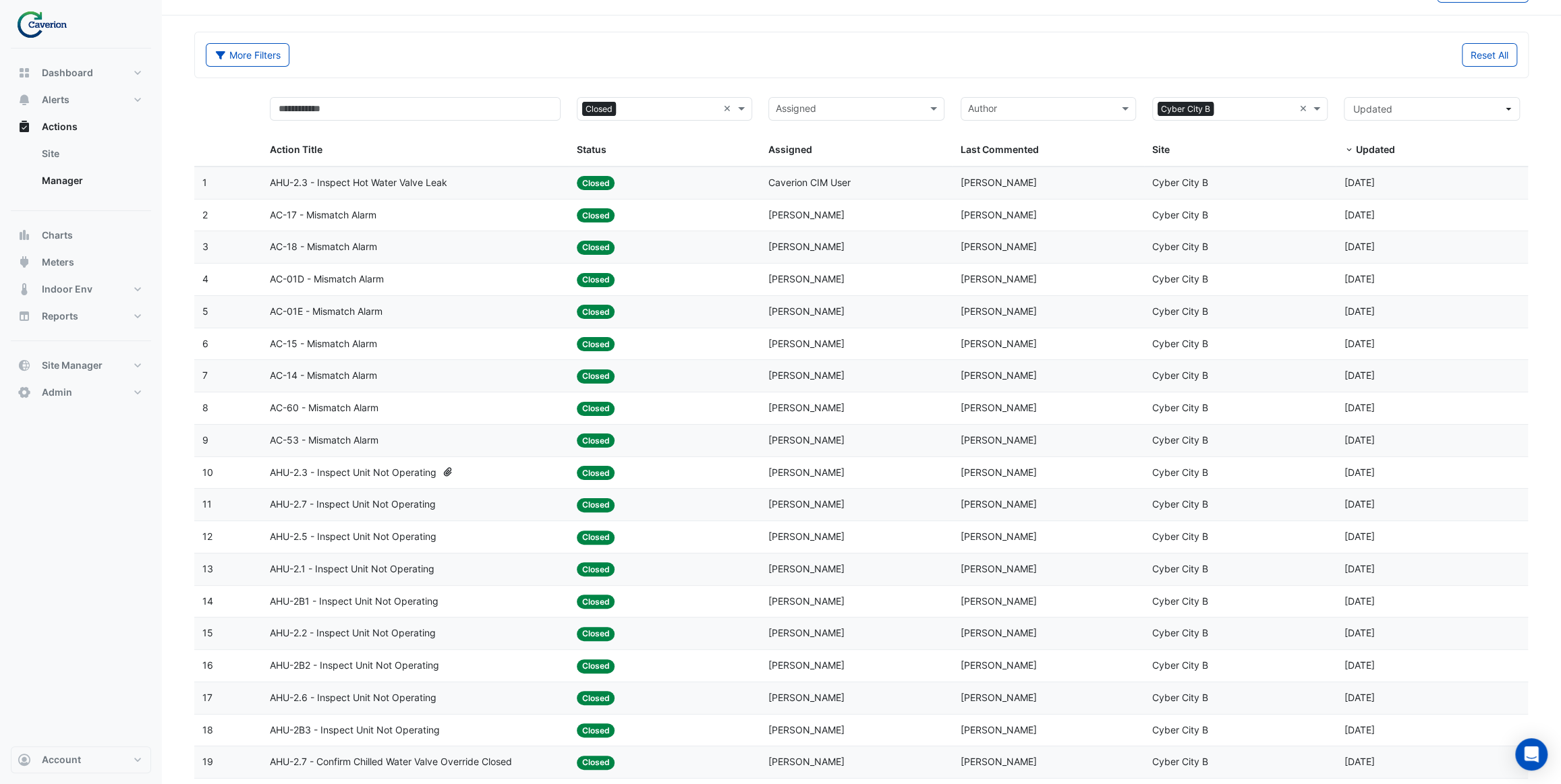
scroll to position [0, 0]
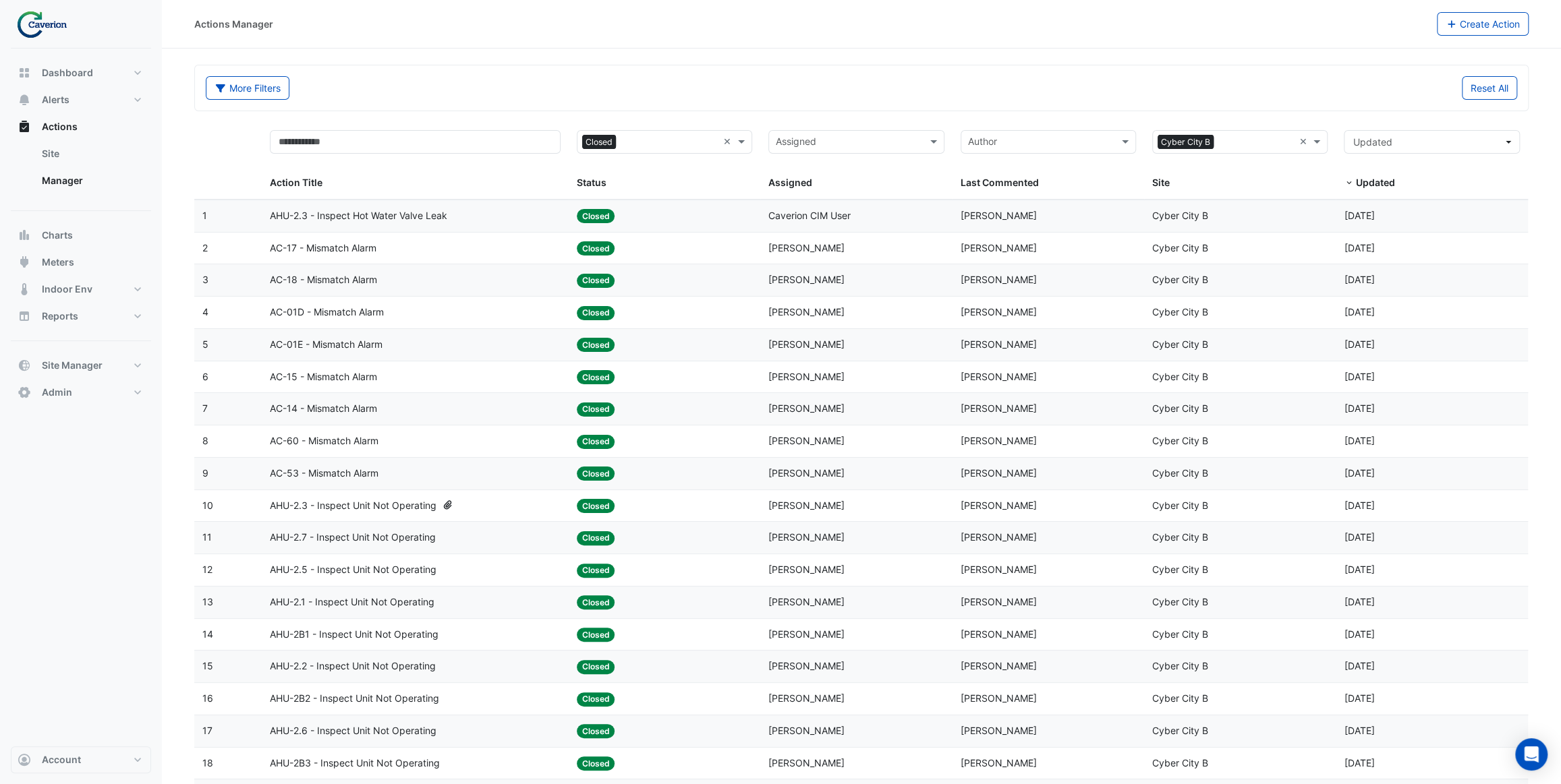
click at [502, 219] on div "AHU-2.3 - Inspect Hot Water Valve Leak" at bounding box center [415, 216] width 291 height 16
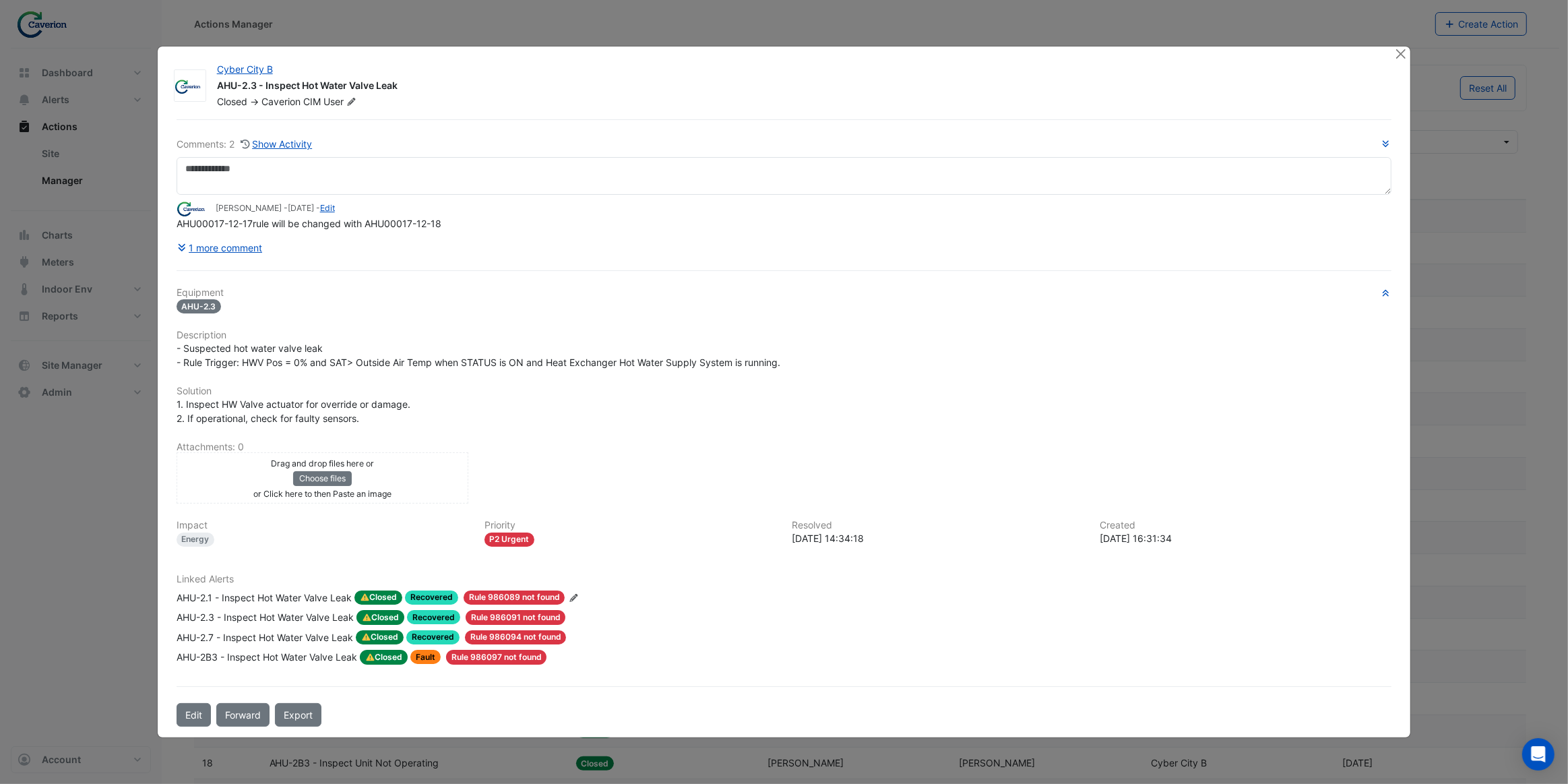
drag, startPoint x: 443, startPoint y: 237, endPoint x: 405, endPoint y: 237, distance: 38.0
click at [405, 237] on div "Comments: 2 Show Activity Tomas Jonkaitis - 4 days ago - Edit AHU00017-12-17rul…" at bounding box center [784, 198] width 1216 height 123
drag, startPoint x: 368, startPoint y: 227, endPoint x: 445, endPoint y: 228, distance: 77.0
click at [445, 228] on div "AHU00017-12-17rule will be changed with AHU00017-12-18" at bounding box center [784, 224] width 1216 height 14
copy span "AHU00017-12-18"
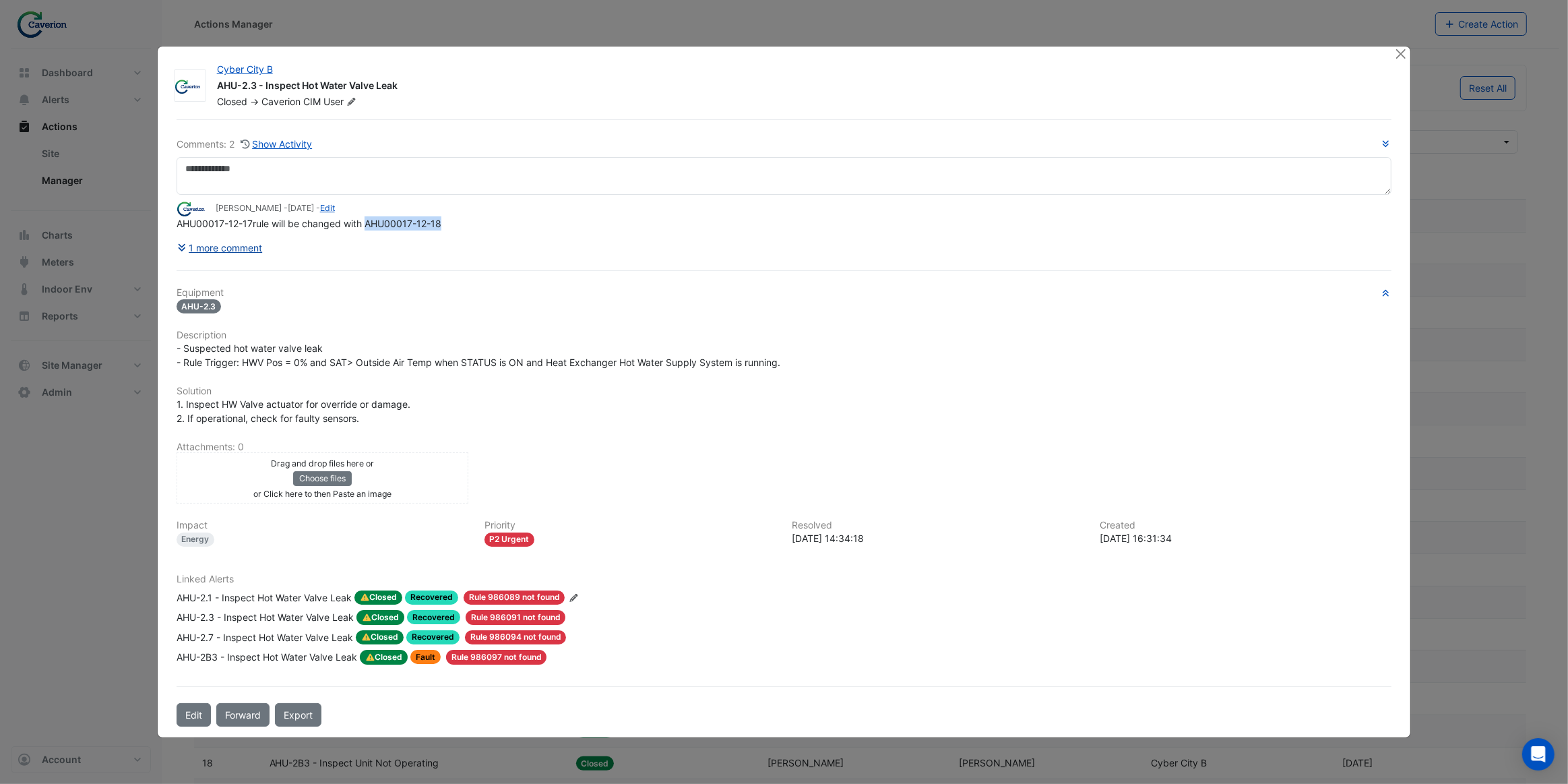
click at [252, 247] on button "1 more comment" at bounding box center [219, 248] width 87 height 24
click at [252, 248] on button "1 more comment" at bounding box center [219, 248] width 87 height 24
click at [199, 249] on button "1 more comment" at bounding box center [219, 248] width 87 height 24
click at [182, 247] on icon at bounding box center [182, 248] width 7 height 7
drag, startPoint x: 182, startPoint y: 247, endPoint x: 225, endPoint y: 248, distance: 43.0
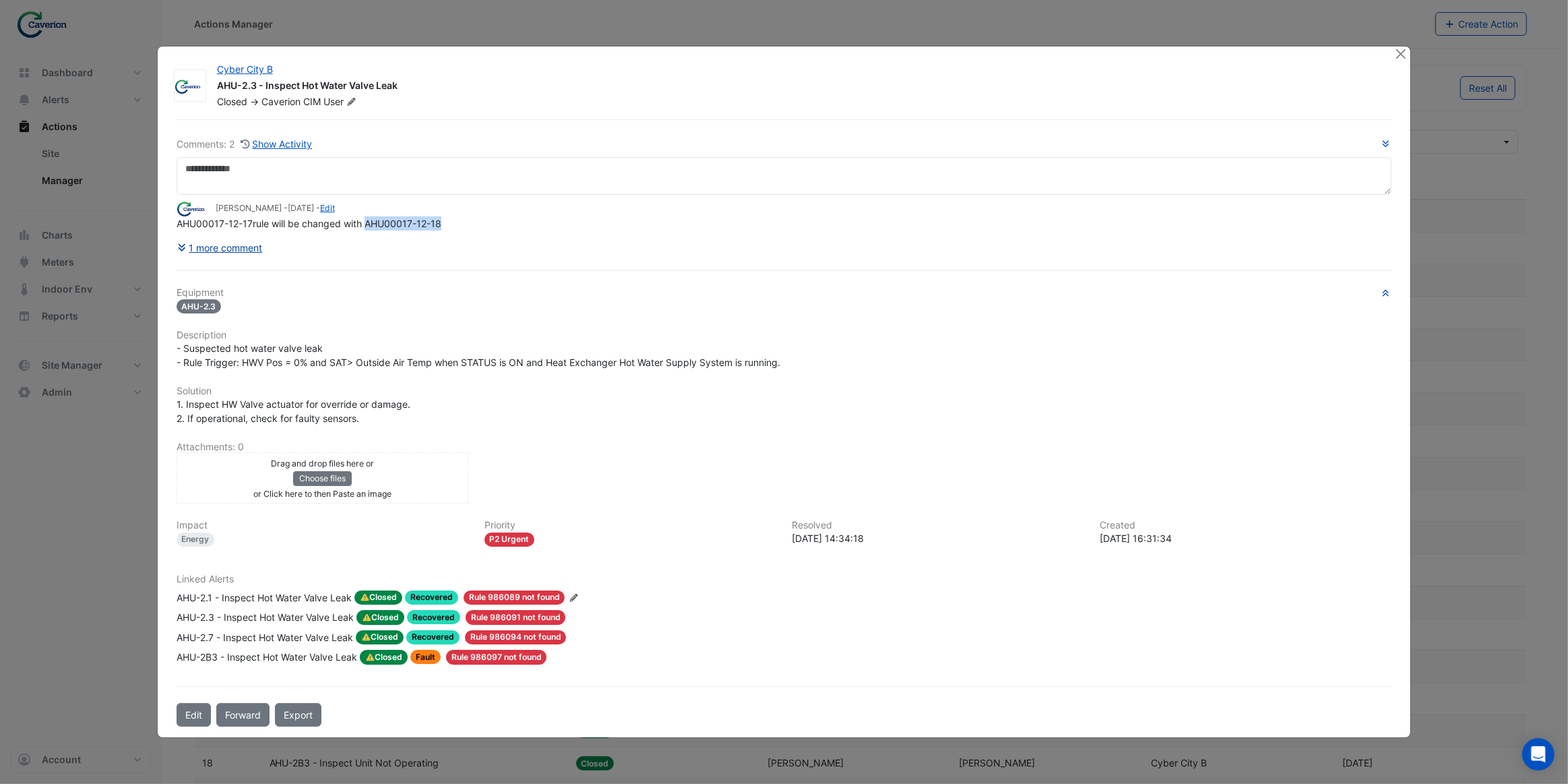
click at [202, 246] on button "1 more comment" at bounding box center [219, 248] width 87 height 24
click at [225, 248] on button "1 more comment" at bounding box center [219, 248] width 87 height 24
click at [1399, 57] on button "Close" at bounding box center [1400, 54] width 14 height 14
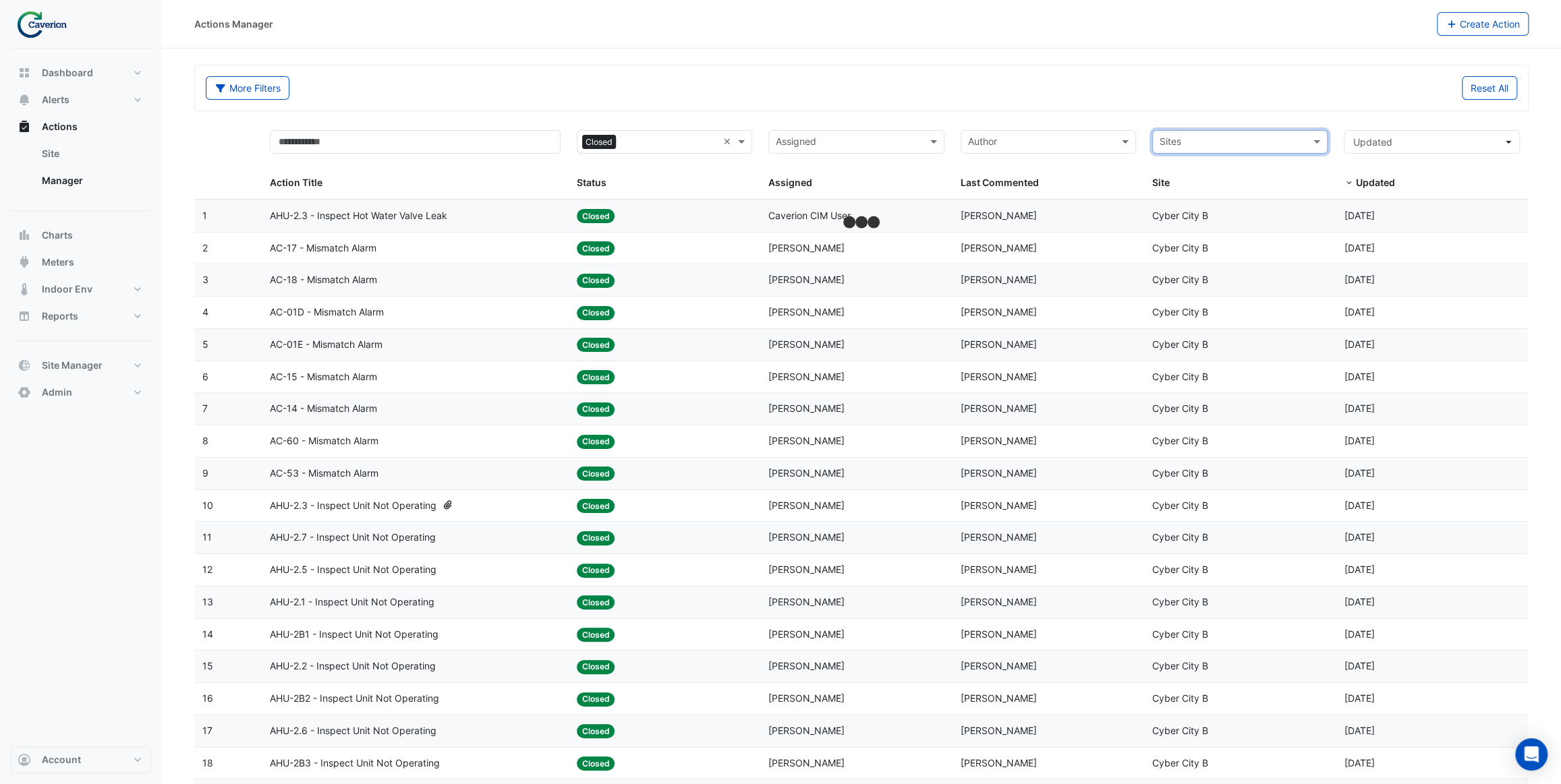
drag, startPoint x: 1303, startPoint y: 140, endPoint x: 1273, endPoint y: 141, distance: 30.0
click at [1265, 140] on input "text" at bounding box center [1232, 143] width 145 height 16
click at [1205, 191] on div "K29" at bounding box center [1240, 191] width 174 height 19
click at [1203, 102] on div "More Filters Reset All" at bounding box center [861, 90] width 1327 height 29
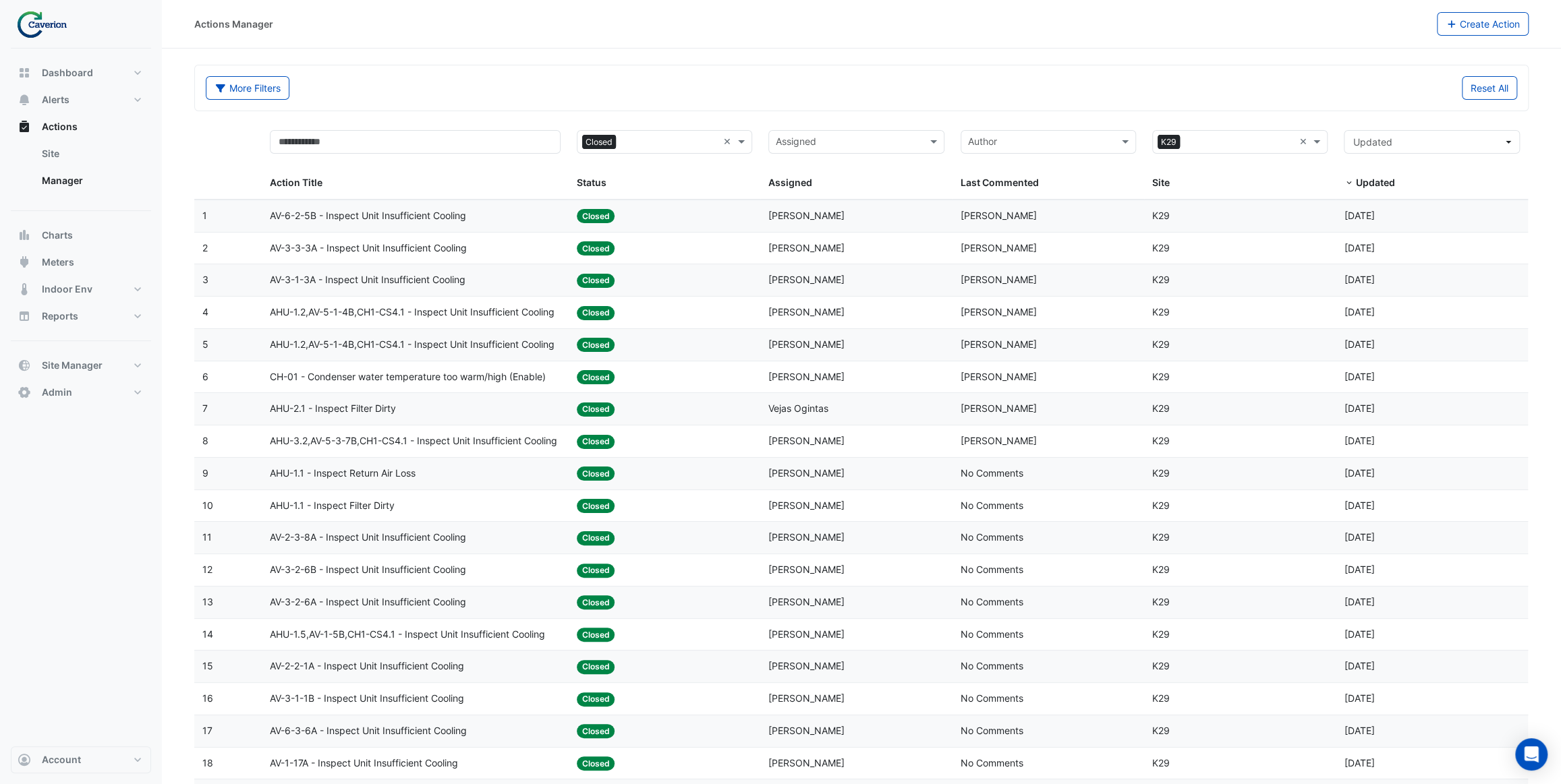
click at [508, 219] on div "AV-6-2-5B - Inspect Unit Insufficient Cooling" at bounding box center [415, 216] width 291 height 16
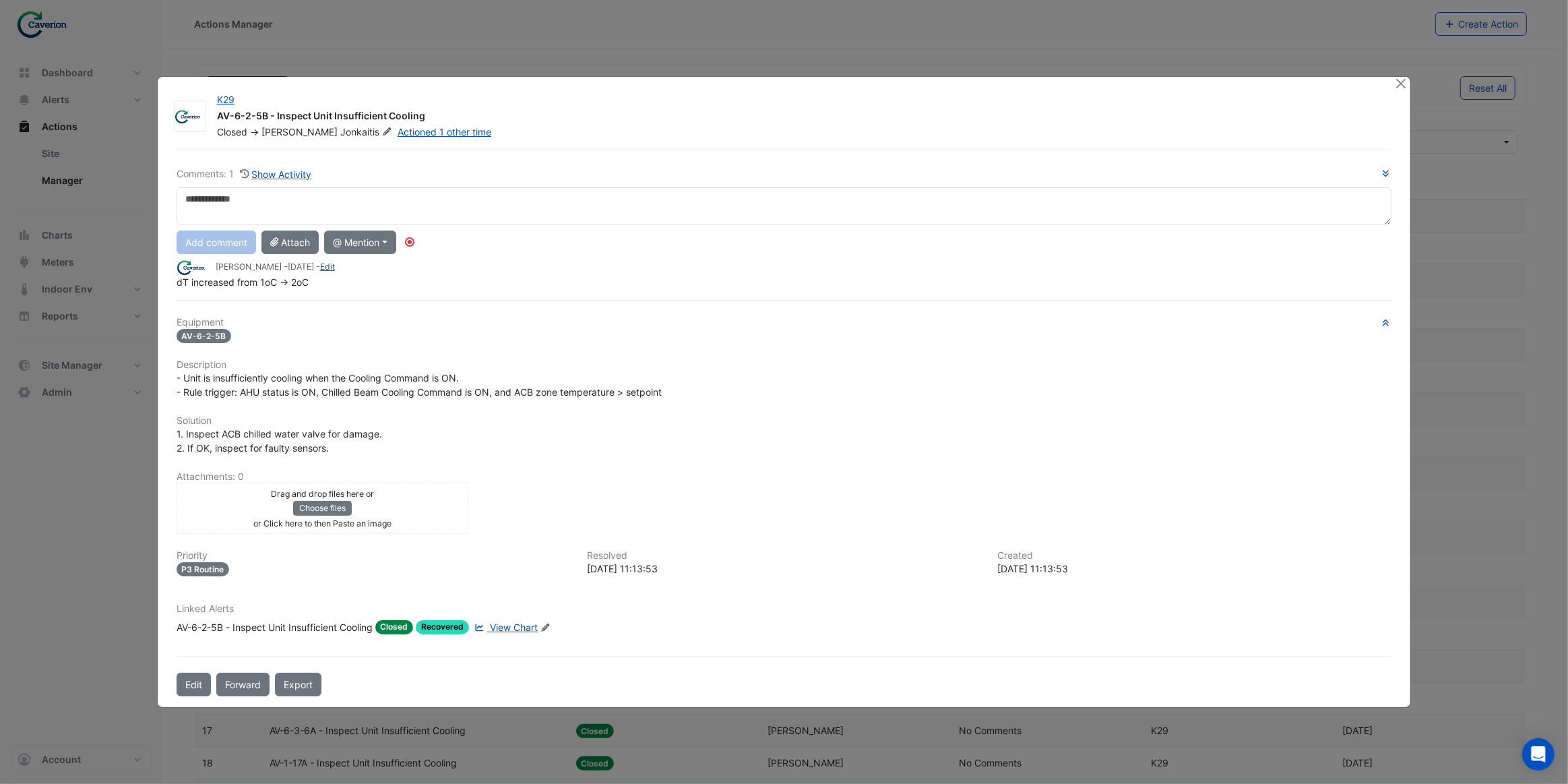
click at [511, 626] on span "View Chart" at bounding box center [513, 627] width 48 height 11
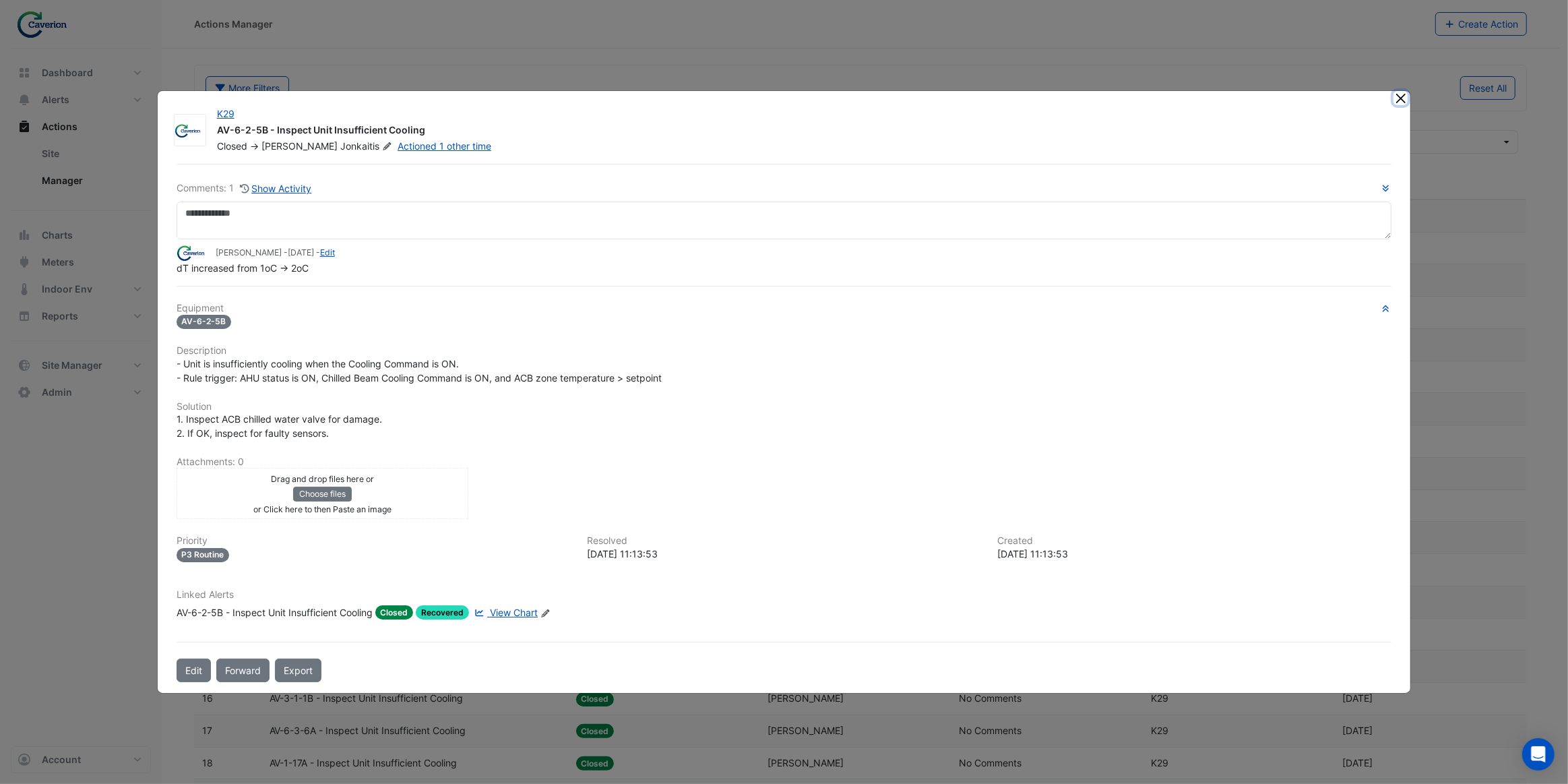
click at [1401, 100] on button "Close" at bounding box center [1400, 98] width 14 height 14
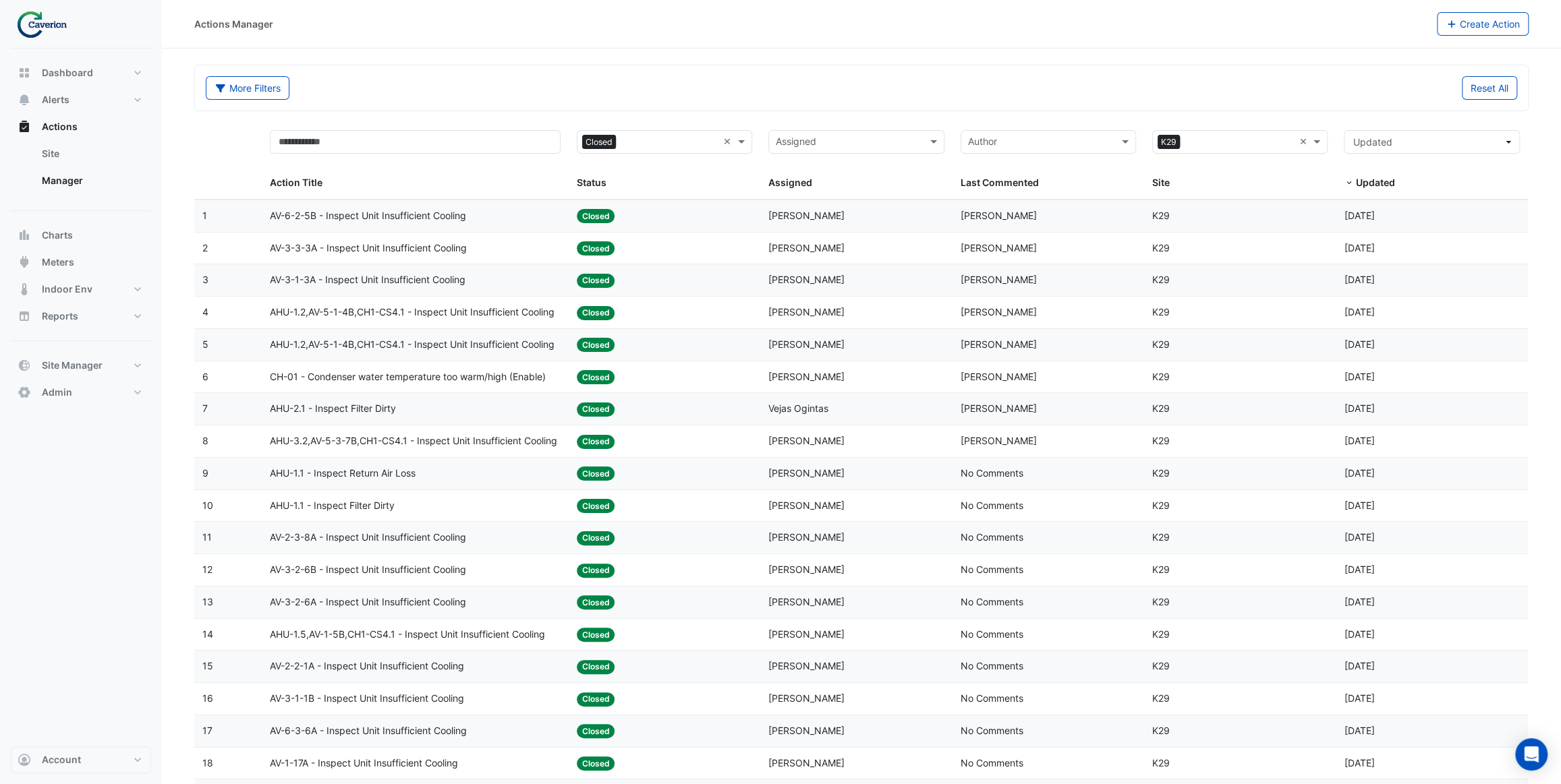
click at [486, 256] on datatable-body-cell "Action Title: AV-3-3-3A - Inspect Unit Insufficient Cooling" at bounding box center [415, 248] width 307 height 32
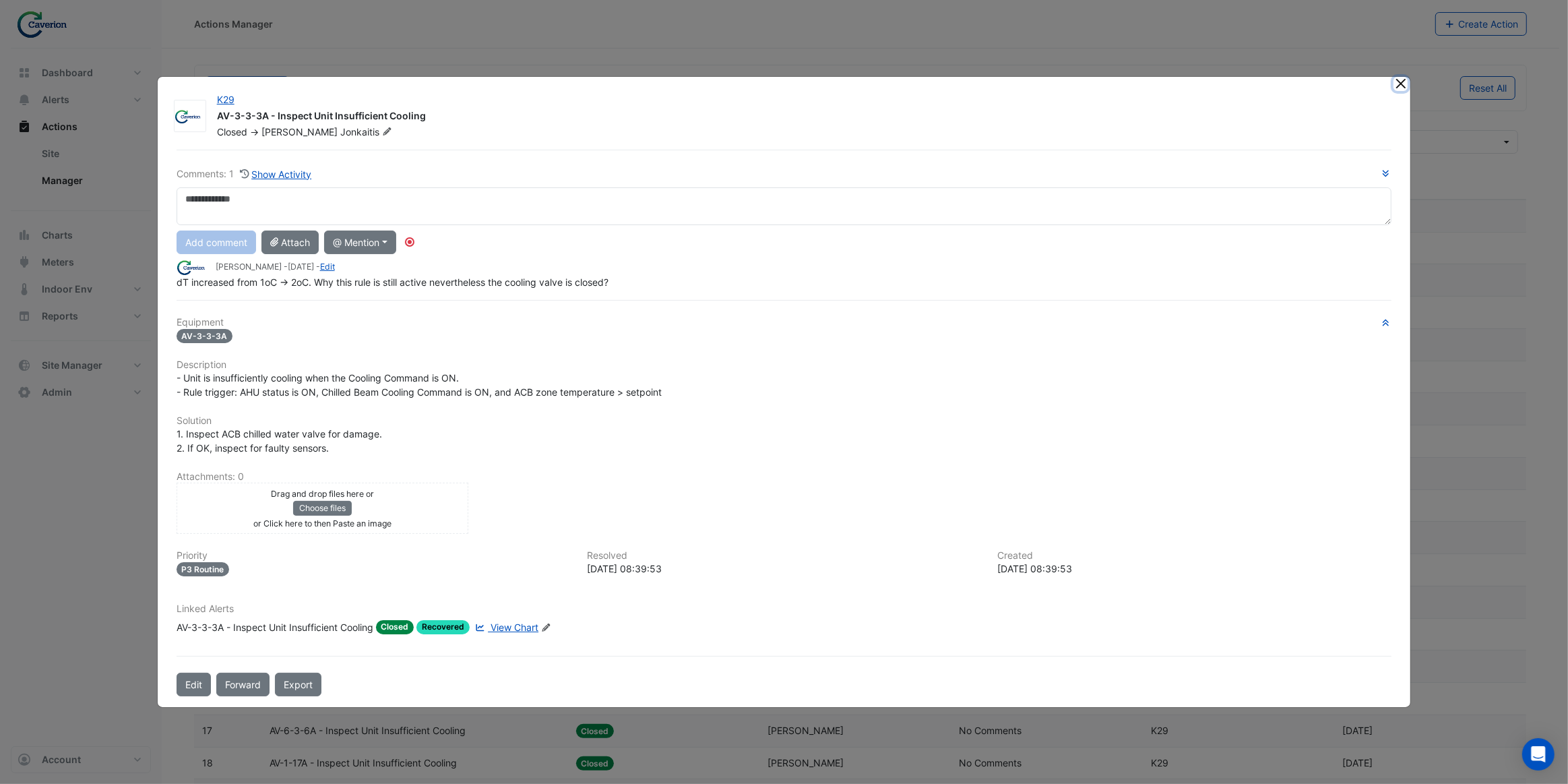
click at [1400, 89] on button "Close" at bounding box center [1400, 84] width 14 height 14
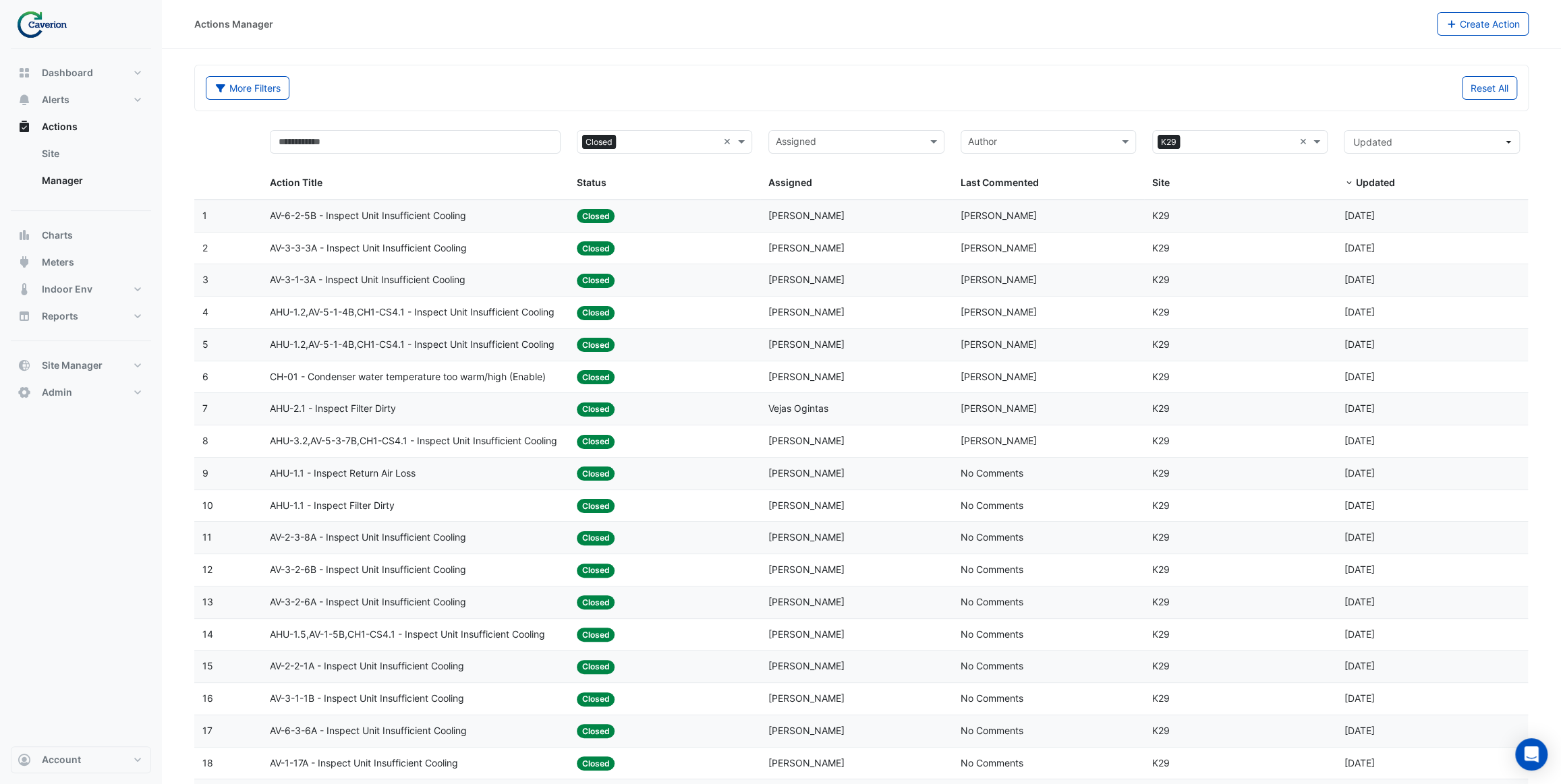
click at [487, 279] on div "AV-3-1-3A - Inspect Unit Insufficient Cooling" at bounding box center [415, 280] width 291 height 16
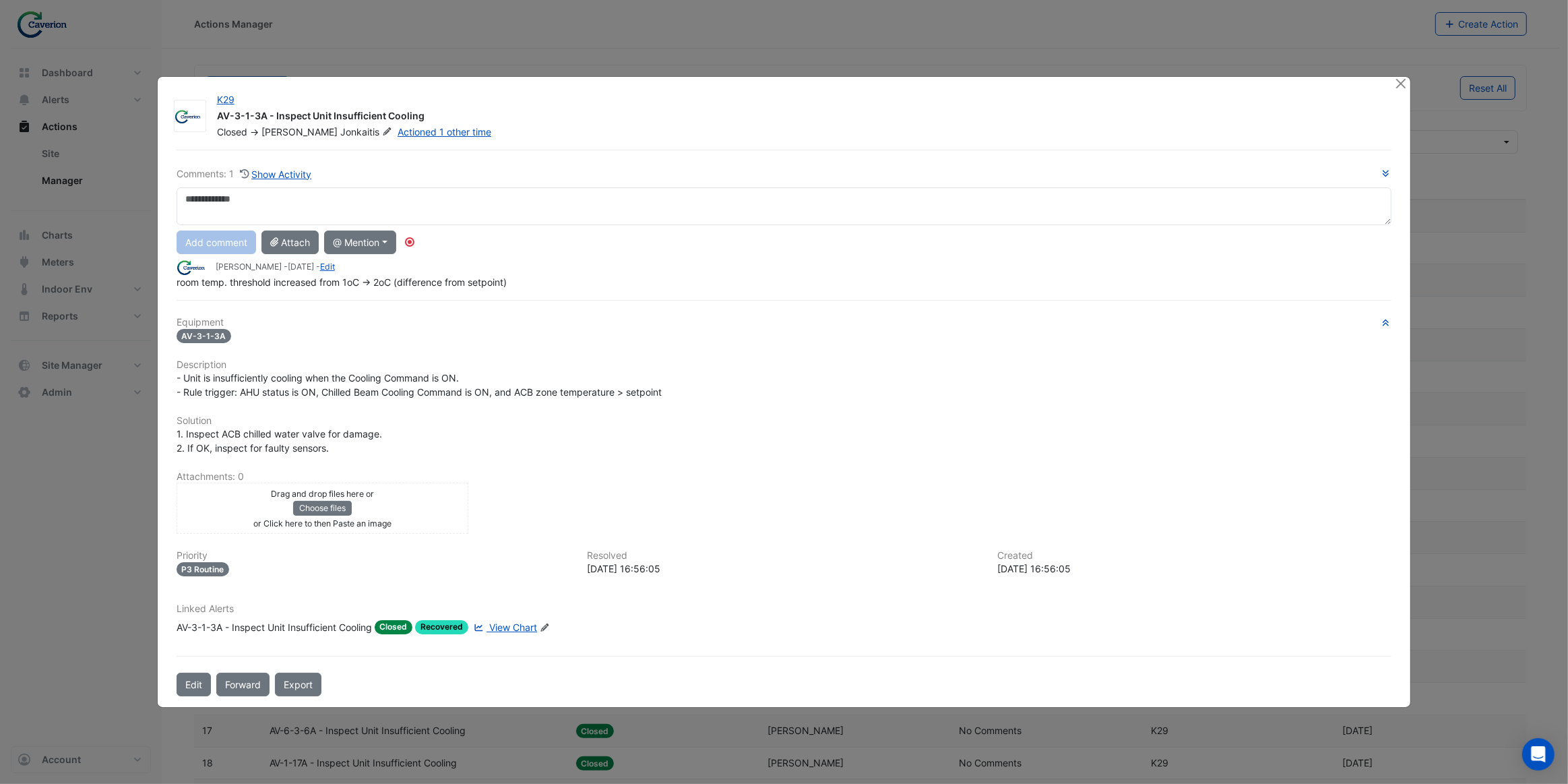
click at [370, 627] on div "AV-3-1-3A - Inspect Unit Insufficient Cooling" at bounding box center [274, 628] width 196 height 14
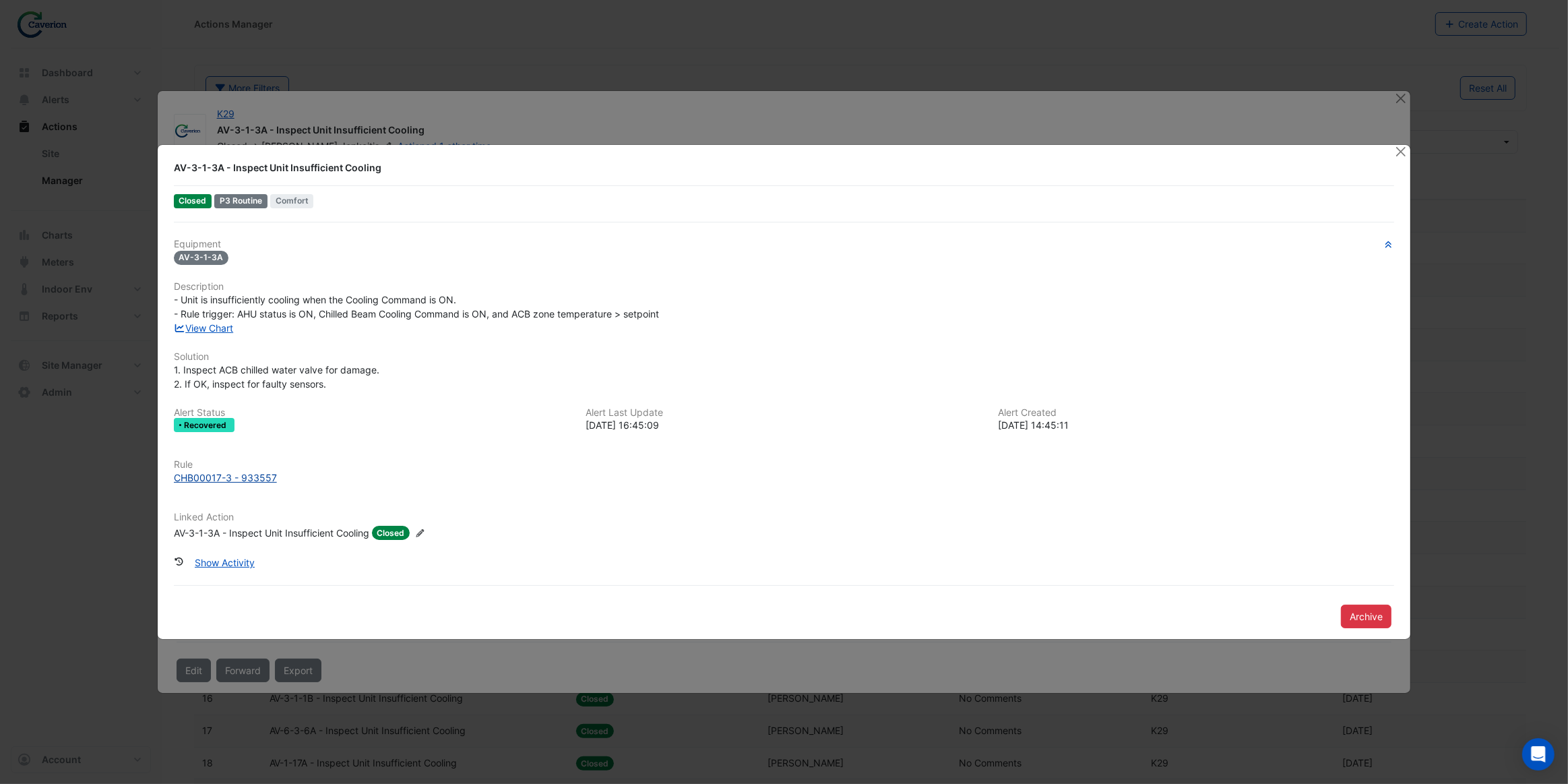
click at [256, 478] on div "CHB00017-3 - 933557" at bounding box center [226, 478] width 104 height 14
click at [1399, 155] on button "Close" at bounding box center [1400, 152] width 14 height 14
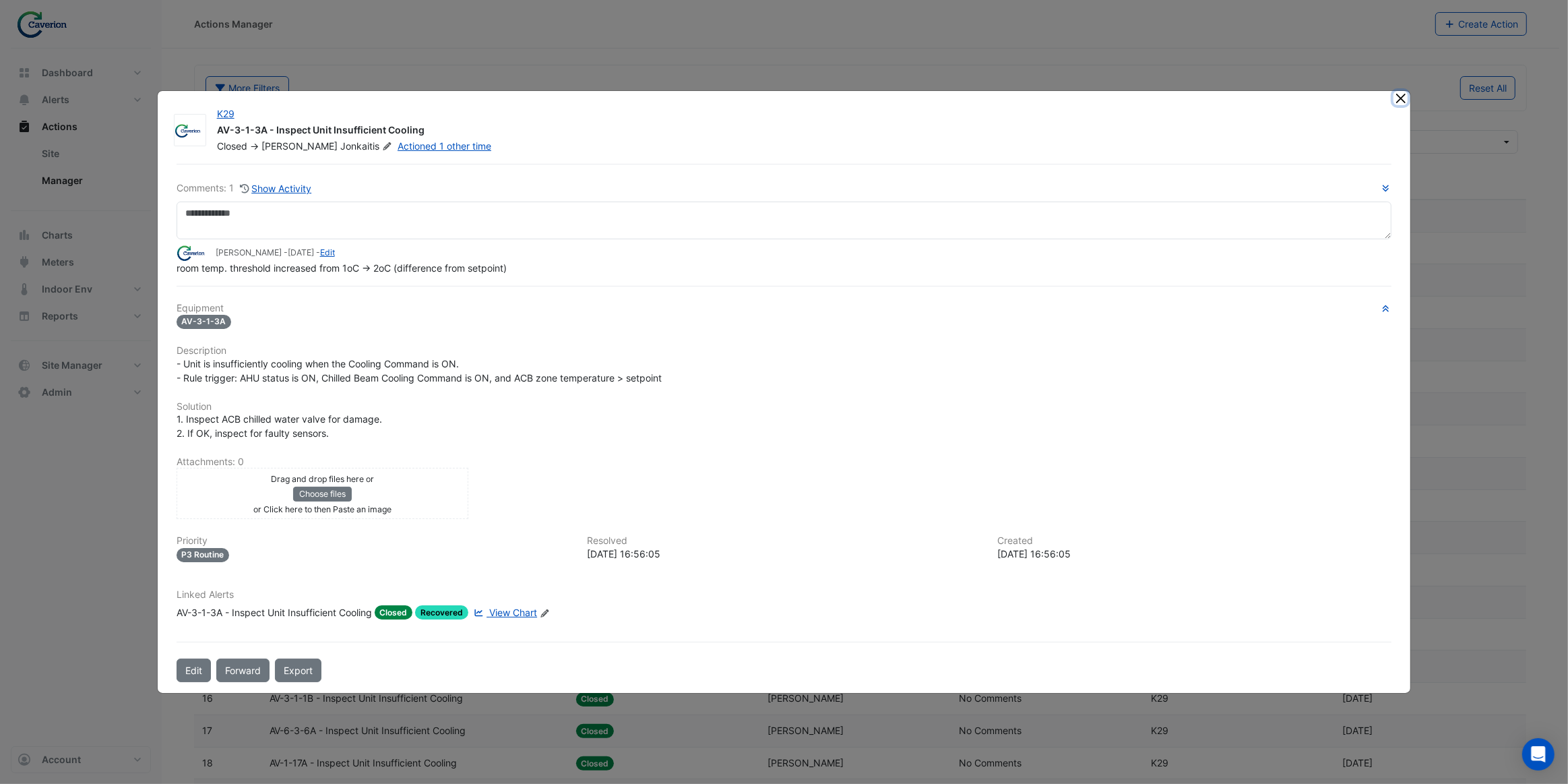
click at [1403, 101] on button "Close" at bounding box center [1400, 98] width 14 height 14
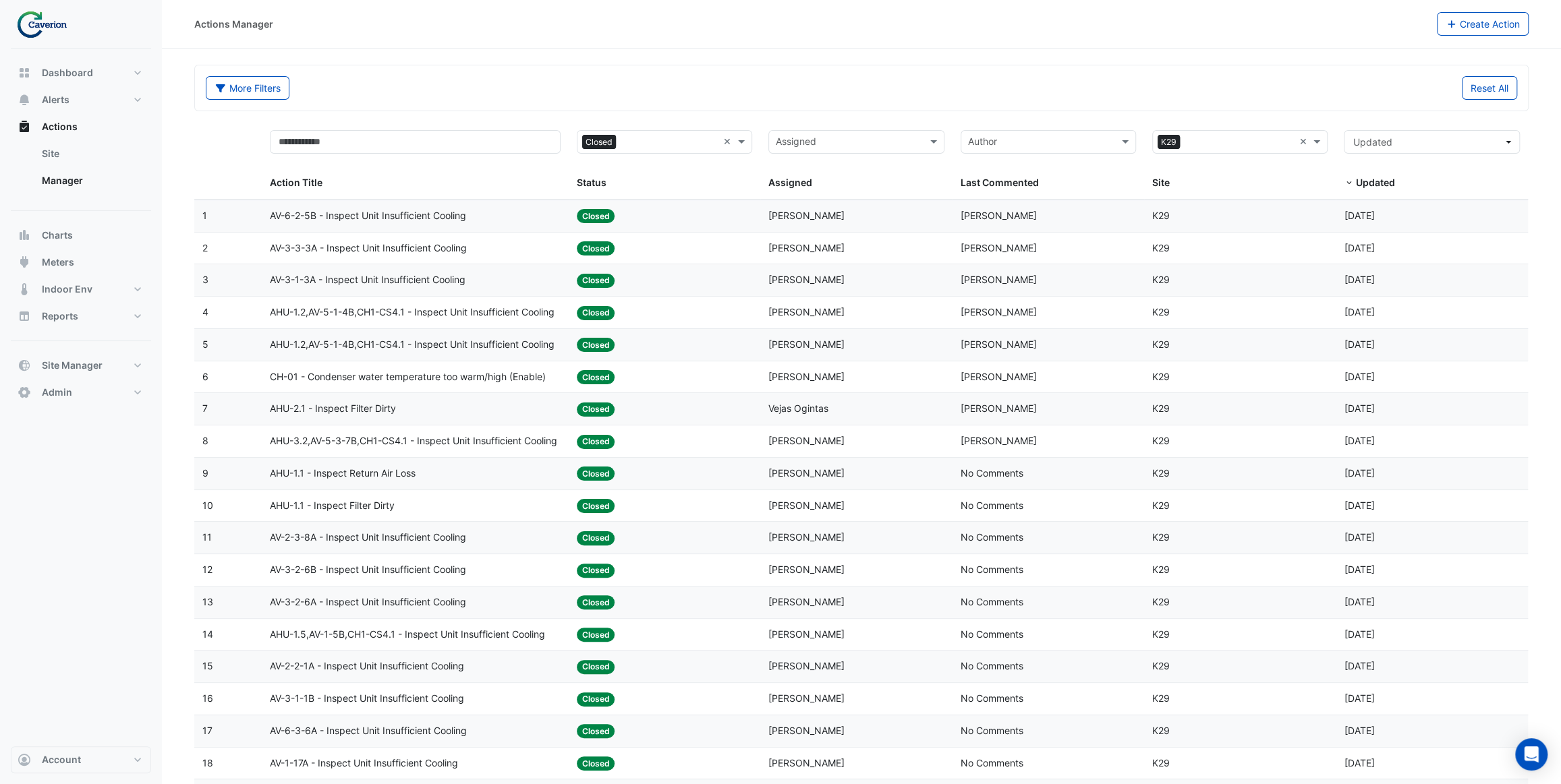
click at [466, 316] on span "AHU-1.2,AV-5-1-4B,CH1-CS4.1 - Inspect Unit Insufficient Cooling" at bounding box center [412, 313] width 285 height 16
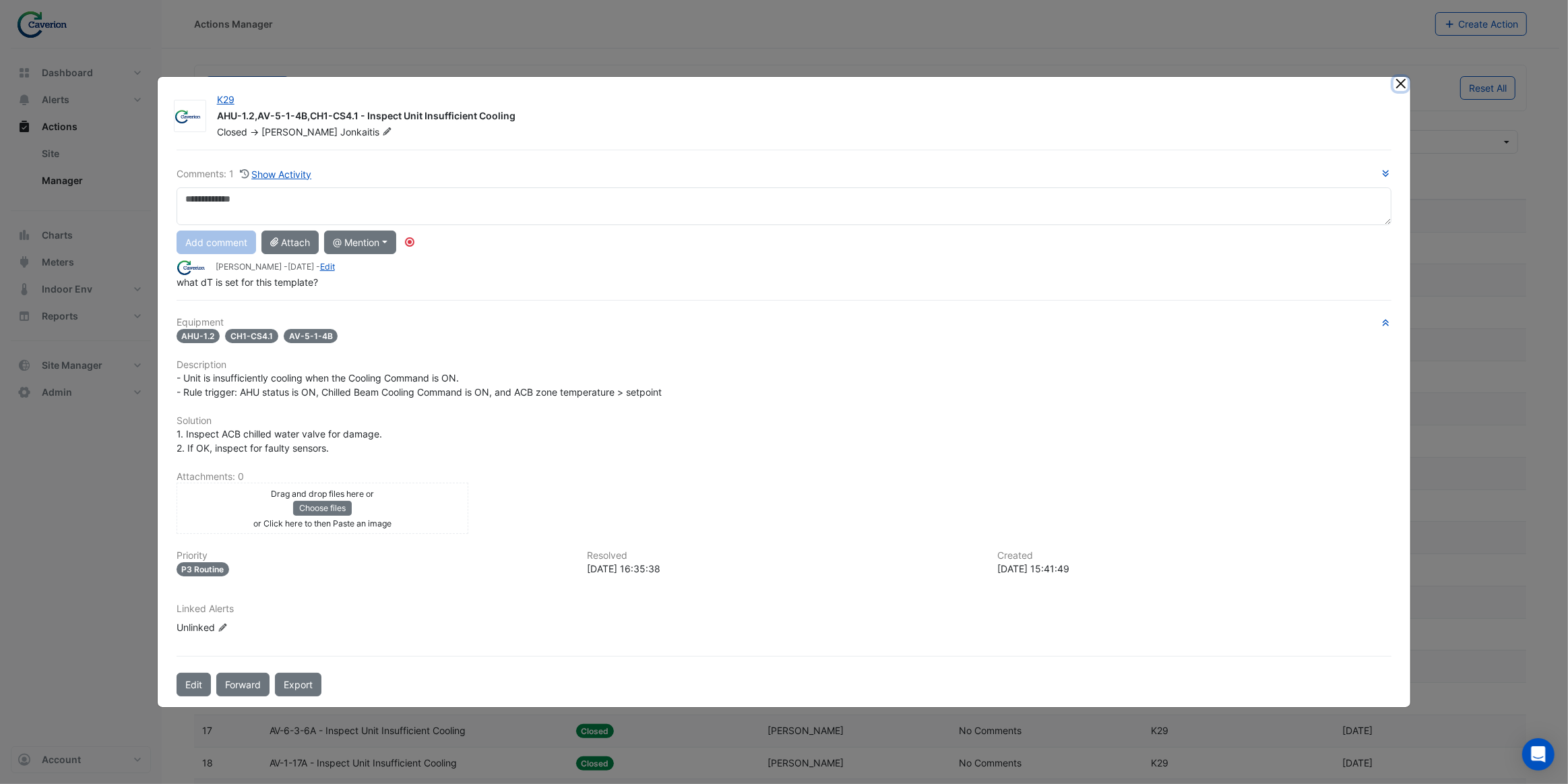
click at [1401, 83] on button "Close" at bounding box center [1400, 84] width 14 height 14
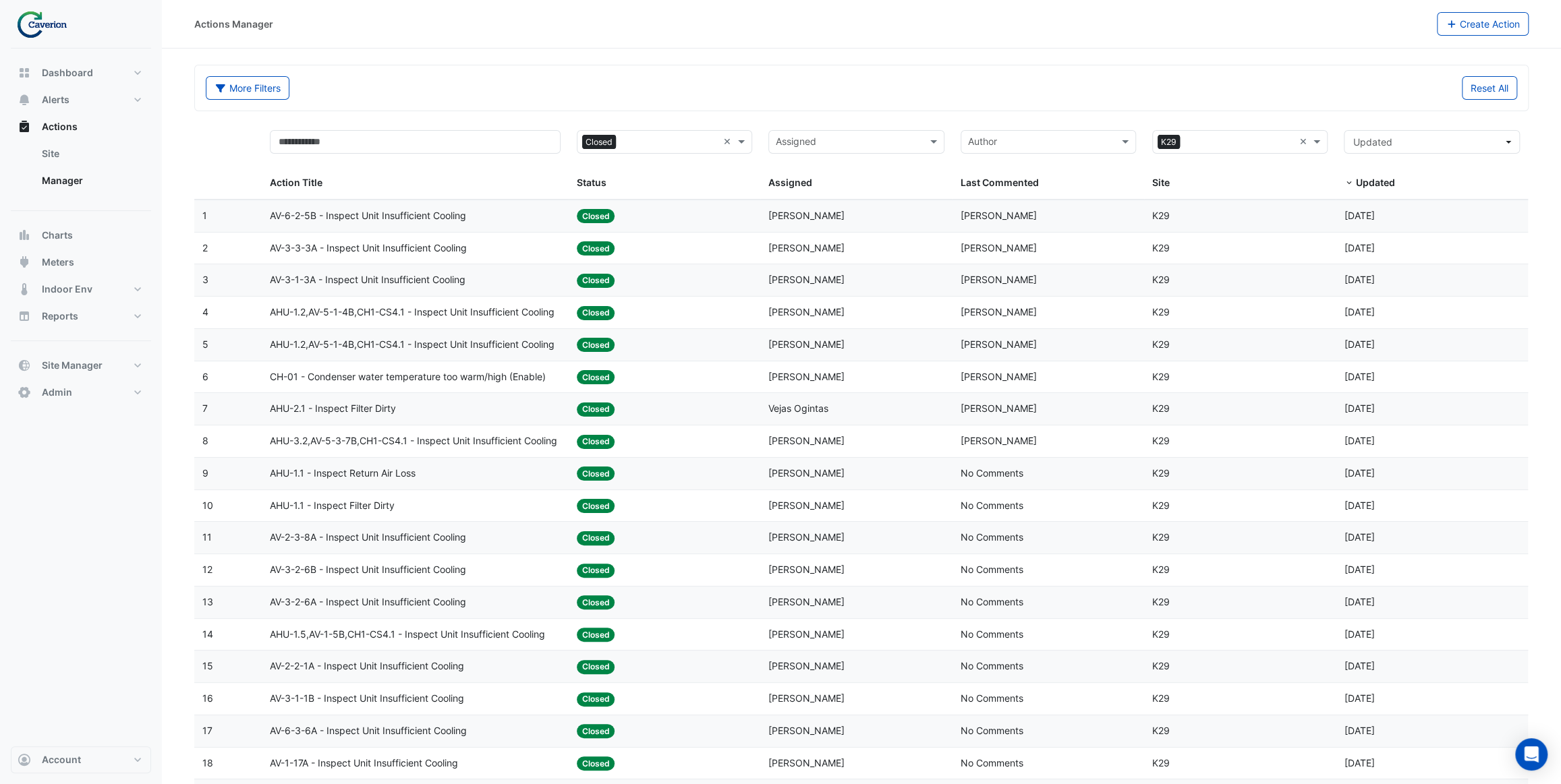
click at [495, 348] on span "AHU-1.2,AV-5-1-4B,CH1-CS4.1 - Inspect Unit Insufficient Cooling" at bounding box center [412, 345] width 285 height 16
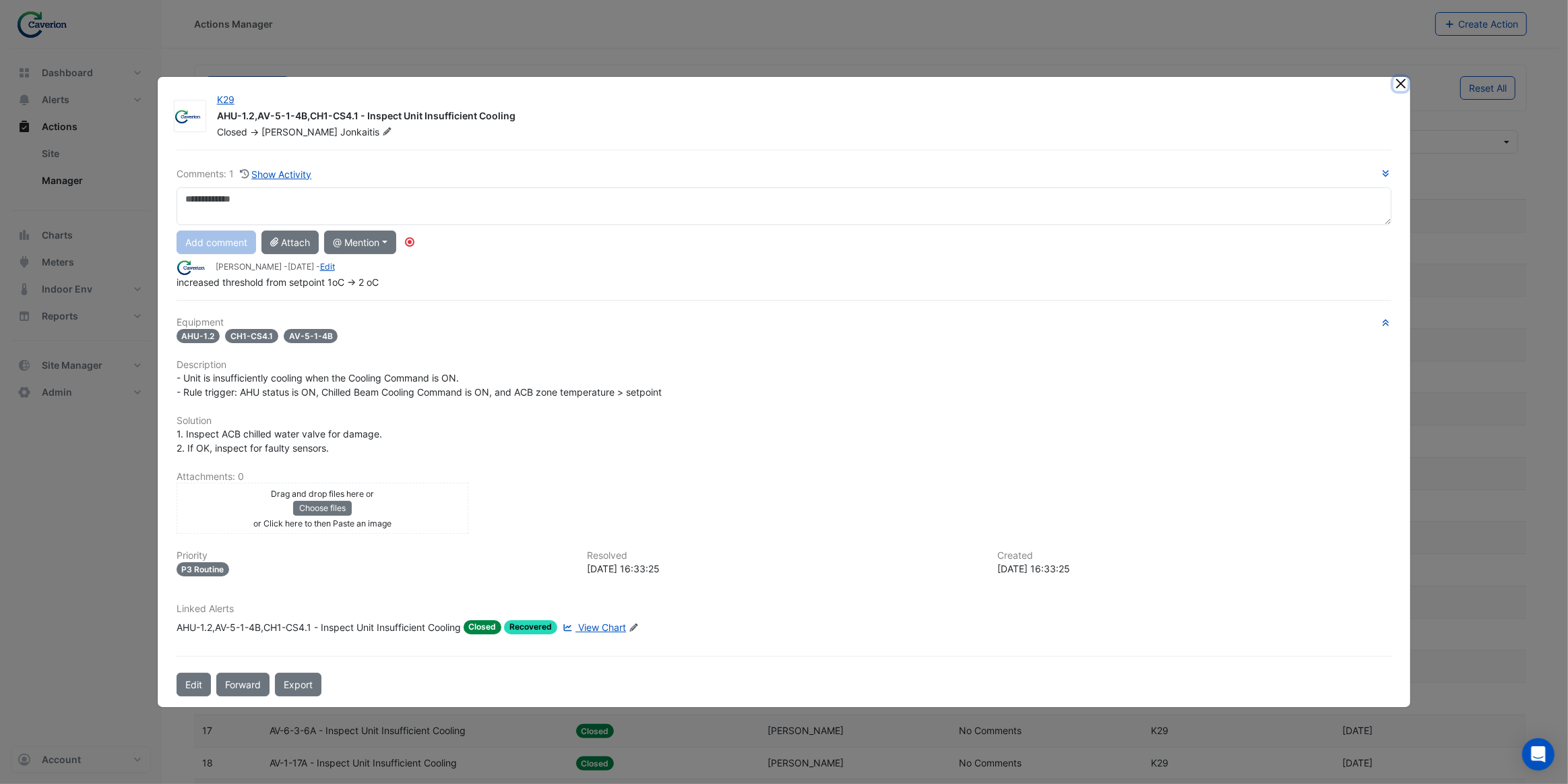
click at [1397, 87] on button "Close" at bounding box center [1400, 84] width 14 height 14
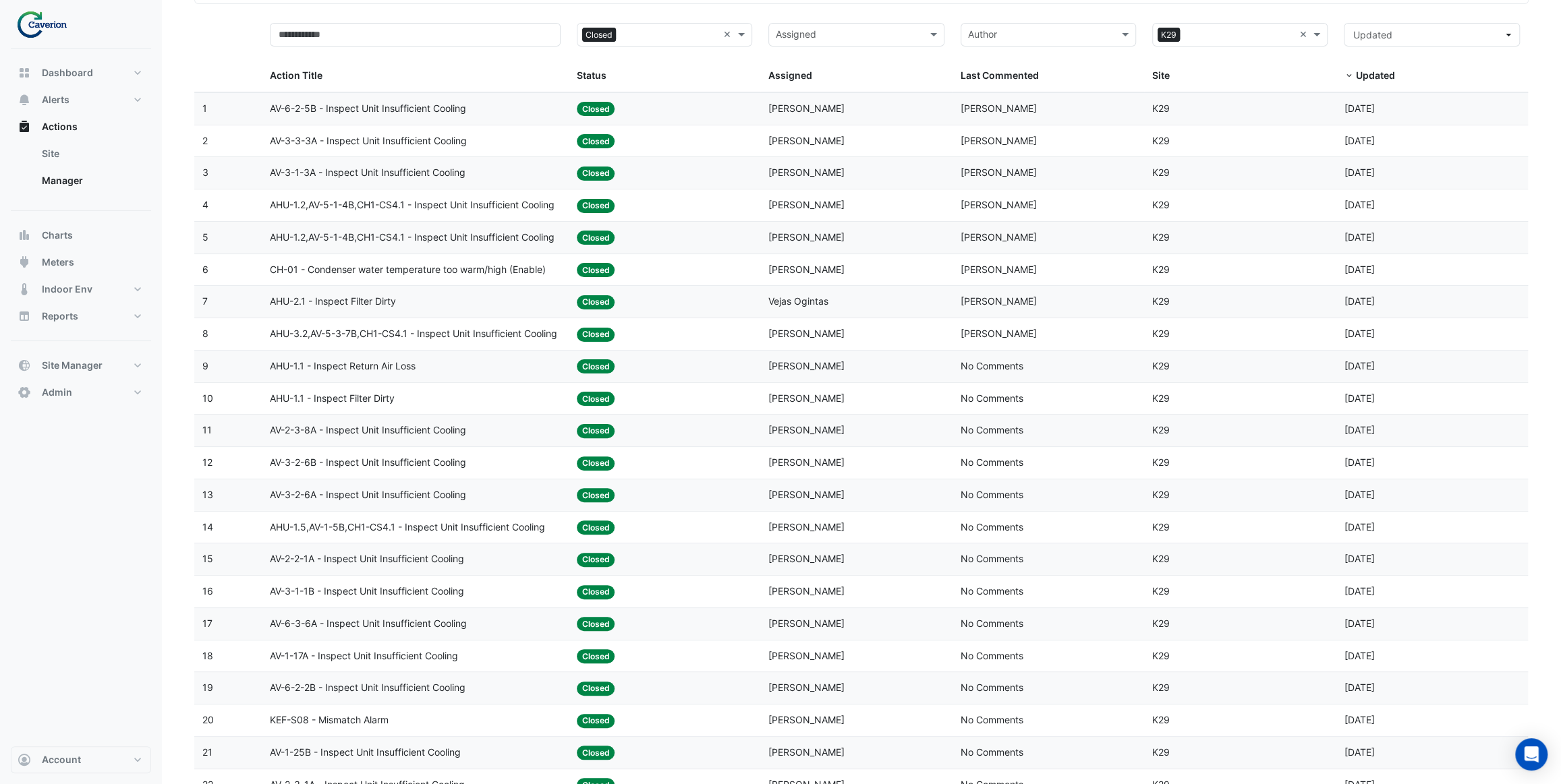
scroll to position [122, 0]
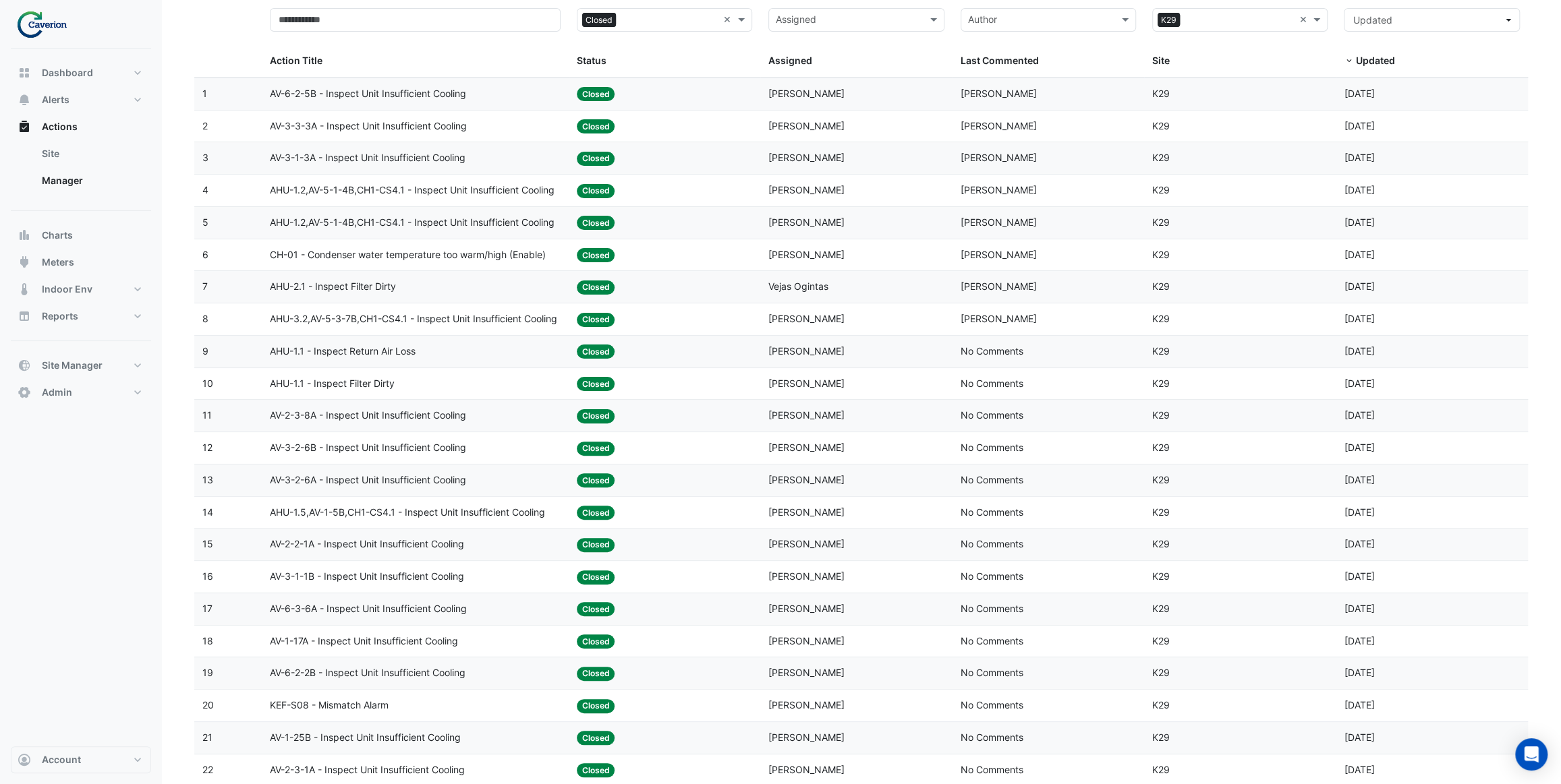
click at [458, 255] on span "CH-01 - Condenser water temperature too warm/high (Enable)" at bounding box center [408, 255] width 276 height 16
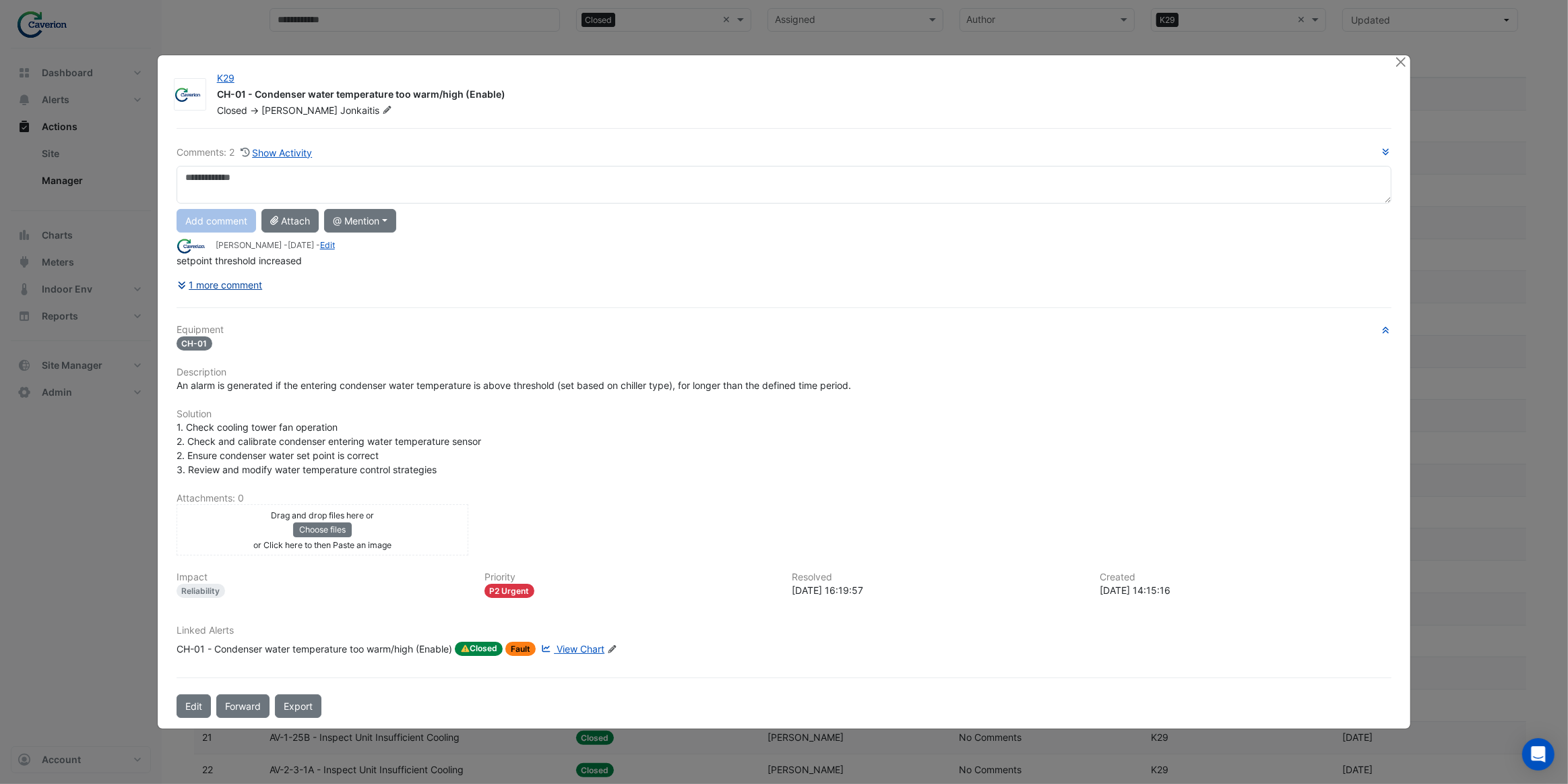
click at [257, 286] on button "1 more comment" at bounding box center [219, 284] width 87 height 24
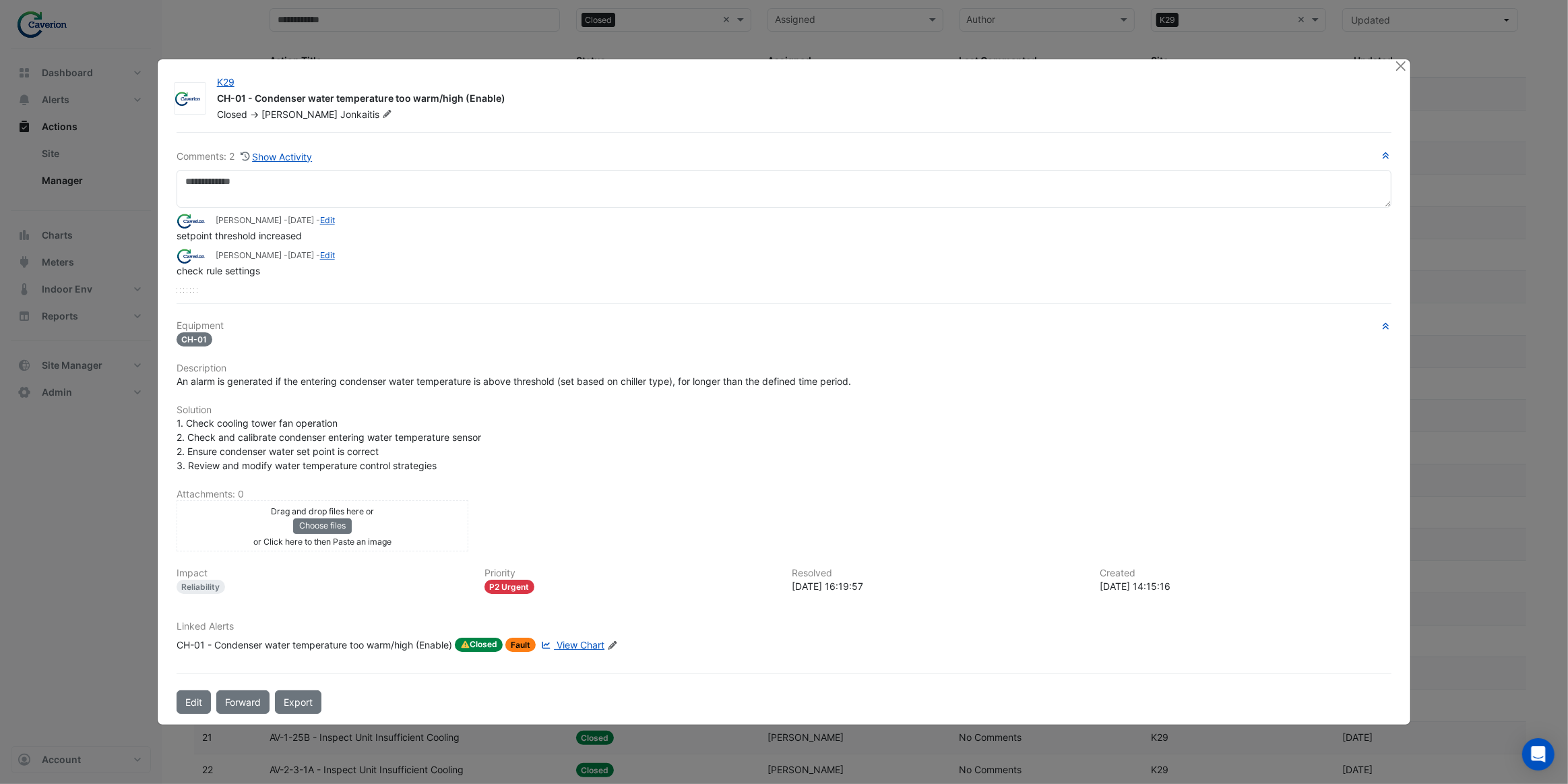
click at [585, 644] on span "View Chart" at bounding box center [580, 644] width 48 height 11
click at [410, 646] on div "CH-01 - Condenser water temperature too warm/high (Enable)" at bounding box center [314, 645] width 276 height 15
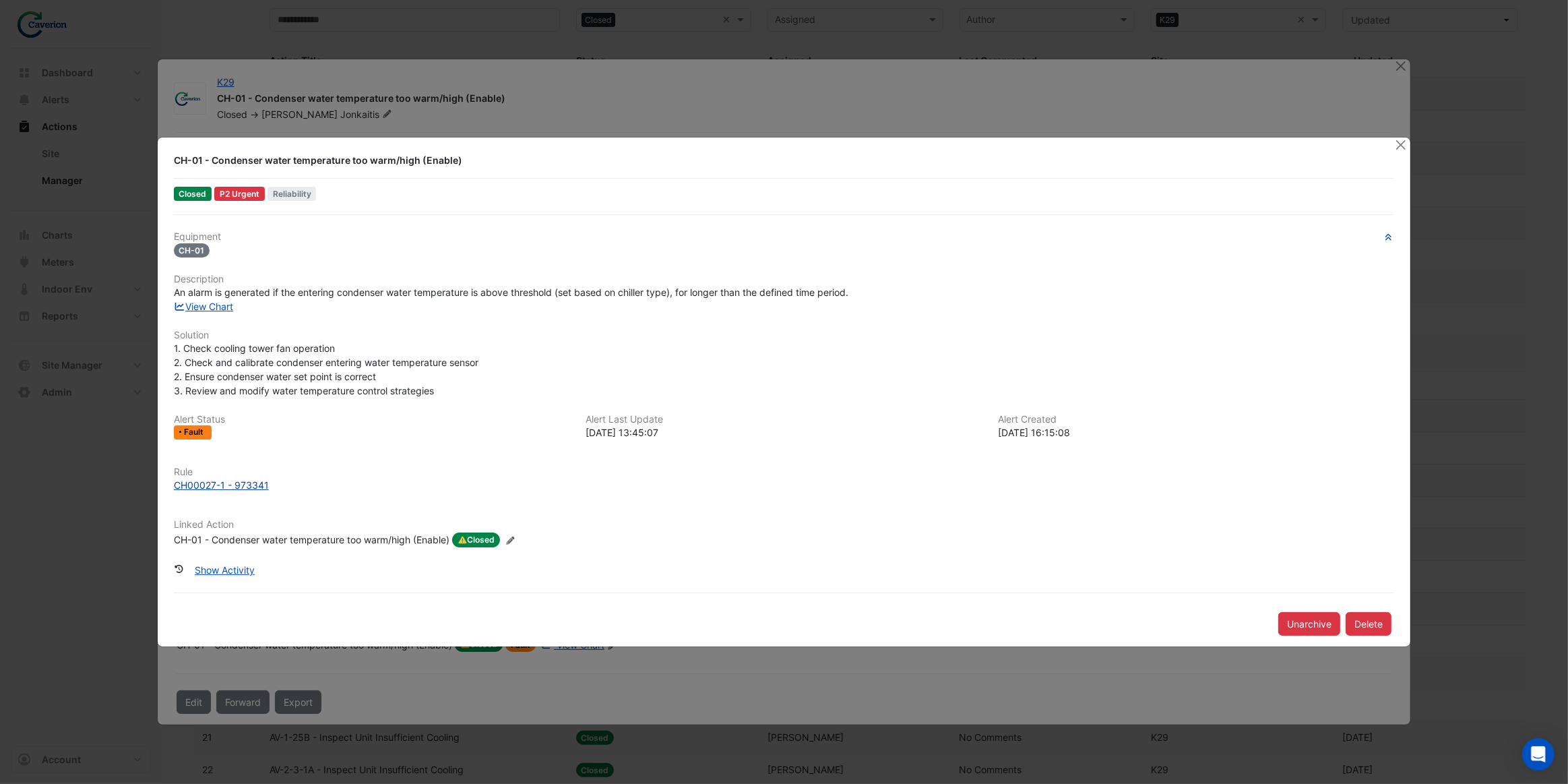
click at [240, 481] on div "CH00027-1 - 973341" at bounding box center [221, 486] width 95 height 14
click at [1401, 147] on button "Close" at bounding box center [1400, 145] width 14 height 14
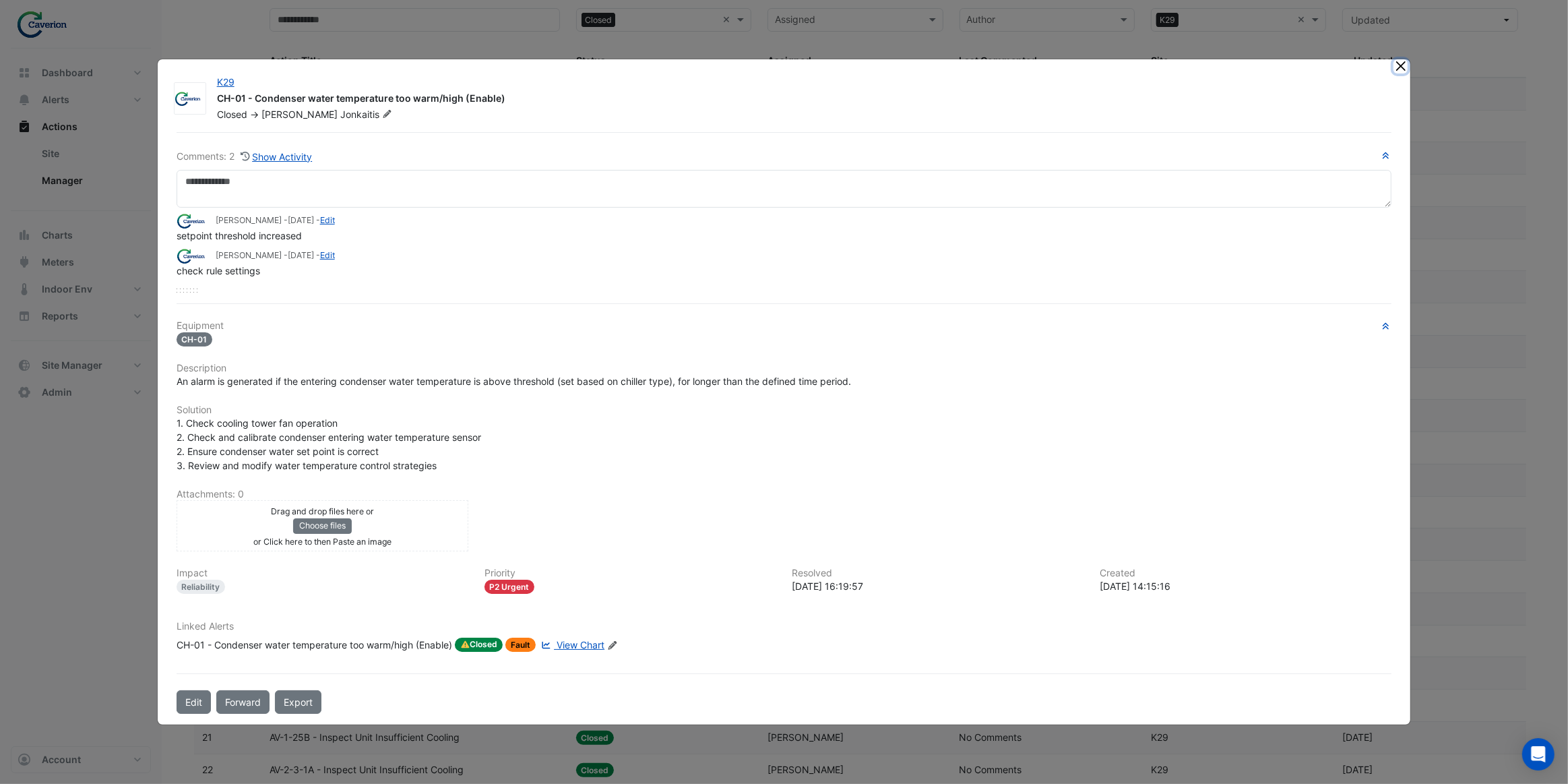
click at [1404, 74] on button "Close" at bounding box center [1400, 67] width 14 height 14
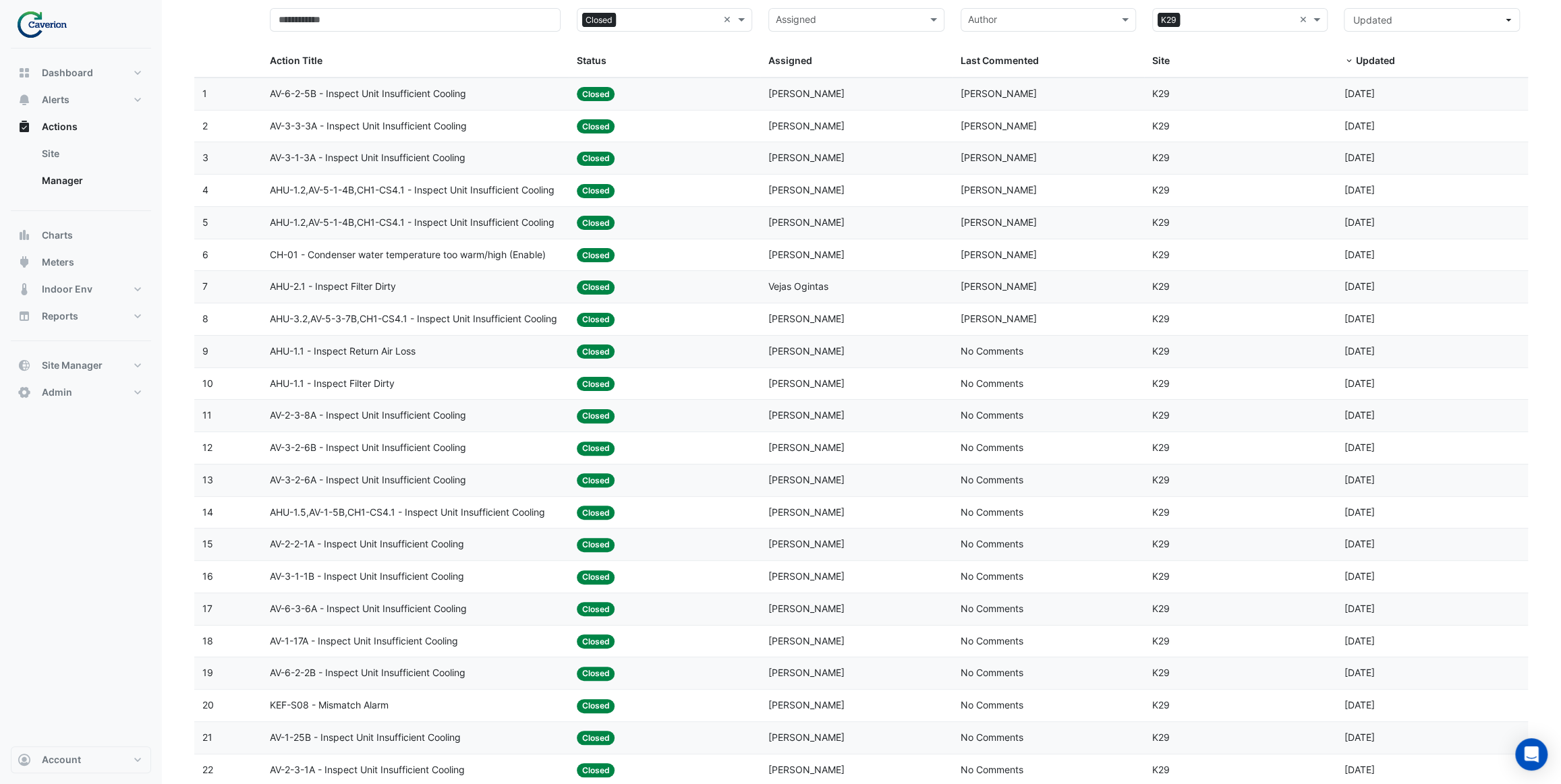
click at [470, 284] on div "AHU-2.1 - Inspect Filter Dirty" at bounding box center [415, 287] width 291 height 16
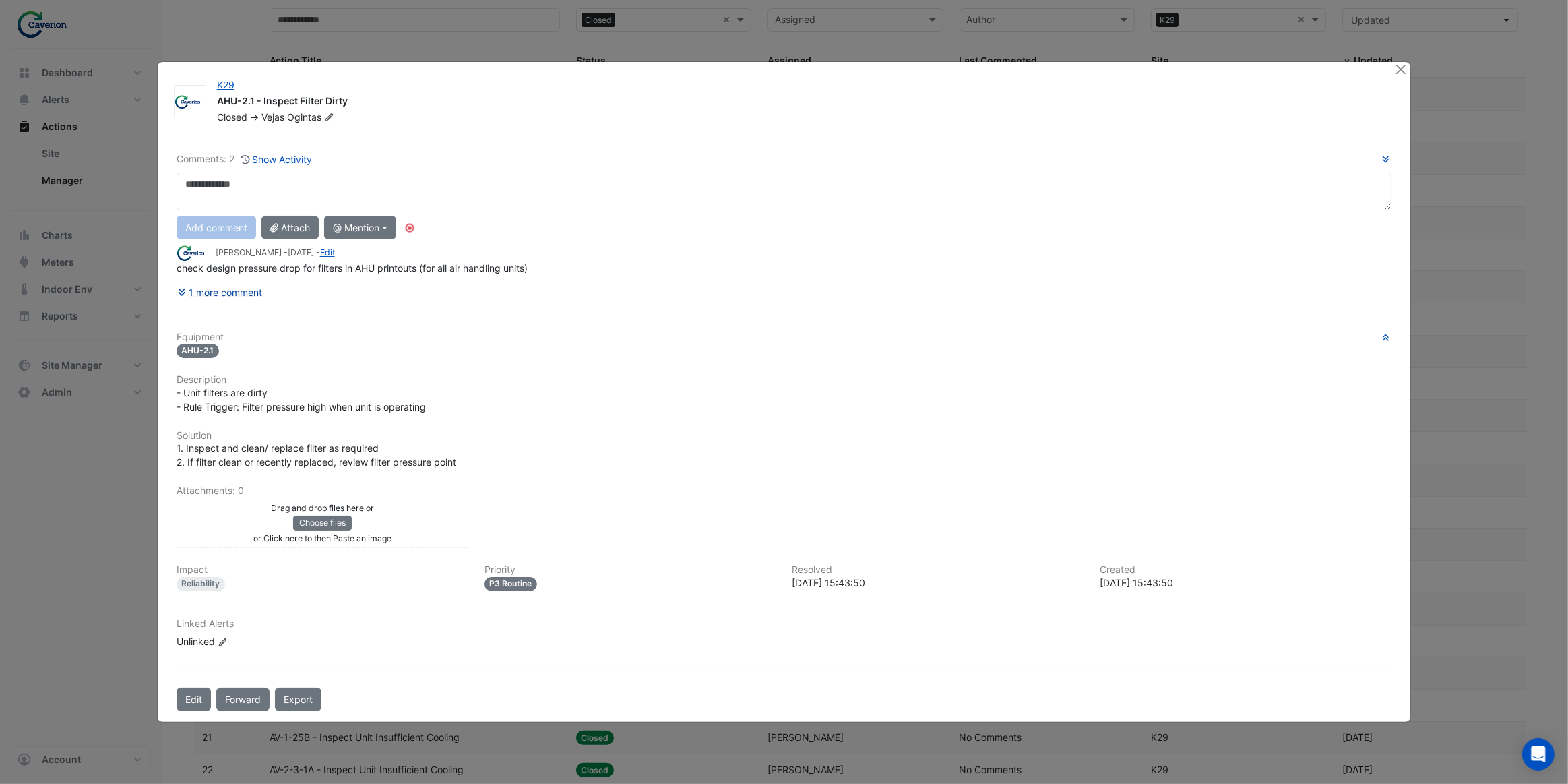
click at [225, 292] on button "1 more comment" at bounding box center [219, 291] width 87 height 24
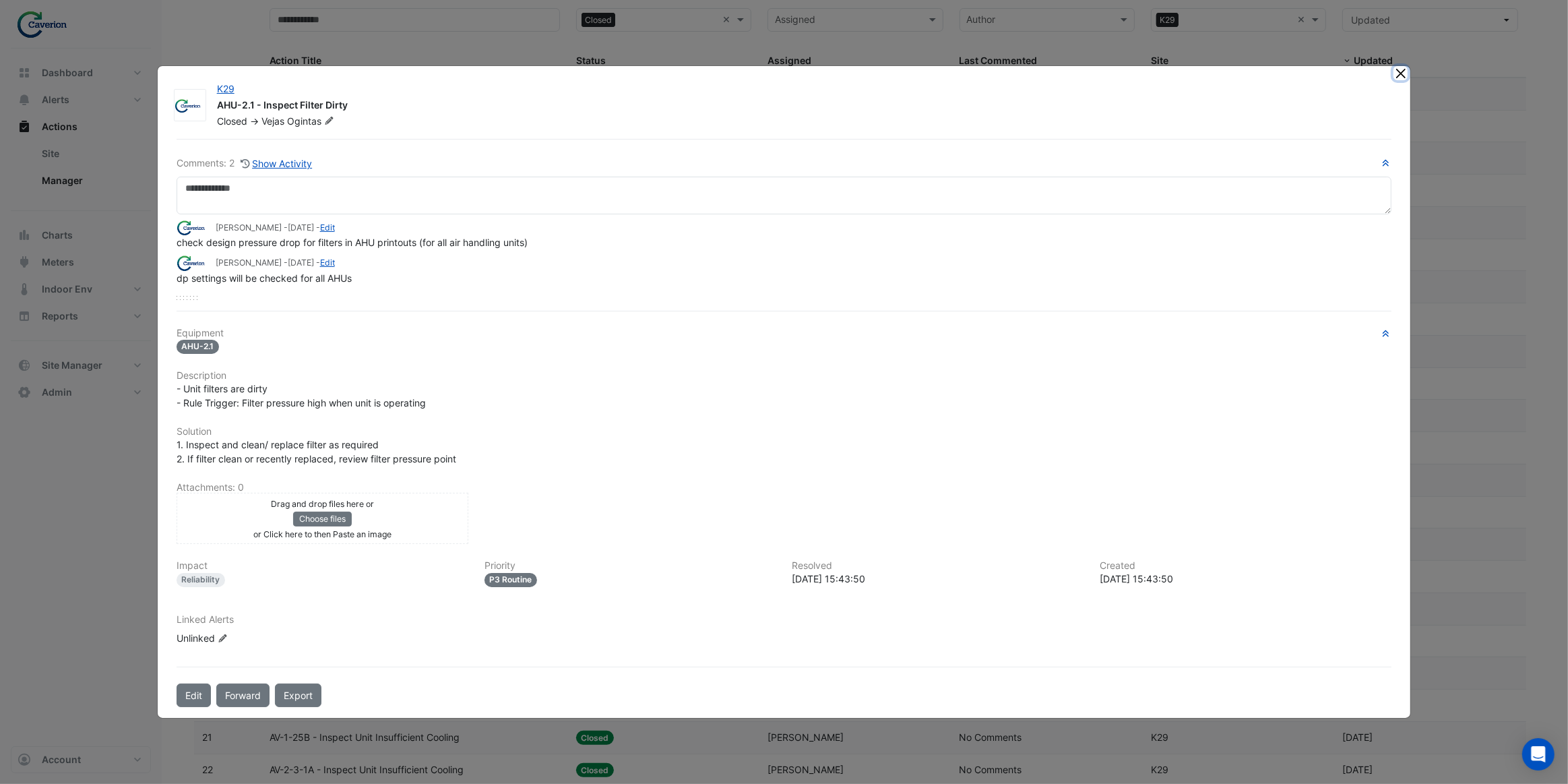
click at [1401, 75] on button "Close" at bounding box center [1400, 73] width 14 height 14
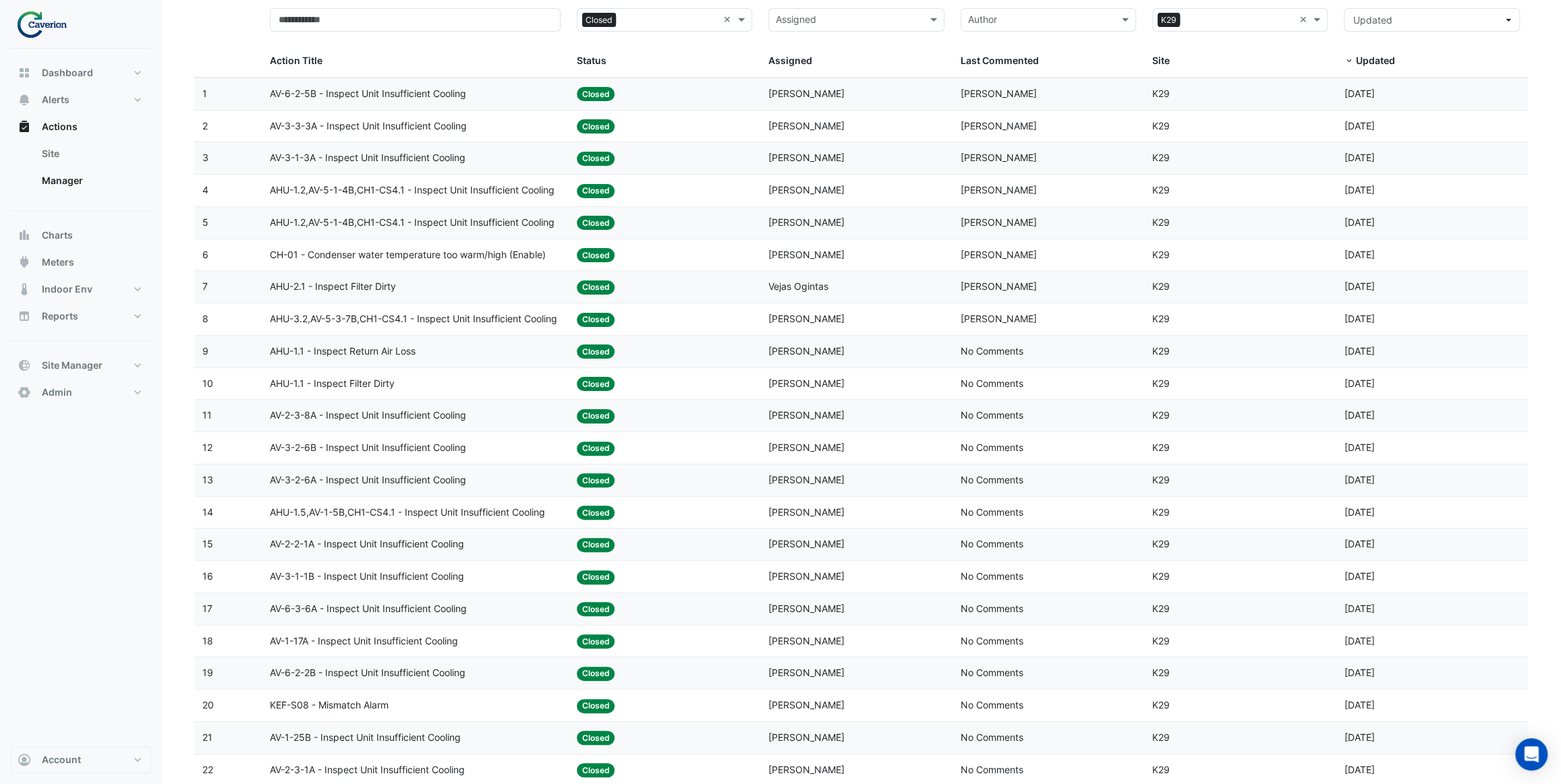
click at [430, 353] on div "AHU-1.1 - Inspect Return Air Loss" at bounding box center [415, 352] width 291 height 16
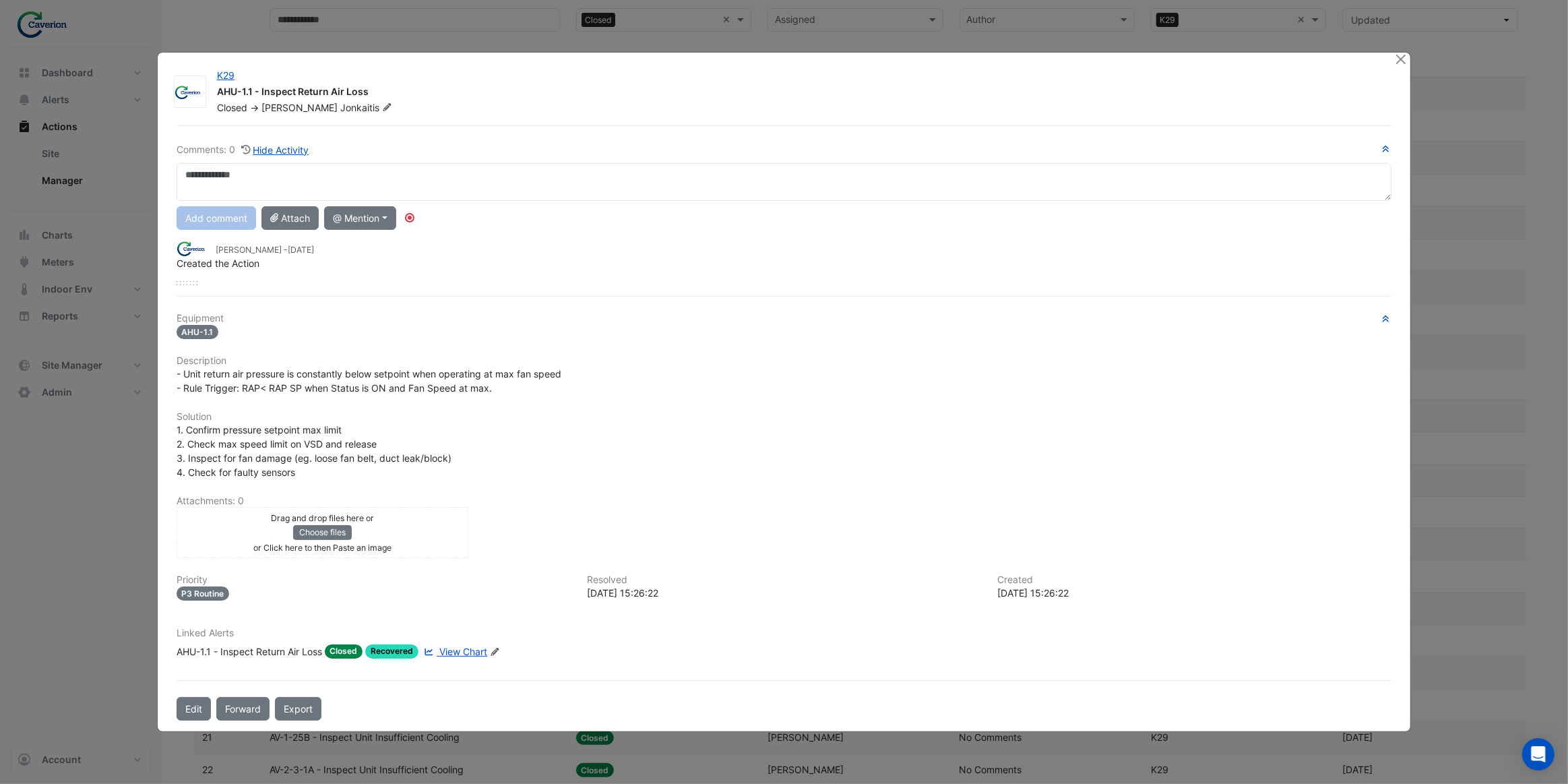
click at [465, 651] on span "View Chart" at bounding box center [463, 651] width 48 height 11
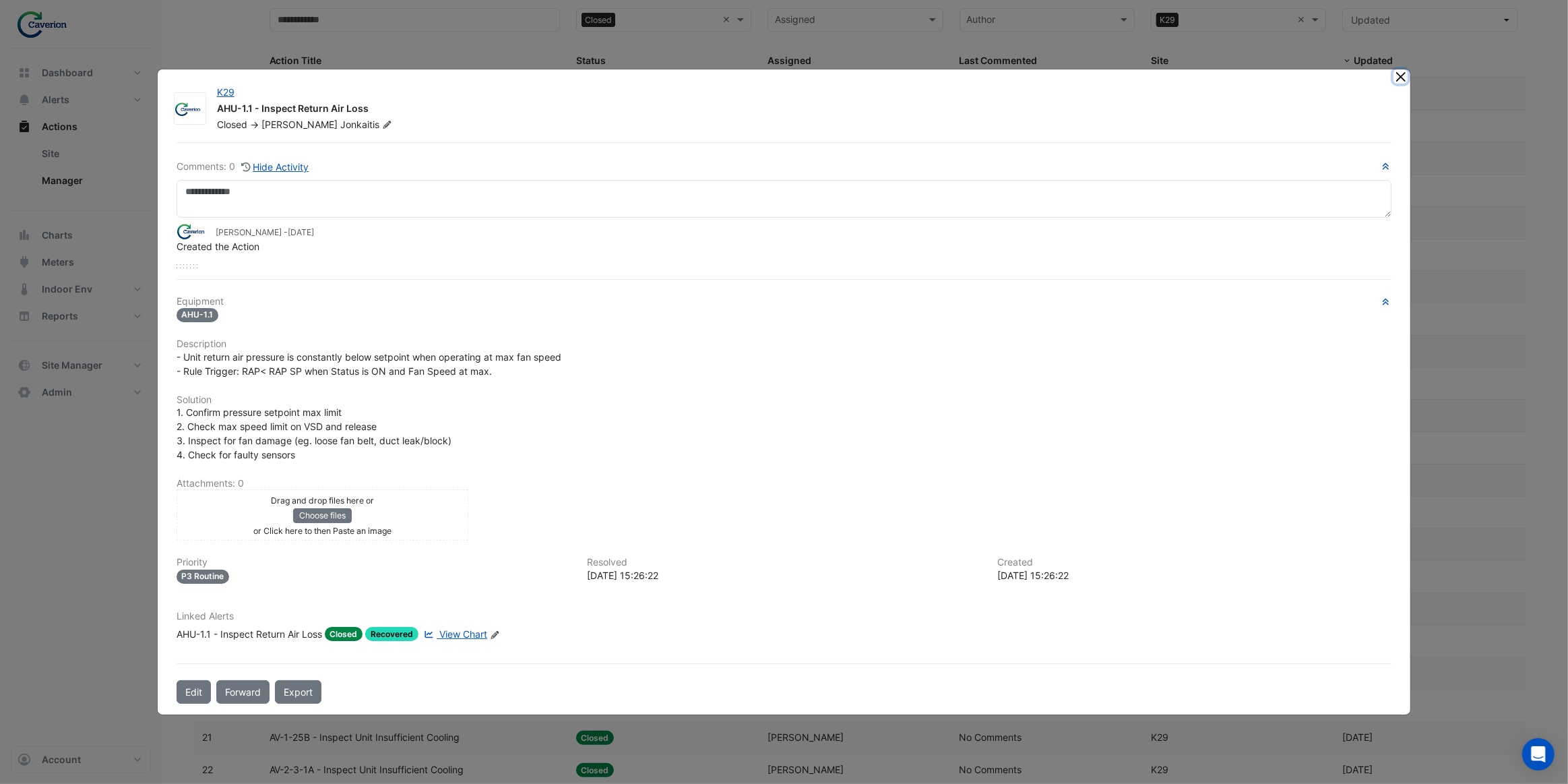
click at [1401, 77] on button "Close" at bounding box center [1400, 76] width 14 height 14
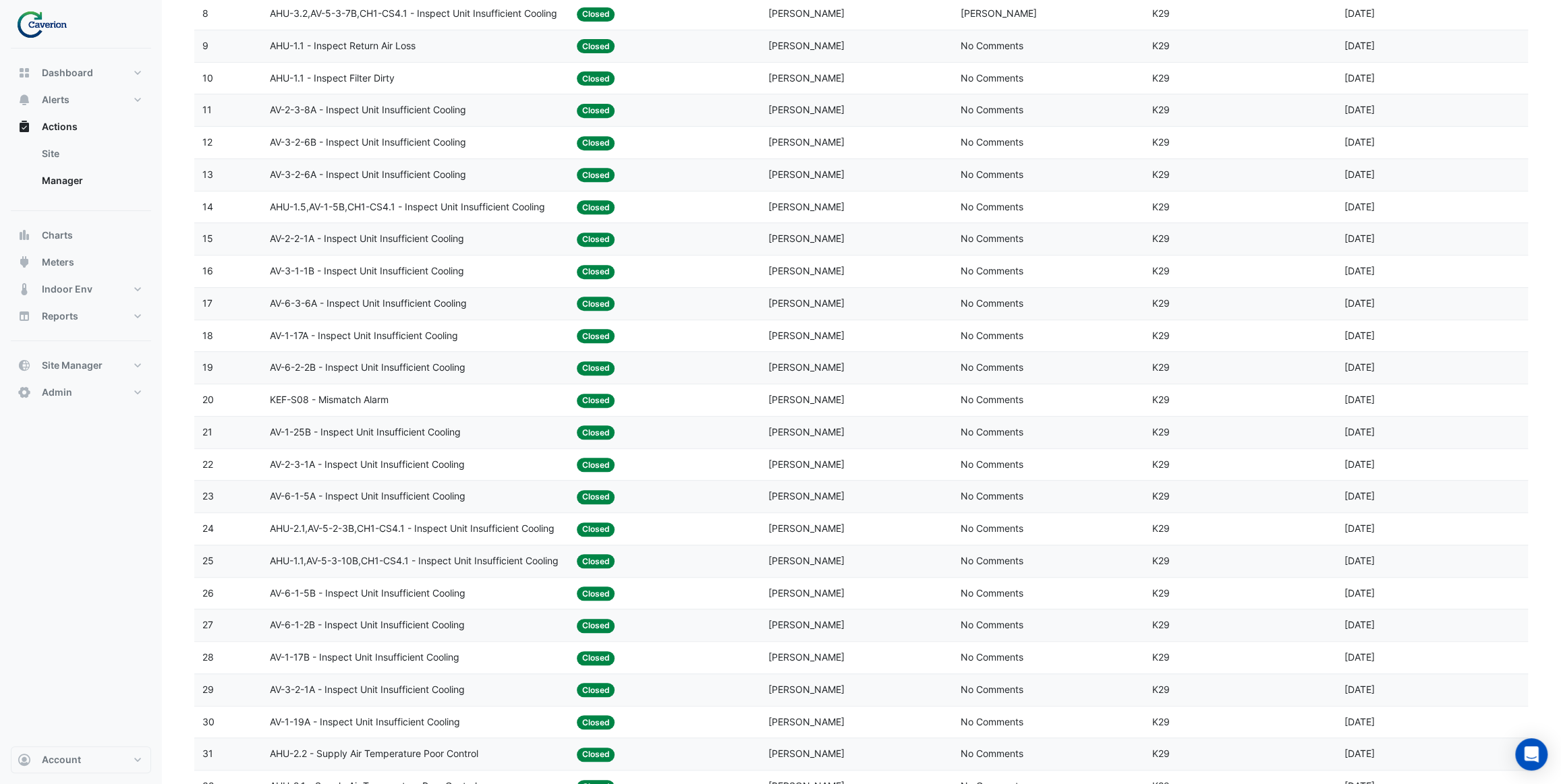
scroll to position [428, 0]
click at [443, 102] on span "AV-2-3-8A - Inspect Unit Insufficient Cooling" at bounding box center [367, 109] width 196 height 16
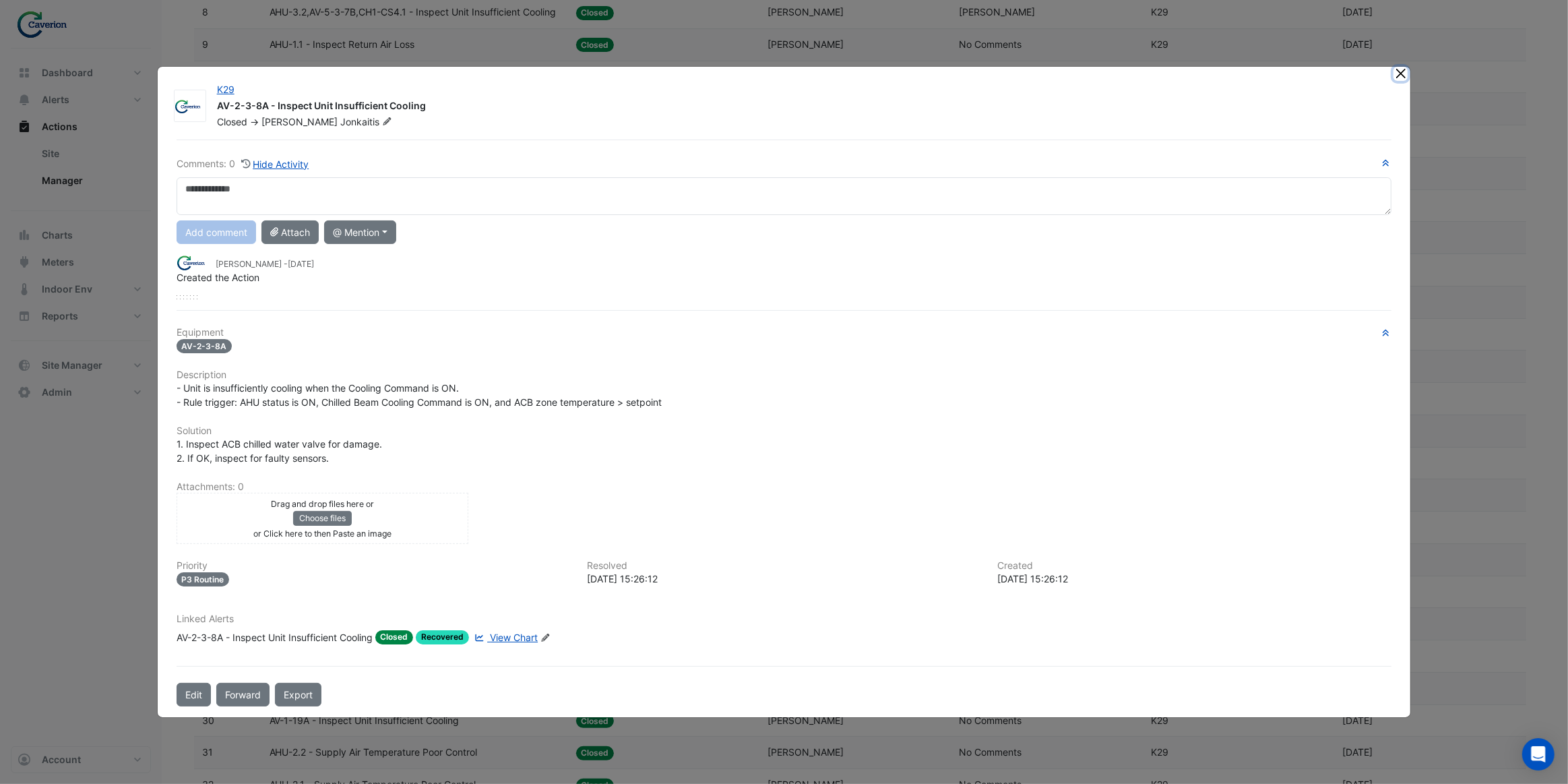
click at [1403, 76] on button "Close" at bounding box center [1400, 74] width 14 height 14
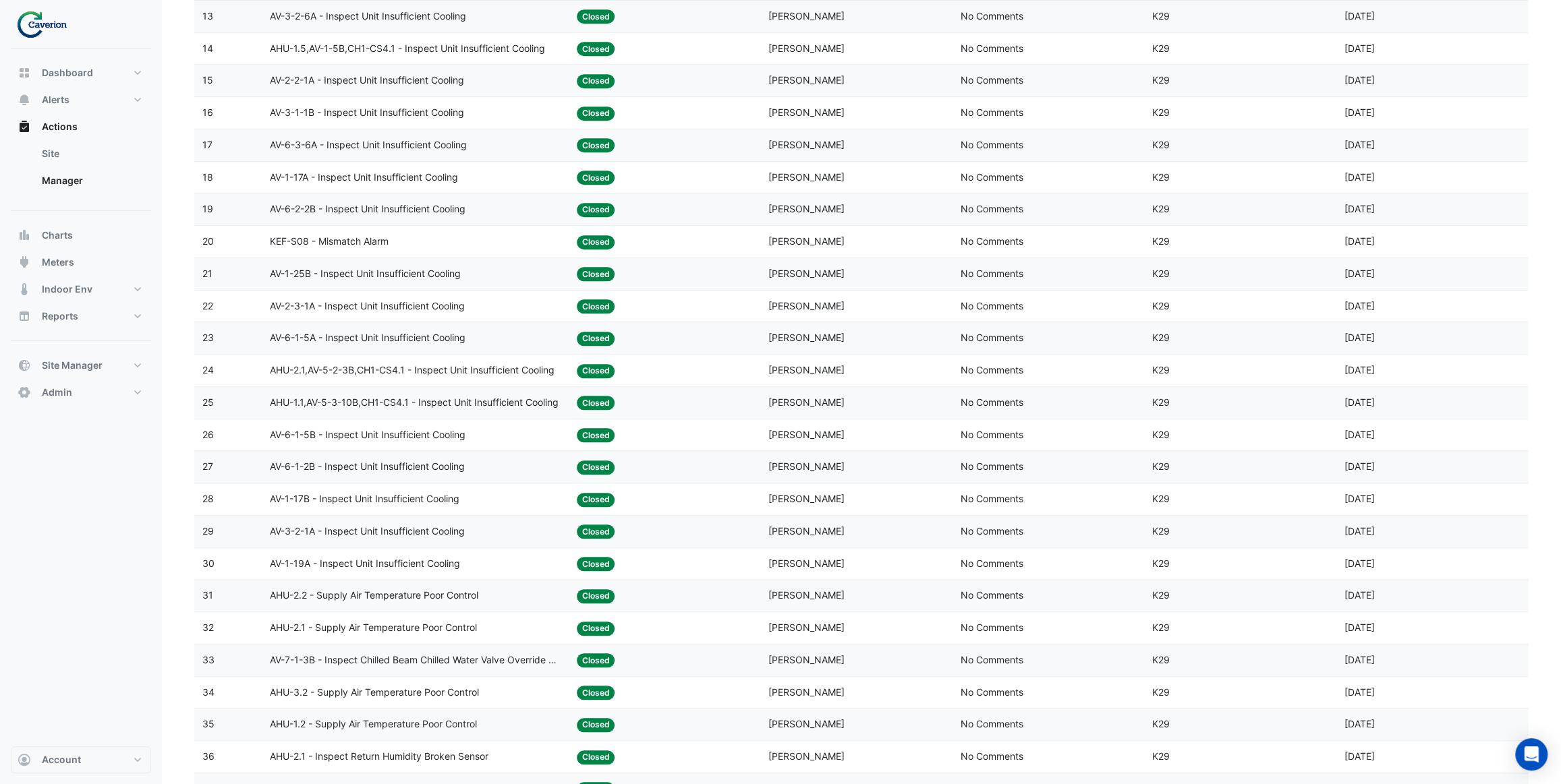
scroll to position [613, 0]
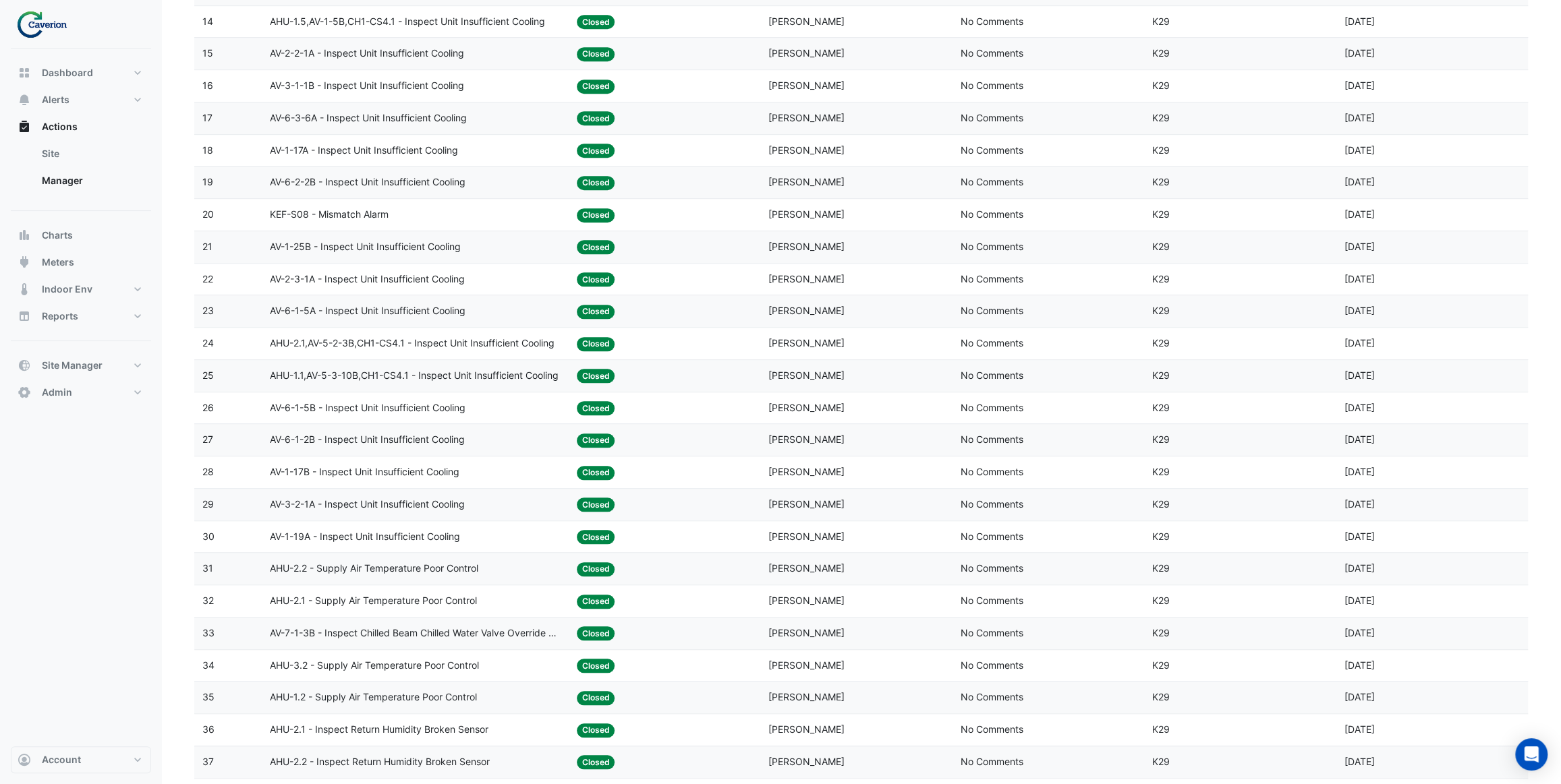
click at [400, 212] on div "KEF-S08 - Mismatch Alarm" at bounding box center [415, 215] width 291 height 16
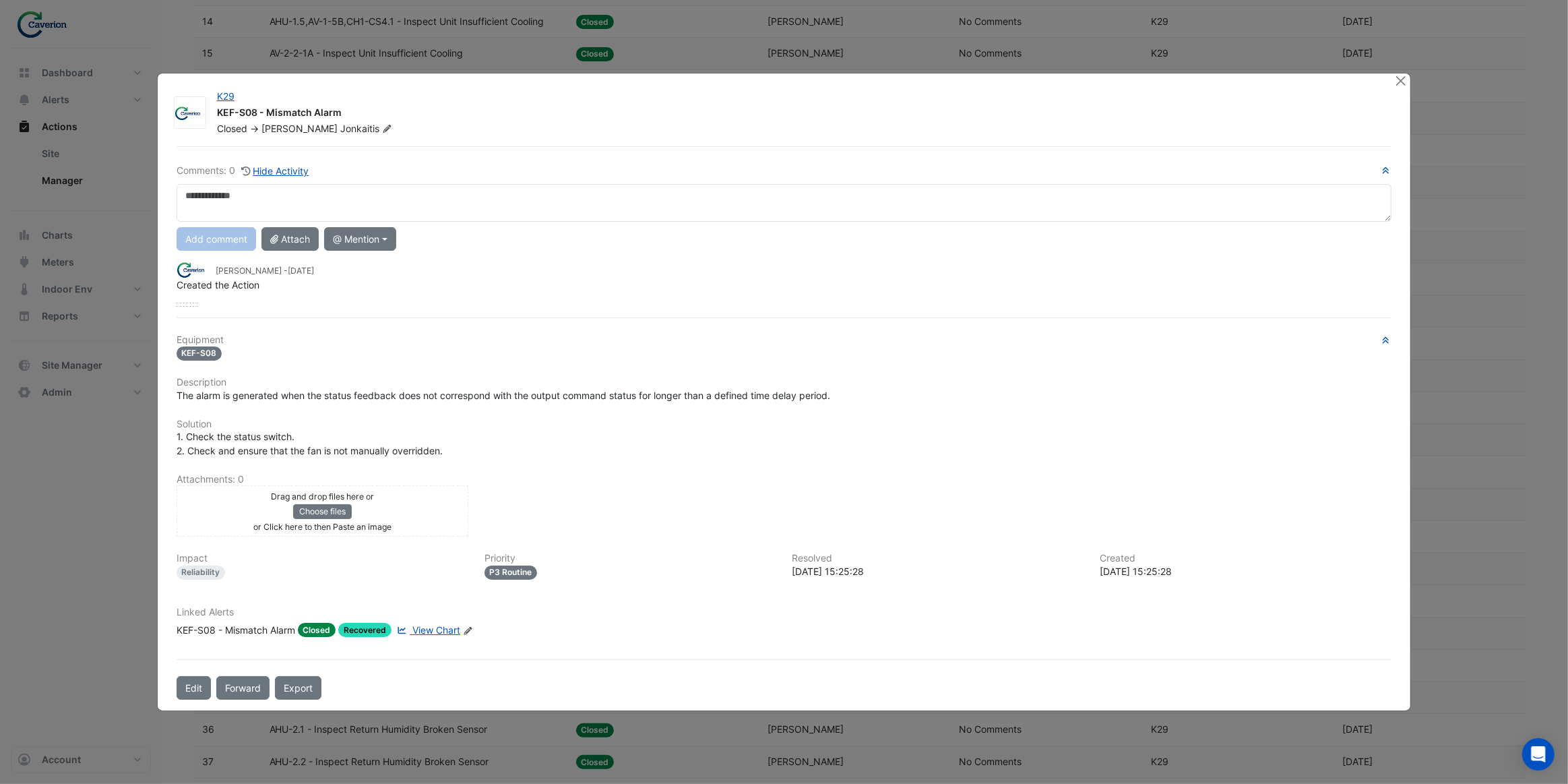
click at [435, 628] on span "View Chart" at bounding box center [436, 629] width 48 height 11
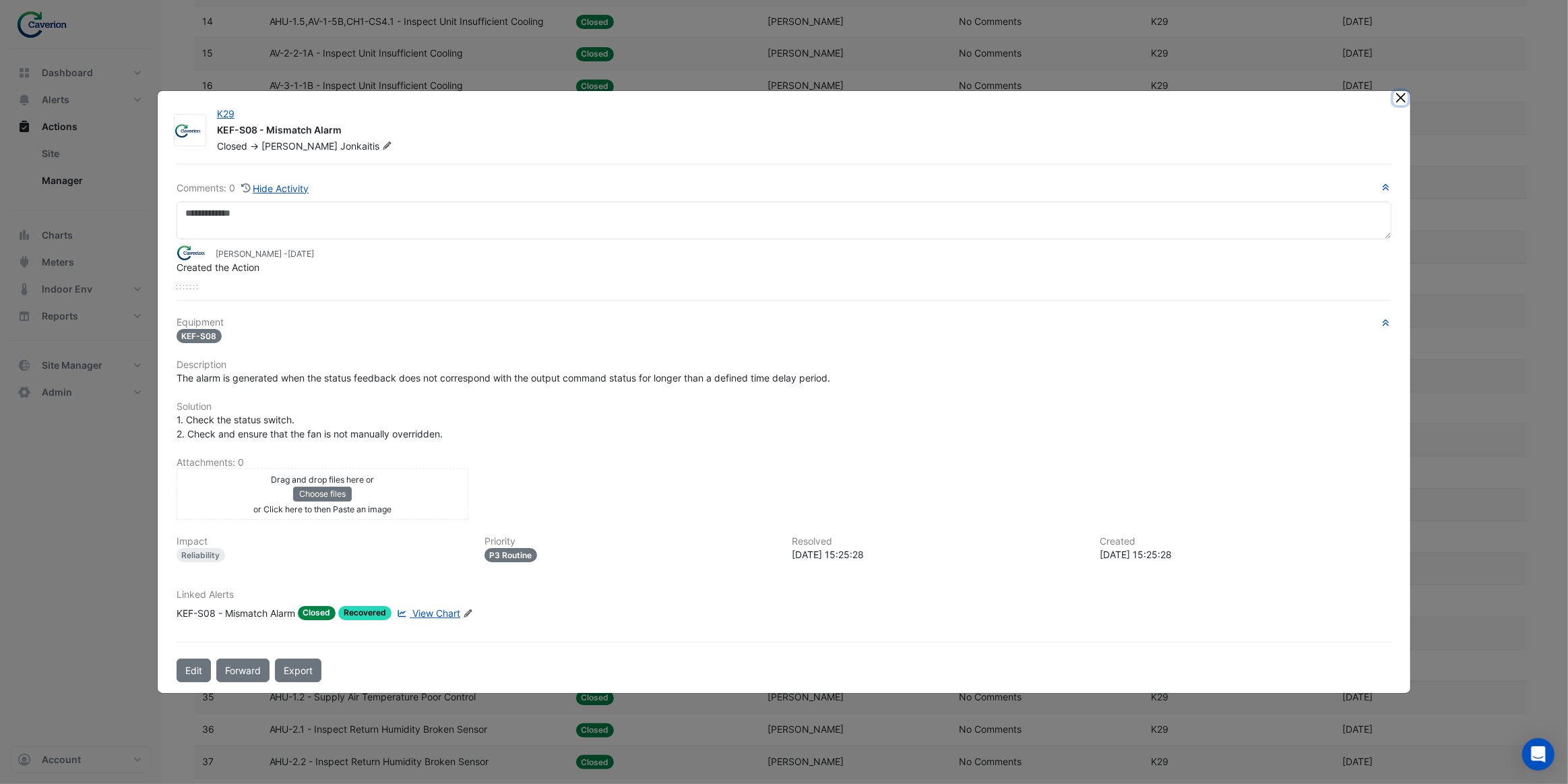
click at [1400, 101] on button "Close" at bounding box center [1400, 98] width 14 height 14
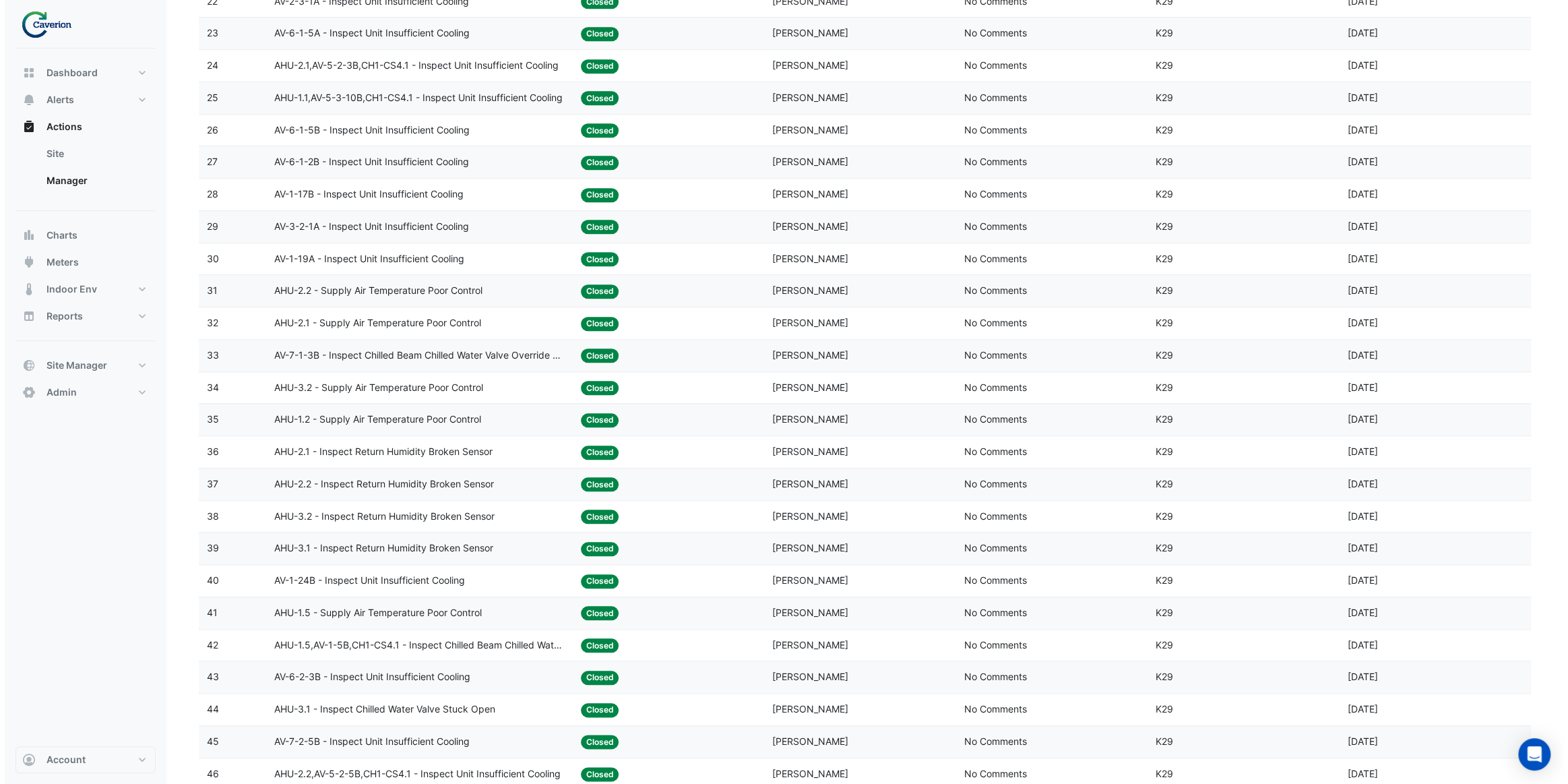
scroll to position [919, 0]
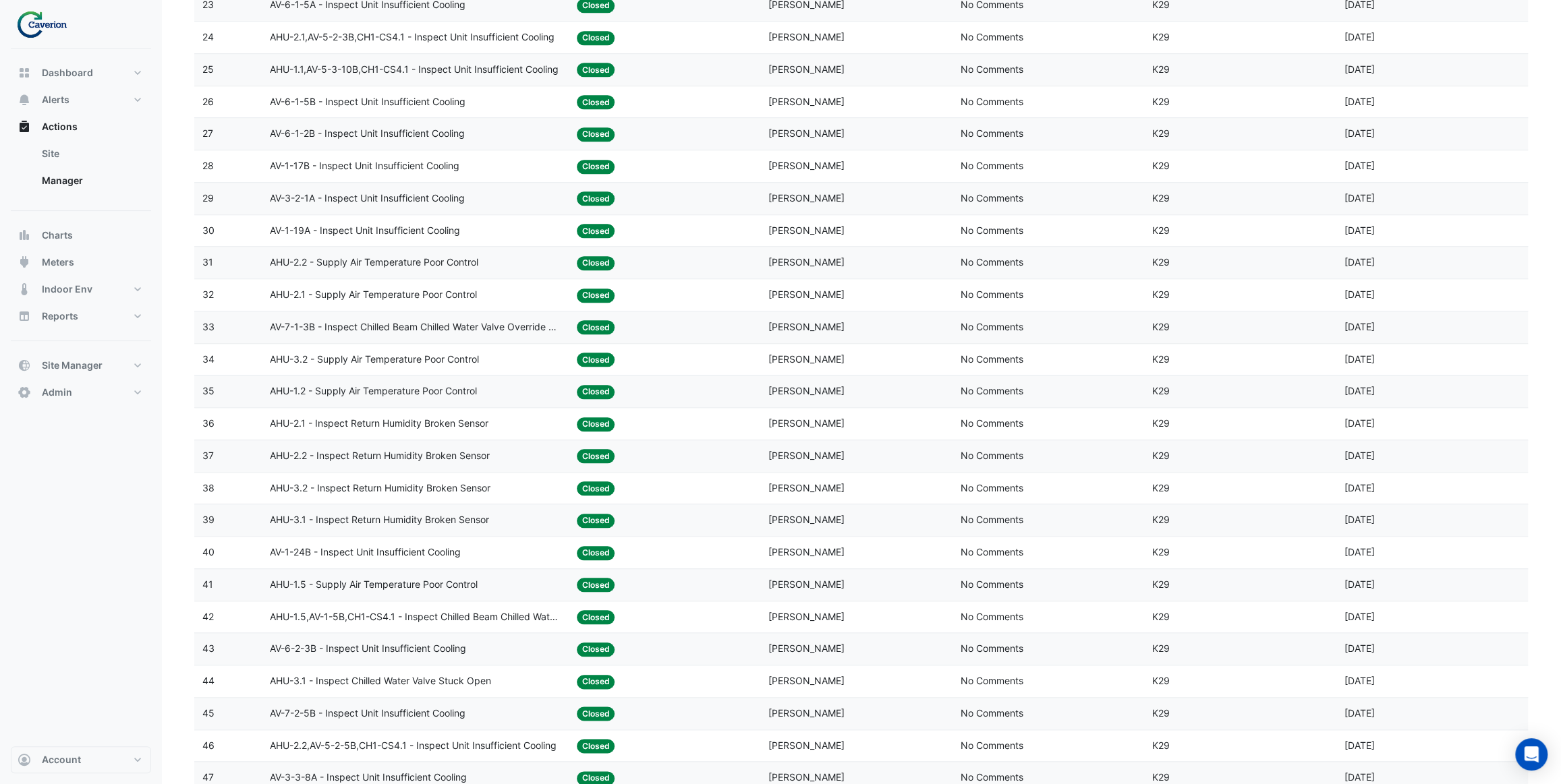
click at [479, 256] on span "AHU-2.2 - Supply Air Temperature Poor Control" at bounding box center [373, 263] width 208 height 16
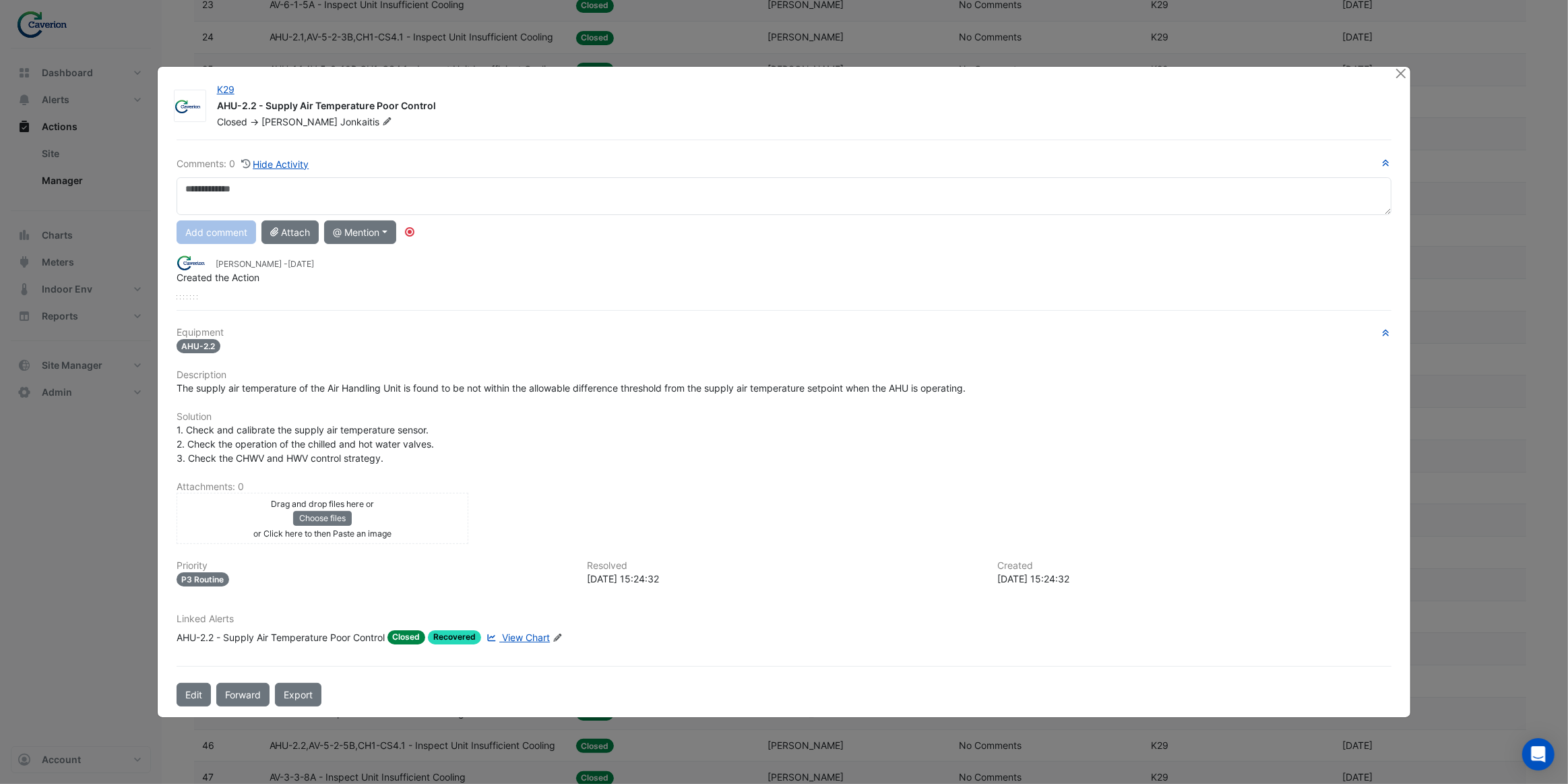
click at [527, 639] on span "View Chart" at bounding box center [526, 637] width 48 height 11
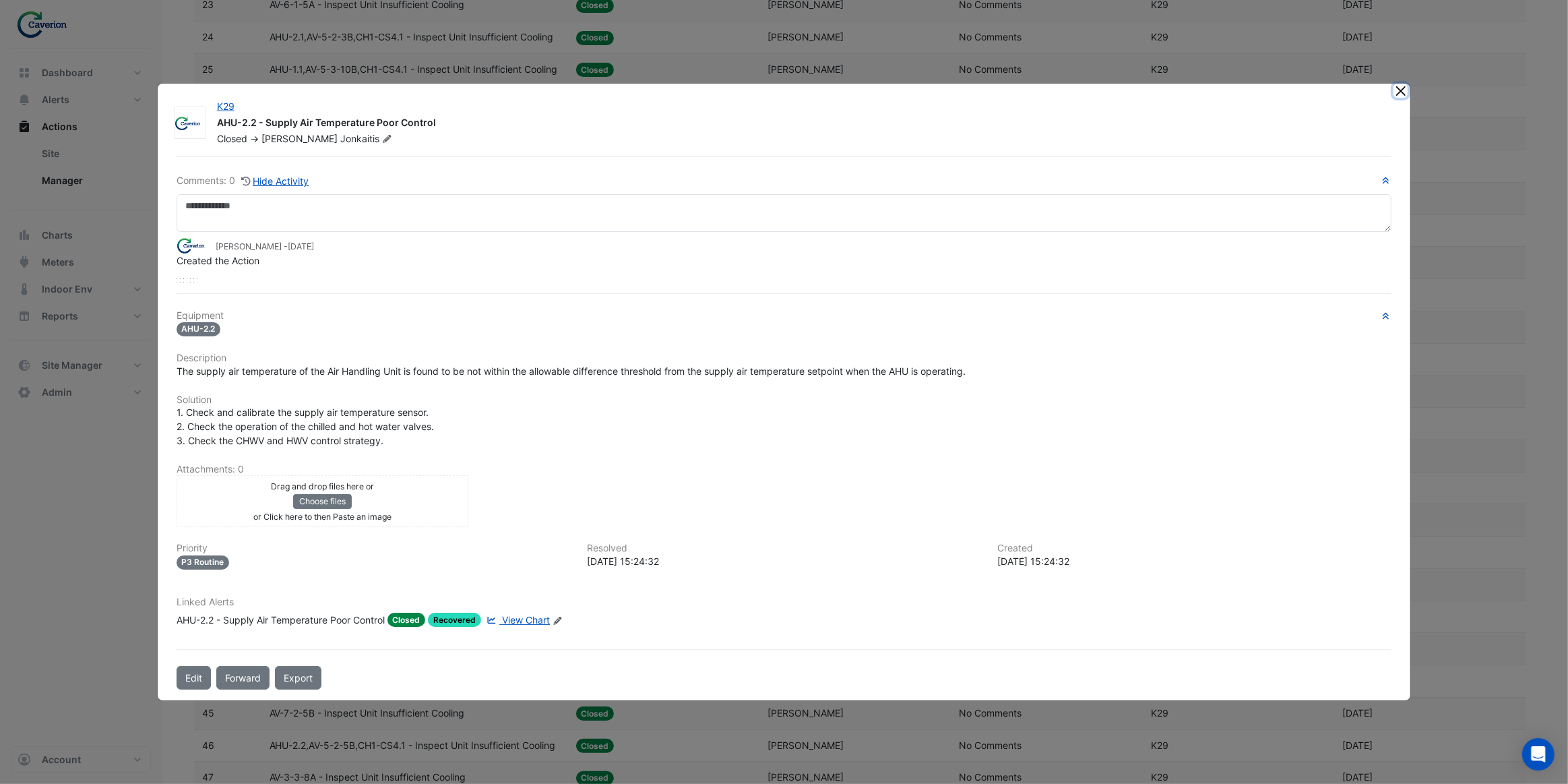
click at [1395, 90] on button "Close" at bounding box center [1400, 90] width 14 height 14
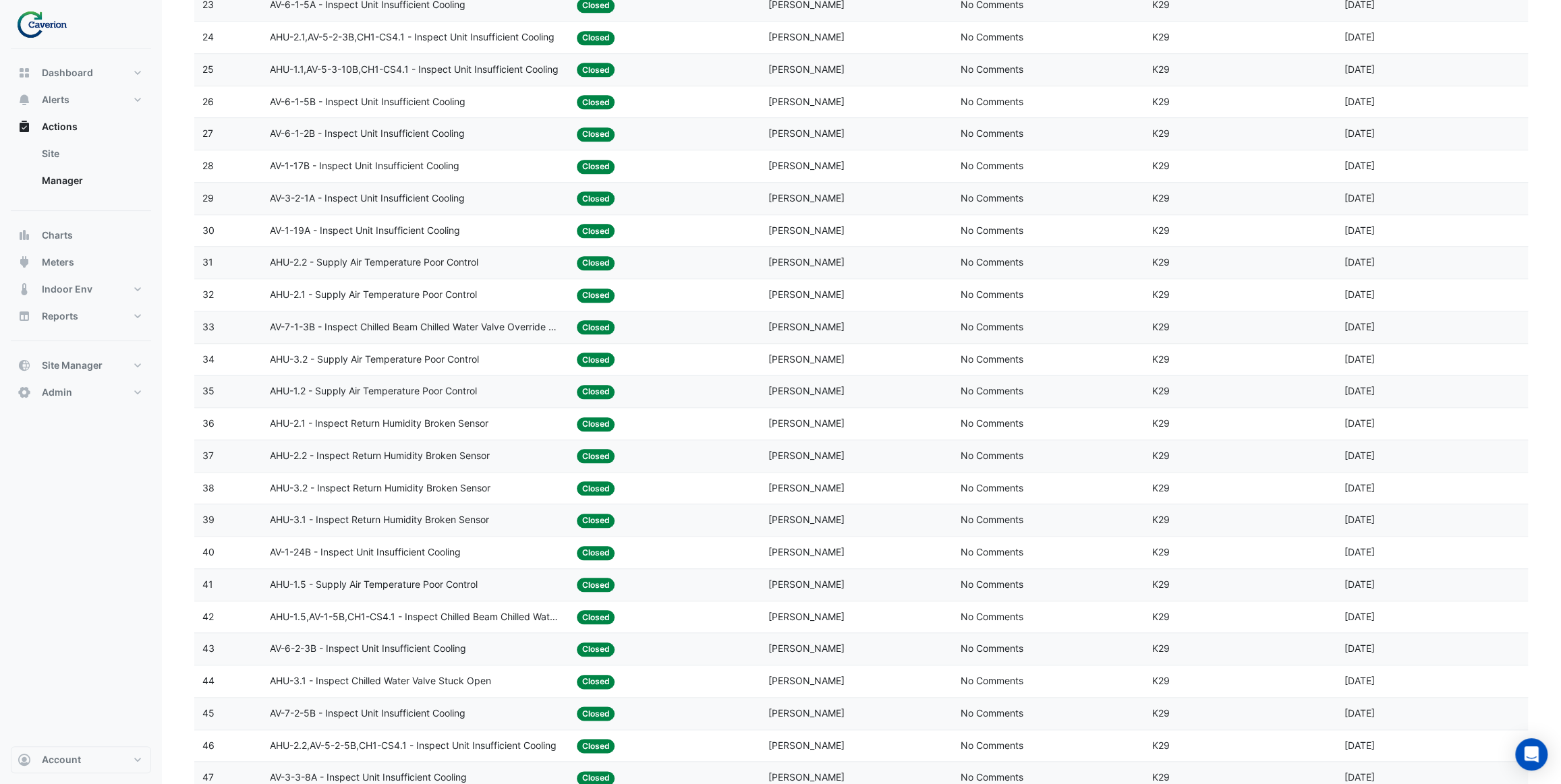
click at [405, 388] on span "AHU-1.2 - Supply Air Temperature Poor Control" at bounding box center [373, 392] width 207 height 16
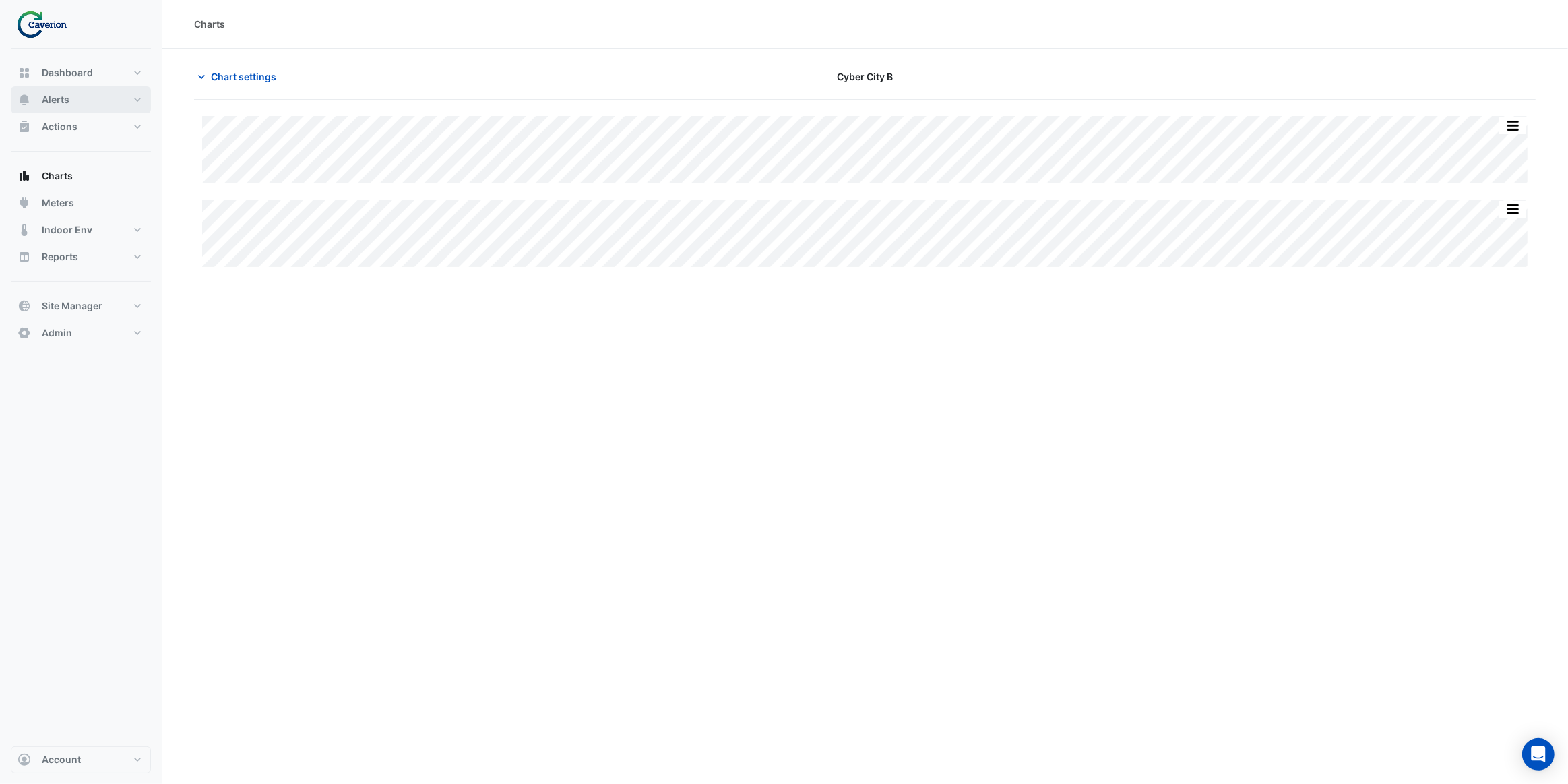
click at [97, 102] on button "Alerts" at bounding box center [81, 99] width 140 height 27
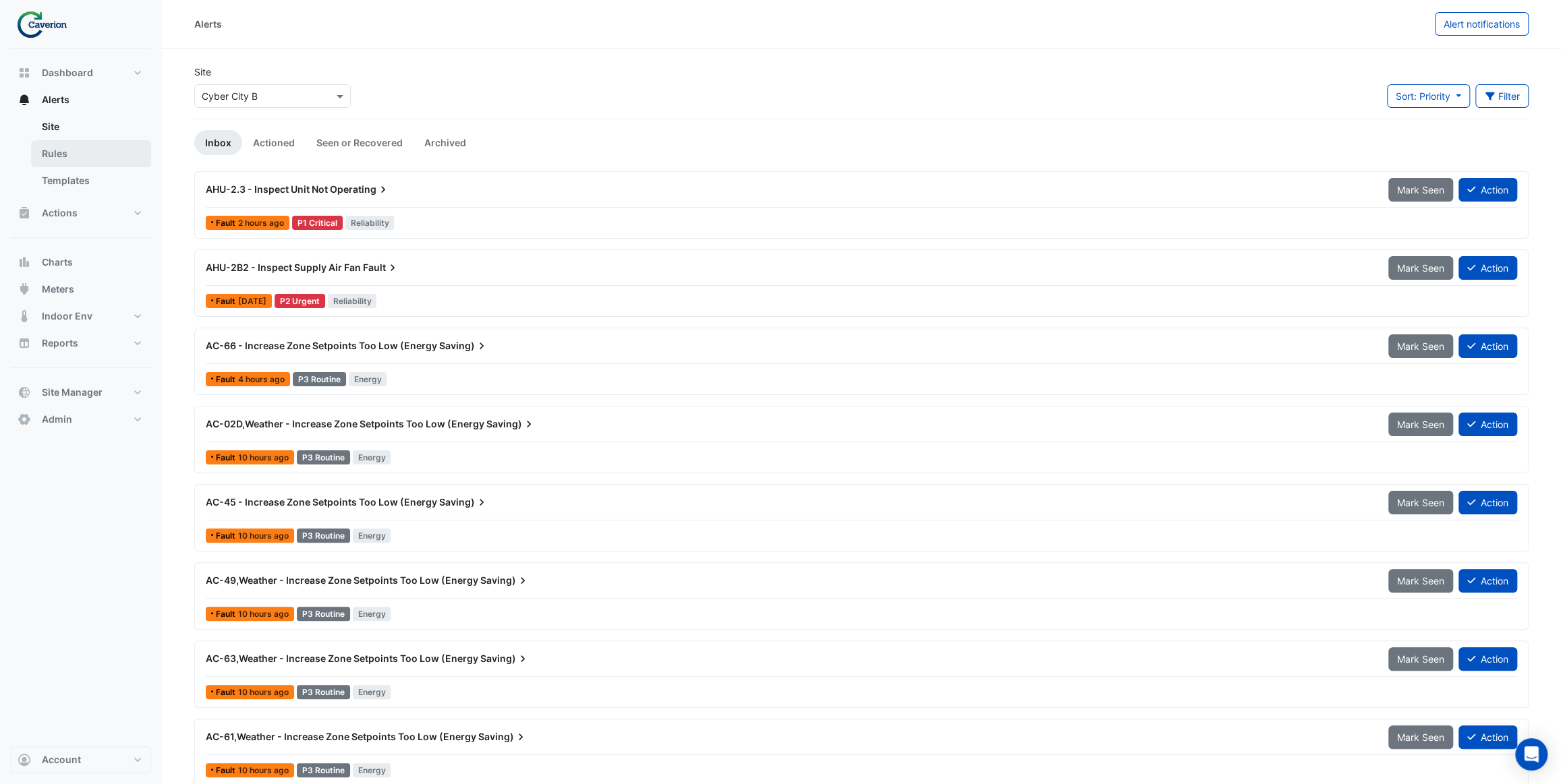
click at [94, 157] on link "Rules" at bounding box center [90, 154] width 120 height 27
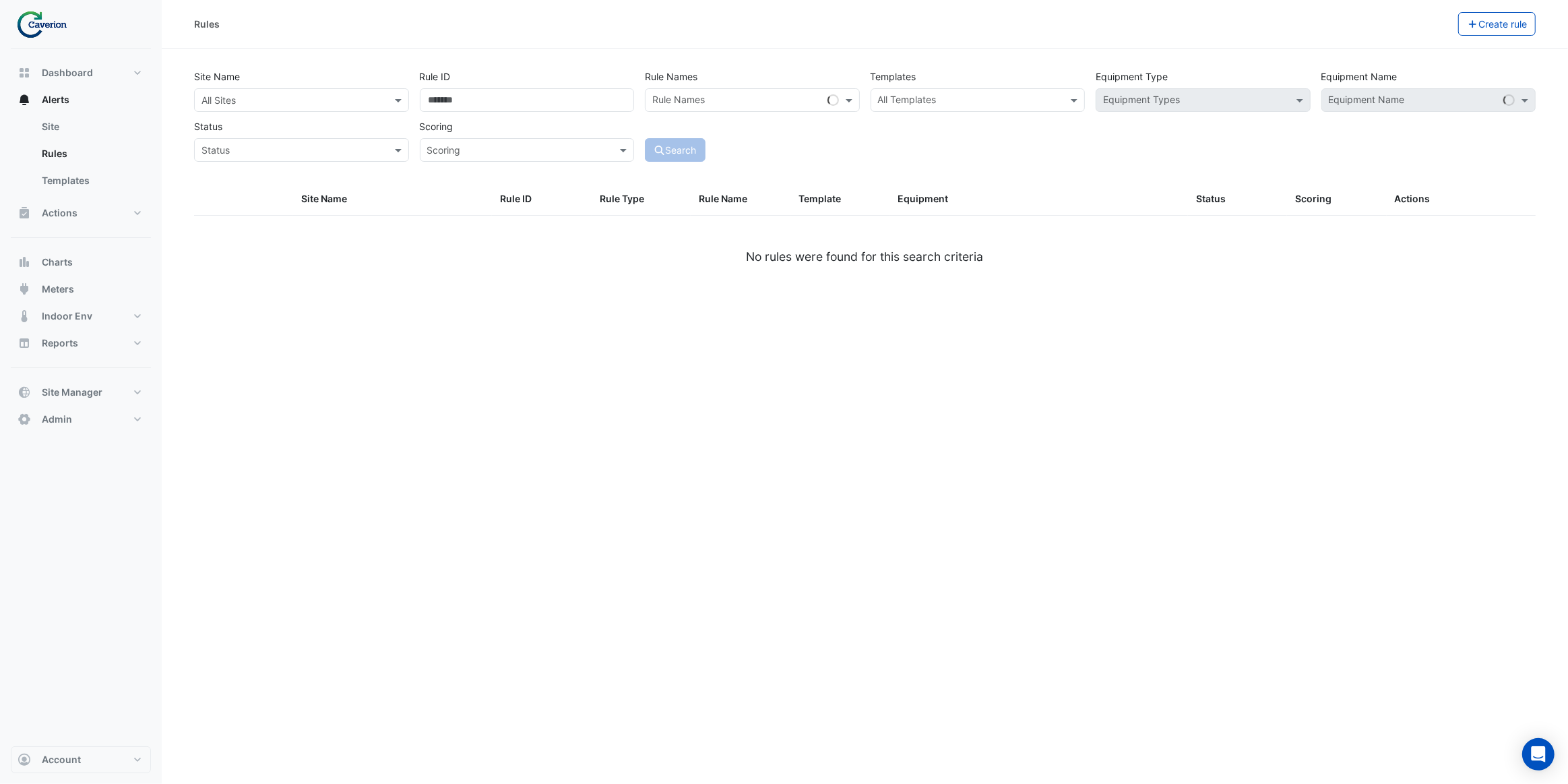
click at [970, 97] on input "text" at bounding box center [970, 102] width 184 height 14
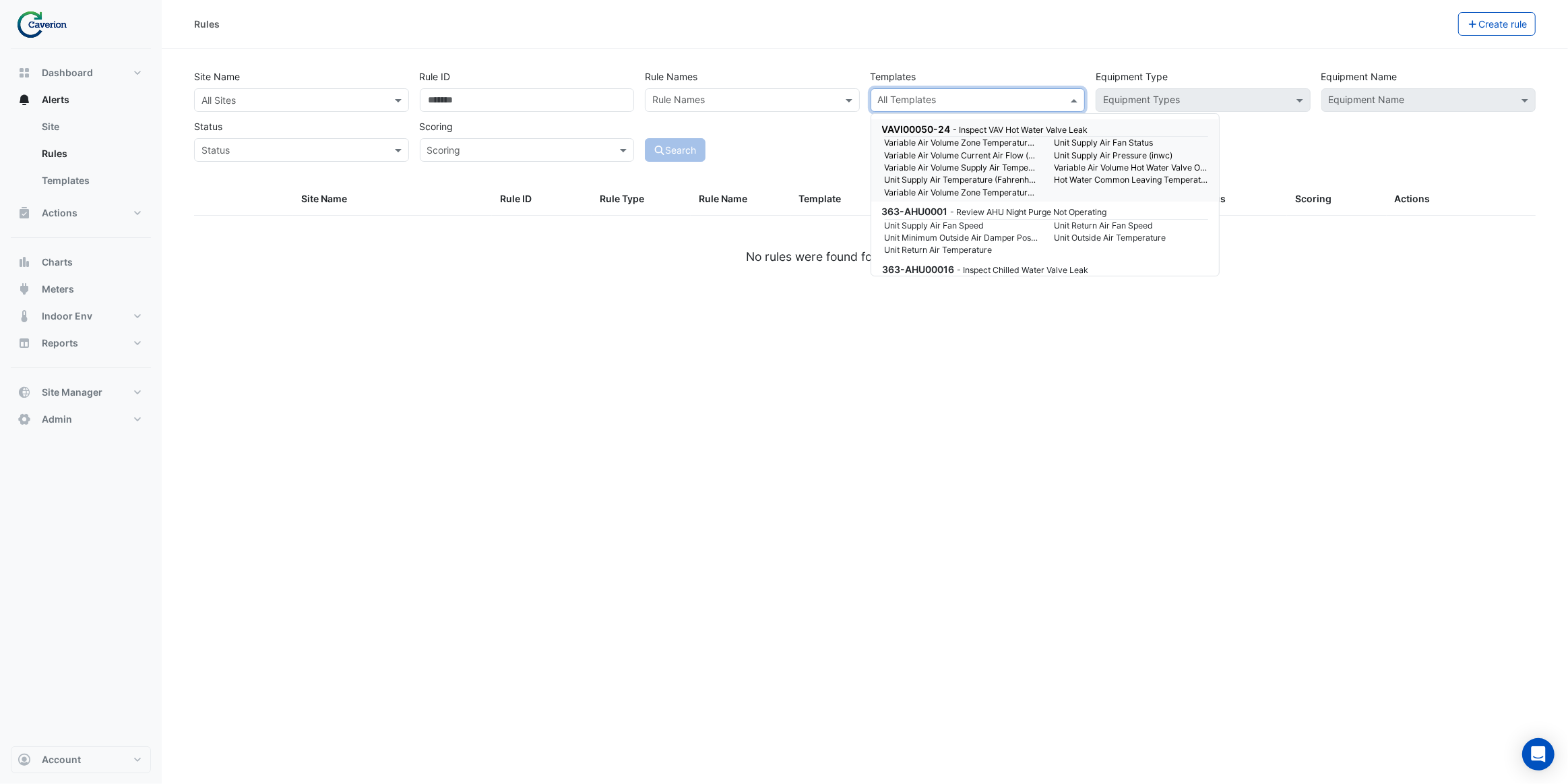
paste input "**********"
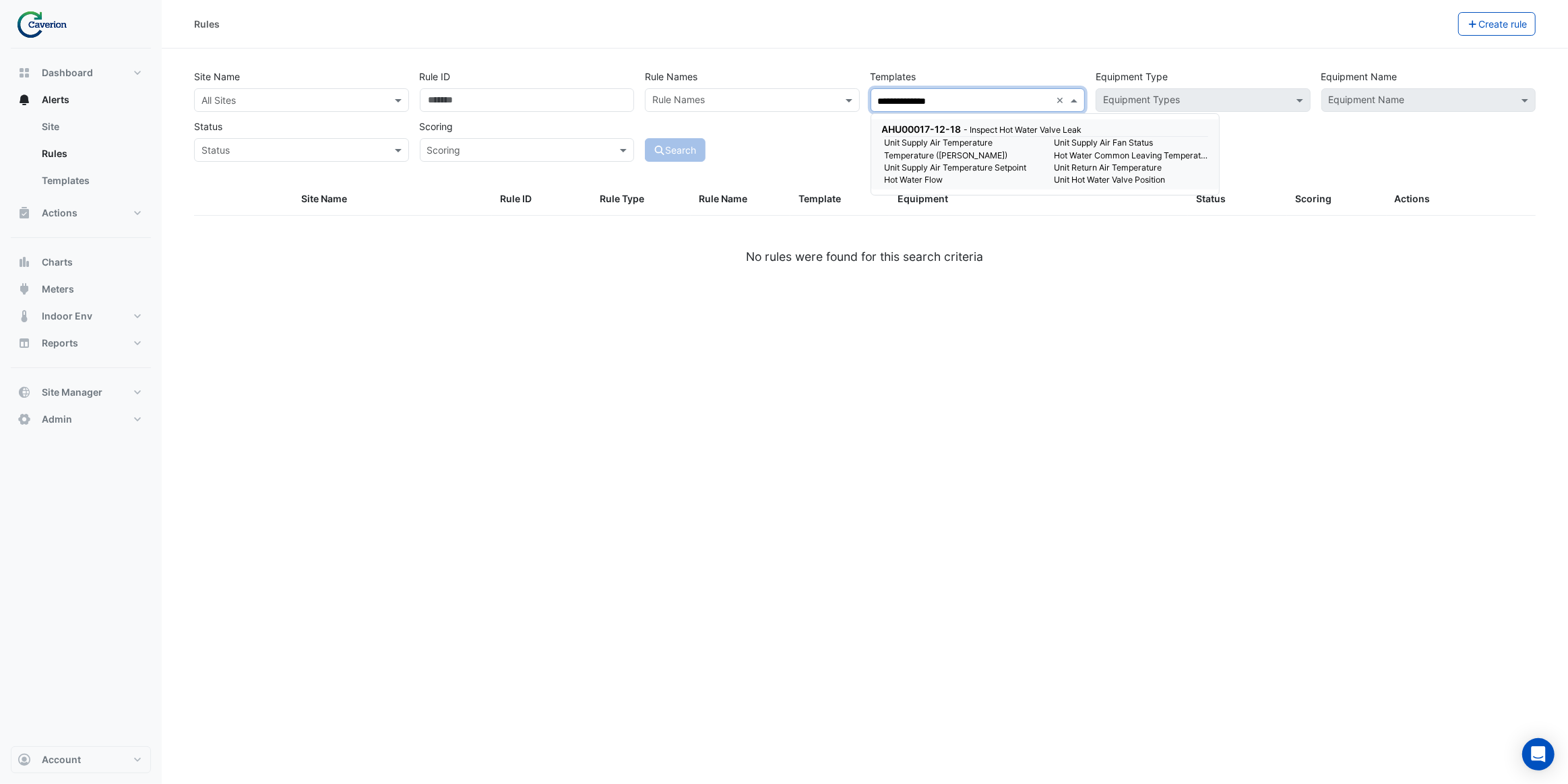
click at [942, 129] on span "AHU00017-12-18" at bounding box center [921, 129] width 80 height 11
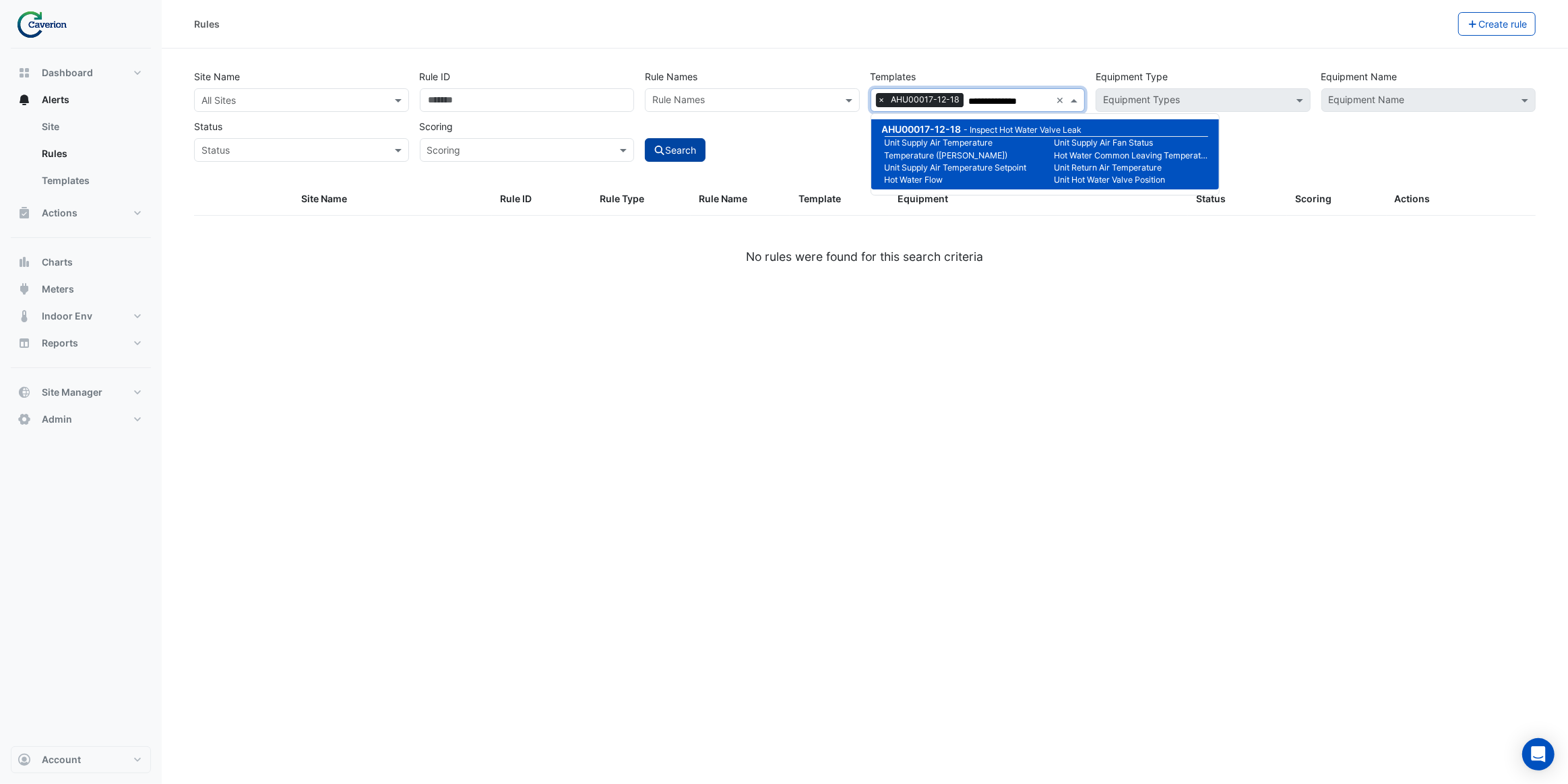
type input "**********"
click at [676, 154] on button "Search" at bounding box center [675, 149] width 61 height 24
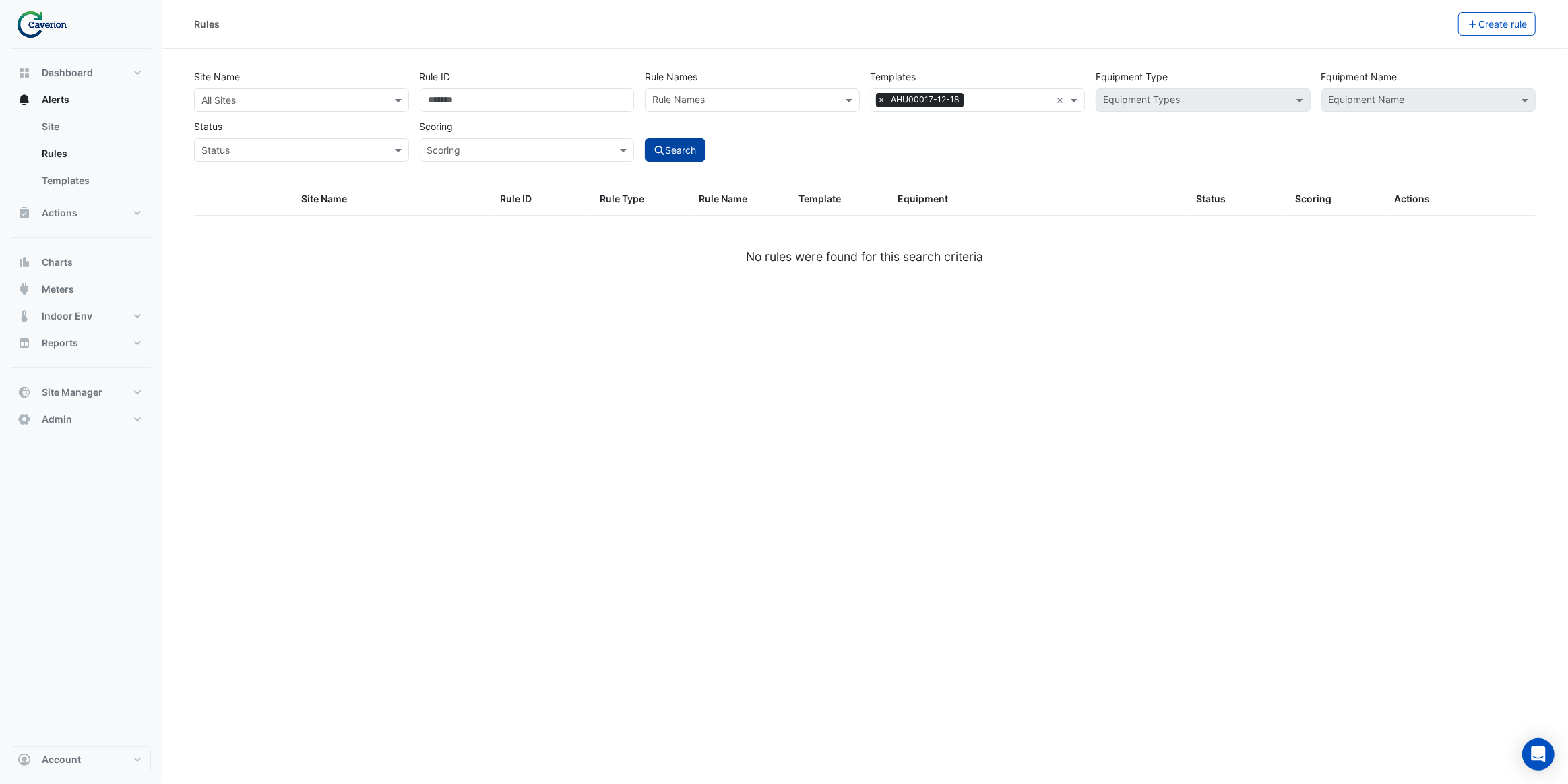
click at [676, 155] on button "Search" at bounding box center [675, 149] width 61 height 24
click at [295, 105] on input "text" at bounding box center [288, 101] width 173 height 14
click at [241, 129] on span "Cyber City B" at bounding box center [233, 129] width 56 height 11
click at [663, 147] on icon "submit" at bounding box center [660, 150] width 12 height 10
click at [880, 101] on span "×" at bounding box center [882, 99] width 12 height 13
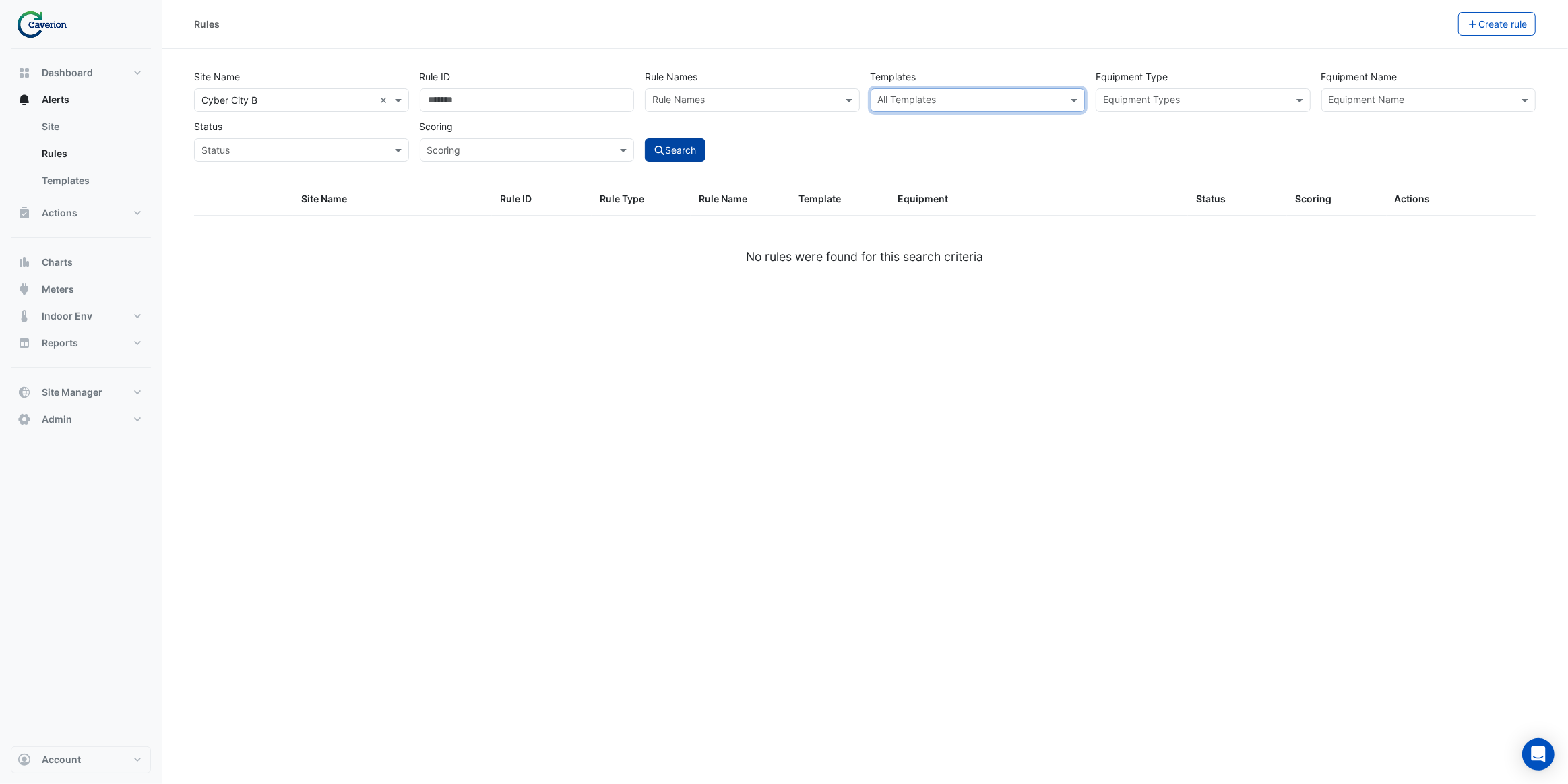
paste input "**********"
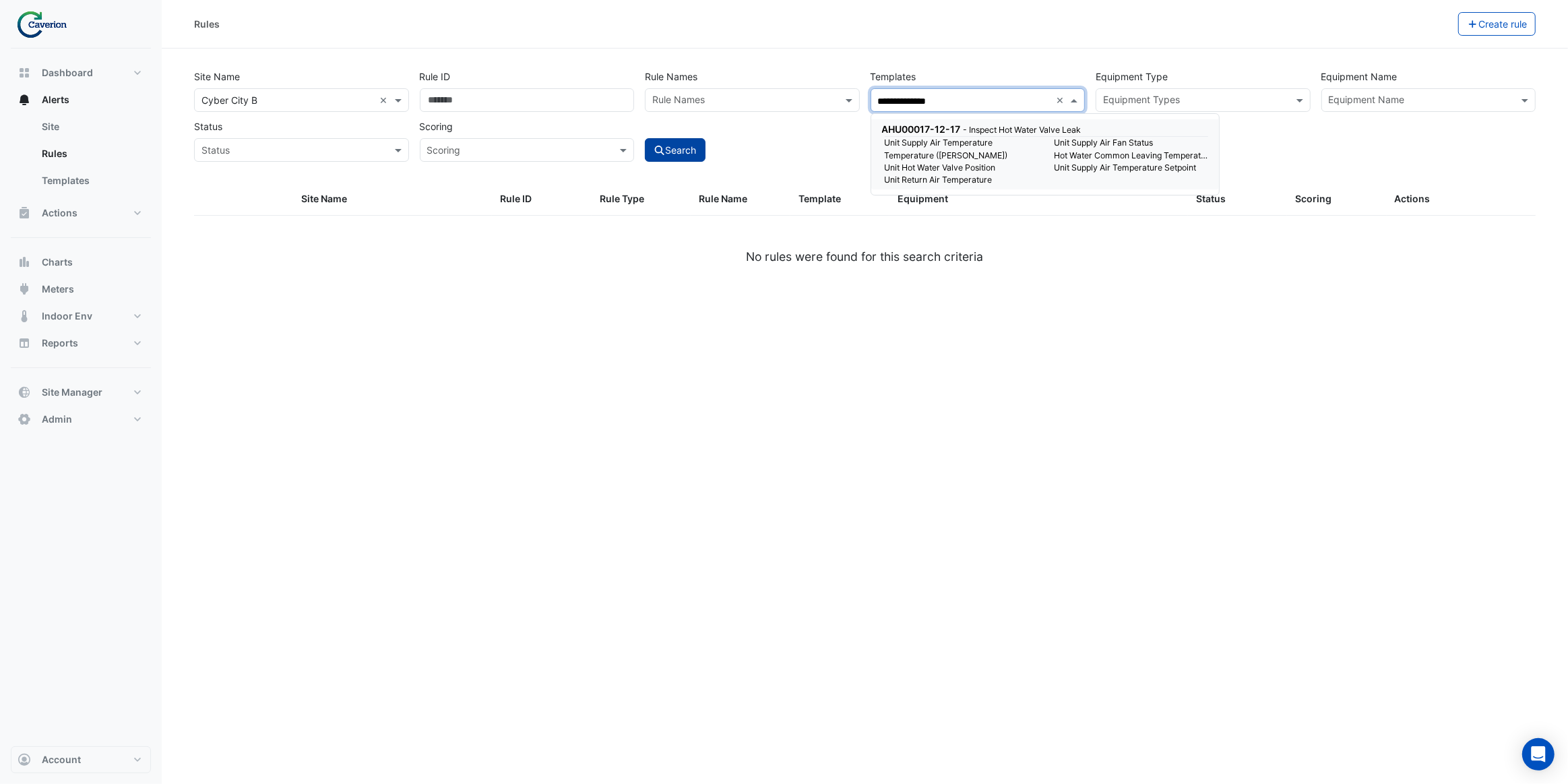
click at [936, 135] on div "AHU00017-12-17 - Inspect Hot Water Valve Leak" at bounding box center [1043, 129] width 324 height 14
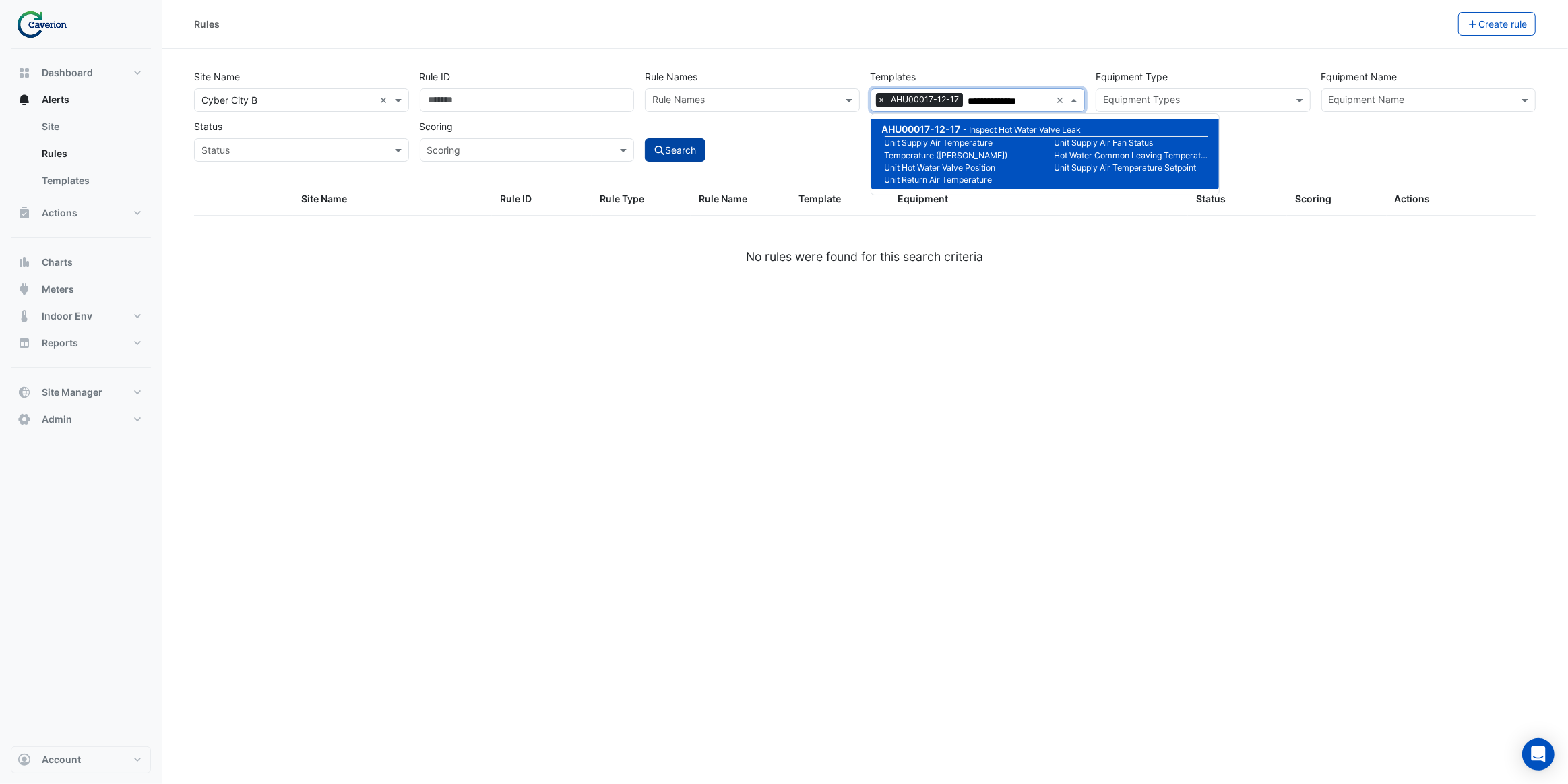
type input "**********"
drag, startPoint x: 782, startPoint y: 148, endPoint x: 743, endPoint y: 150, distance: 39.1
click at [782, 148] on div "Search" at bounding box center [752, 139] width 226 height 47
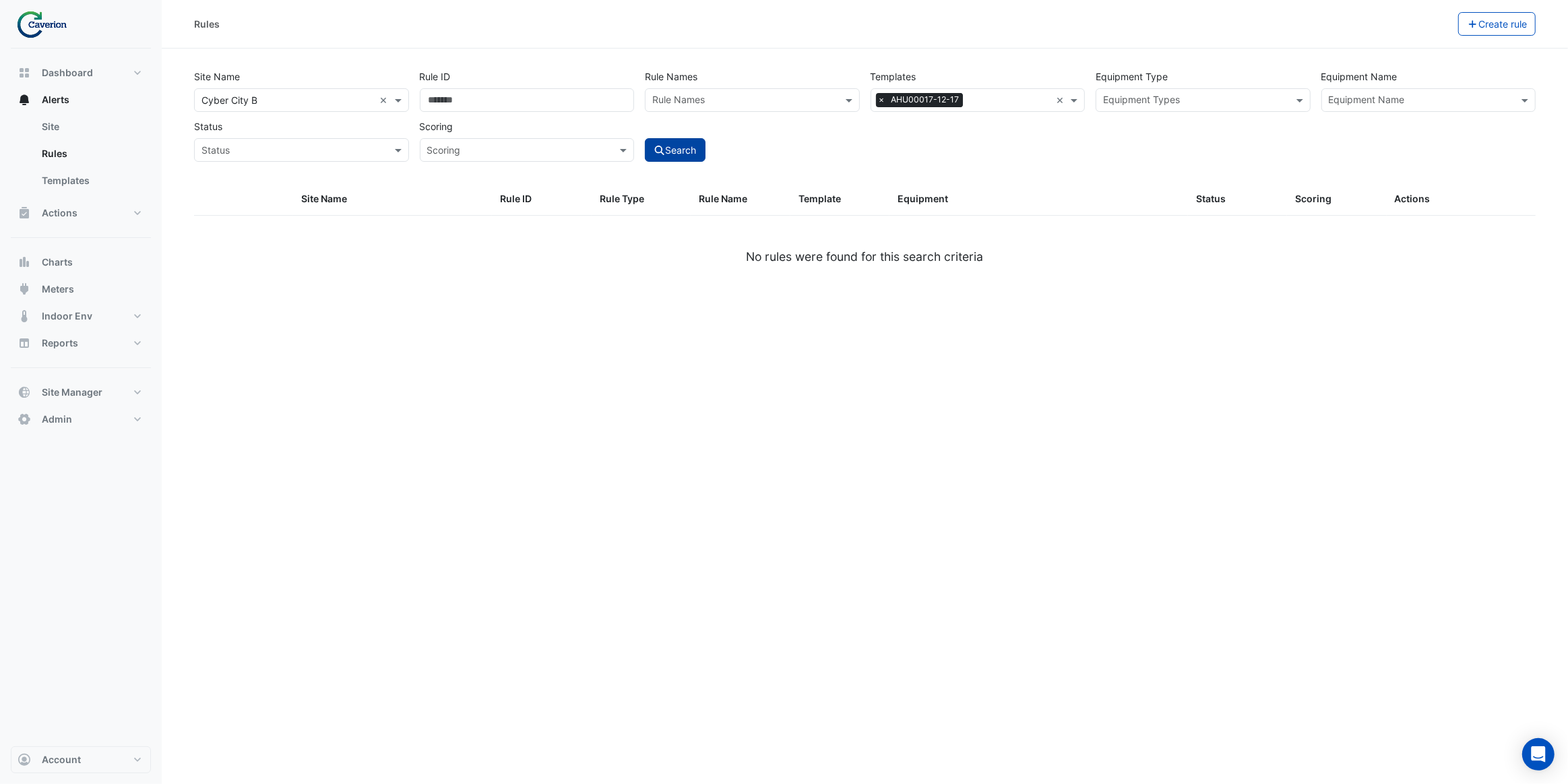
click at [687, 154] on button "Search" at bounding box center [675, 149] width 61 height 24
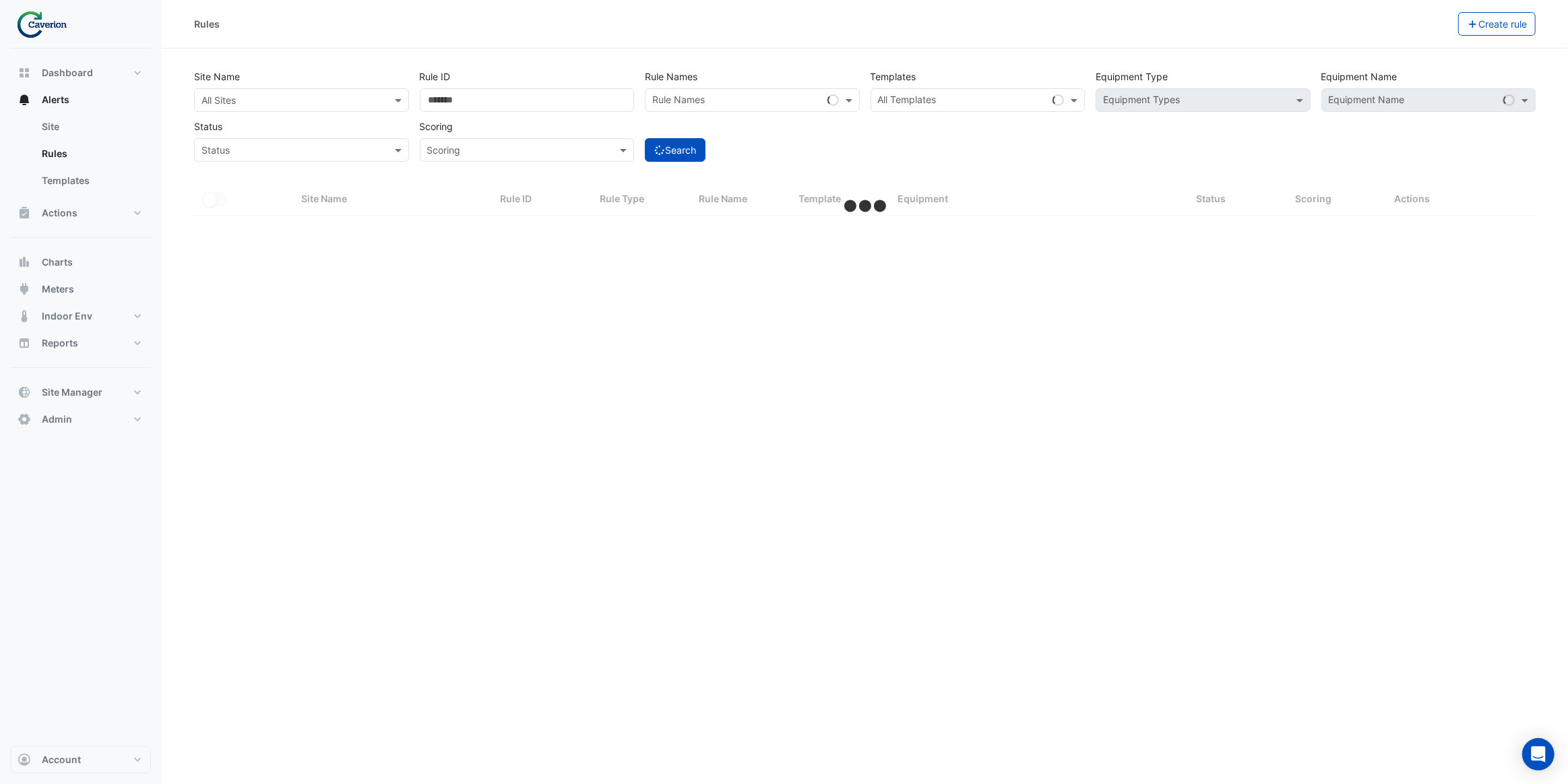
select select "***"
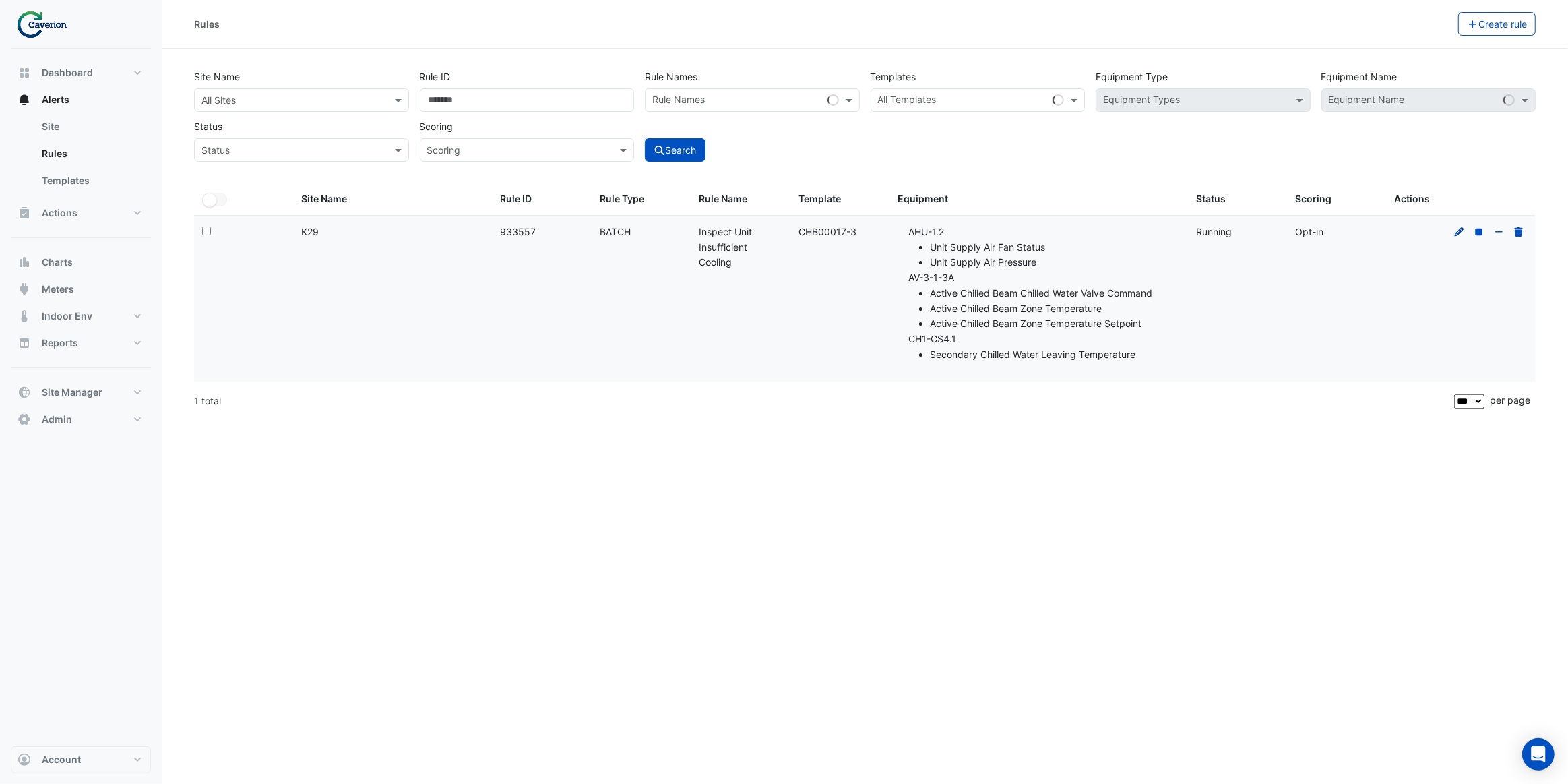
click at [1457, 231] on icon at bounding box center [1459, 231] width 10 height 10
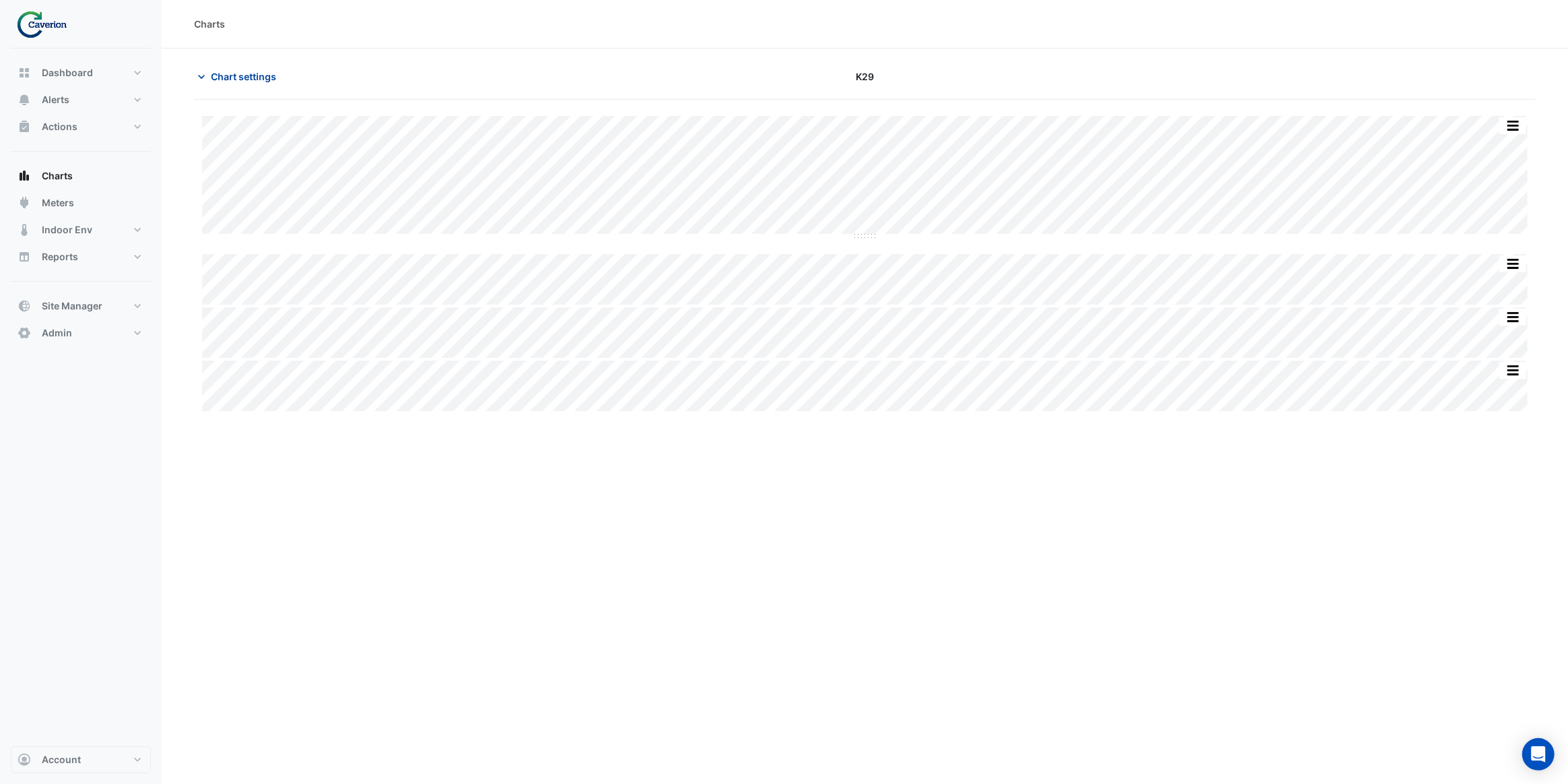
click at [259, 83] on span "Chart settings" at bounding box center [243, 76] width 65 height 14
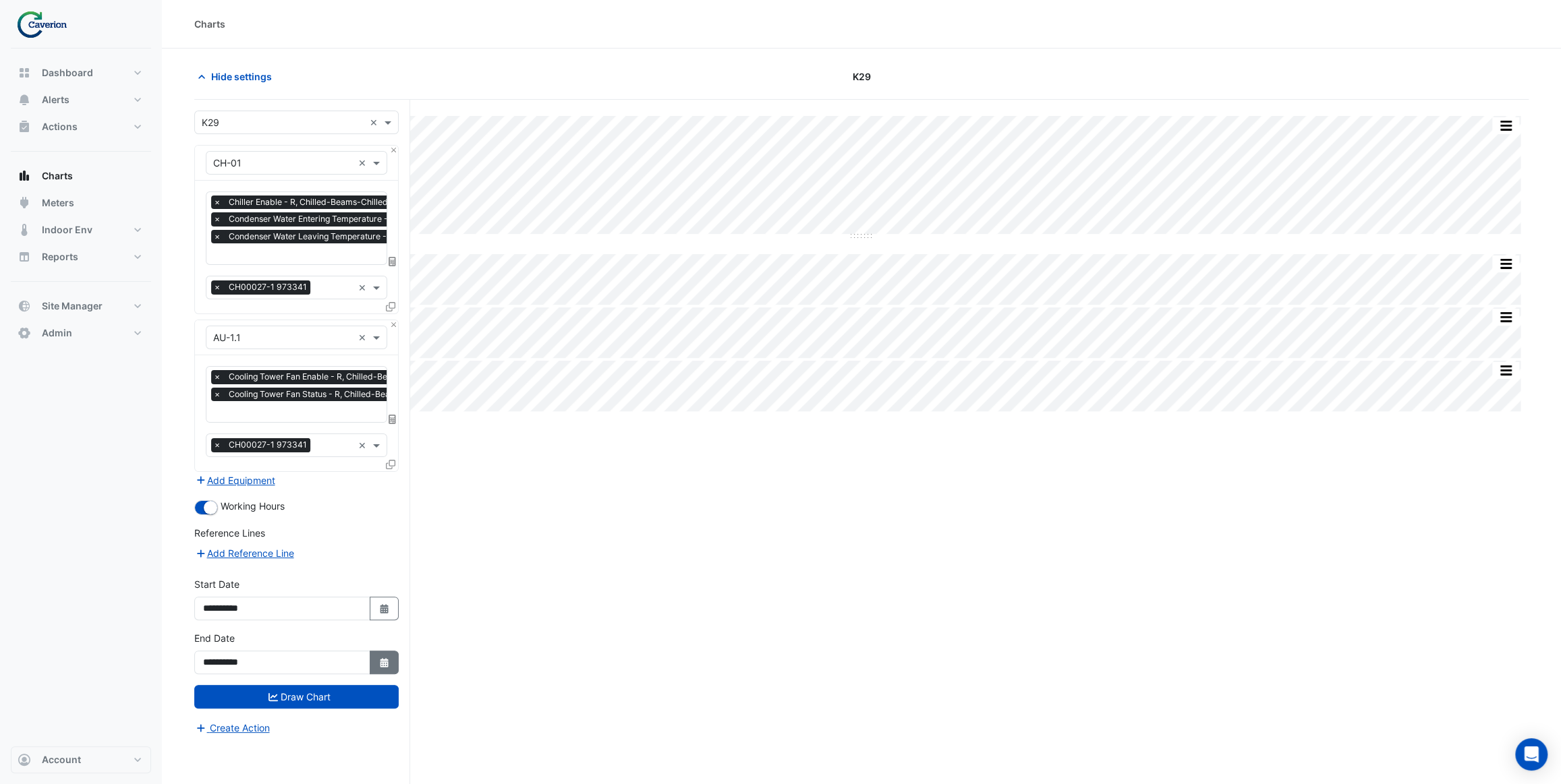
click at [384, 658] on icon "button" at bounding box center [383, 663] width 8 height 10
select select "*"
click at [242, 634] on div "2" at bounding box center [239, 630] width 22 height 22
type input "**********"
click at [312, 694] on button "Draw Chart" at bounding box center [296, 696] width 205 height 24
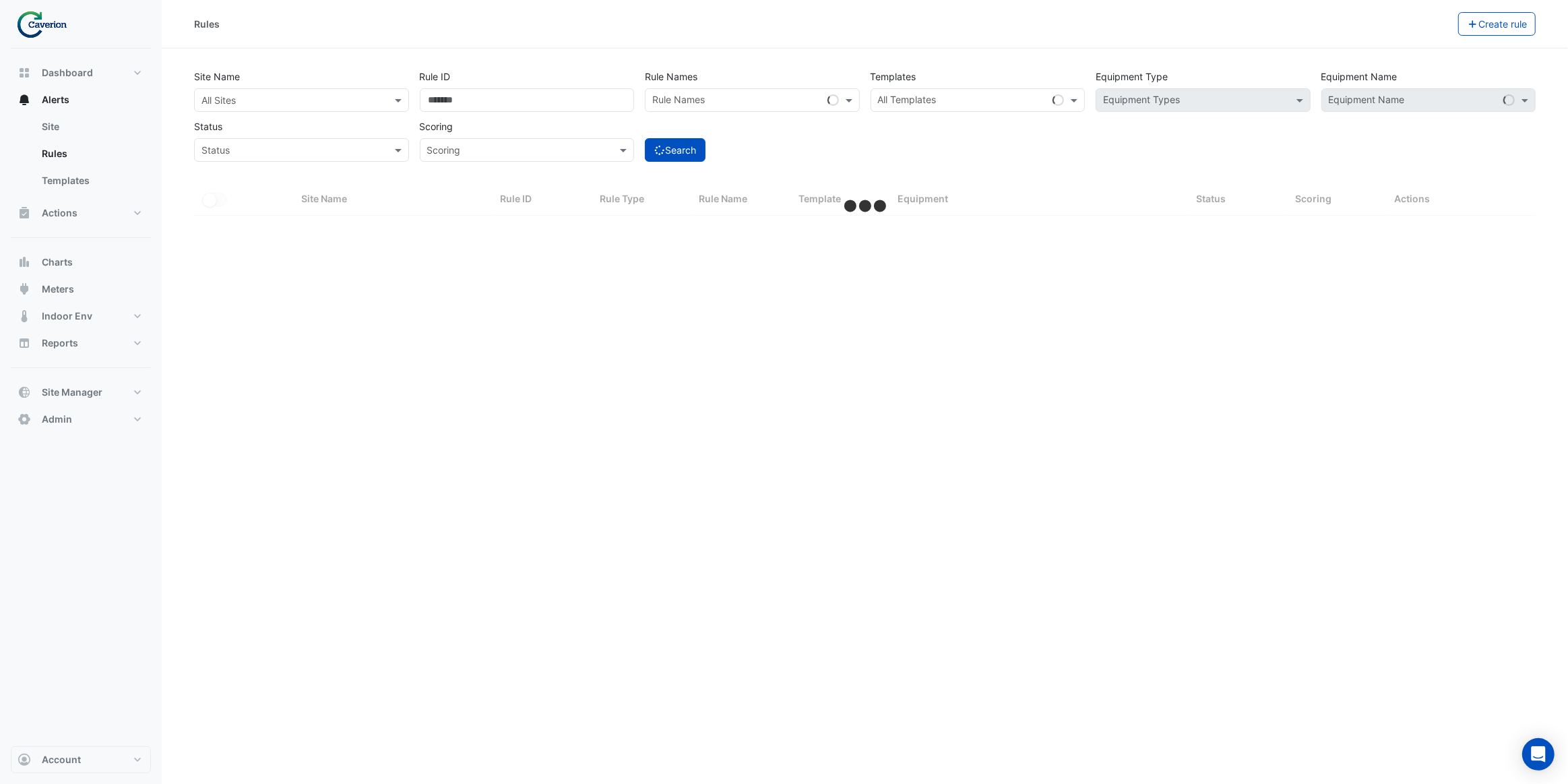
select select "***"
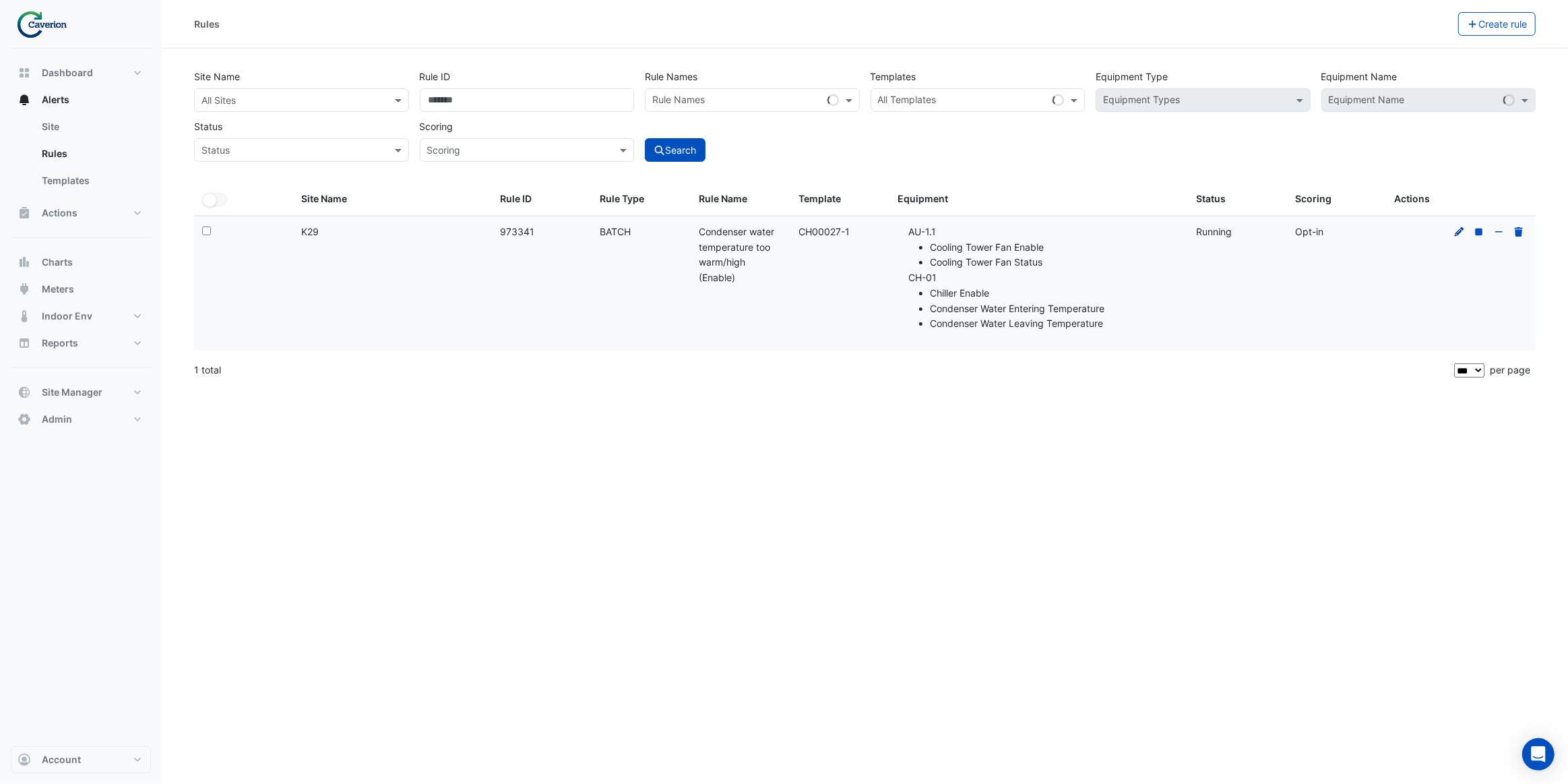
click at [1462, 231] on icon at bounding box center [1459, 231] width 10 height 10
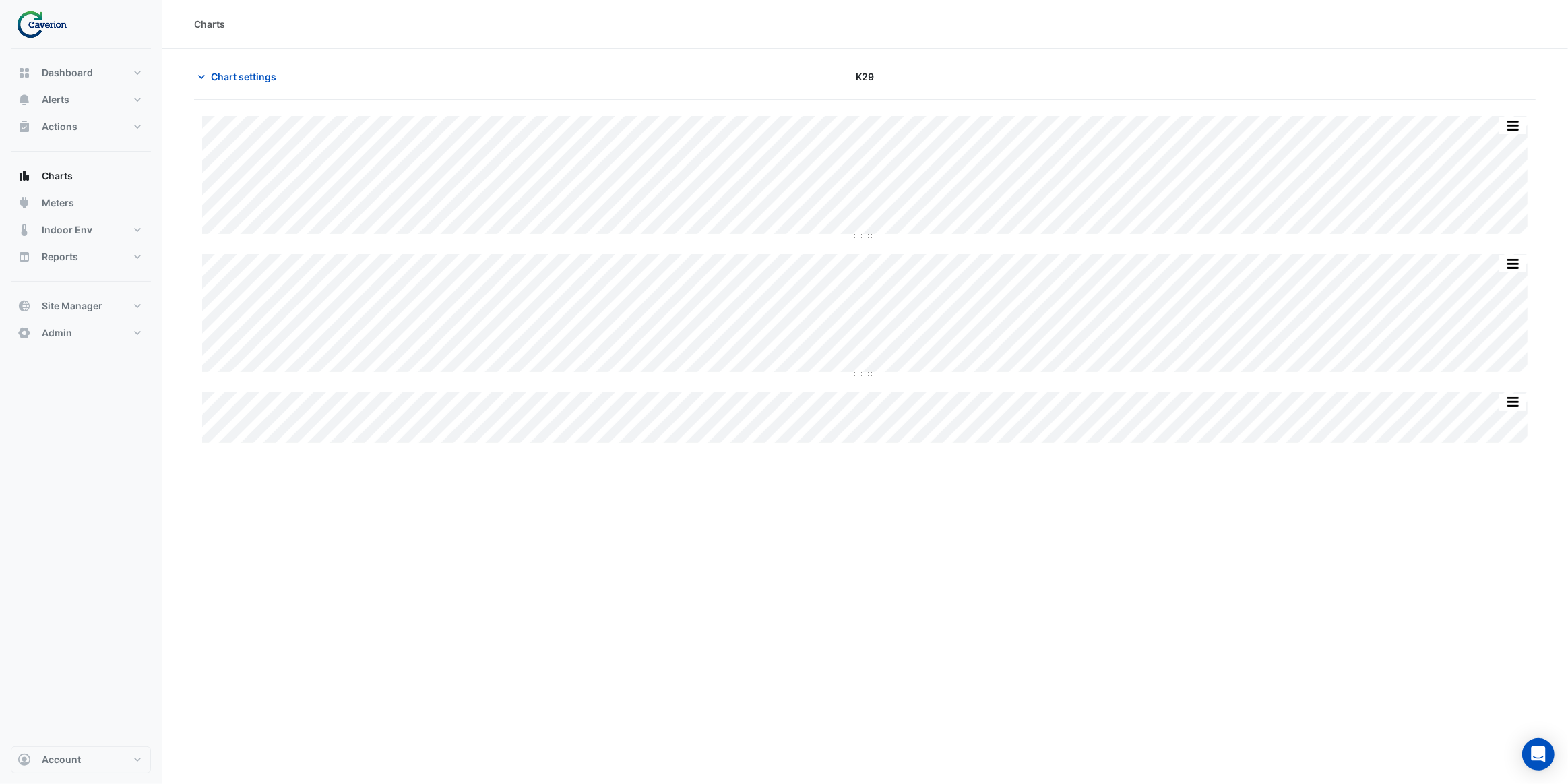
type input "**********"
click at [231, 83] on button "Chart settings" at bounding box center [240, 76] width 91 height 24
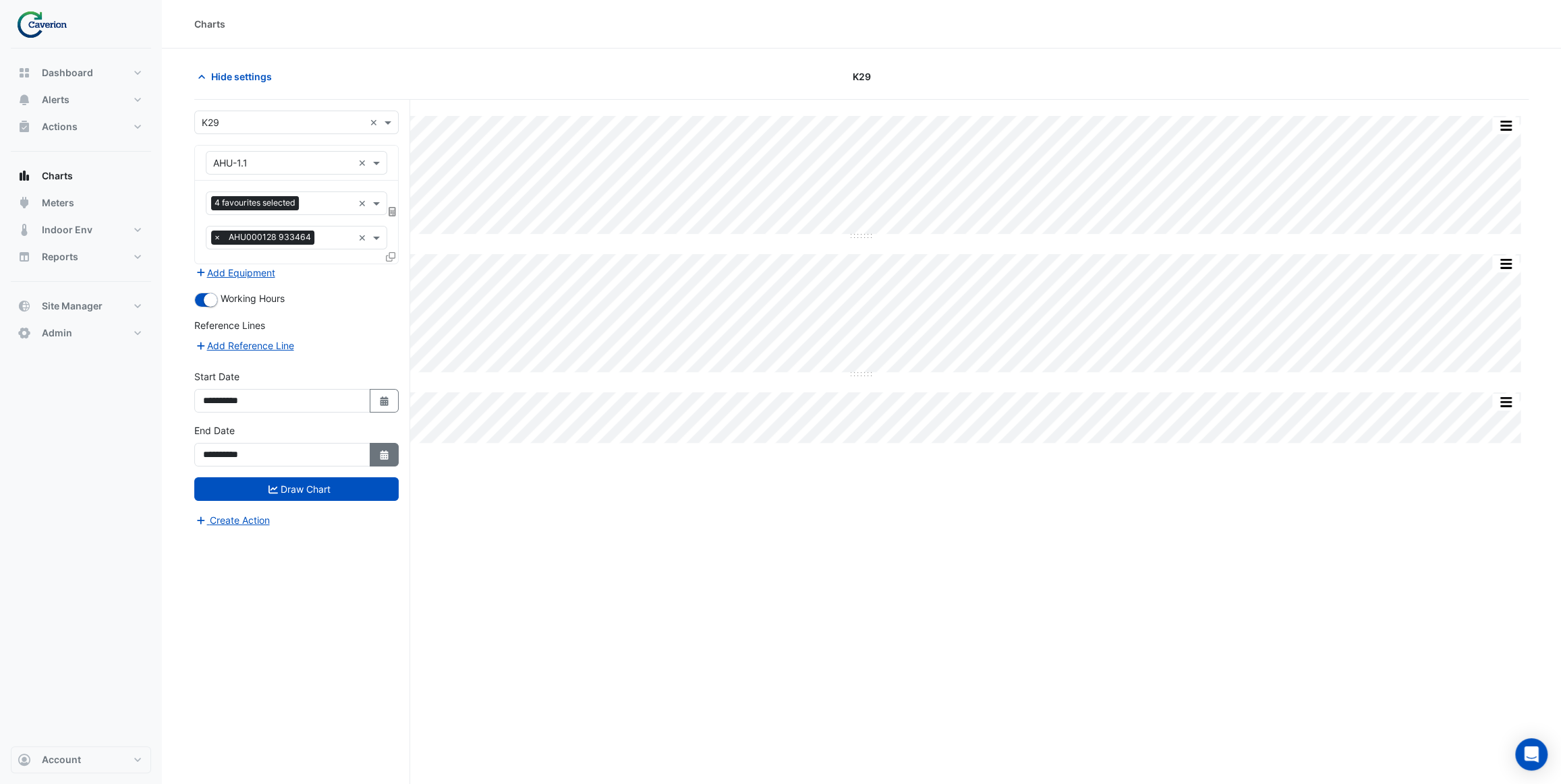
click at [374, 455] on button "Select Date" at bounding box center [385, 455] width 30 height 24
click at [348, 277] on span "Next month" at bounding box center [347, 275] width 11 height 11
select select "*"
click at [244, 427] on div "2" at bounding box center [239, 426] width 22 height 22
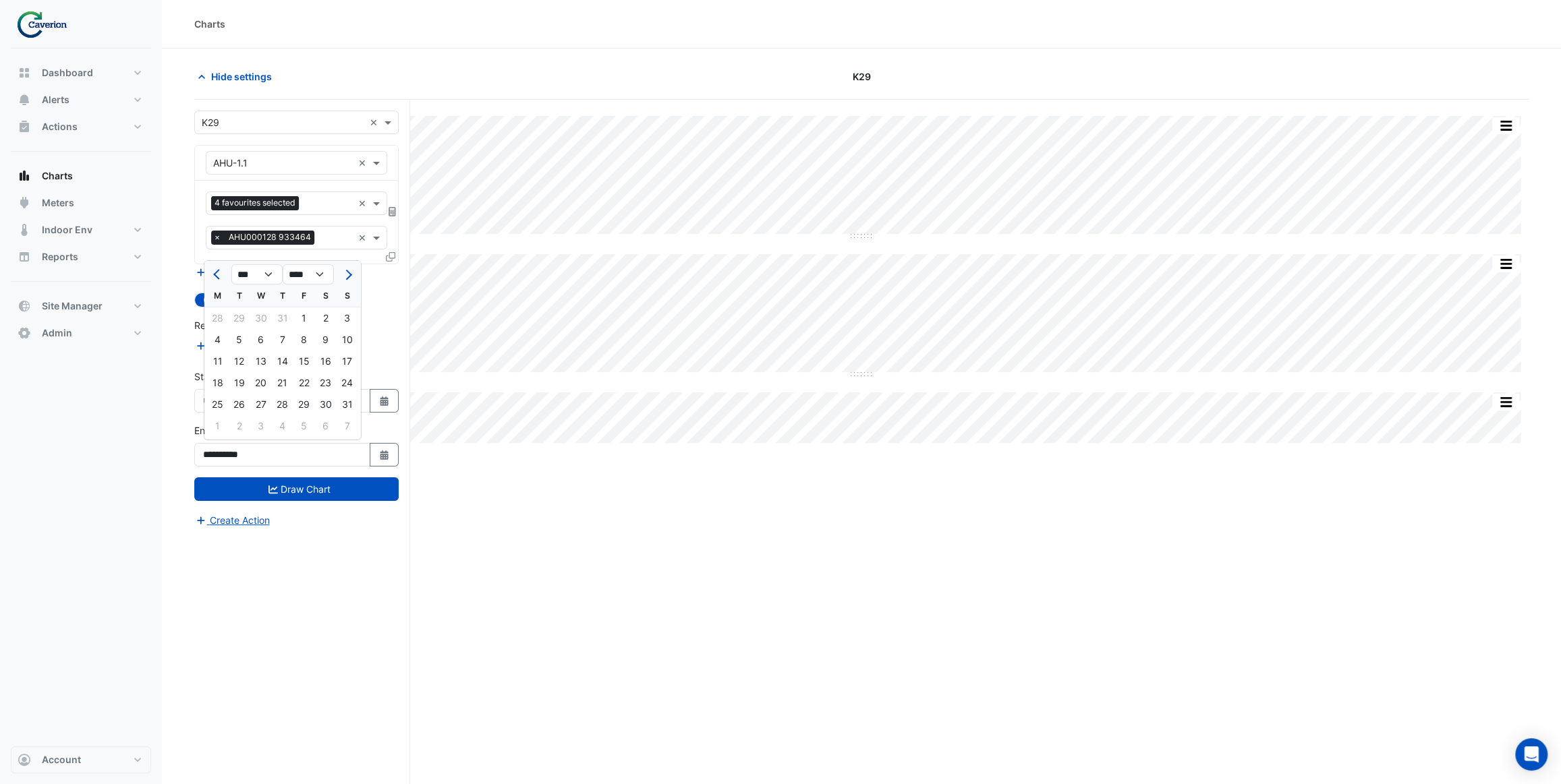
type input "**********"
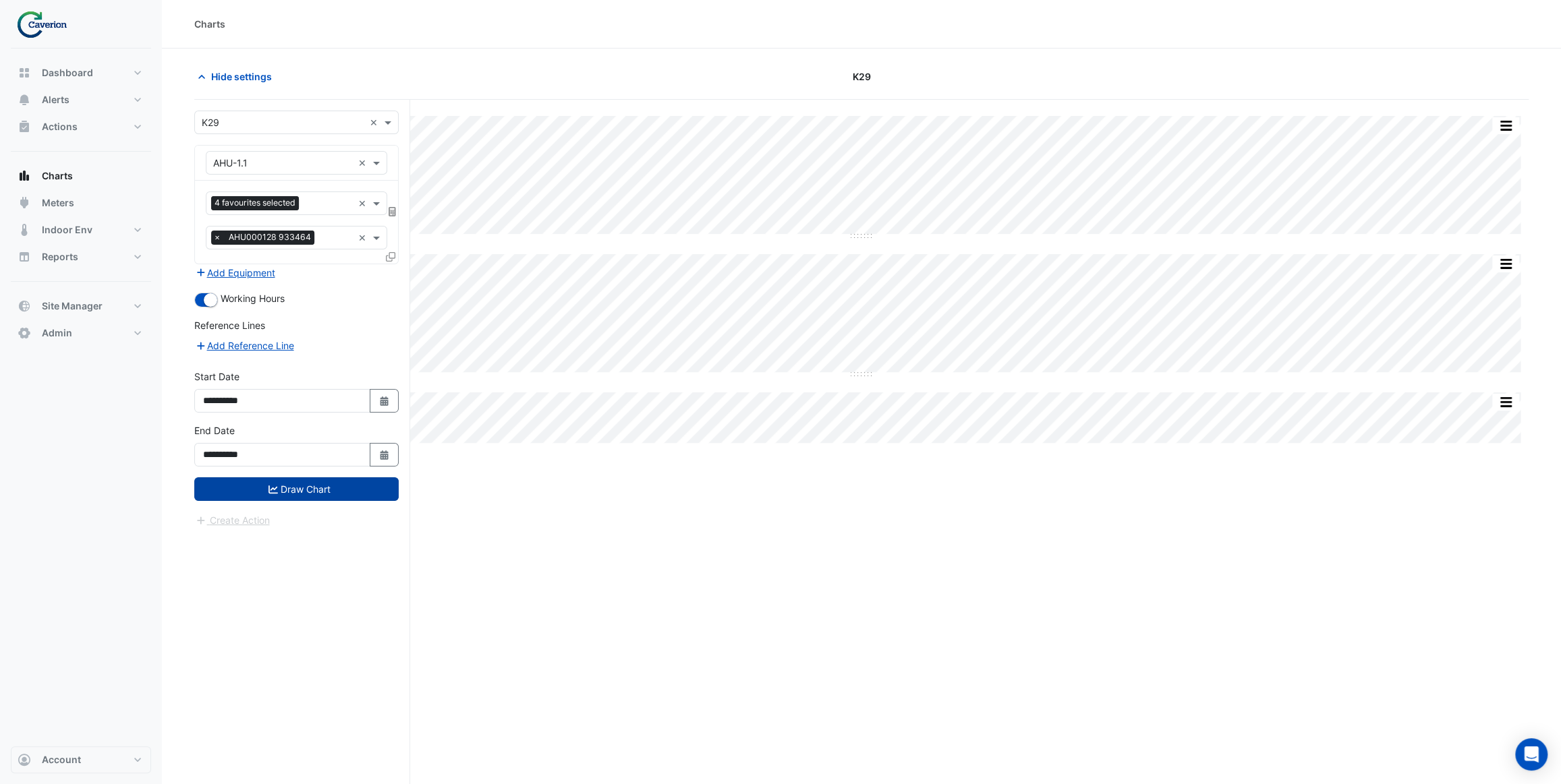
click at [295, 493] on button "Draw Chart" at bounding box center [296, 489] width 205 height 24
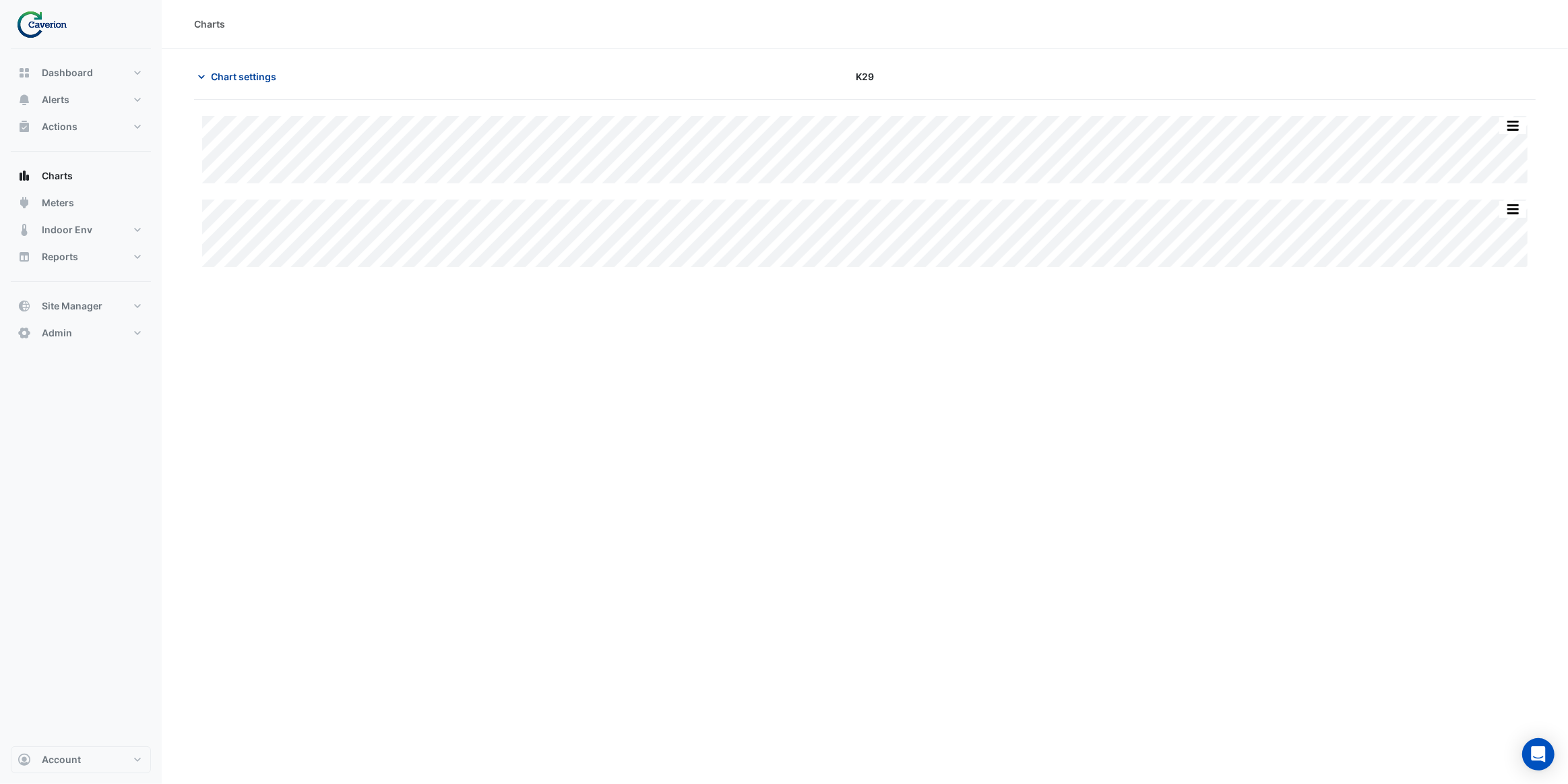
click at [253, 78] on span "Chart settings" at bounding box center [243, 76] width 65 height 14
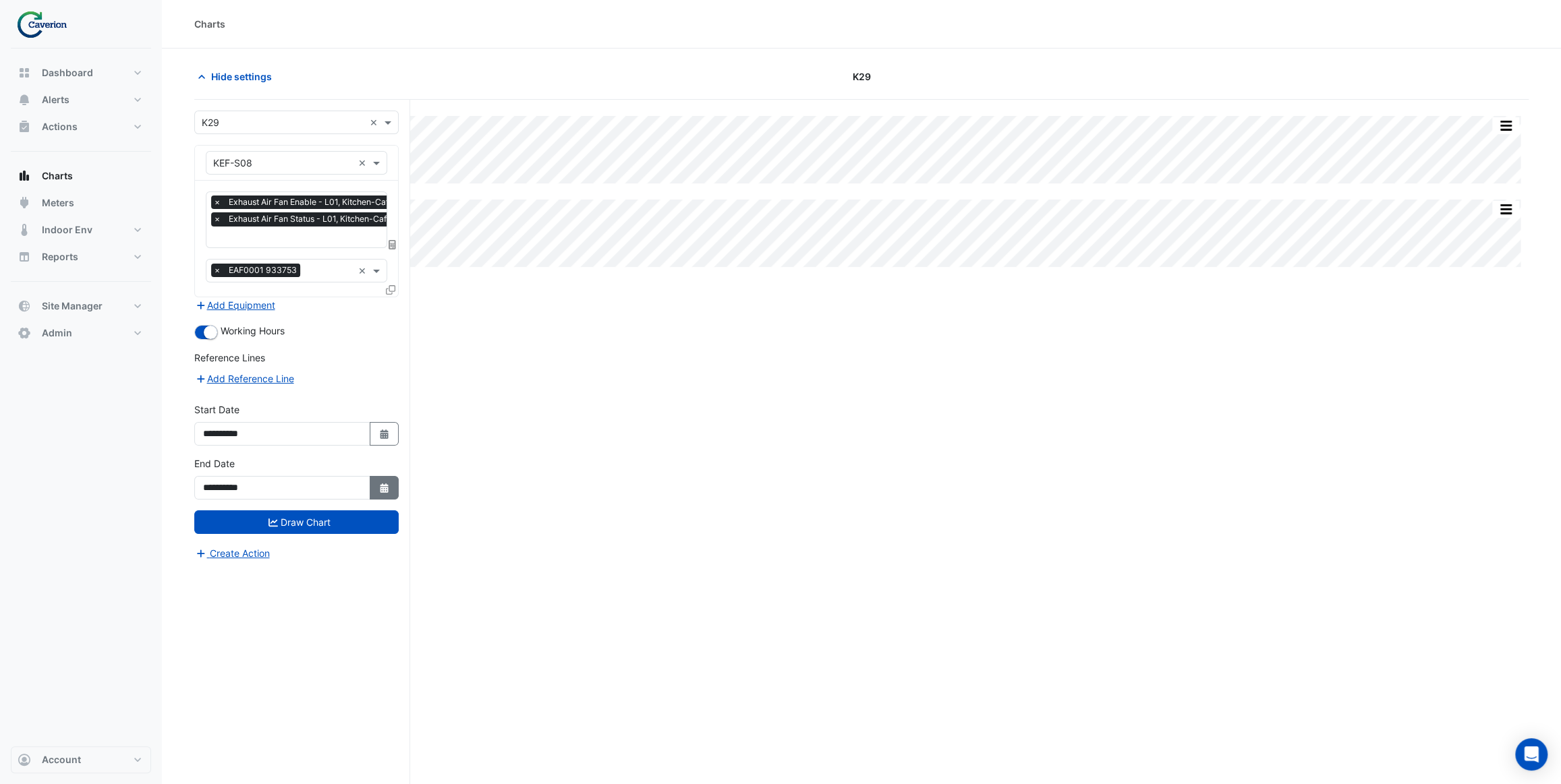
click at [386, 489] on icon "button" at bounding box center [383, 488] width 8 height 10
click at [348, 304] on span "Next month" at bounding box center [347, 306] width 11 height 11
select select "*"
click at [249, 461] on div "2" at bounding box center [239, 457] width 22 height 22
type input "**********"
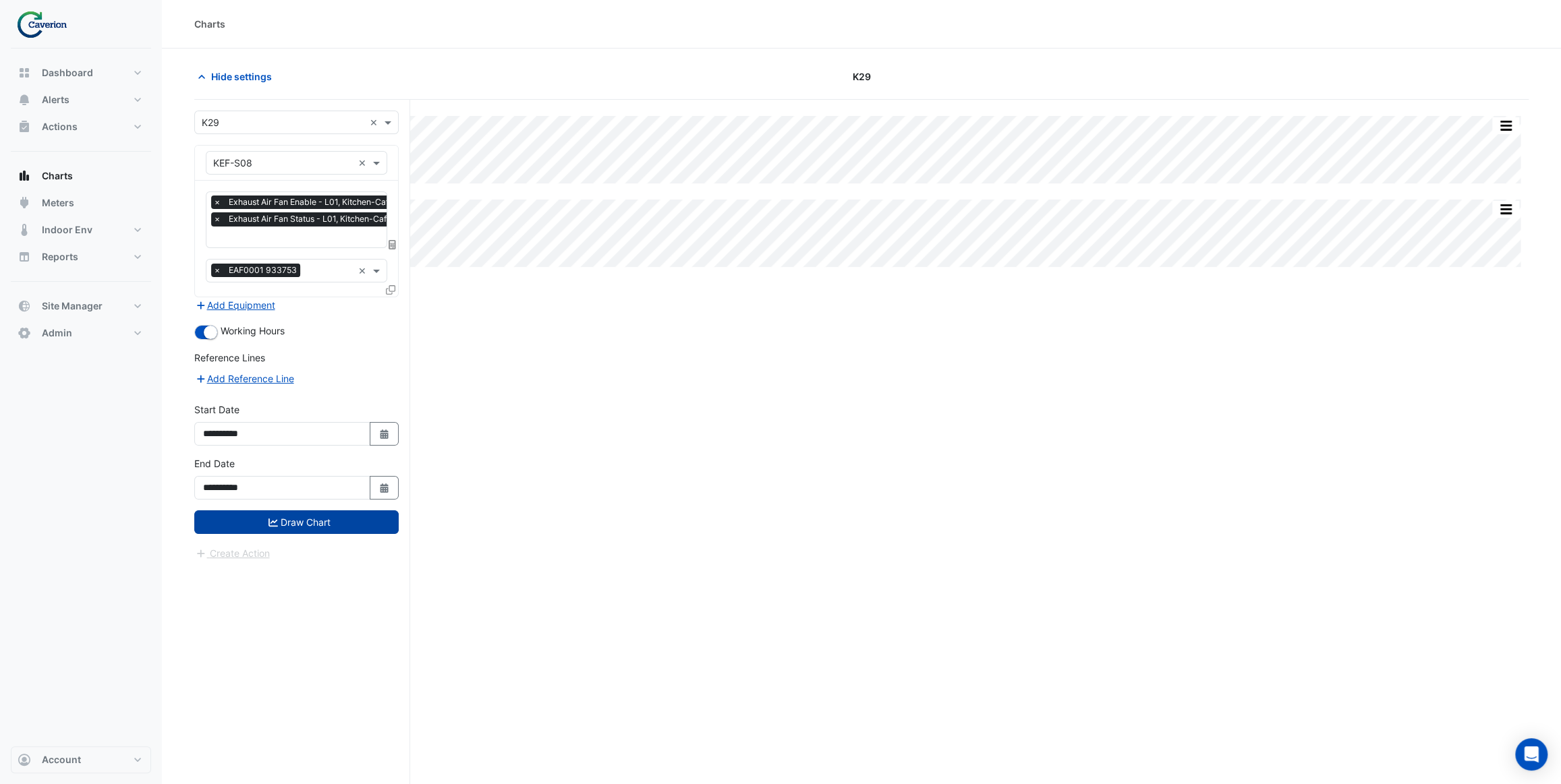
click at [308, 519] on button "Draw Chart" at bounding box center [296, 521] width 205 height 24
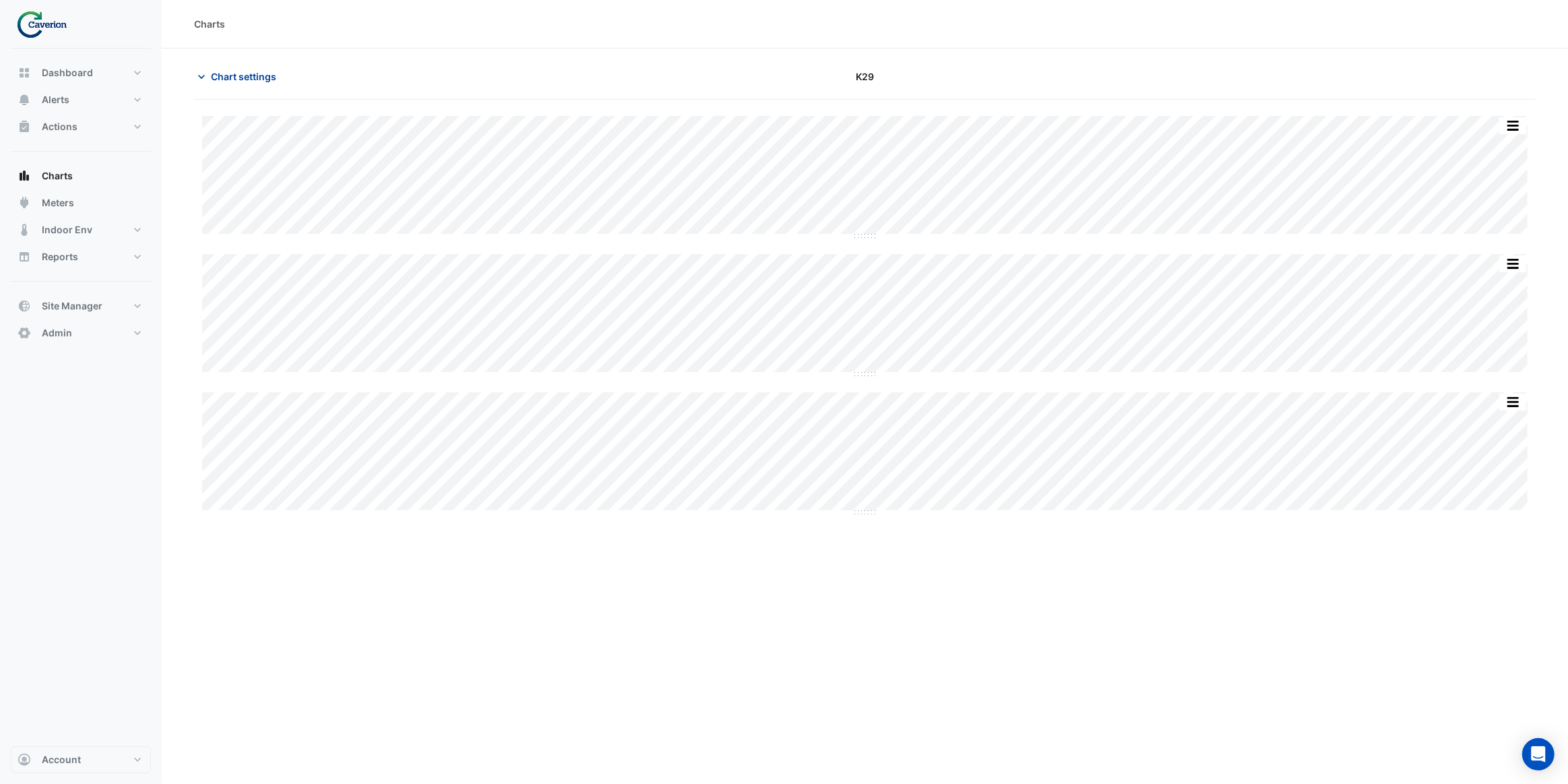
click at [224, 74] on span "Chart settings" at bounding box center [243, 76] width 65 height 14
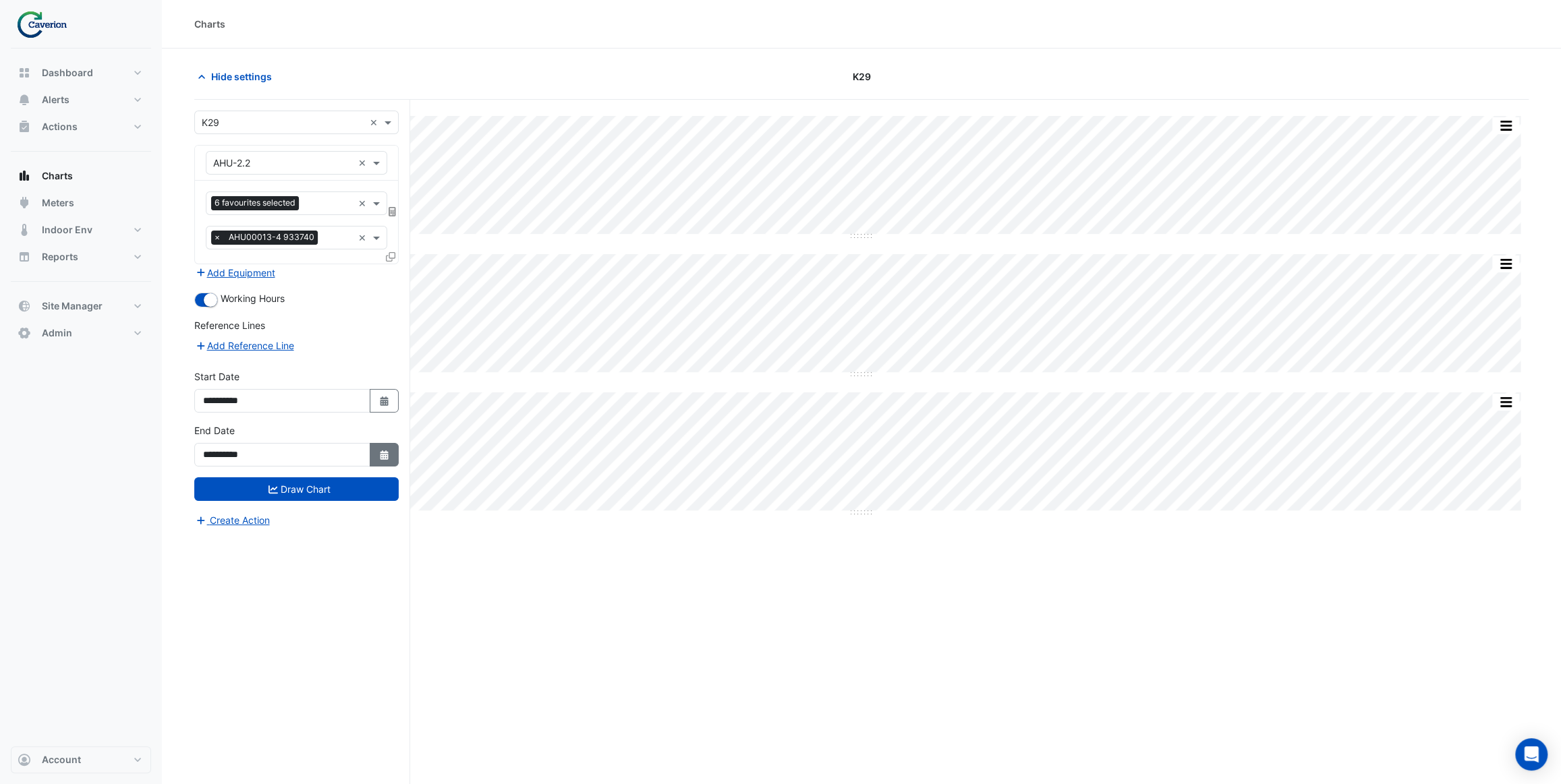
click at [378, 443] on button "Select Date" at bounding box center [385, 455] width 30 height 24
select select "*"
drag, startPoint x: 242, startPoint y: 425, endPoint x: 260, endPoint y: 442, distance: 24.8
click at [242, 426] on div "2" at bounding box center [239, 426] width 22 height 22
type input "**********"
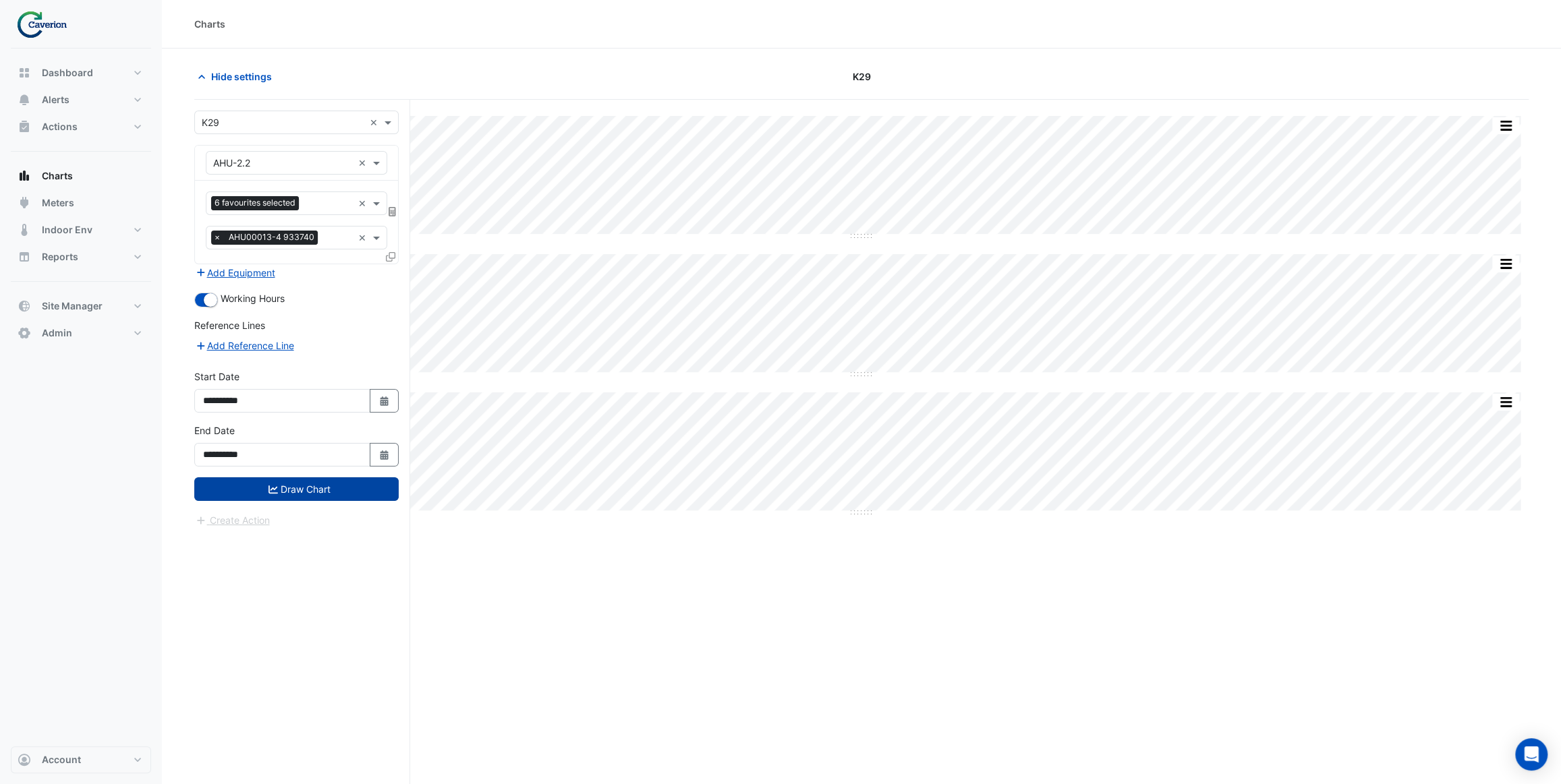
click at [305, 490] on button "Draw Chart" at bounding box center [296, 489] width 205 height 24
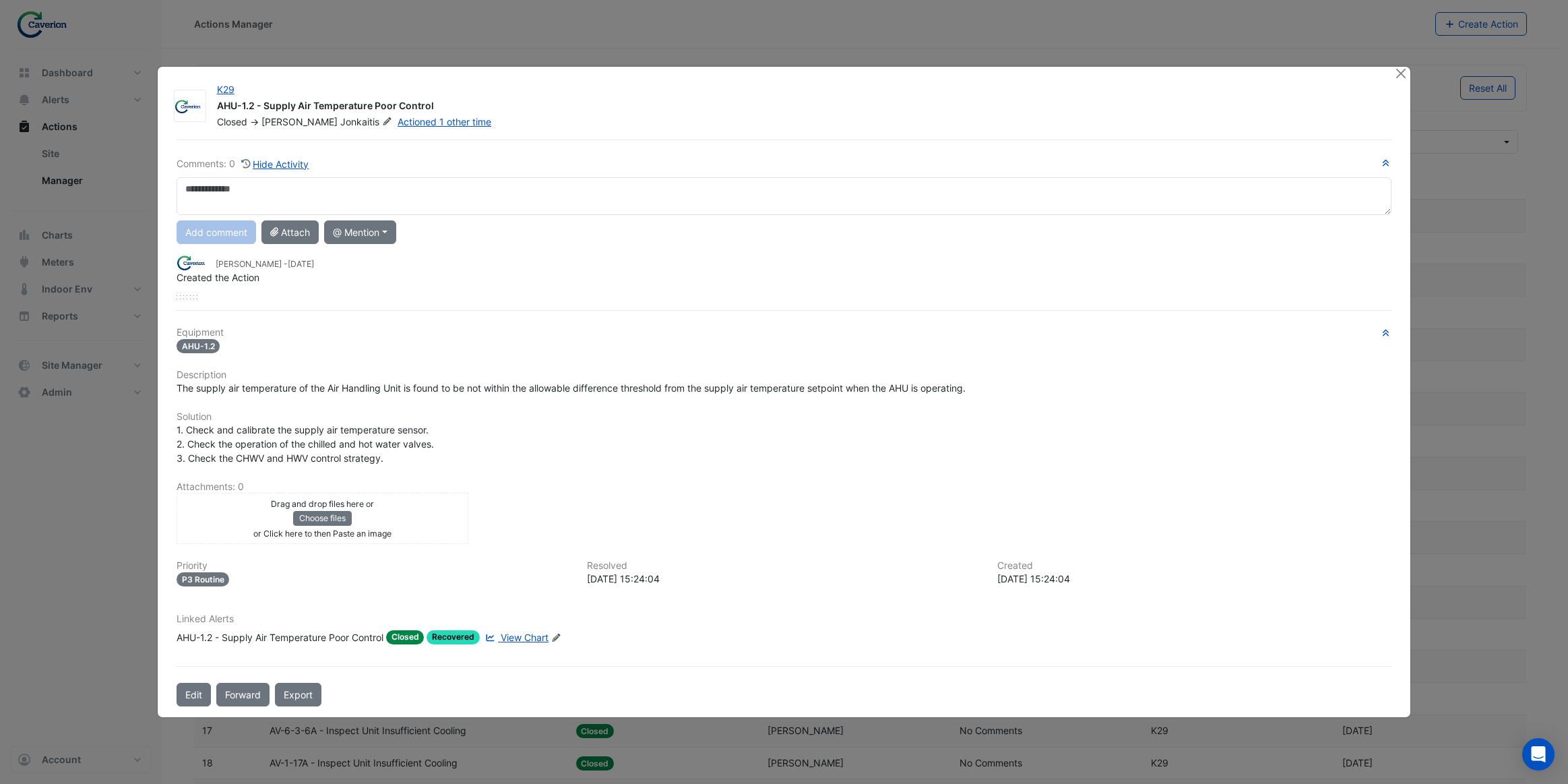
select select "***"
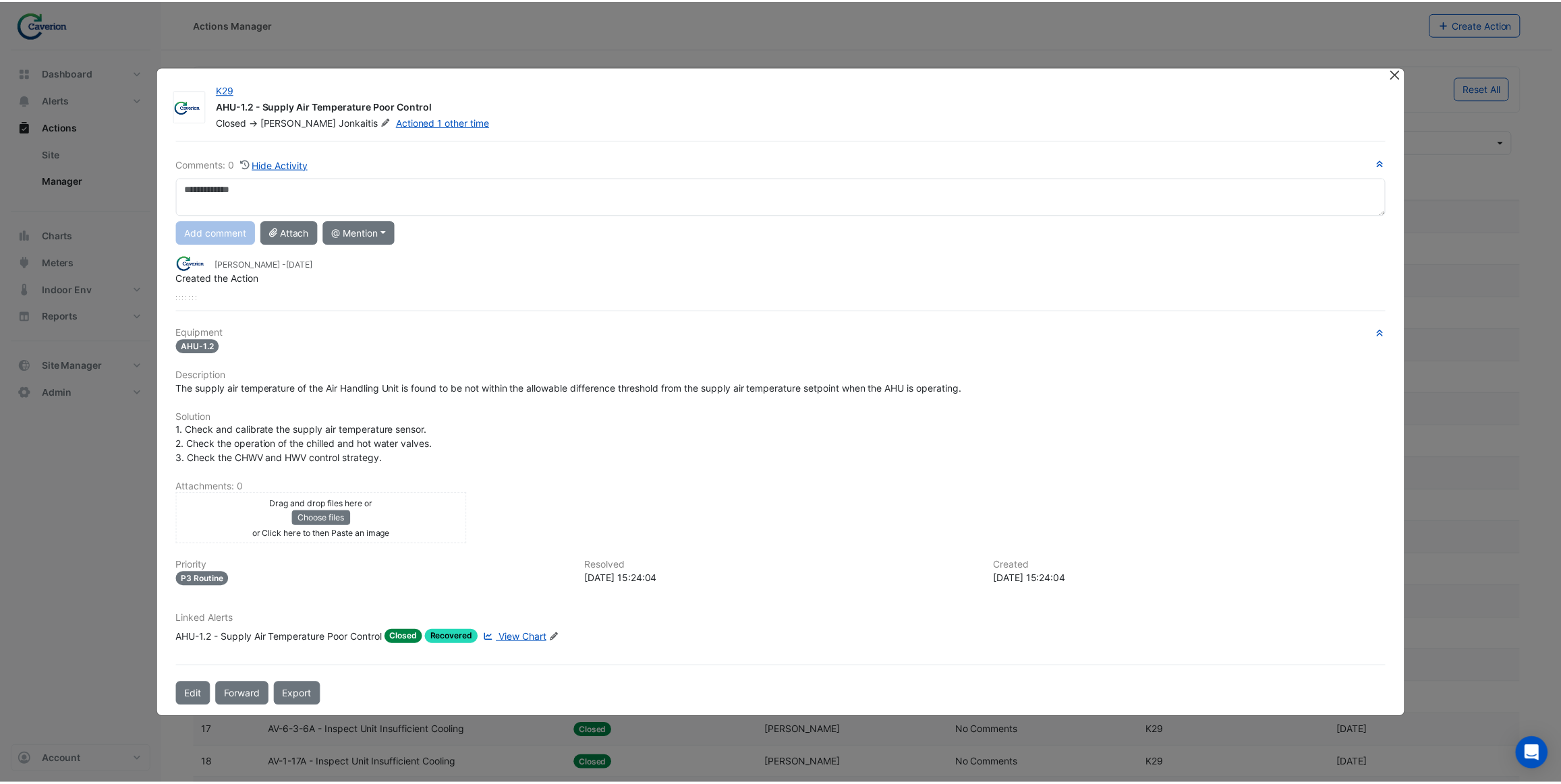
scroll to position [919, 0]
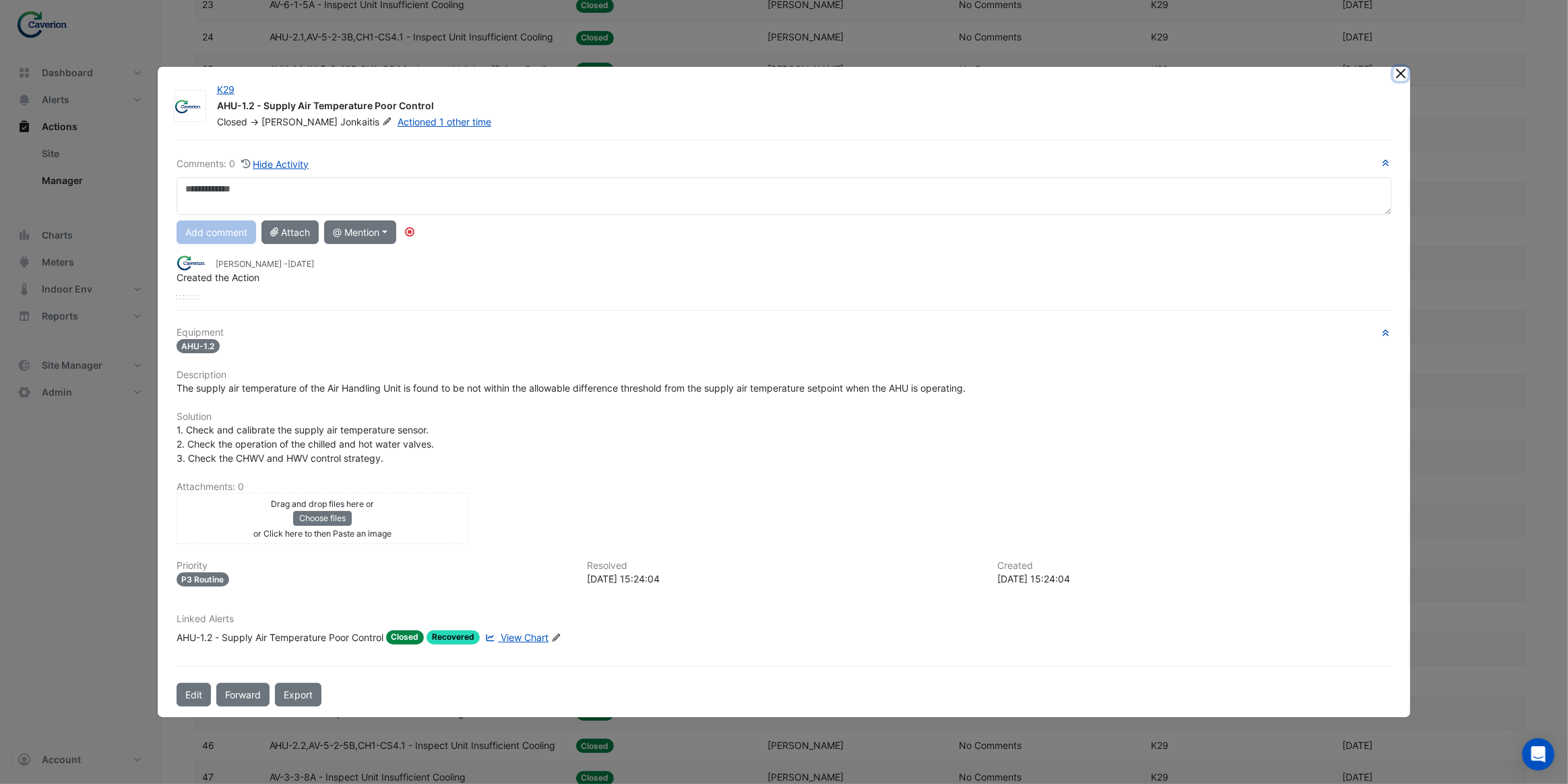
click at [1397, 74] on button "Close" at bounding box center [1400, 74] width 14 height 14
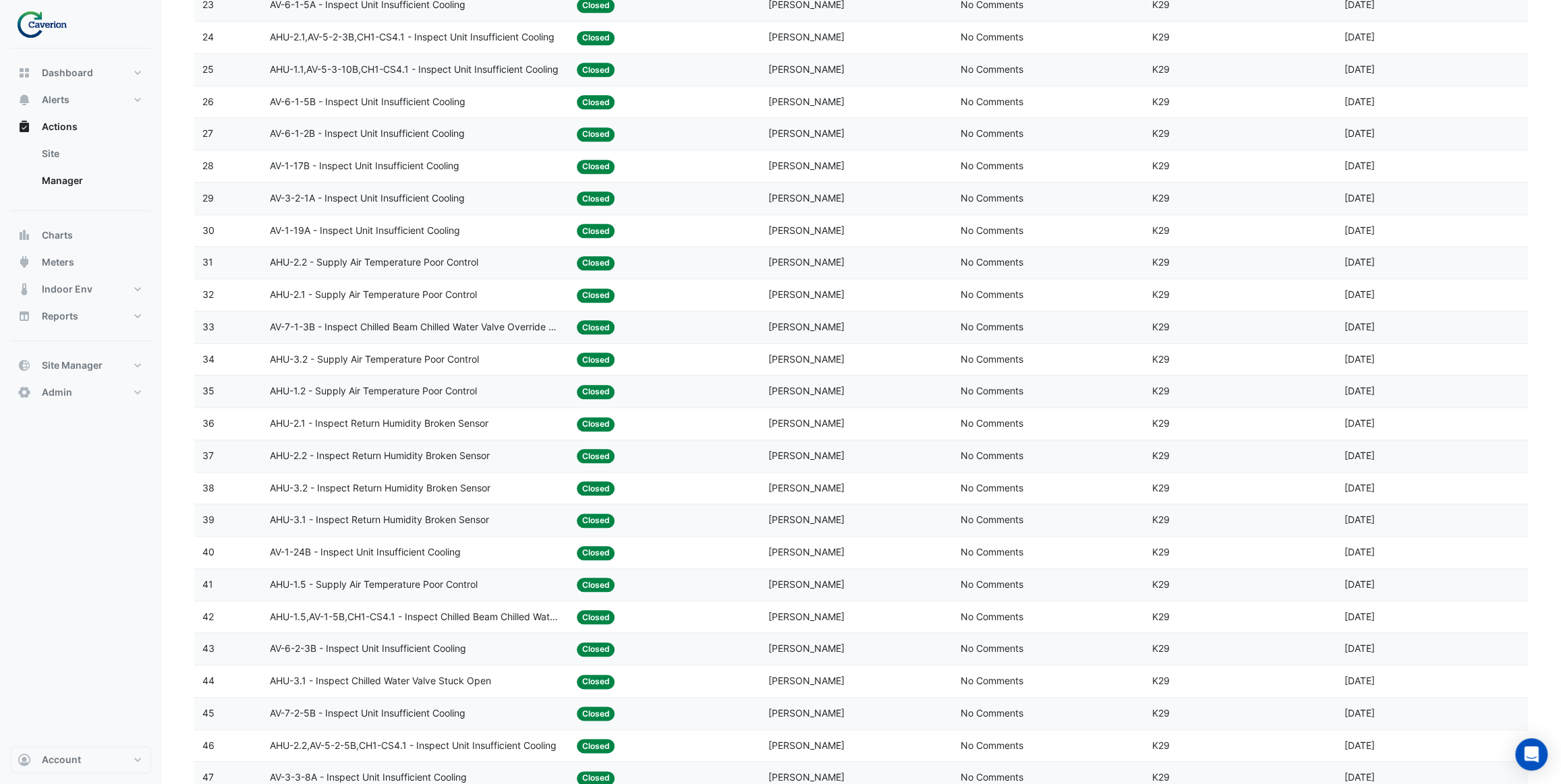
scroll to position [981, 0]
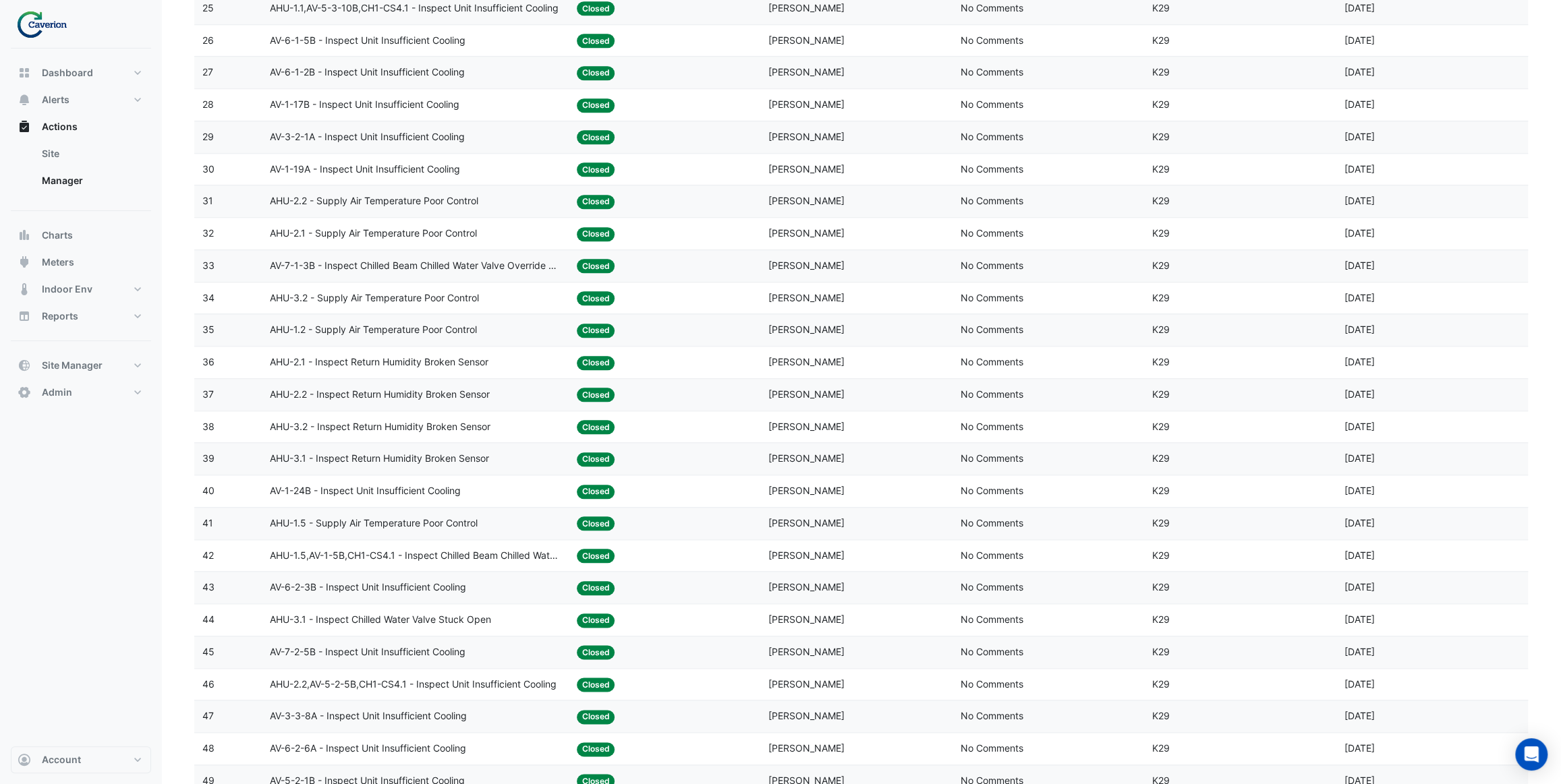
click at [420, 303] on span "AHU-3.2 - Supply Air Temperature Poor Control" at bounding box center [374, 298] width 209 height 16
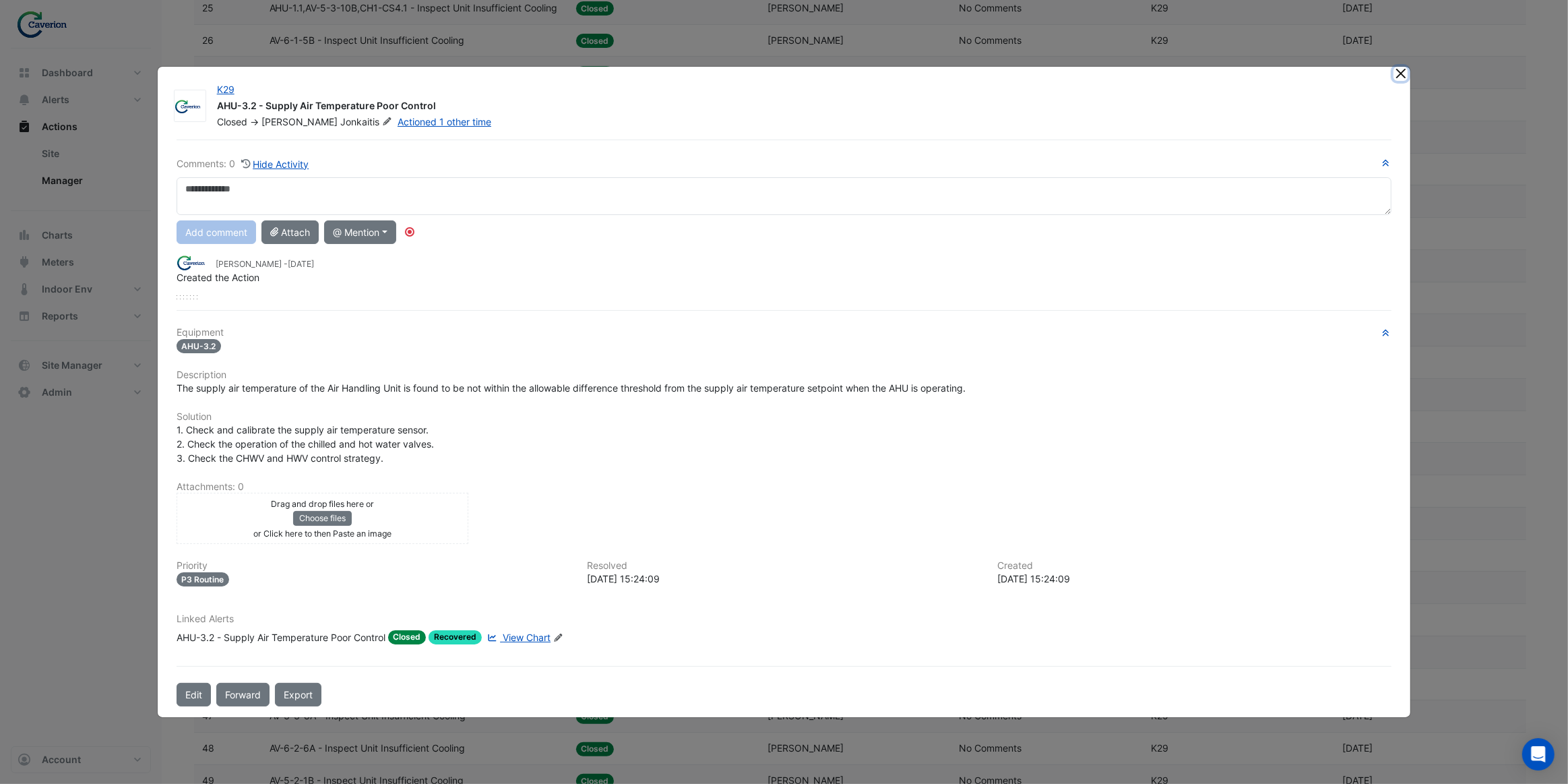
click at [1399, 76] on button "Close" at bounding box center [1400, 74] width 14 height 14
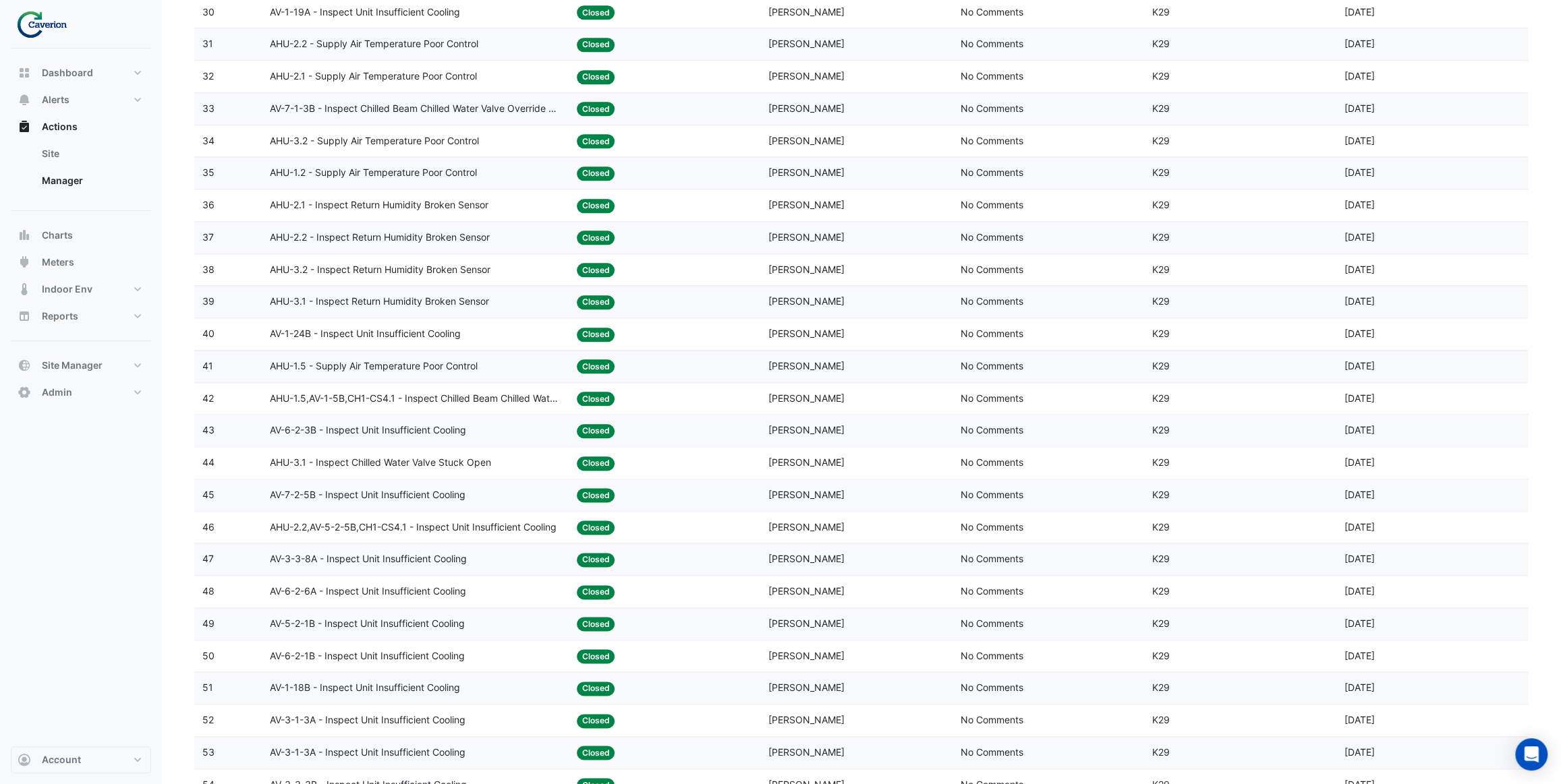
scroll to position [1164, 0]
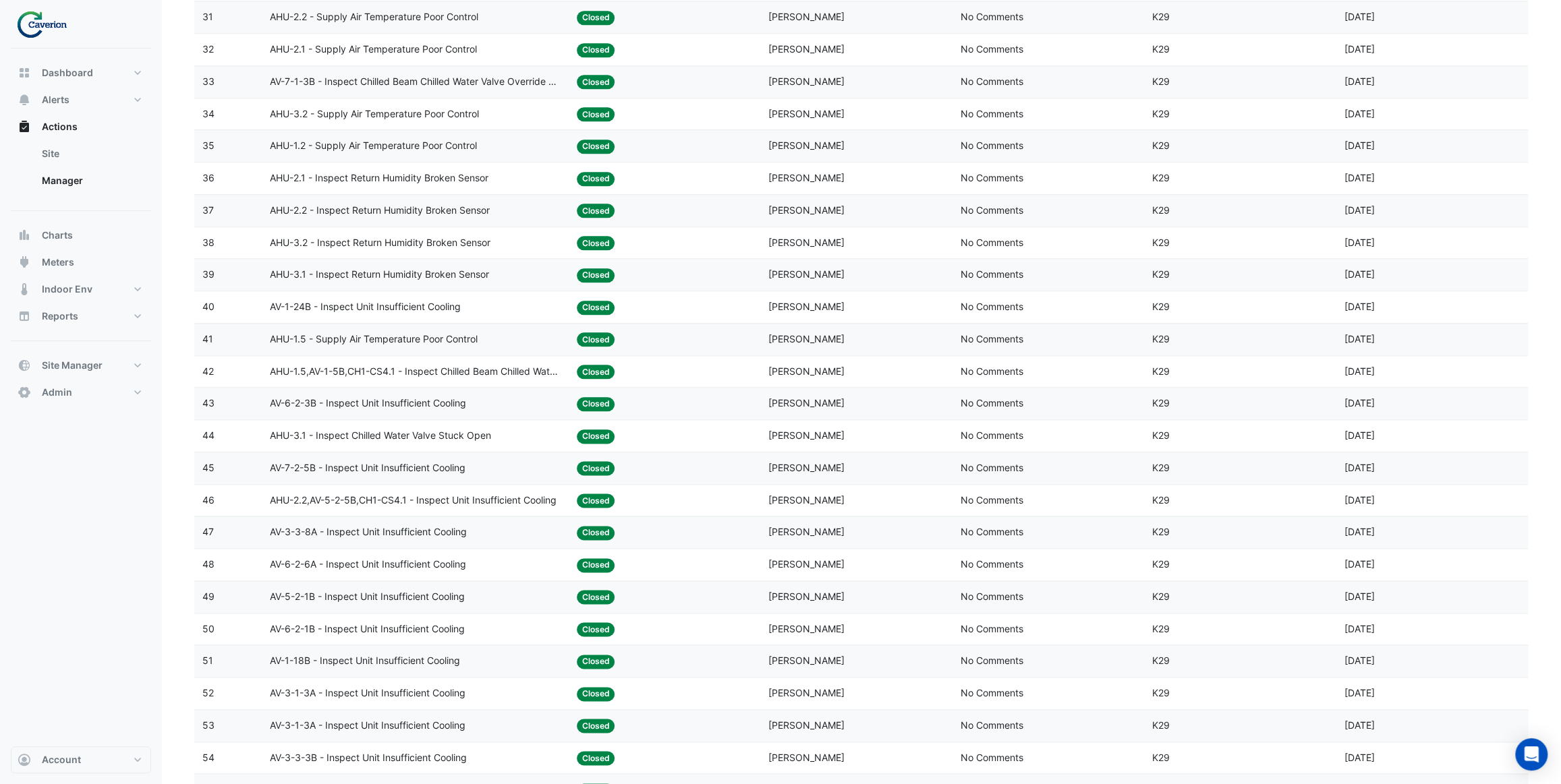
click at [488, 375] on span "AHU-1.5,AV-1-5B,CH1-CS4.1 - Inspect Chilled Beam Chilled Water Valve Override C…" at bounding box center [415, 372] width 291 height 16
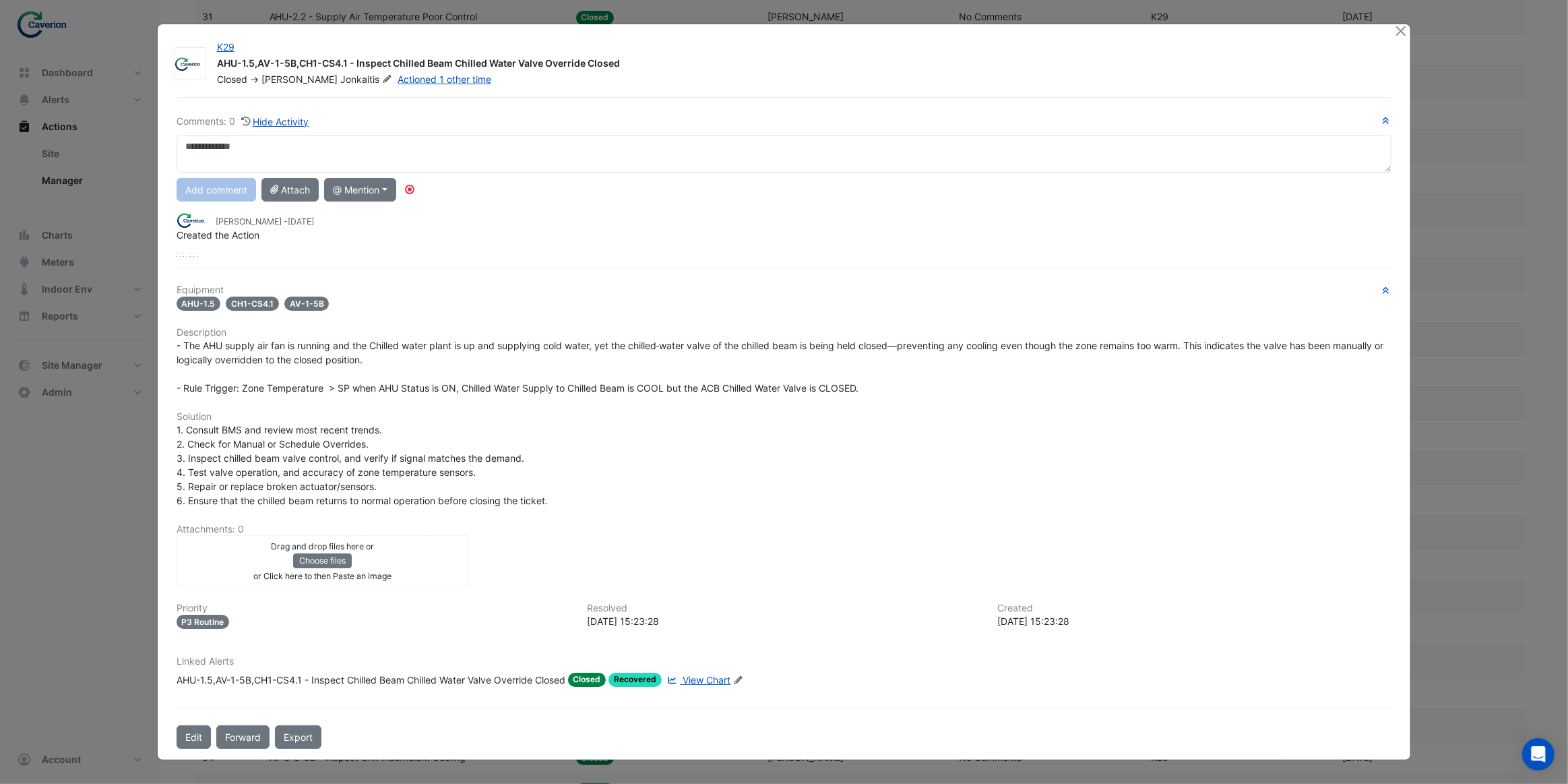
click at [706, 681] on span "View Chart" at bounding box center [706, 680] width 48 height 11
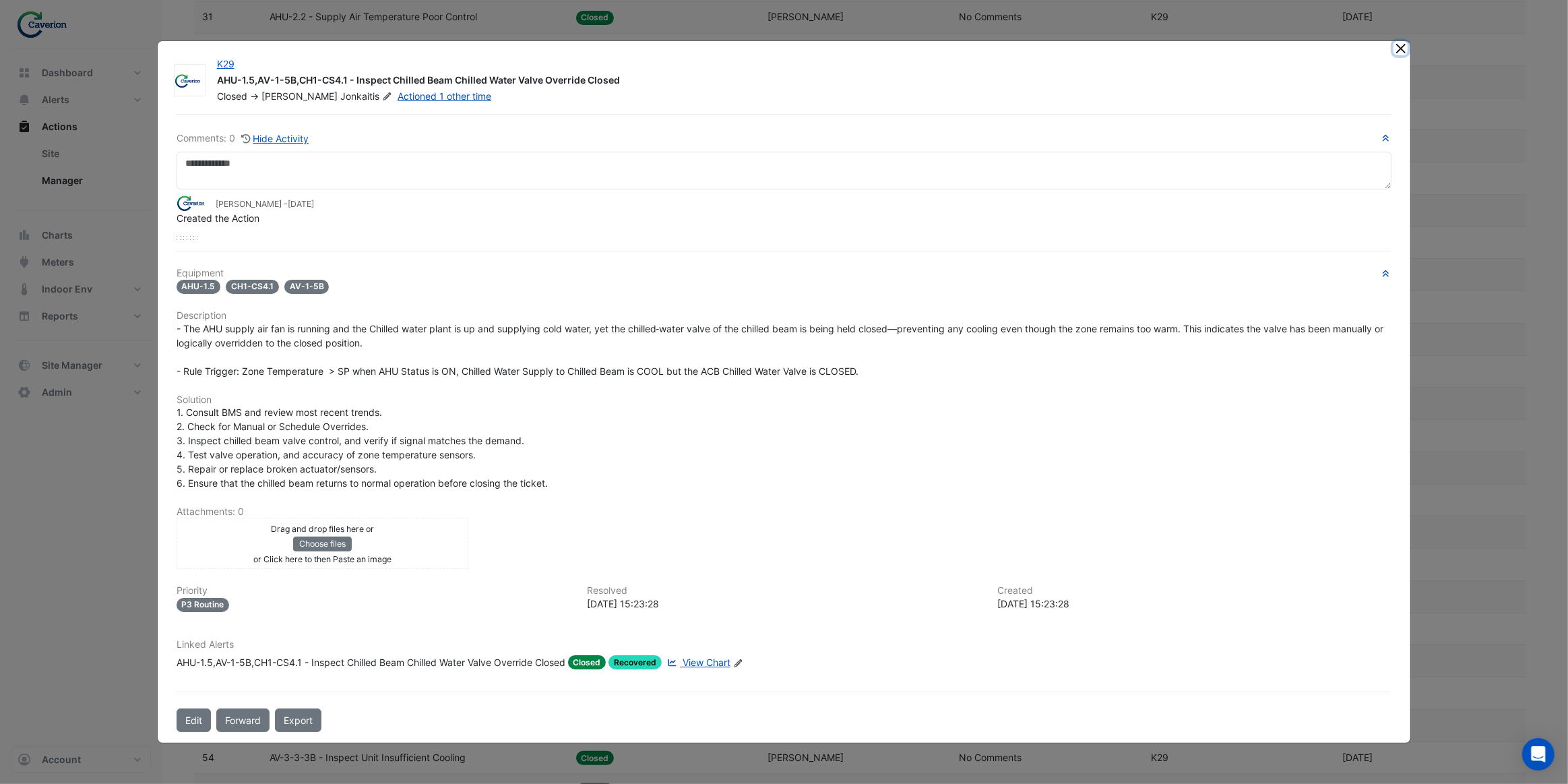
click at [1403, 54] on button "Close" at bounding box center [1400, 48] width 14 height 14
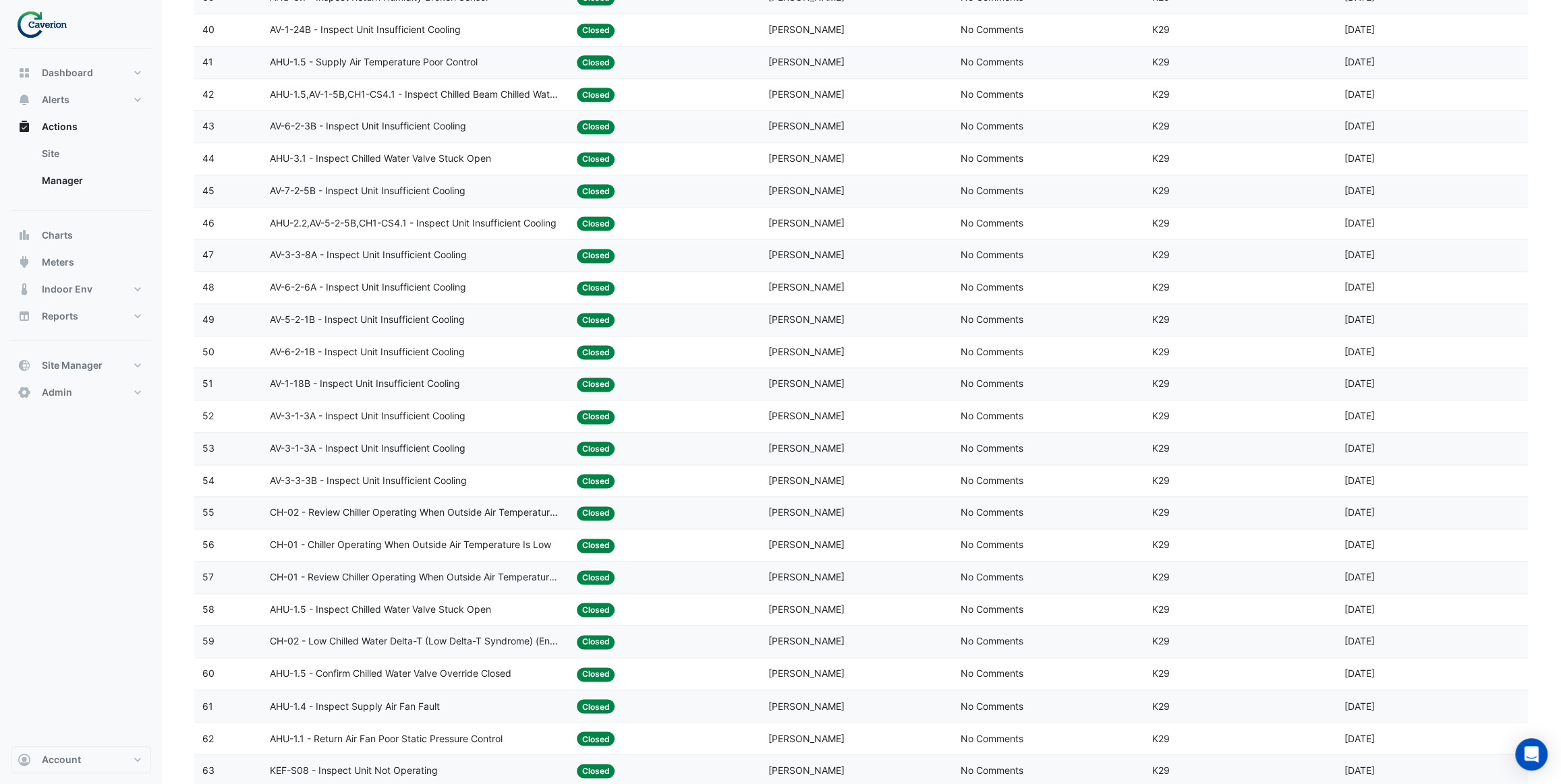
scroll to position [1471, 0]
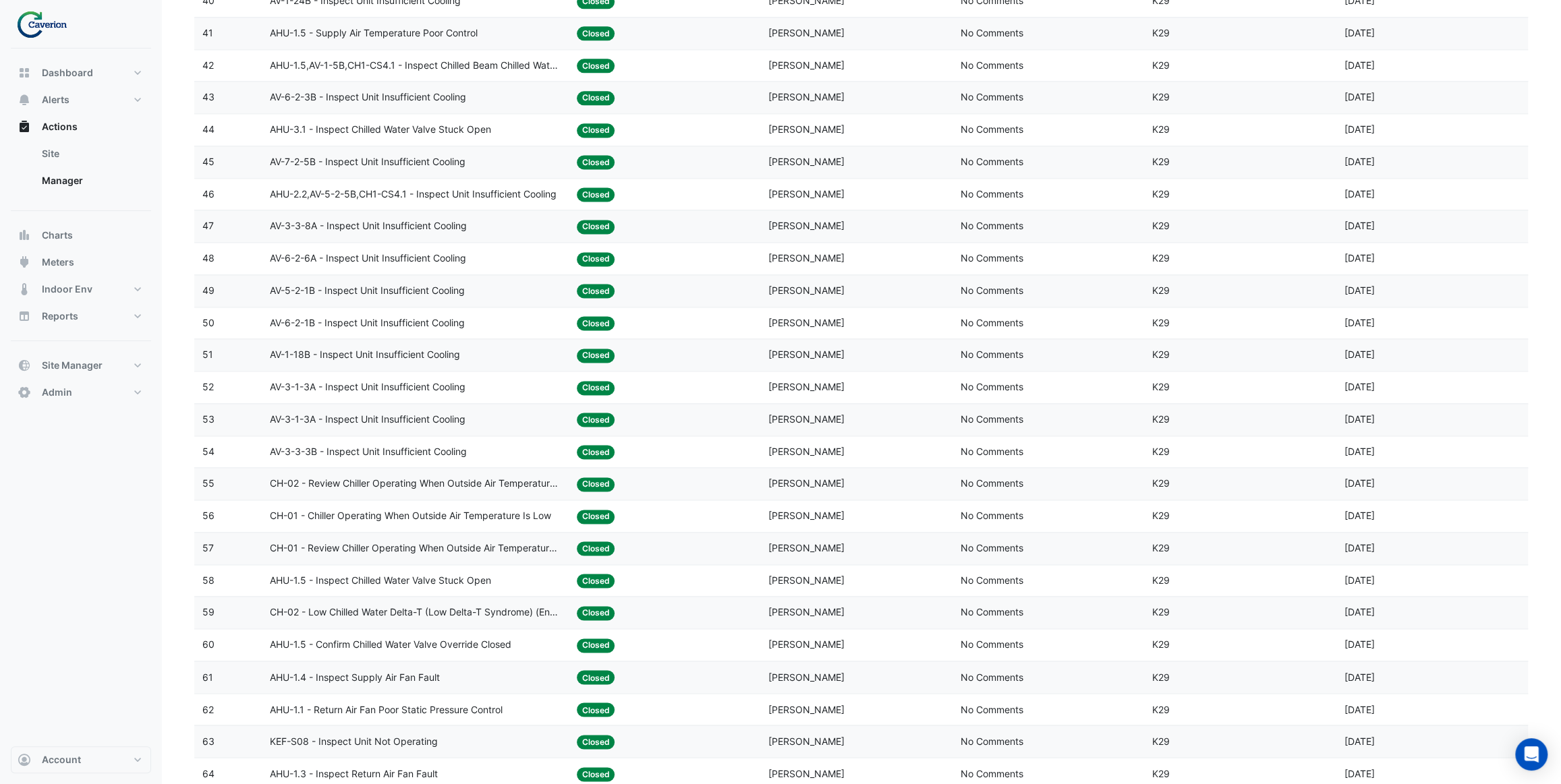
click at [484, 484] on span "CH-02 - Review Chiller Operating When Outside Air Temperature Is Low" at bounding box center [415, 484] width 291 height 16
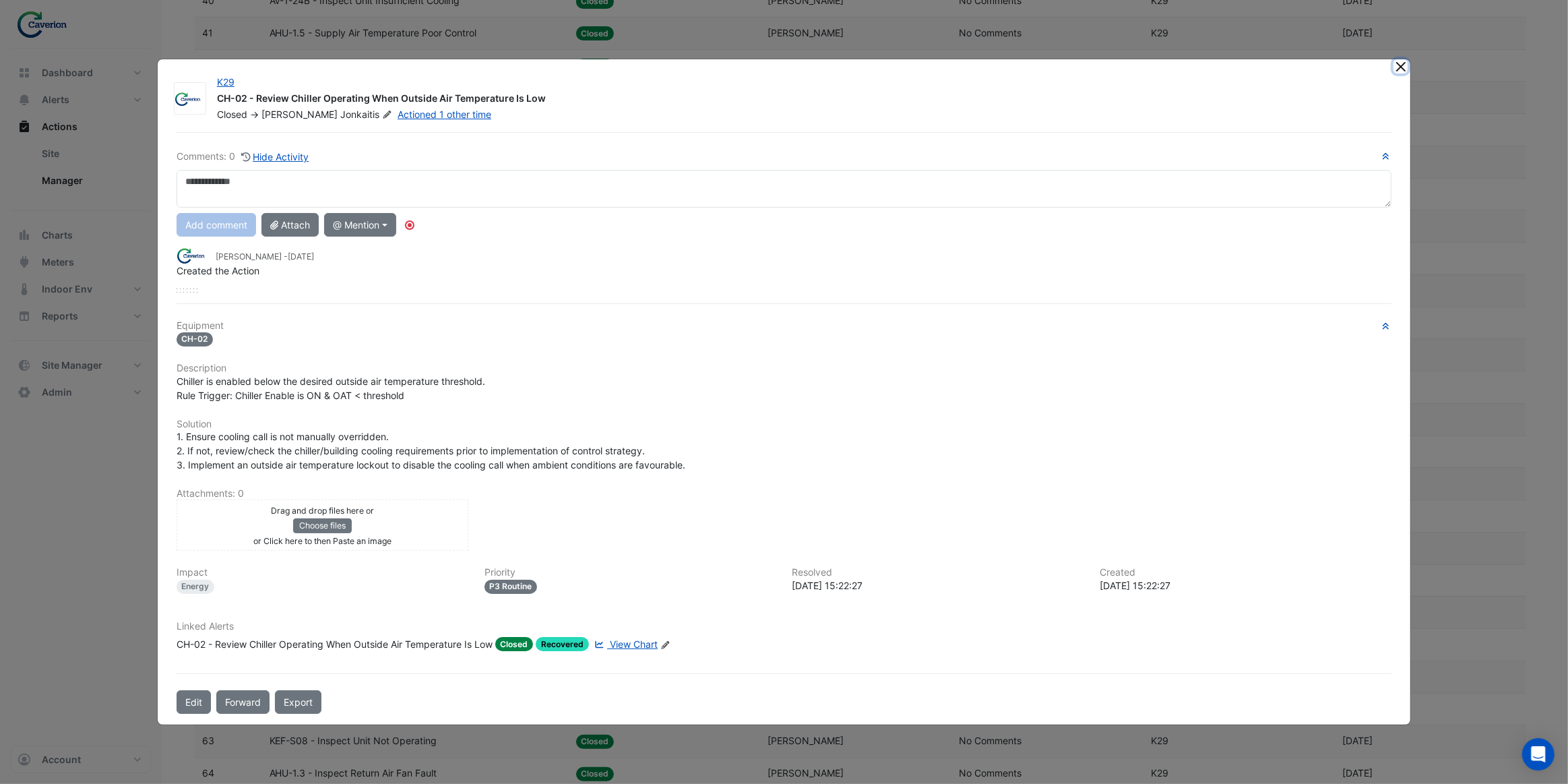
click at [1399, 68] on button "Close" at bounding box center [1400, 67] width 14 height 14
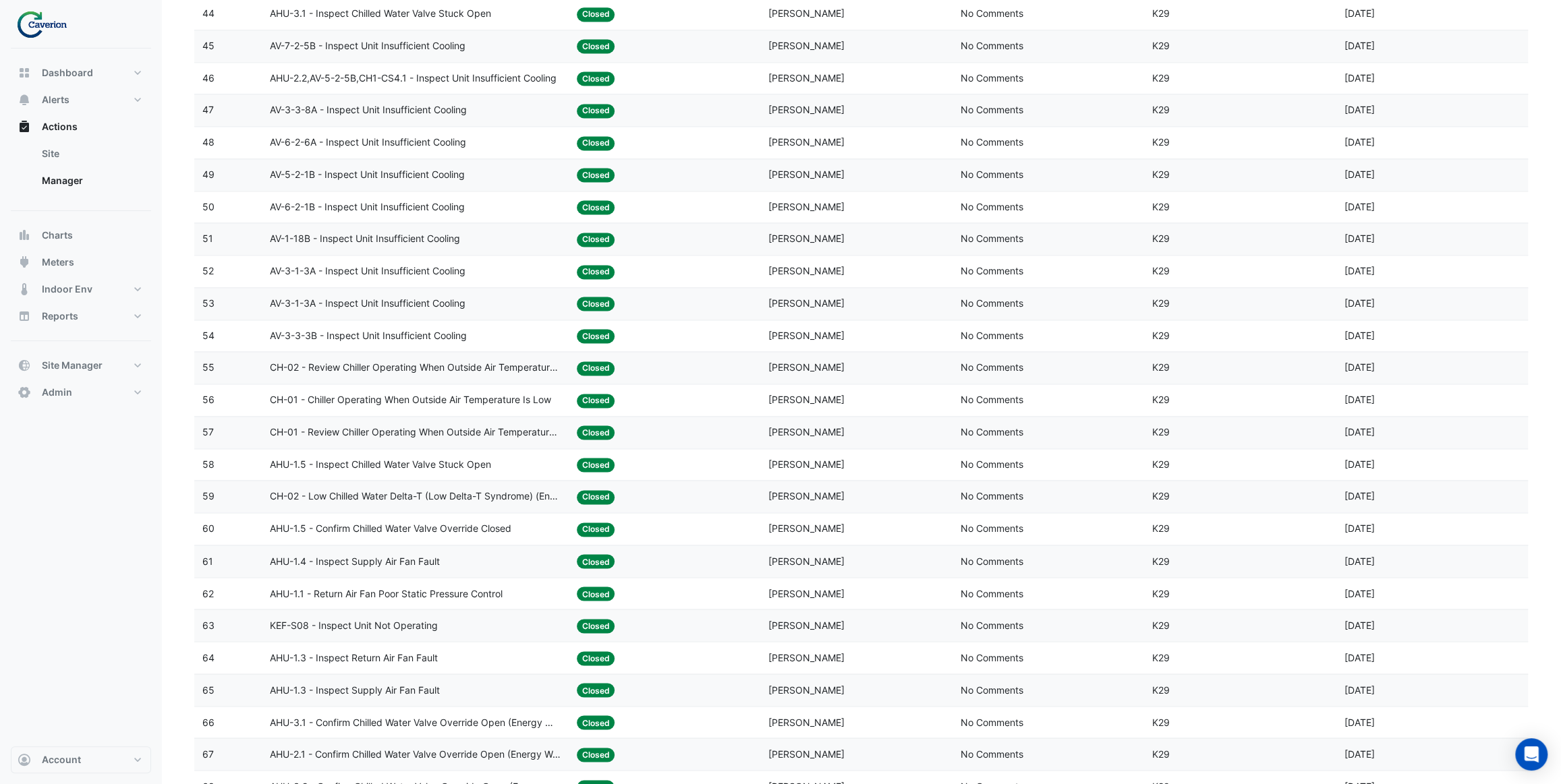
scroll to position [1593, 0]
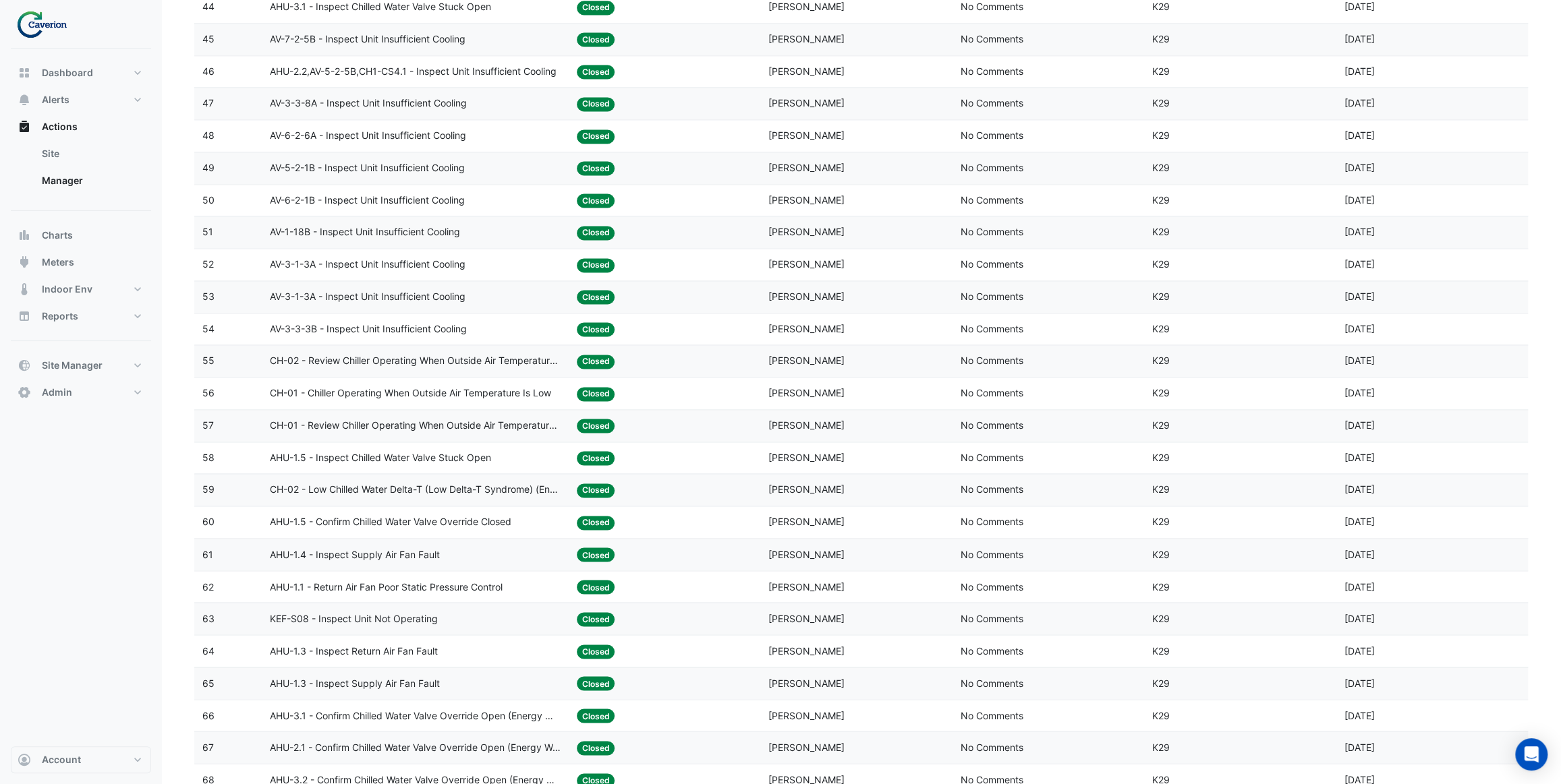
click at [475, 492] on span "CH-02 - Low Chilled Water Delta-T (Low Delta-T Syndrome) (Enable Point)" at bounding box center [415, 490] width 291 height 16
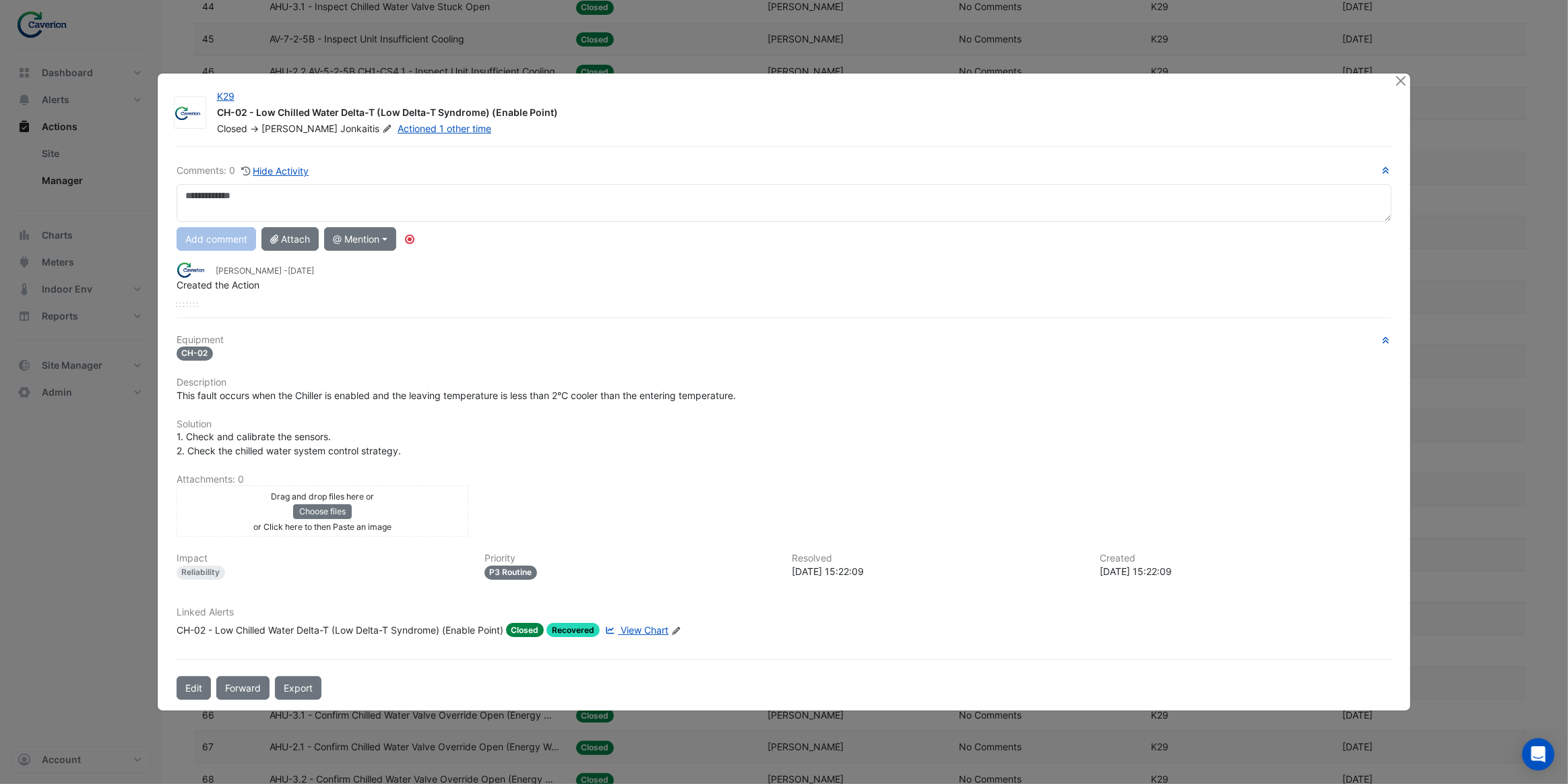
click at [647, 631] on span "View Chart" at bounding box center [644, 629] width 48 height 11
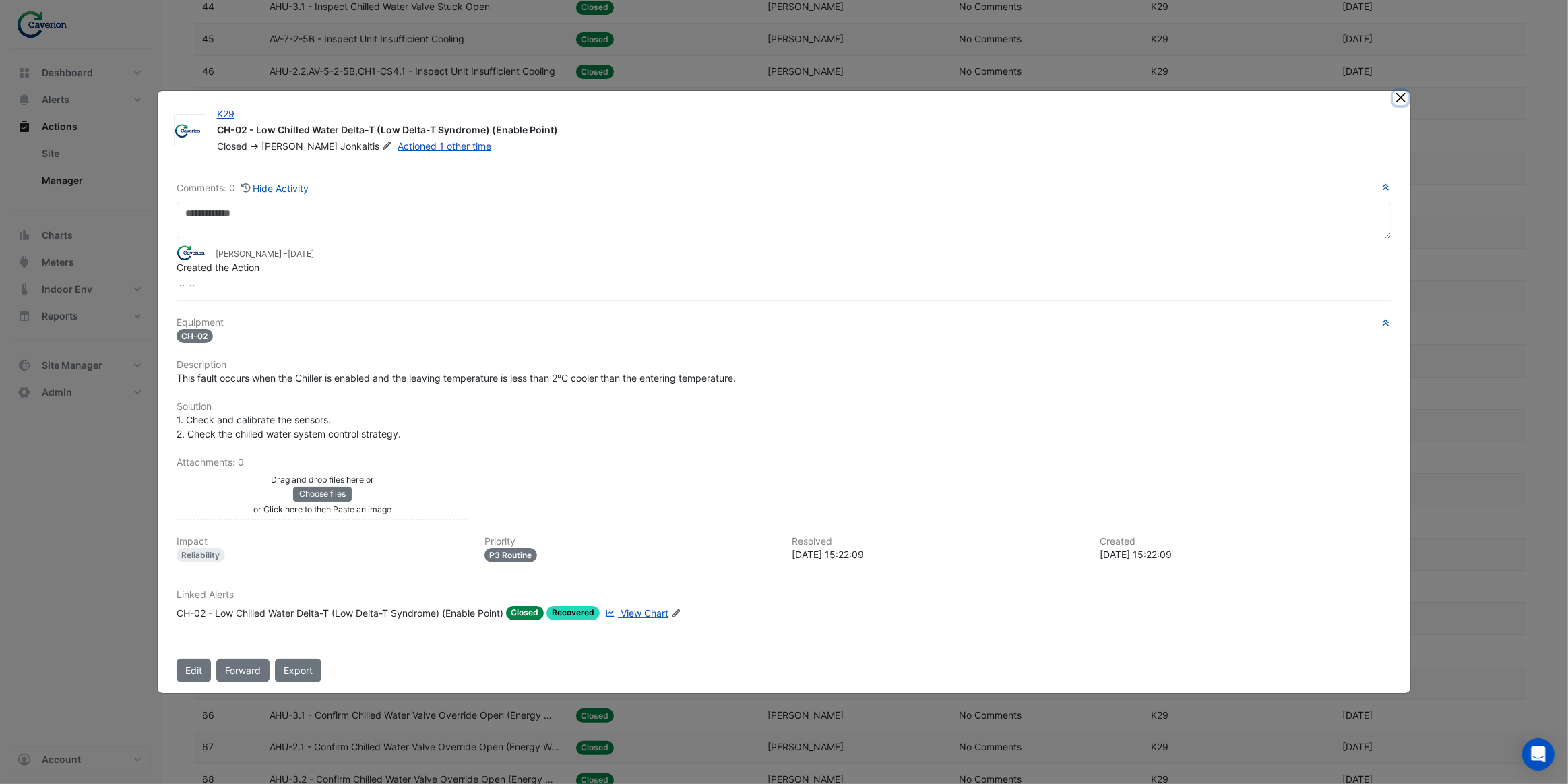
click at [1401, 95] on button "Close" at bounding box center [1400, 98] width 14 height 14
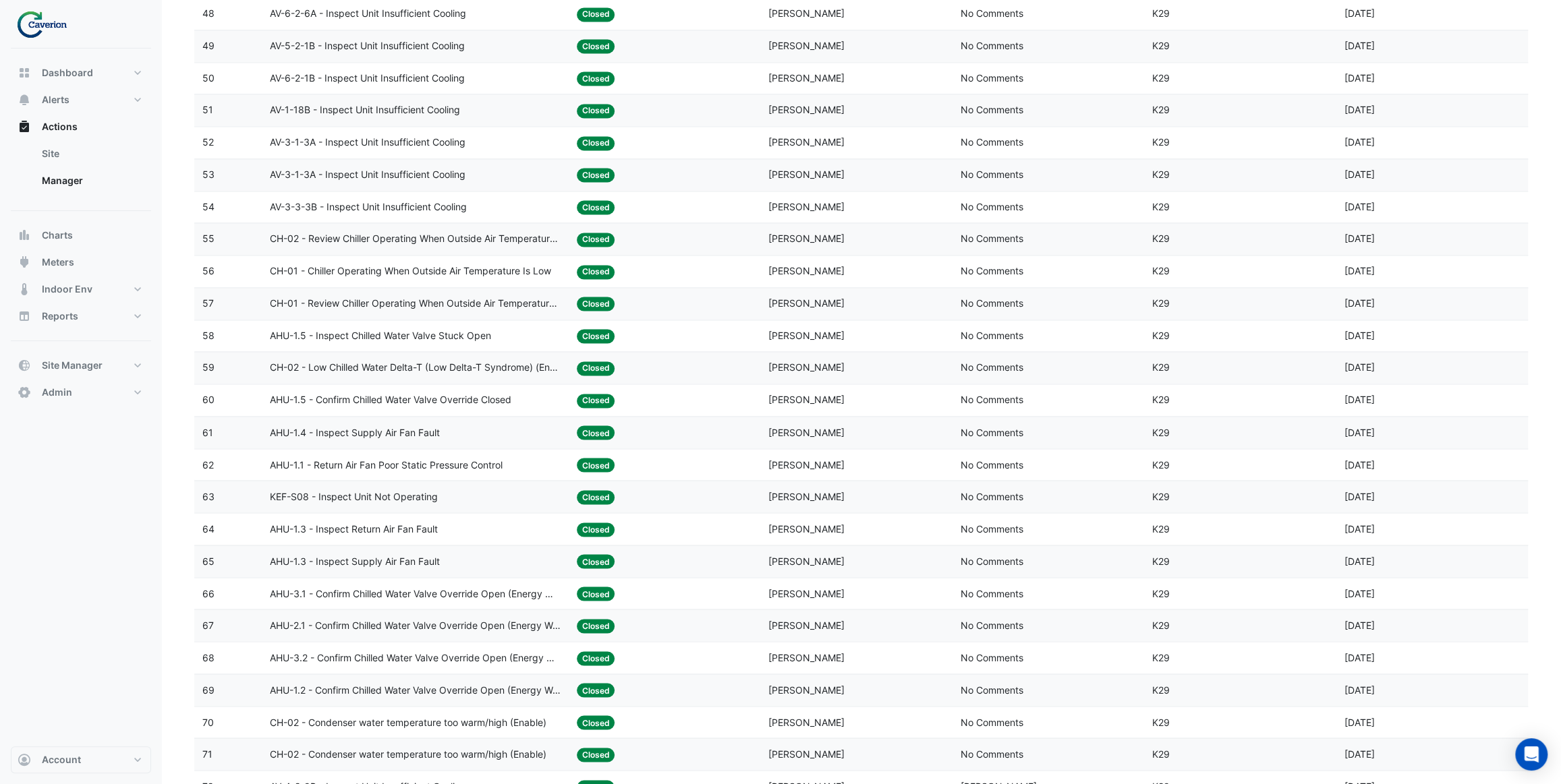
scroll to position [1716, 0]
click at [522, 459] on div "AHU-1.1 - Return Air Fan Poor Static Pressure Control" at bounding box center [415, 464] width 291 height 16
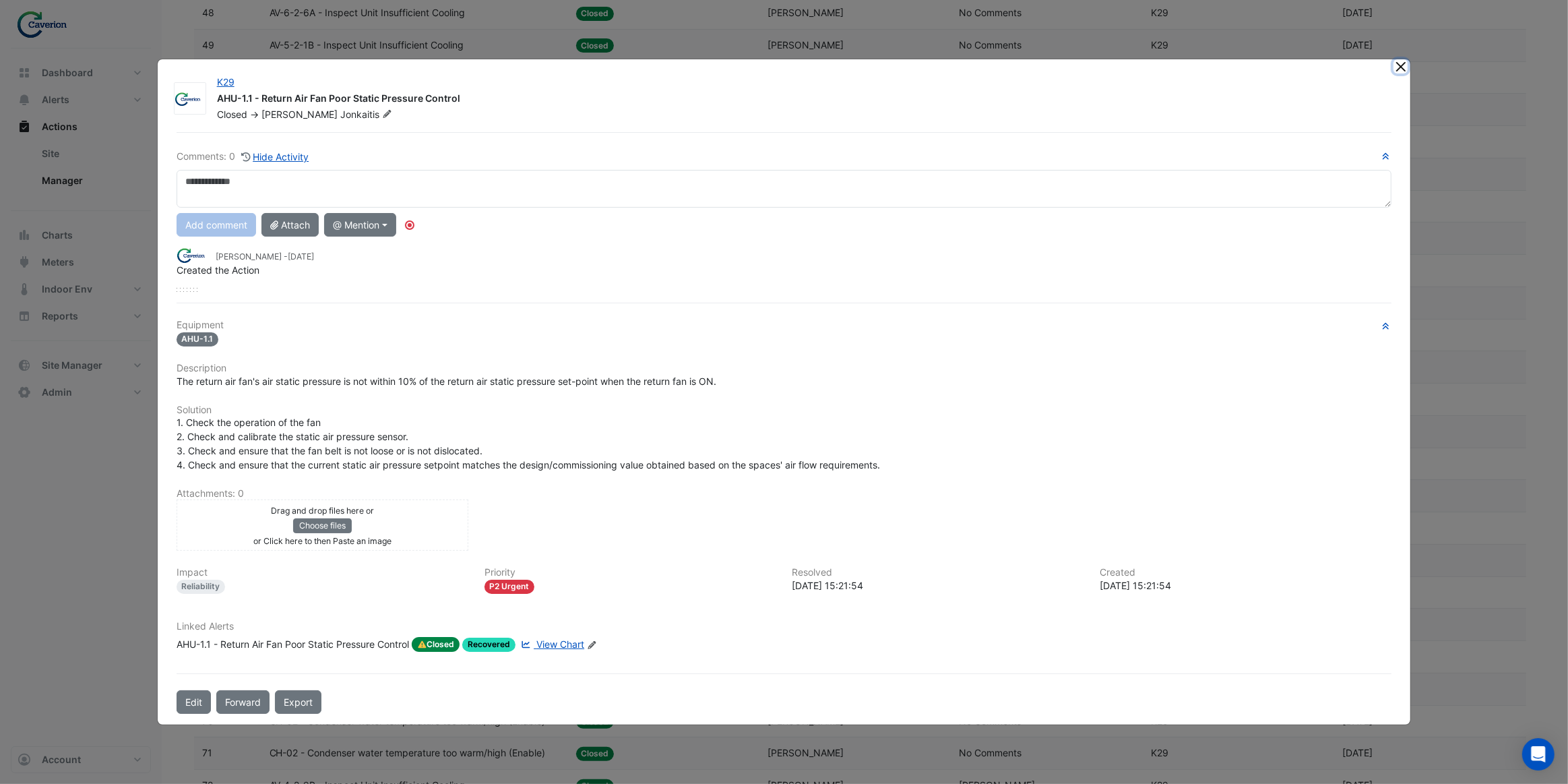
click at [1396, 73] on button "Close" at bounding box center [1400, 67] width 14 height 14
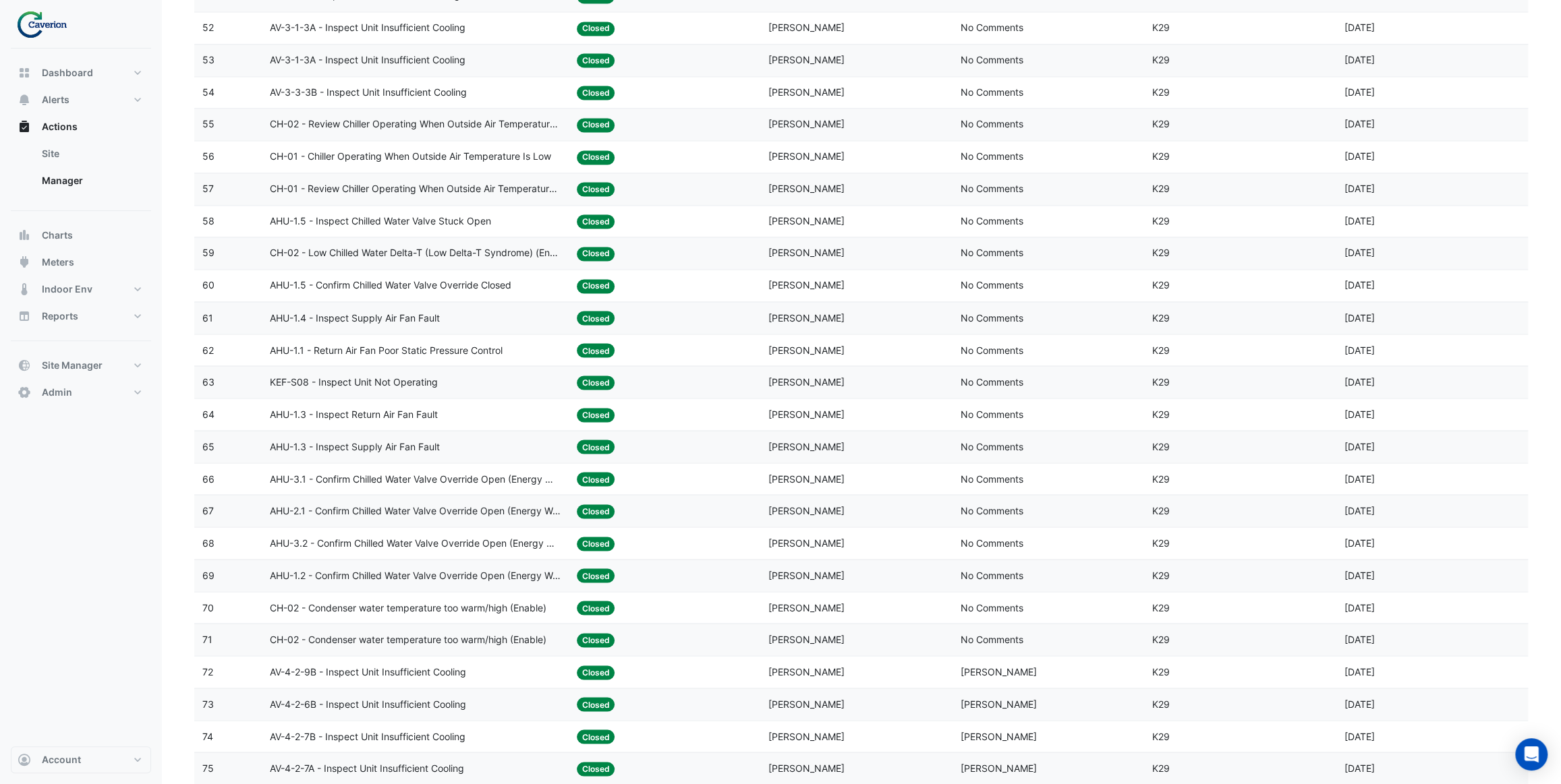
scroll to position [1838, 0]
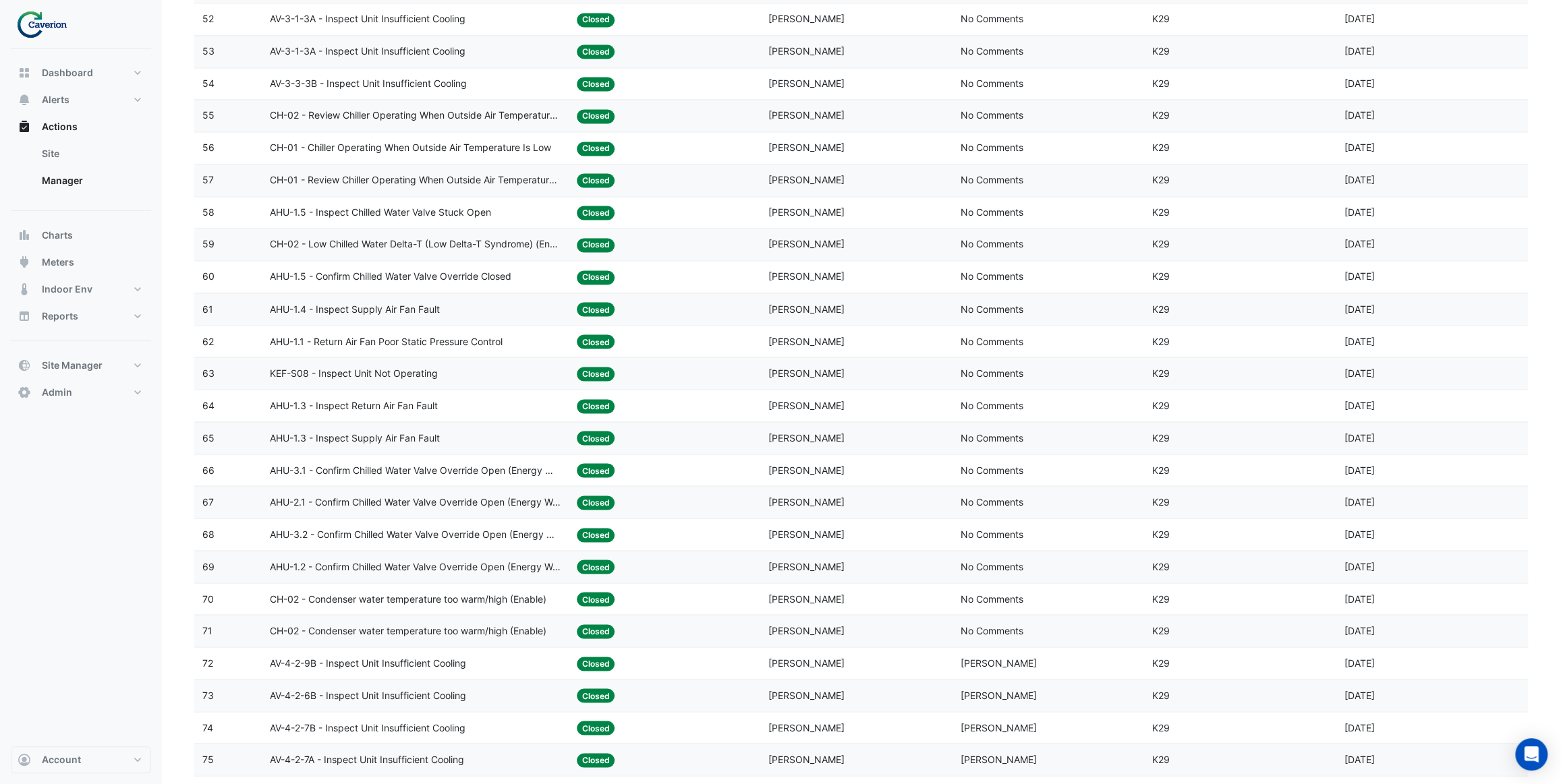
click at [446, 438] on div "AHU-1.3 - Inspect Supply Air Fan Fault" at bounding box center [415, 438] width 291 height 16
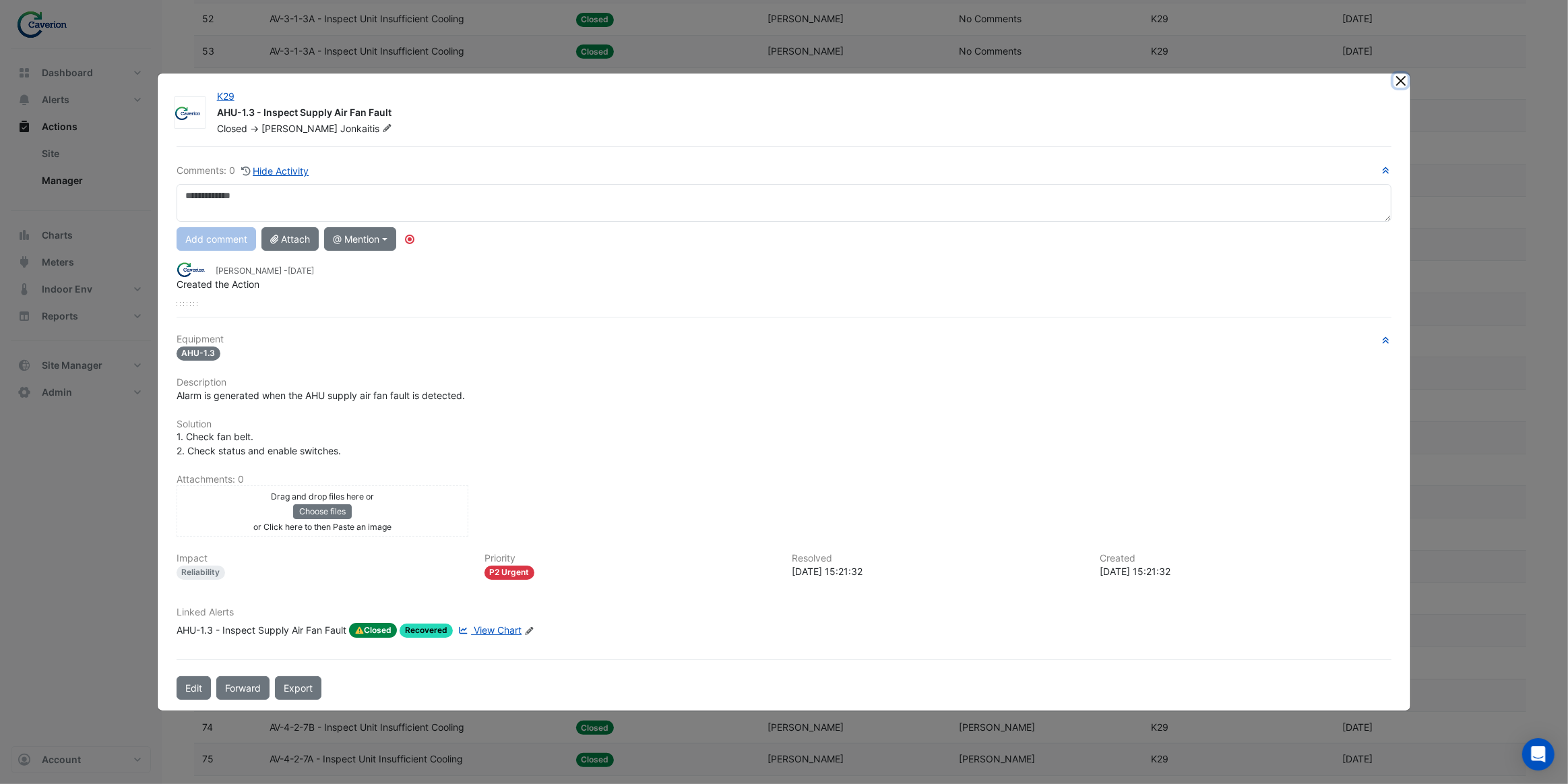
click at [1403, 82] on button "Close" at bounding box center [1400, 81] width 14 height 14
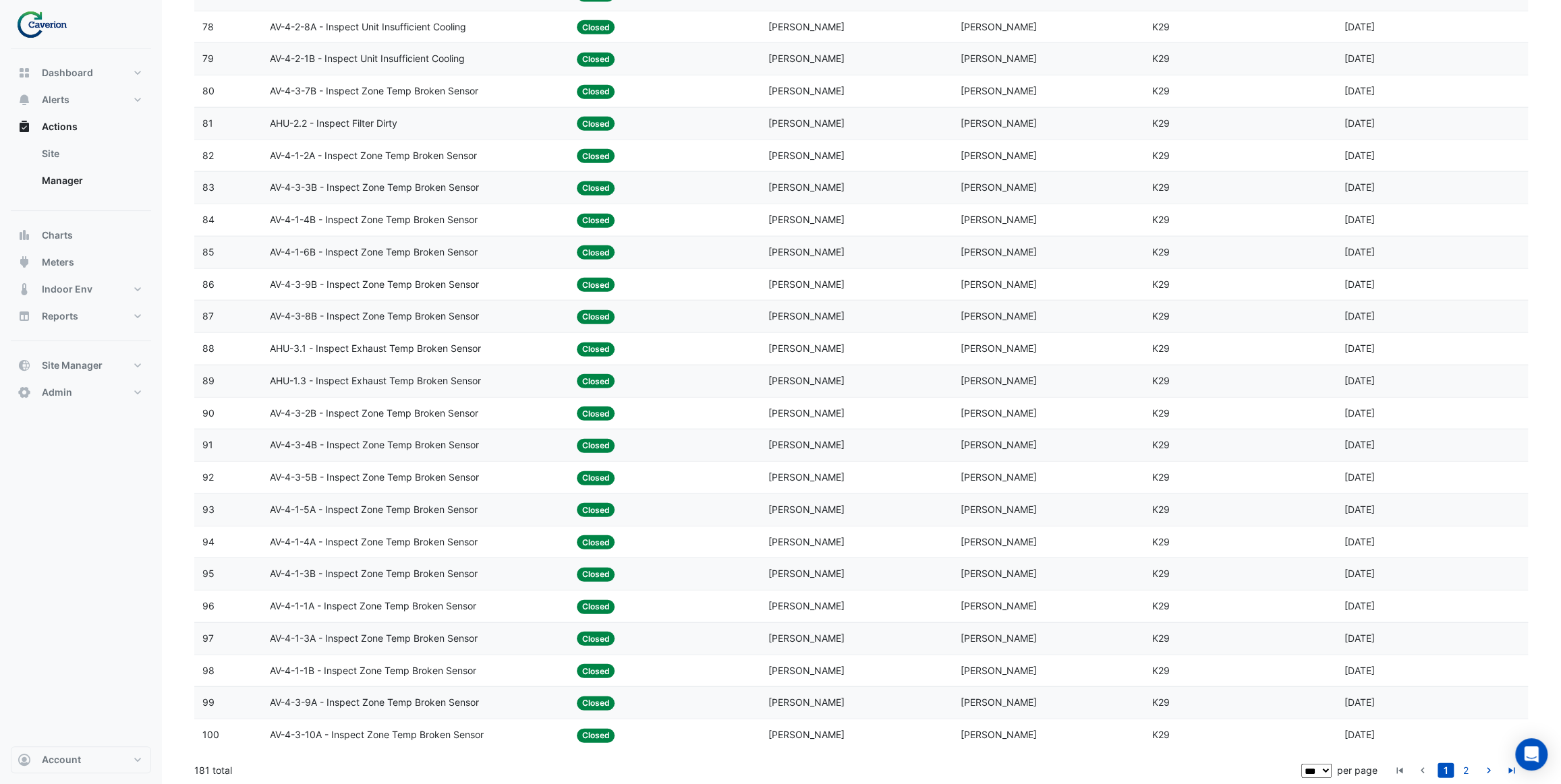
scroll to position [2670, 0]
click at [477, 505] on span "AV-4-1-5A - Inspect Zone Temp Broken Sensor" at bounding box center [373, 508] width 208 height 16
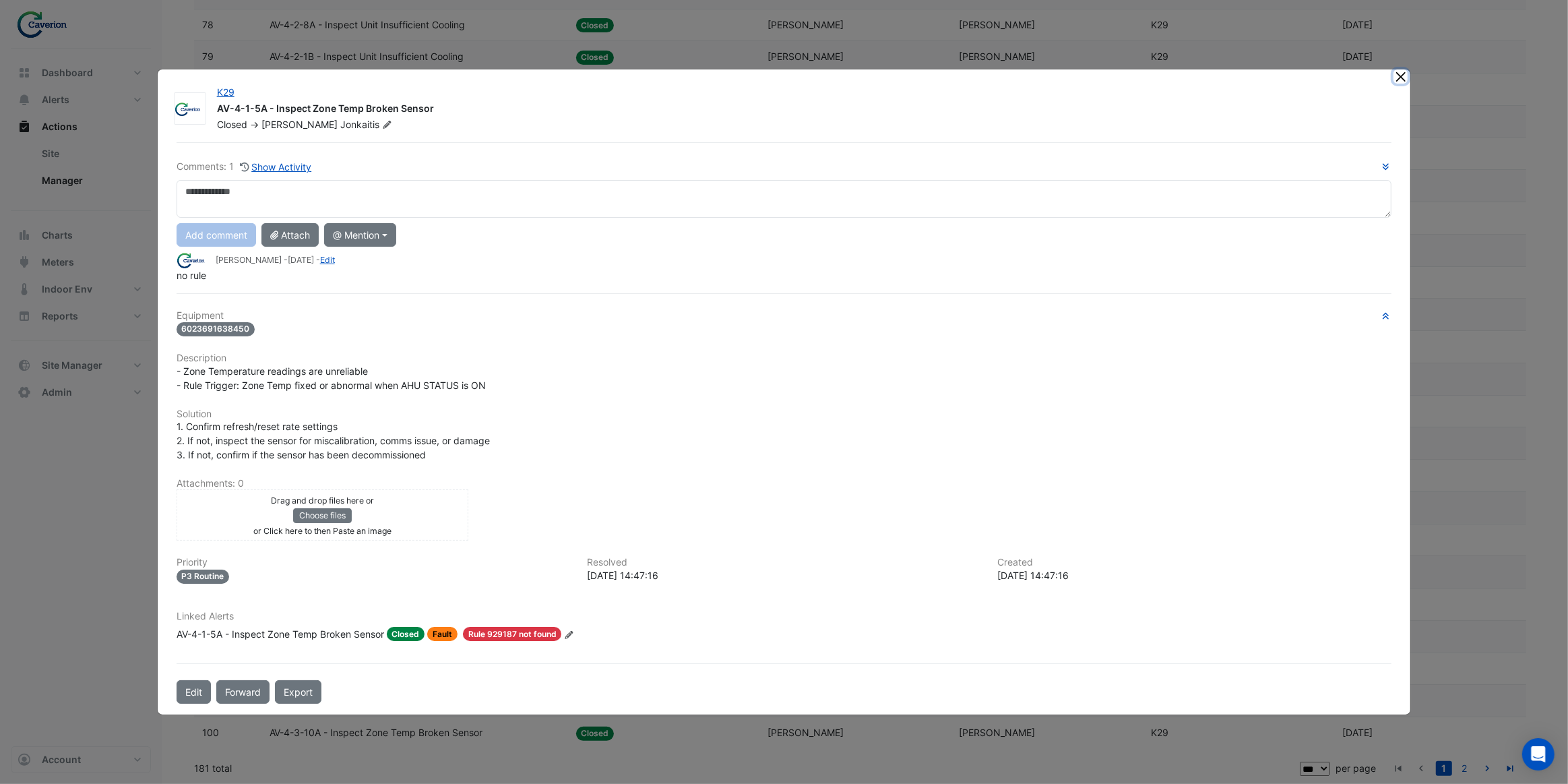
click at [1400, 79] on button "Close" at bounding box center [1400, 76] width 14 height 14
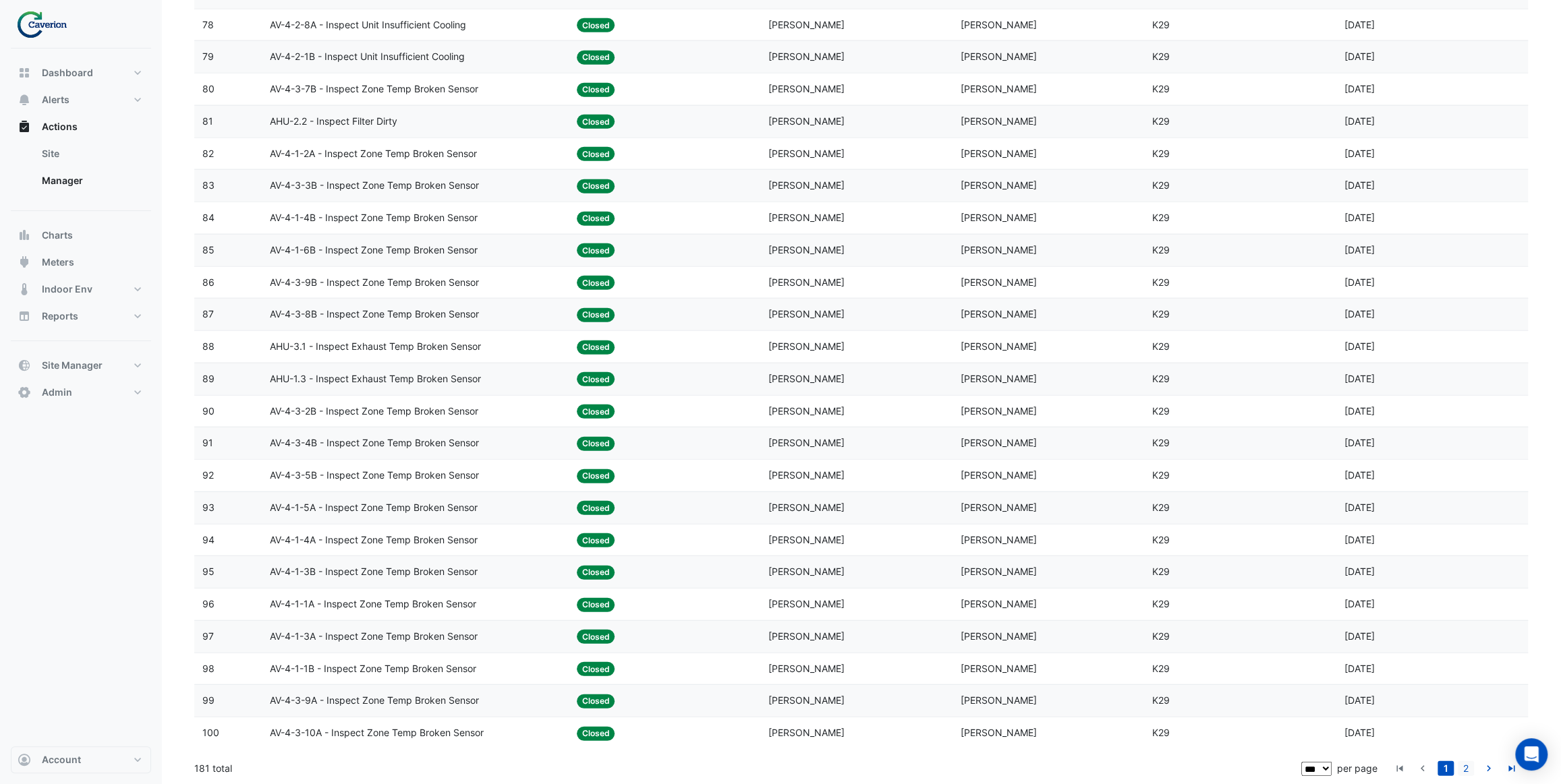
click at [1465, 768] on link "2" at bounding box center [1466, 768] width 16 height 15
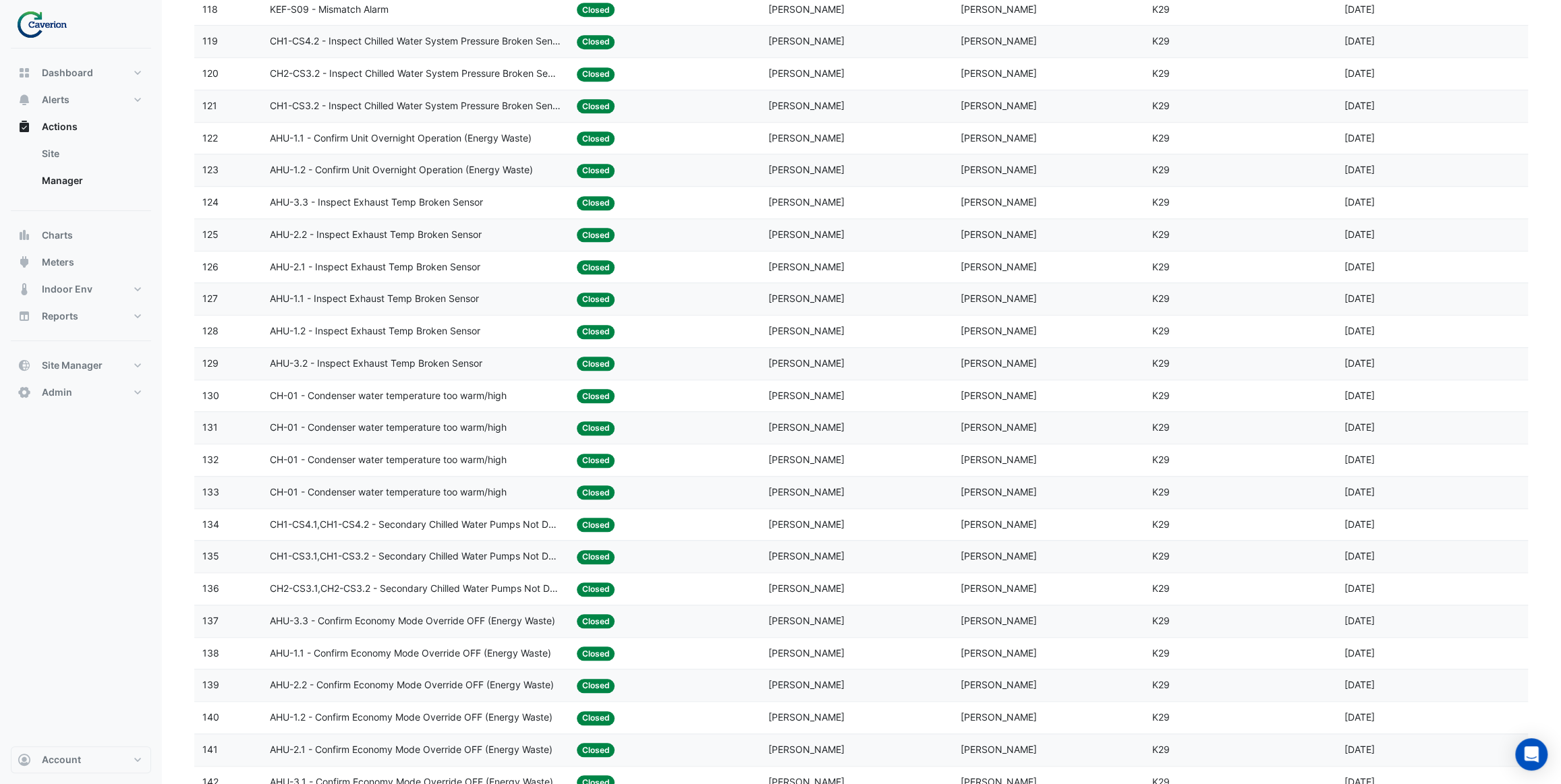
scroll to position [735, 0]
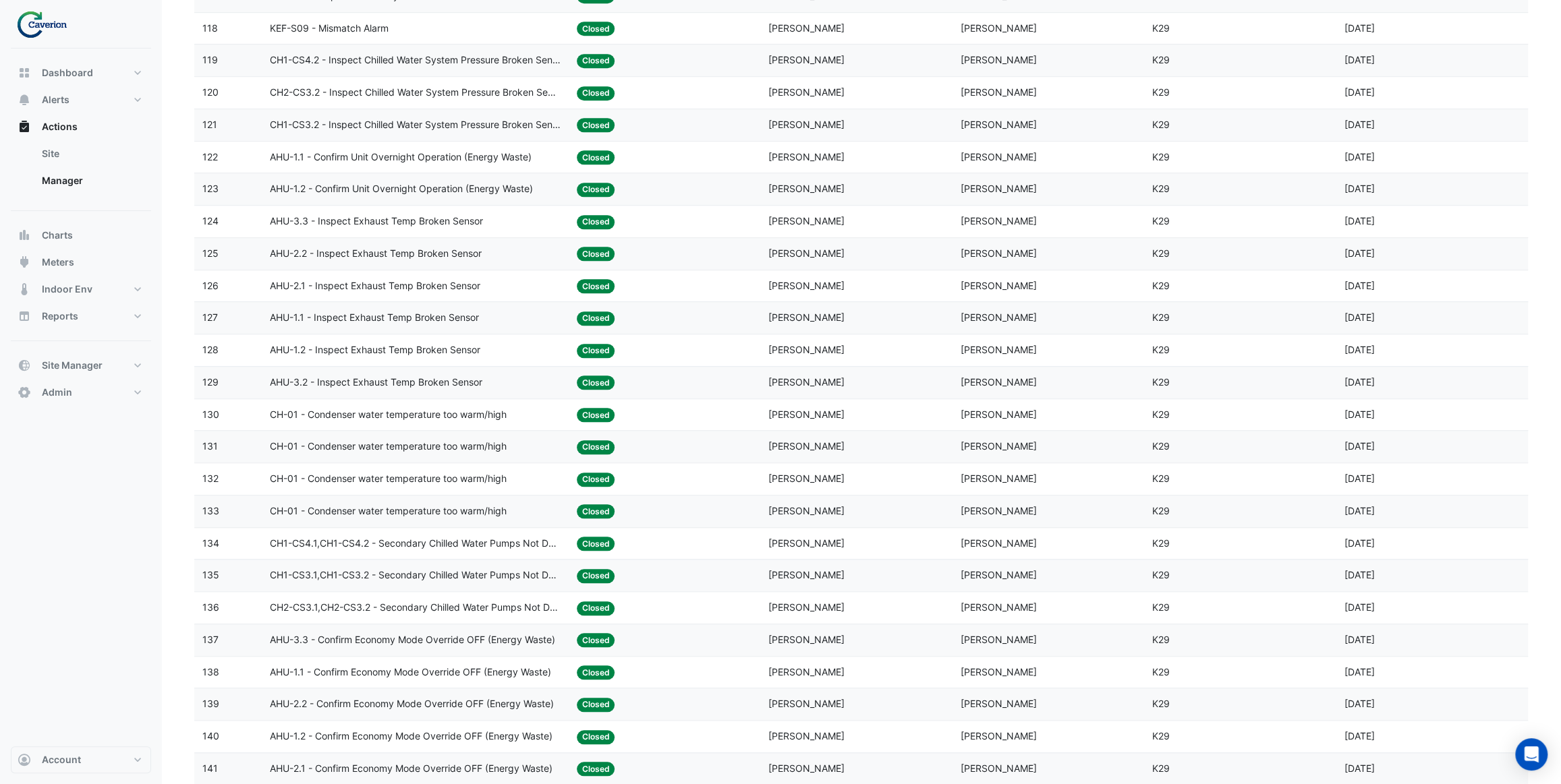
click at [461, 226] on span "AHU-3.3 - Inspect Exhaust Temp Broken Sensor" at bounding box center [376, 221] width 213 height 16
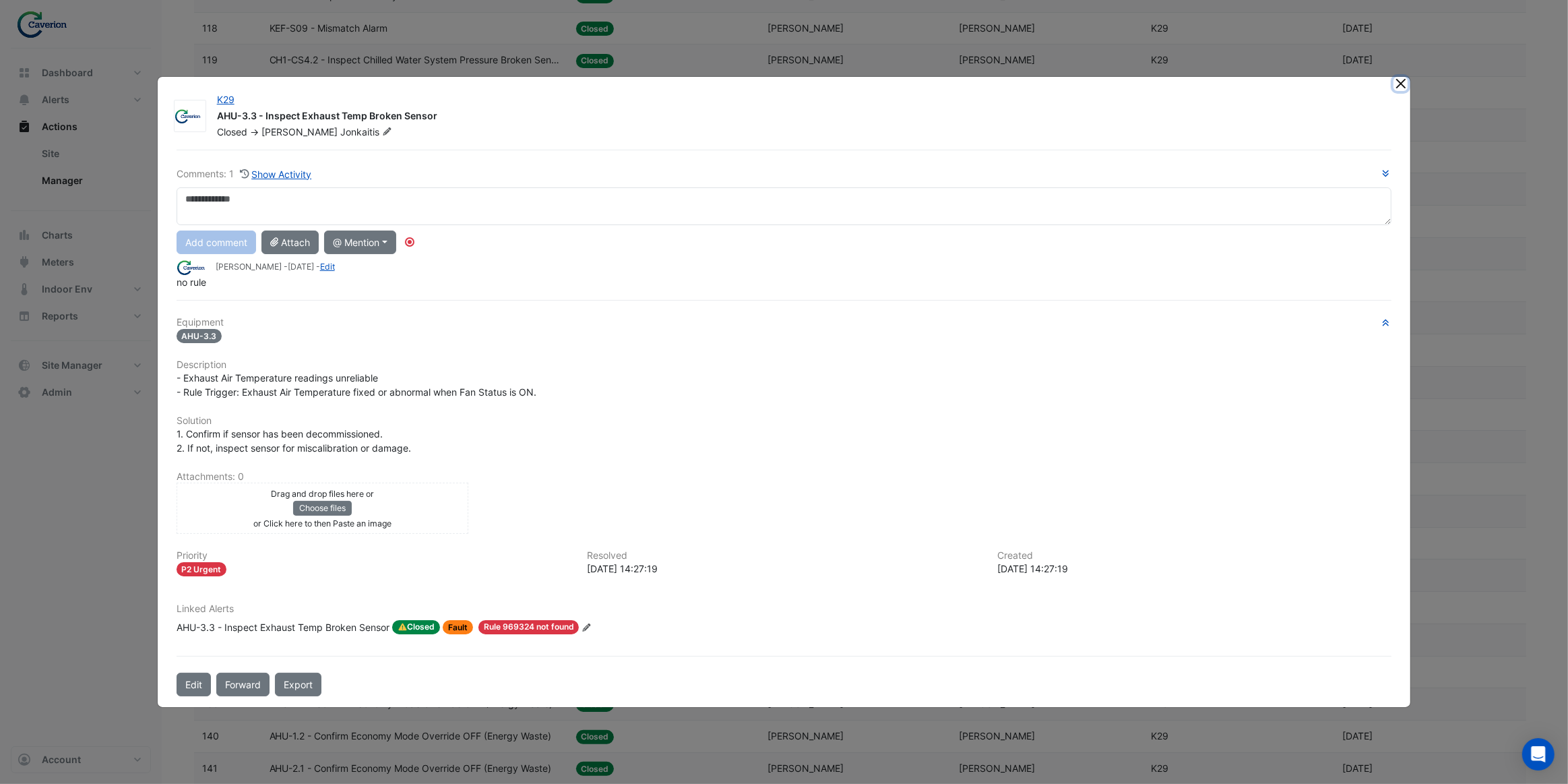
click at [1401, 85] on button "Close" at bounding box center [1400, 84] width 14 height 14
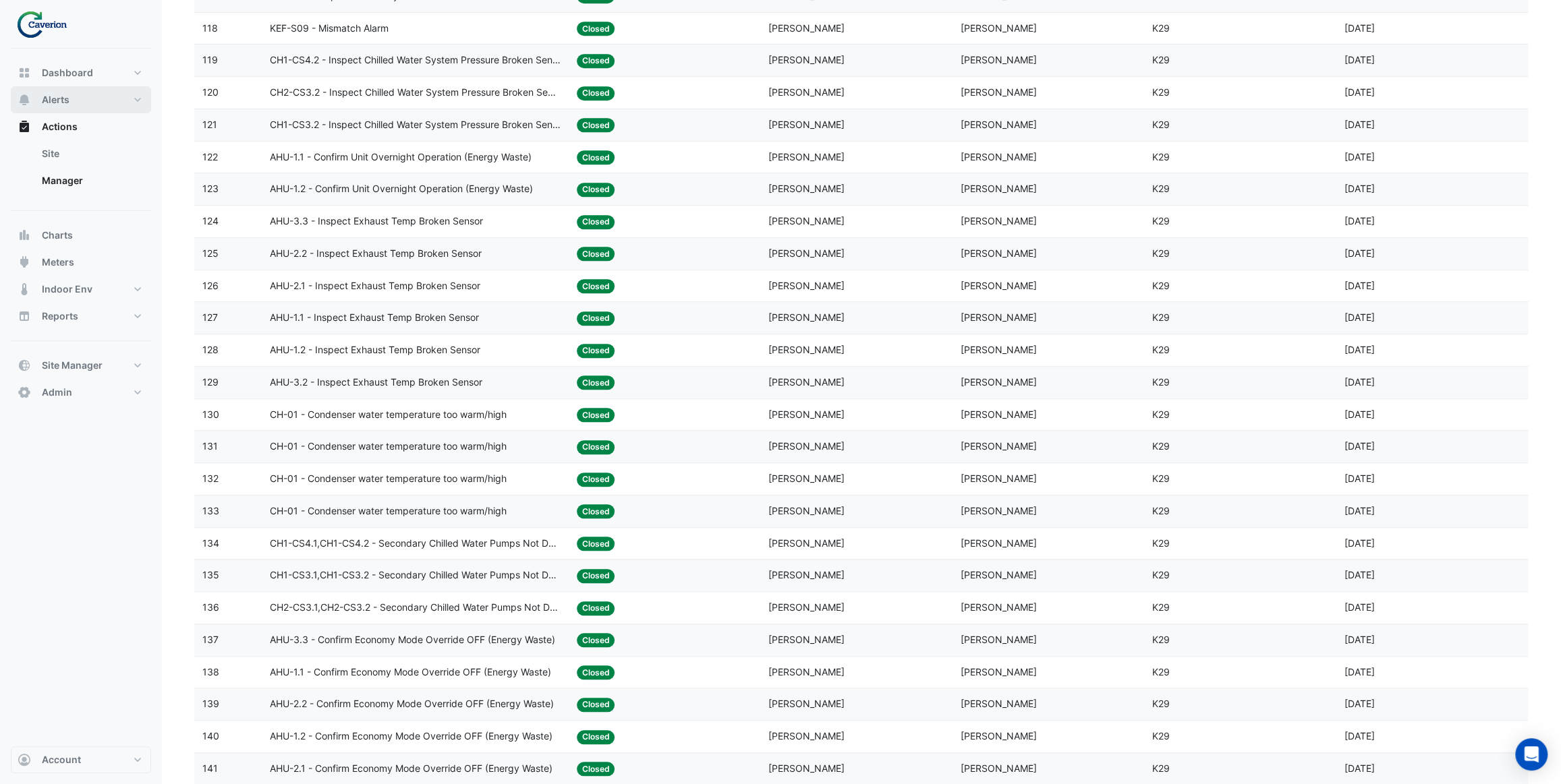
click at [107, 102] on button "Alerts" at bounding box center [81, 99] width 141 height 27
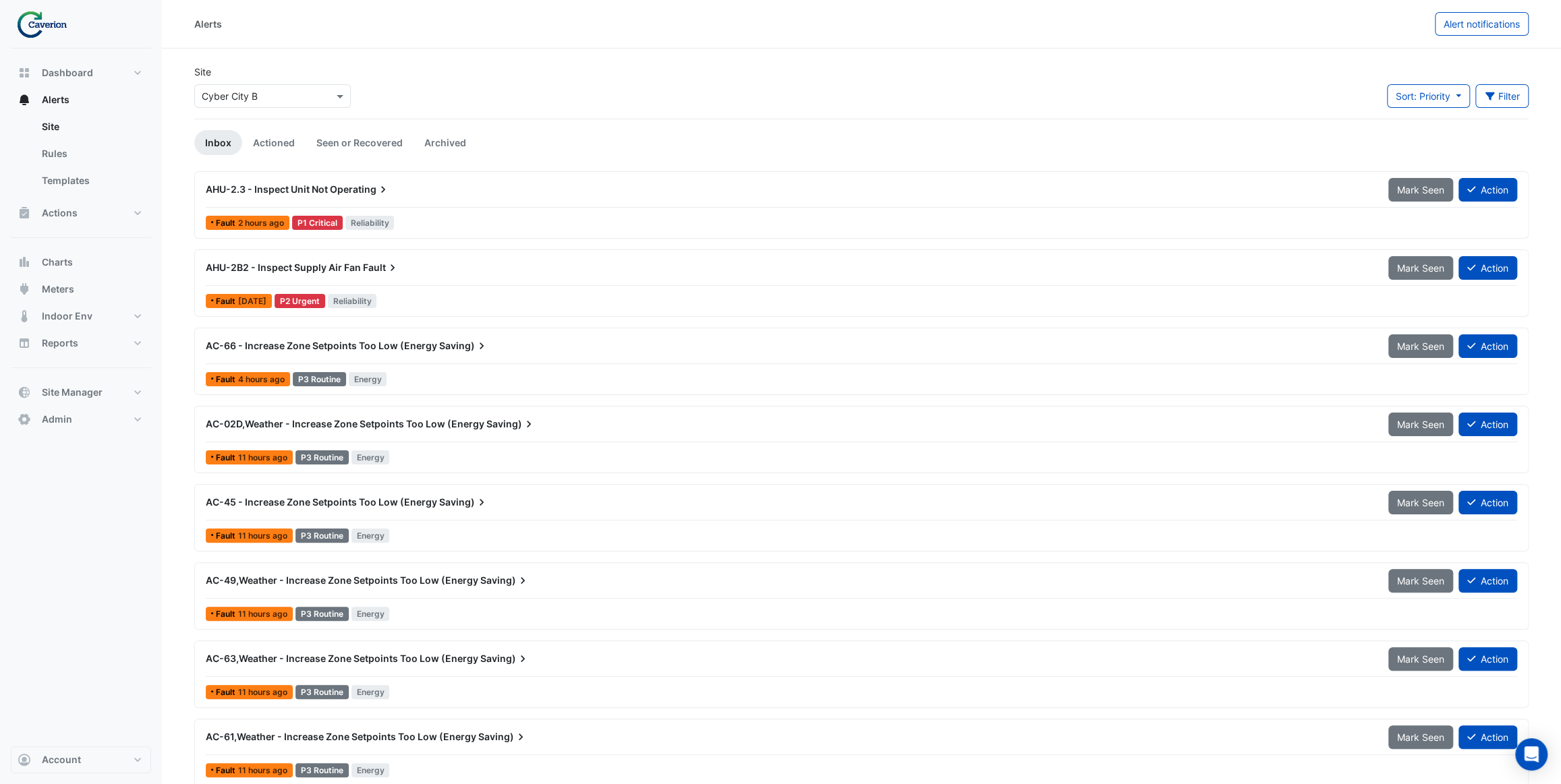
click at [307, 90] on input "text" at bounding box center [259, 97] width 115 height 14
click at [242, 143] on div "K29" at bounding box center [234, 145] width 77 height 19
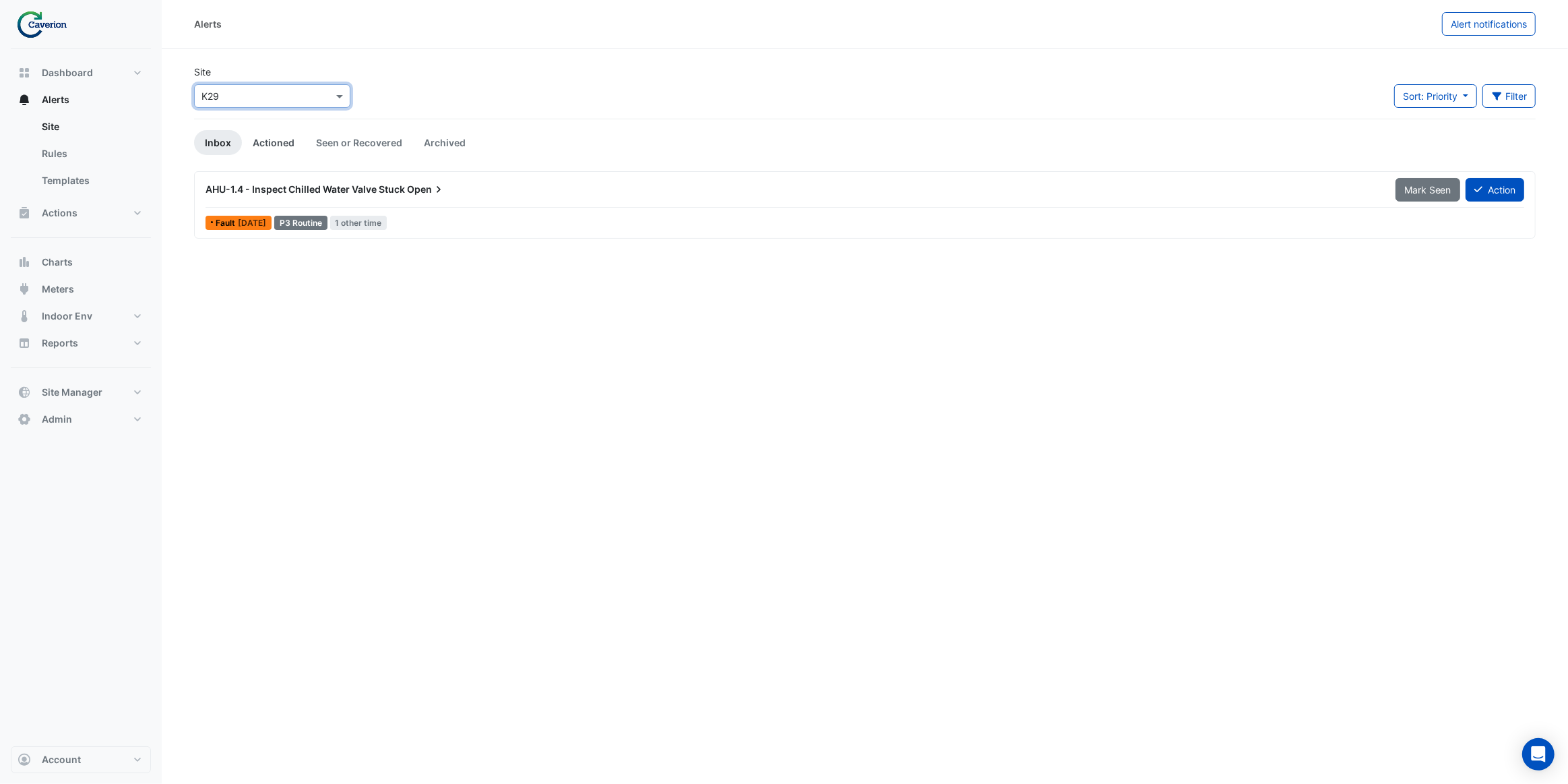
click at [274, 141] on link "Actioned" at bounding box center [274, 142] width 63 height 25
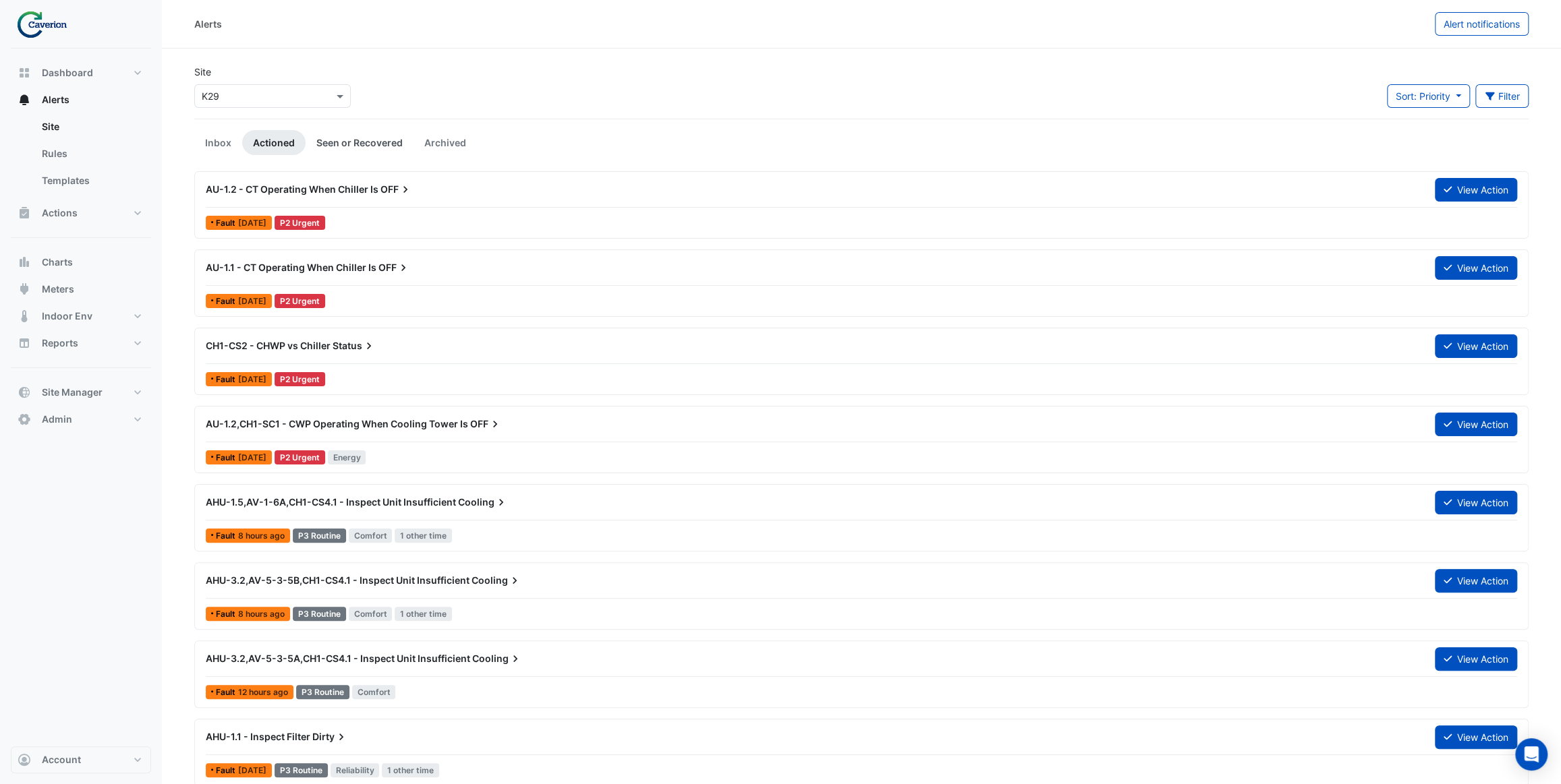
click at [379, 144] on link "Seen or Recovered" at bounding box center [359, 142] width 108 height 25
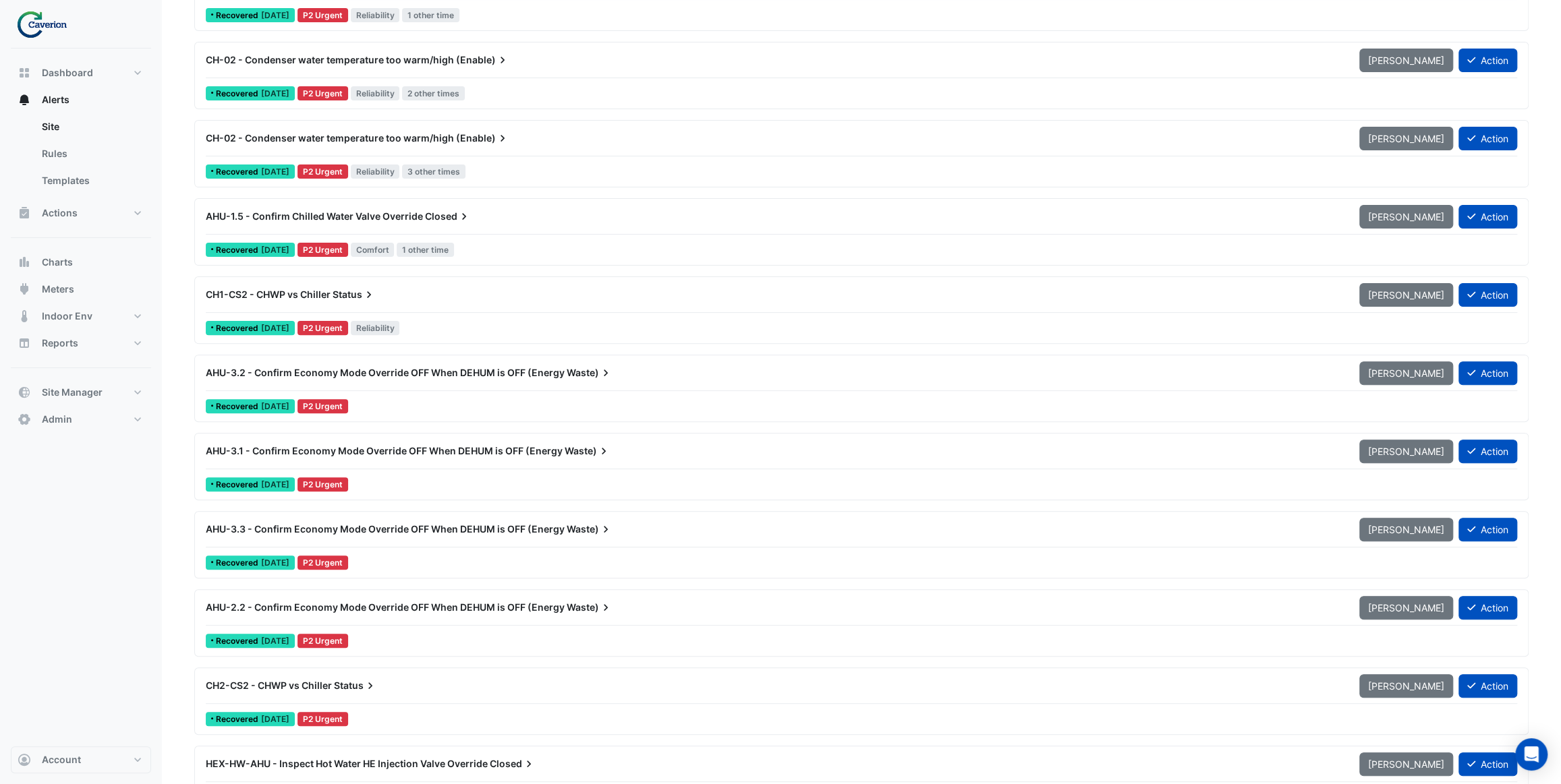
scroll to position [245, 0]
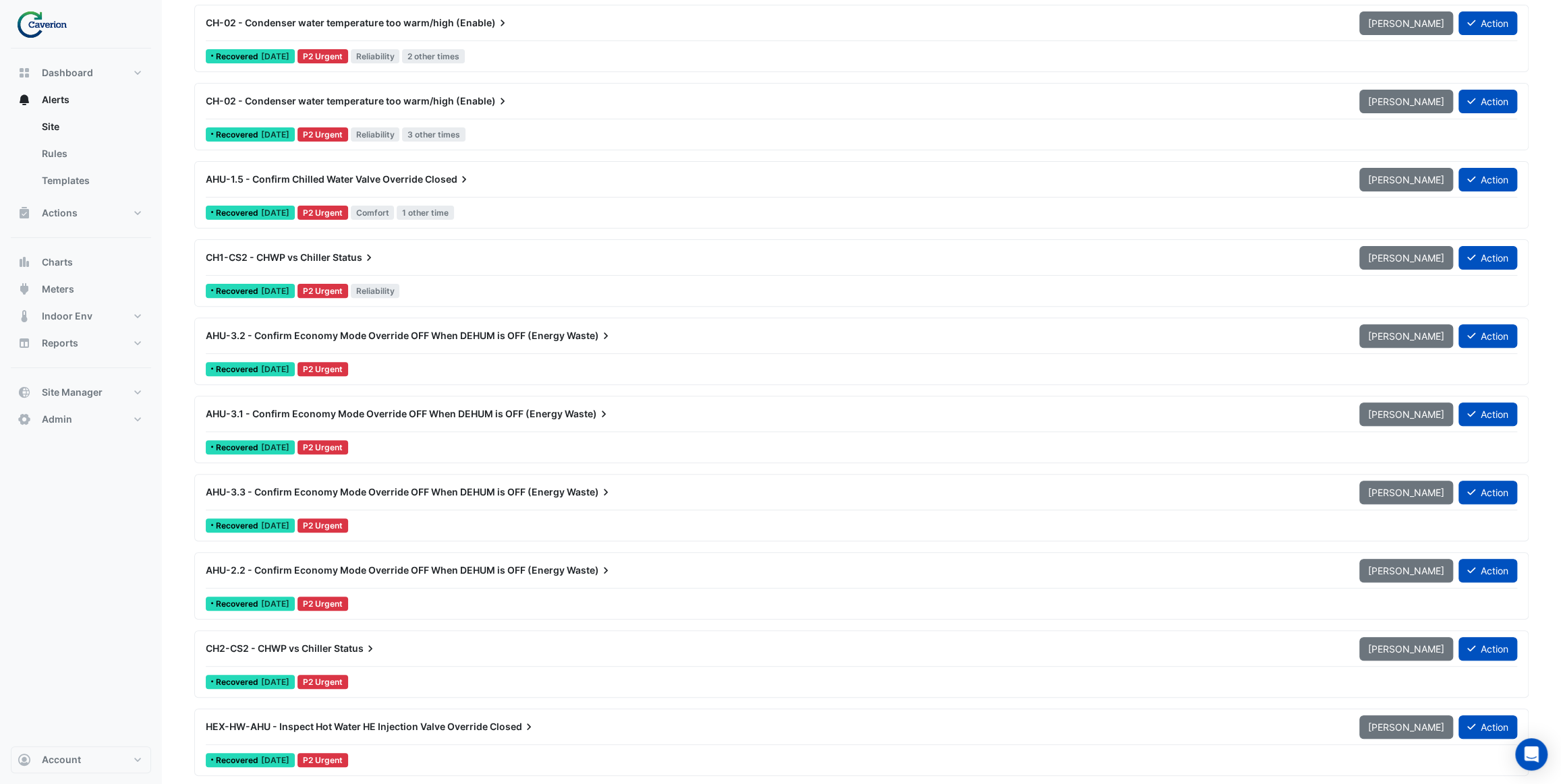
click at [408, 341] on div "AHU-3.2 - Confirm Economy Mode Override OFF When DEHUM is OFF (Energy Waste)" at bounding box center [774, 336] width 1153 height 25
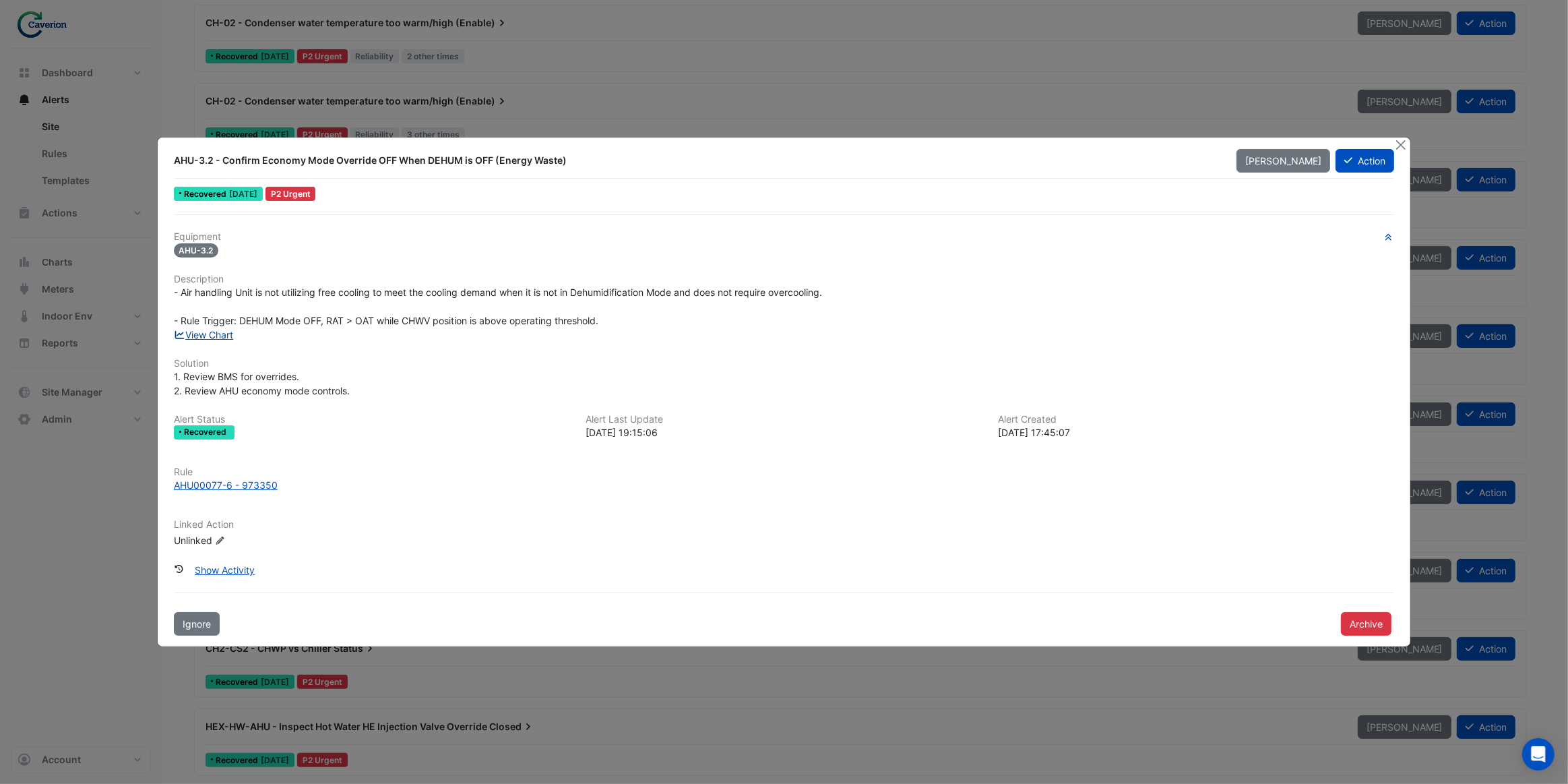
click at [226, 336] on link "View Chart" at bounding box center [204, 334] width 60 height 11
click at [1399, 144] on button "Close" at bounding box center [1400, 145] width 14 height 14
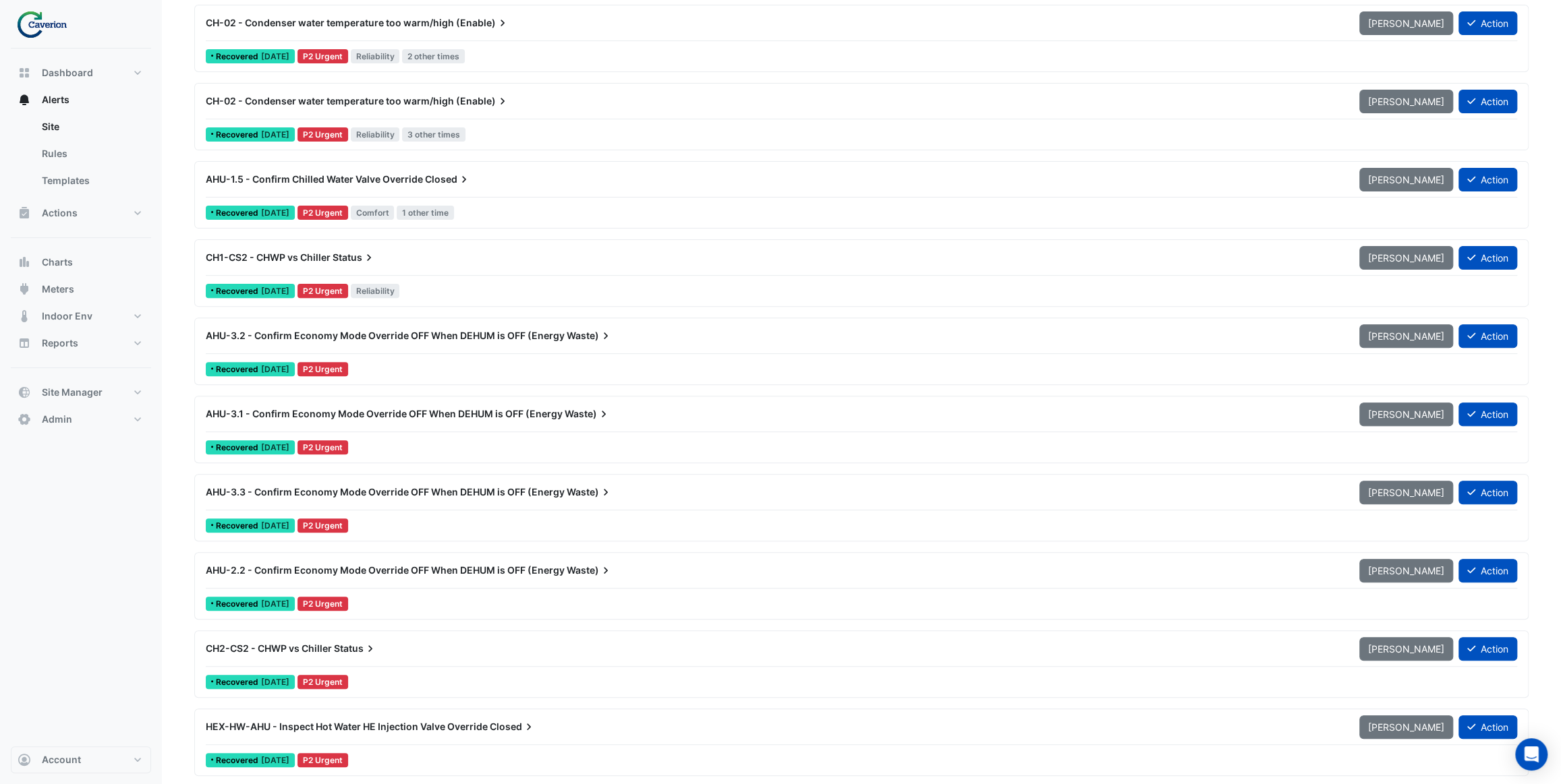
click at [493, 334] on span "AHU-3.2 - Confirm Economy Mode Override OFF When DEHUM is OFF (Energy" at bounding box center [385, 335] width 359 height 11
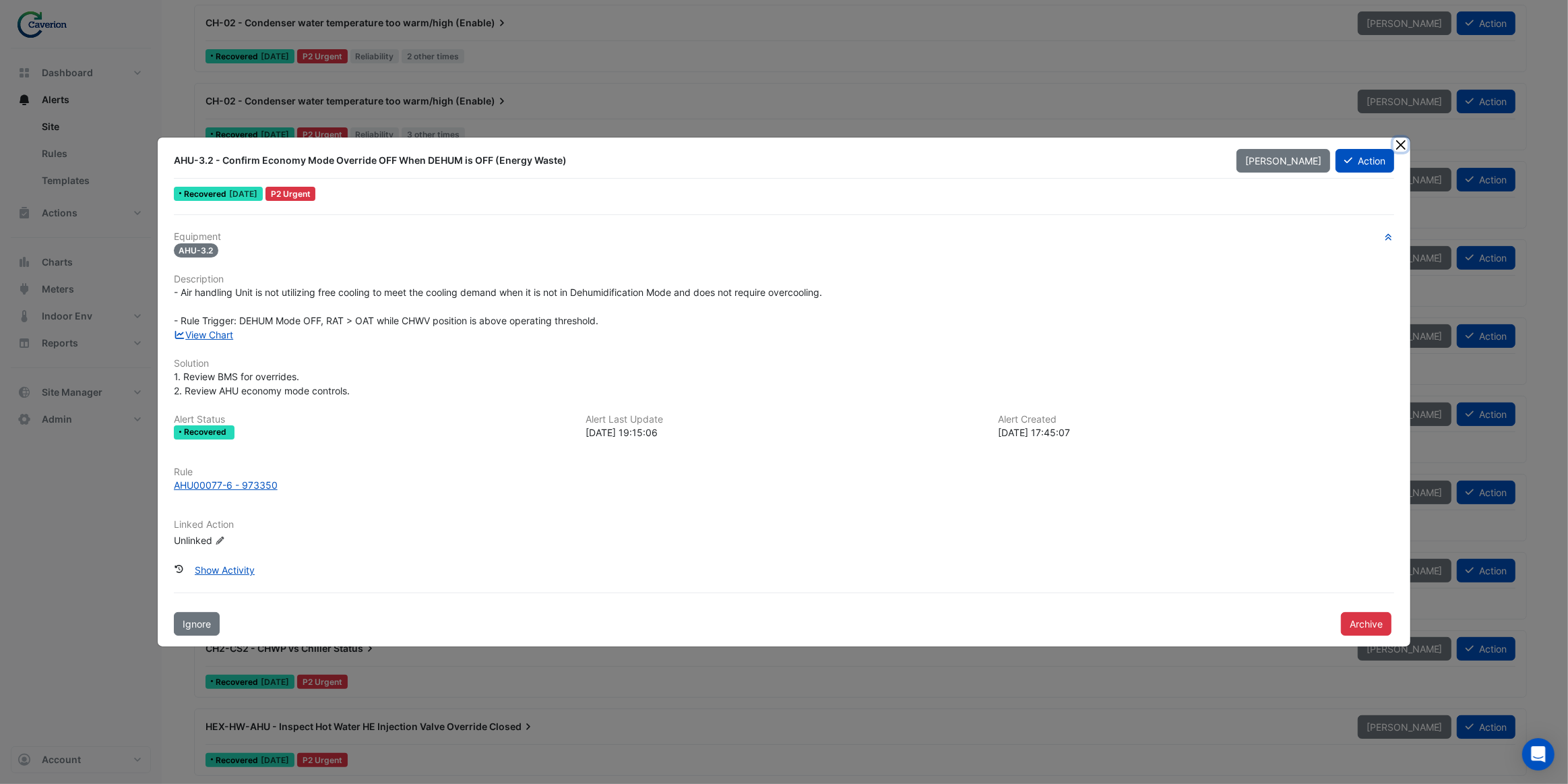
click at [1398, 147] on button "Close" at bounding box center [1400, 145] width 14 height 14
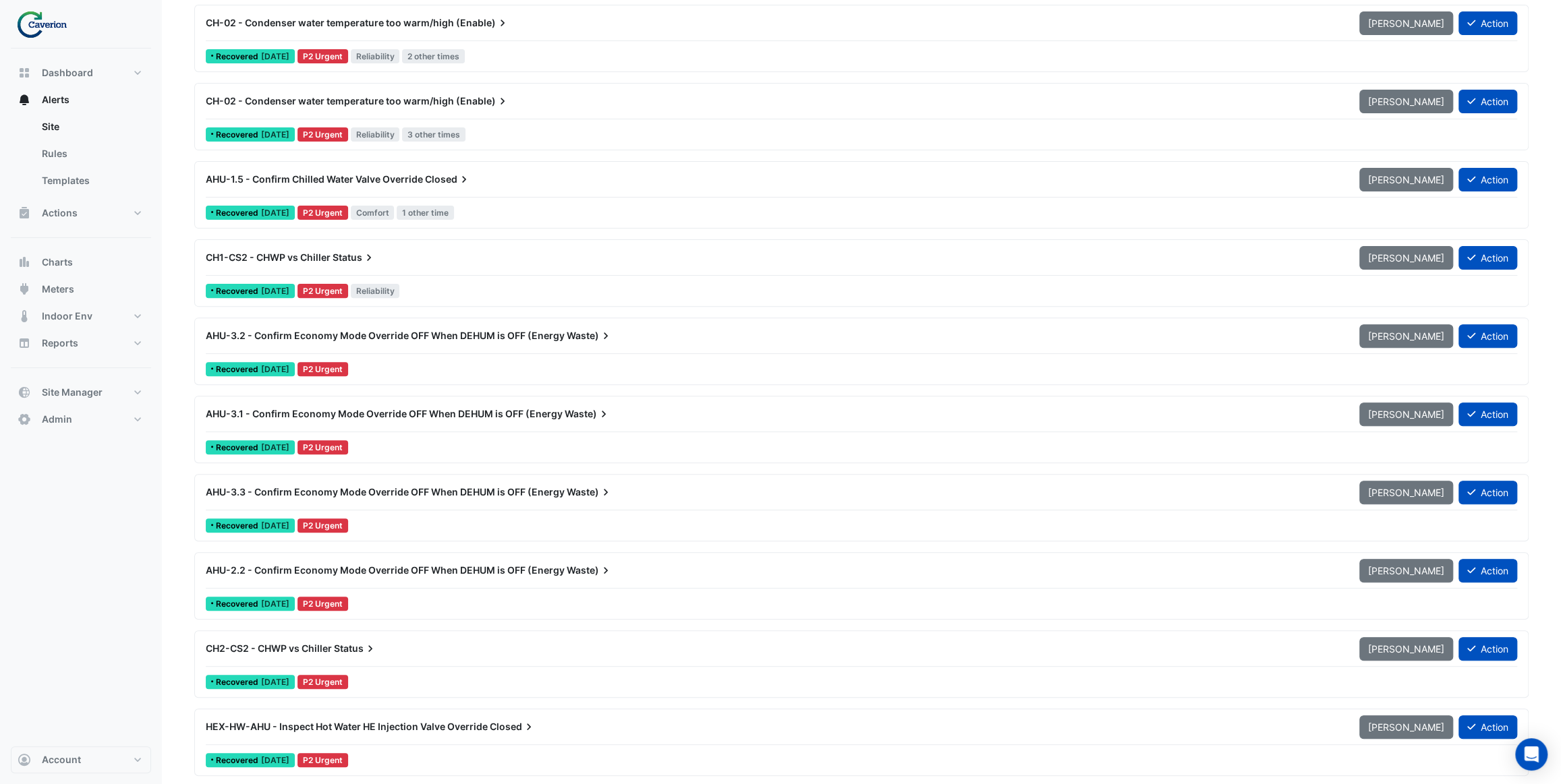
click at [452, 359] on div "Recovered 1 week ago P2 Urgent" at bounding box center [862, 369] width 1314 height 19
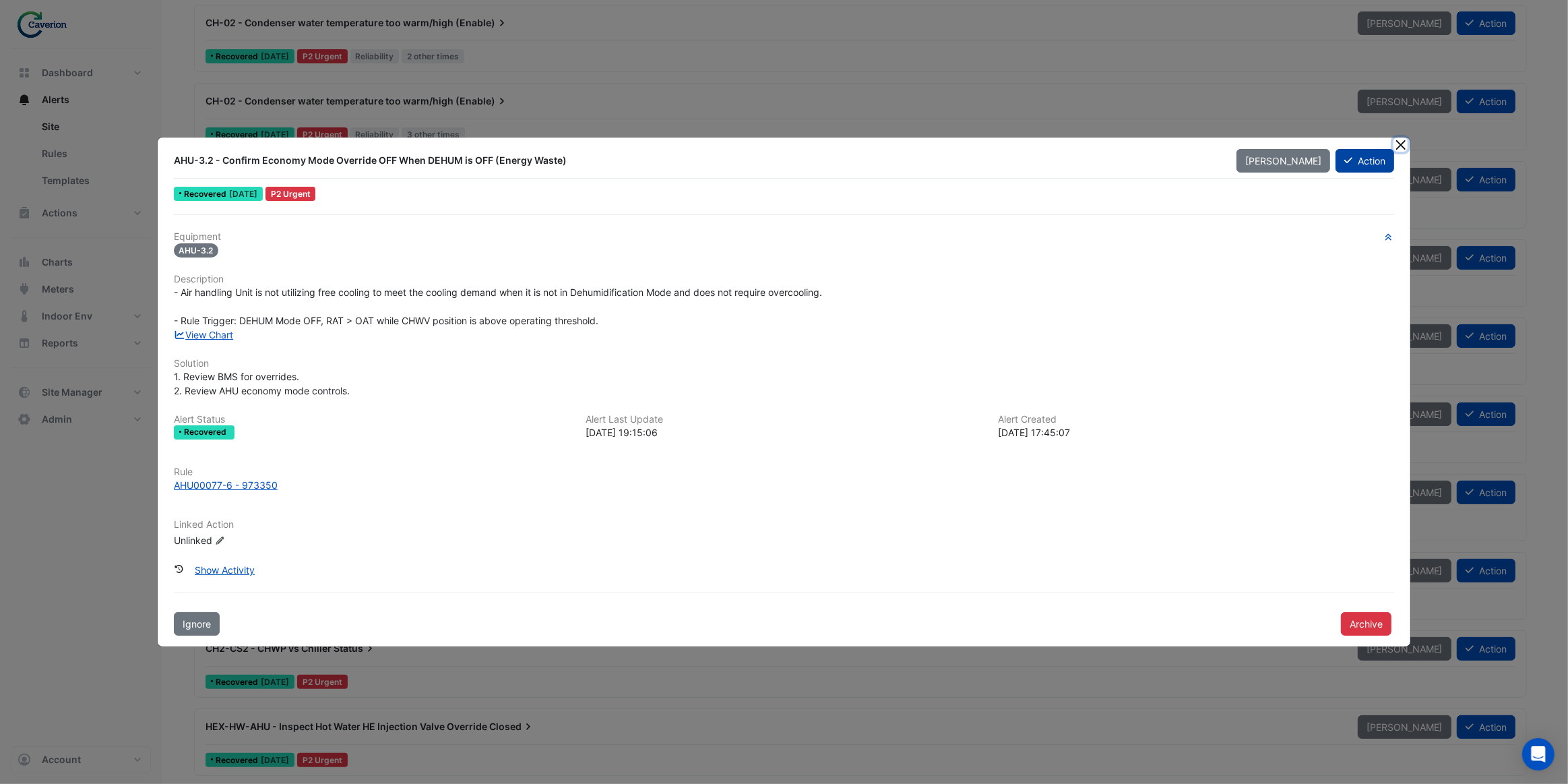
drag, startPoint x: 1404, startPoint y: 147, endPoint x: 1361, endPoint y: 144, distance: 43.1
click at [1404, 147] on button "Close" at bounding box center [1400, 145] width 14 height 14
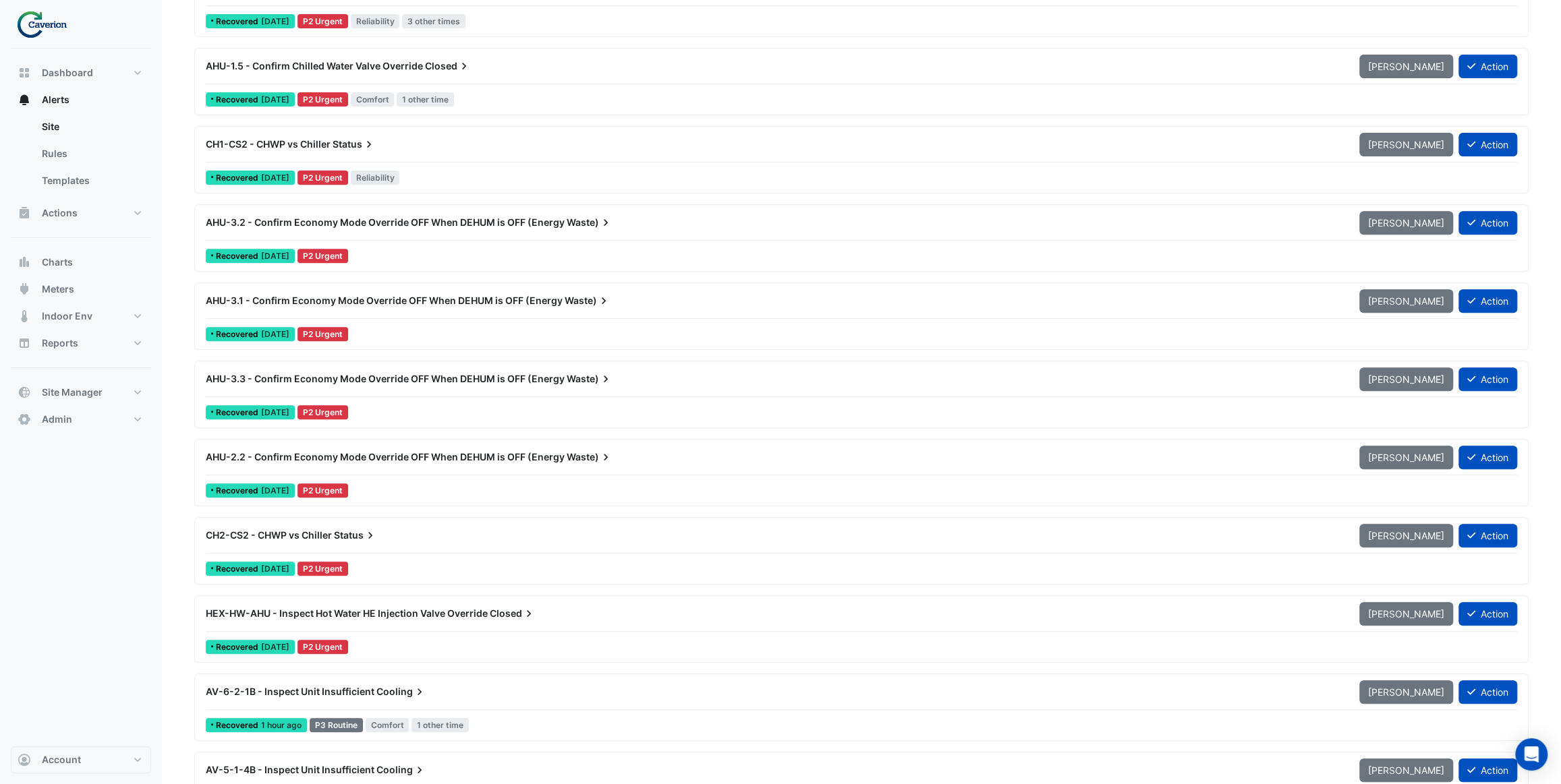
scroll to position [490, 0]
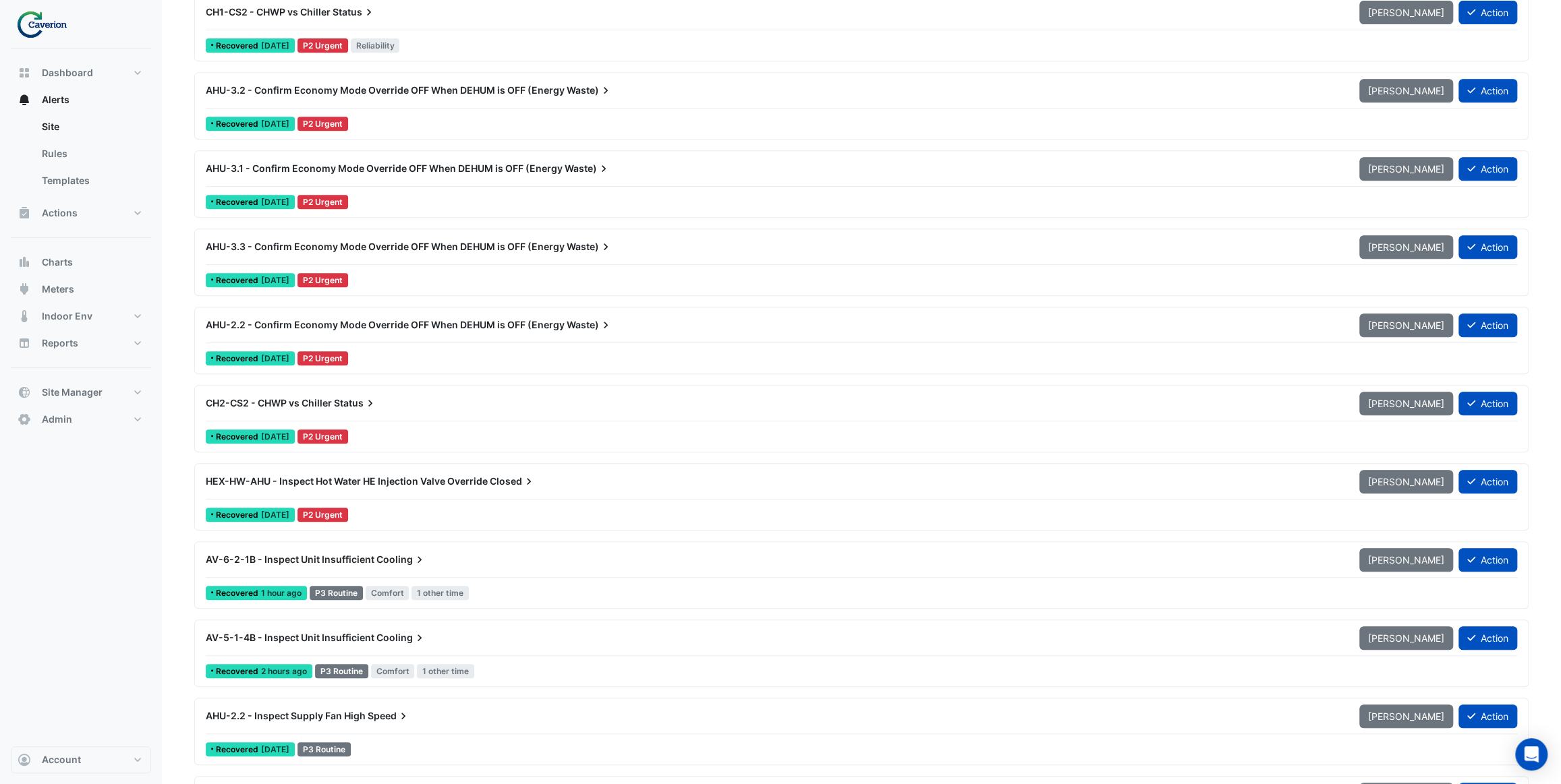
click at [482, 499] on div "HEX-HW-AHU - Inspect Hot Water HE Injection Valve Override Closed Mark Unseen A…" at bounding box center [861, 497] width 1322 height 55
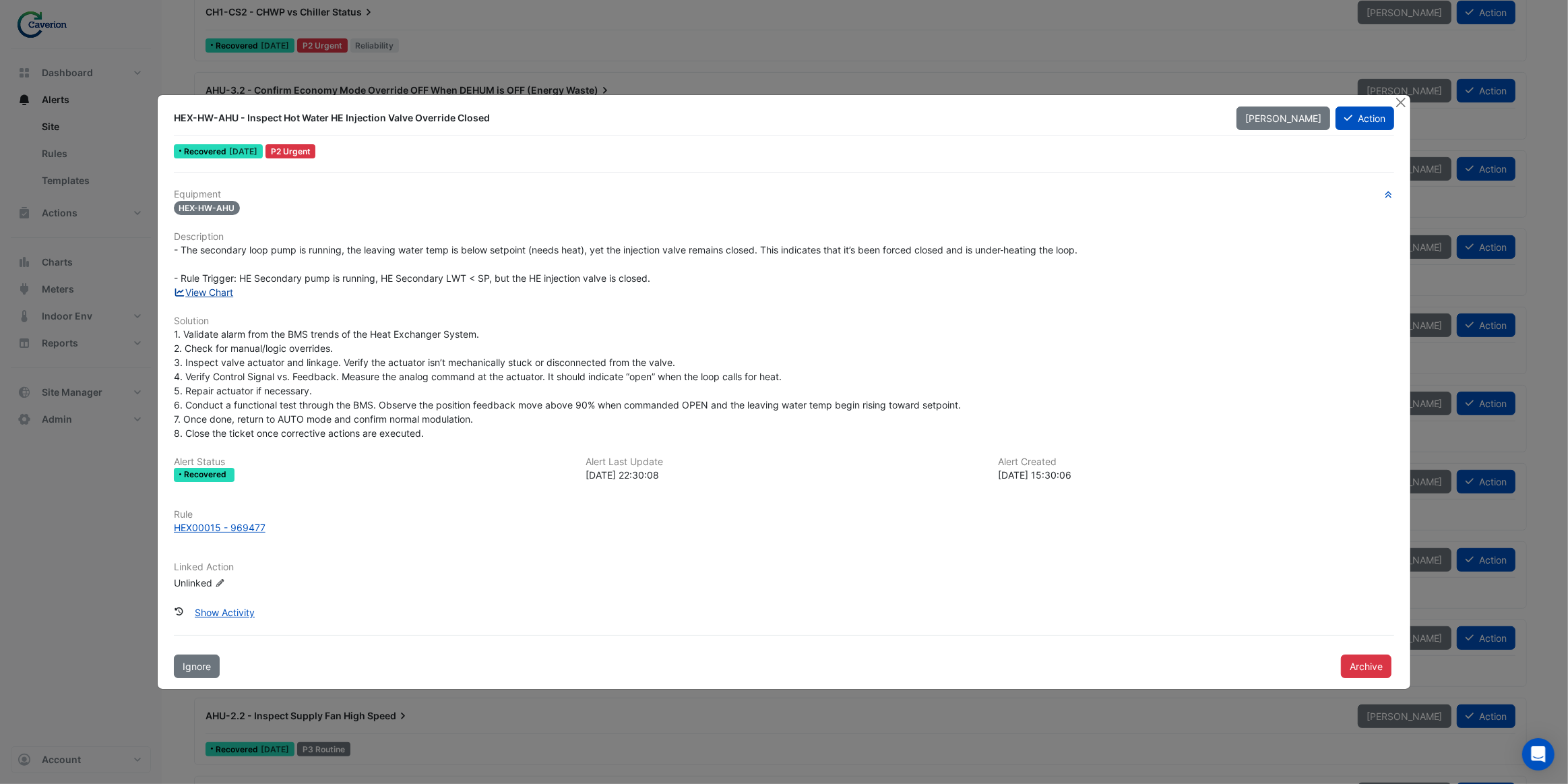
click at [228, 294] on link "View Chart" at bounding box center [204, 291] width 60 height 11
click at [1399, 108] on button "Close" at bounding box center [1400, 102] width 14 height 14
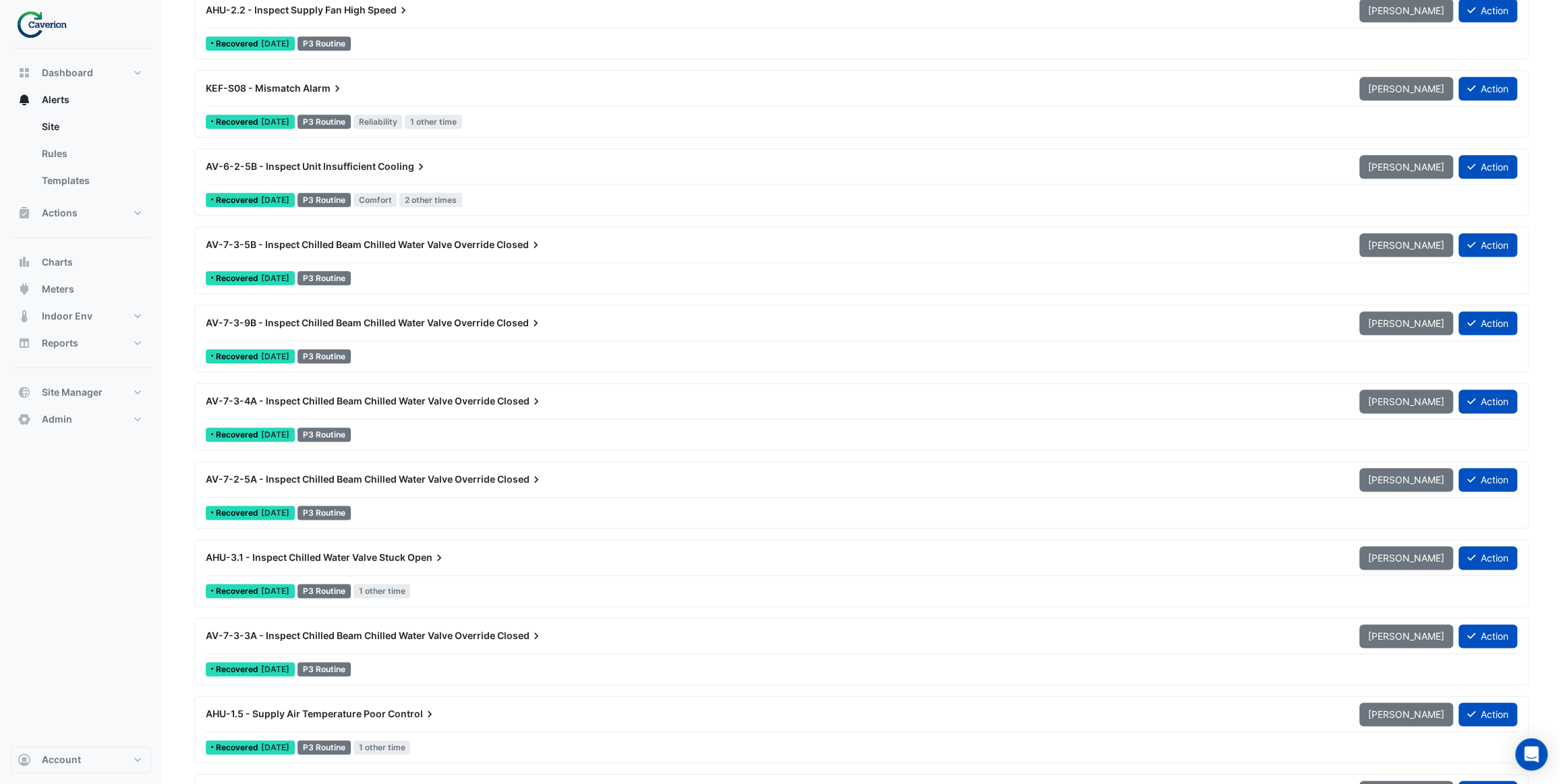
scroll to position [1226, 0]
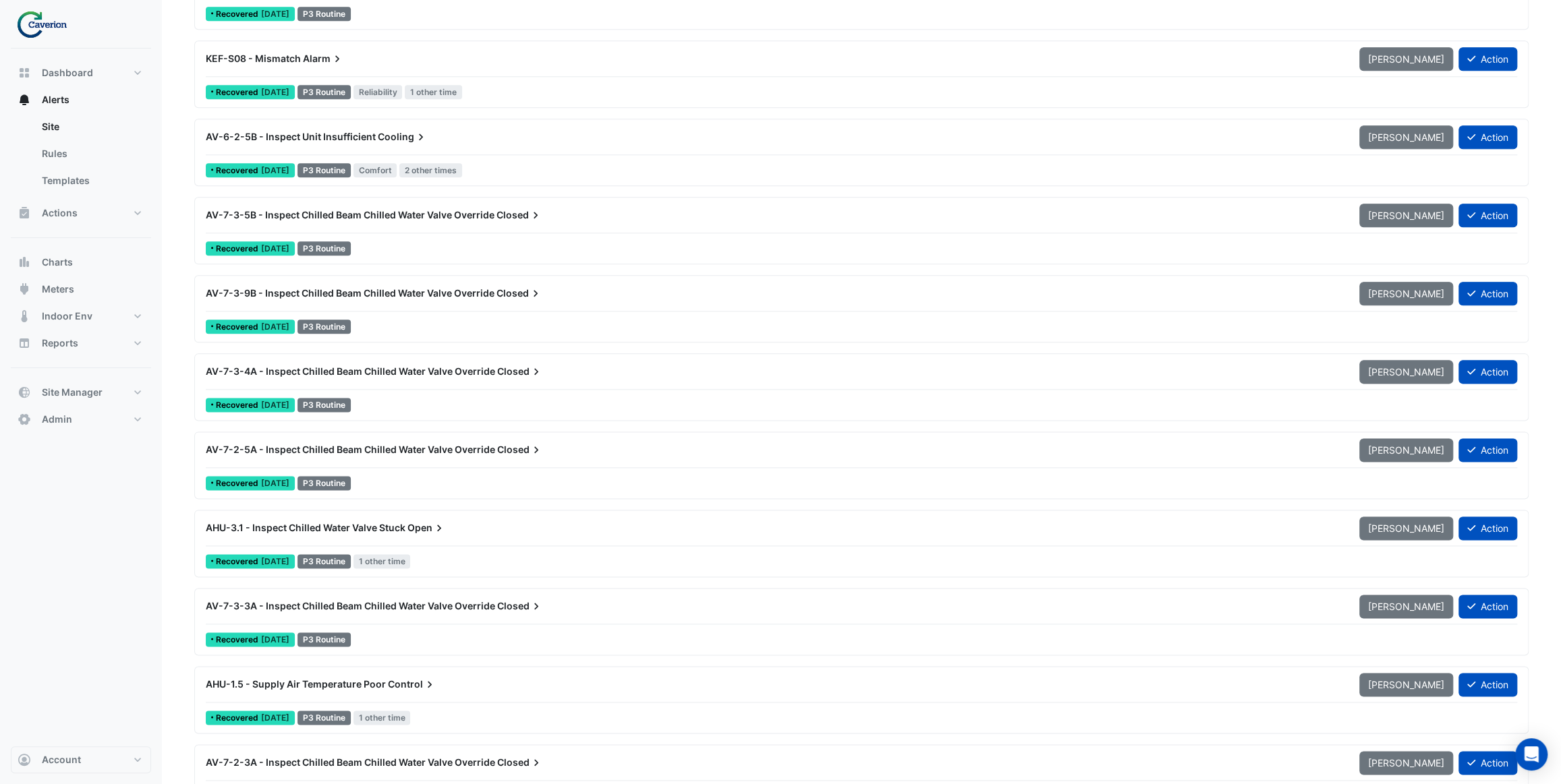
click at [470, 542] on div "AHU-3.1 - Inspect Chilled Water Valve Stuck Open Mark Unseen Action" at bounding box center [861, 531] width 1312 height 31
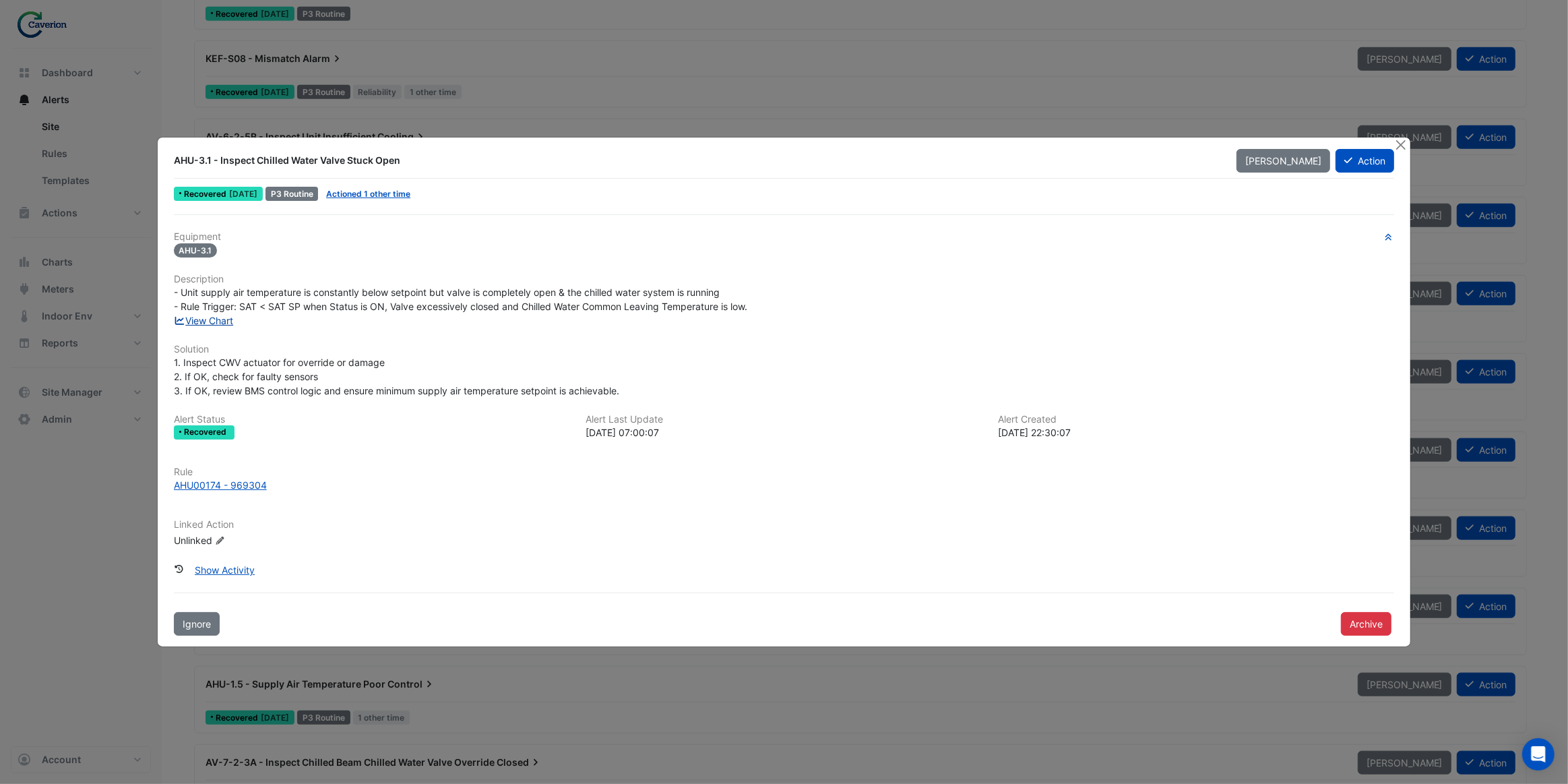
click at [221, 320] on link "View Chart" at bounding box center [204, 320] width 60 height 11
click at [1401, 141] on button "Close" at bounding box center [1400, 145] width 14 height 14
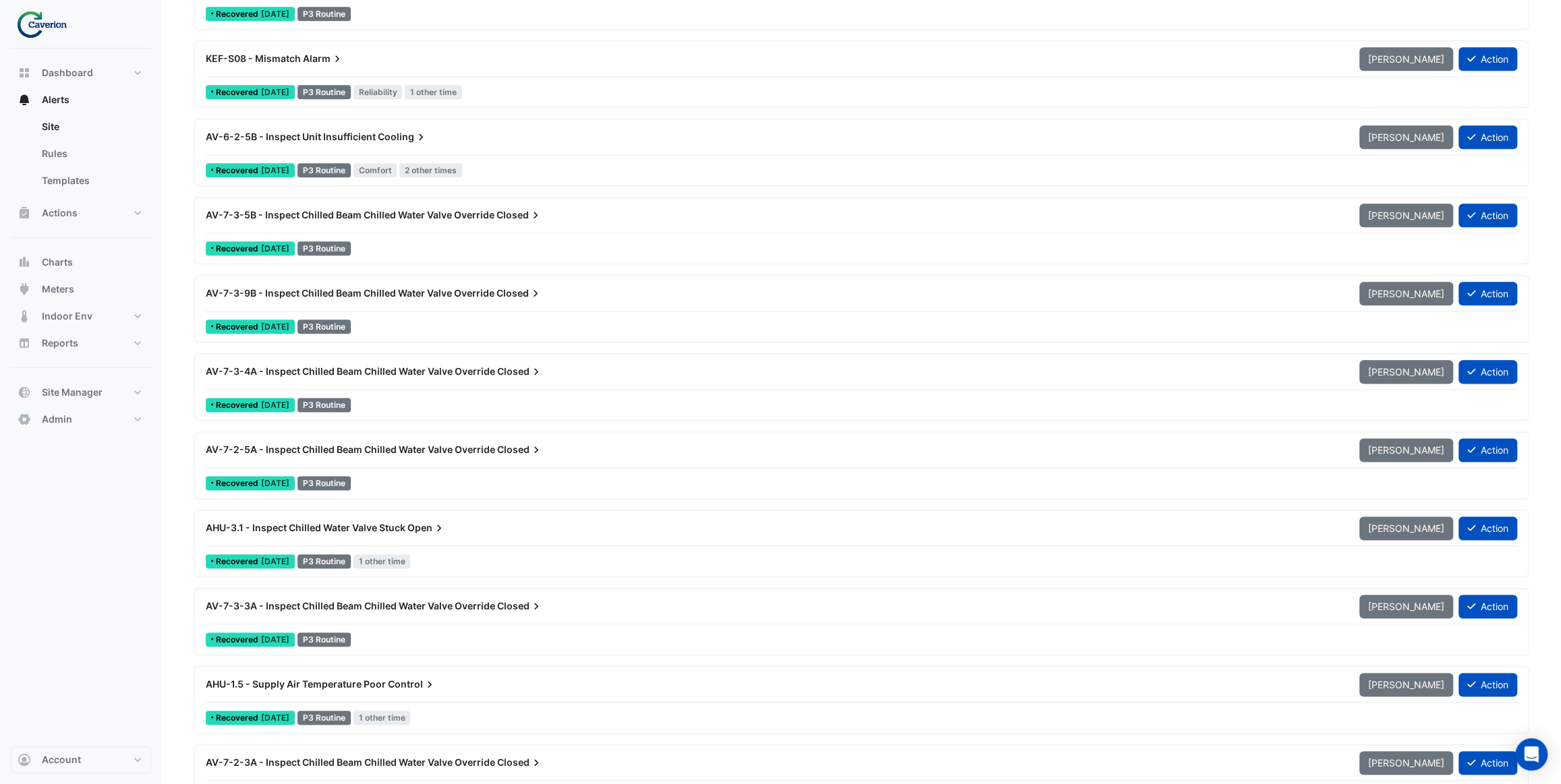
click at [448, 306] on div "AV-7-3-9B - Inspect Chilled Beam Chilled Water Valve Override Closed Mark Unsee…" at bounding box center [861, 296] width 1312 height 31
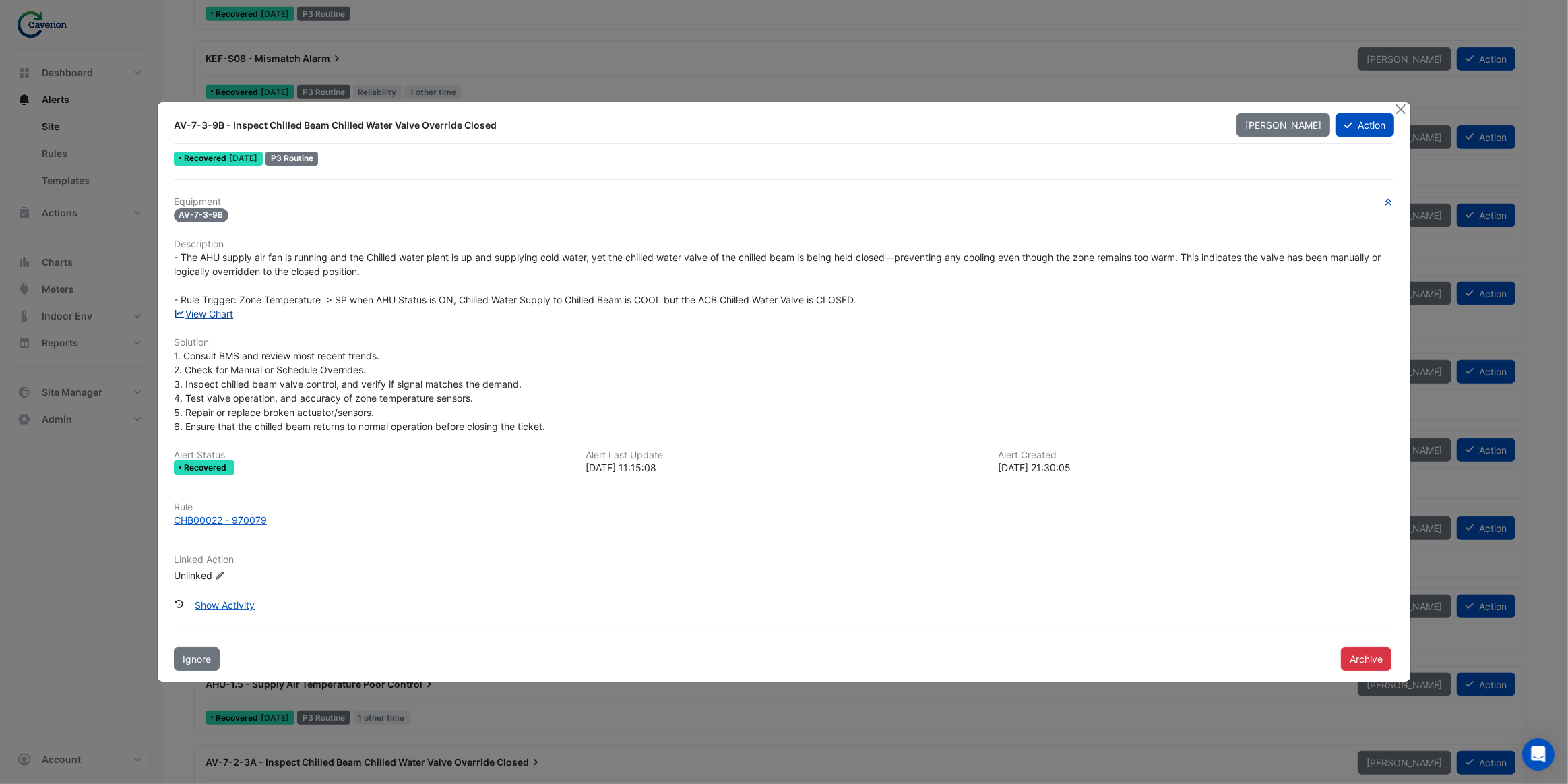
click at [212, 311] on link "View Chart" at bounding box center [204, 313] width 60 height 11
click at [1406, 109] on button "Close" at bounding box center [1400, 110] width 14 height 14
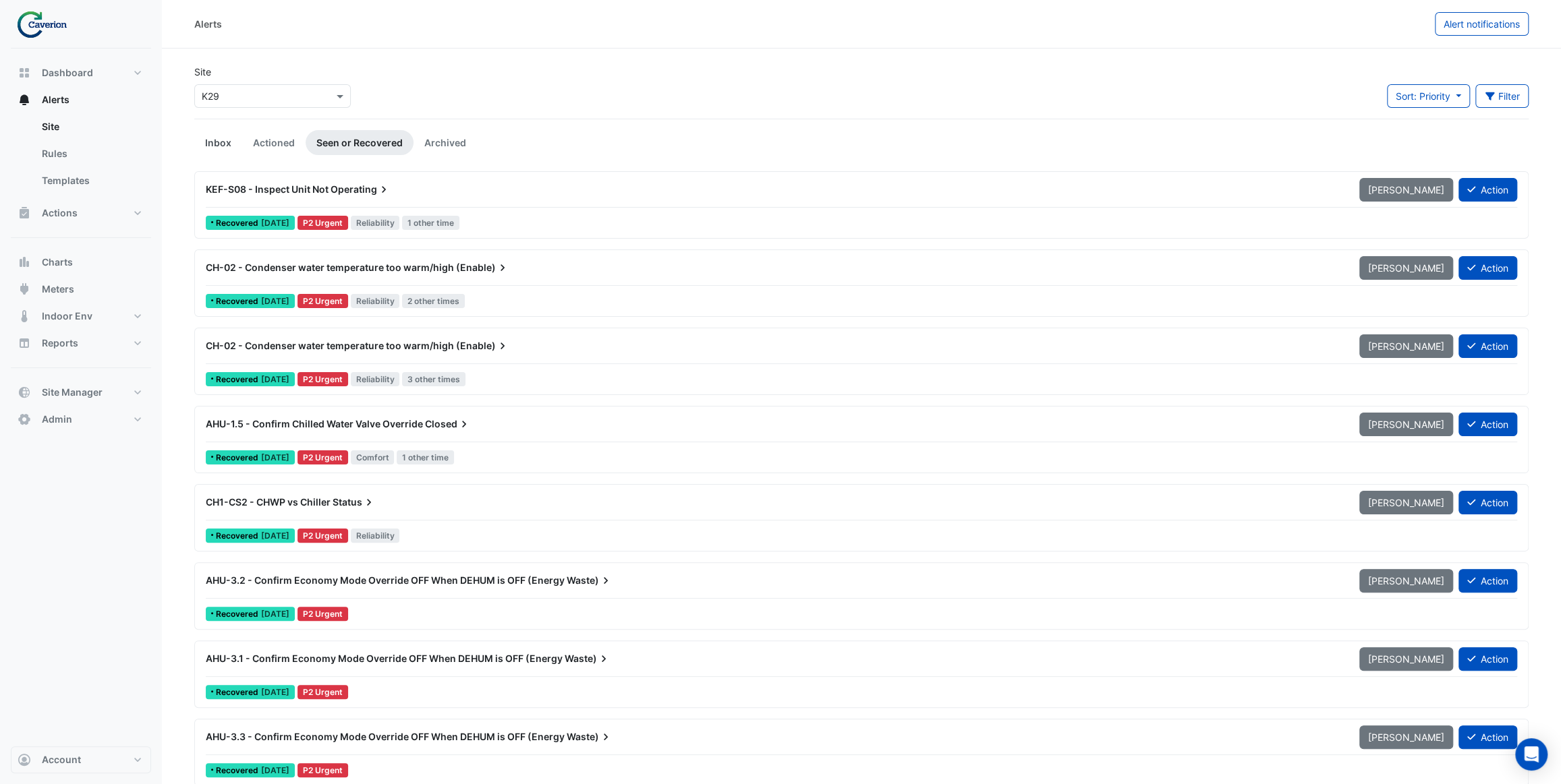
click at [213, 138] on link "Inbox" at bounding box center [218, 142] width 48 height 25
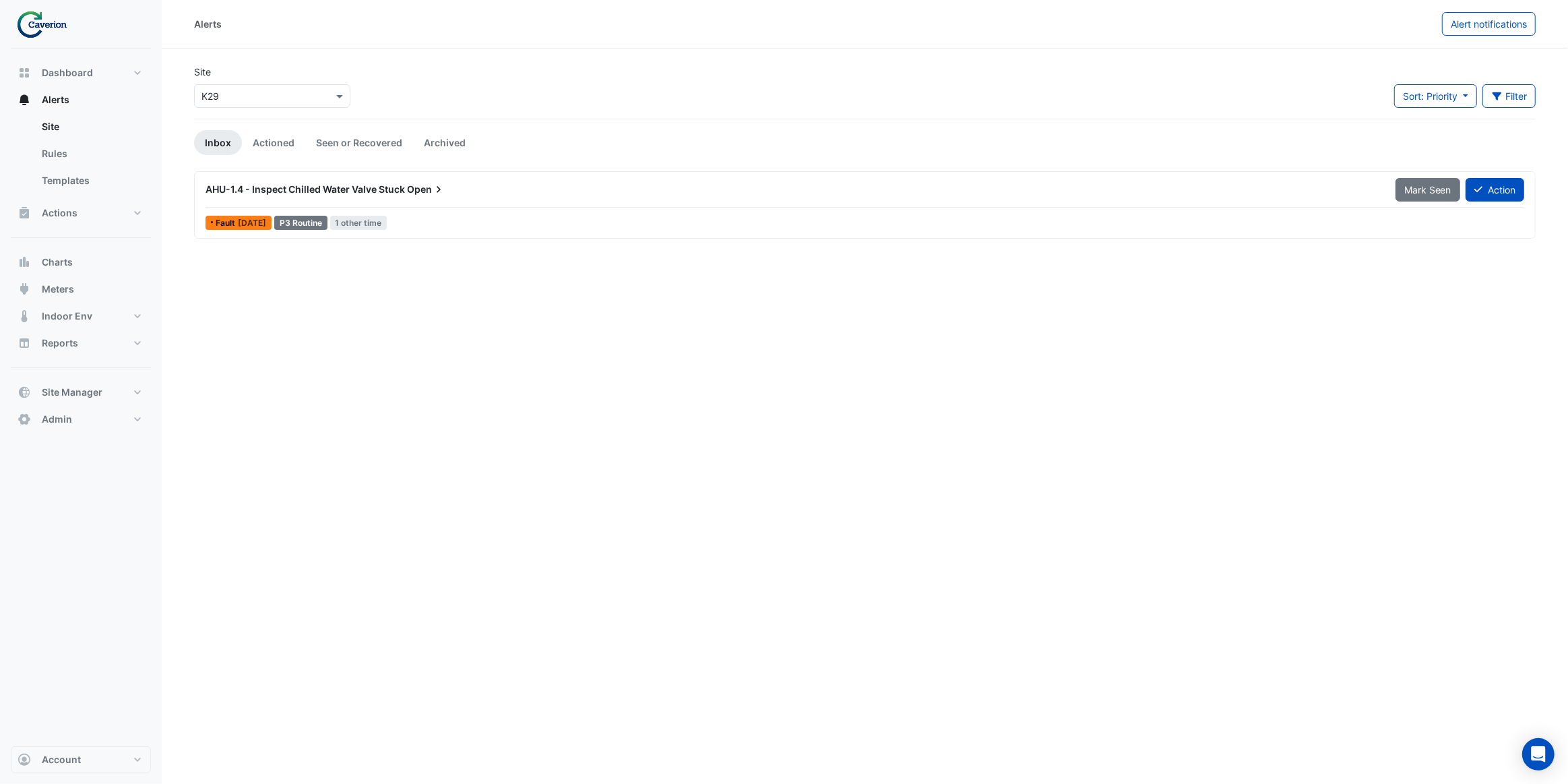
click at [303, 191] on span "AHU-1.4 - Inspect Chilled Water Valve Stuck" at bounding box center [304, 189] width 199 height 11
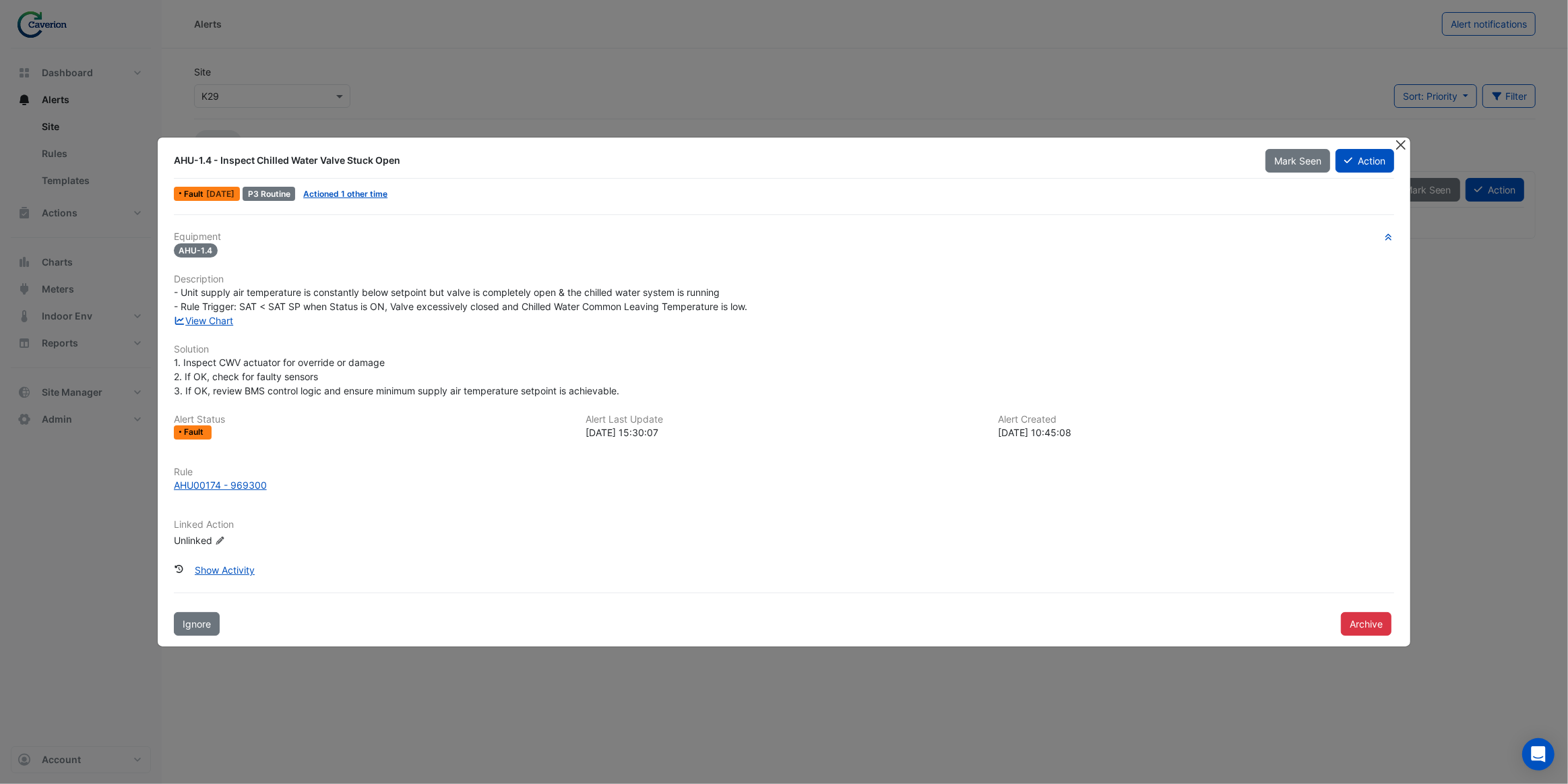
click at [1399, 141] on button "Close" at bounding box center [1400, 145] width 14 height 14
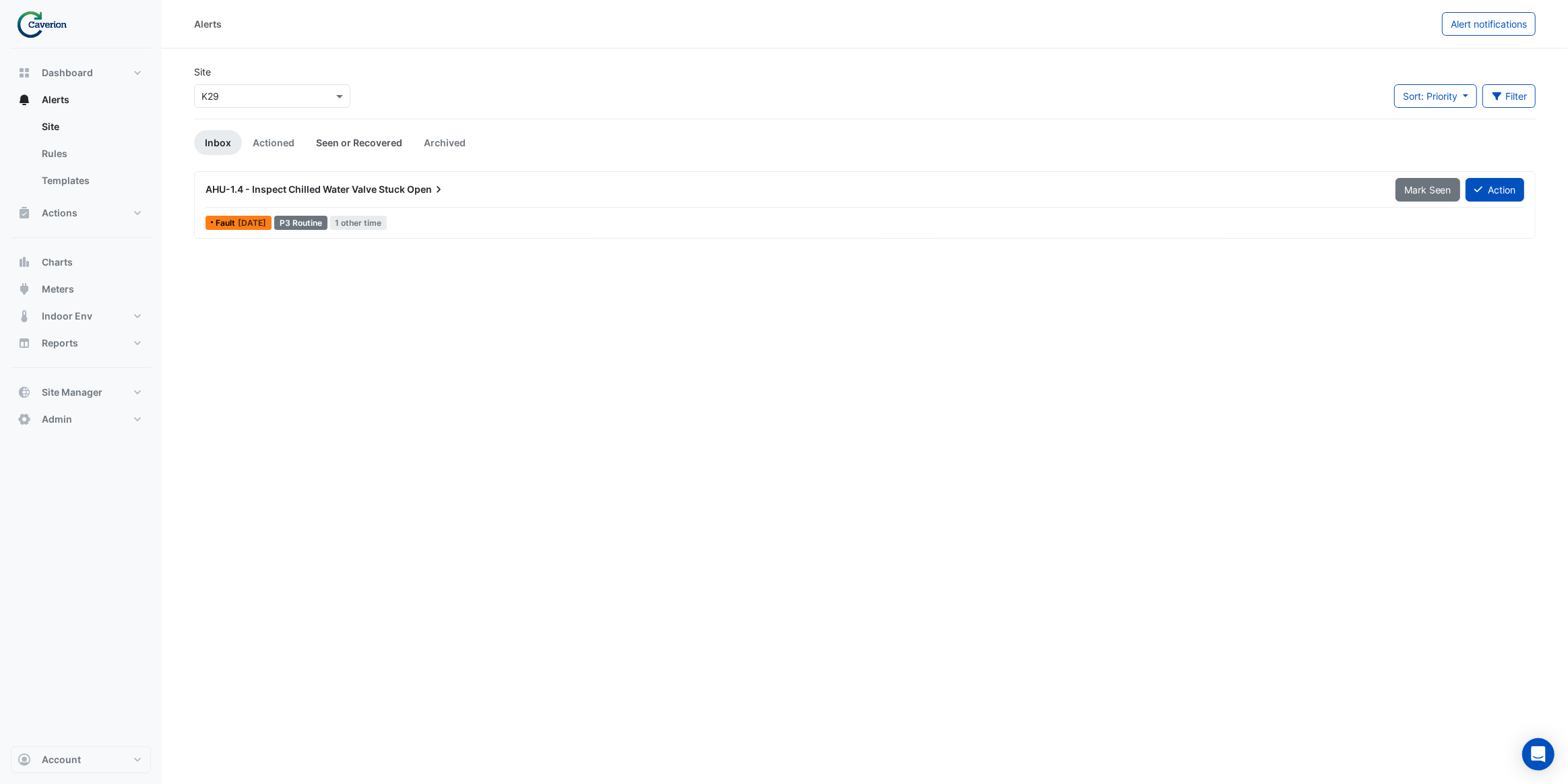
click at [363, 132] on link "Seen or Recovered" at bounding box center [359, 142] width 108 height 25
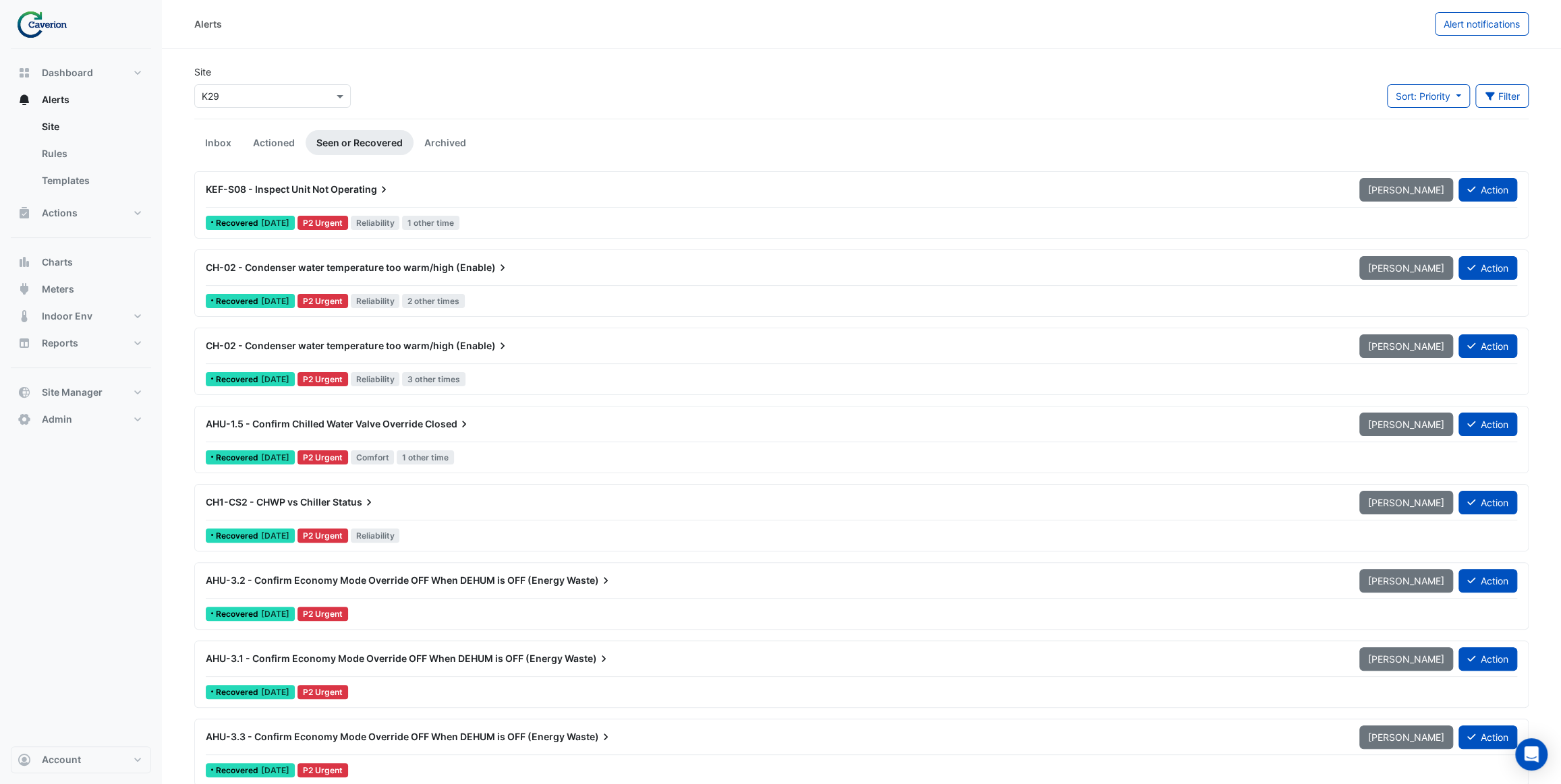
click at [479, 423] on div "AHU-1.5 - Confirm Chilled Water Valve Override Closed" at bounding box center [774, 423] width 1138 height 13
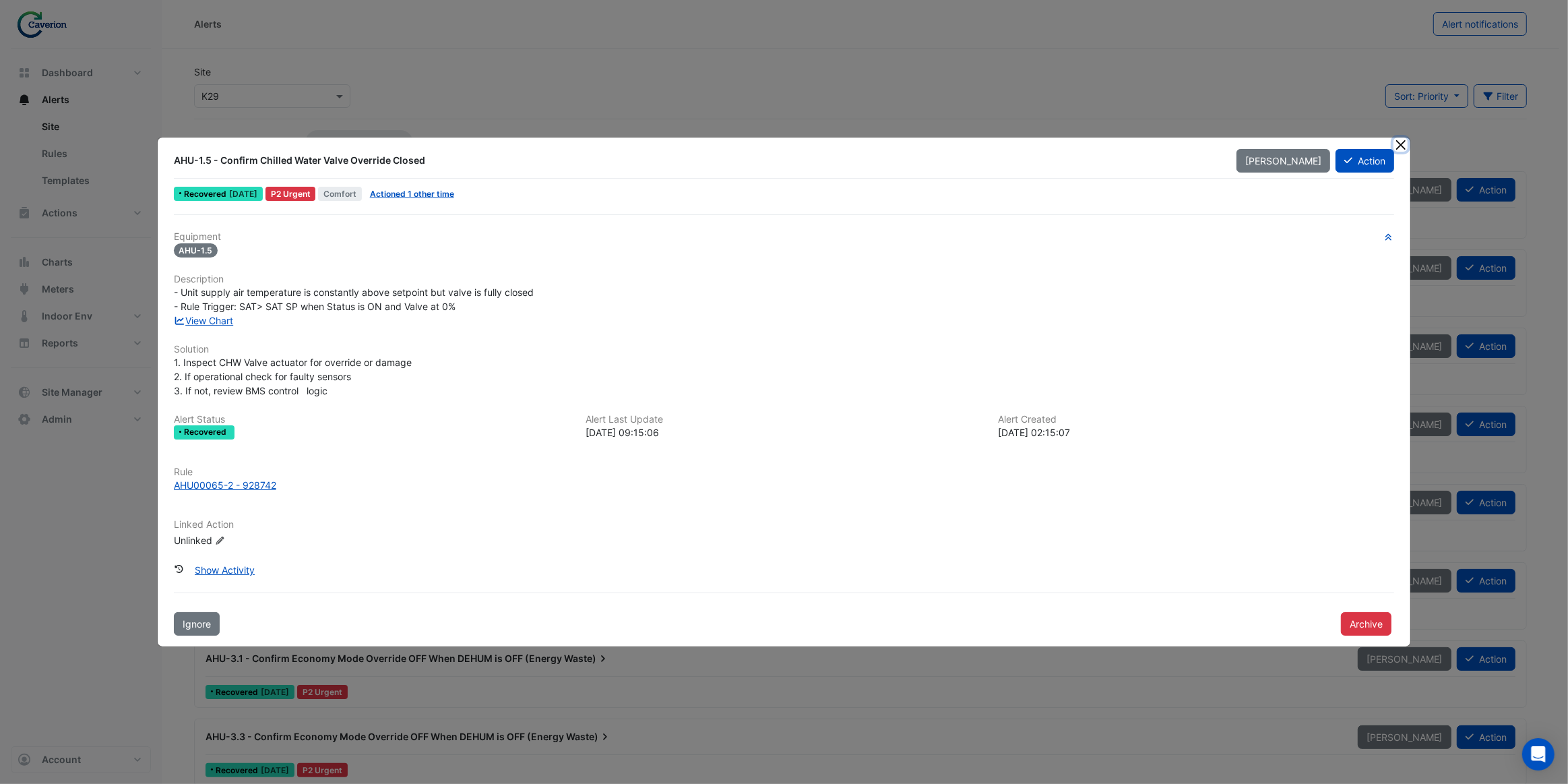
click at [1406, 145] on button "Close" at bounding box center [1400, 145] width 14 height 14
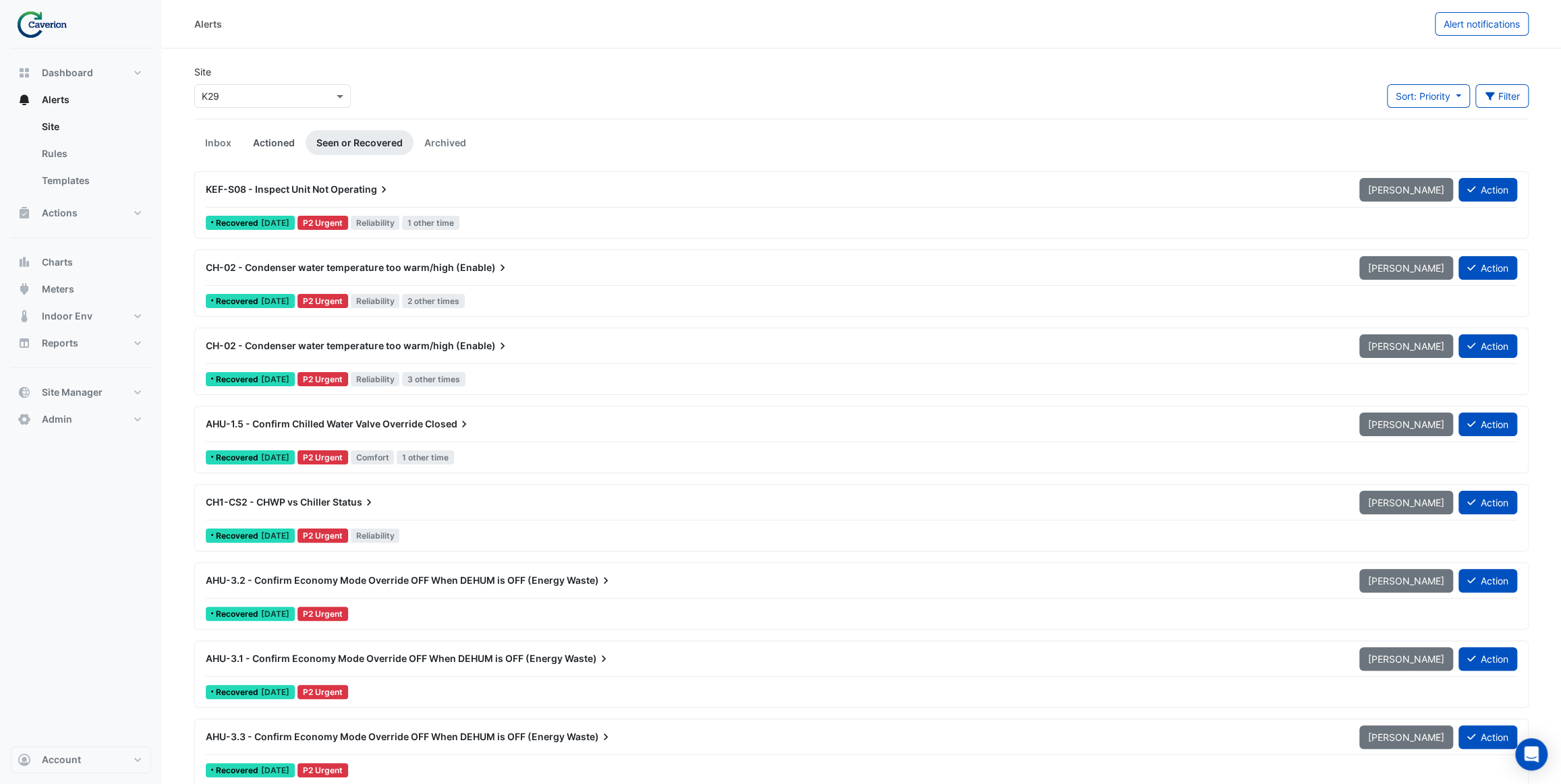
click at [289, 148] on link "Actioned" at bounding box center [274, 142] width 63 height 25
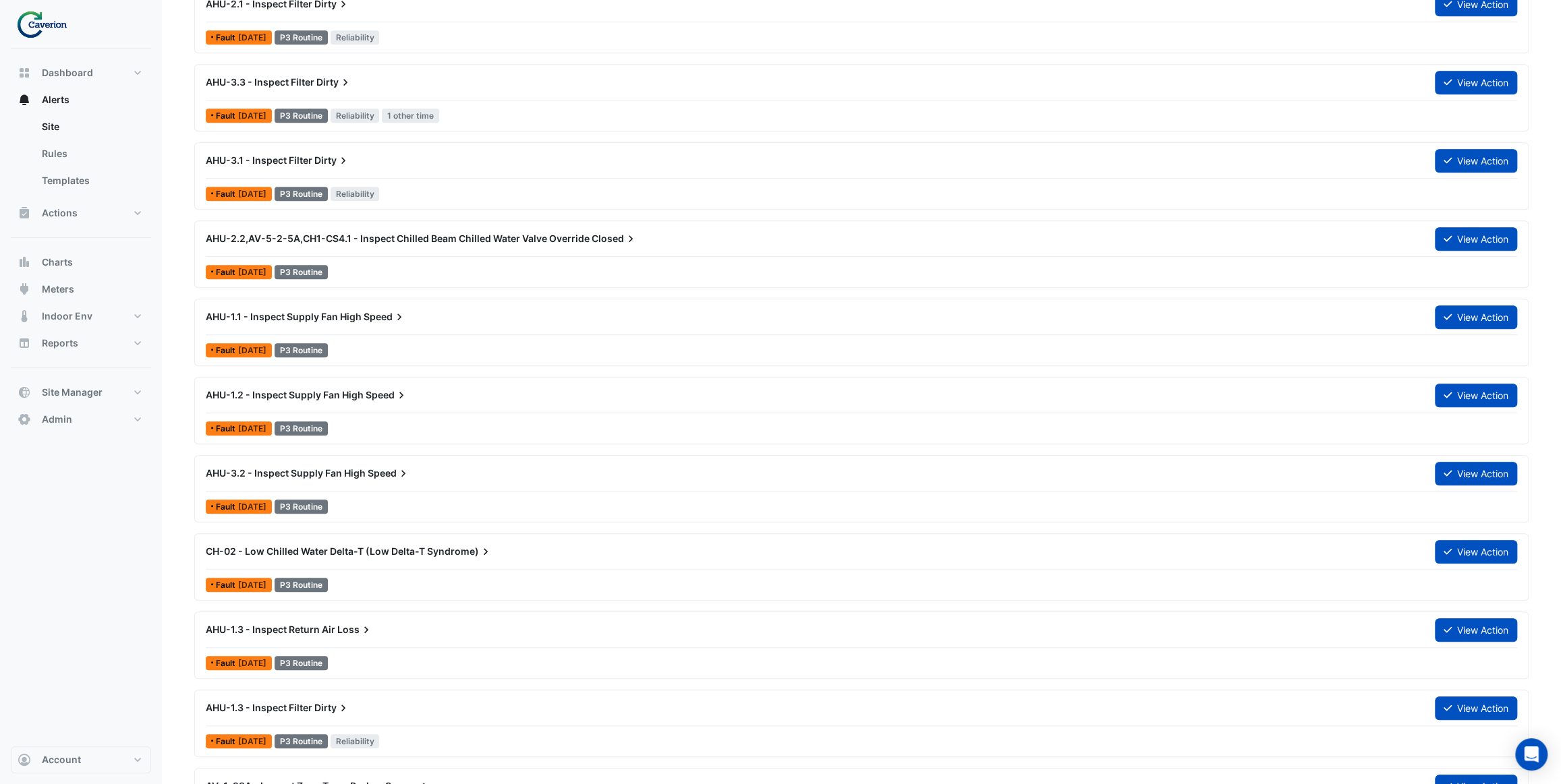
scroll to position [858, 0]
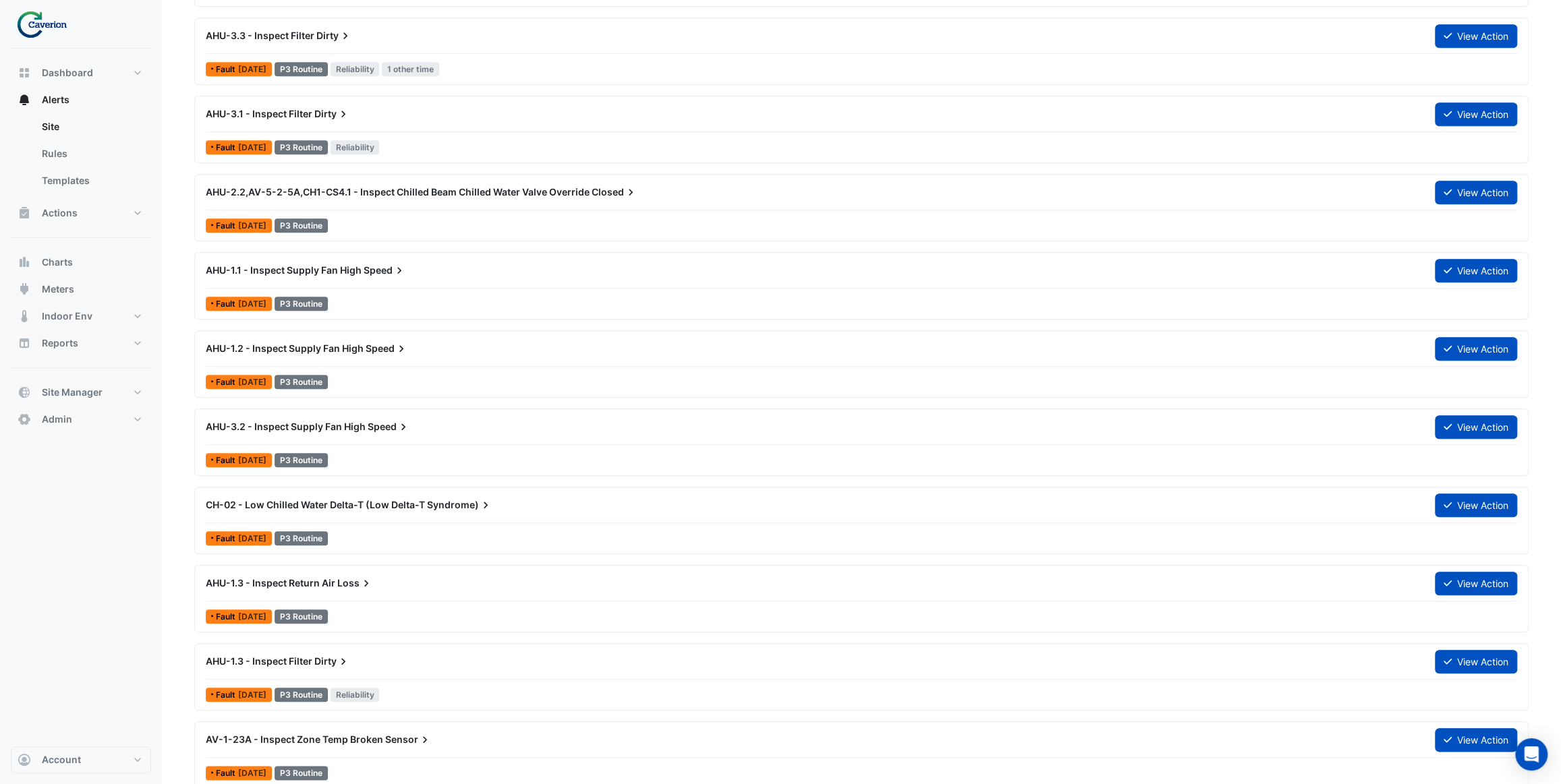
click at [427, 289] on div "AHU-1.1 - Inspect Supply Fan High Speed View Action Fault 4 weeks ago P3 Routine" at bounding box center [861, 285] width 1322 height 55
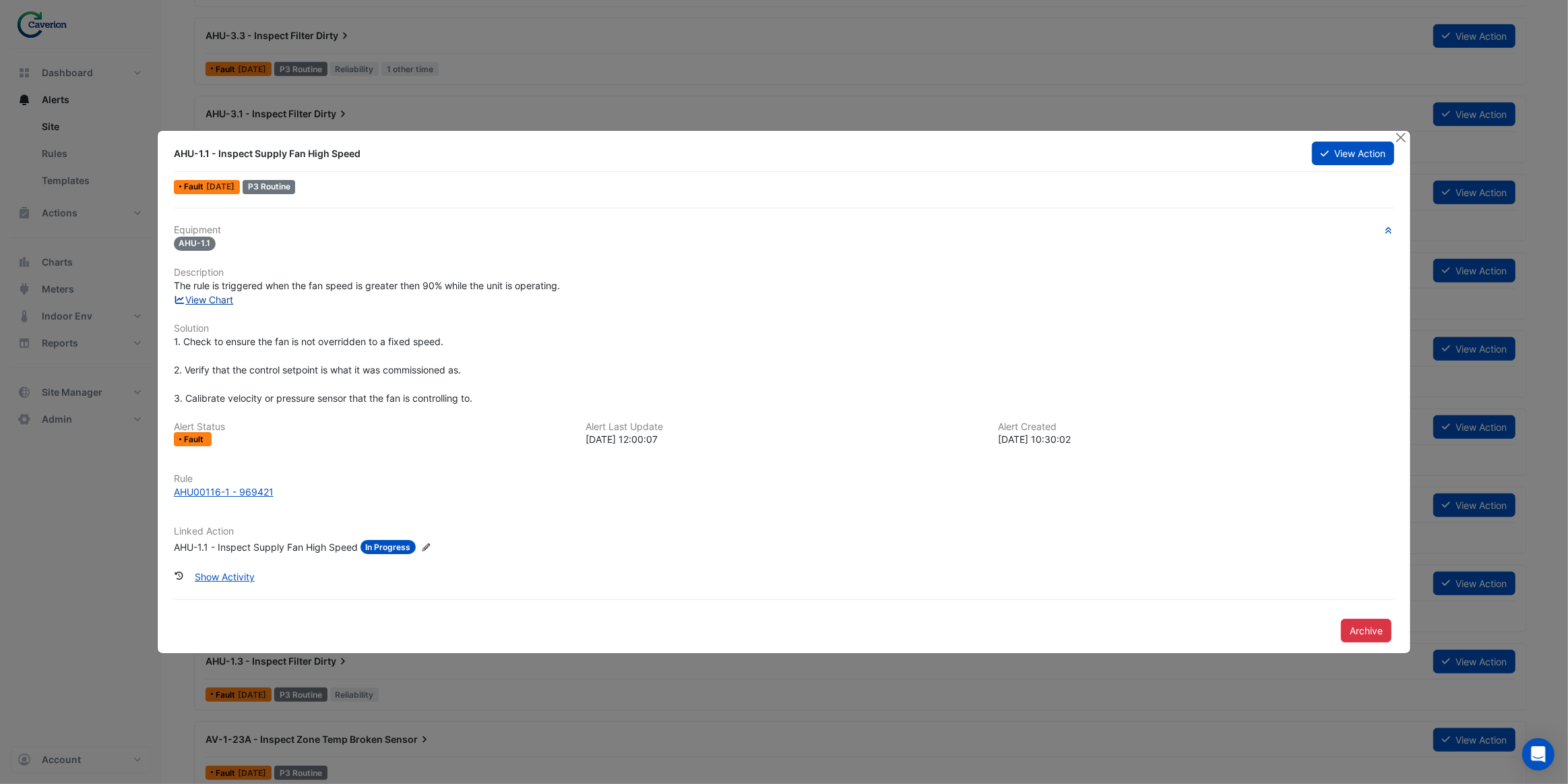
click at [204, 298] on link "View Chart" at bounding box center [204, 299] width 60 height 11
click at [1404, 138] on button "Close" at bounding box center [1400, 138] width 14 height 14
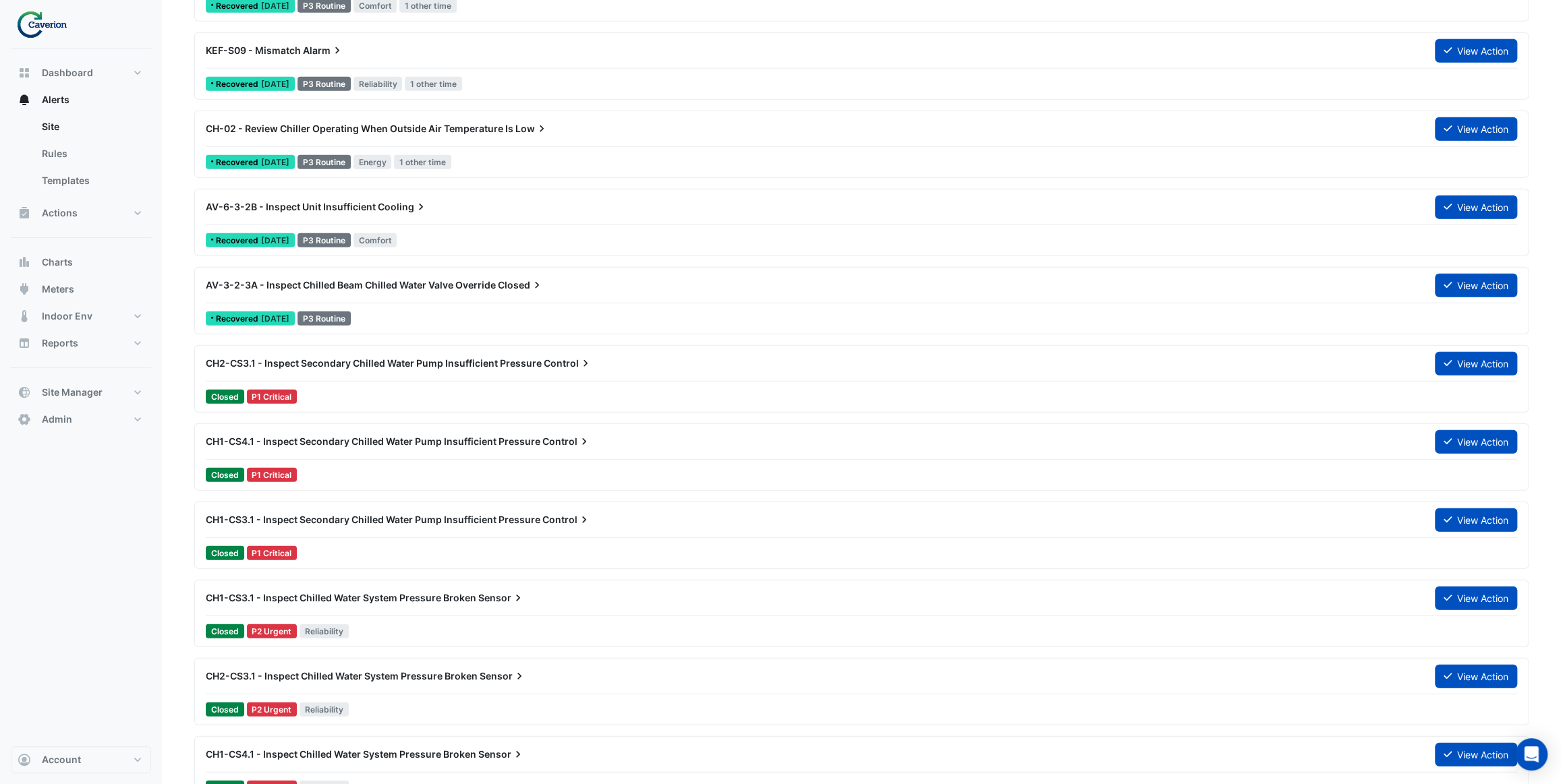
scroll to position [2881, 0]
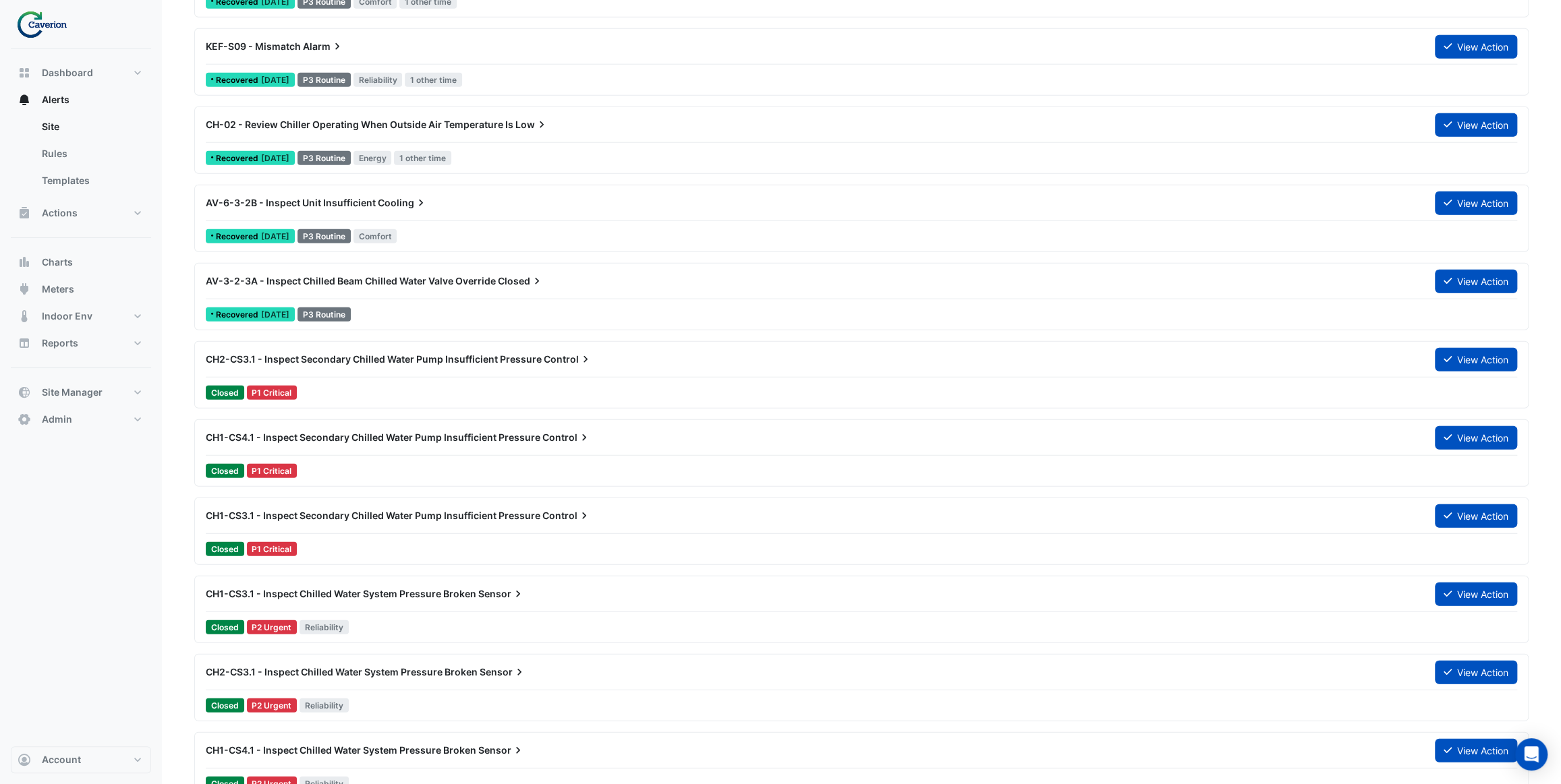
click at [444, 387] on div "Closed P1 Critical" at bounding box center [862, 392] width 1314 height 19
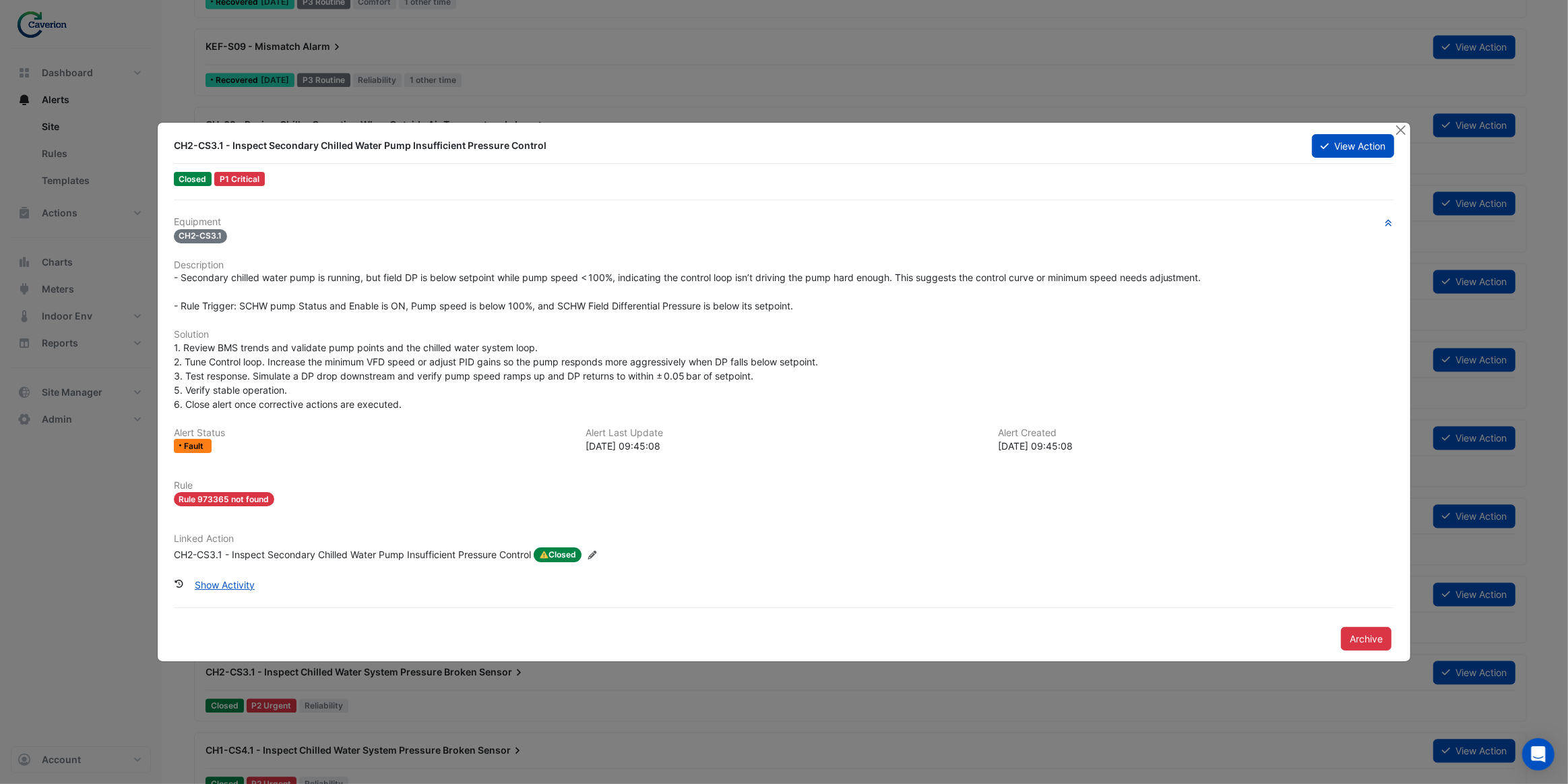
click at [414, 554] on div "CH2-CS3.1 - Inspect Secondary Chilled Water Pump Insufficient Pressure Control" at bounding box center [352, 555] width 357 height 15
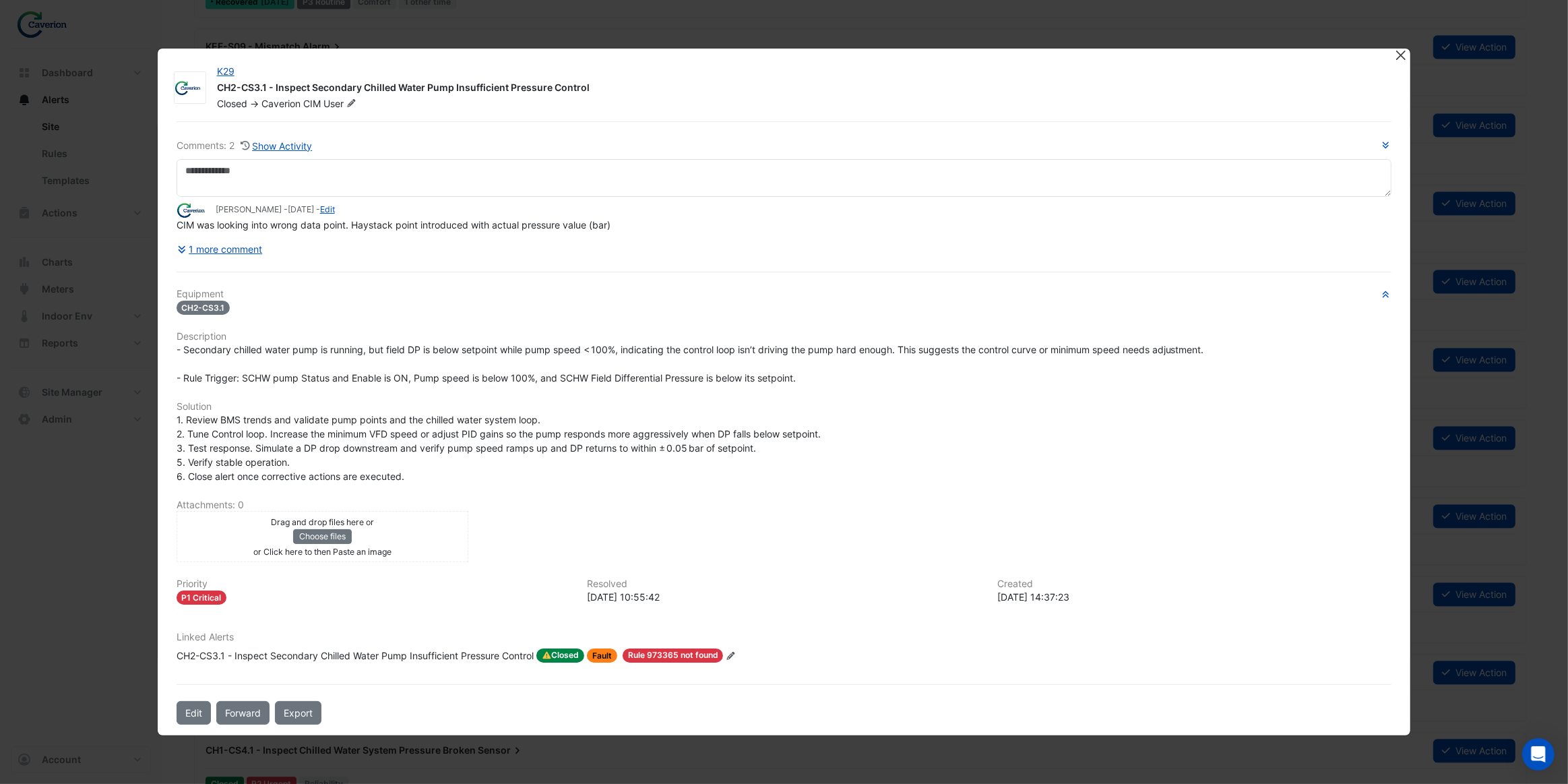
click at [1399, 58] on button "Close" at bounding box center [1400, 55] width 14 height 14
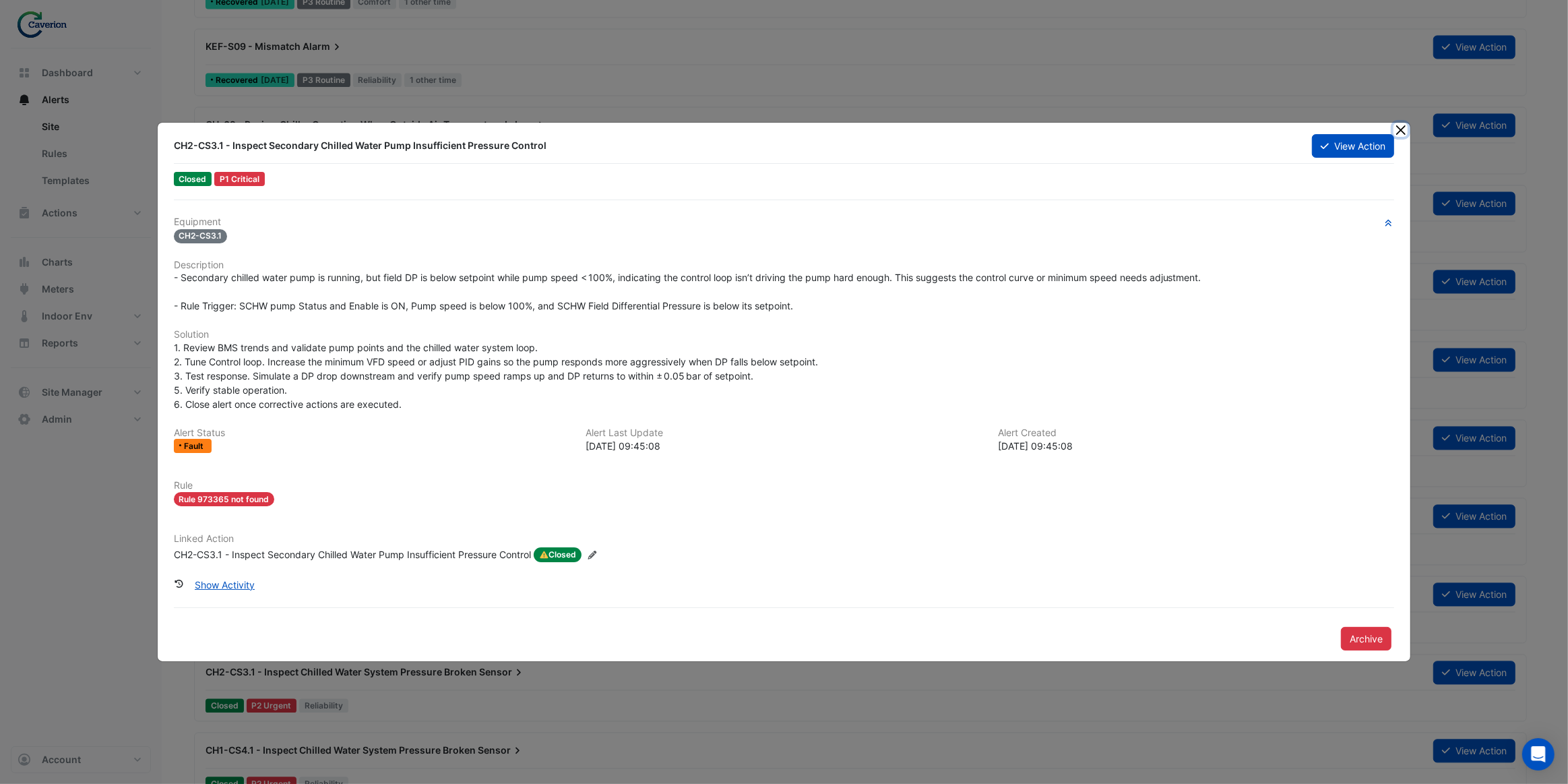
drag, startPoint x: 1405, startPoint y: 128, endPoint x: 1314, endPoint y: 141, distance: 91.9
click at [1405, 128] on button "Close" at bounding box center [1400, 130] width 14 height 14
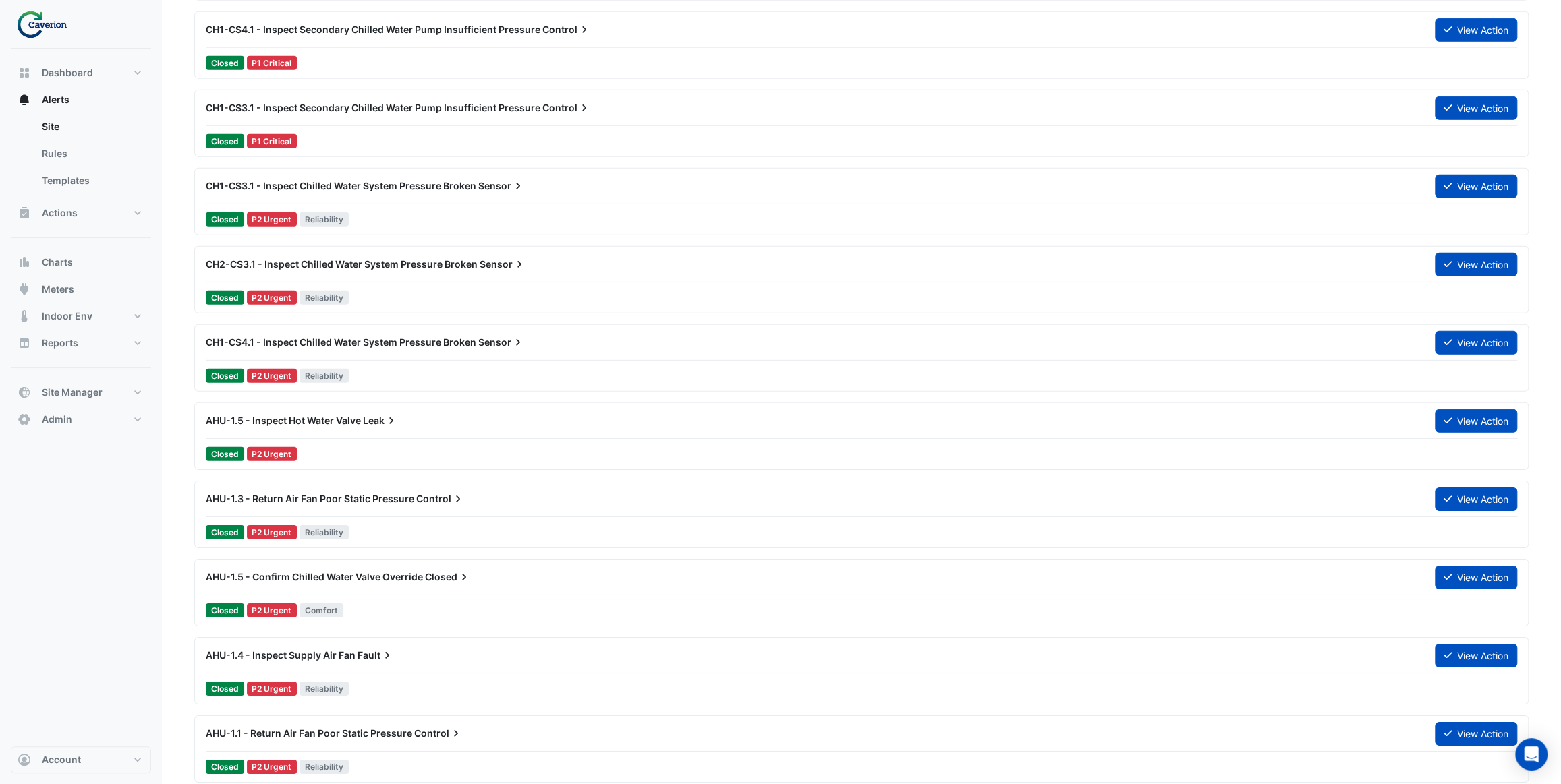
scroll to position [3310, 0]
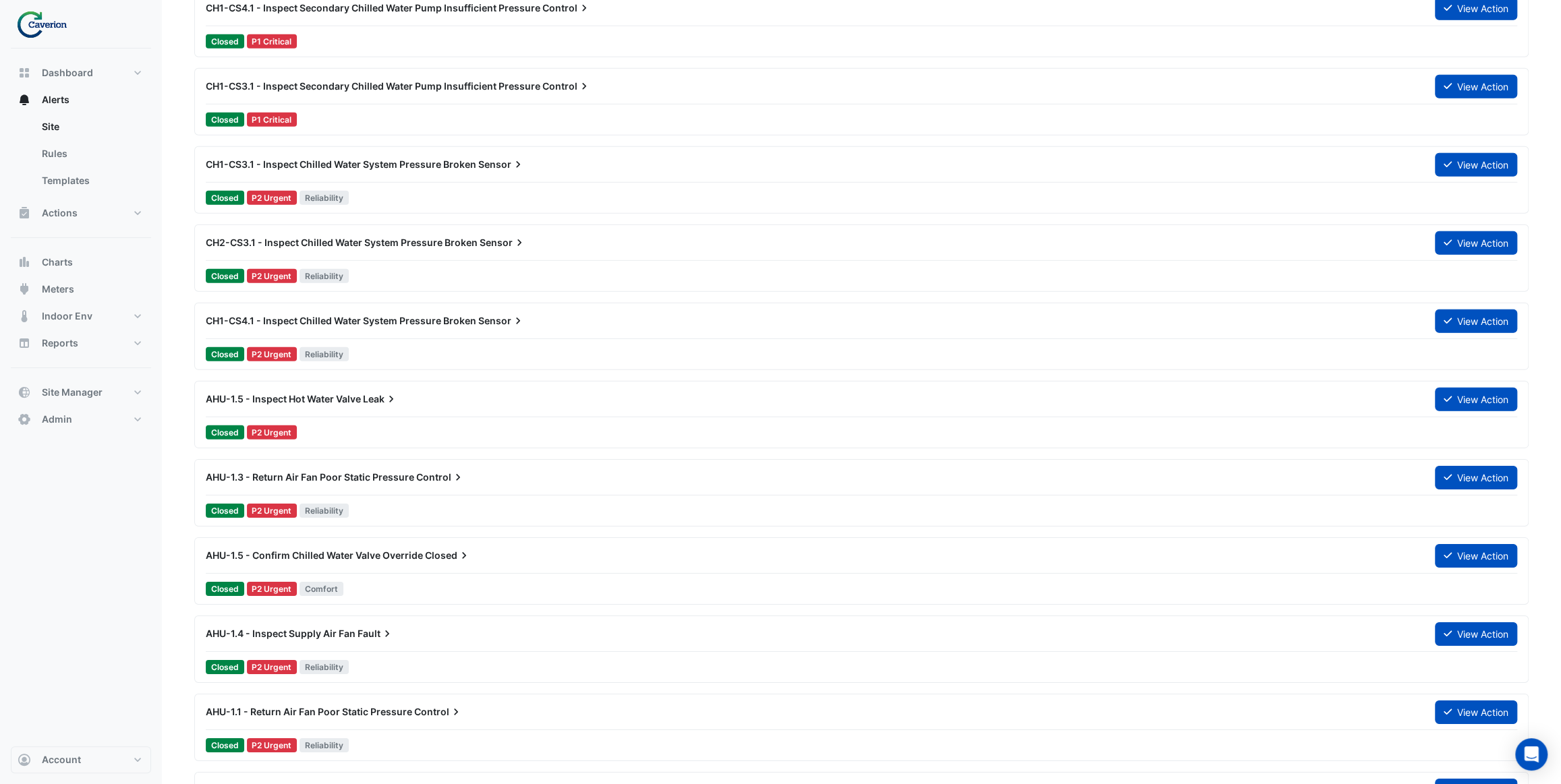
click at [400, 501] on div "Closed P2 Urgent Reliability" at bounding box center [862, 511] width 1314 height 19
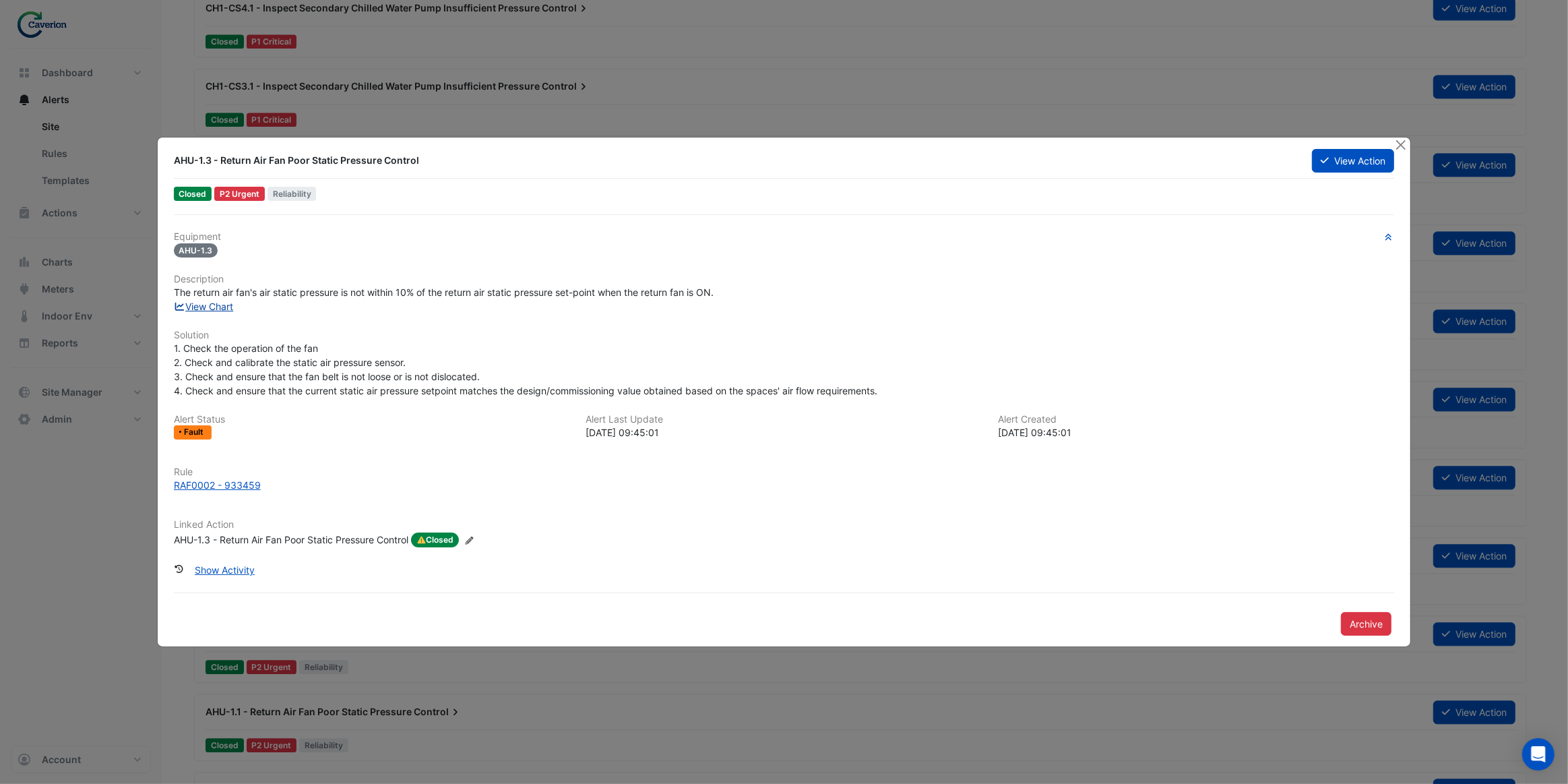
click at [212, 310] on link "View Chart" at bounding box center [204, 306] width 60 height 11
click at [1381, 158] on button "View Action" at bounding box center [1353, 161] width 82 height 24
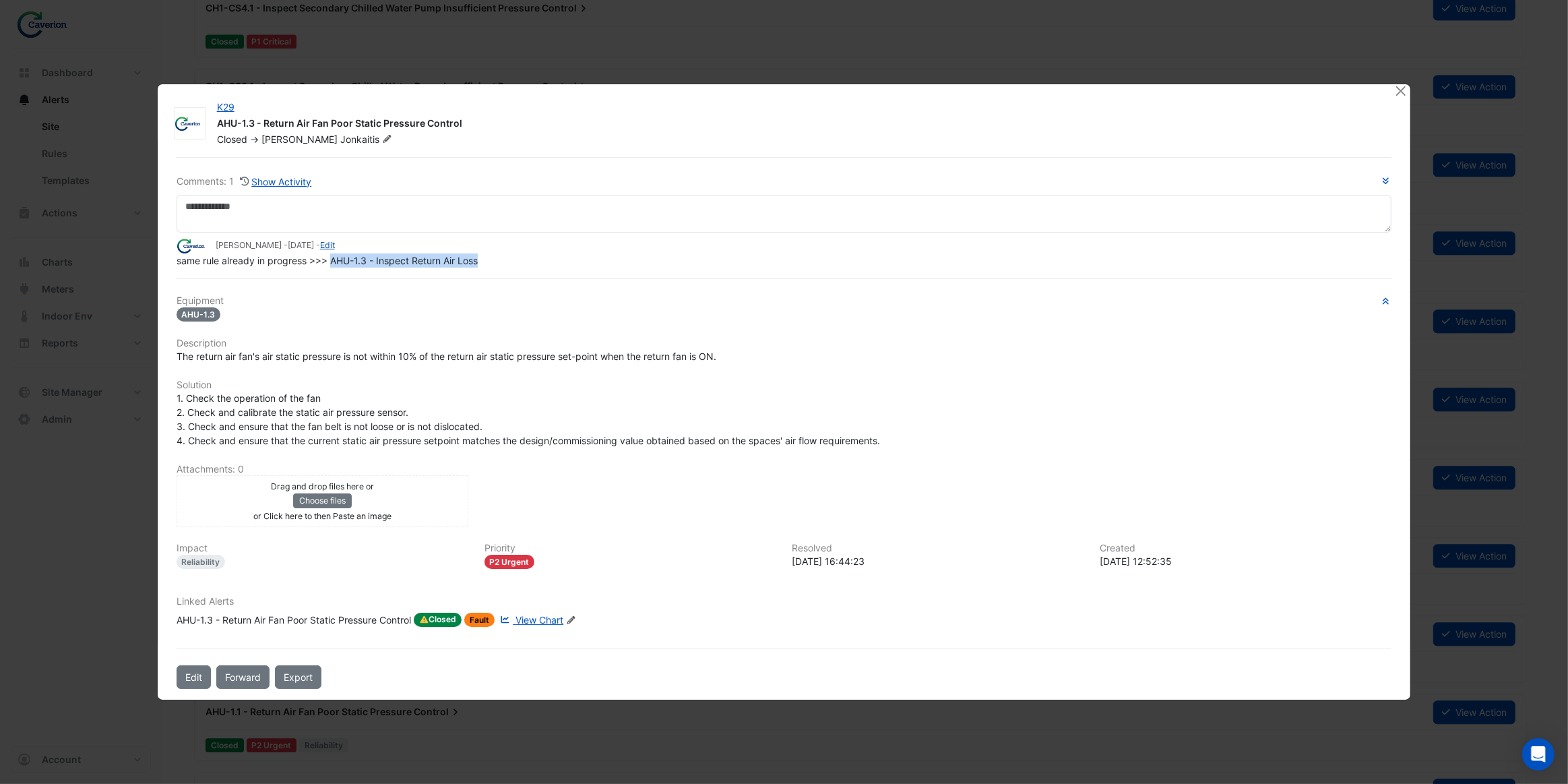
drag, startPoint x: 483, startPoint y: 276, endPoint x: 331, endPoint y: 263, distance: 152.6
click at [331, 261] on div "same rule already in progress >>> AHU-1.3 - Inspect Return Air Loss" at bounding box center [784, 261] width 1216 height 14
click at [1397, 88] on button "Close" at bounding box center [1400, 91] width 14 height 14
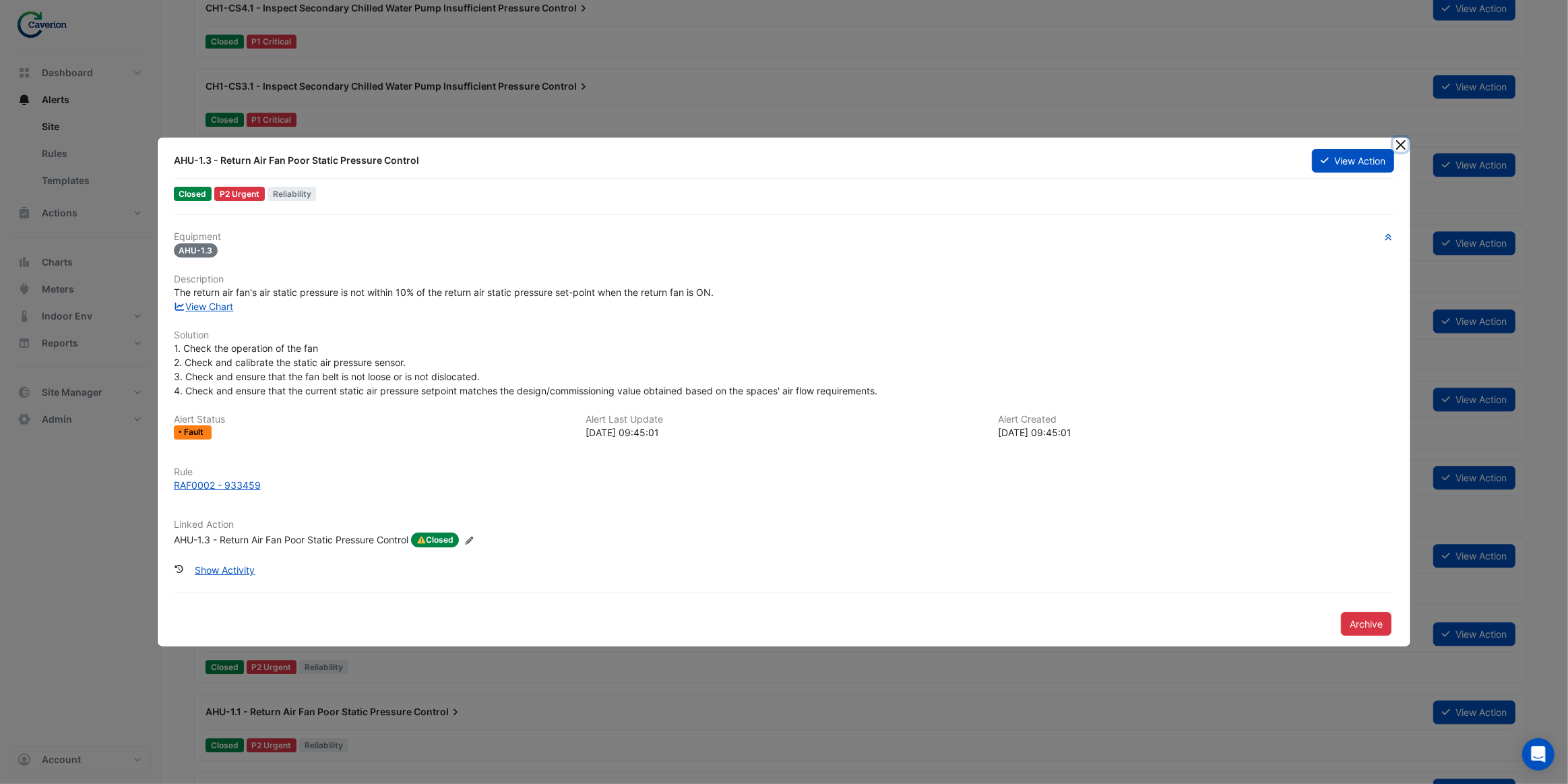
click at [1399, 147] on button "Close" at bounding box center [1400, 145] width 14 height 14
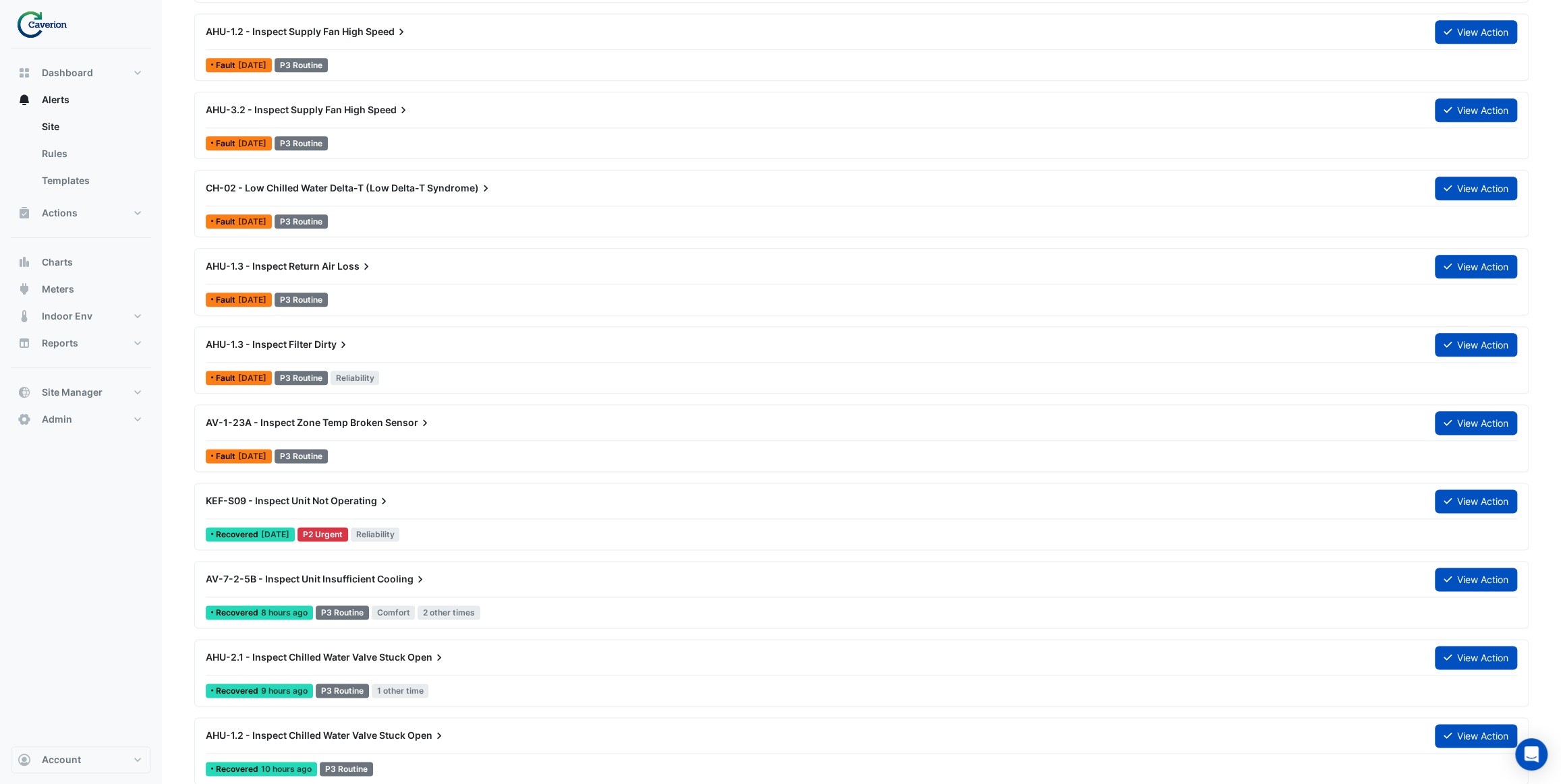
scroll to position [919, 0]
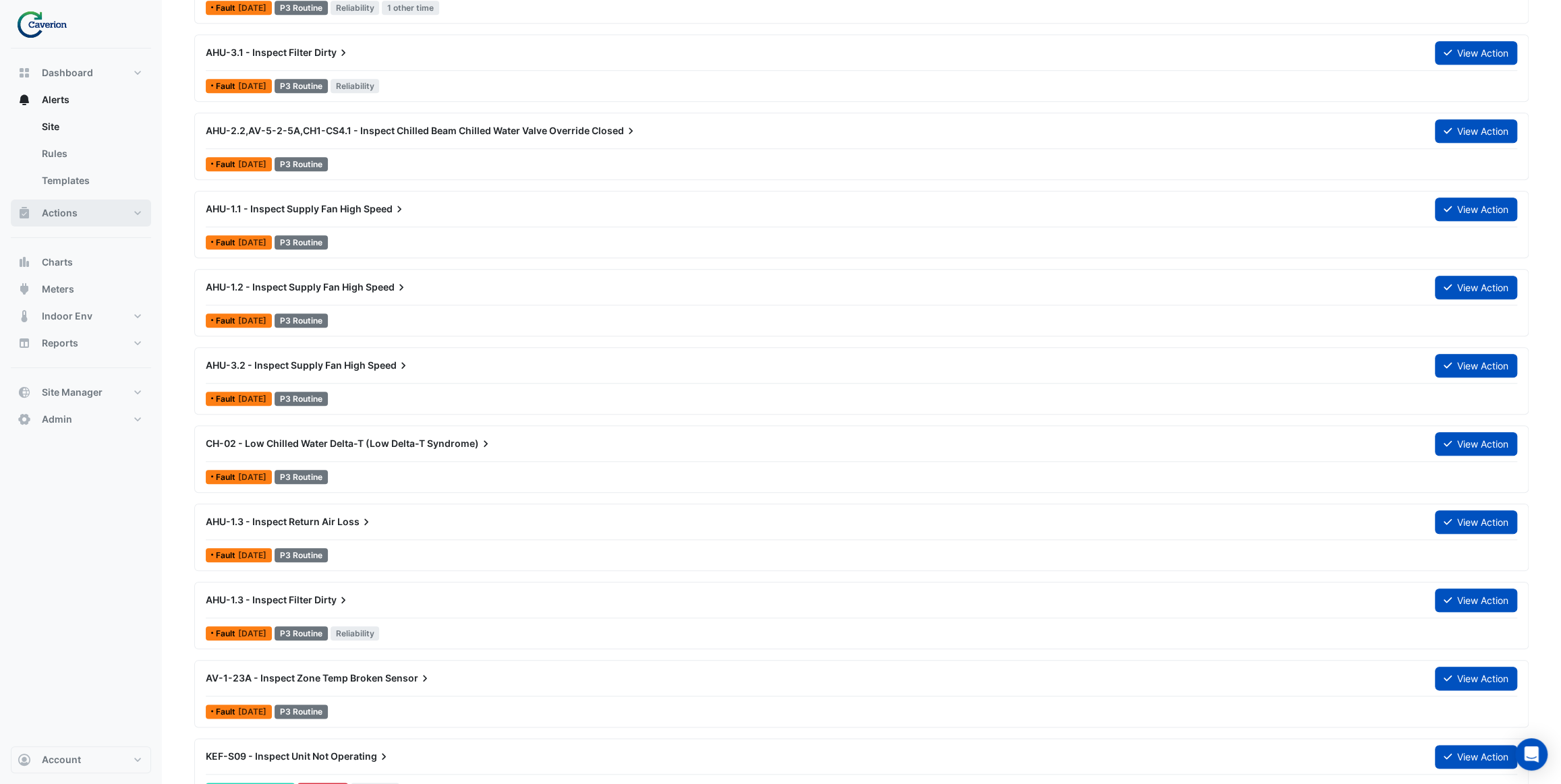
click at [82, 211] on button "Actions" at bounding box center [81, 212] width 141 height 27
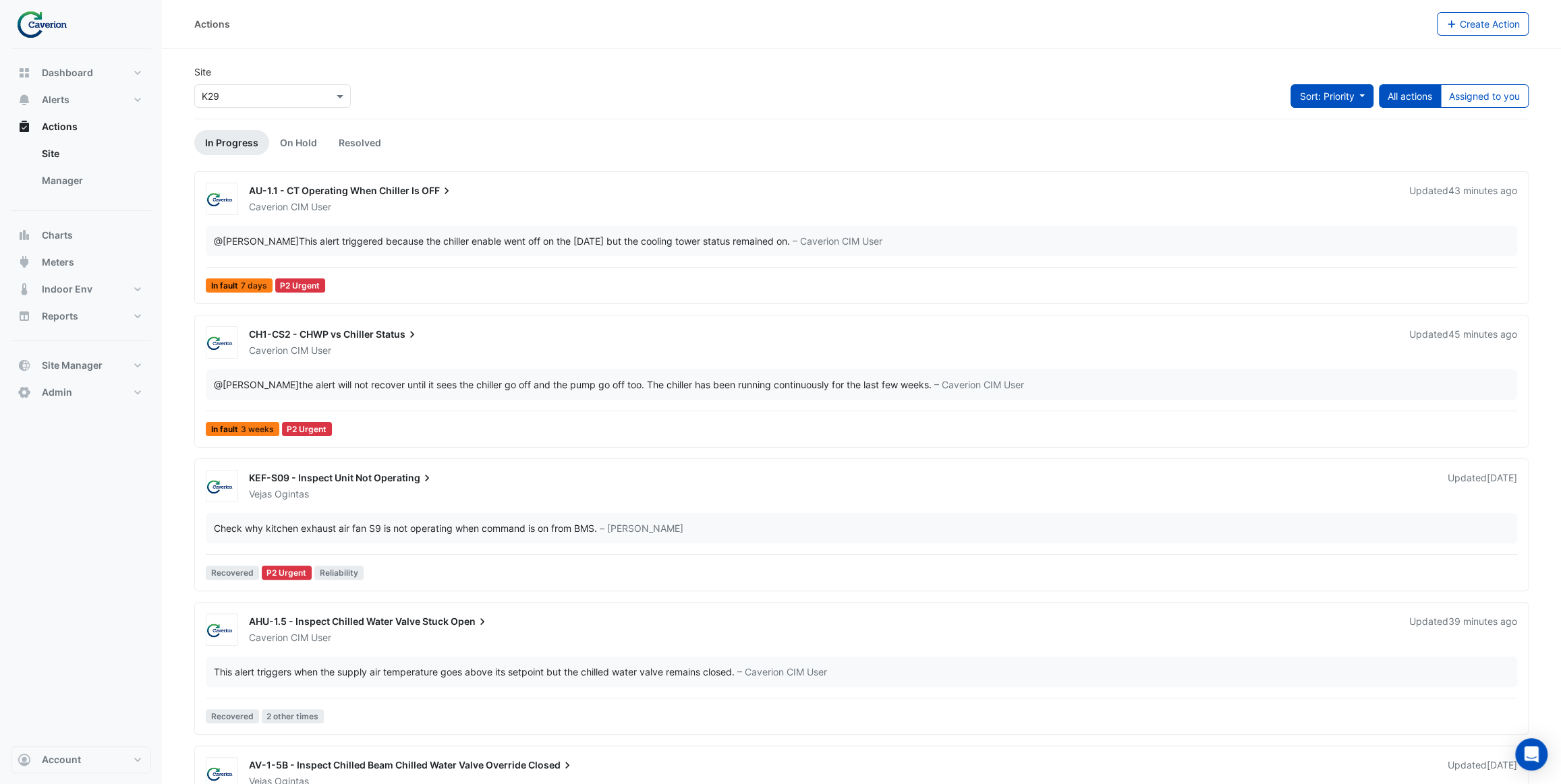
click at [1304, 104] on button "Sort: Priority" at bounding box center [1332, 96] width 83 height 24
click at [1109, 101] on div "Site Select a Site × K29 Sort: Priority All actions Assigned to you" at bounding box center [862, 91] width 1351 height 54
click at [83, 188] on link "Manager" at bounding box center [90, 180] width 120 height 27
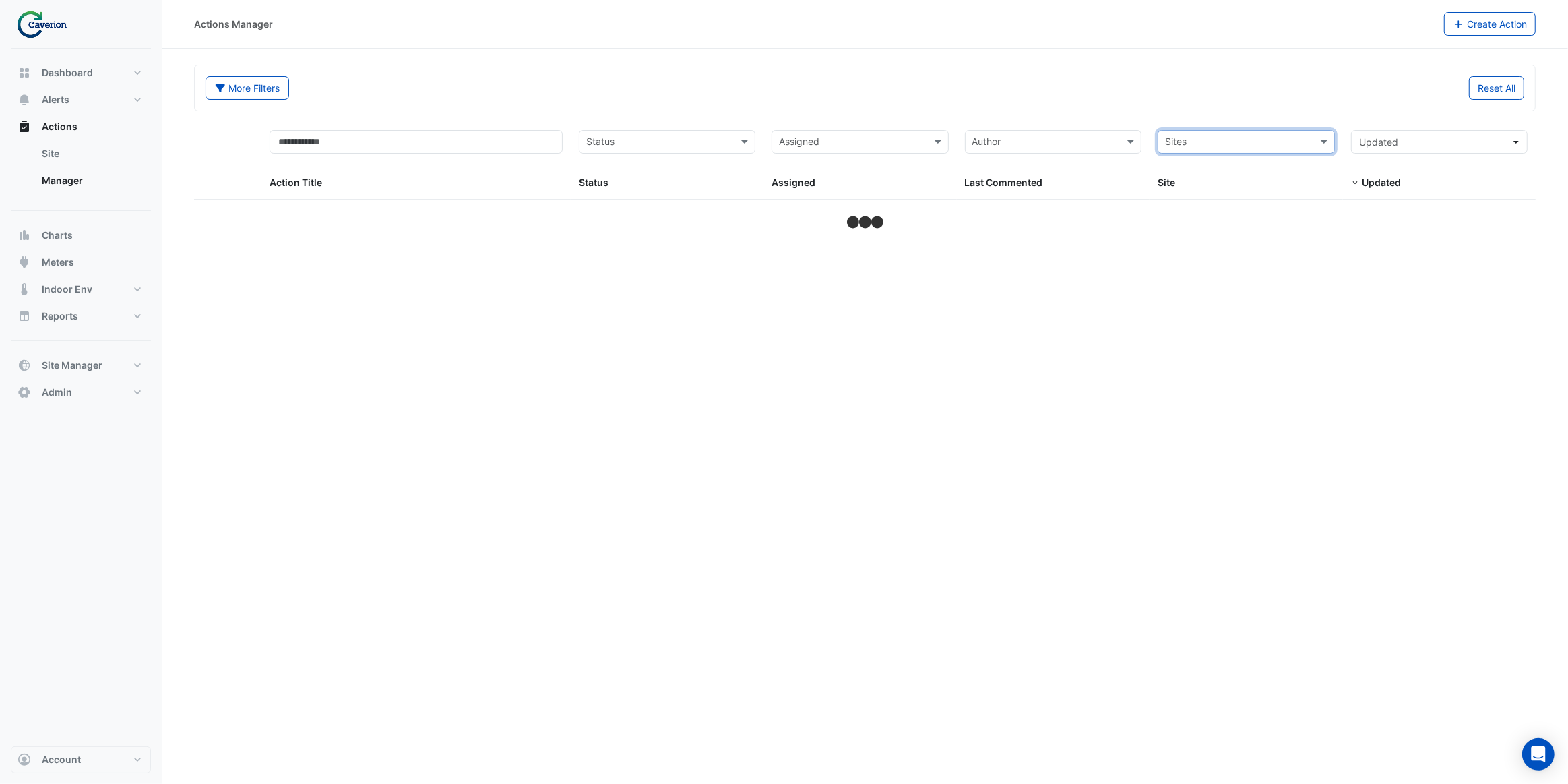
click at [1259, 144] on input "text" at bounding box center [1238, 143] width 147 height 16
click at [1215, 188] on div "K29" at bounding box center [1246, 191] width 175 height 19
click at [1092, 101] on div "More Filters Reset All" at bounding box center [864, 90] width 1335 height 29
click at [369, 133] on input "text" at bounding box center [415, 141] width 292 height 24
select select "***"
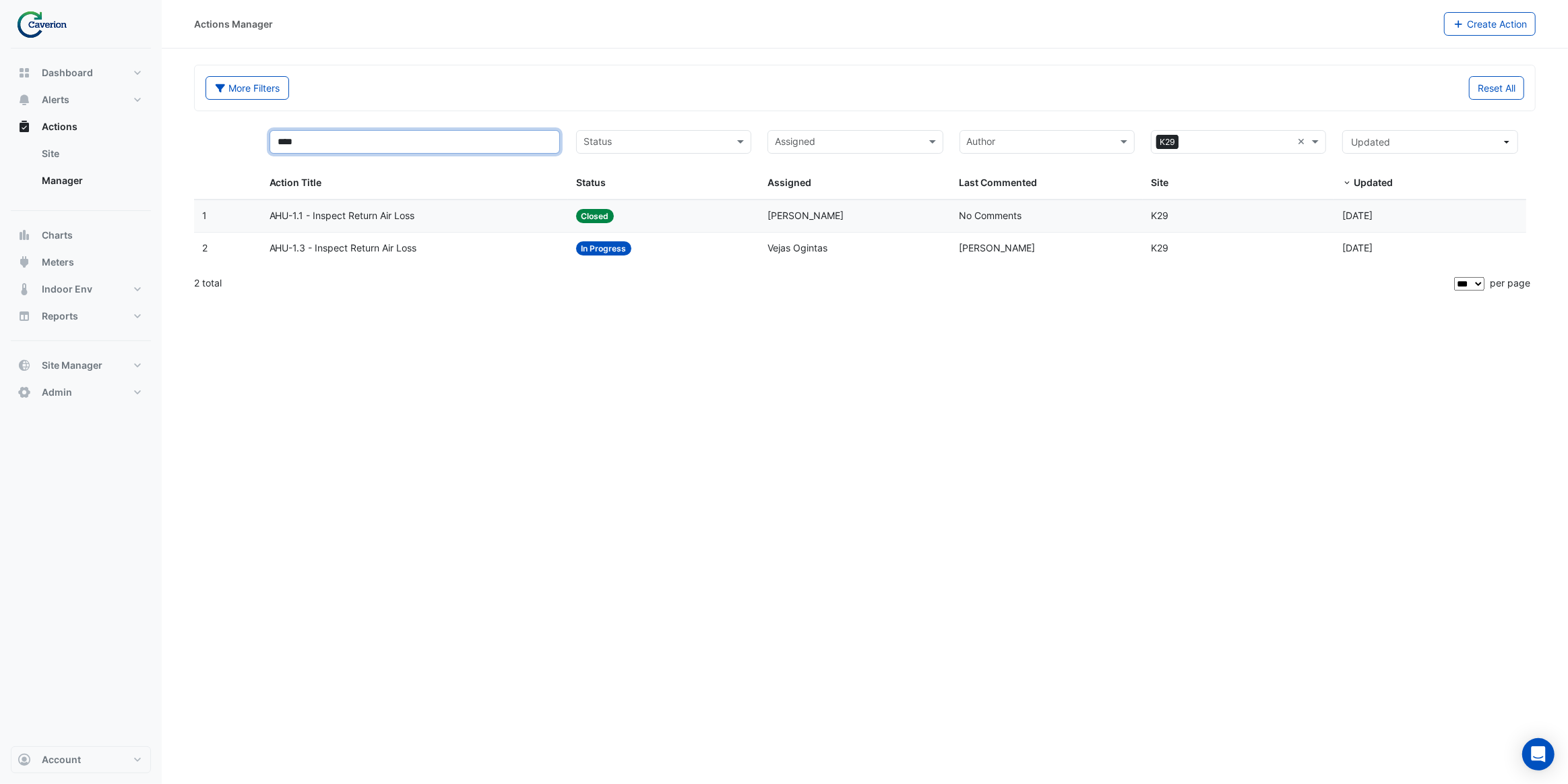
type input "****"
click at [441, 248] on div "AHU-1.3 - Inspect Return Air Loss" at bounding box center [414, 248] width 290 height 16
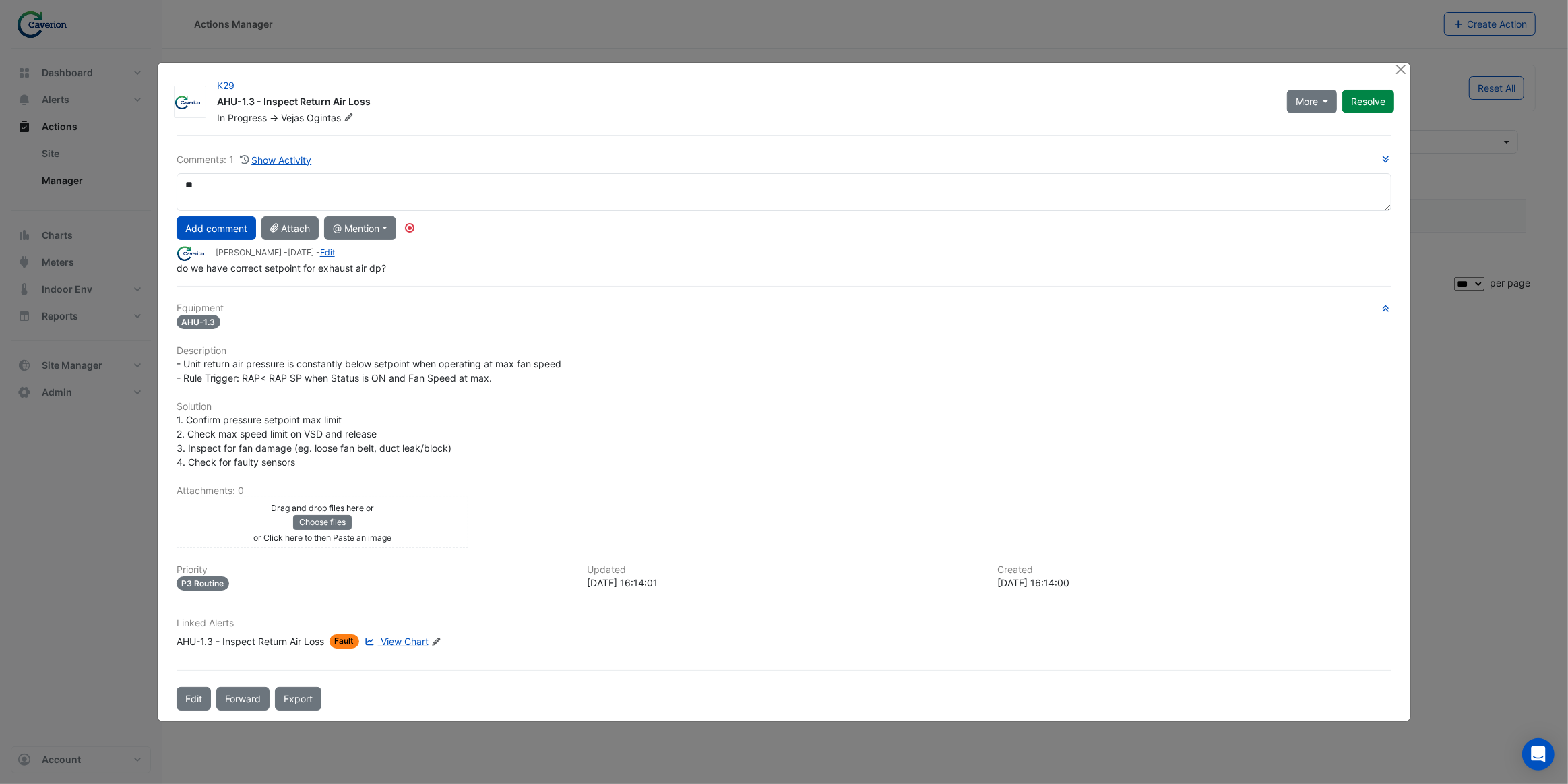
type textarea "*"
click at [505, 141] on div "Comments: 1 Show Activity Add comment Attach @ Mention Caverion Caverion CIM Us…" at bounding box center [784, 423] width 1232 height 576
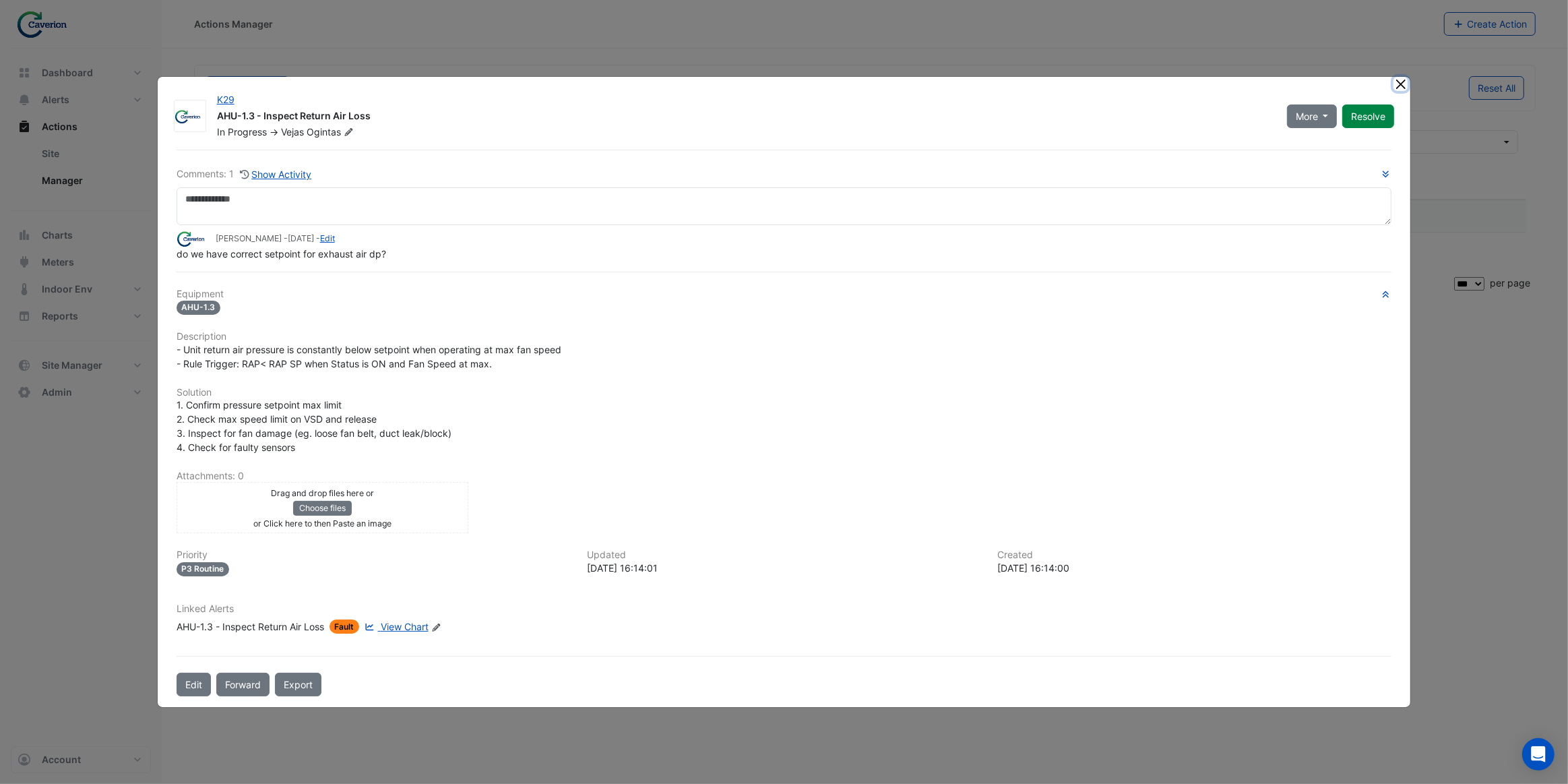
click at [1401, 88] on button "Close" at bounding box center [1400, 84] width 14 height 14
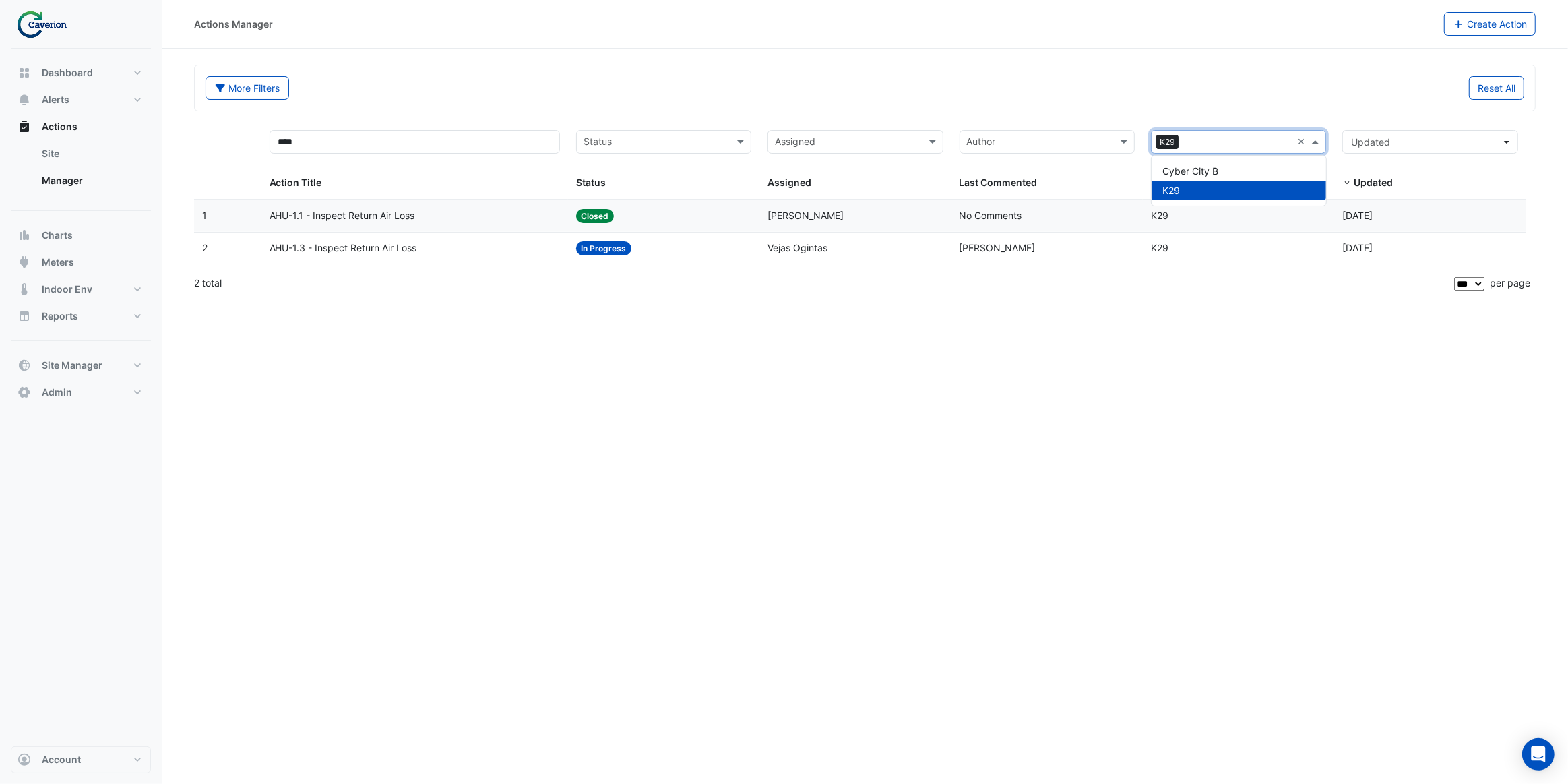
click at [1308, 137] on span at bounding box center [1316, 142] width 17 height 16
click at [1250, 141] on input "text" at bounding box center [1237, 143] width 108 height 16
click at [1213, 165] on span "Cyber City B" at bounding box center [1191, 170] width 56 height 11
click at [1206, 106] on div "More Filters Reset All" at bounding box center [865, 87] width 1341 height 45
click at [1272, 148] on input "text" at bounding box center [1260, 143] width 62 height 16
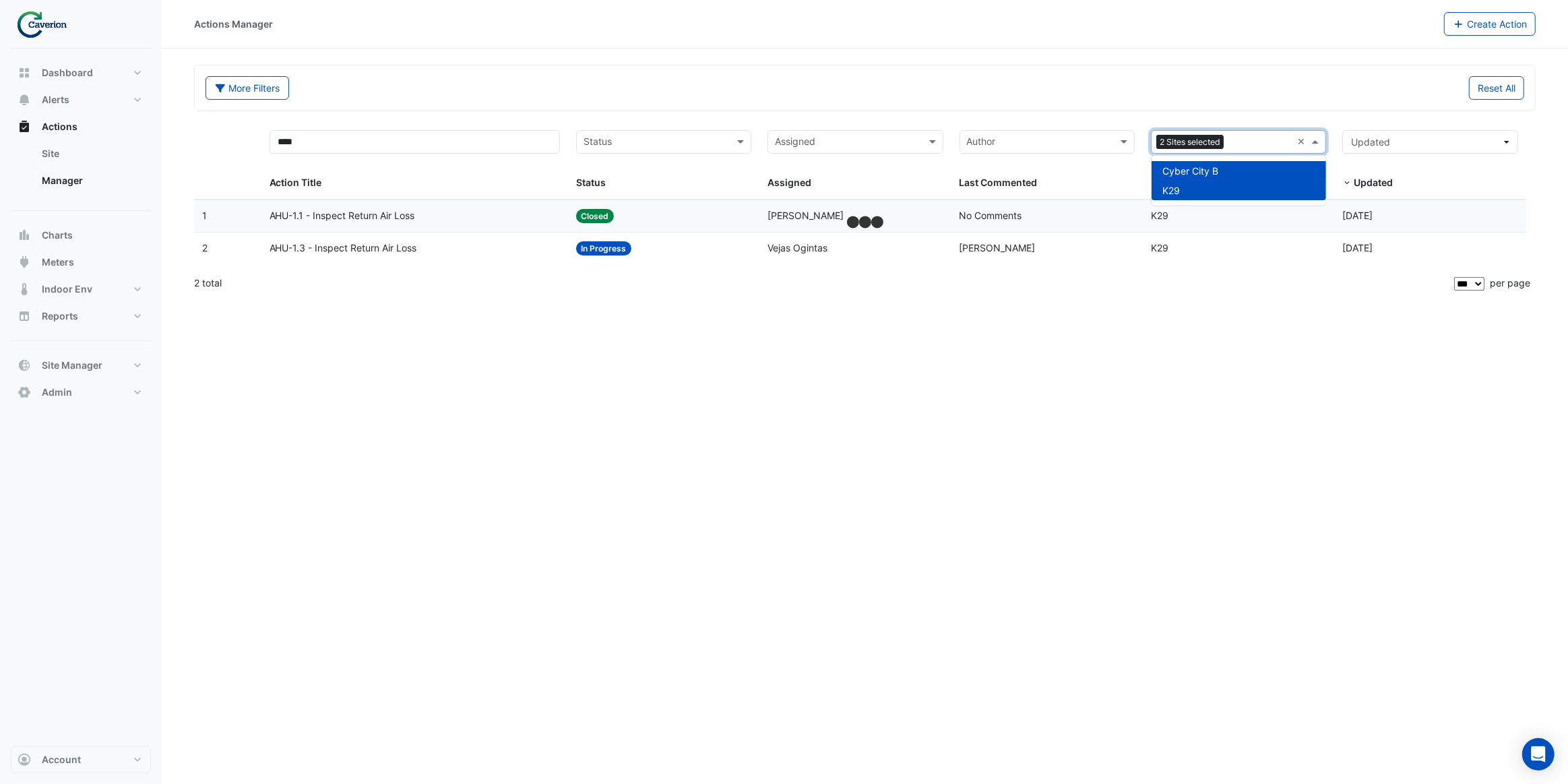
click at [1199, 185] on div "K29" at bounding box center [1239, 191] width 174 height 19
click at [1152, 83] on div "Reset All" at bounding box center [1199, 88] width 668 height 24
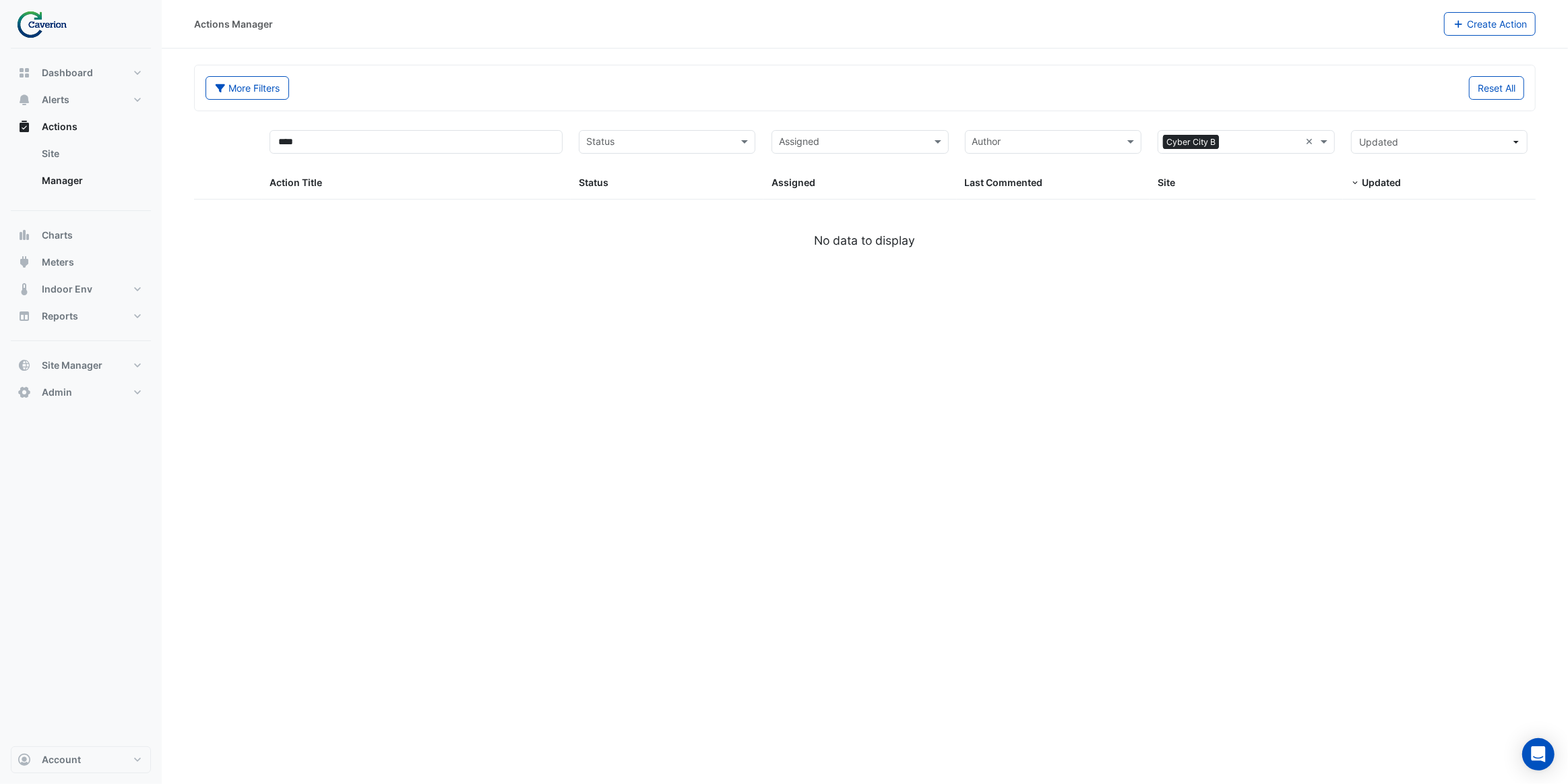
click at [1132, 179] on div "Last Commented" at bounding box center [1050, 183] width 171 height 16
drag, startPoint x: 319, startPoint y: 147, endPoint x: 161, endPoint y: 133, distance: 158.6
click at [161, 133] on div "Actions Manager Create Action More Filters Reset All **** Status Assigned Sites…" at bounding box center [784, 392] width 1568 height 784
click at [372, 99] on div "More Filters Reset All" at bounding box center [864, 90] width 1335 height 29
select select "***"
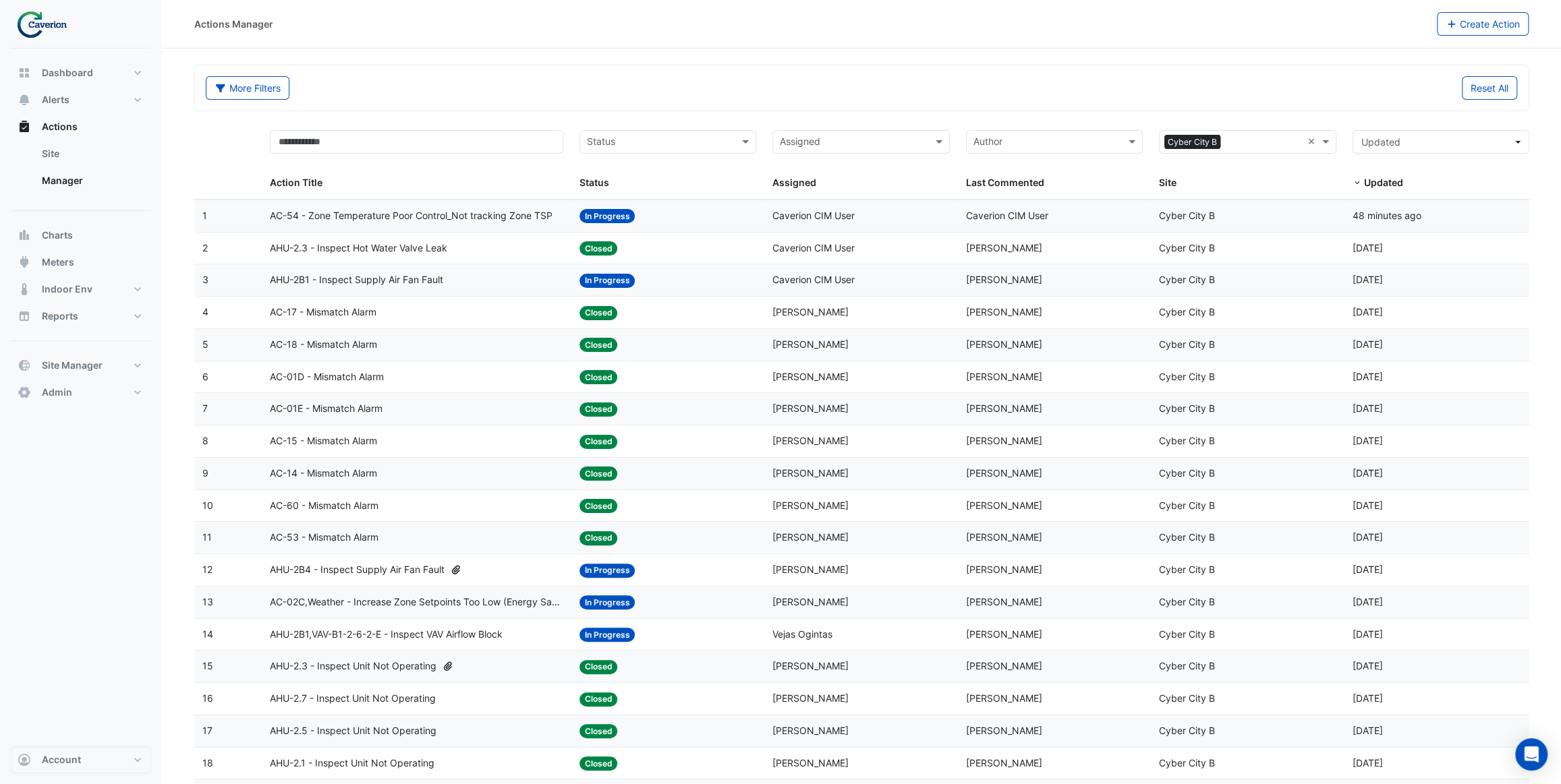
click at [450, 248] on div "AHU-2.3 - Inspect Hot Water Valve Leak" at bounding box center [416, 248] width 293 height 16
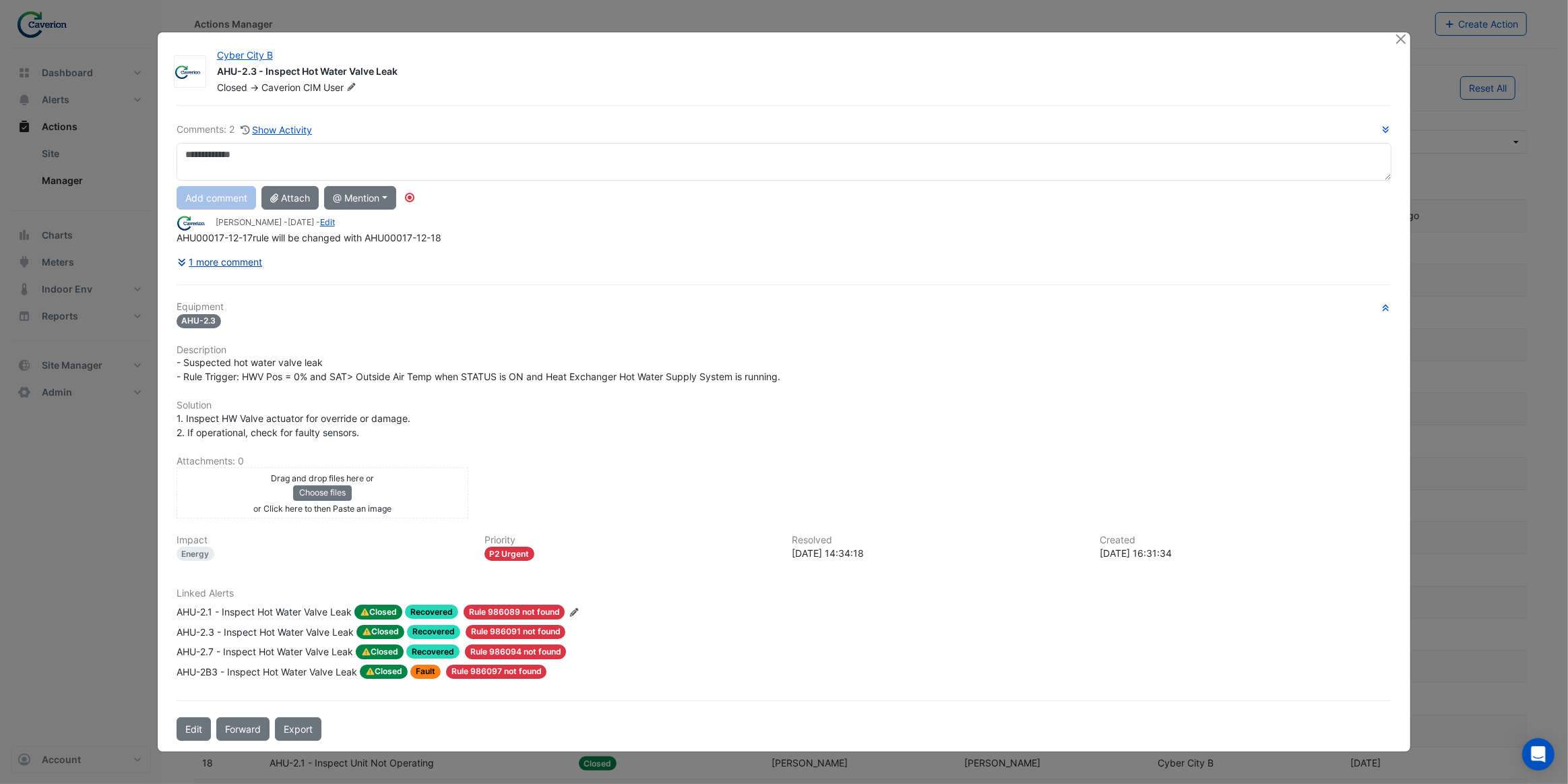
click at [249, 257] on button "1 more comment" at bounding box center [219, 262] width 87 height 24
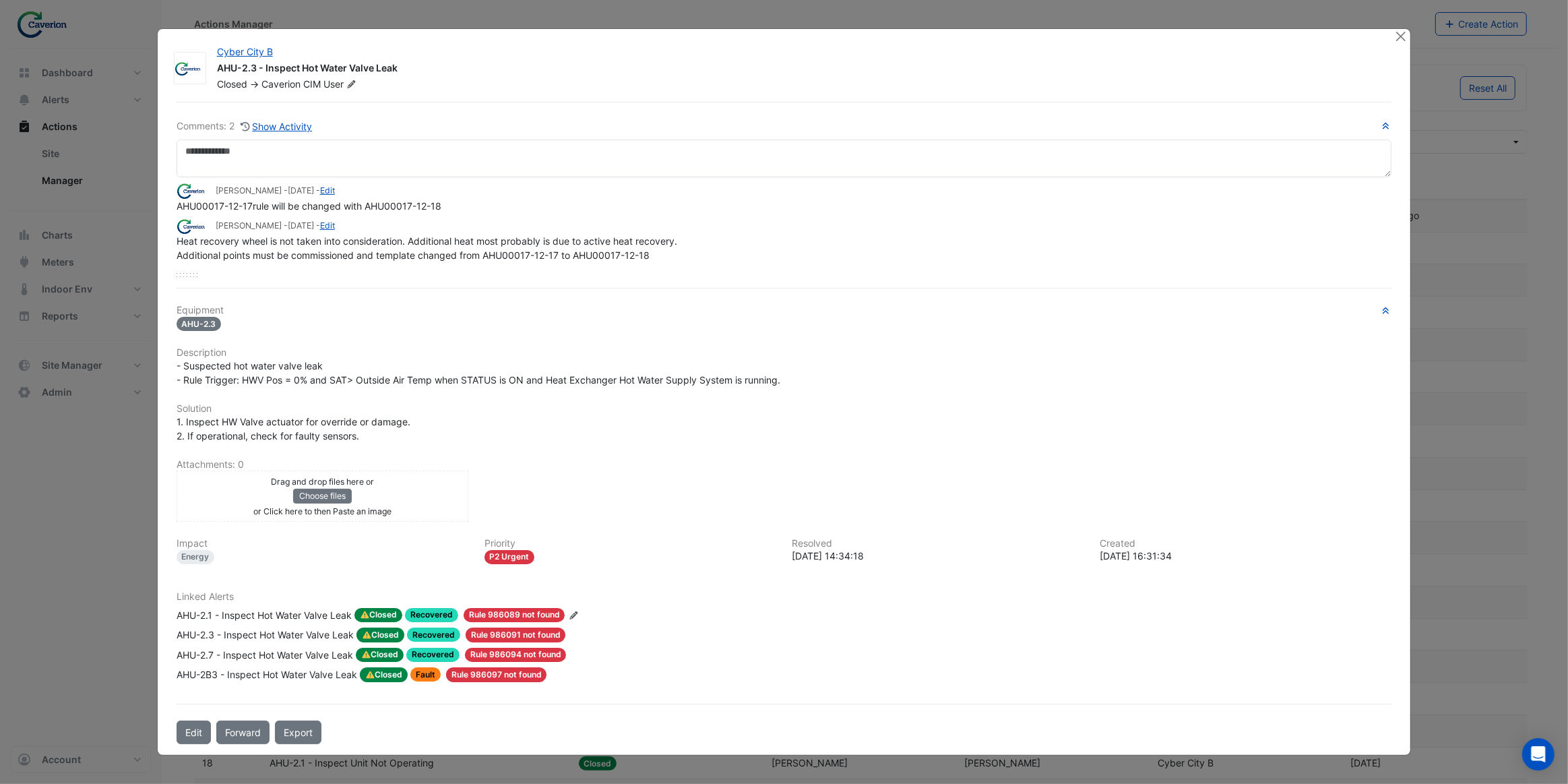
click at [319, 612] on div "AHU-2.1 - Inspect Hot Water Valve Leak" at bounding box center [264, 615] width 175 height 15
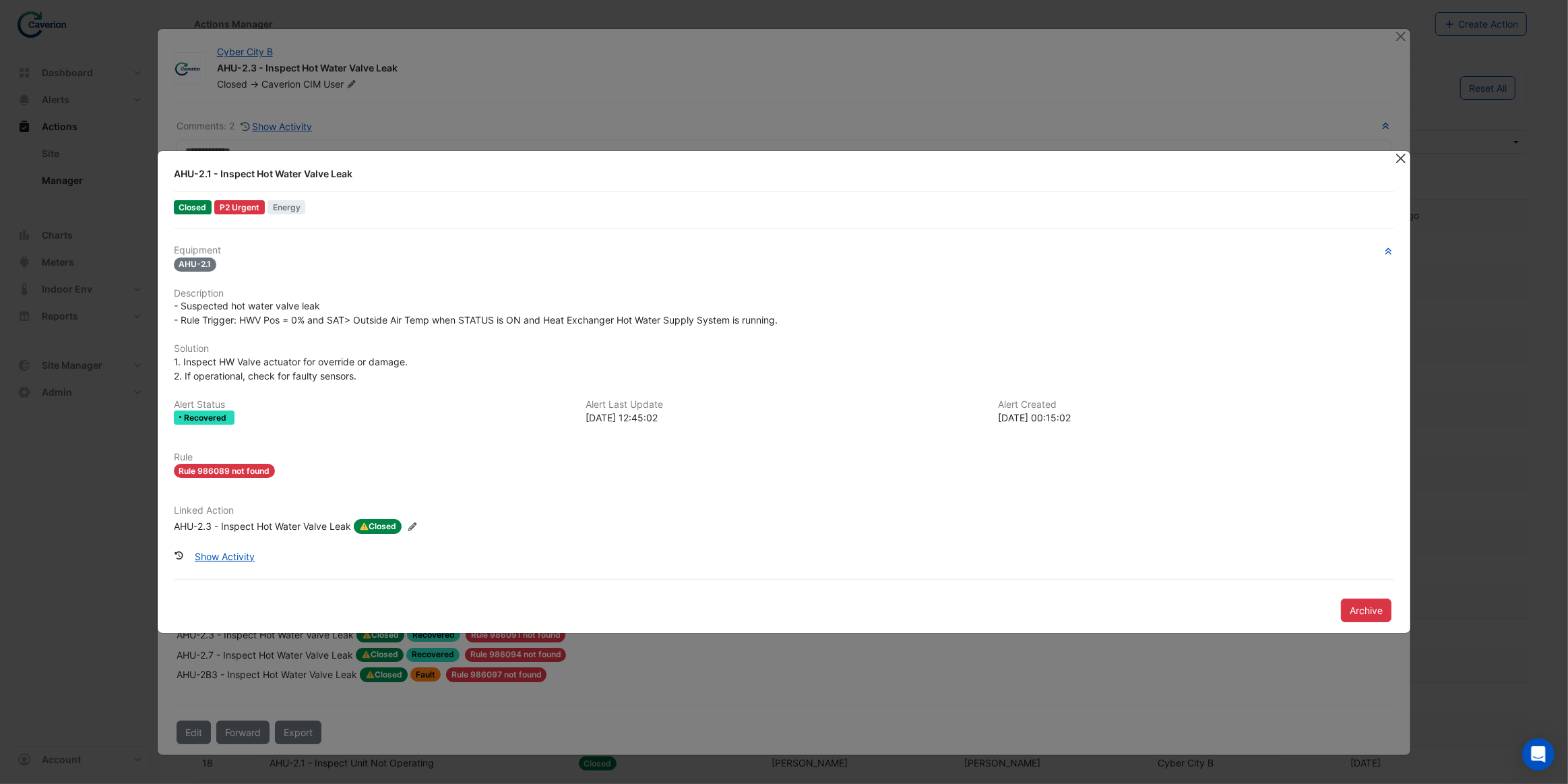
click at [1400, 159] on button "Close" at bounding box center [1400, 158] width 14 height 14
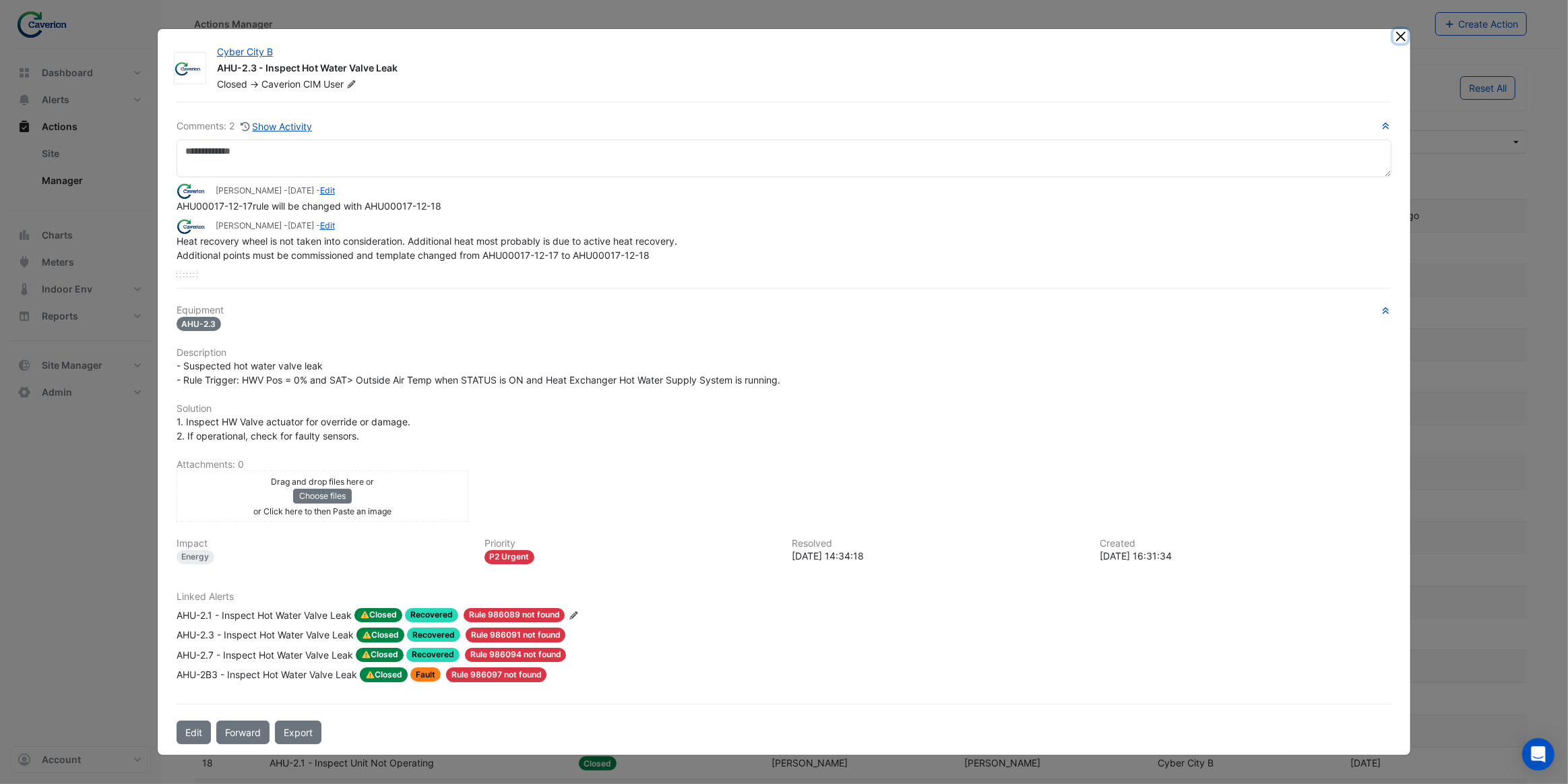
click at [1401, 39] on button "Close" at bounding box center [1400, 36] width 14 height 14
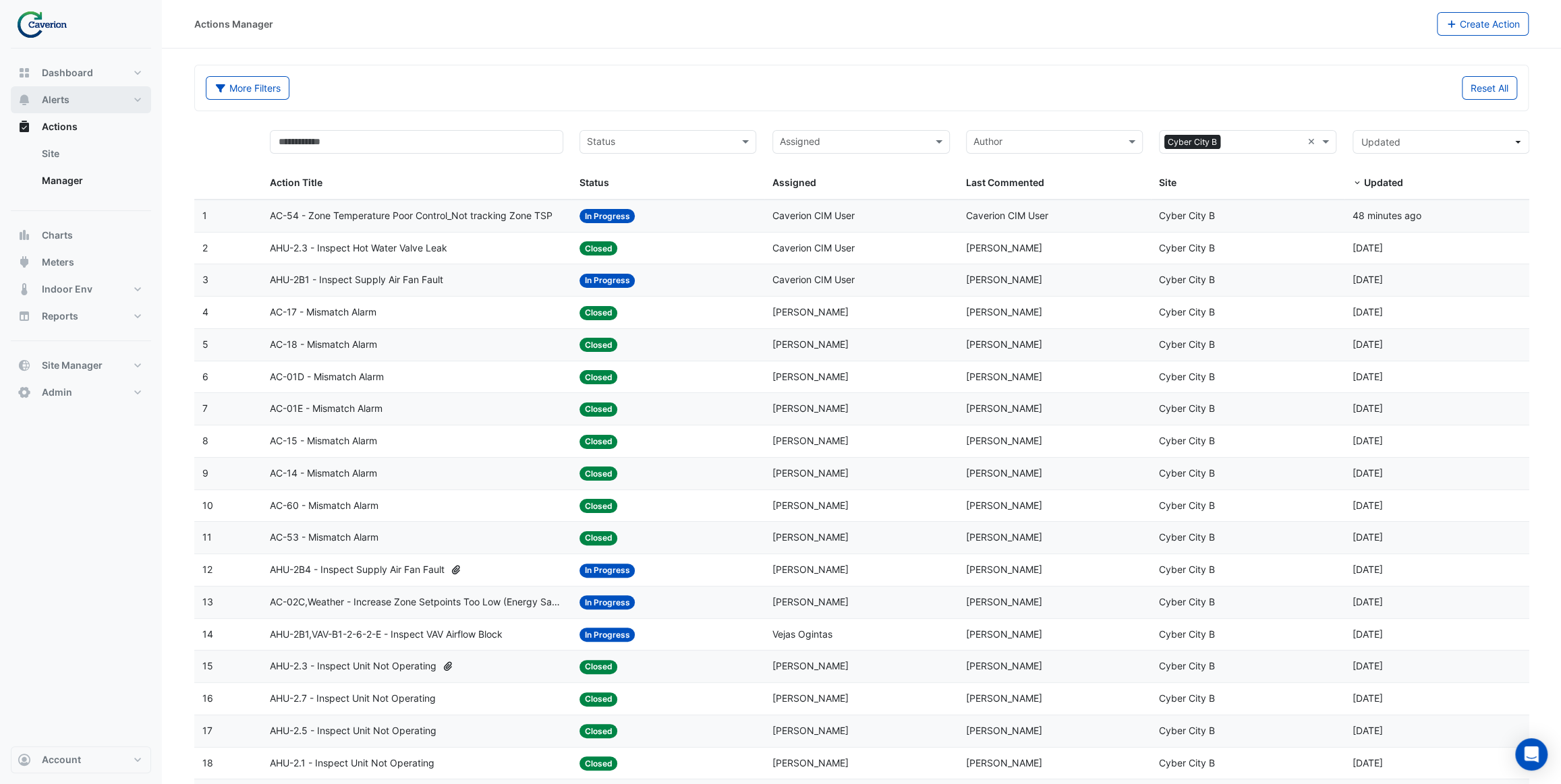
click at [86, 101] on button "Alerts" at bounding box center [81, 99] width 141 height 27
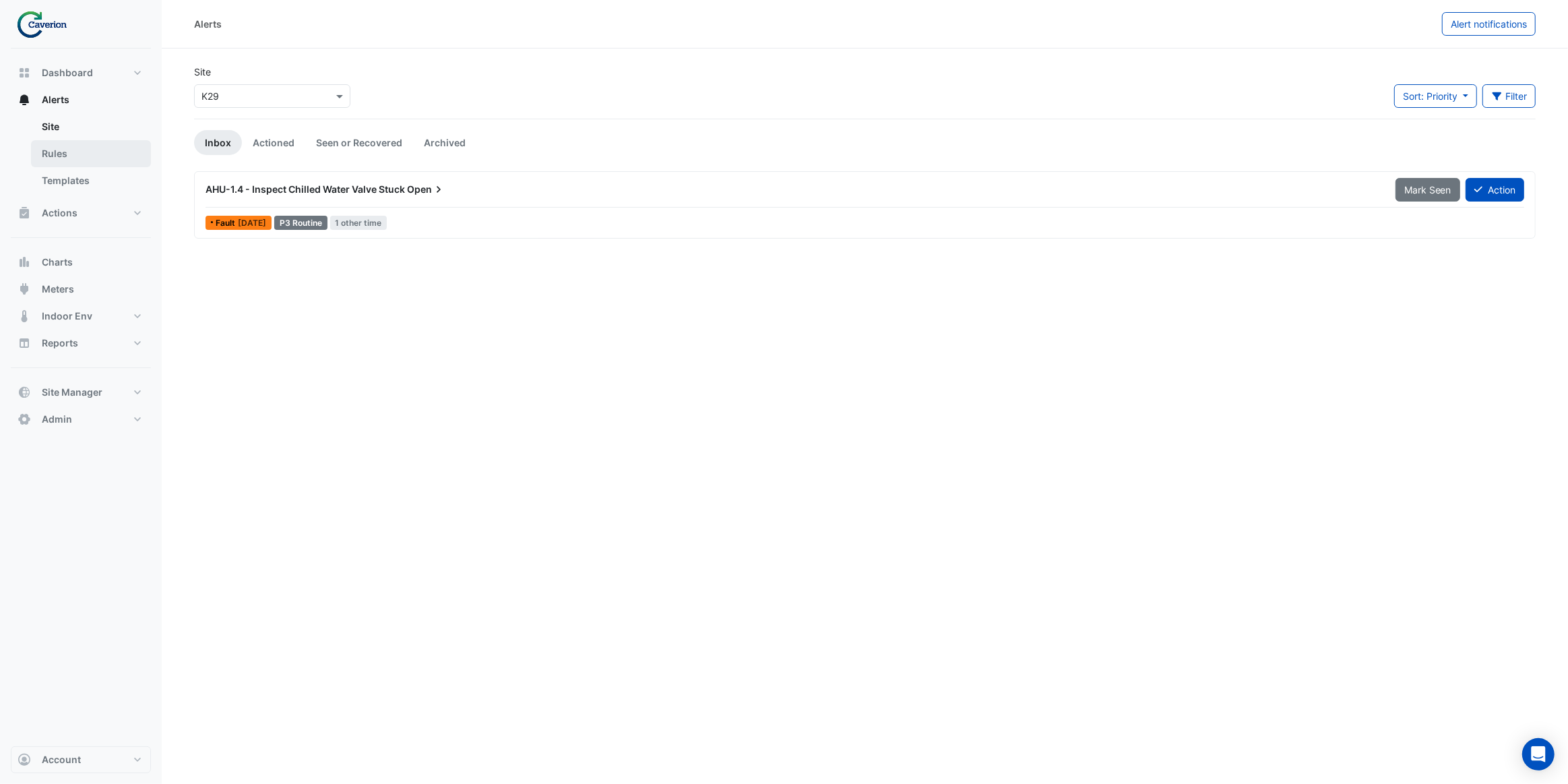
click at [82, 147] on link "Rules" at bounding box center [90, 154] width 120 height 27
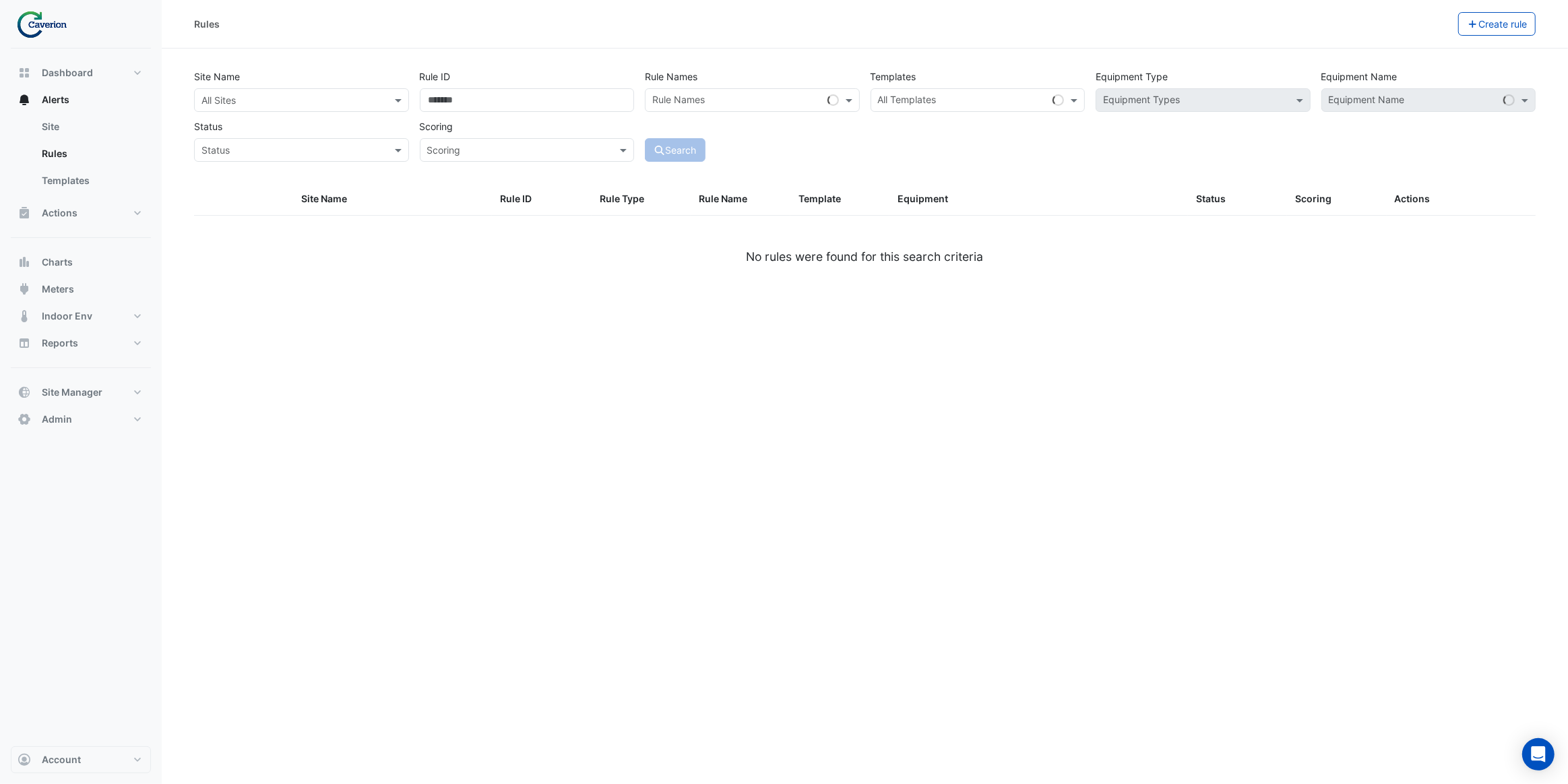
click at [254, 100] on input "text" at bounding box center [288, 101] width 173 height 14
click at [246, 124] on span "Cyber City B" at bounding box center [233, 129] width 56 height 11
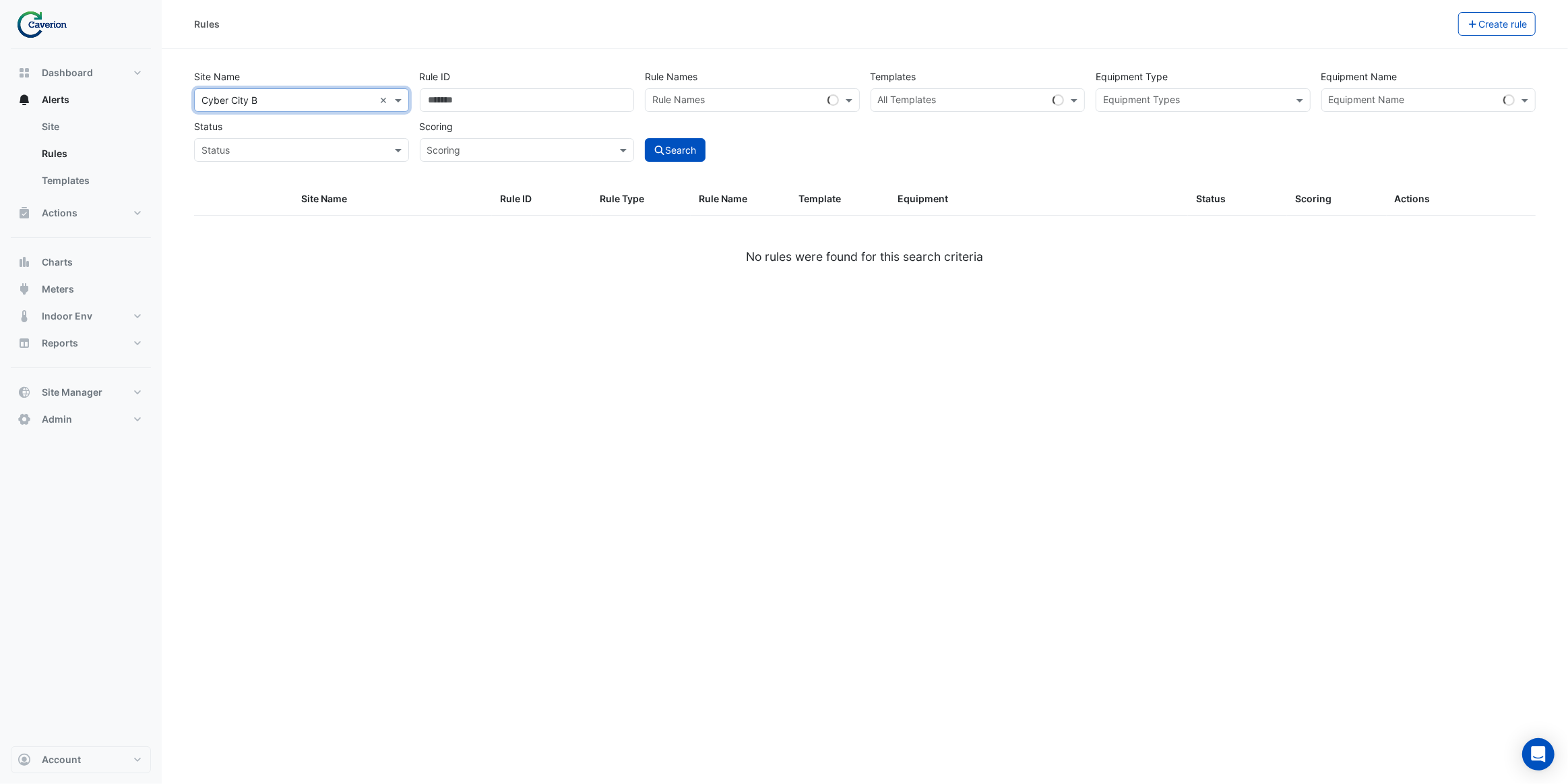
click at [955, 135] on div "Site Name All Sites × Cyber City B × Rule ID Rule Names Rule Names Templates Al…" at bounding box center [864, 112] width 1352 height 100
click at [1434, 101] on input "text" at bounding box center [1414, 102] width 170 height 14
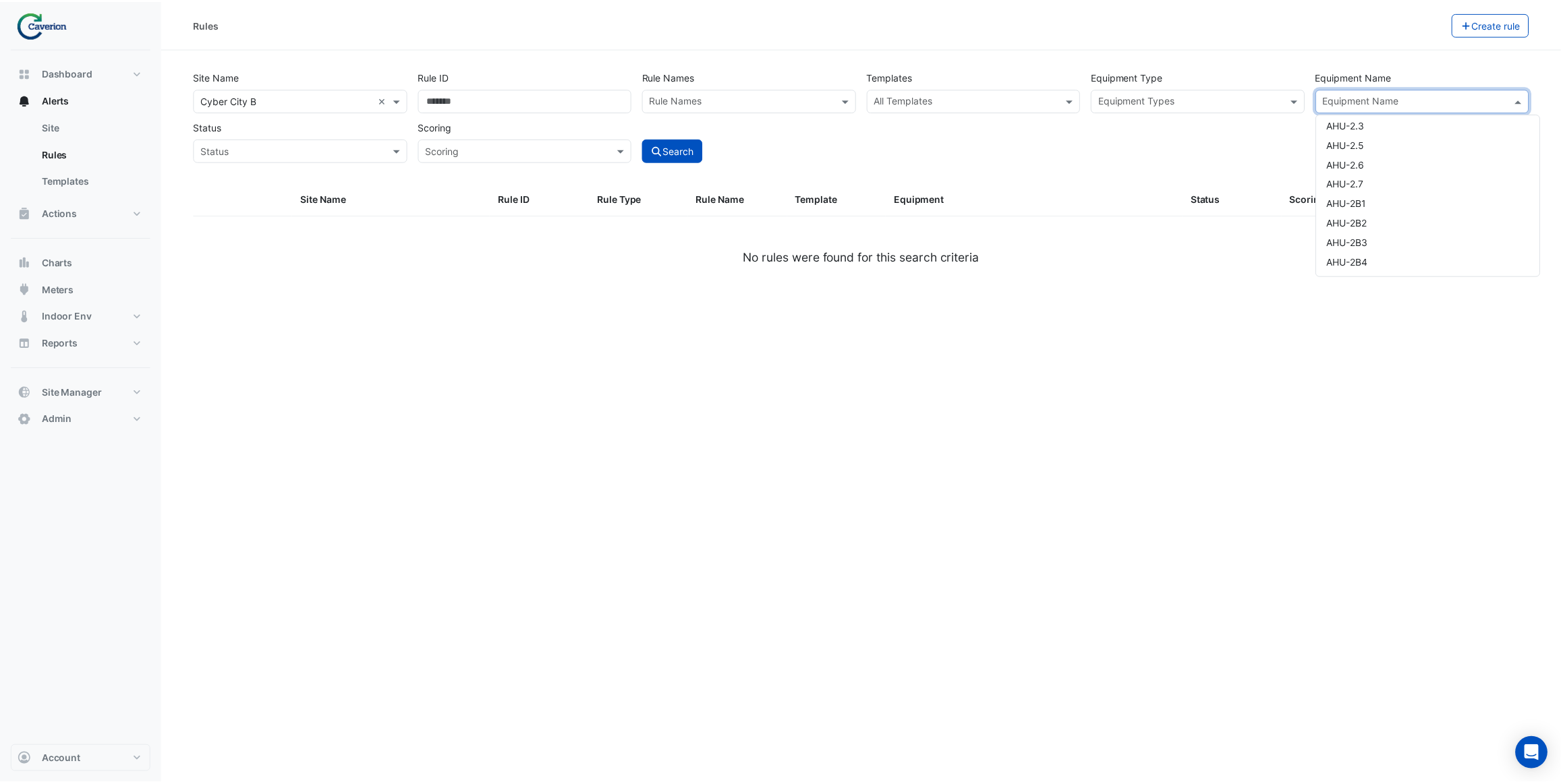
scroll to position [1226, 0]
click at [1408, 133] on div "AHU-2.3" at bounding box center [1436, 135] width 225 height 19
drag, startPoint x: 1147, startPoint y: 147, endPoint x: 792, endPoint y: 172, distance: 355.9
click at [1139, 153] on div "Site Name All Sites × Cyber City B × Rule ID Rule Names Rule Names Templates Al…" at bounding box center [865, 112] width 1354 height 100
click at [700, 160] on button "Search" at bounding box center [676, 149] width 61 height 24
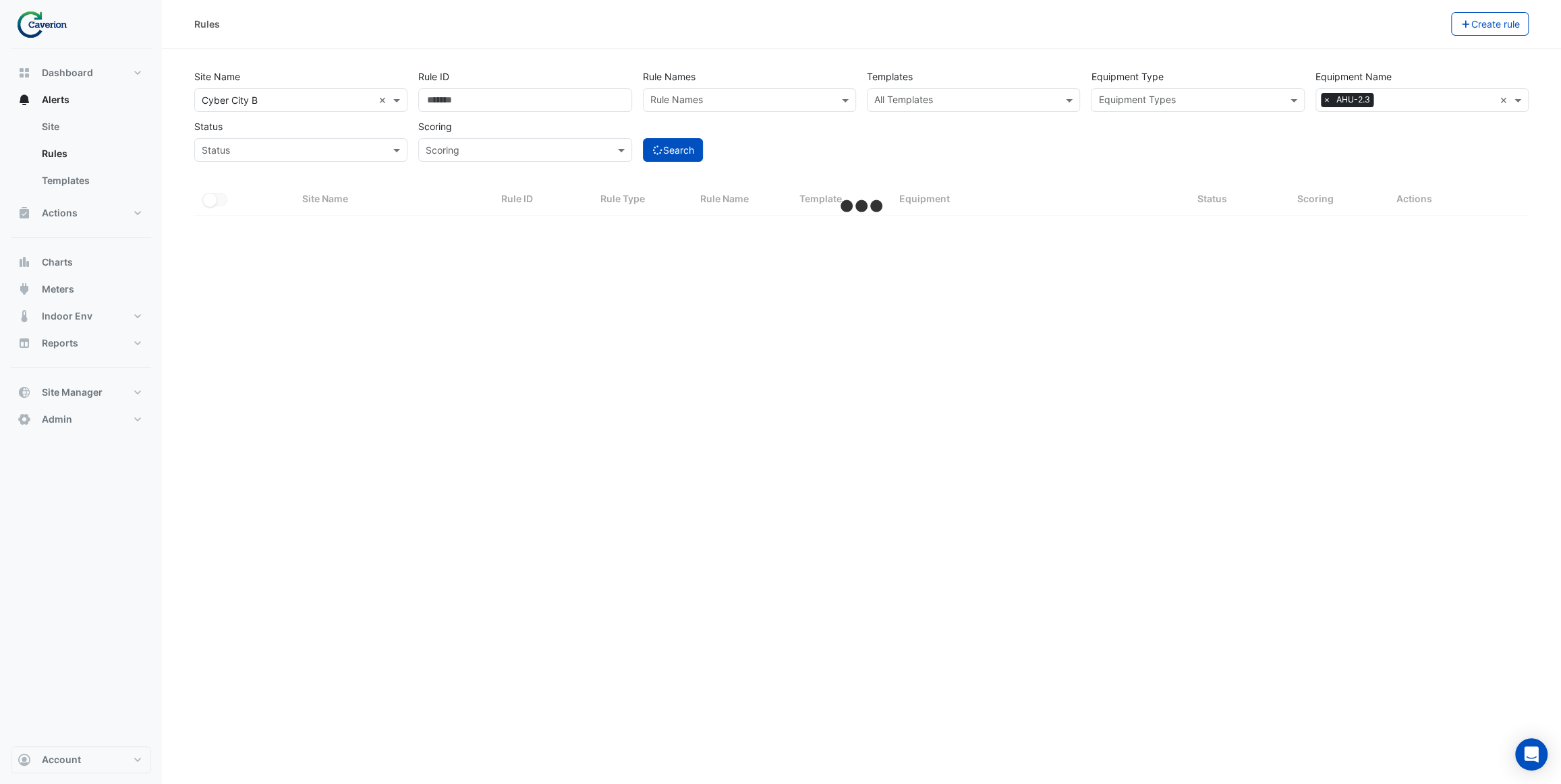
select select "***"
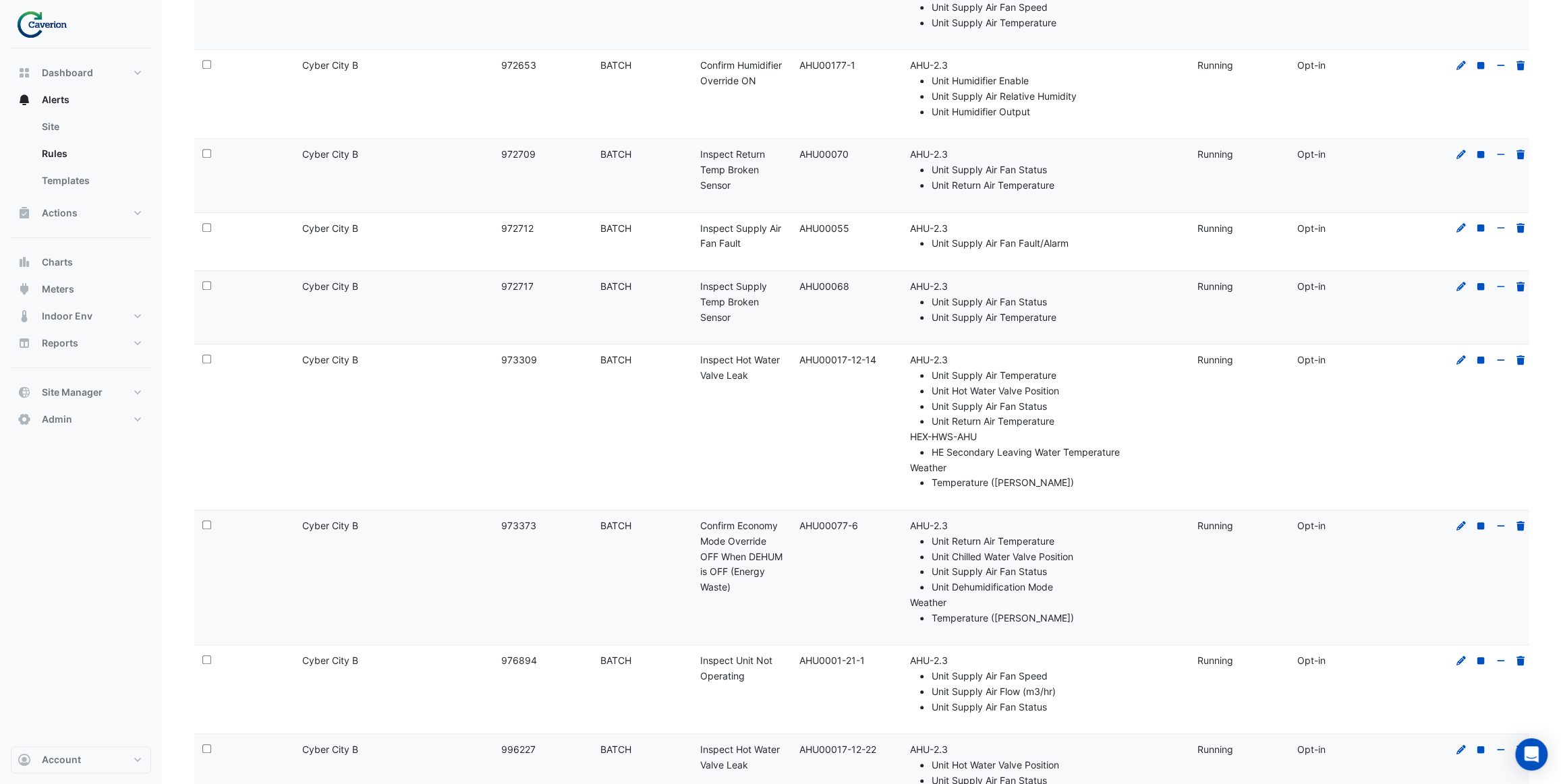
scroll to position [674, 0]
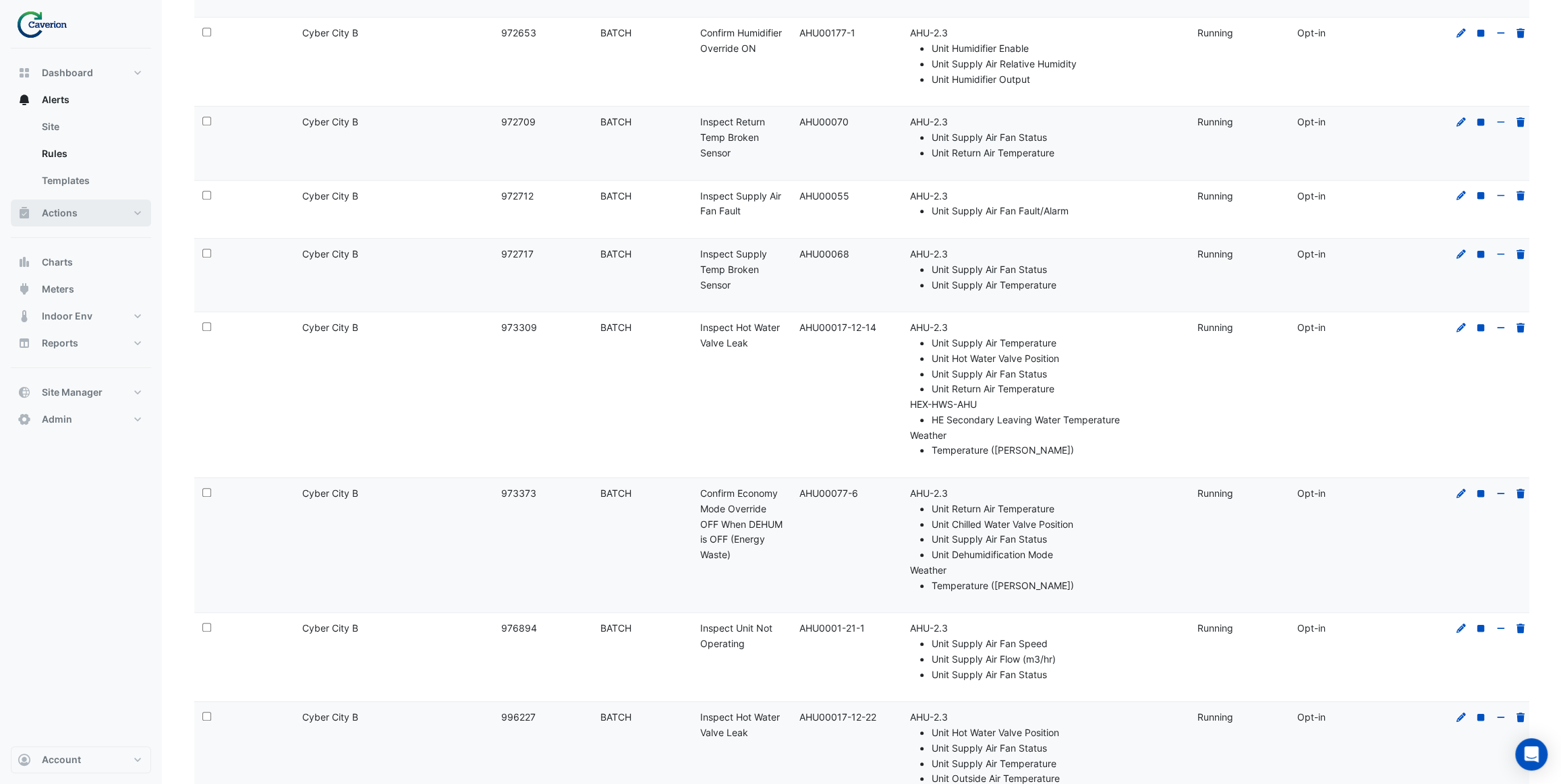
click at [87, 209] on button "Actions" at bounding box center [81, 212] width 141 height 27
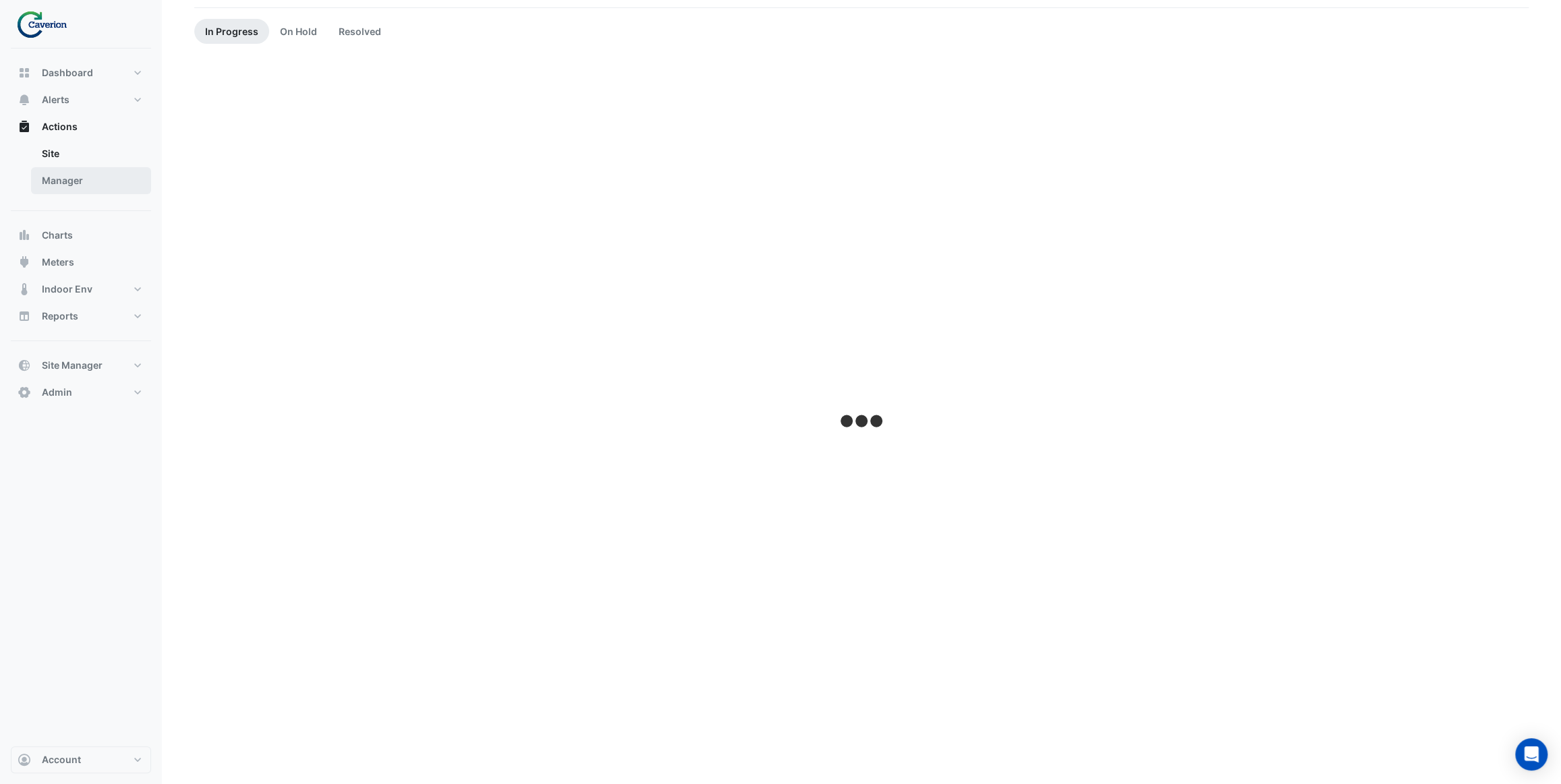
click at [91, 184] on link "Manager" at bounding box center [90, 180] width 120 height 27
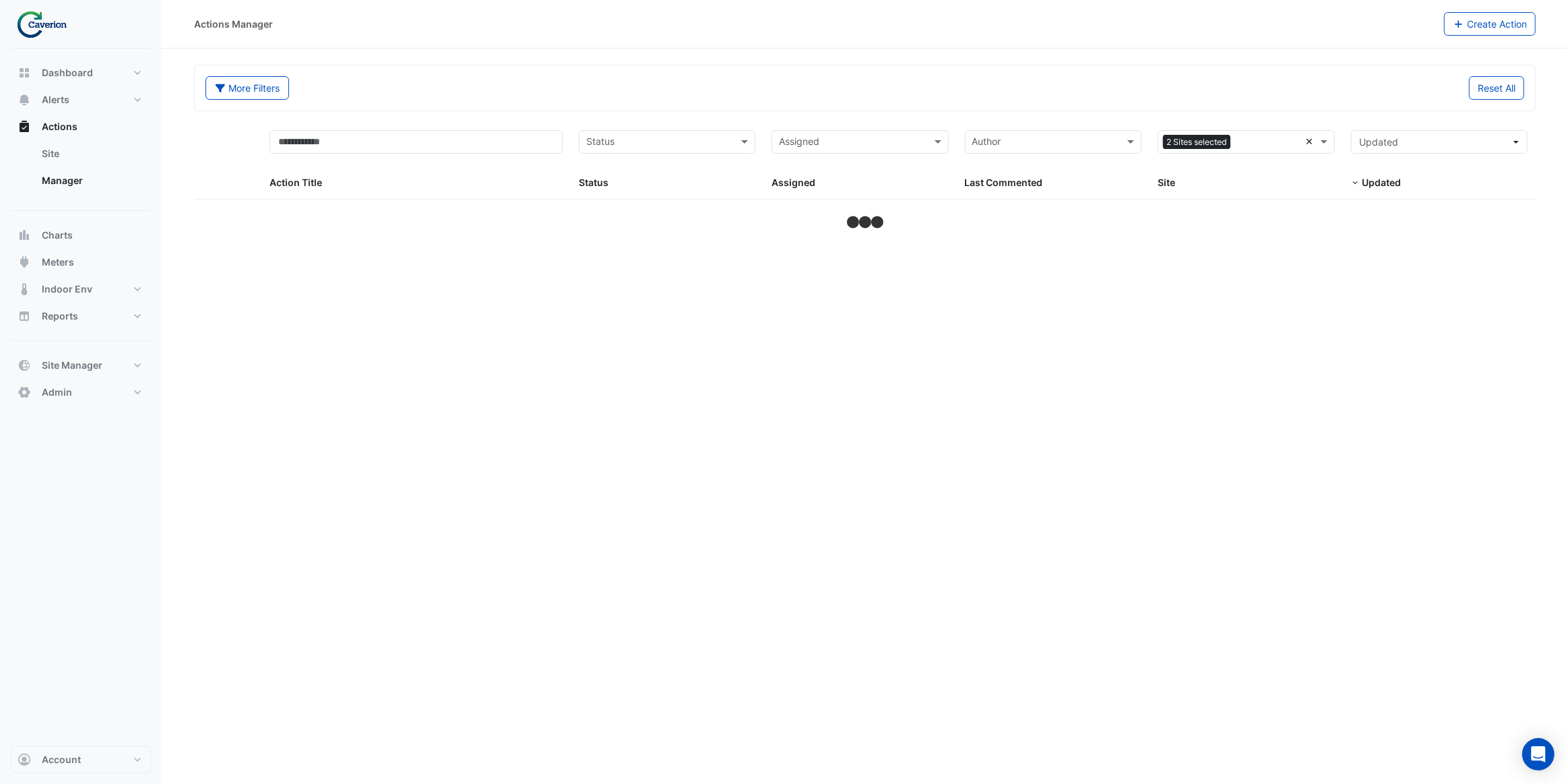
drag, startPoint x: 1314, startPoint y: 142, endPoint x: 1283, endPoint y: 138, distance: 31.3
select select "***"
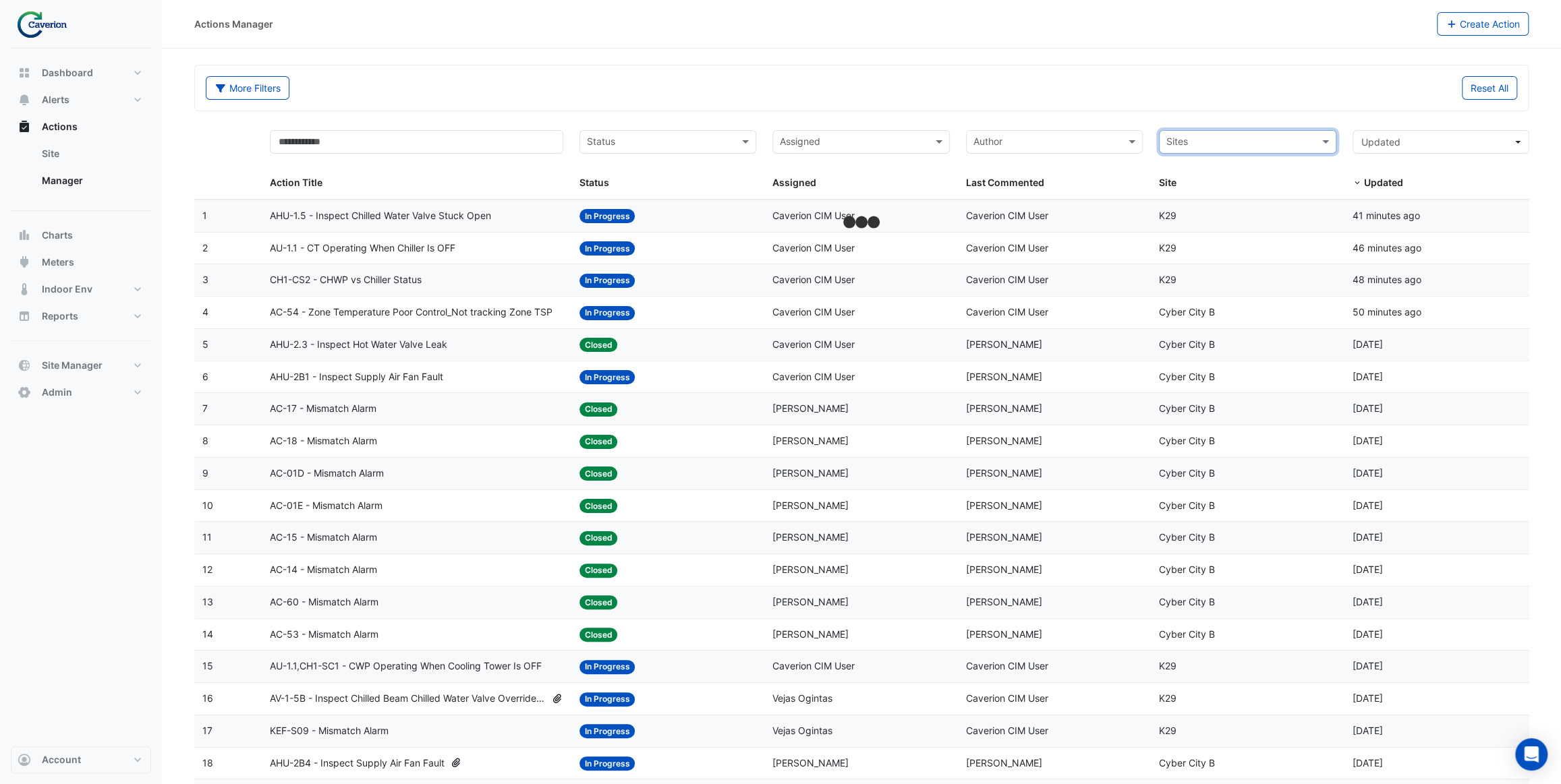
click at [1275, 141] on input "text" at bounding box center [1239, 143] width 147 height 16
click at [1225, 175] on span "Cyber City B" at bounding box center [1199, 170] width 56 height 11
click at [1198, 89] on div "Reset All" at bounding box center [1194, 88] width 664 height 24
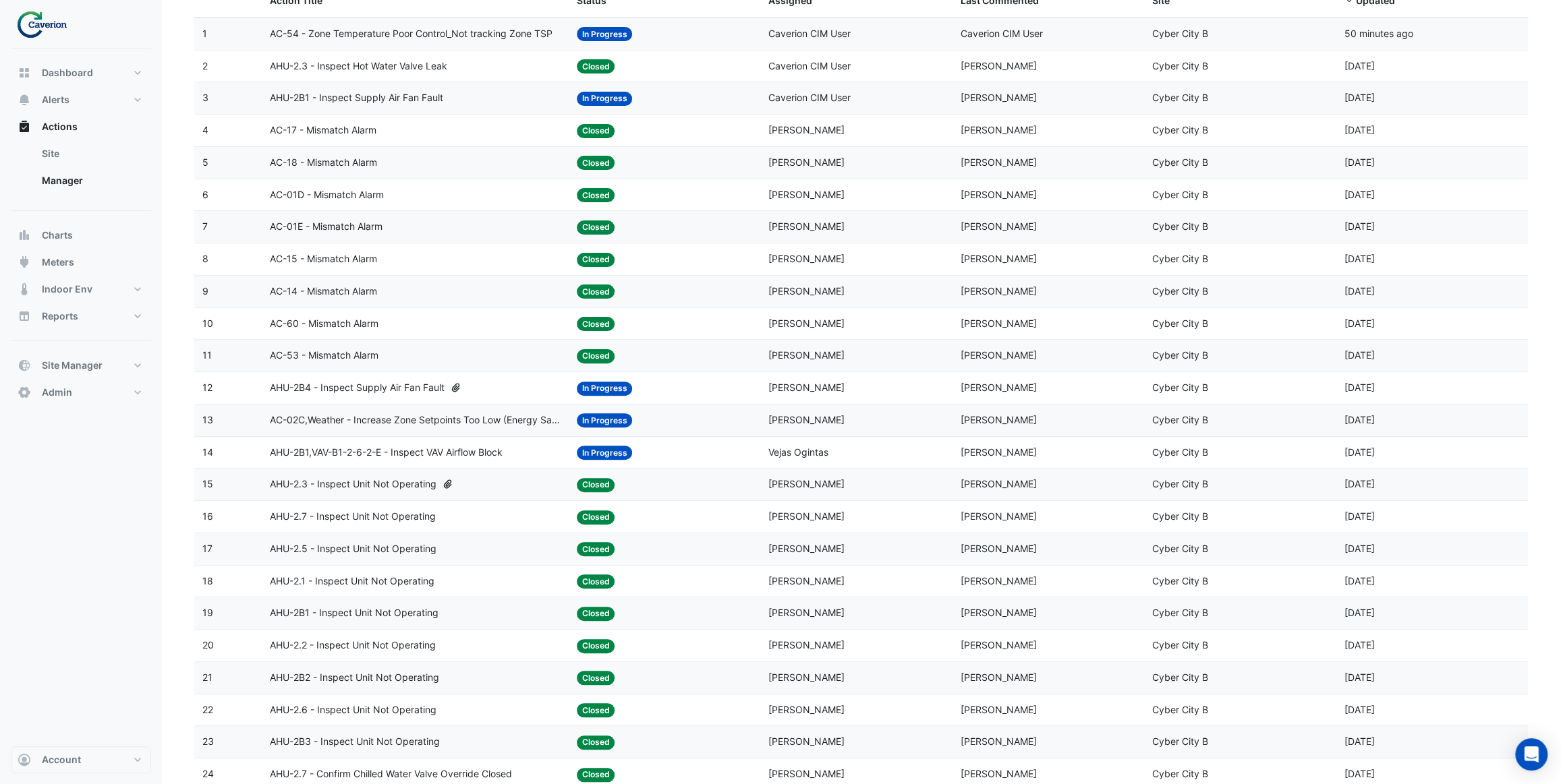
scroll to position [183, 0]
click at [416, 388] on span "AHU-2B4 - Inspect Supply Air Fan Fault" at bounding box center [357, 387] width 175 height 16
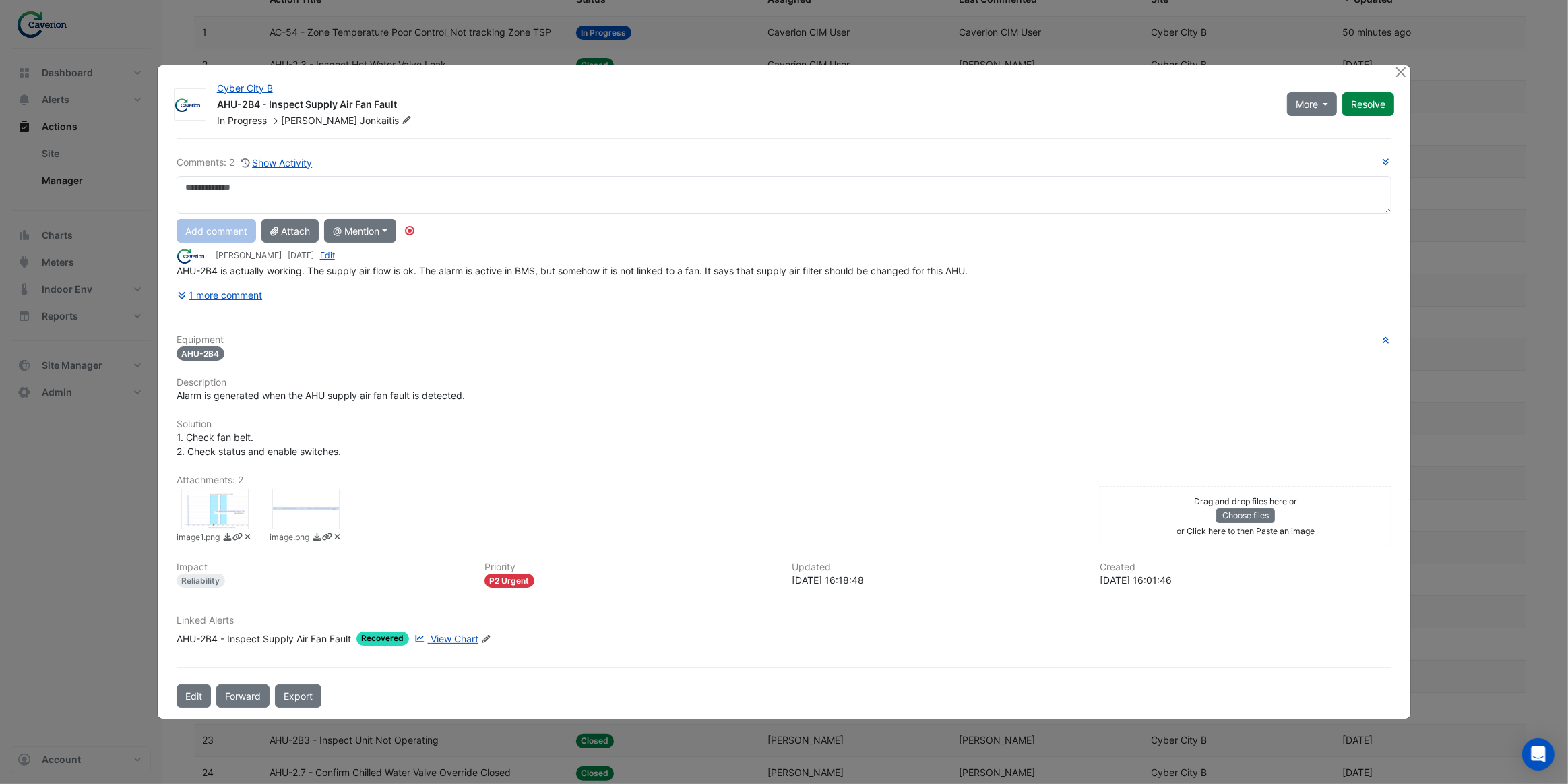
click at [319, 513] on div at bounding box center [305, 509] width 68 height 40
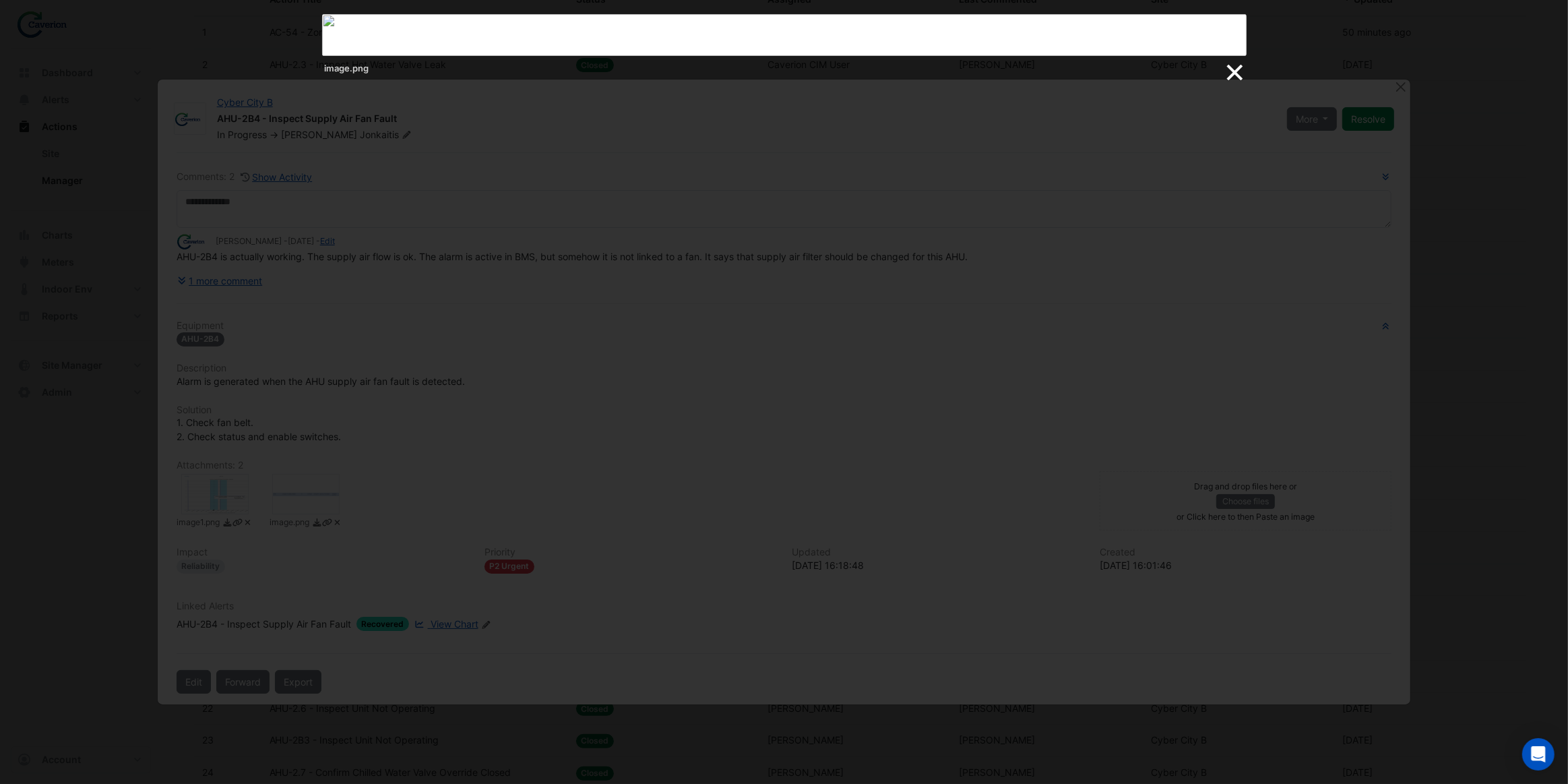
click at [1233, 68] on link at bounding box center [1234, 72] width 20 height 20
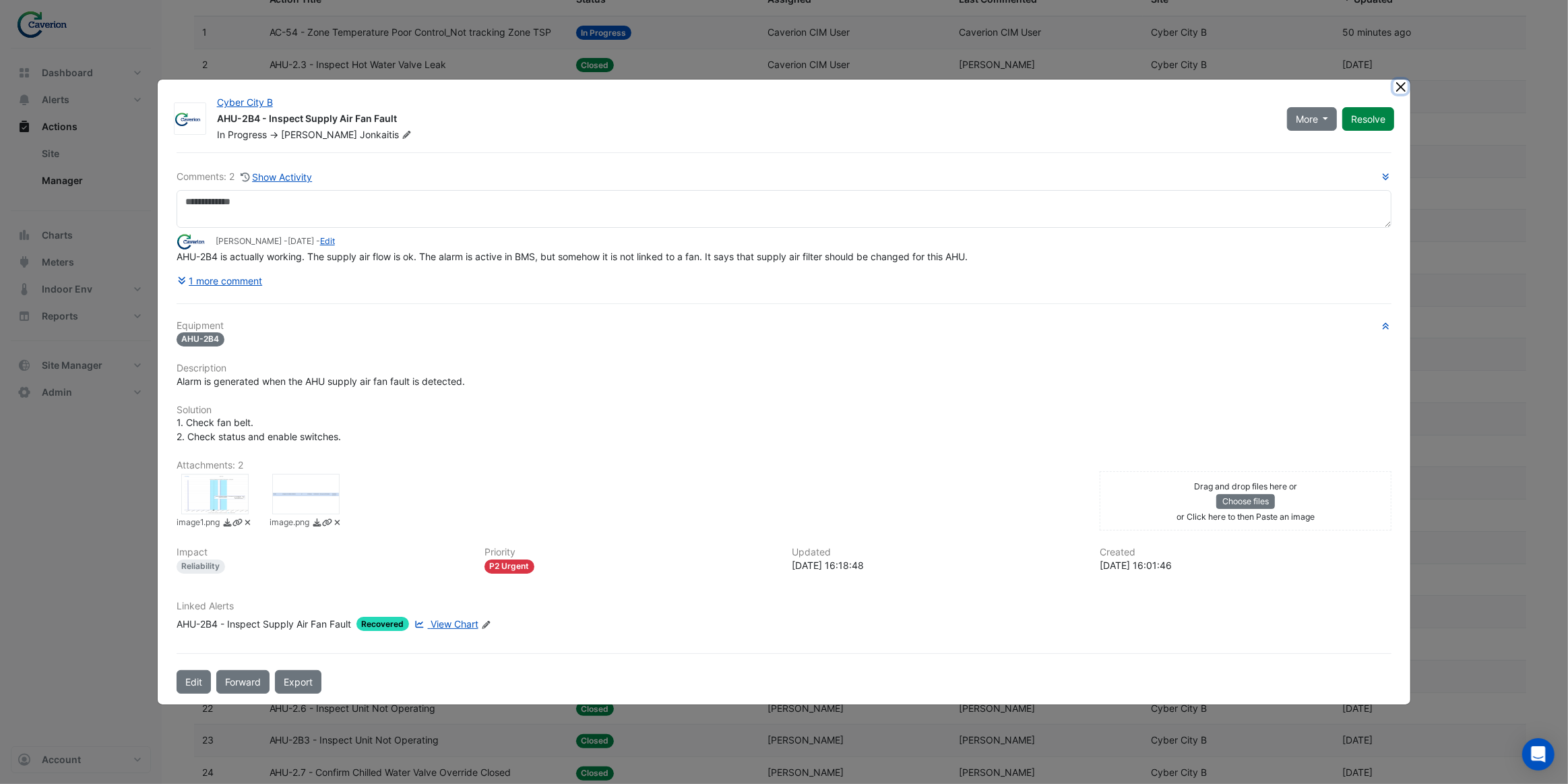
click at [1401, 92] on button "Close" at bounding box center [1400, 87] width 14 height 14
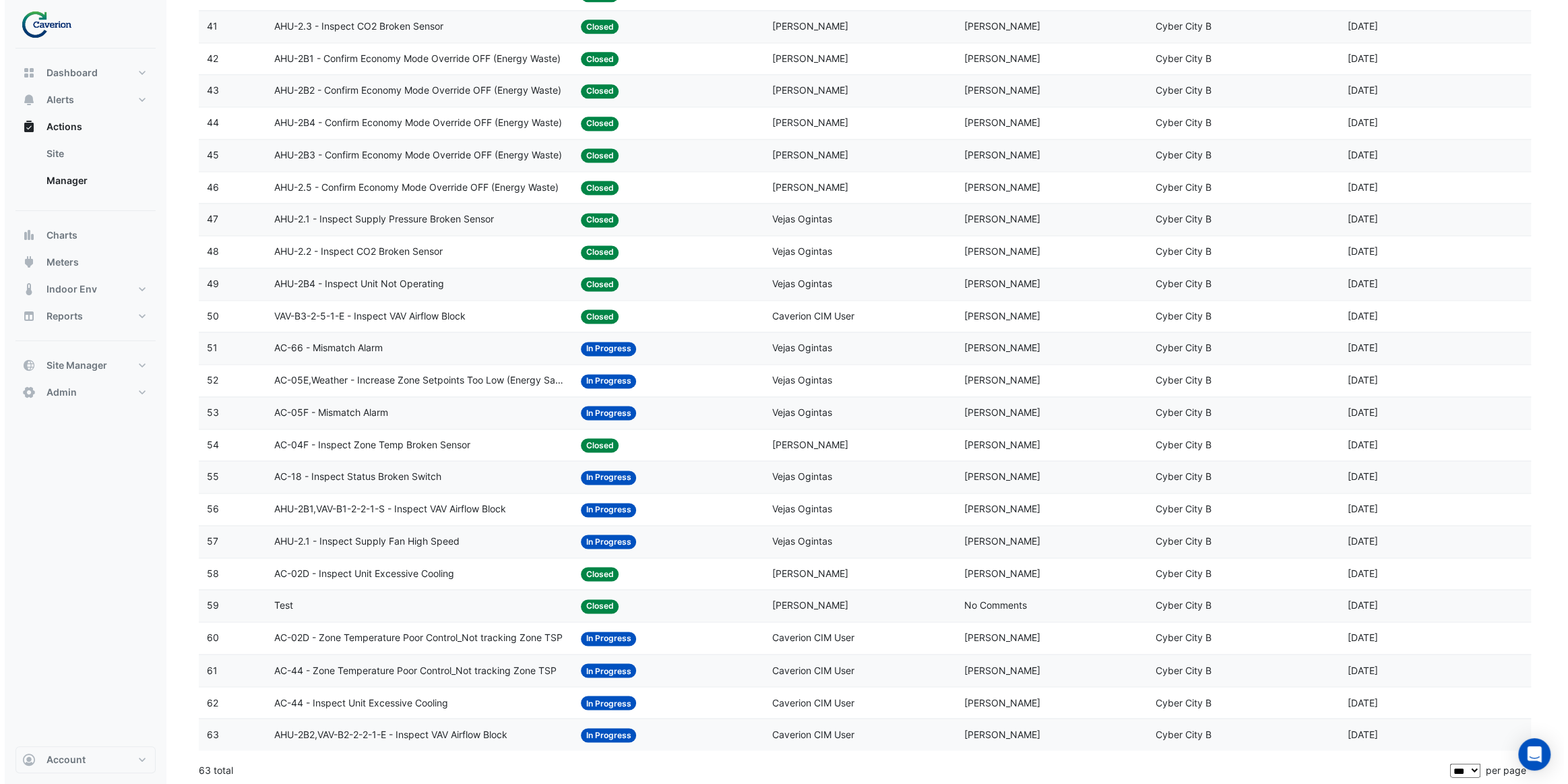
scroll to position [1479, 0]
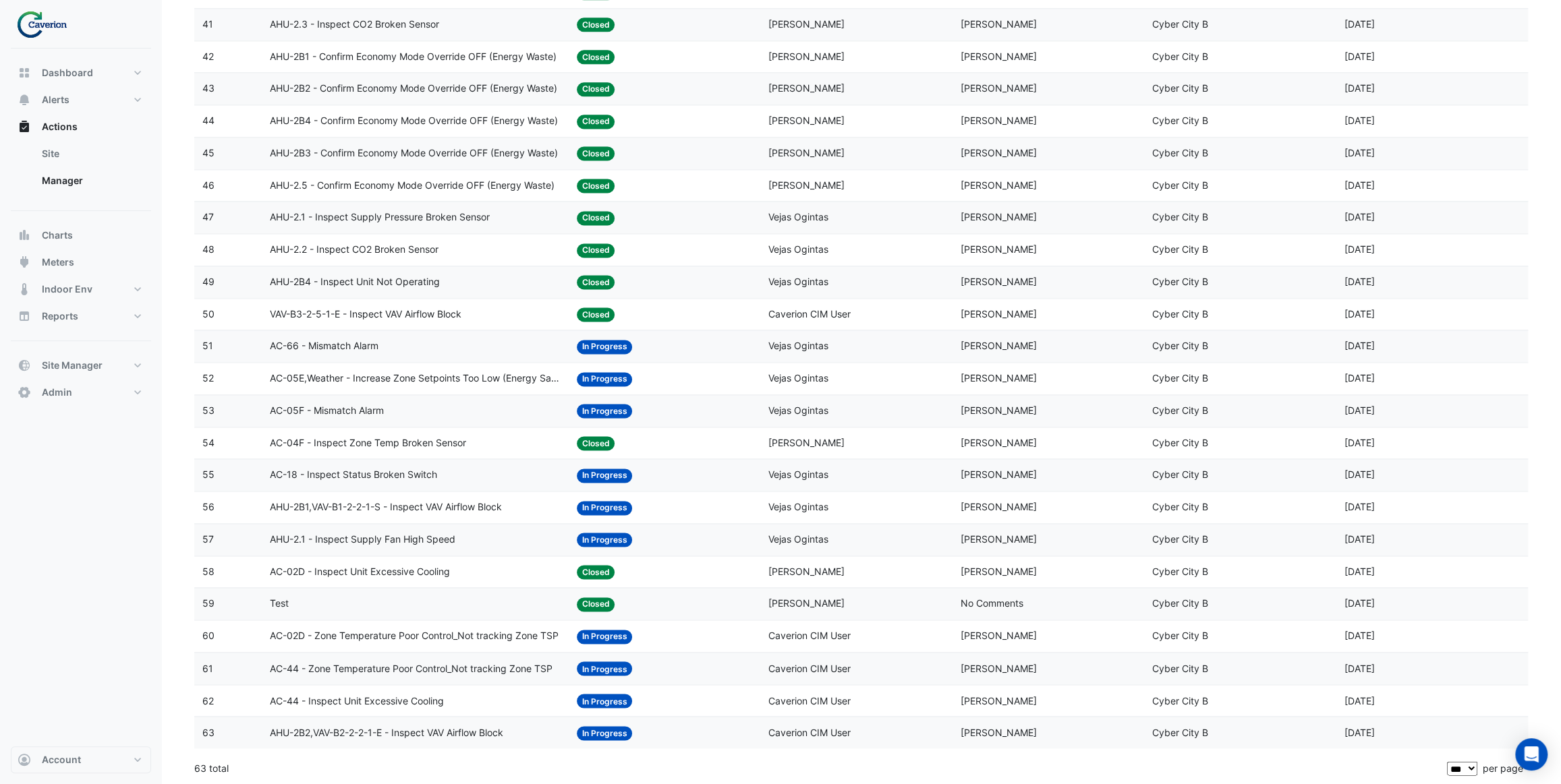
click at [437, 568] on span "AC-02D - Inspect Unit Excessive Cooling" at bounding box center [359, 572] width 180 height 16
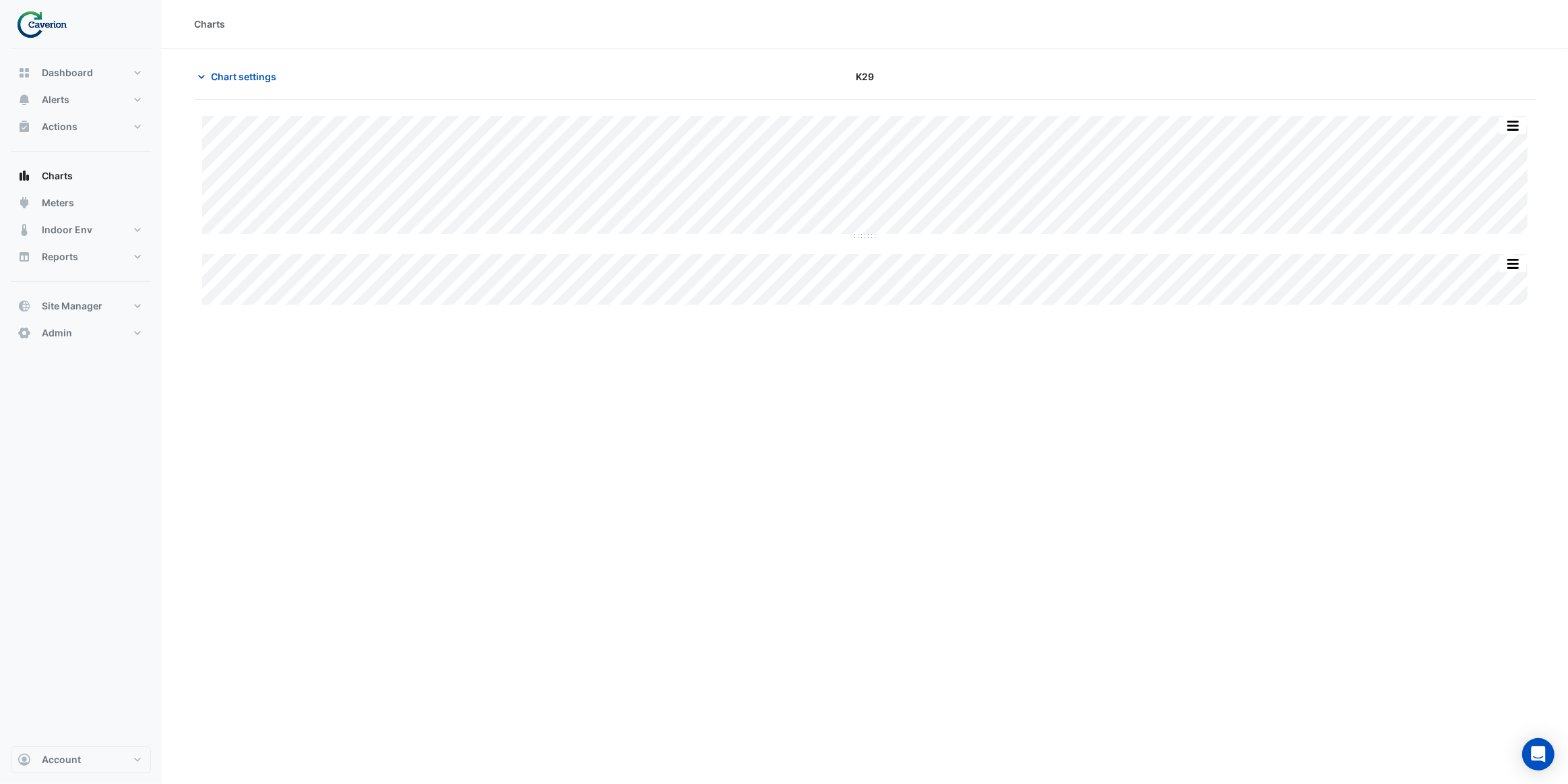
type input "**********"
click at [248, 77] on span "Chart settings" at bounding box center [243, 76] width 65 height 14
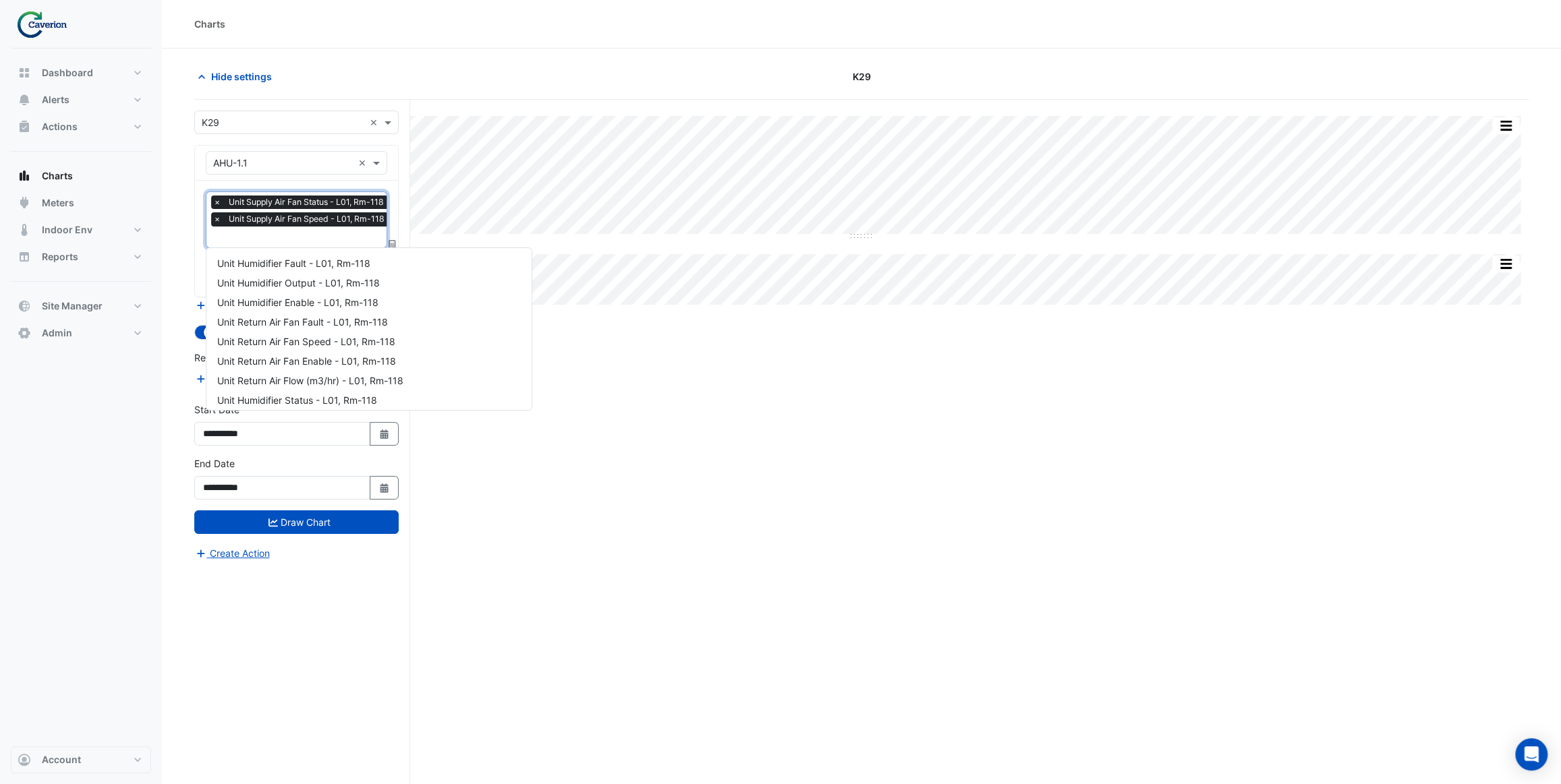
click at [275, 237] on input "text" at bounding box center [302, 238] width 178 height 14
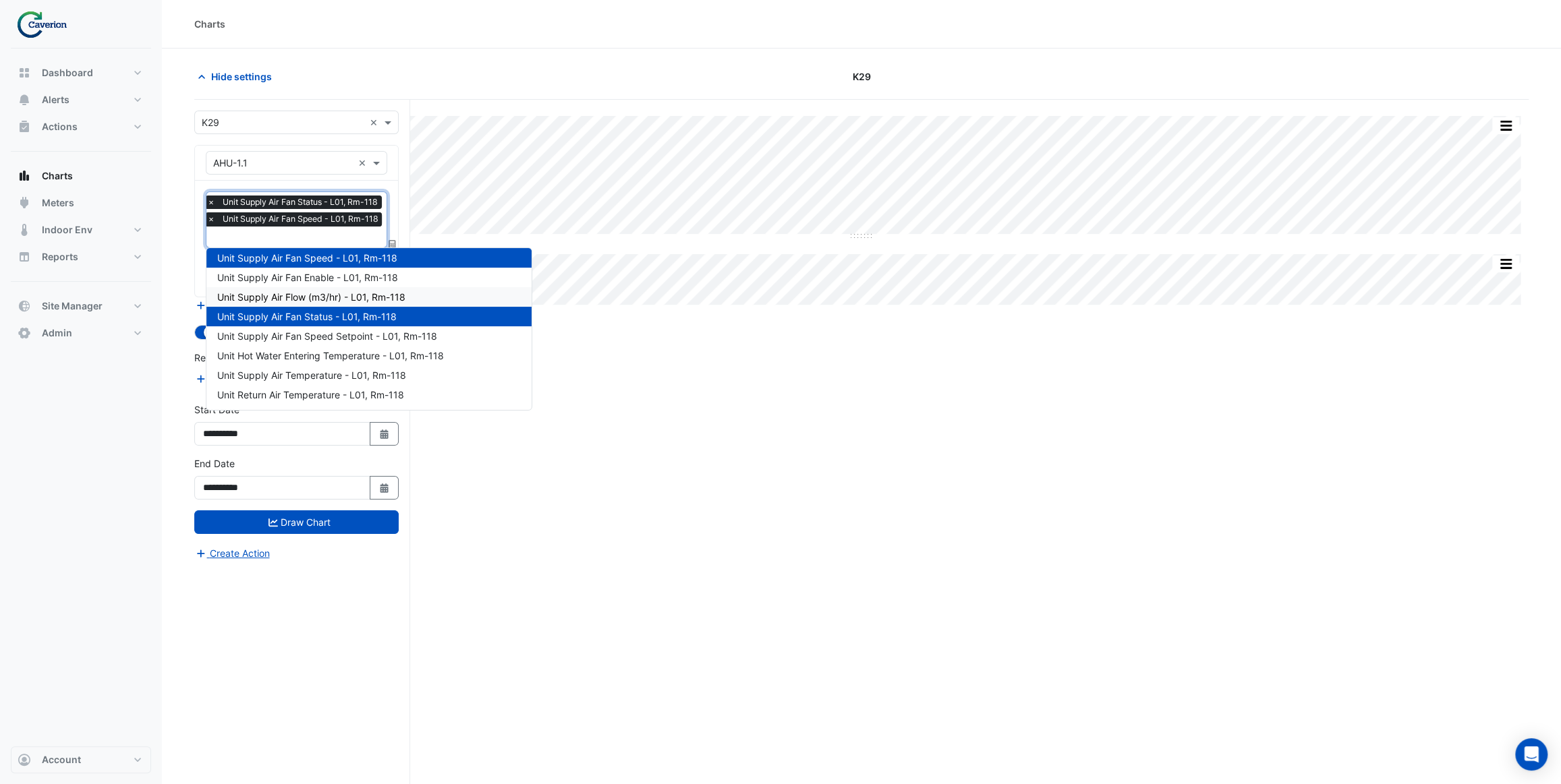
drag, startPoint x: 356, startPoint y: 301, endPoint x: 336, endPoint y: 287, distance: 24.4
click at [356, 301] on span "Unit Supply Air Flow (m3/hr) - L01, Rm-118" at bounding box center [311, 297] width 188 height 11
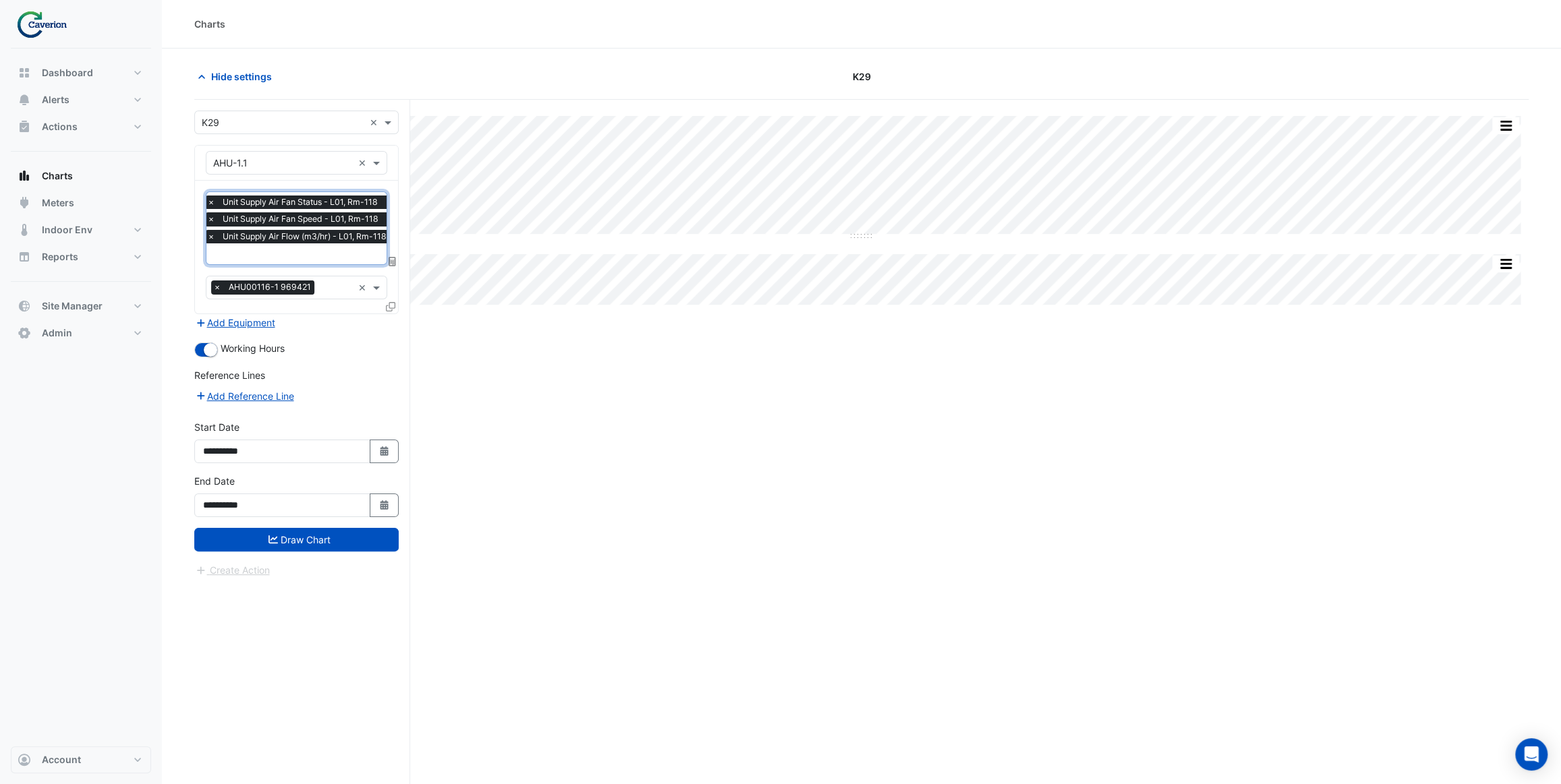
click at [305, 246] on div "× Unit Supply Air Fan Status - L01, Rm-118 × Unit Supply Air Fan Speed - L01, R…" at bounding box center [299, 221] width 188 height 51
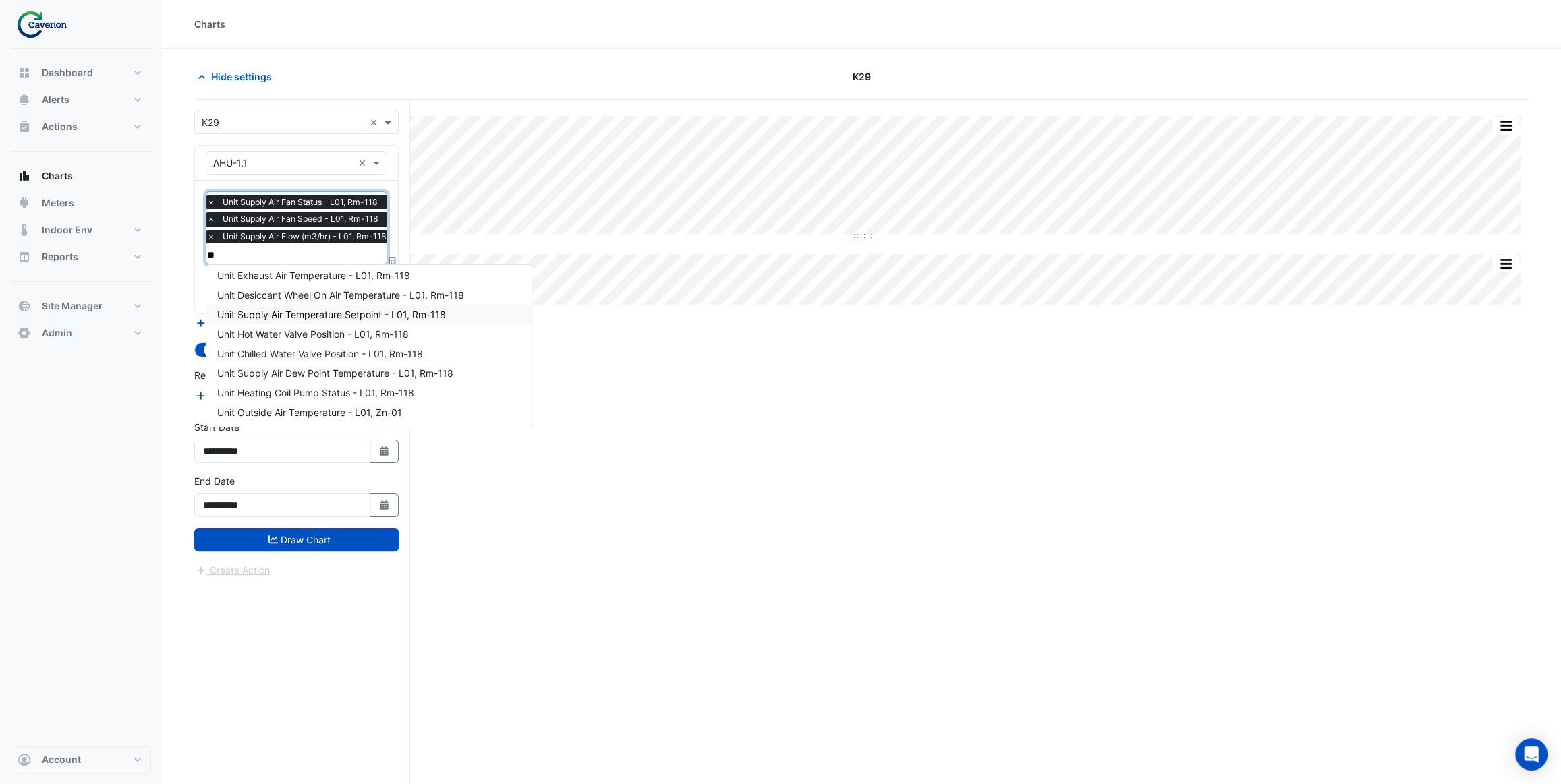
scroll to position [45, 0]
type input "***"
click at [391, 350] on div "Unit Supply Air Pressure - L01, Rm-118" at bounding box center [369, 353] width 325 height 19
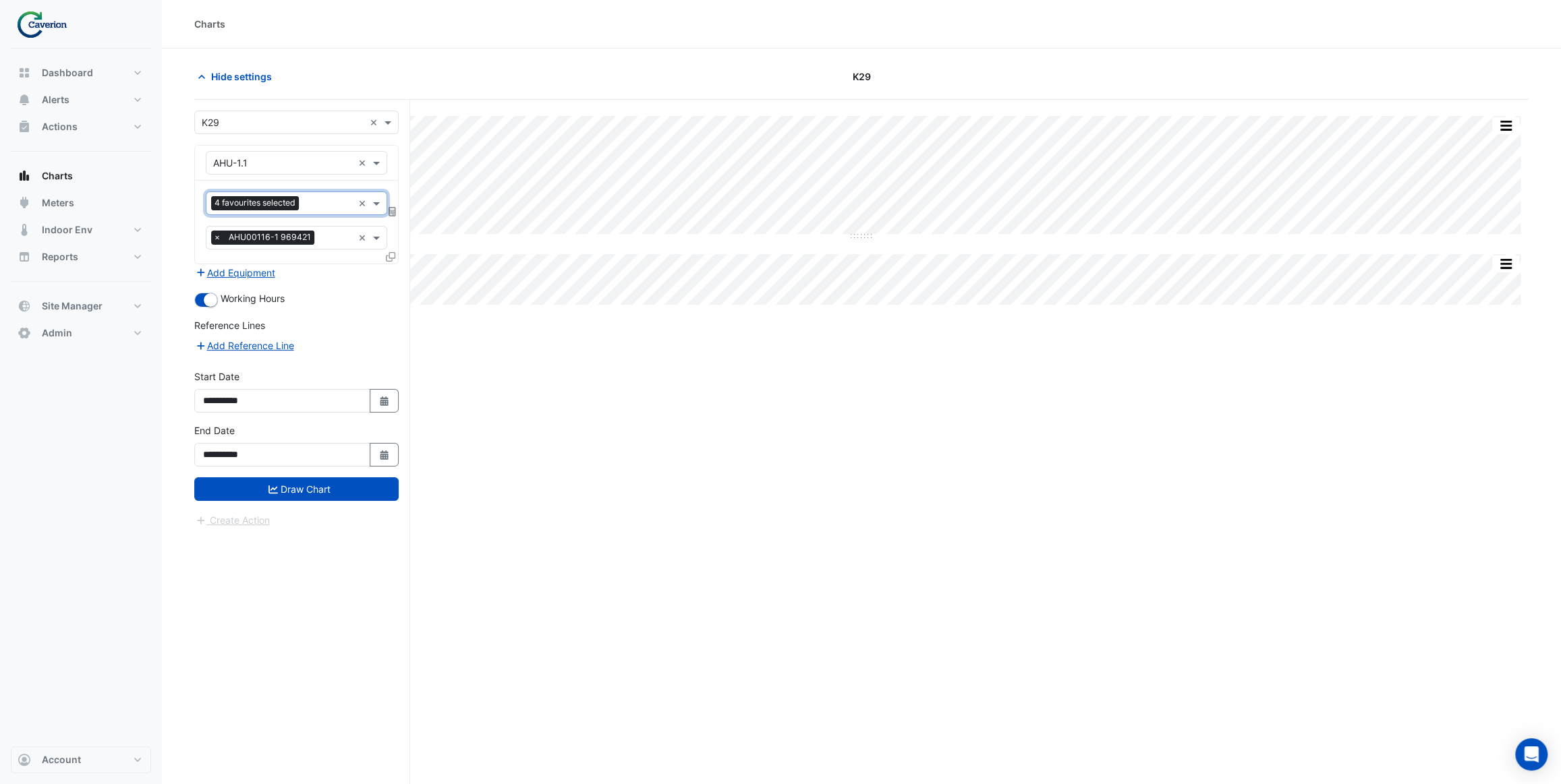
scroll to position [0, 0]
click at [319, 202] on input "text" at bounding box center [328, 205] width 48 height 14
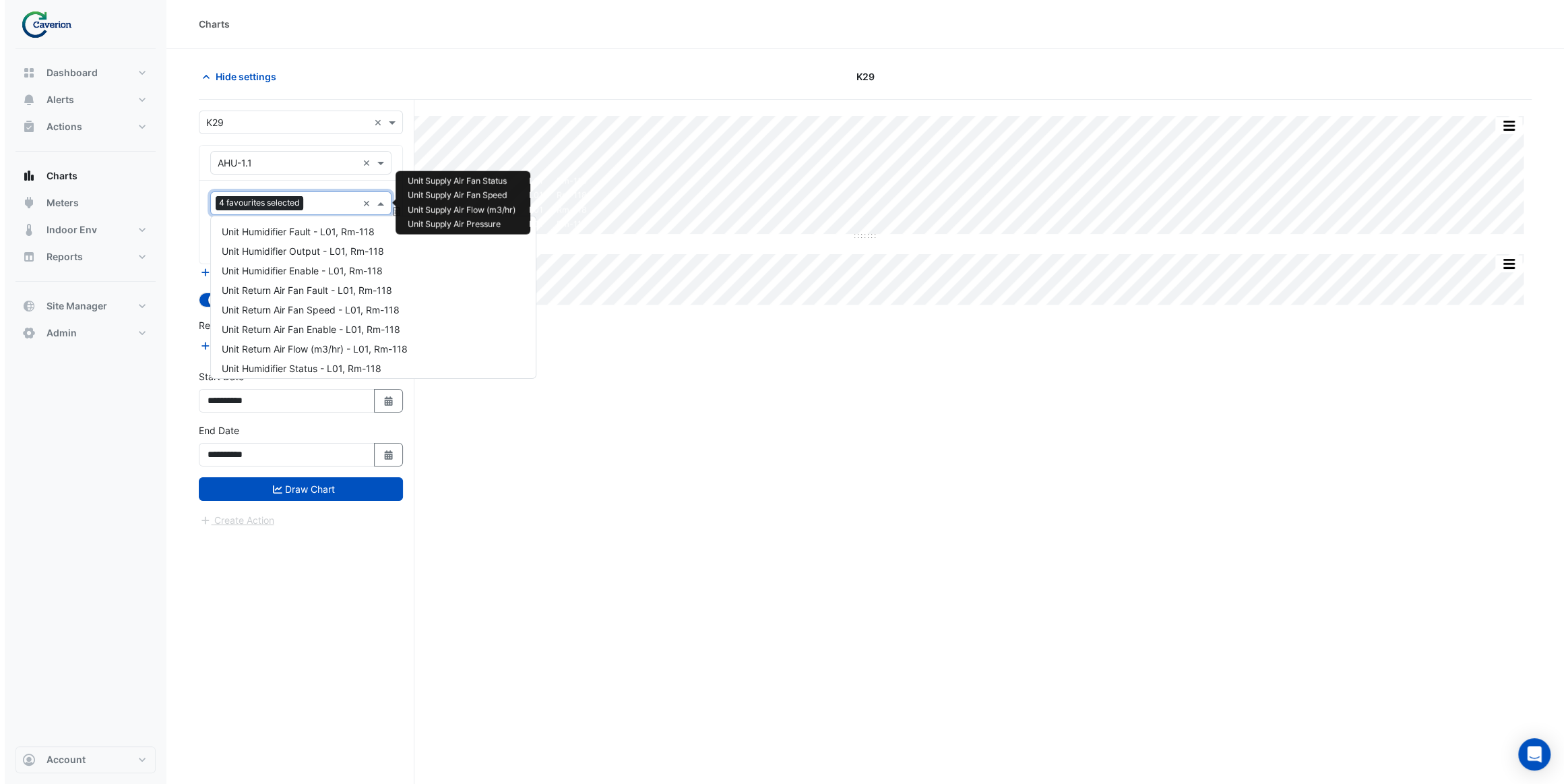
scroll to position [397, 0]
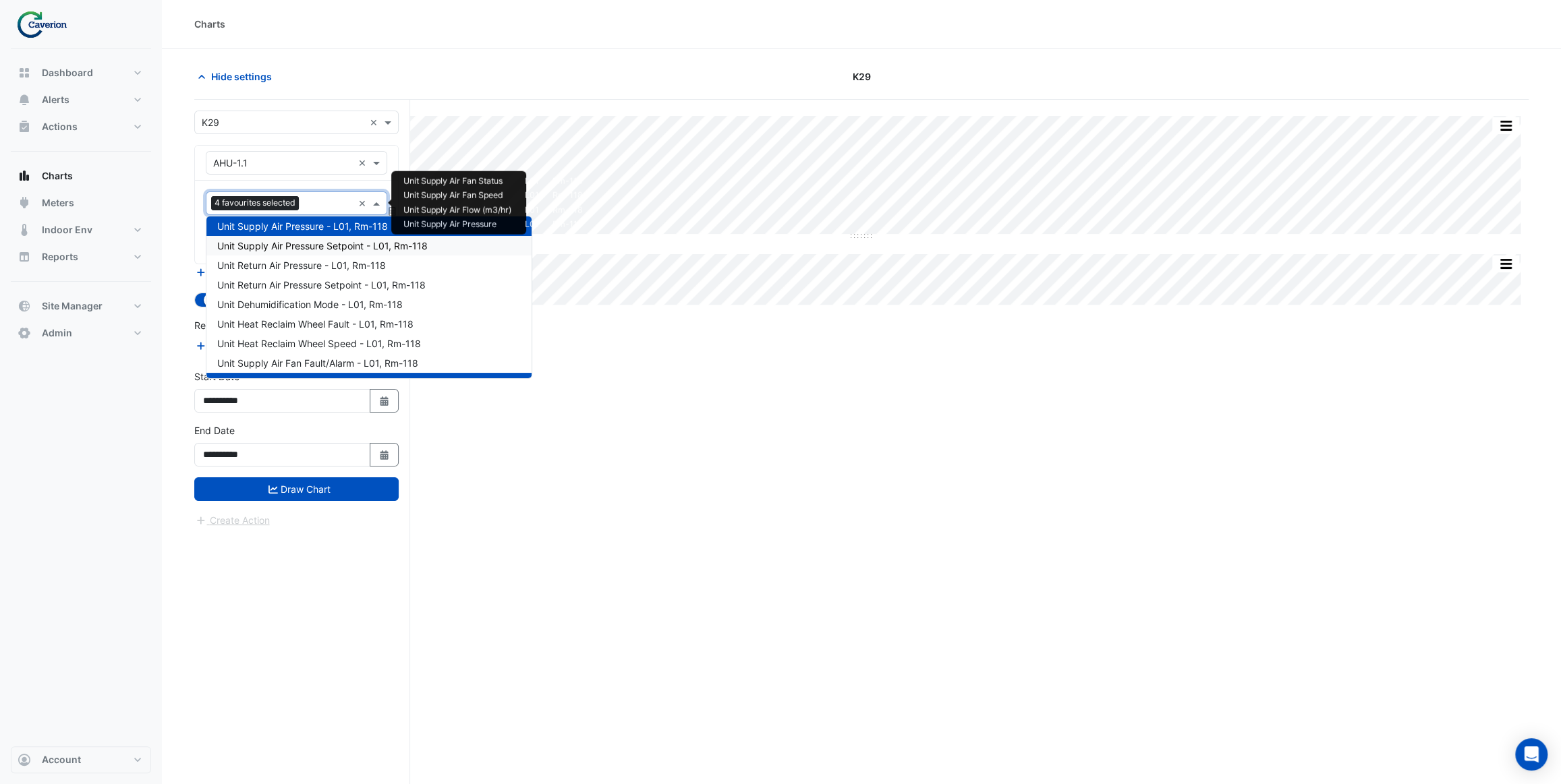
click at [312, 251] on span "Unit Supply Air Pressure Setpoint - L01, Rm-118" at bounding box center [322, 245] width 211 height 11
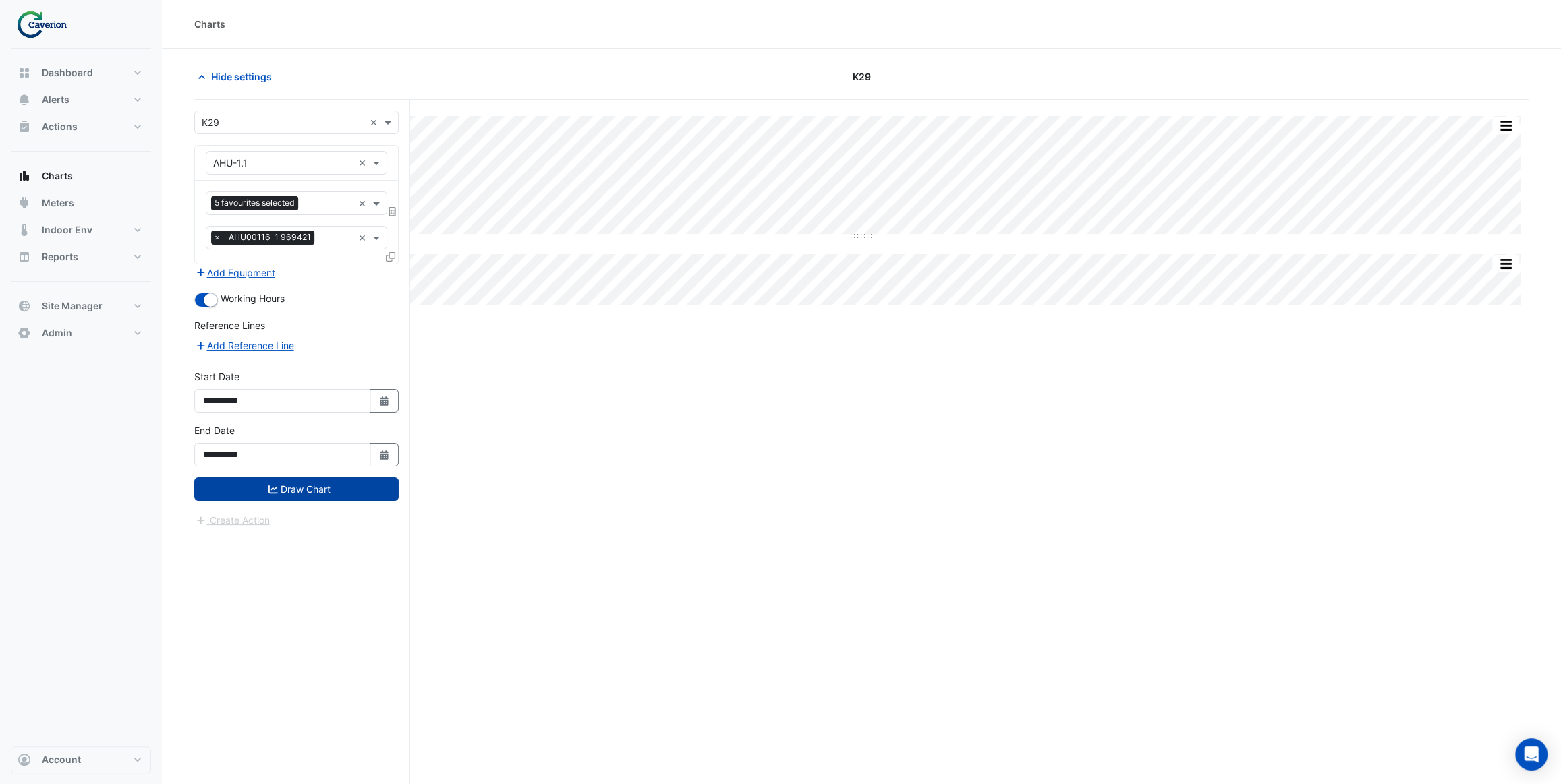
click at [319, 481] on button "Draw Chart" at bounding box center [296, 489] width 205 height 24
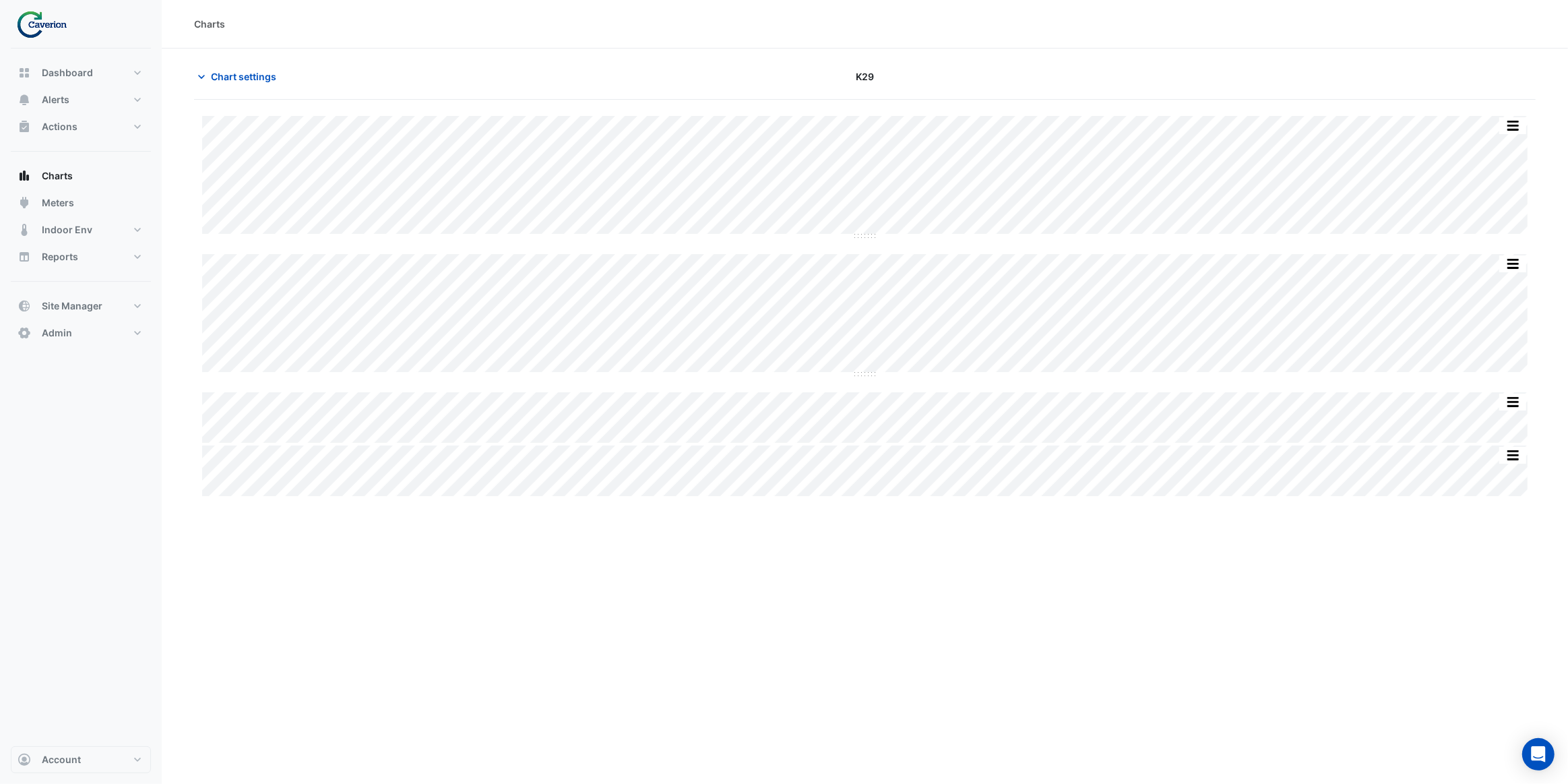
type input "**********"
click at [226, 75] on span "Chart settings" at bounding box center [243, 76] width 65 height 14
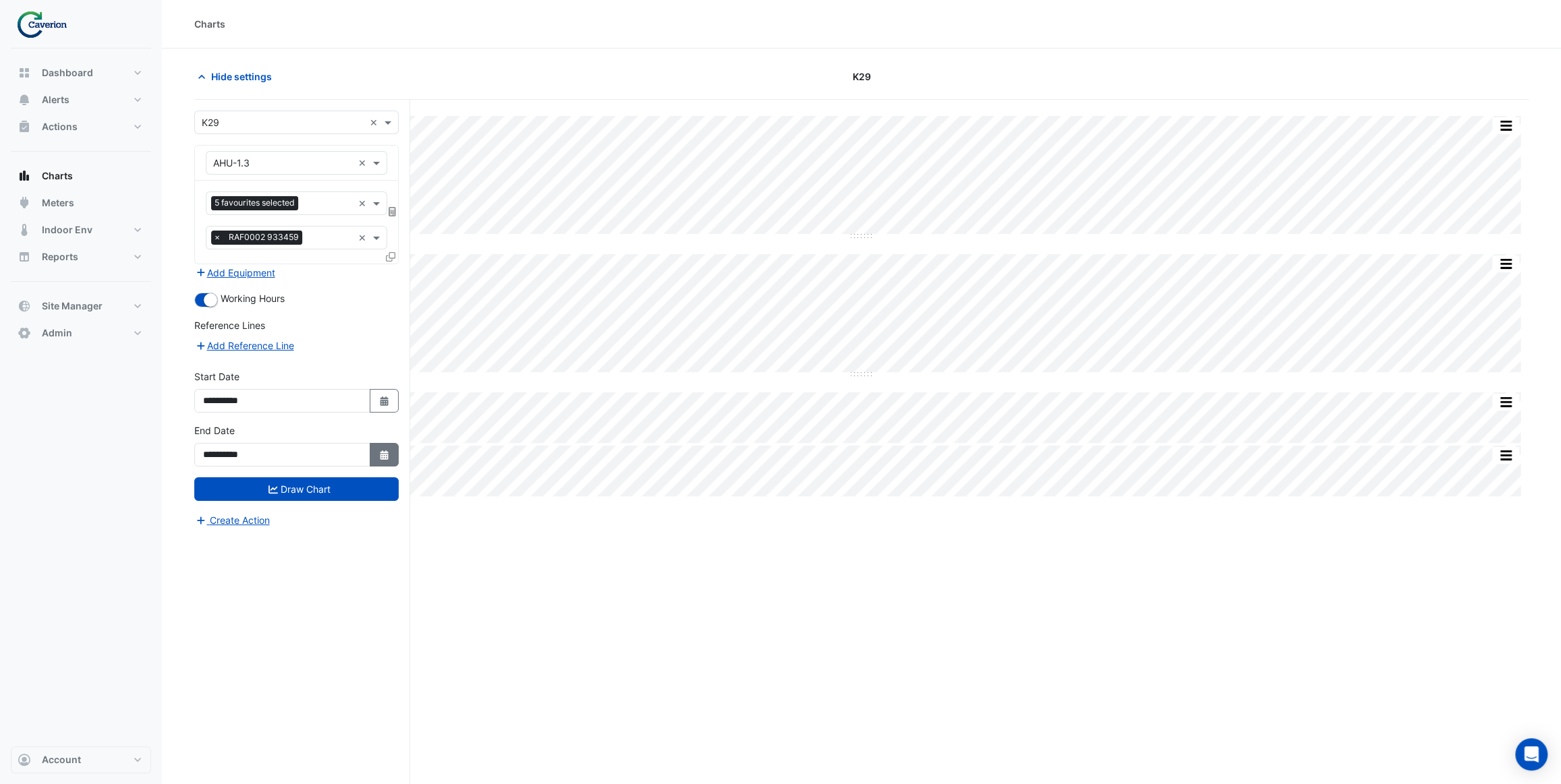
click at [390, 452] on icon "Select Date" at bounding box center [385, 455] width 12 height 10
click at [343, 277] on button "Next month" at bounding box center [347, 274] width 16 height 22
click at [352, 272] on button "Next month" at bounding box center [347, 274] width 16 height 22
select select "*"
click at [242, 428] on div "2" at bounding box center [239, 426] width 22 height 22
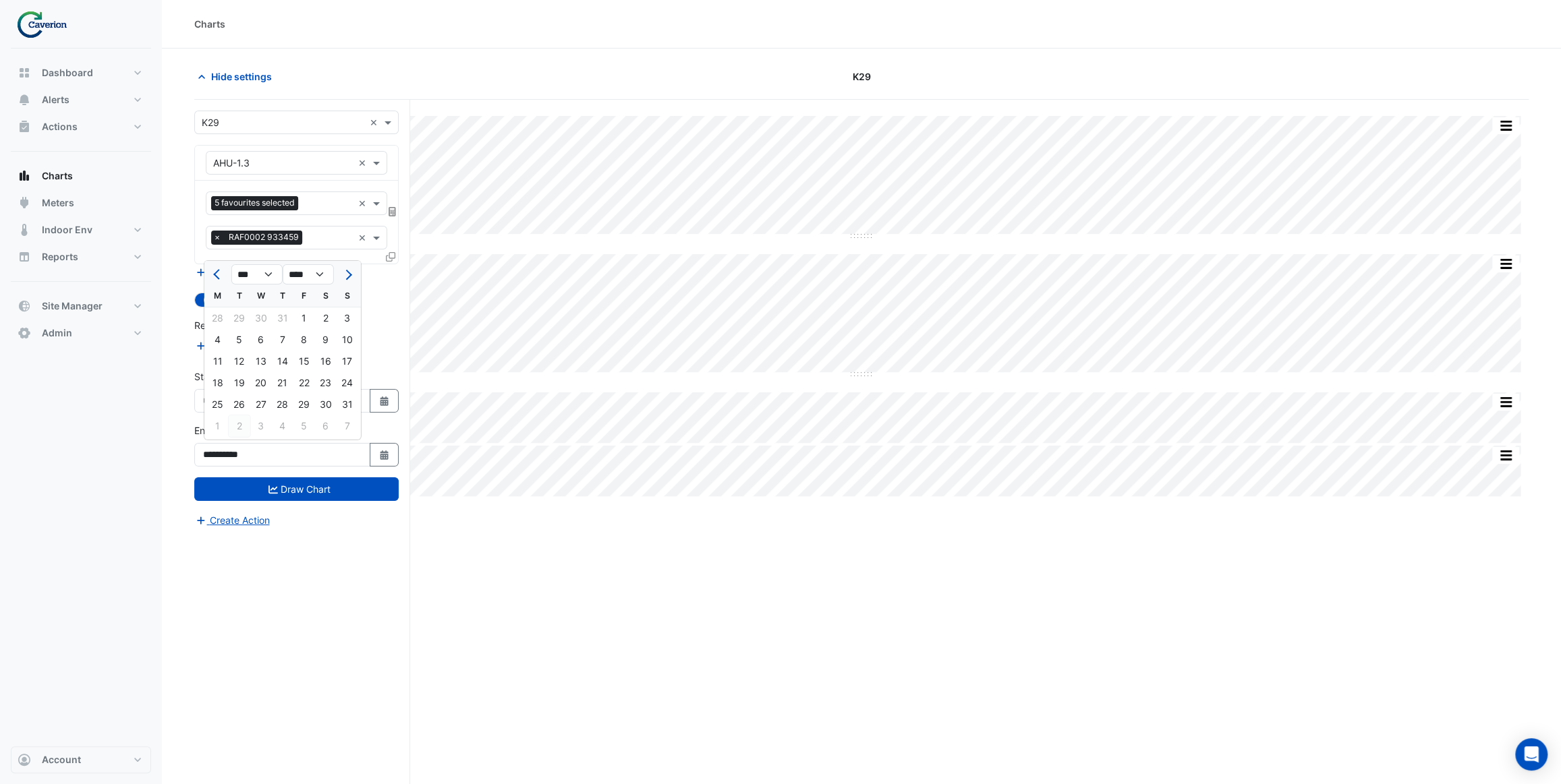
type input "**********"
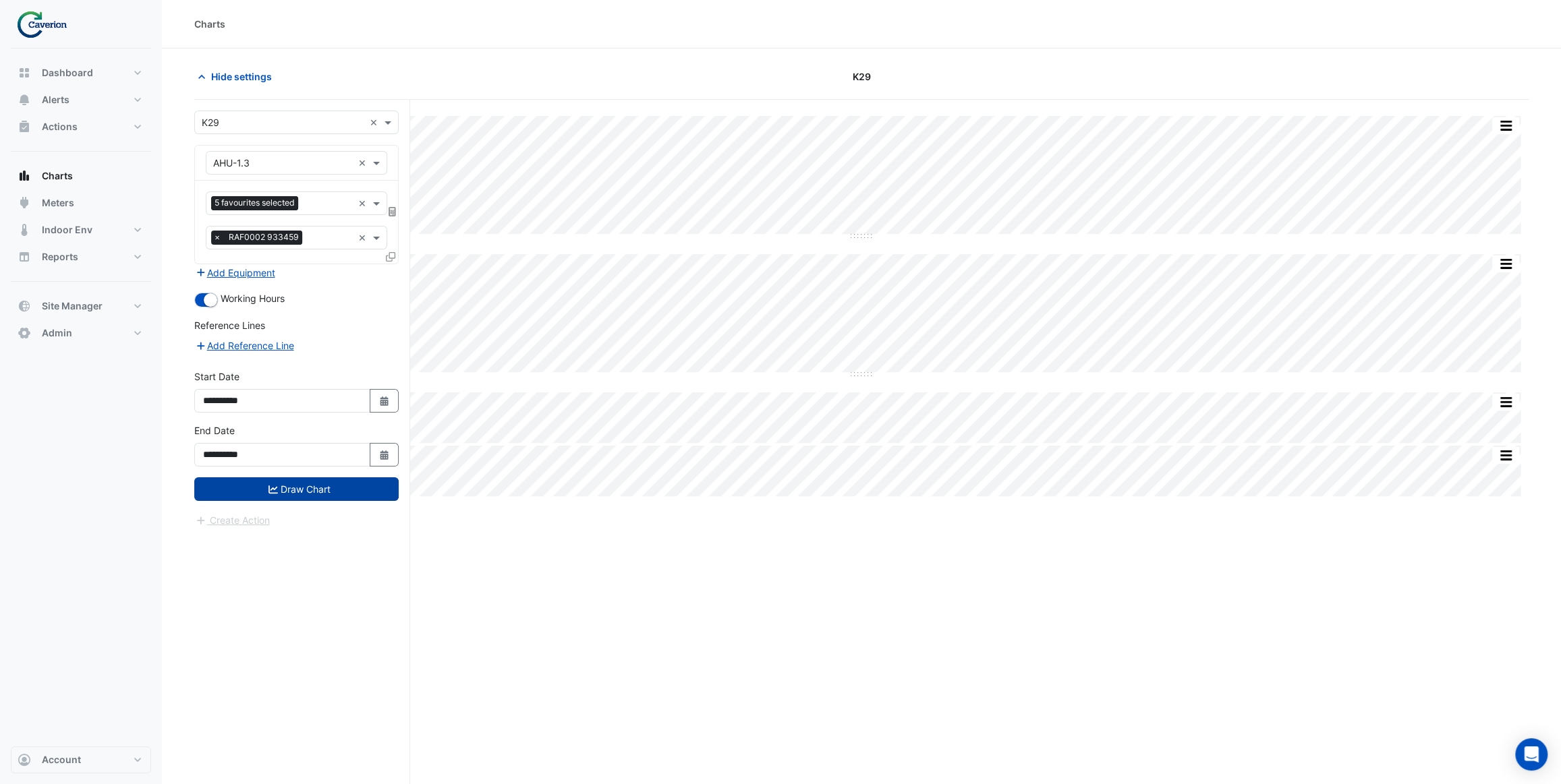
click at [284, 479] on button "Draw Chart" at bounding box center [296, 489] width 205 height 24
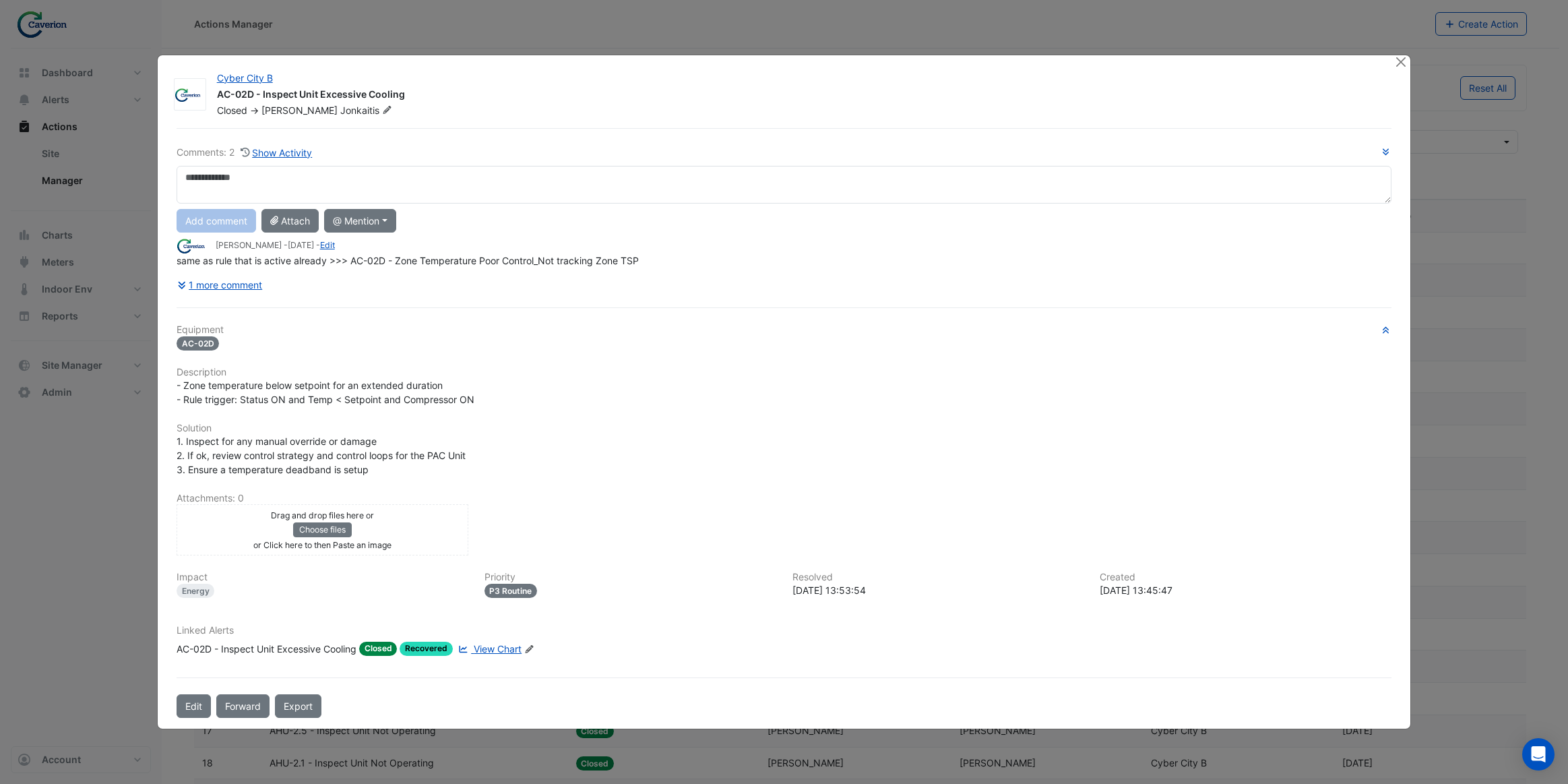
select select "***"
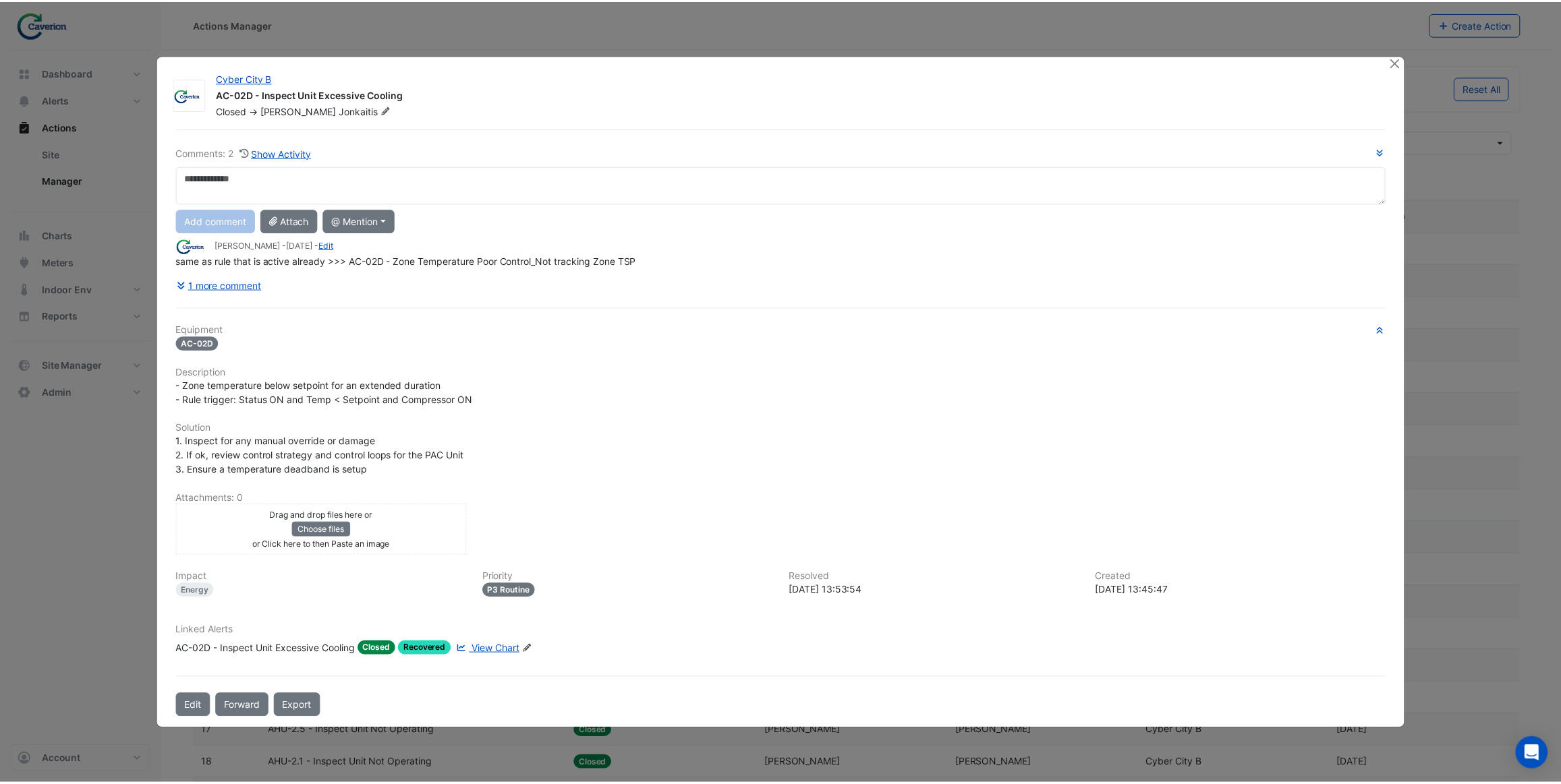
scroll to position [1479, 0]
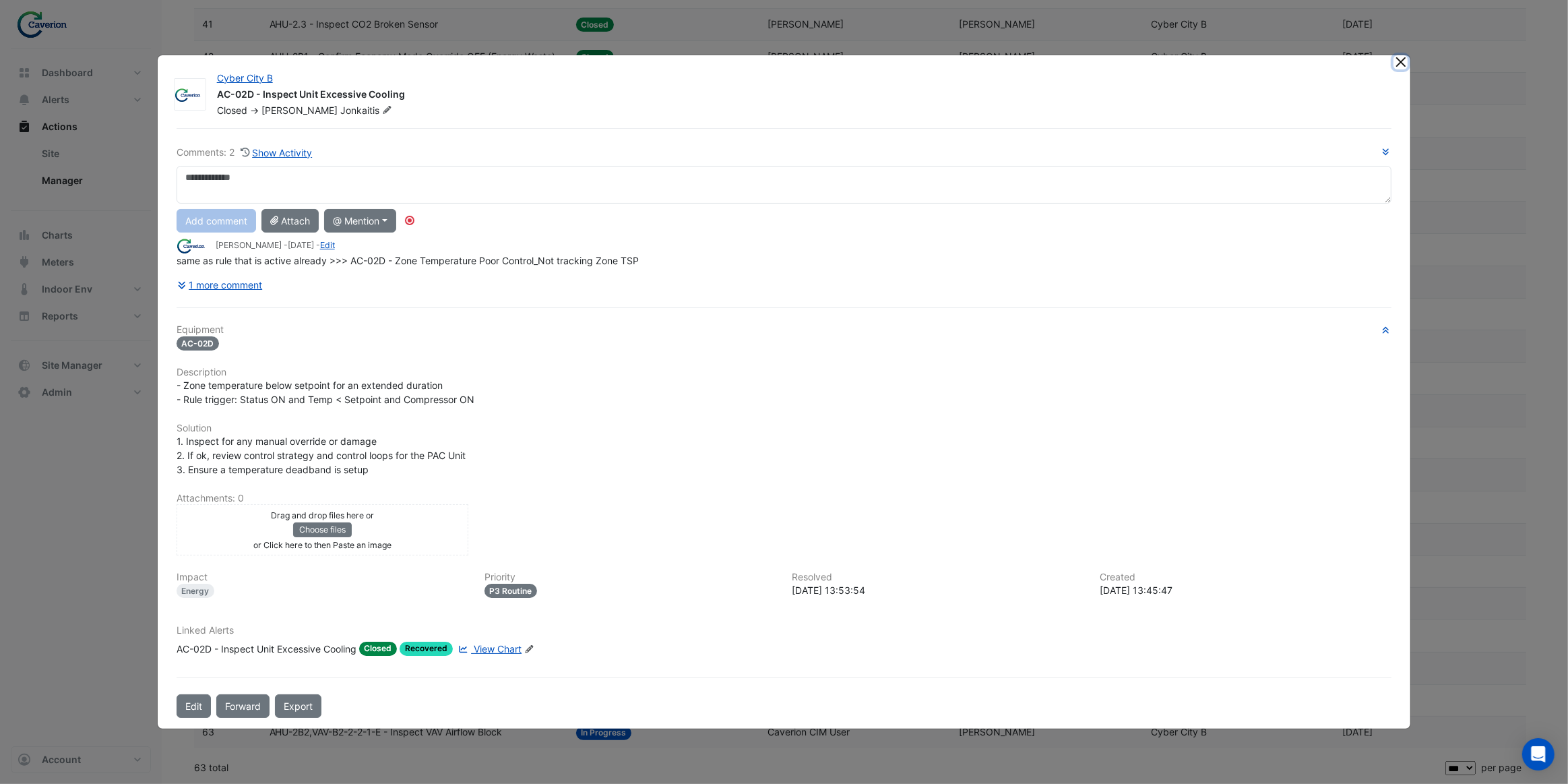
click at [1398, 65] on button "Close" at bounding box center [1400, 62] width 14 height 14
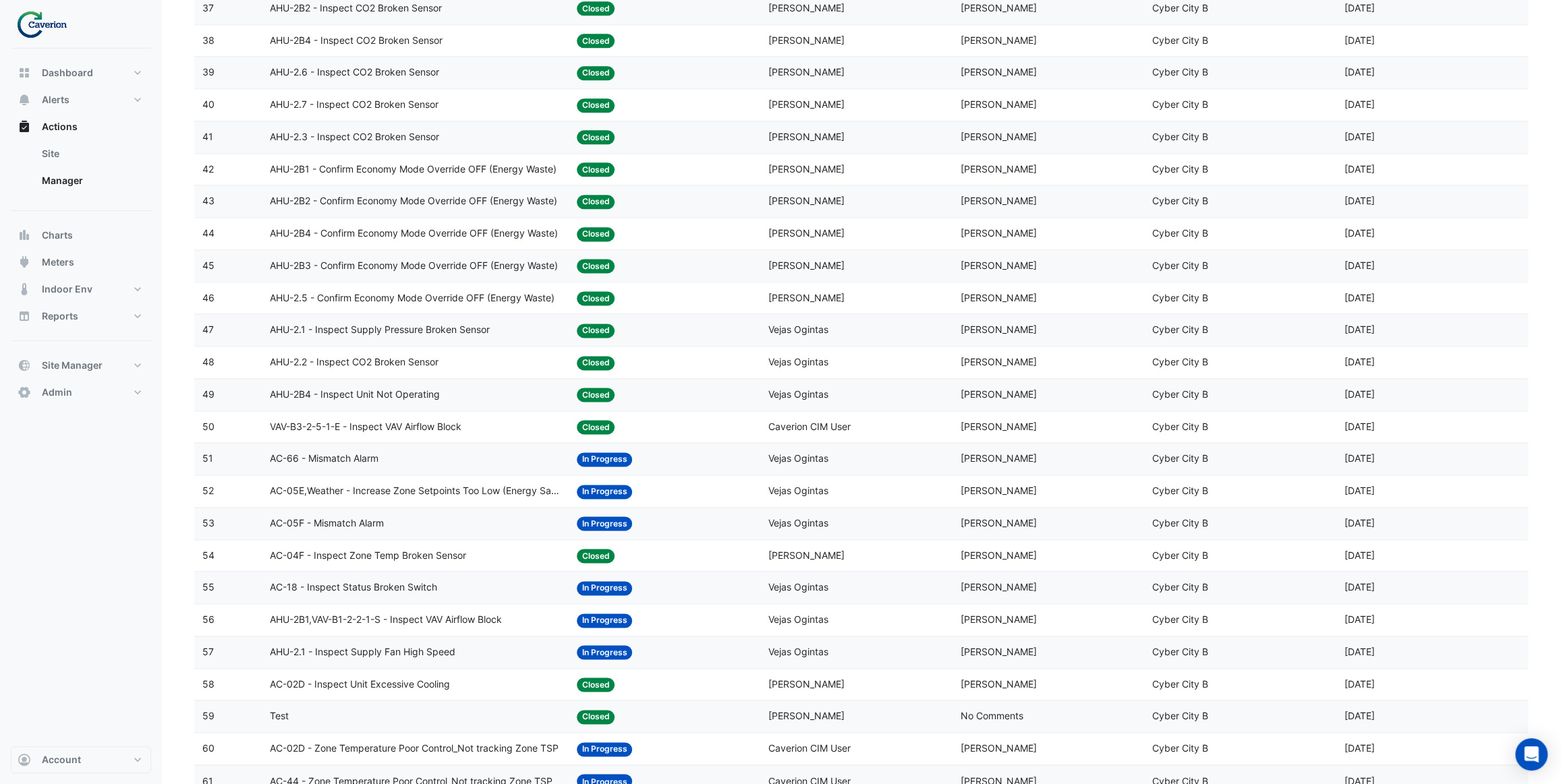
scroll to position [1356, 0]
